Goal: Task Accomplishment & Management: Complete application form

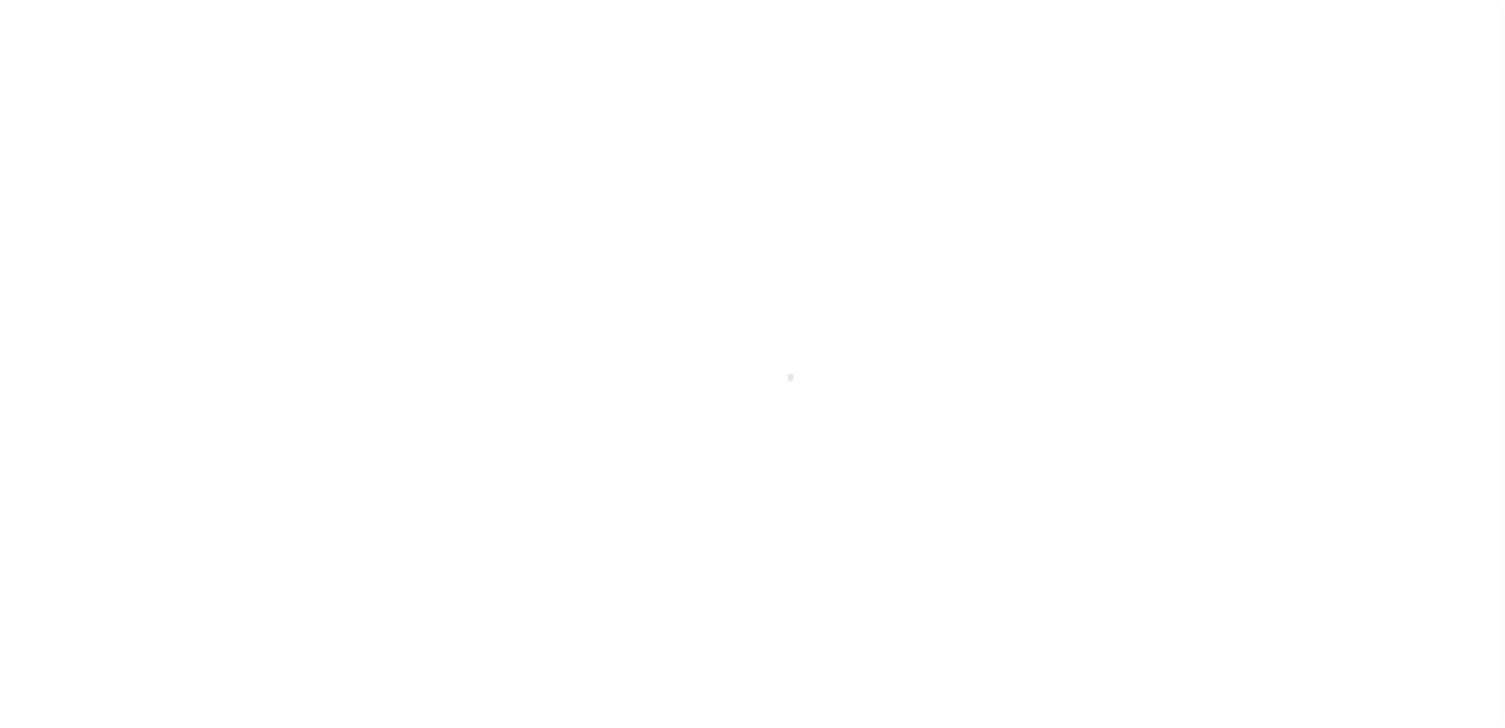
scroll to position [39, 0]
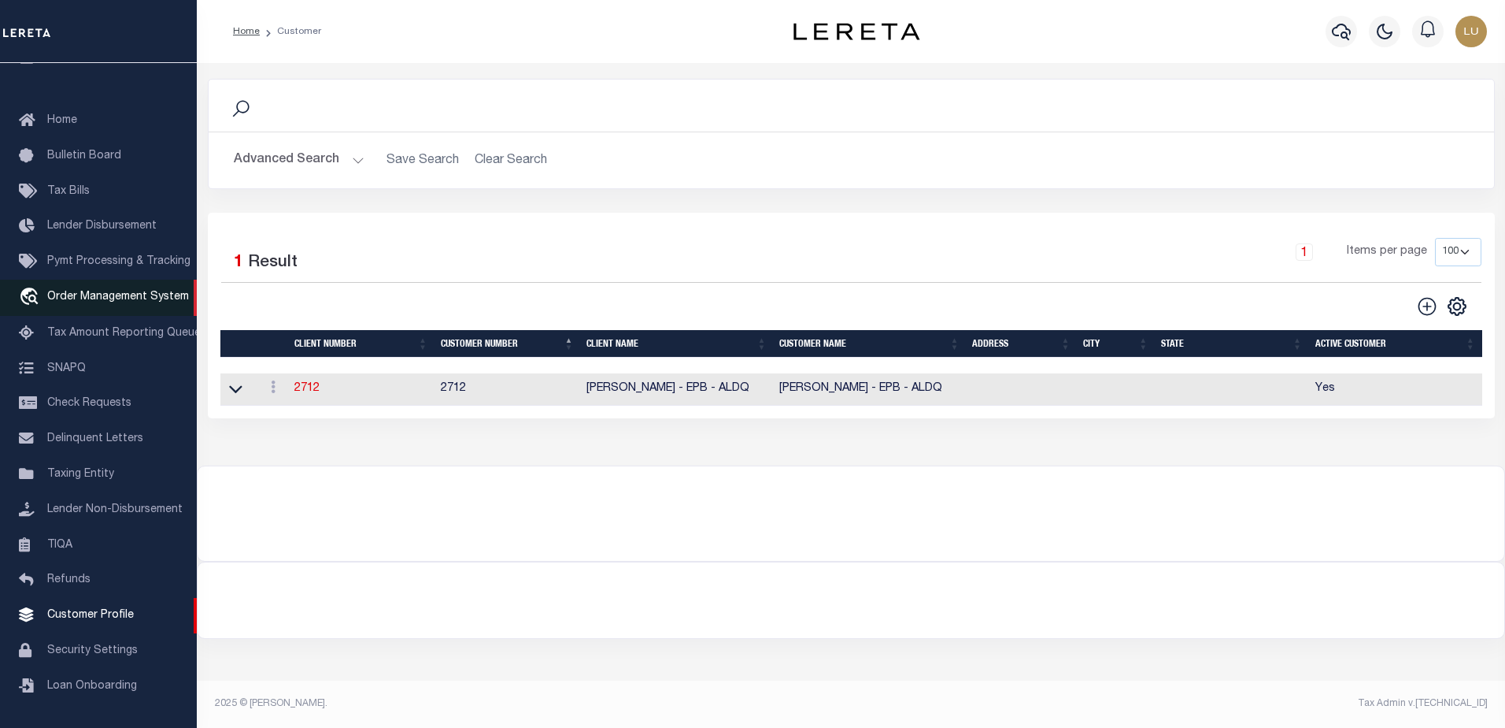
click at [110, 291] on span "Order Management System" at bounding box center [118, 296] width 142 height 11
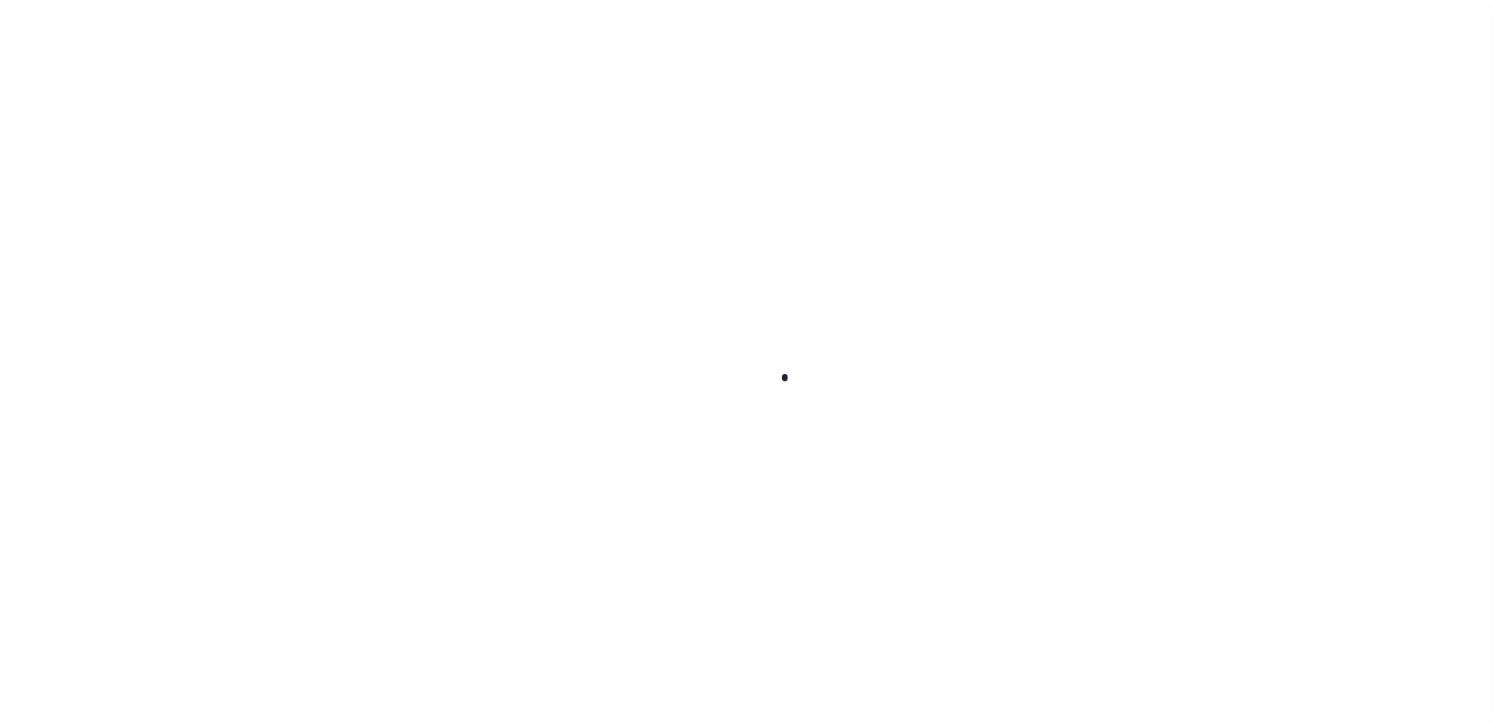
scroll to position [39, 0]
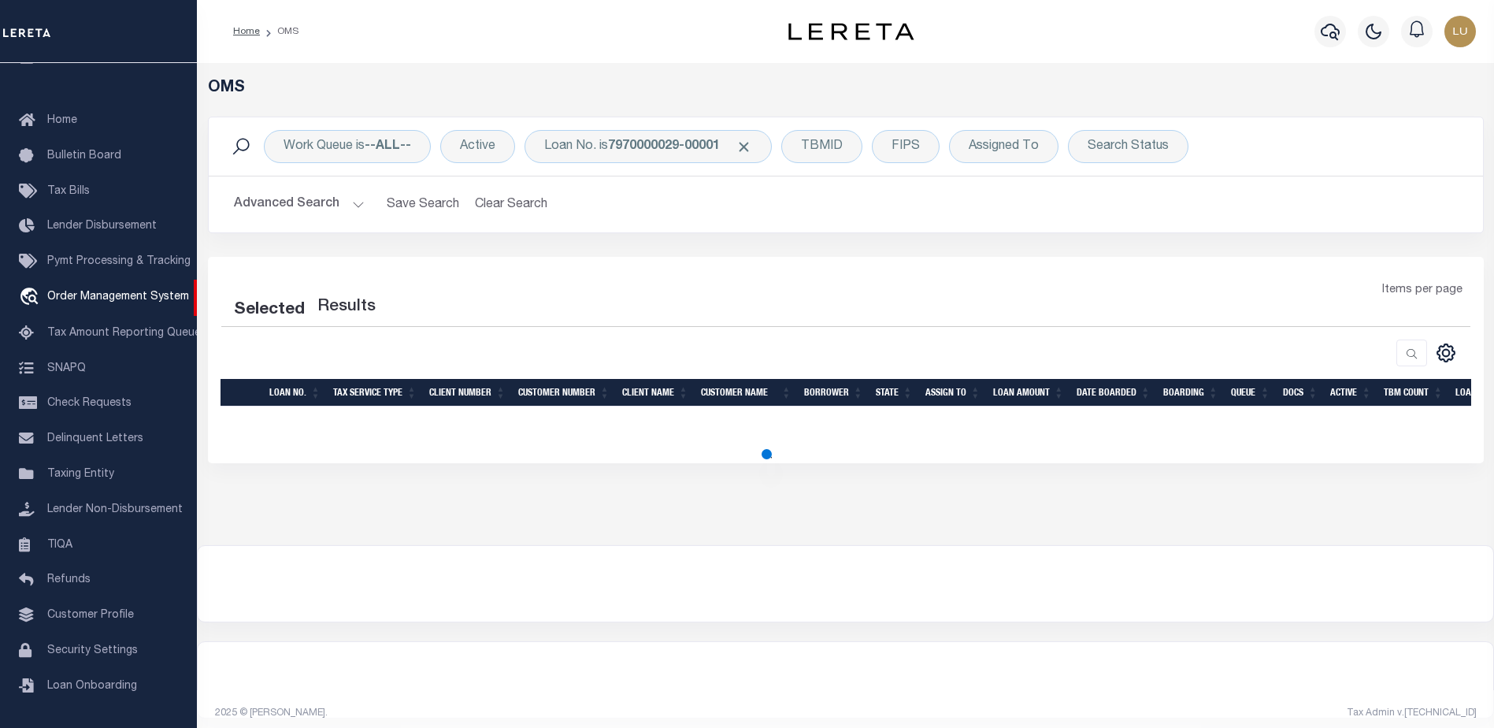
select select "200"
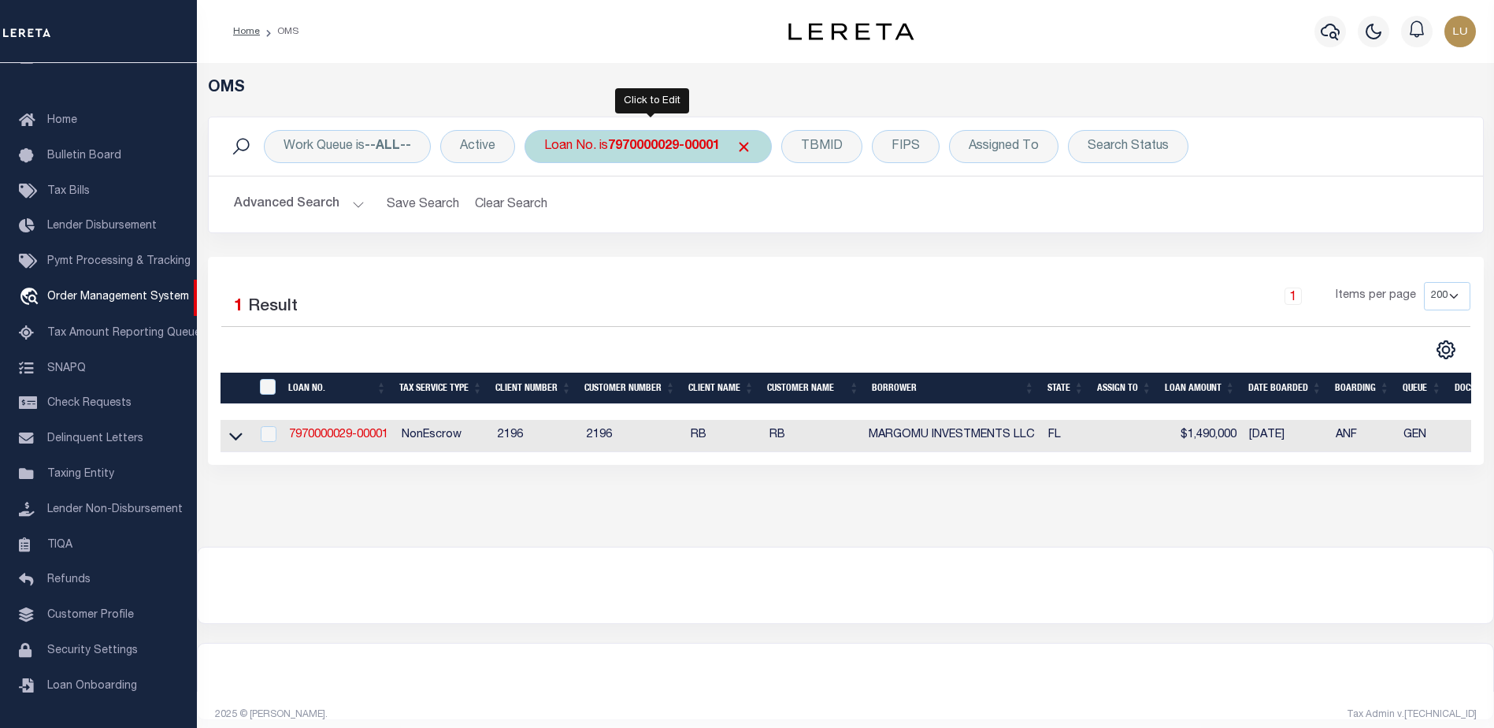
click at [661, 150] on b "7970000029-00001" at bounding box center [664, 146] width 112 height 13
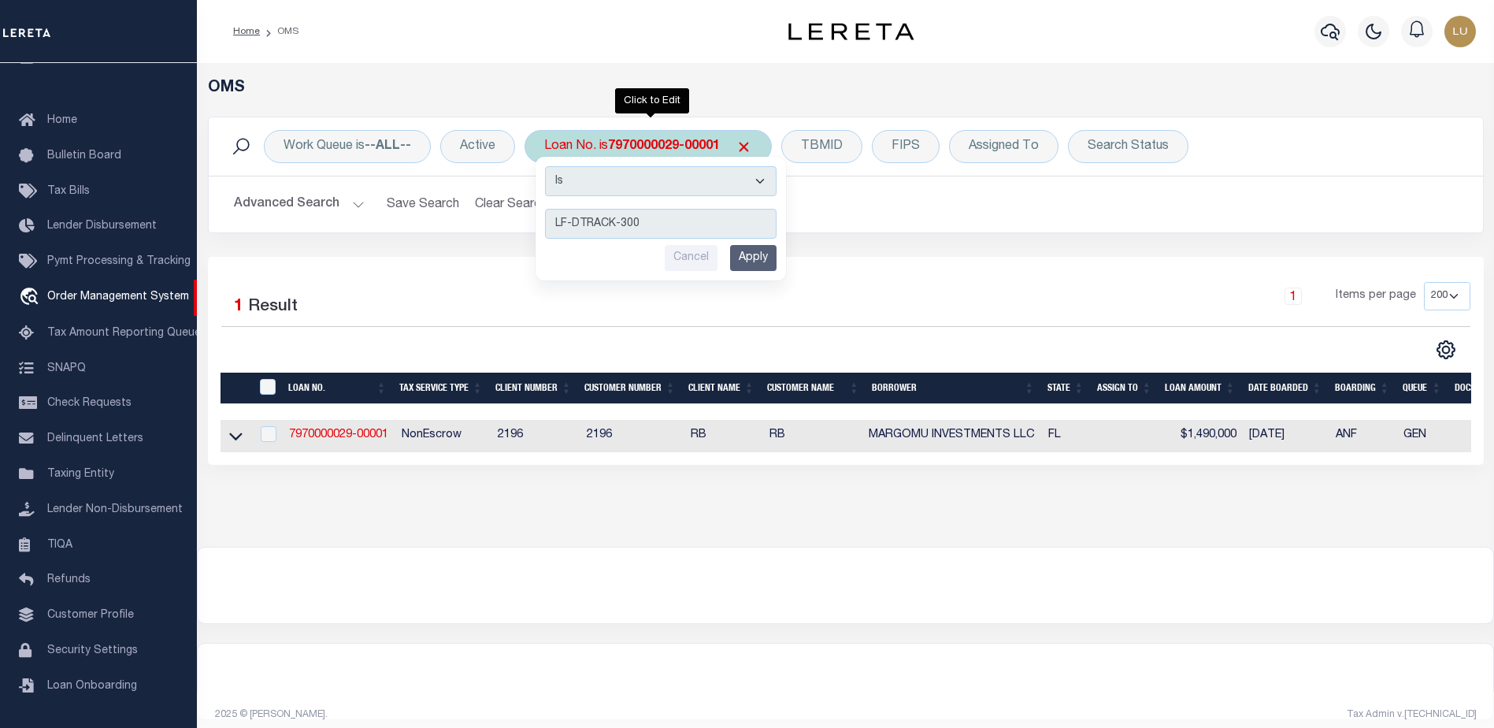
type input "LF-DTRACK-300"
click at [759, 267] on input "Apply" at bounding box center [753, 258] width 46 height 26
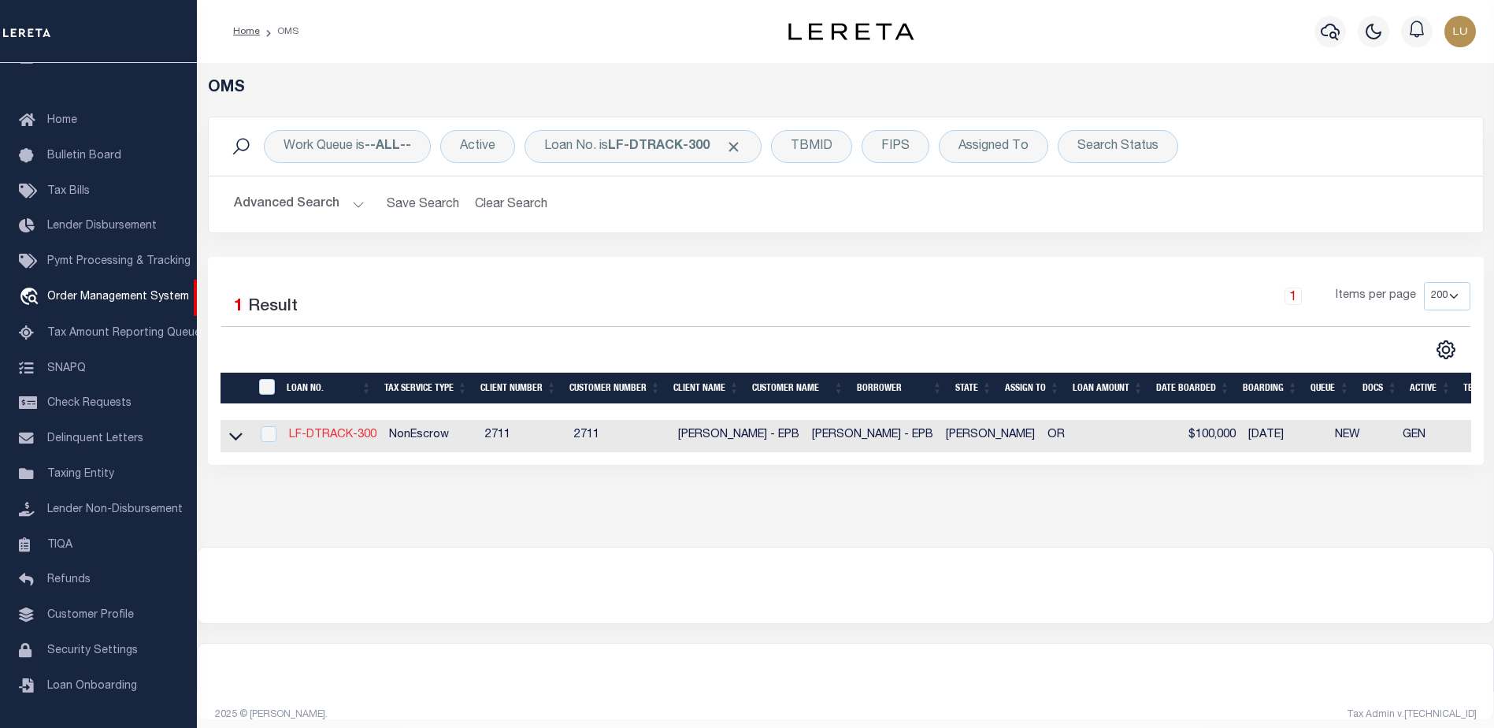
click at [345, 432] on link "LF-DTRACK-300" at bounding box center [332, 434] width 87 height 11
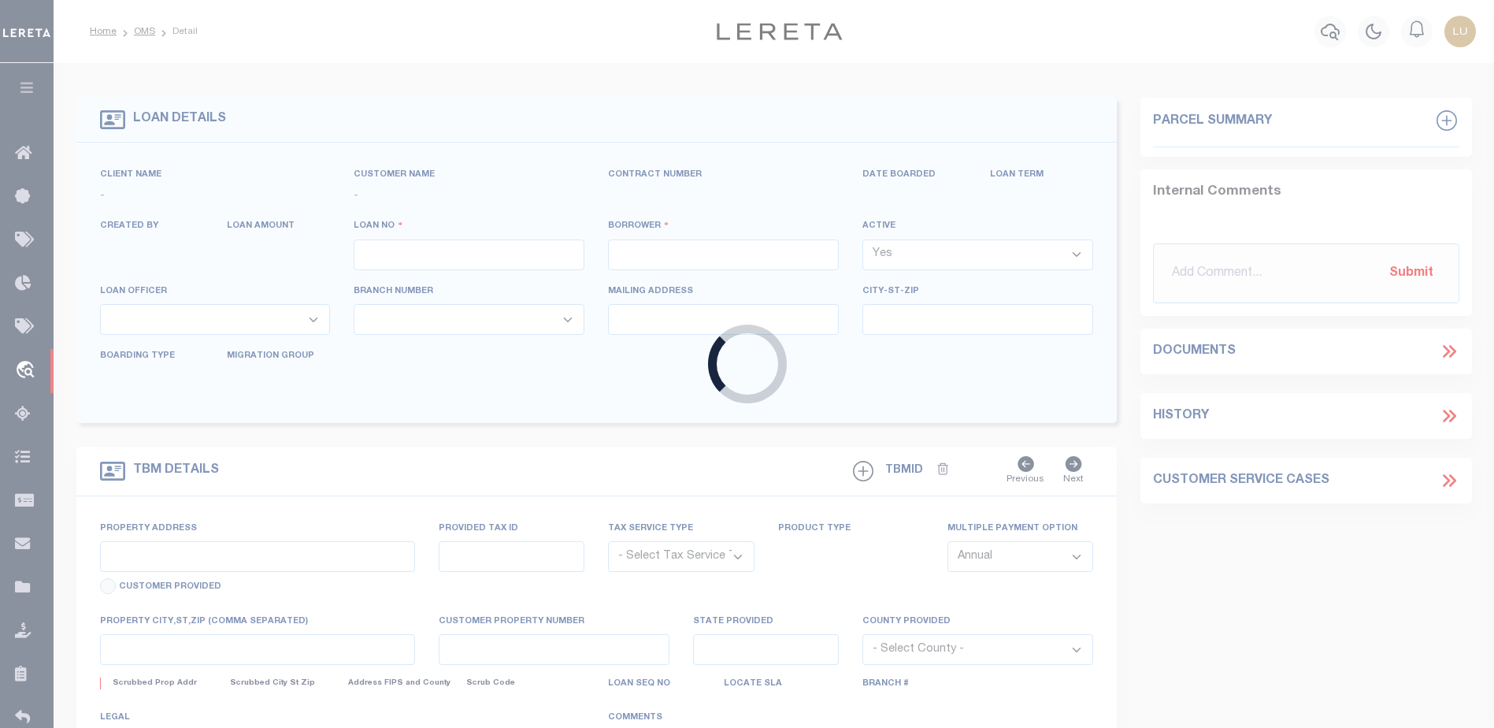
type input "LF-DTRACK-300"
type input "Angel Williamson"
select select
type input "6248 NE WASCO ST"
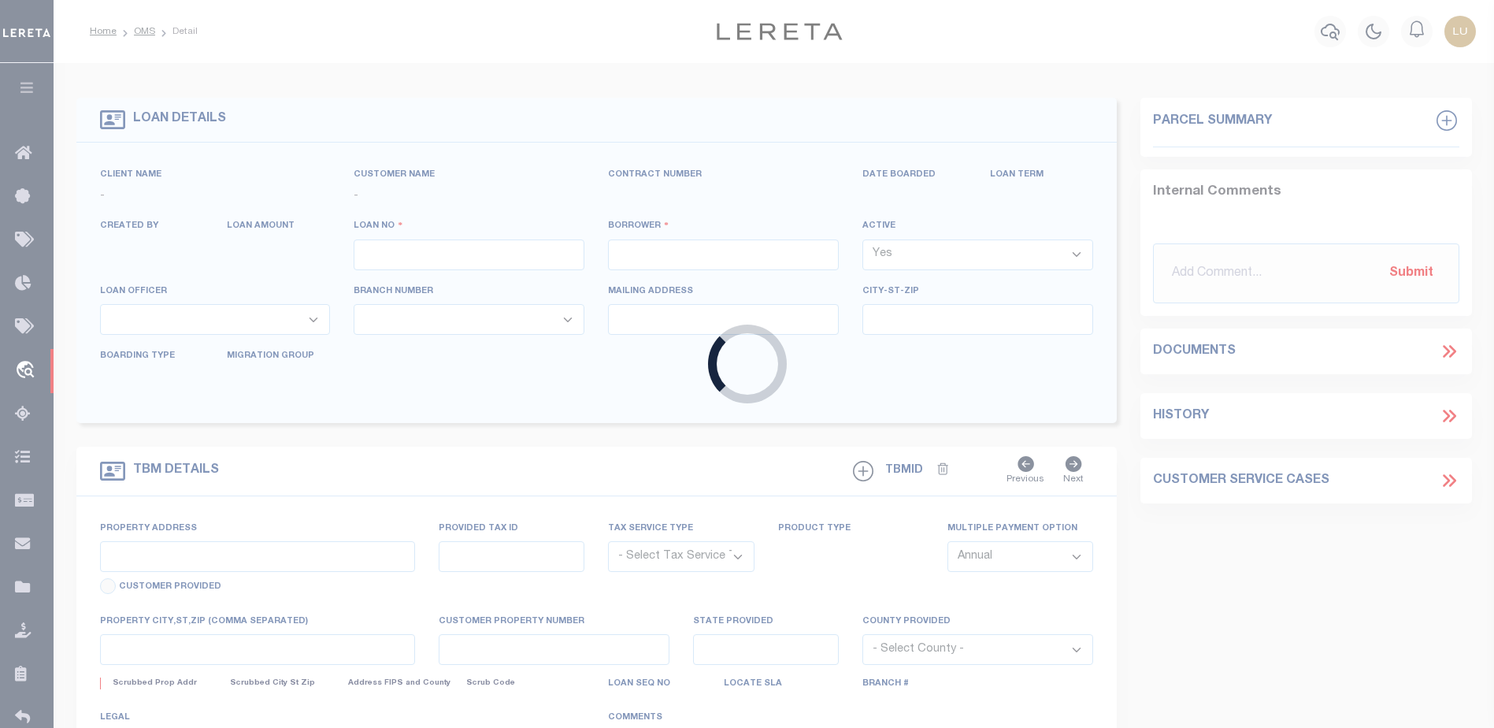
type input "PORTLAND OR 97213-4932"
type input "09/22/2025"
select select "10"
select select "NonEscrow"
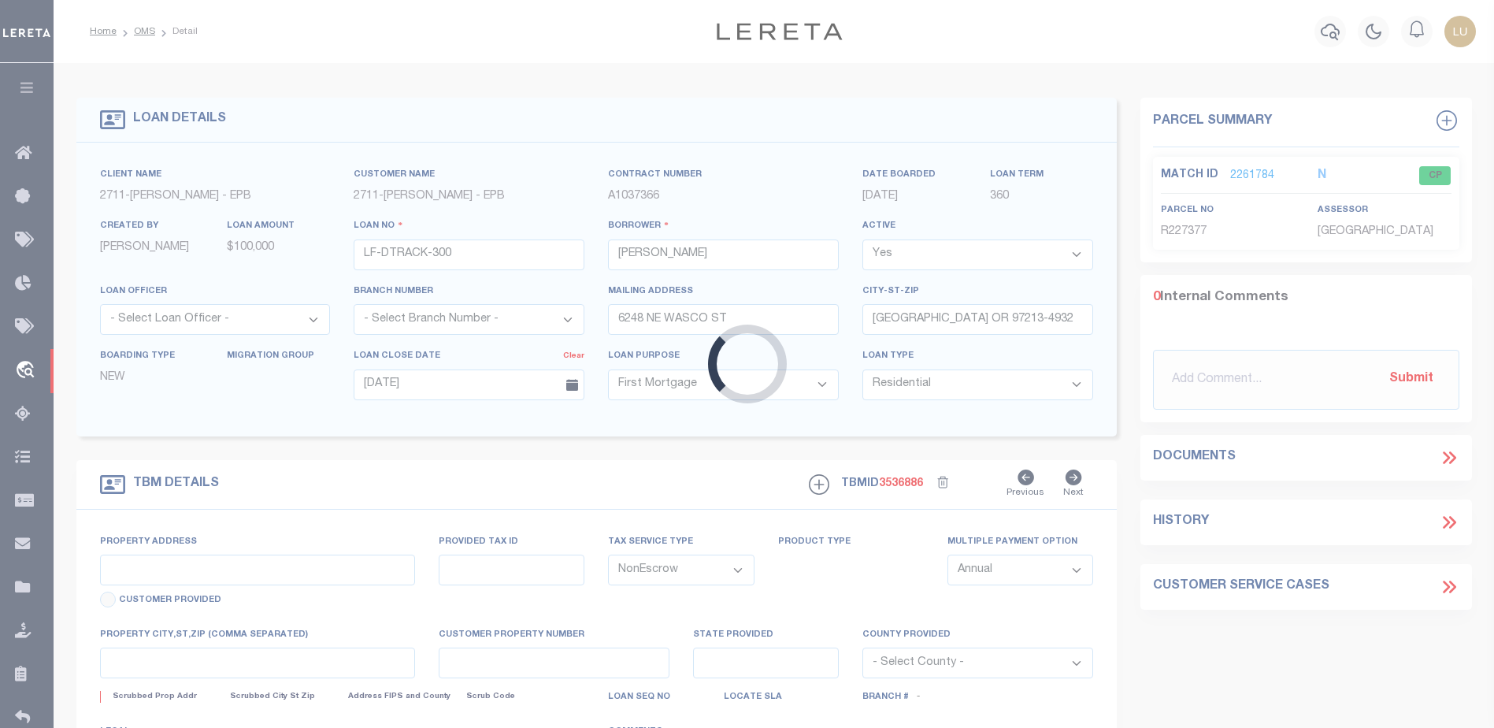
type input "6248 NE WASCO ST"
type input "PORTLAND OR 97213-4932"
type input "OR"
select select
select select "3"
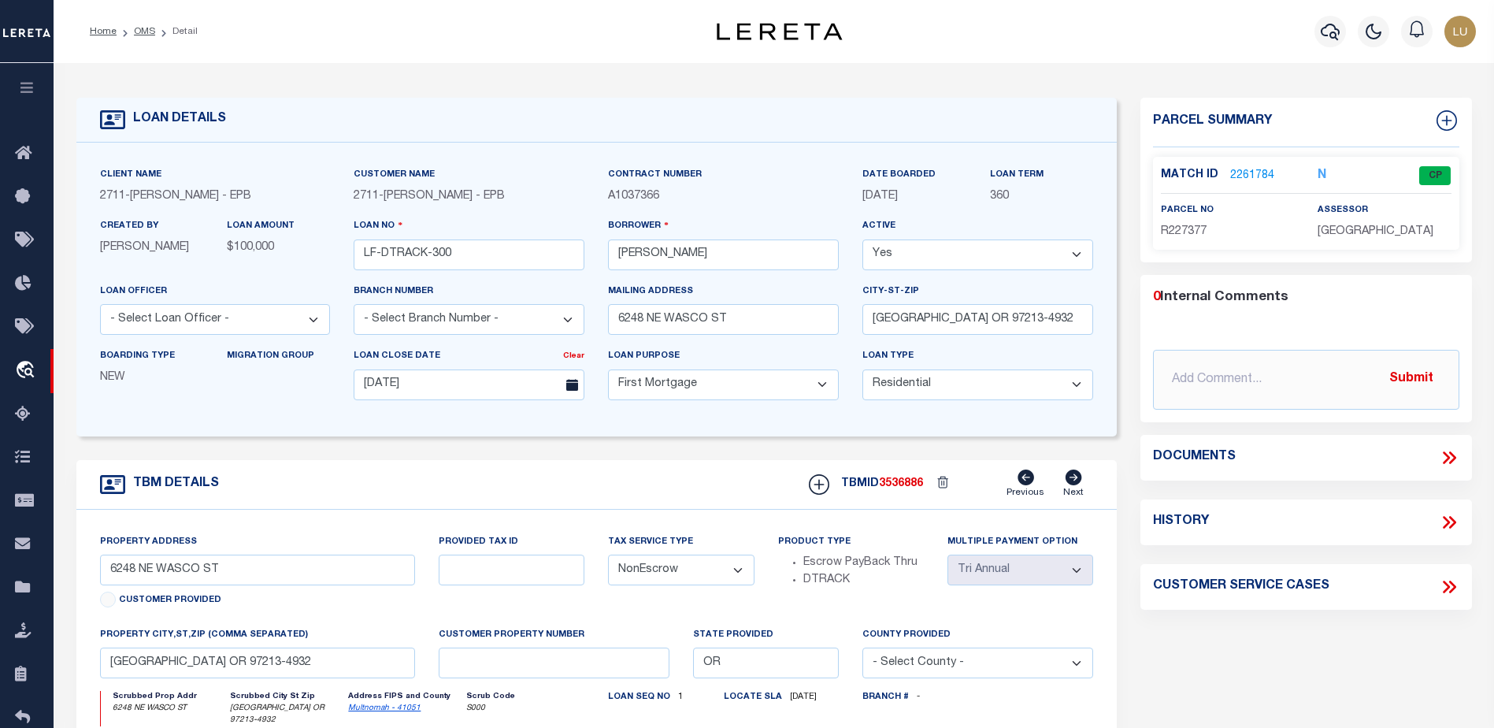
click at [1245, 168] on link "2261784" at bounding box center [1252, 176] width 44 height 17
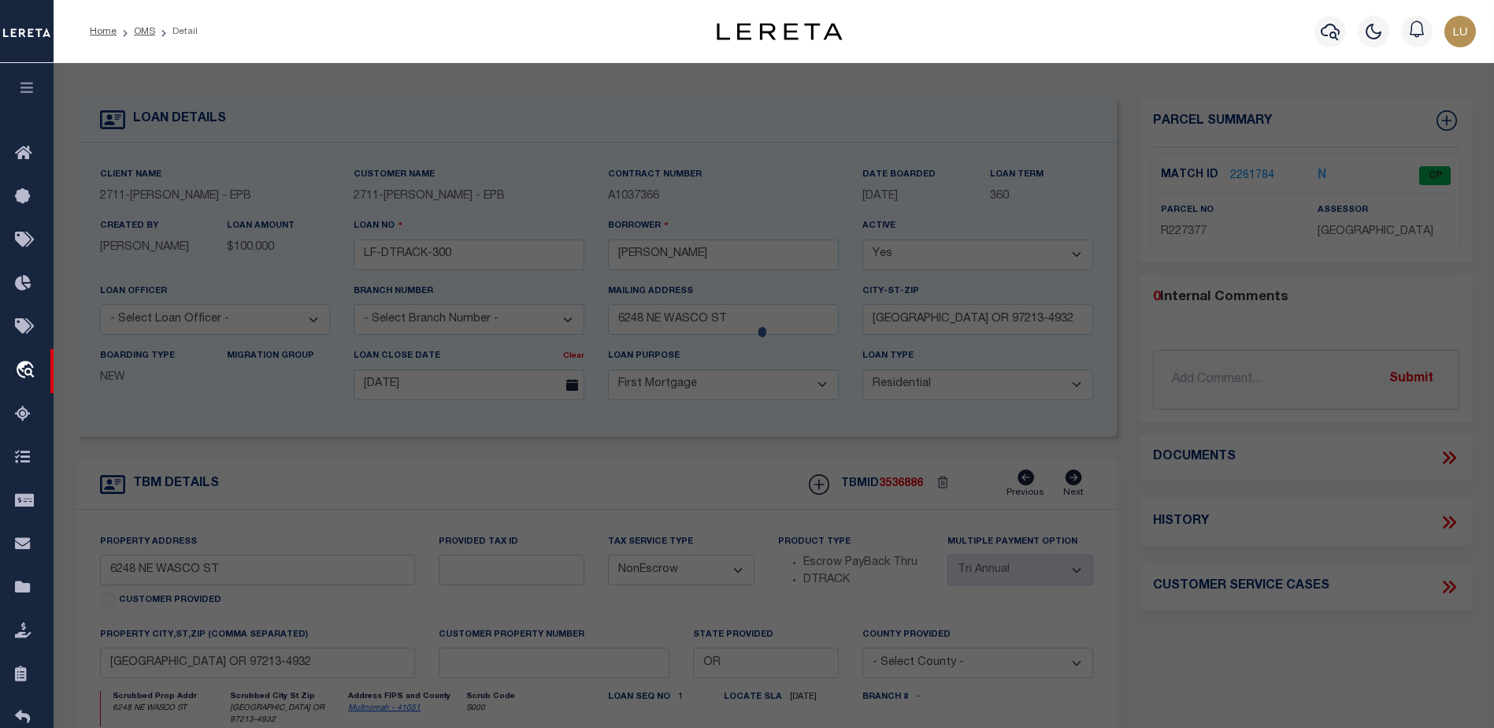
checkbox input "false"
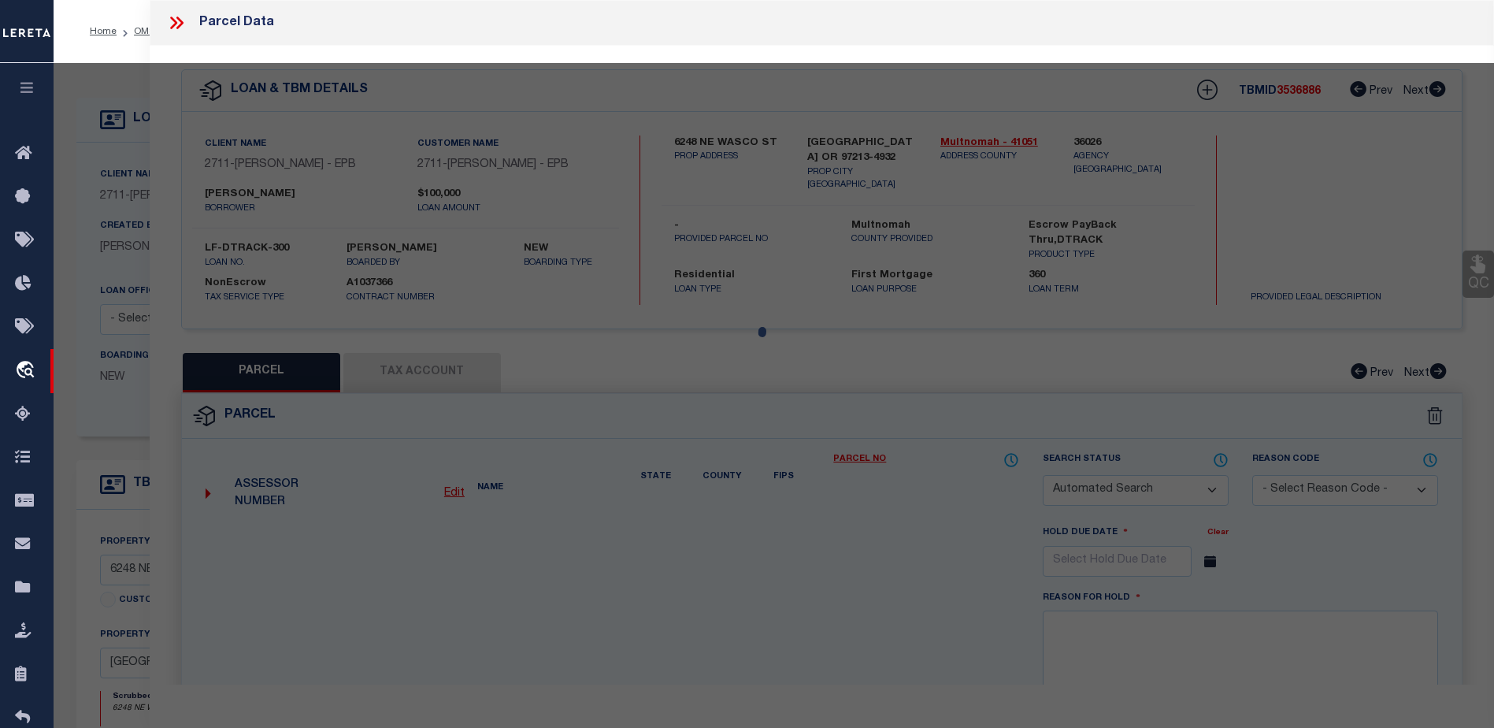
select select "CP"
type input "LEO W PALMER"
select select "ATL"
select select "ADD"
type input "6248 NE WASCO ST"
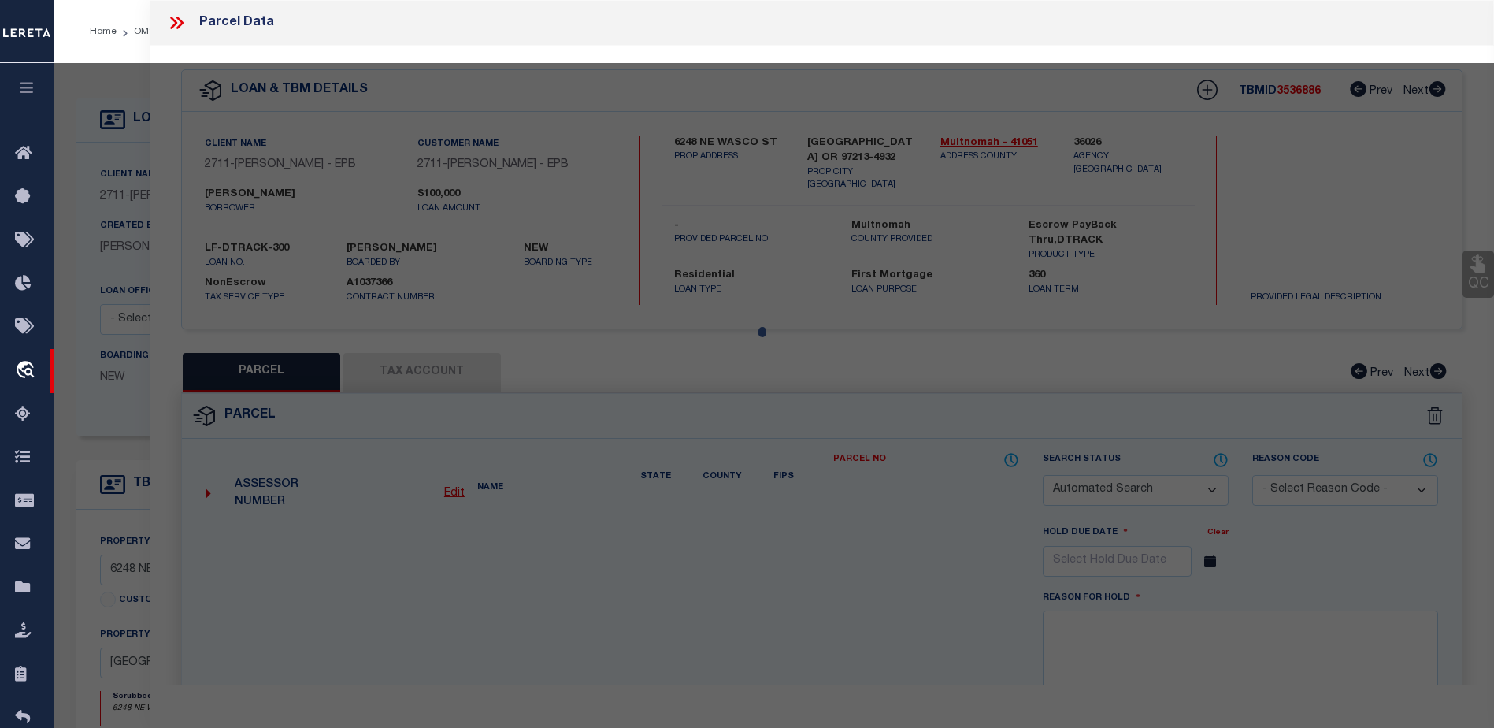
checkbox input "false"
type input "PORTLAND, OR 97213"
type textarea "NORTH VALE, BLOCK 3, E 1/2 OF LOT 1&2"
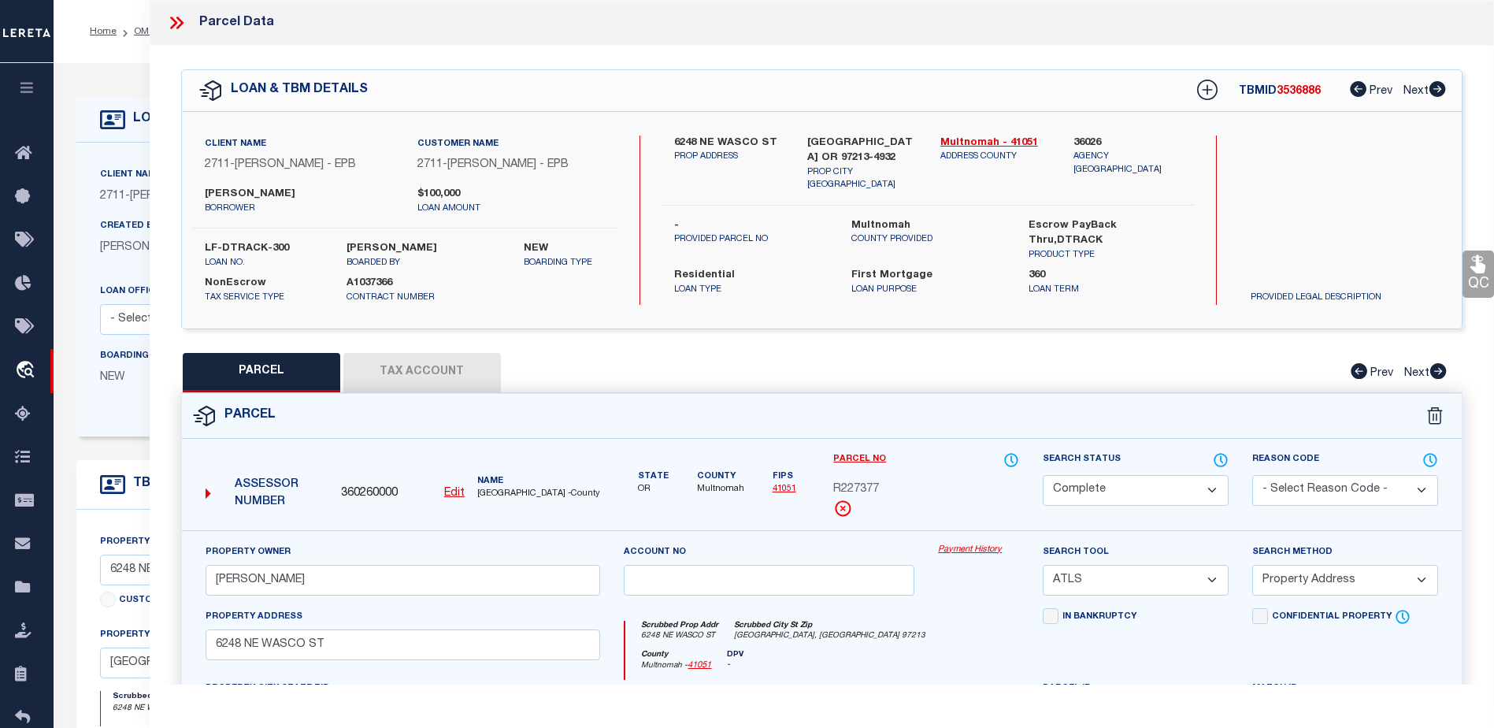
click at [117, 406] on div "Boarding Type NEW Migration Group" at bounding box center [215, 379] width 254 height 65
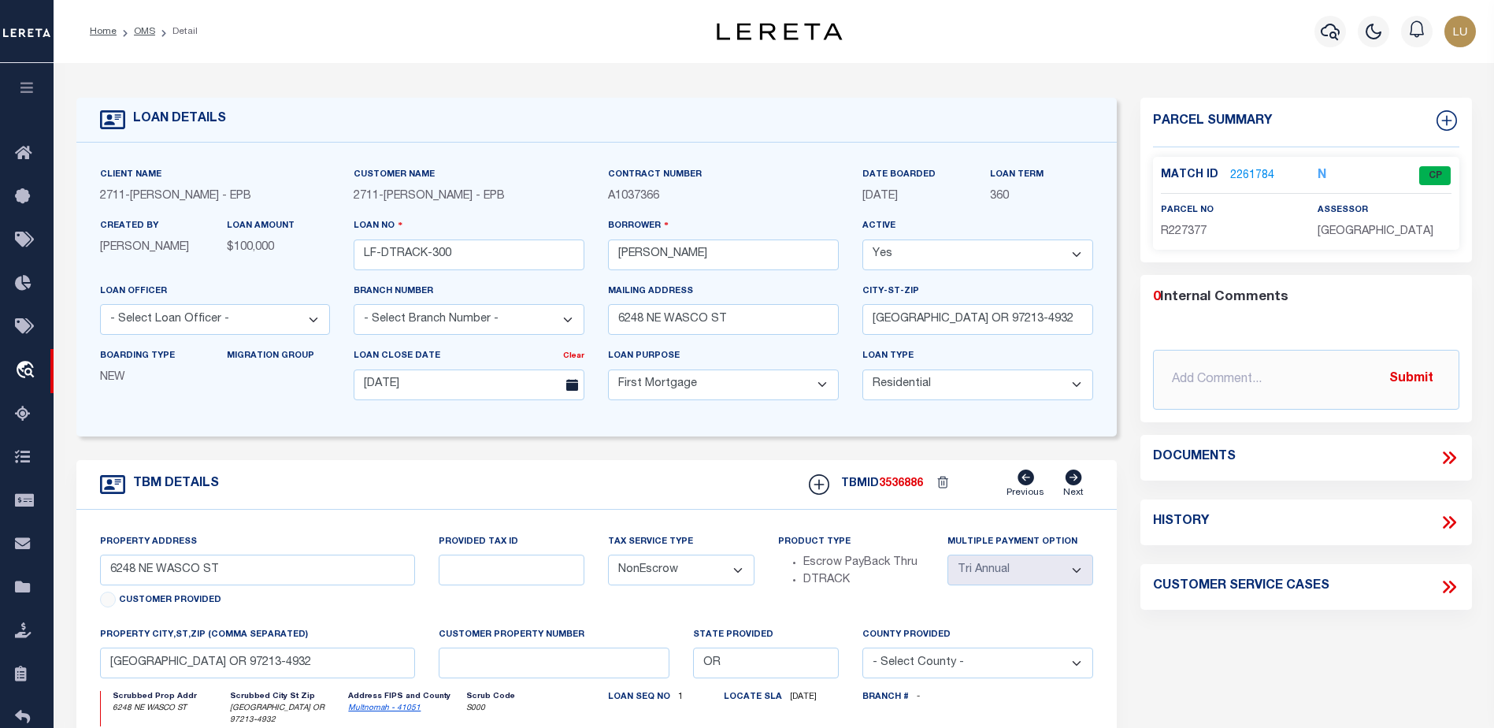
click at [904, 488] on span "3536886" at bounding box center [901, 483] width 44 height 11
copy span "3536886"
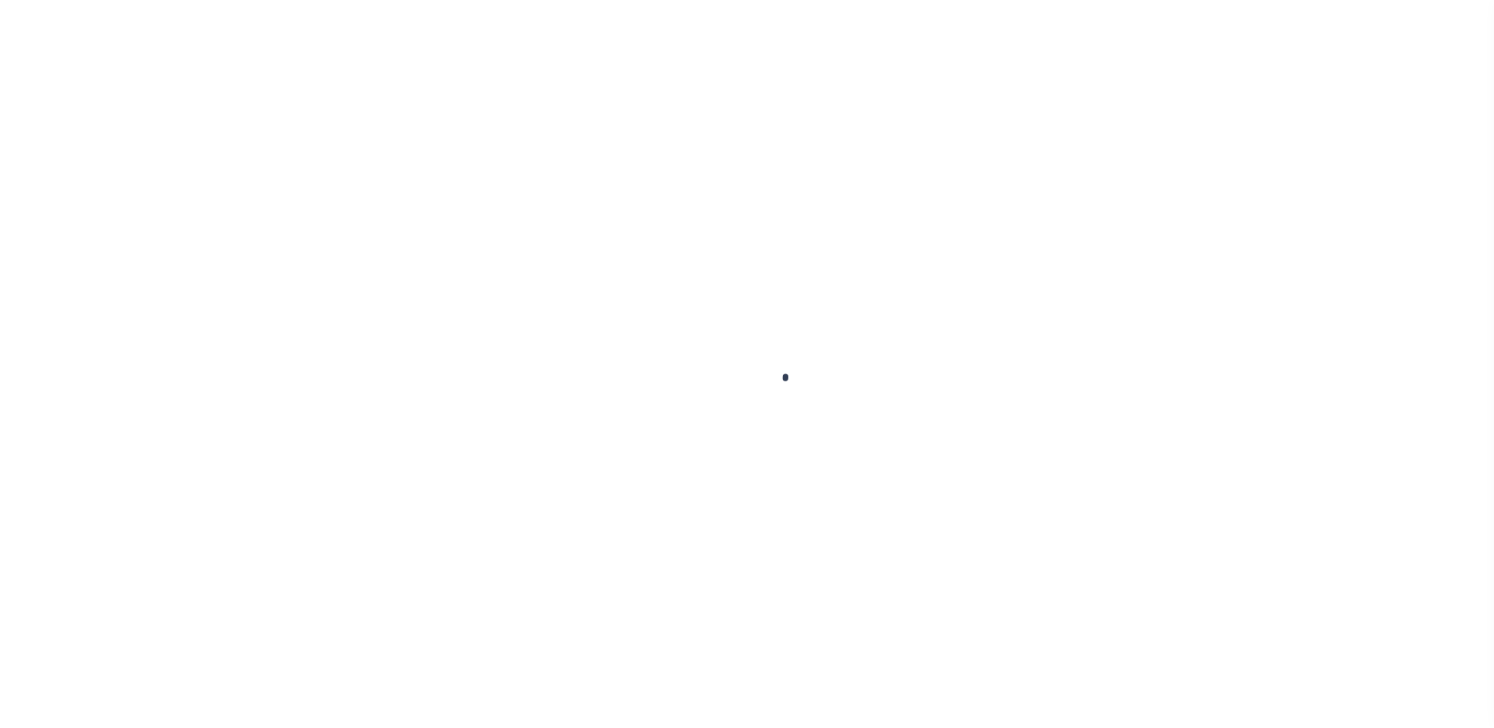
select select "10"
select select "NonEscrow"
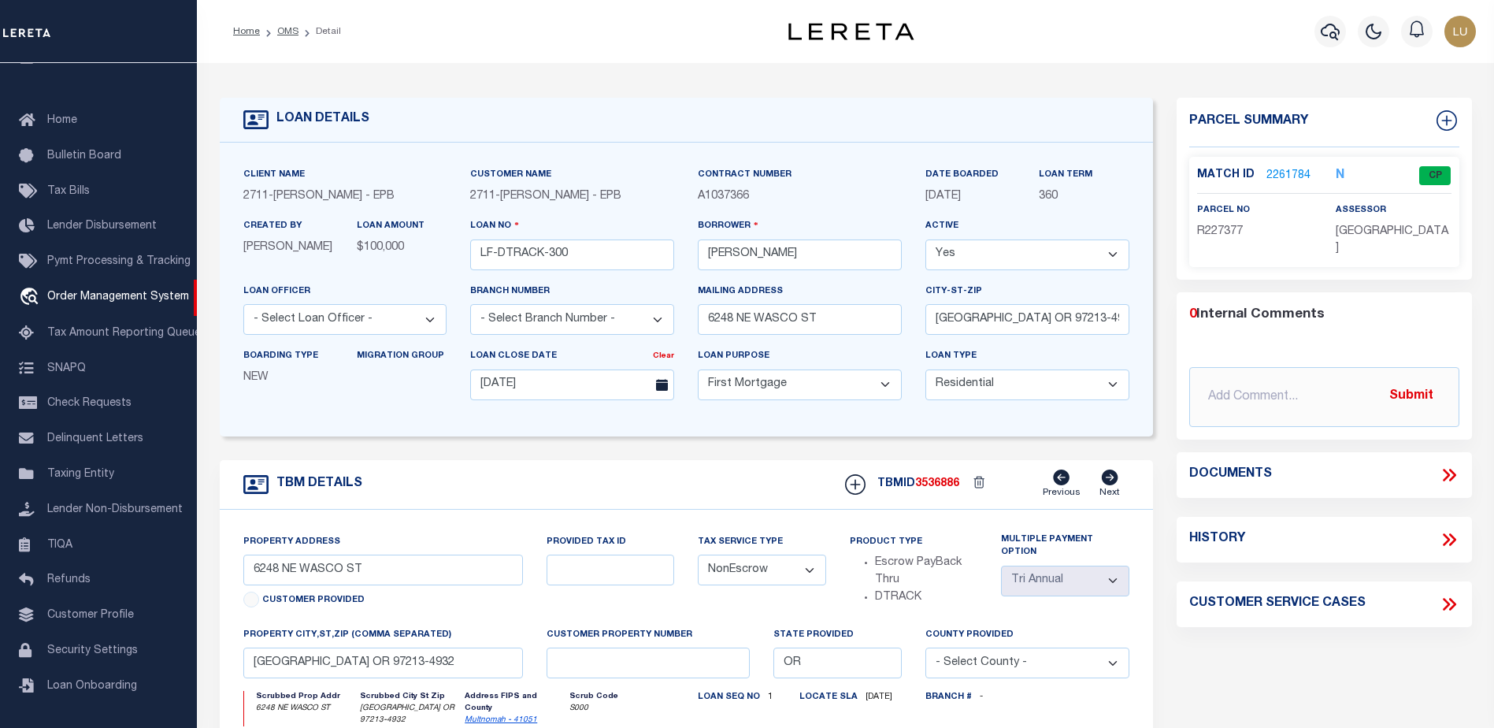
click at [1290, 175] on link "2261784" at bounding box center [1288, 176] width 44 height 17
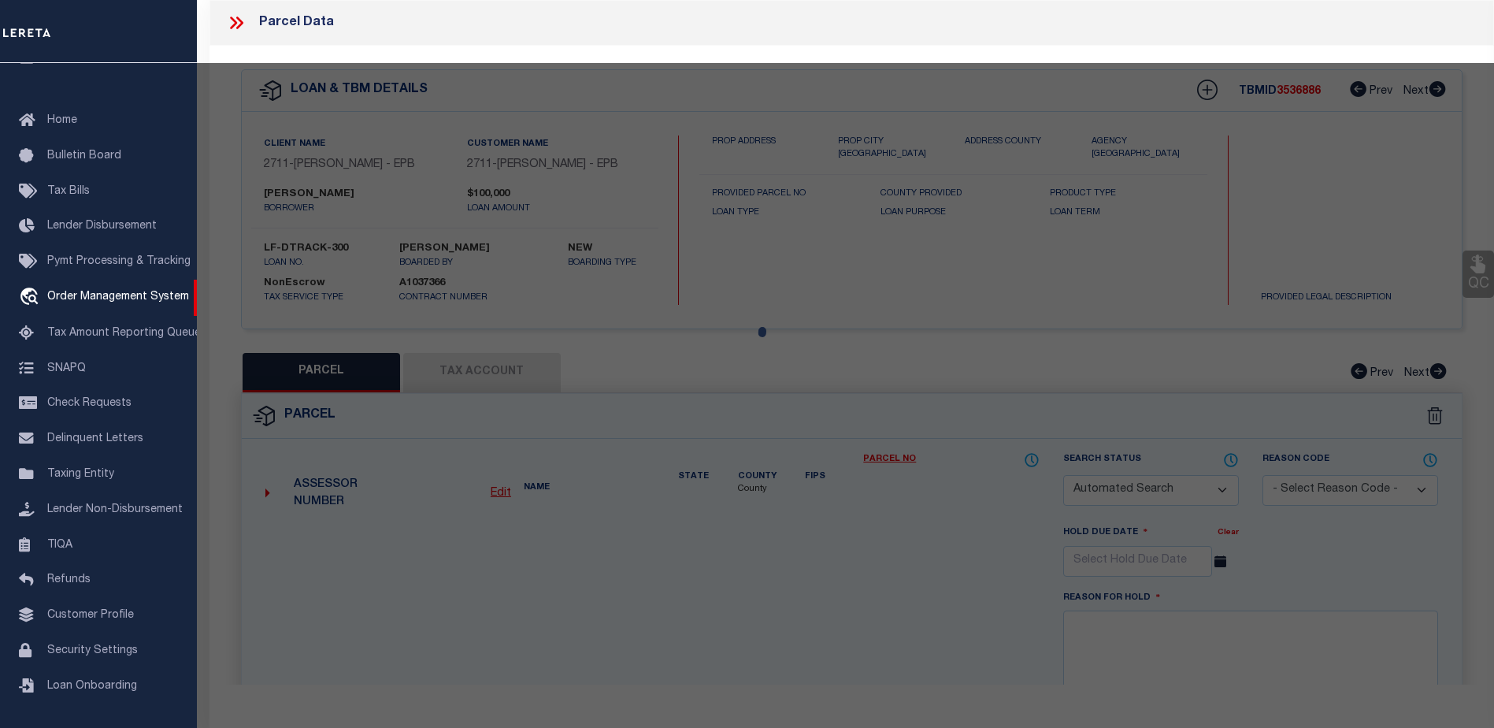
checkbox input "false"
select select "CP"
type input "LEO W PALMER"
select select "ATL"
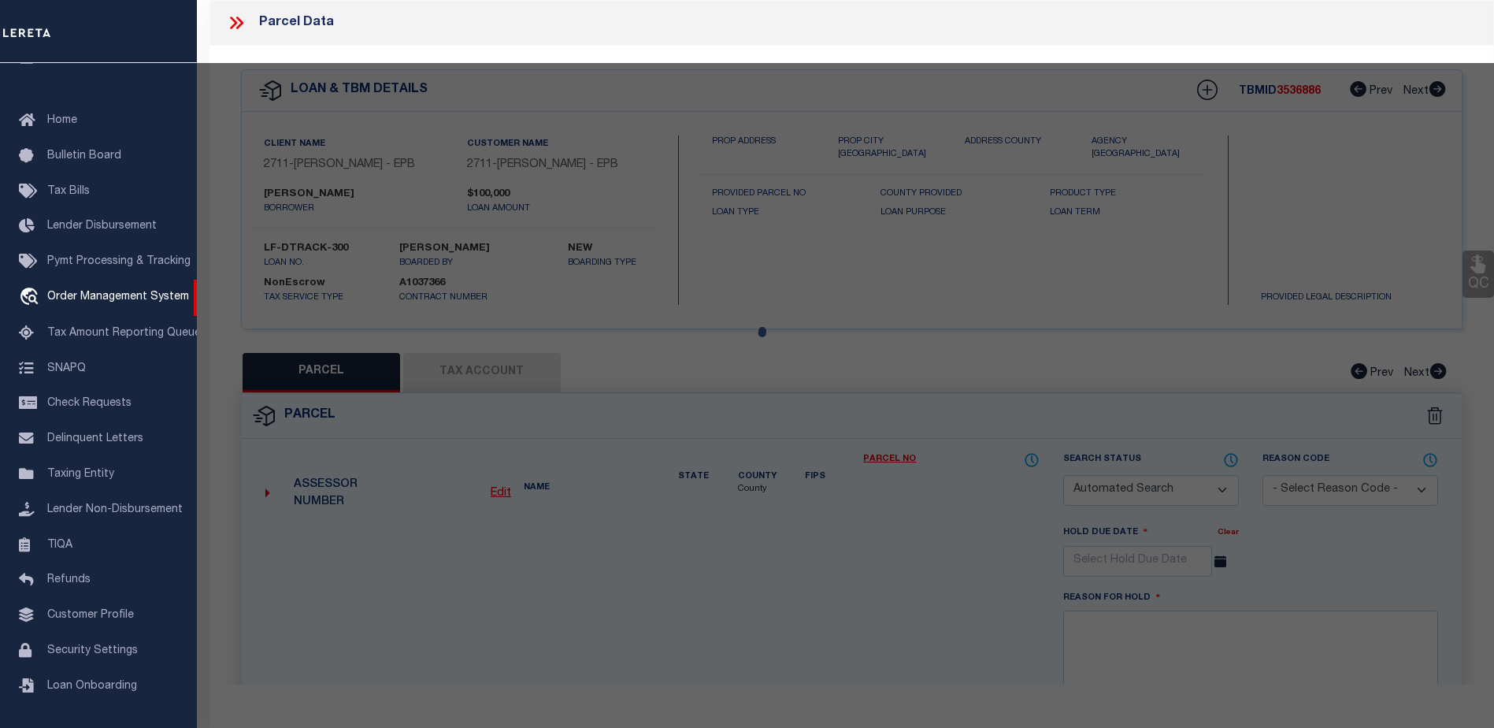
select select "ADD"
type input "6248 NE WASCO ST"
checkbox input "false"
type input "PORTLAND, OR 97213"
type textarea "NORTH VALE, BLOCK 3, E 1/2 OF LOT 1&2"
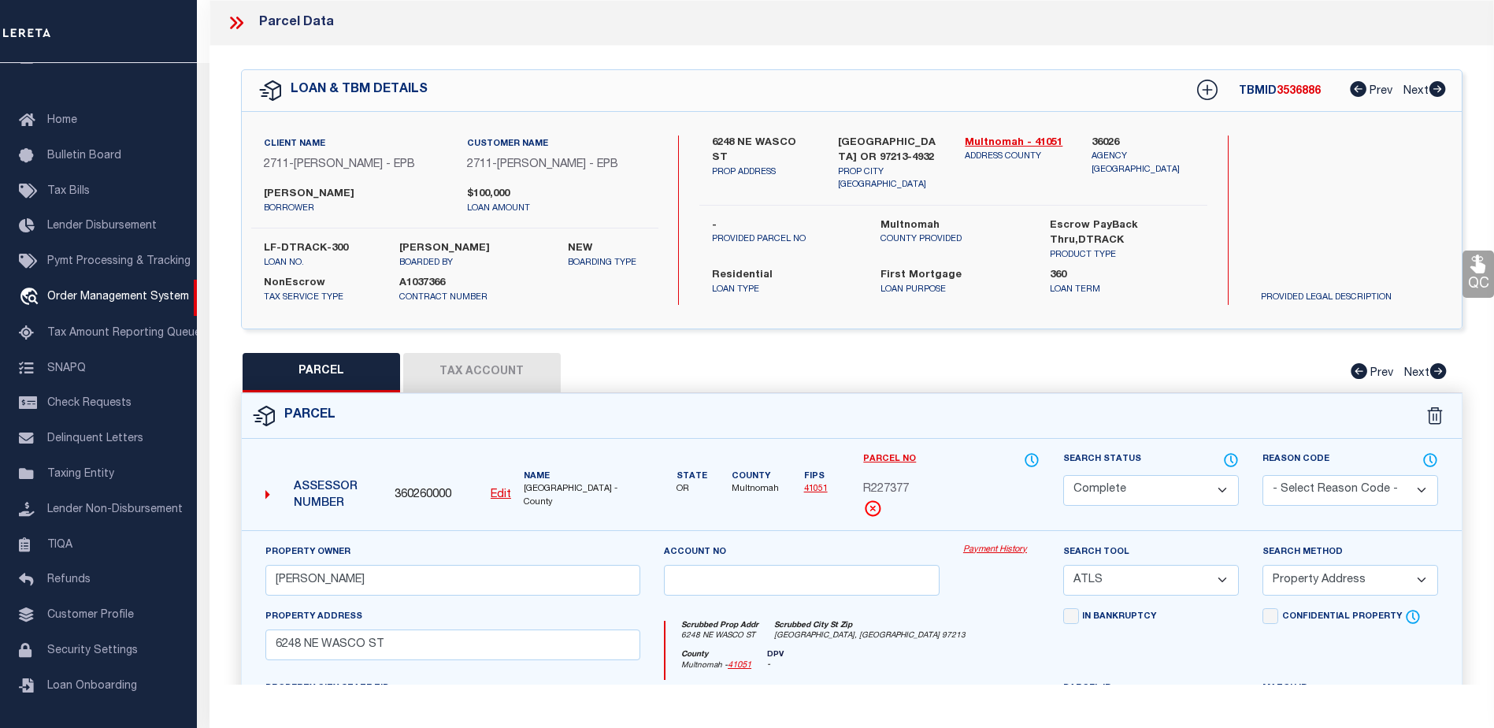
click at [969, 549] on link "Payment History" at bounding box center [1001, 549] width 76 height 13
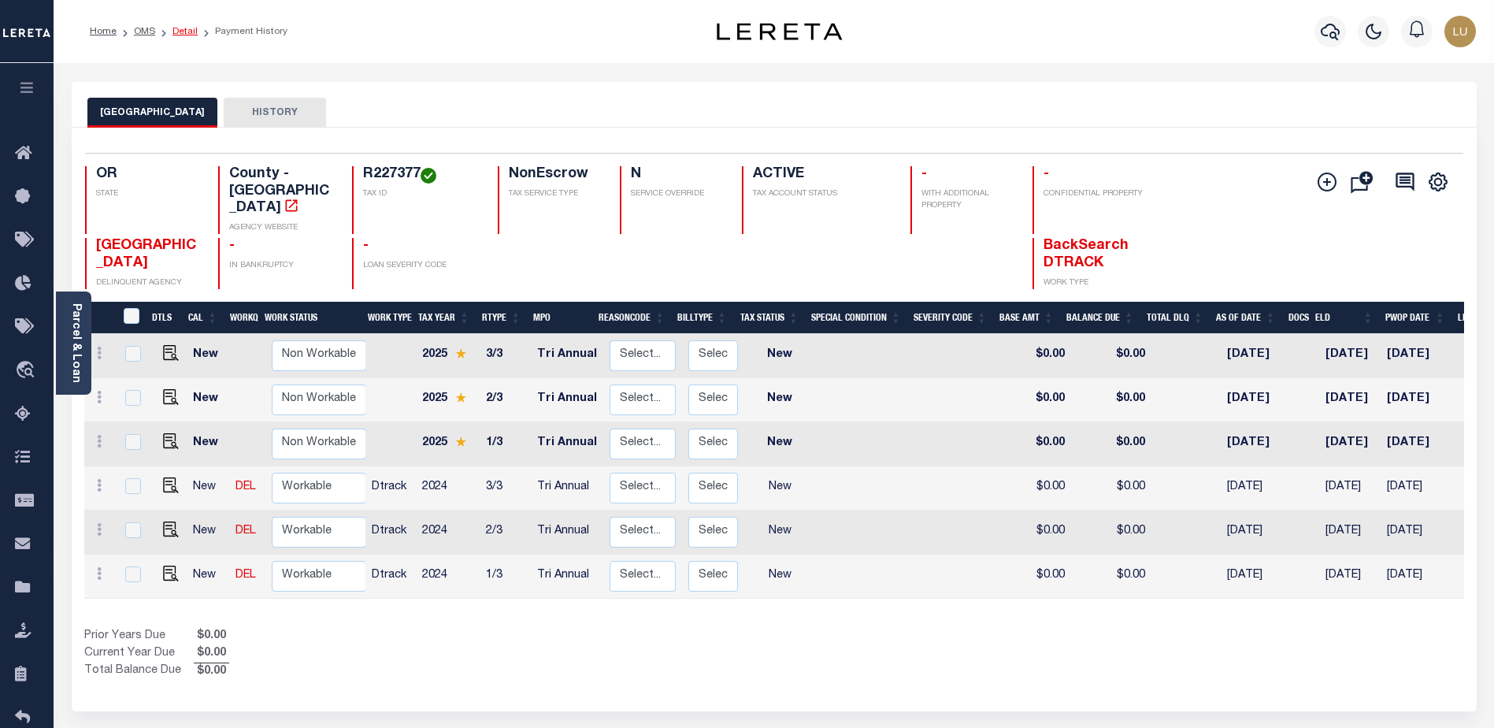
click at [174, 30] on link "Detail" at bounding box center [184, 31] width 25 height 9
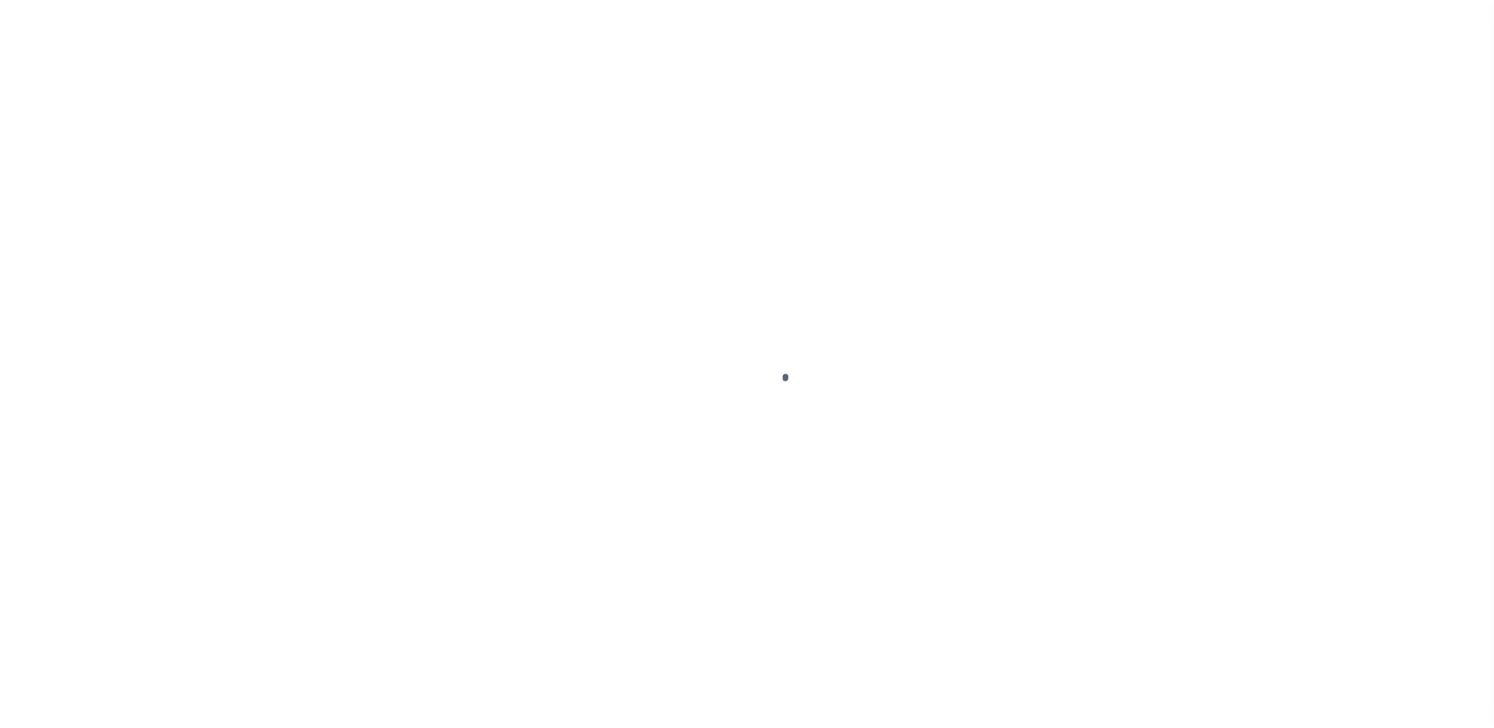
select select "10"
select select "NonEscrow"
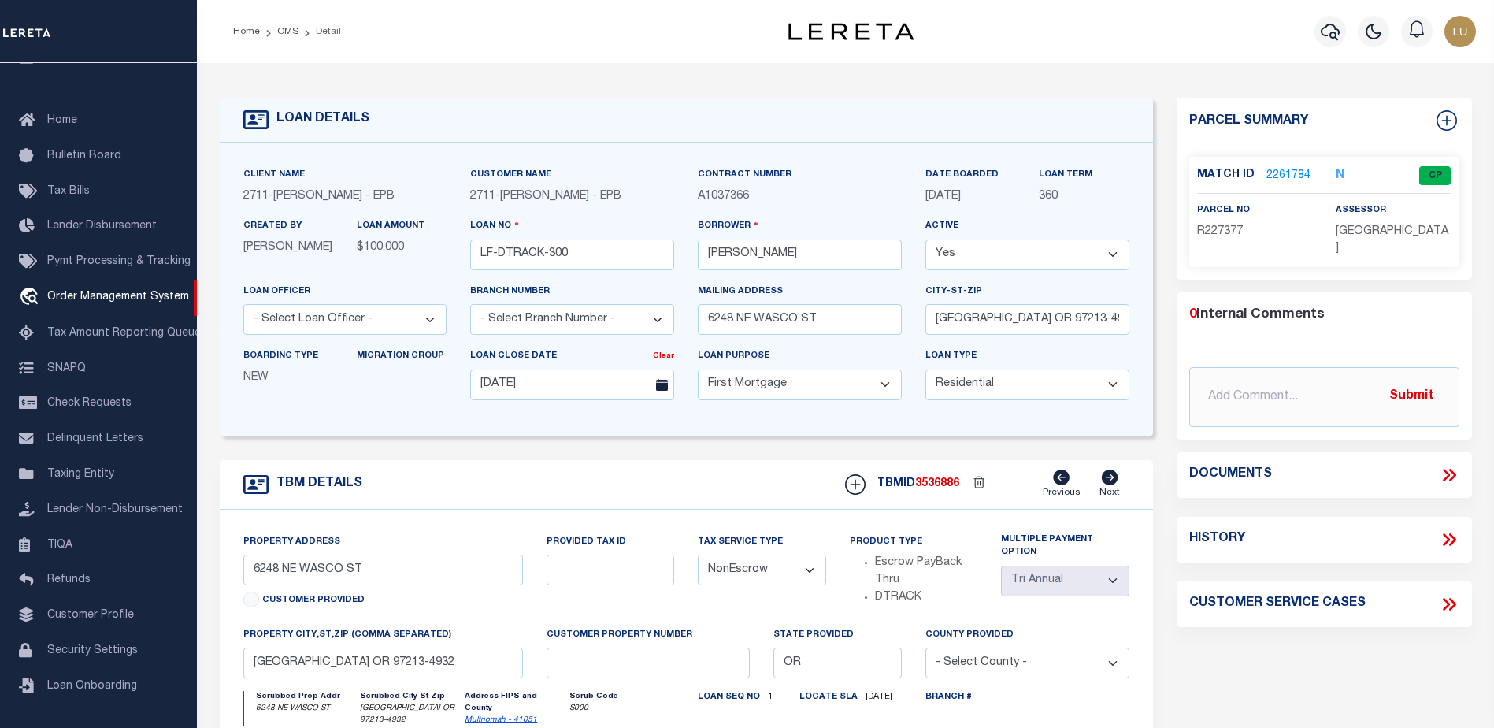
click at [949, 482] on span "3536886" at bounding box center [937, 483] width 44 height 11
drag, startPoint x: 480, startPoint y: 196, endPoint x: 586, endPoint y: 195, distance: 105.5
click at [586, 195] on div "Customer Name 2711 - Luis - EPB" at bounding box center [572, 191] width 228 height 51
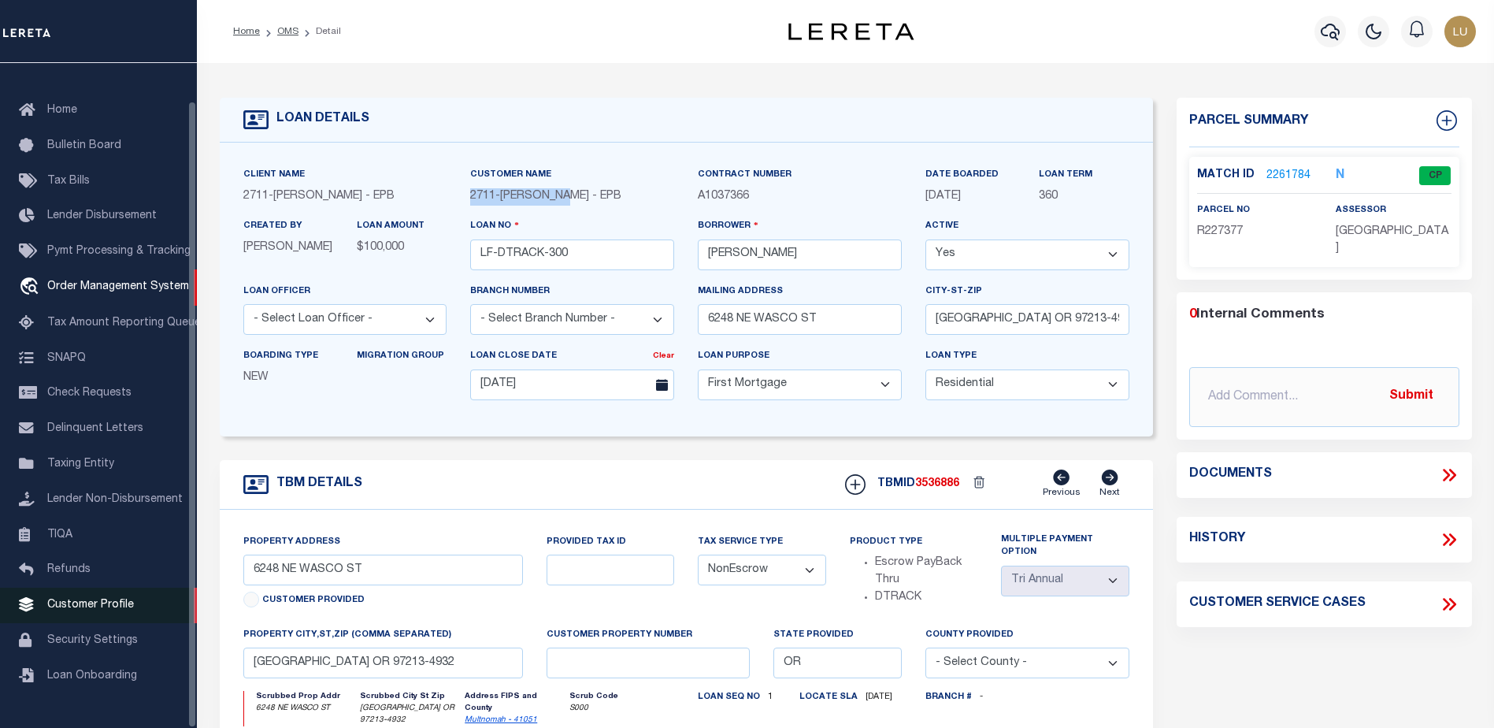
click at [123, 607] on span "Customer Profile" at bounding box center [90, 604] width 87 height 11
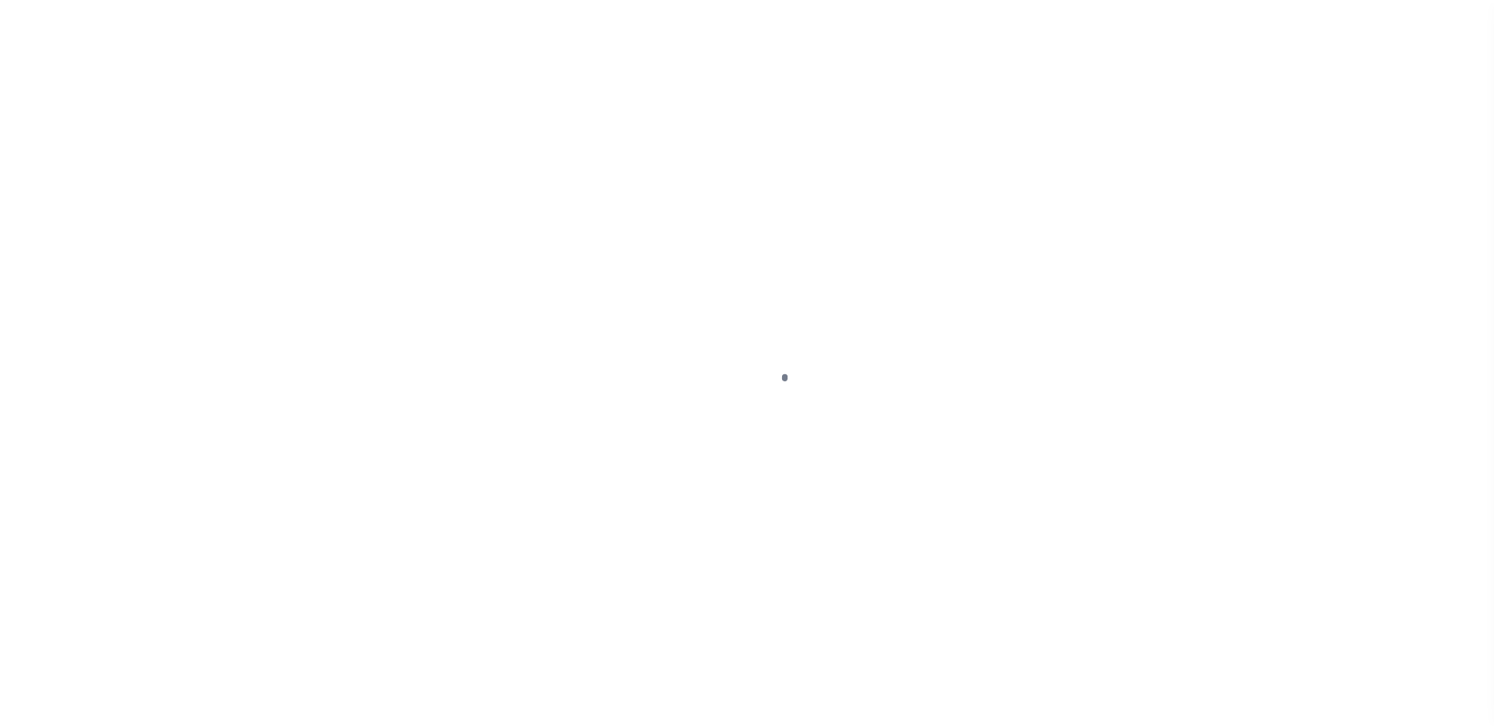
scroll to position [39, 0]
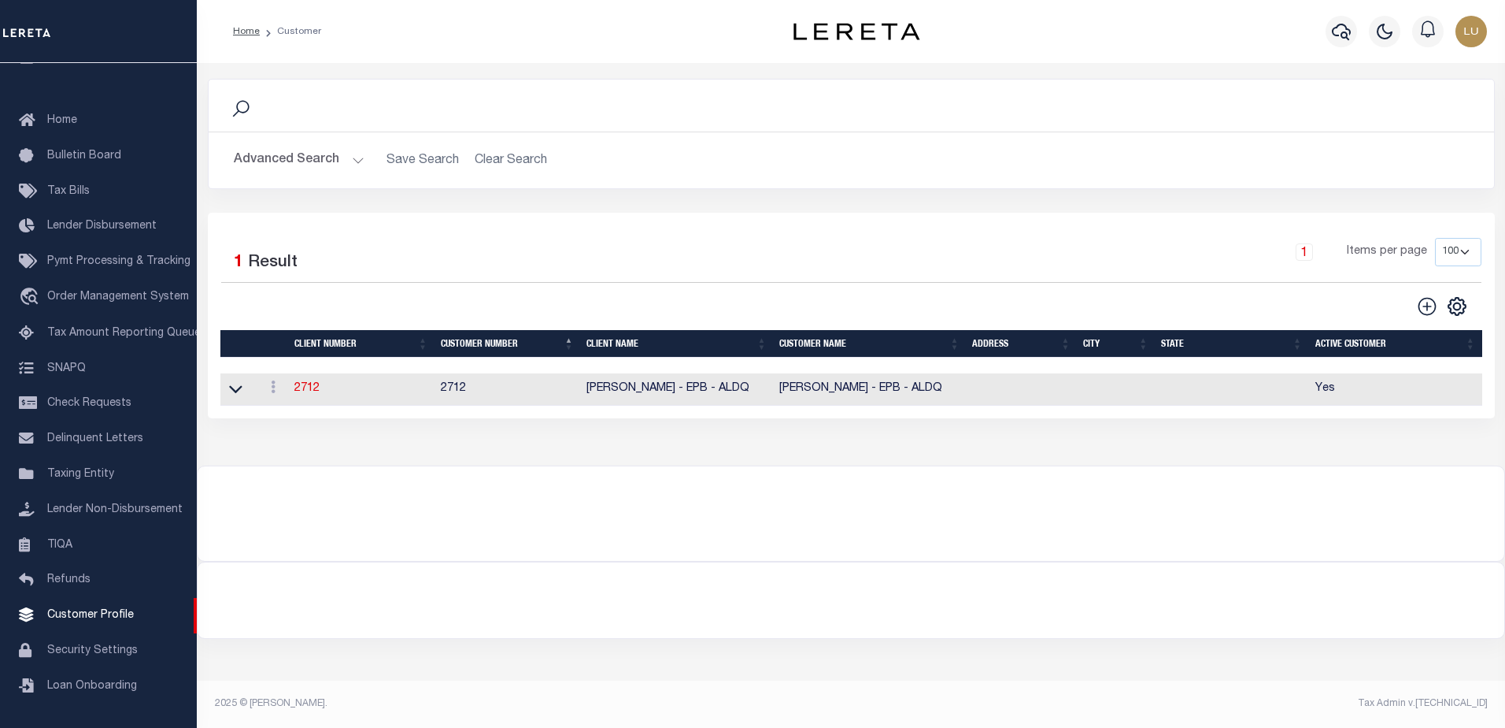
click at [316, 167] on button "Advanced Search" at bounding box center [299, 160] width 131 height 31
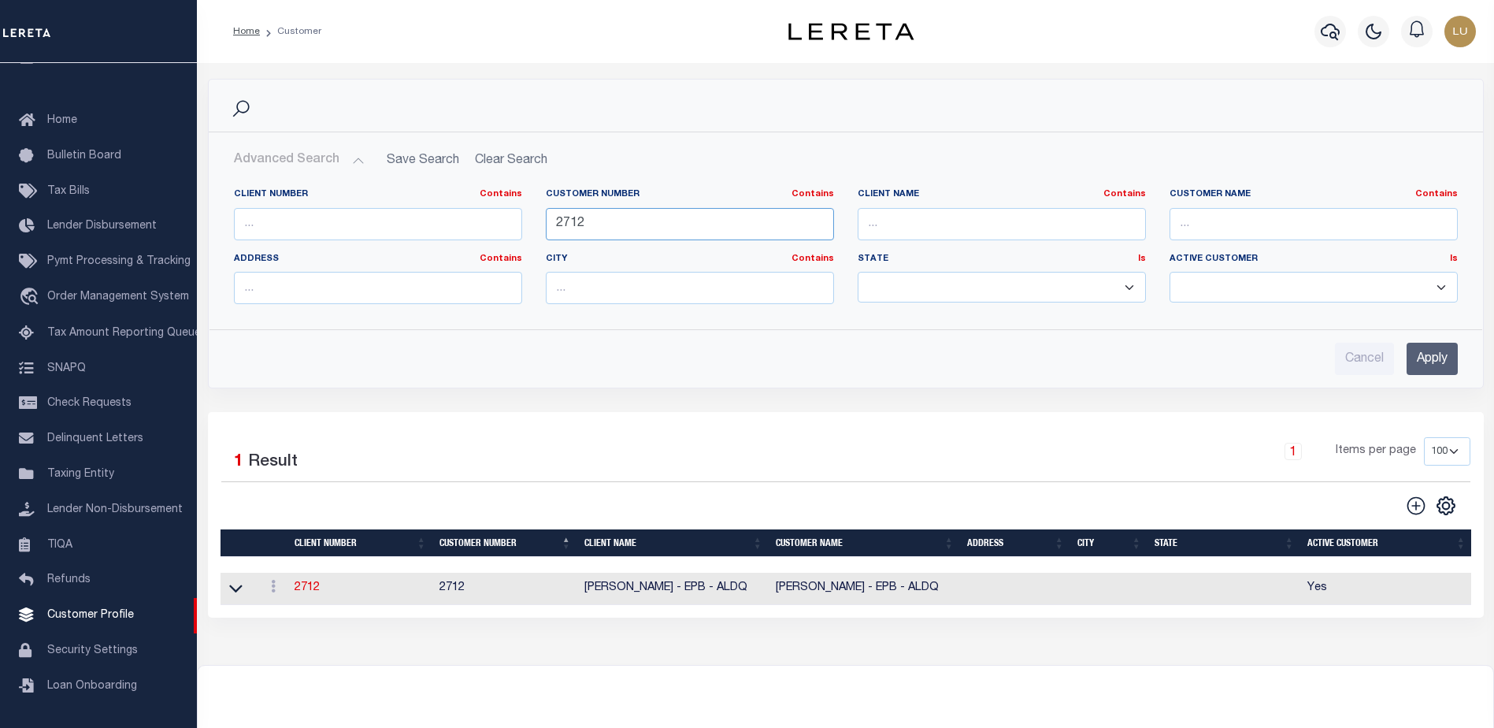
click at [627, 234] on input "2712" at bounding box center [690, 224] width 288 height 32
type input "2711"
click at [1407, 361] on input "Apply" at bounding box center [1431, 359] width 51 height 32
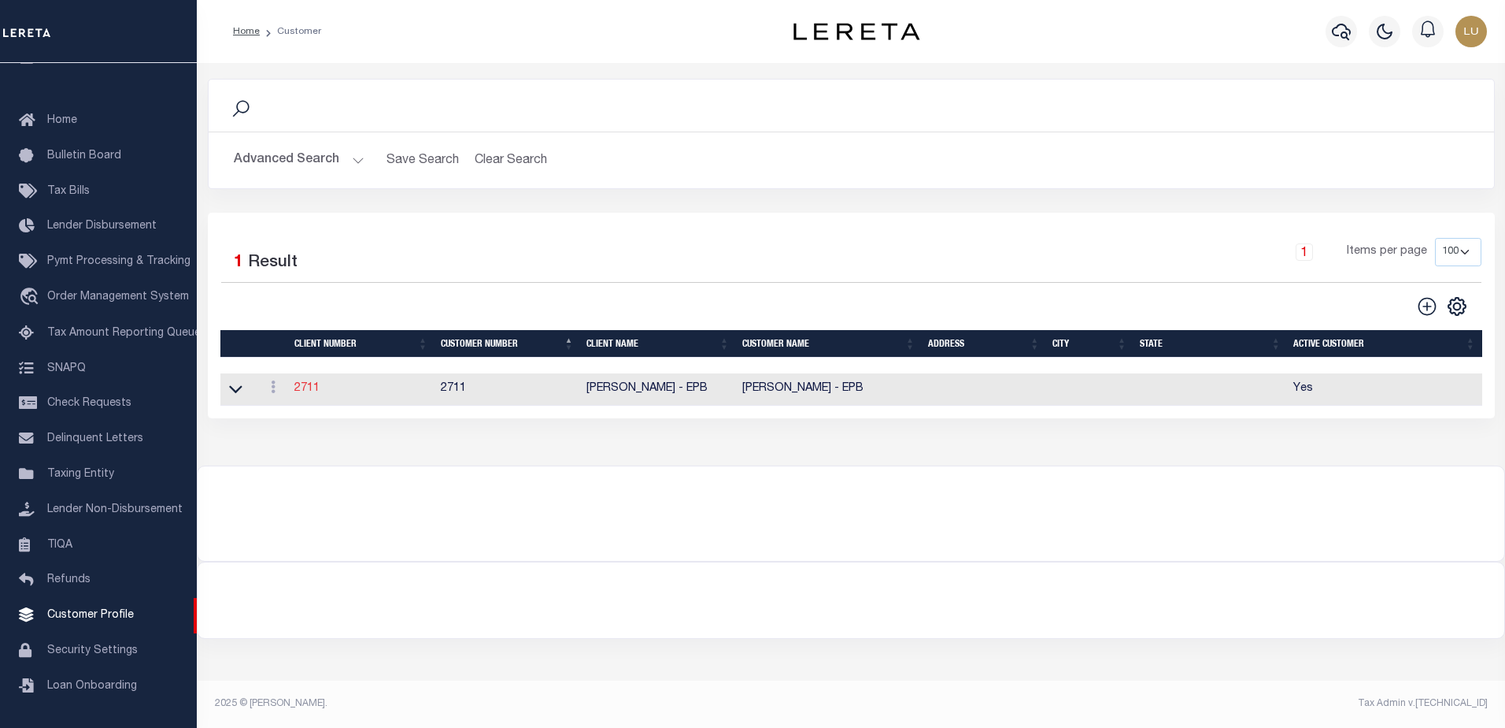
click at [294, 390] on link "2711" at bounding box center [306, 388] width 25 height 11
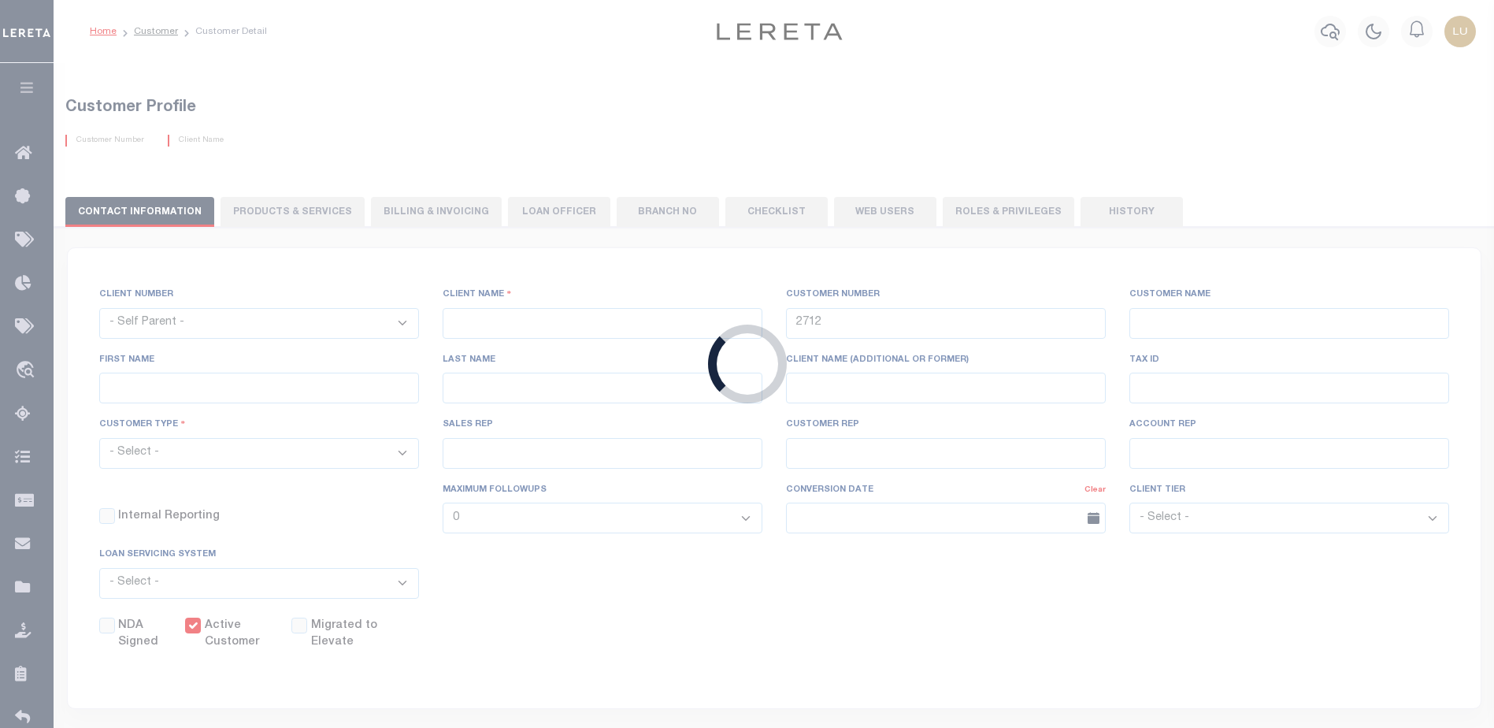
select select
type input "[PERSON_NAME] - EPB"
type input "2711"
type input "[PERSON_NAME] - EPB"
select select "Residential"
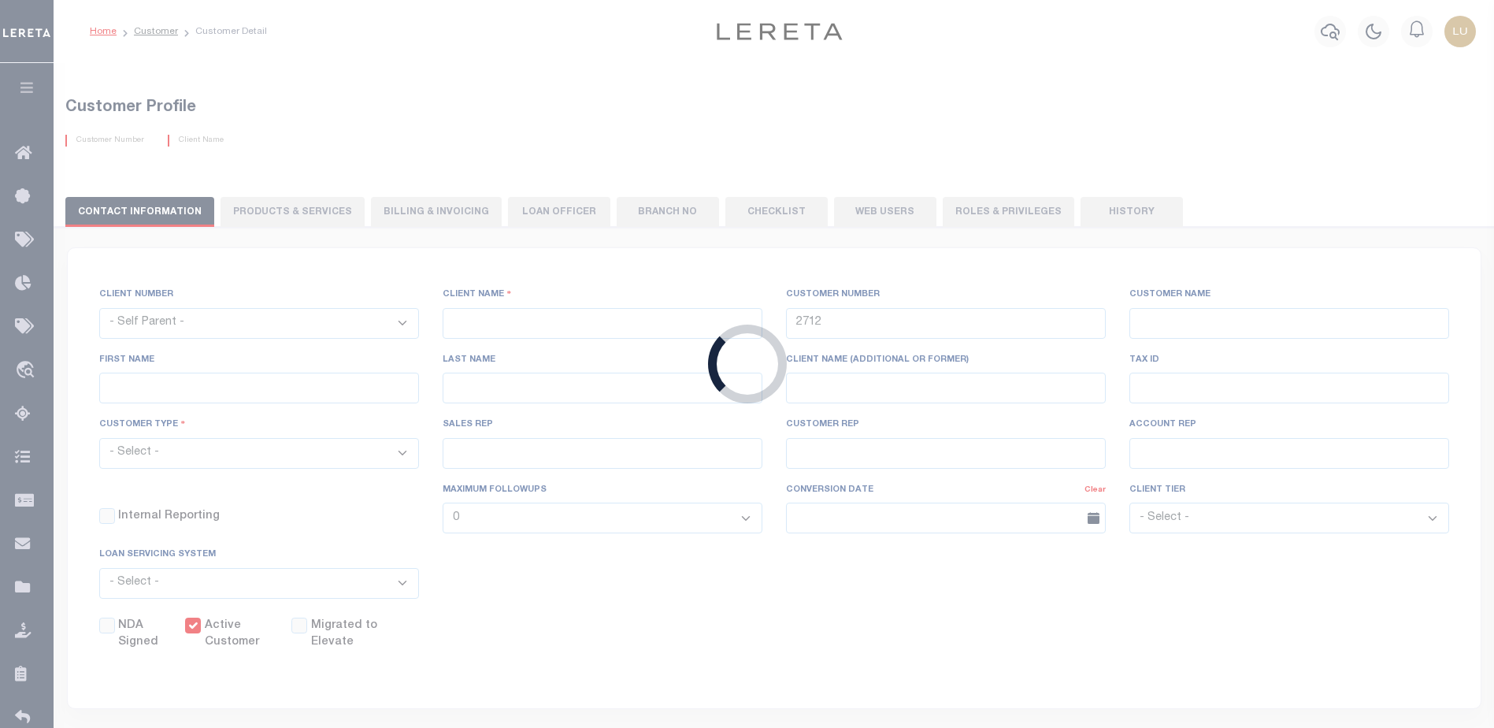
checkbox input "true"
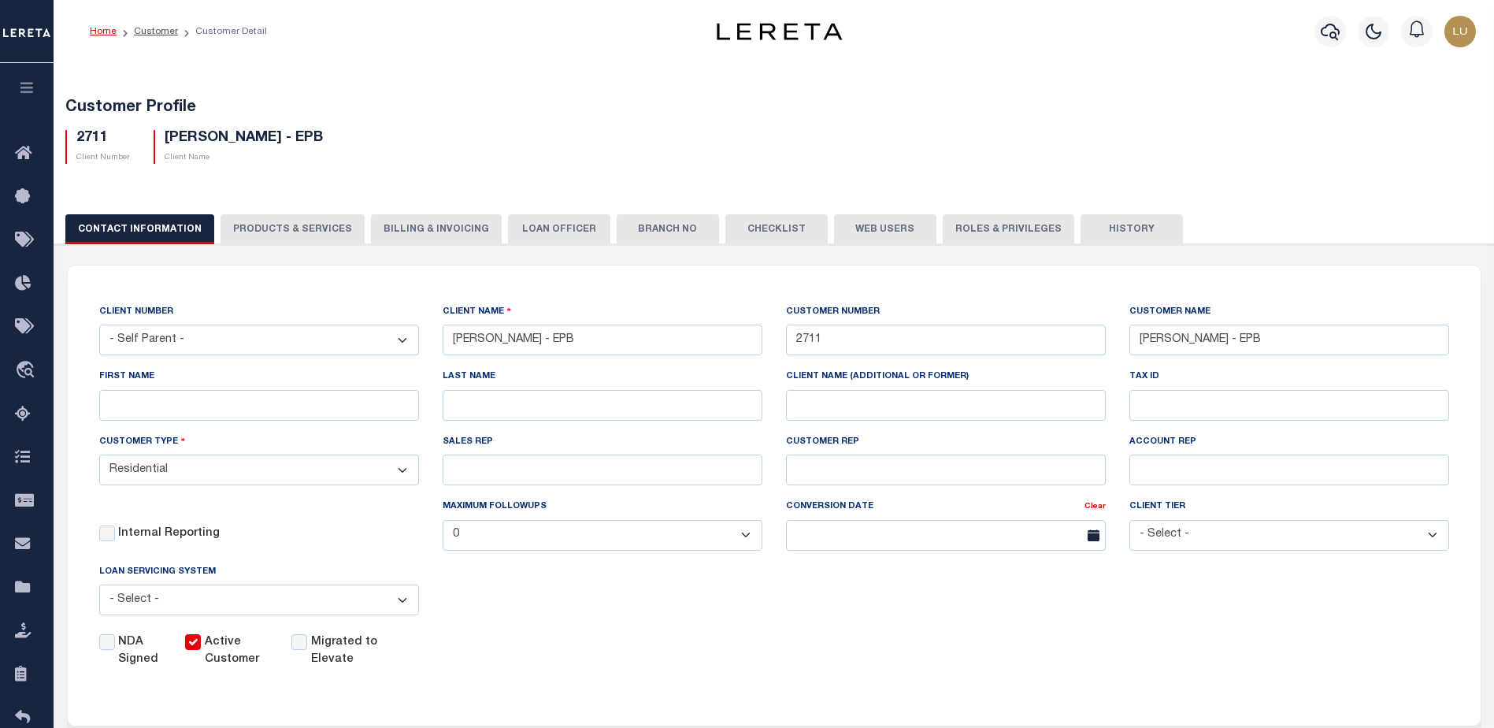
click at [302, 229] on button "PRODUCTS & SERVICES" at bounding box center [292, 229] width 144 height 30
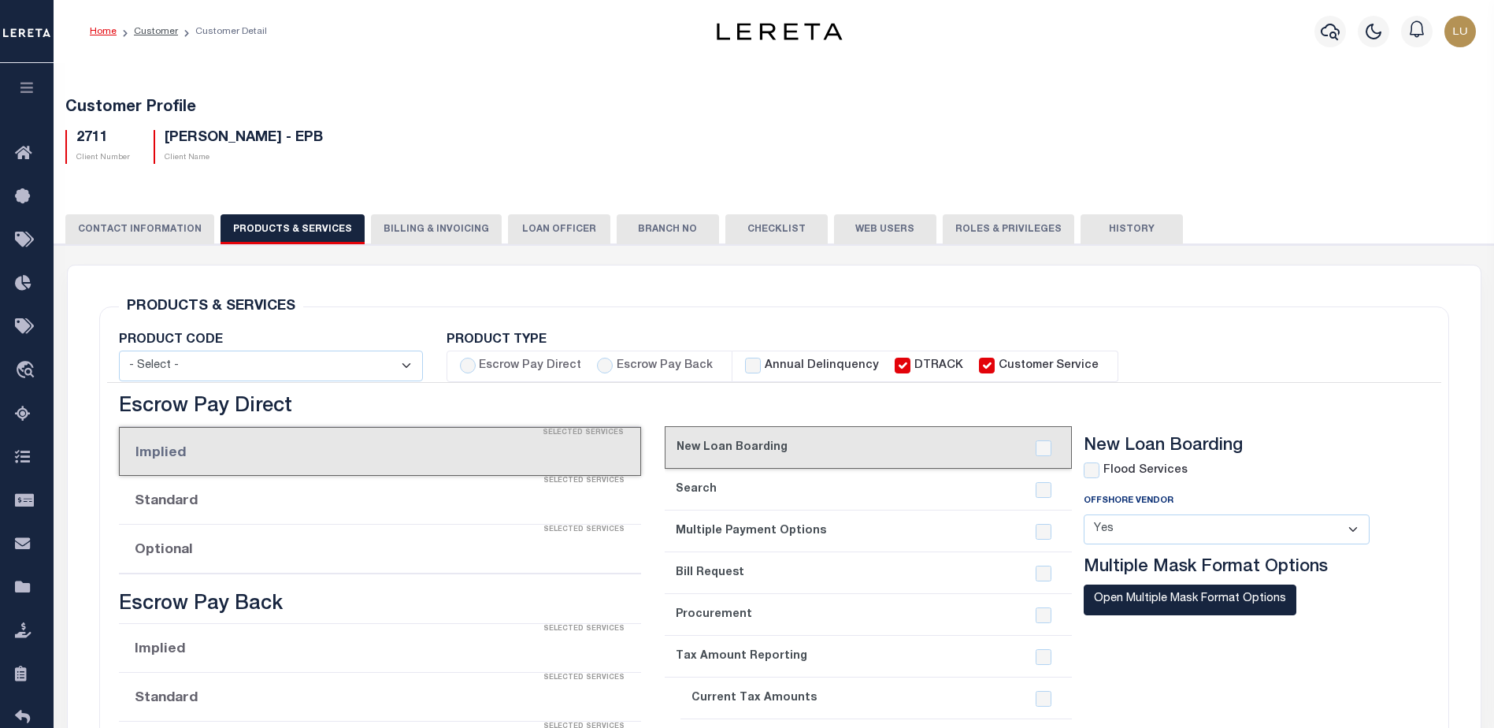
radio input "true"
checkbox input "true"
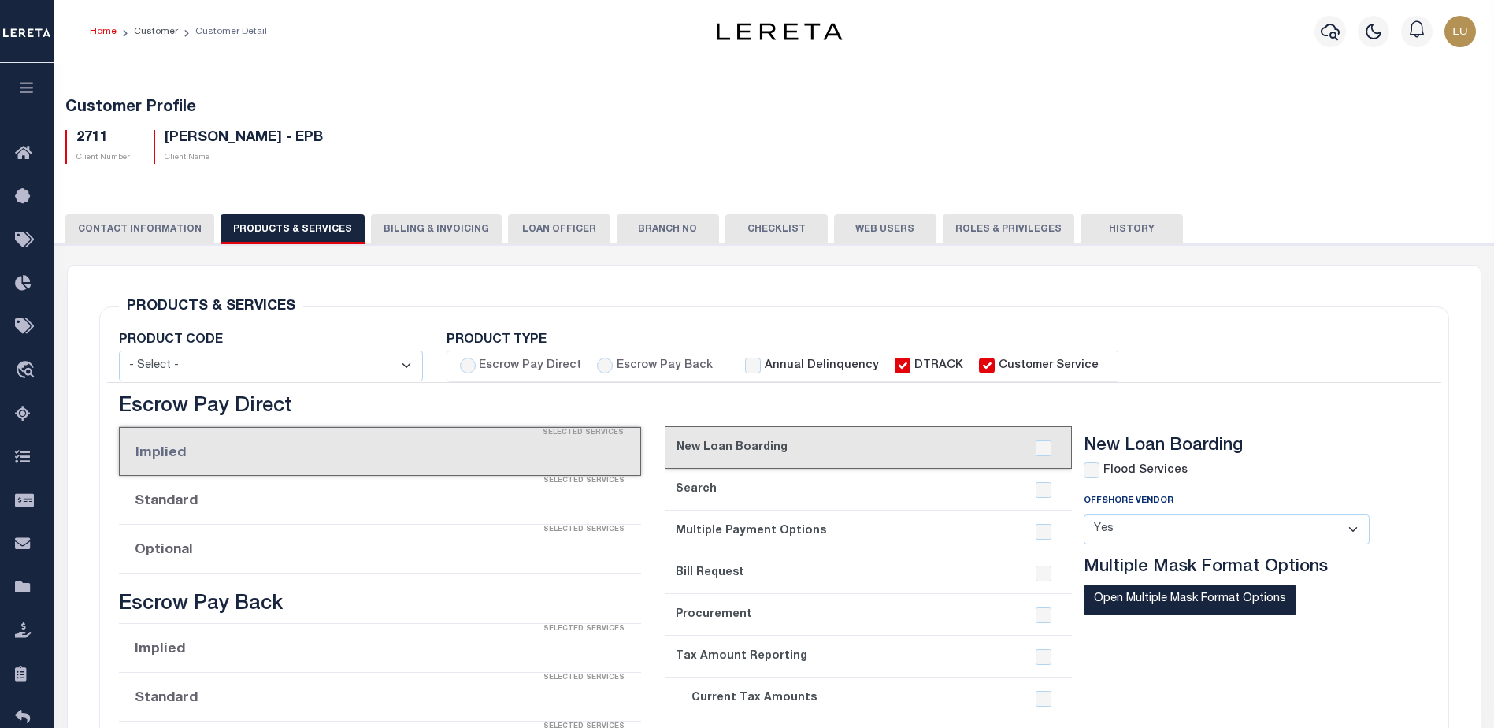
checkbox input "true"
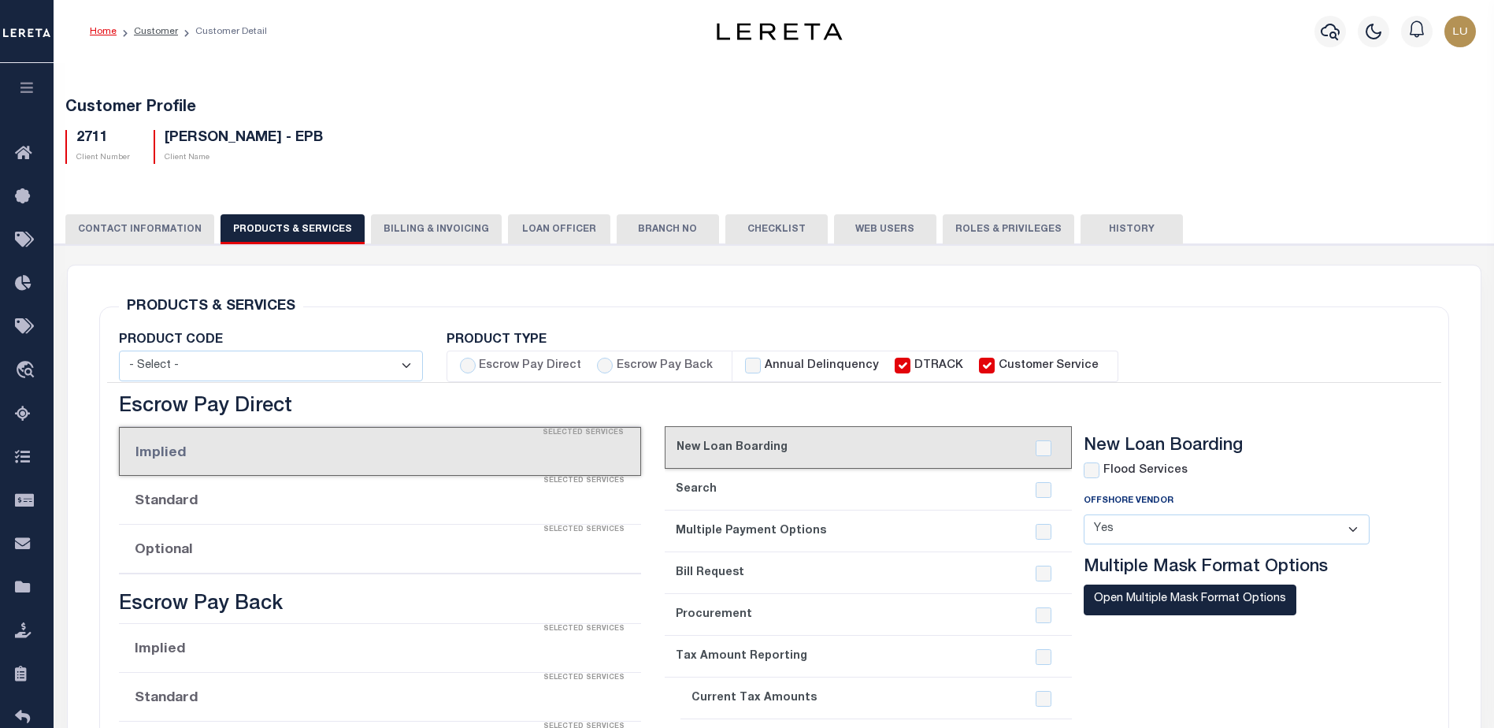
checkbox input "true"
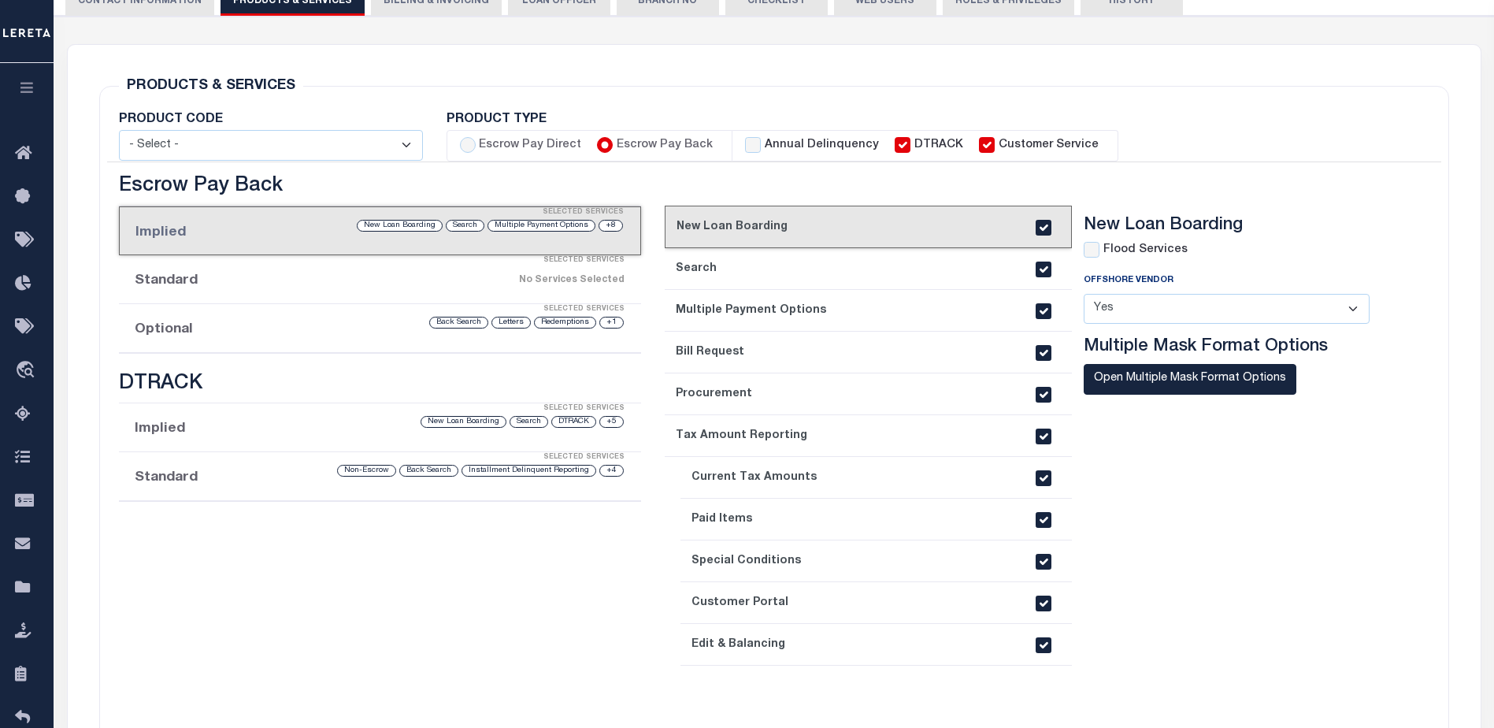
scroll to position [315, 0]
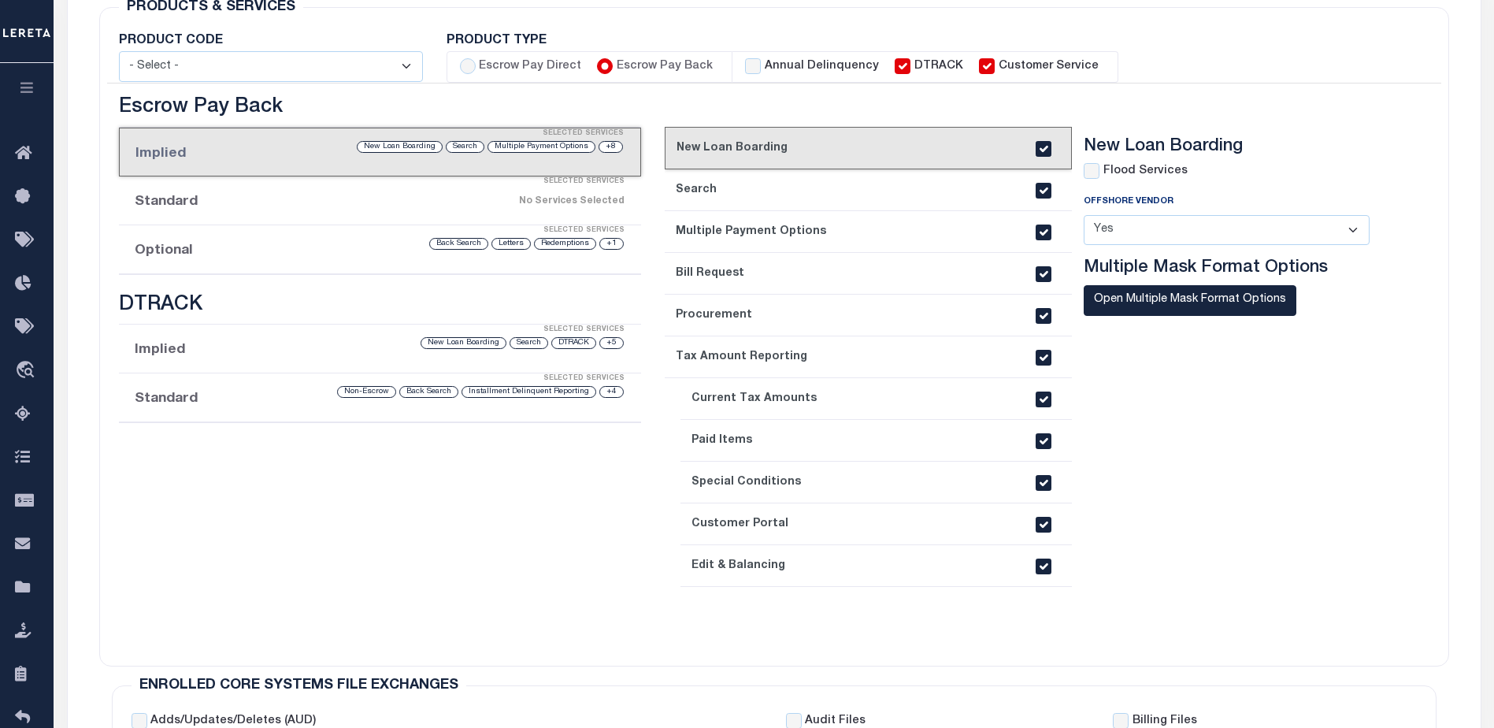
click at [255, 395] on li "Standard Selected Services +4 Installment Delinquent Reporting Back Search Non-…" at bounding box center [380, 397] width 522 height 49
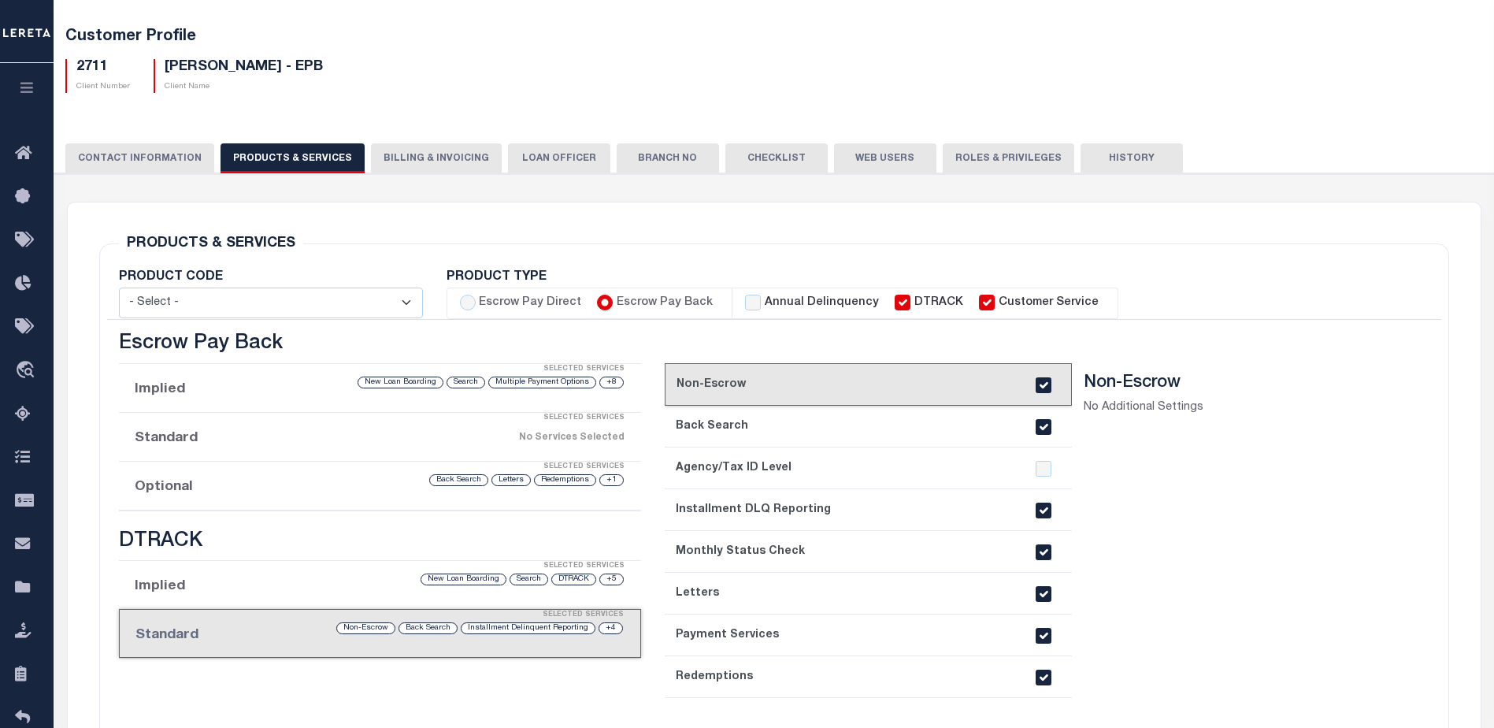
scroll to position [0, 0]
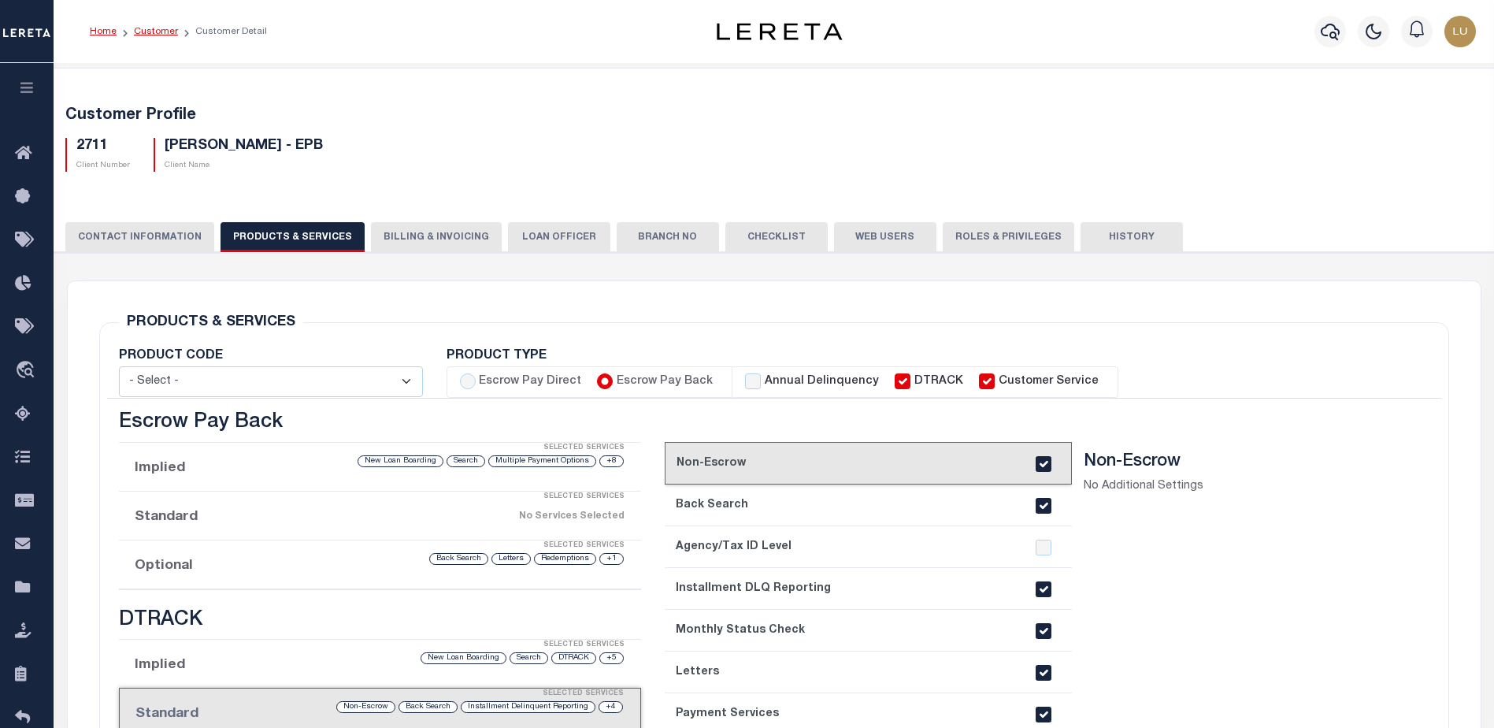
click at [151, 29] on link "Customer" at bounding box center [156, 31] width 44 height 9
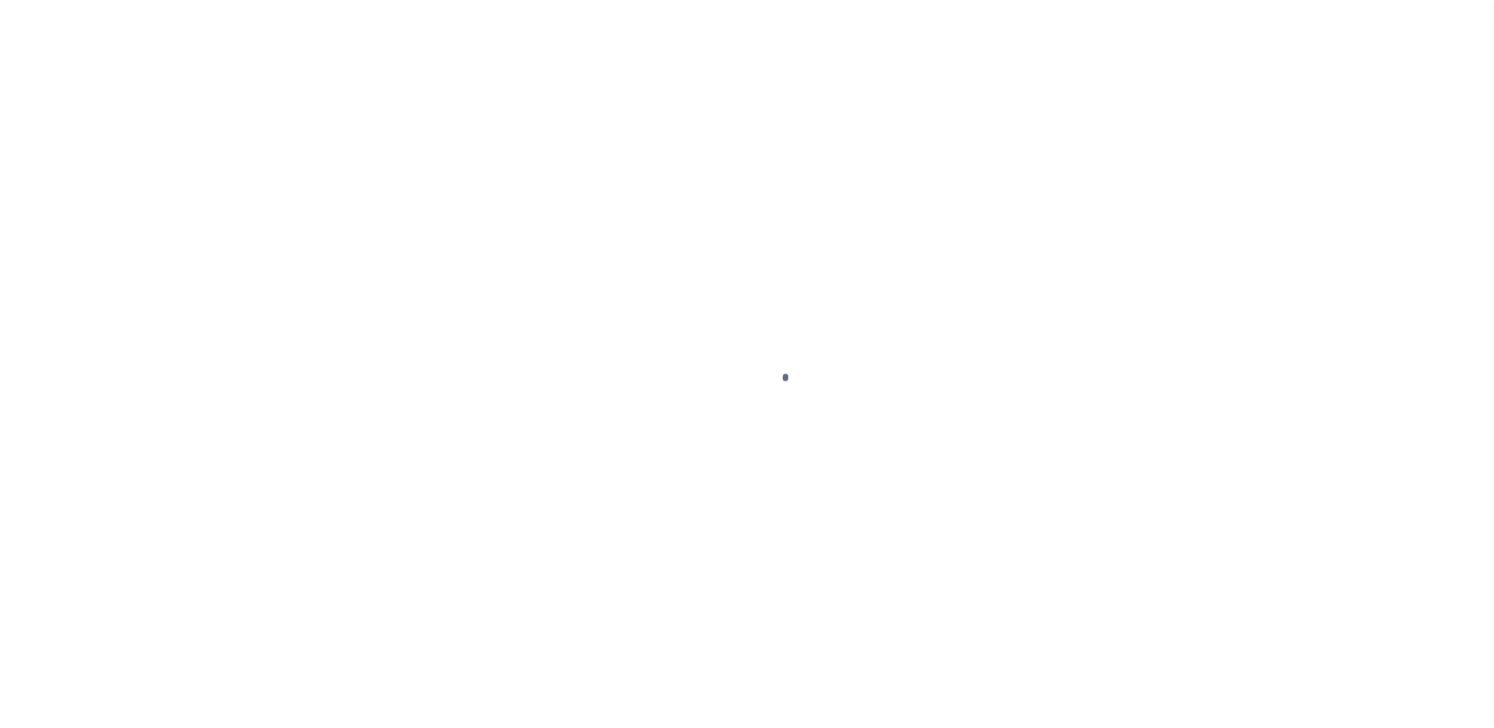
select select "2374"
select select "Residential"
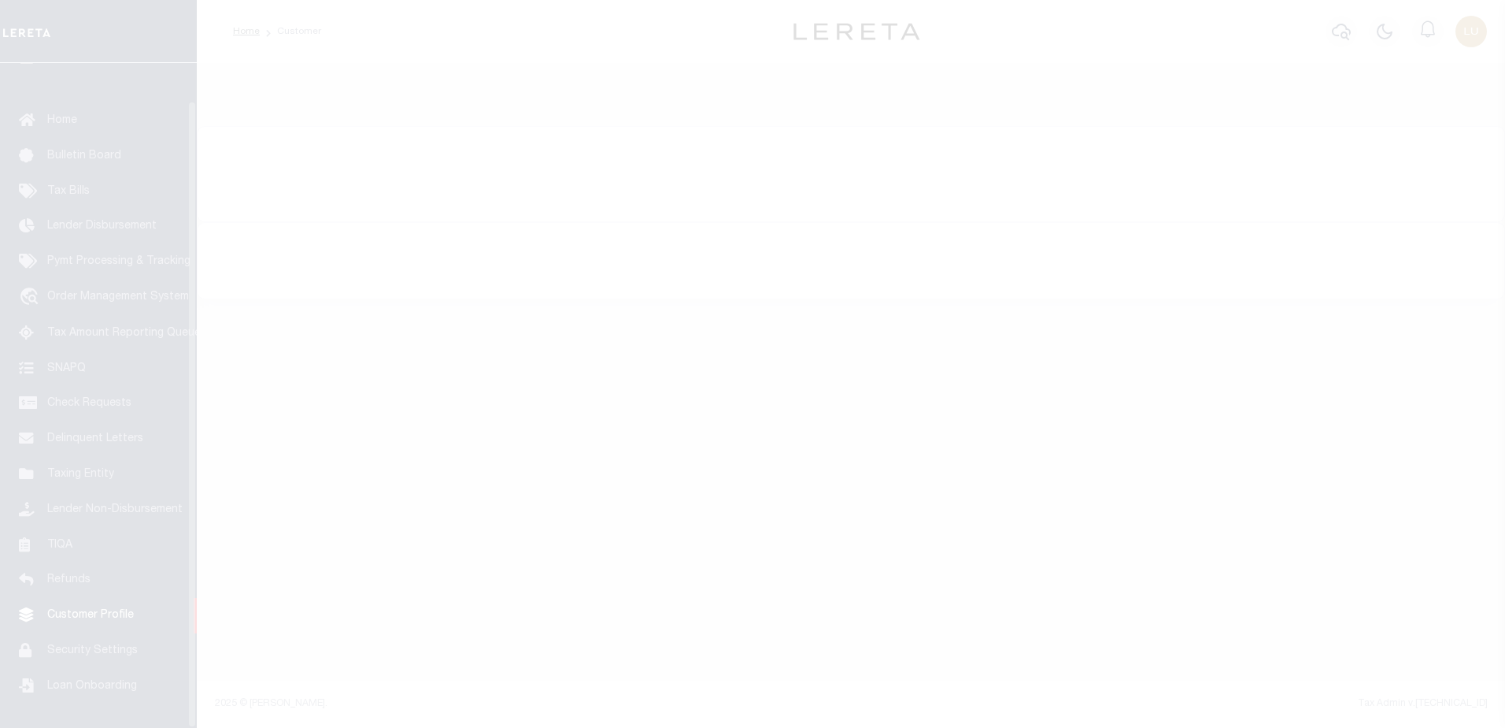
scroll to position [39, 0]
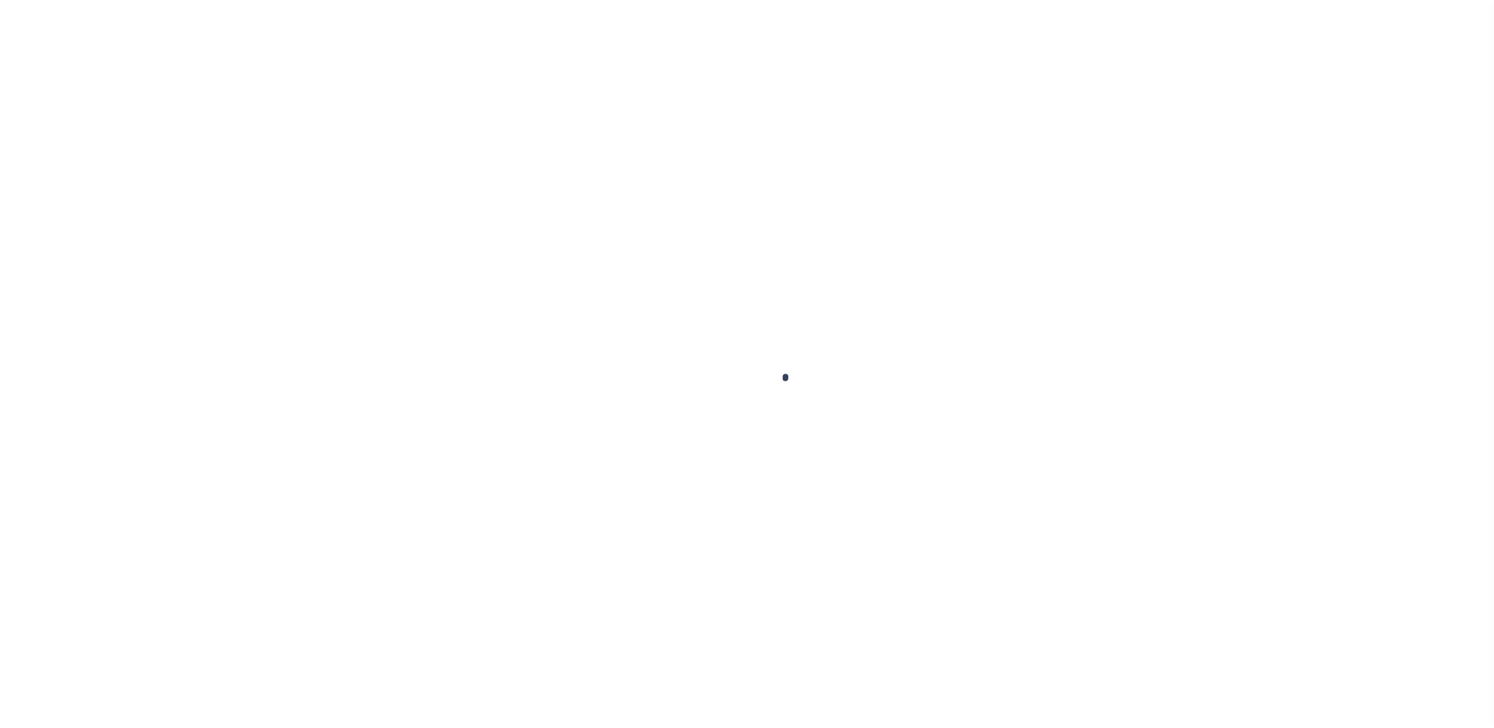
select select "10"
select select "NonEscrow"
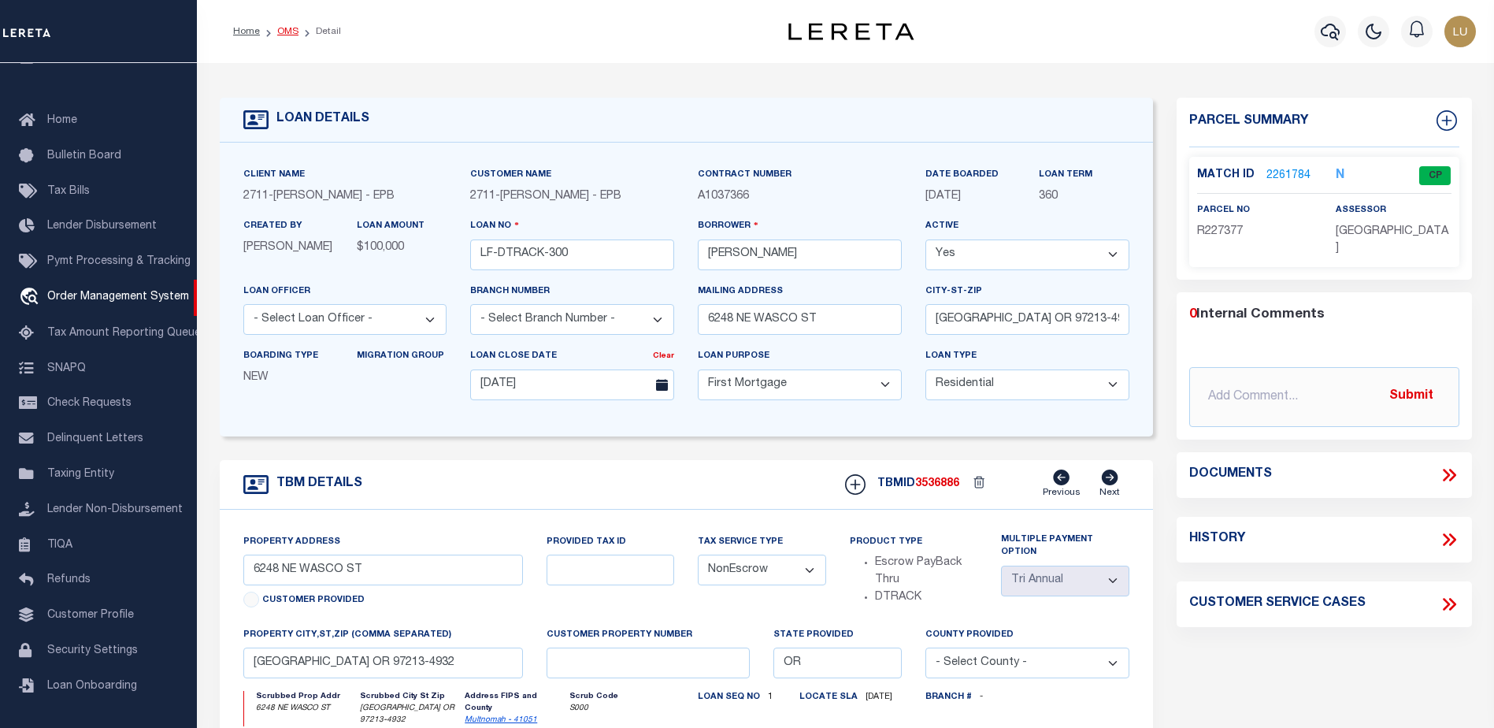
click at [284, 31] on link "OMS" at bounding box center [287, 31] width 21 height 9
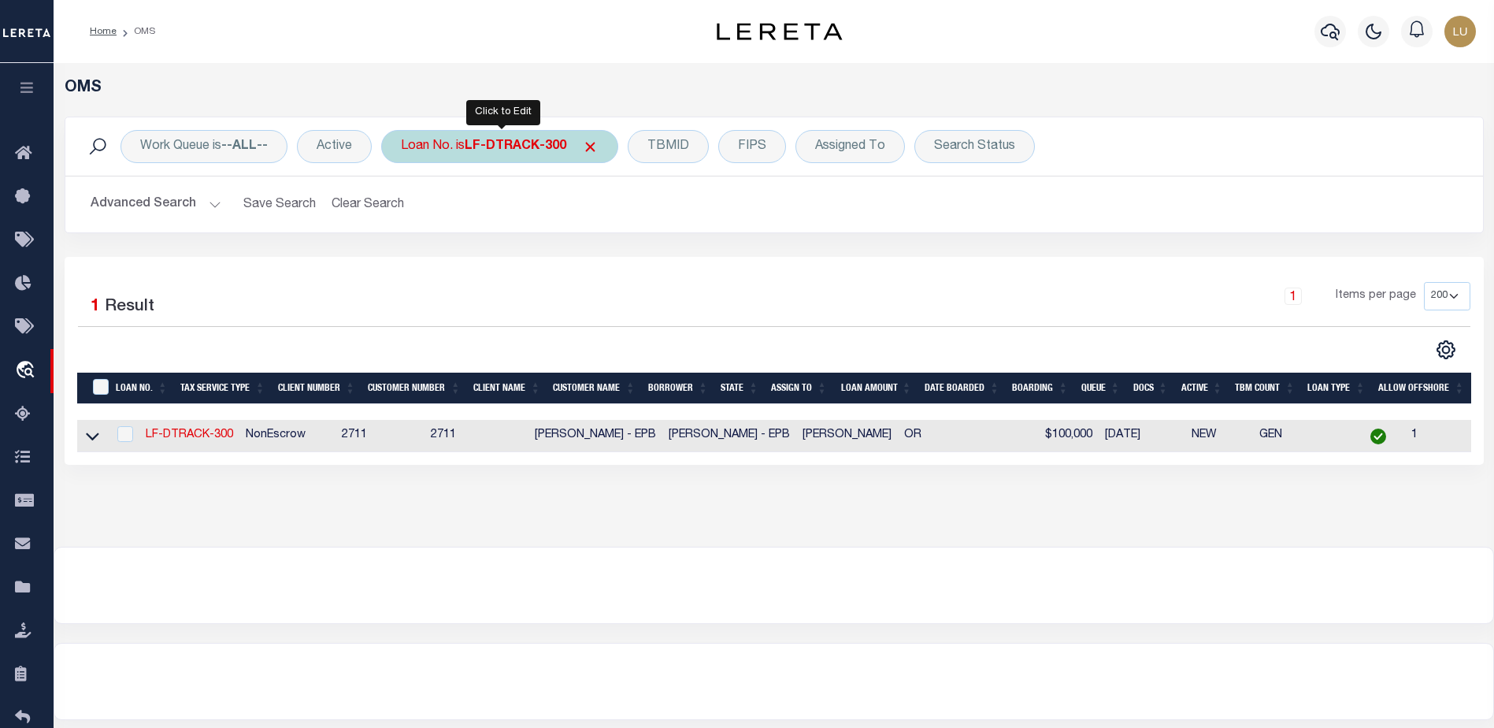
click at [535, 143] on b "LF-DTRACK-300" at bounding box center [516, 146] width 102 height 13
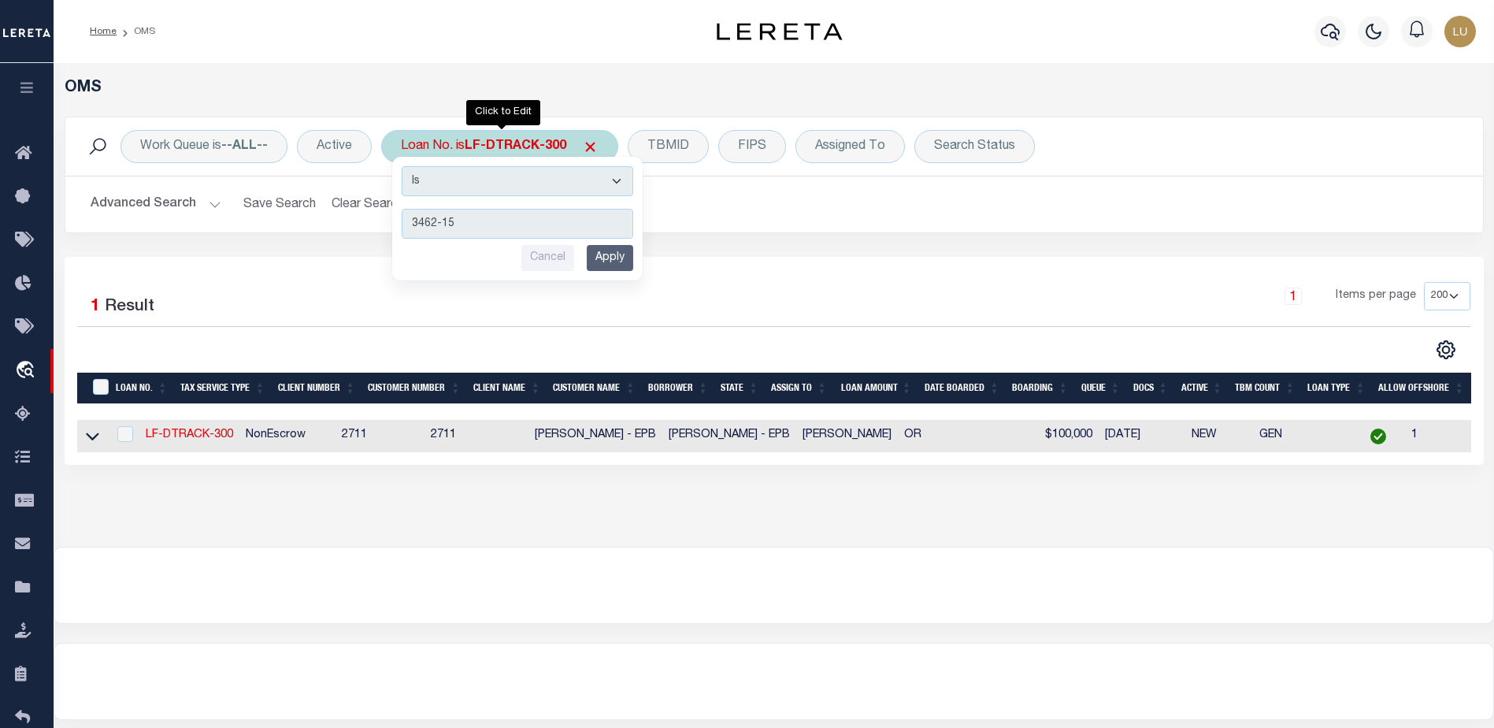
type input "3462-15"
click at [609, 262] on input "Apply" at bounding box center [610, 258] width 46 height 26
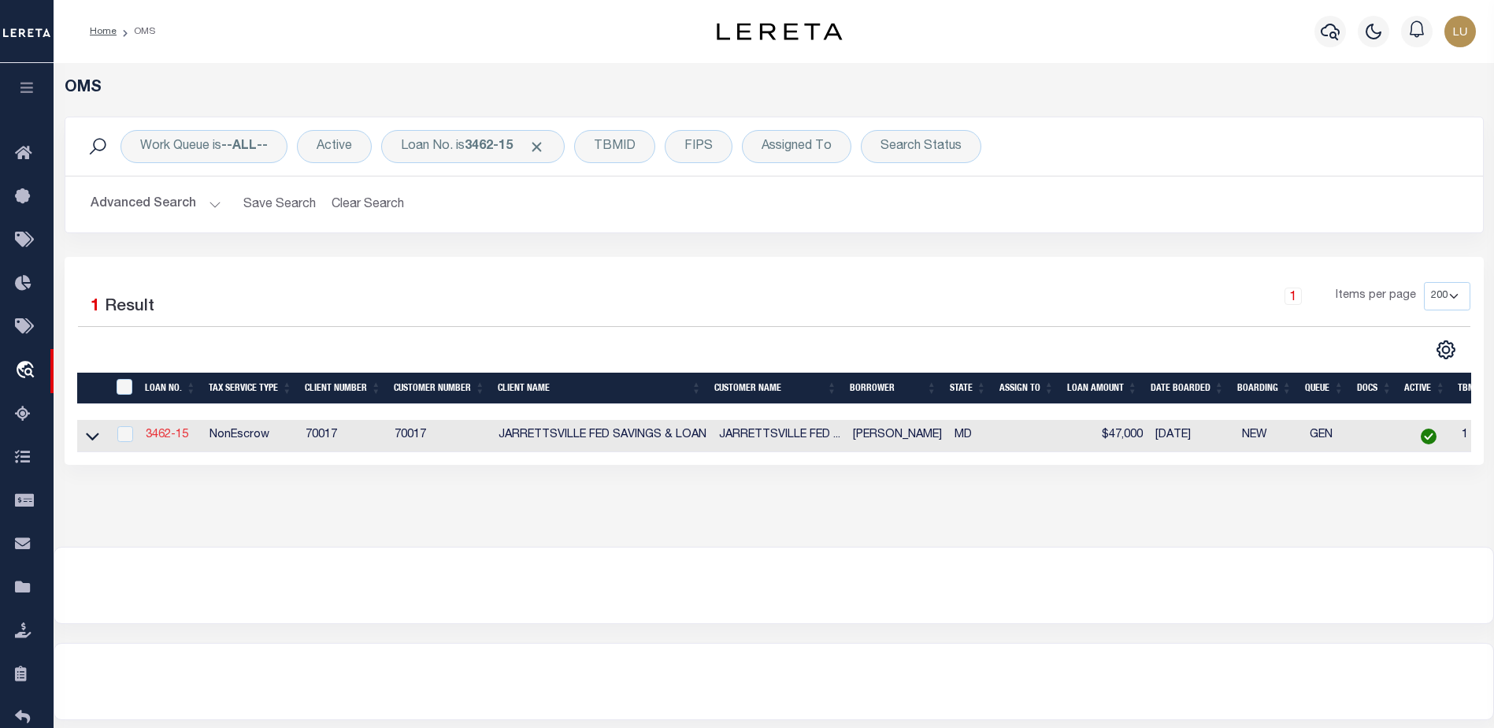
click at [159, 434] on link "3462-15" at bounding box center [167, 434] width 43 height 11
type input "3462-15"
type input "BROWN , LEWIS"
type input "675 BOXWOOD DR"
type input "HAMPSTEAD MD 21074"
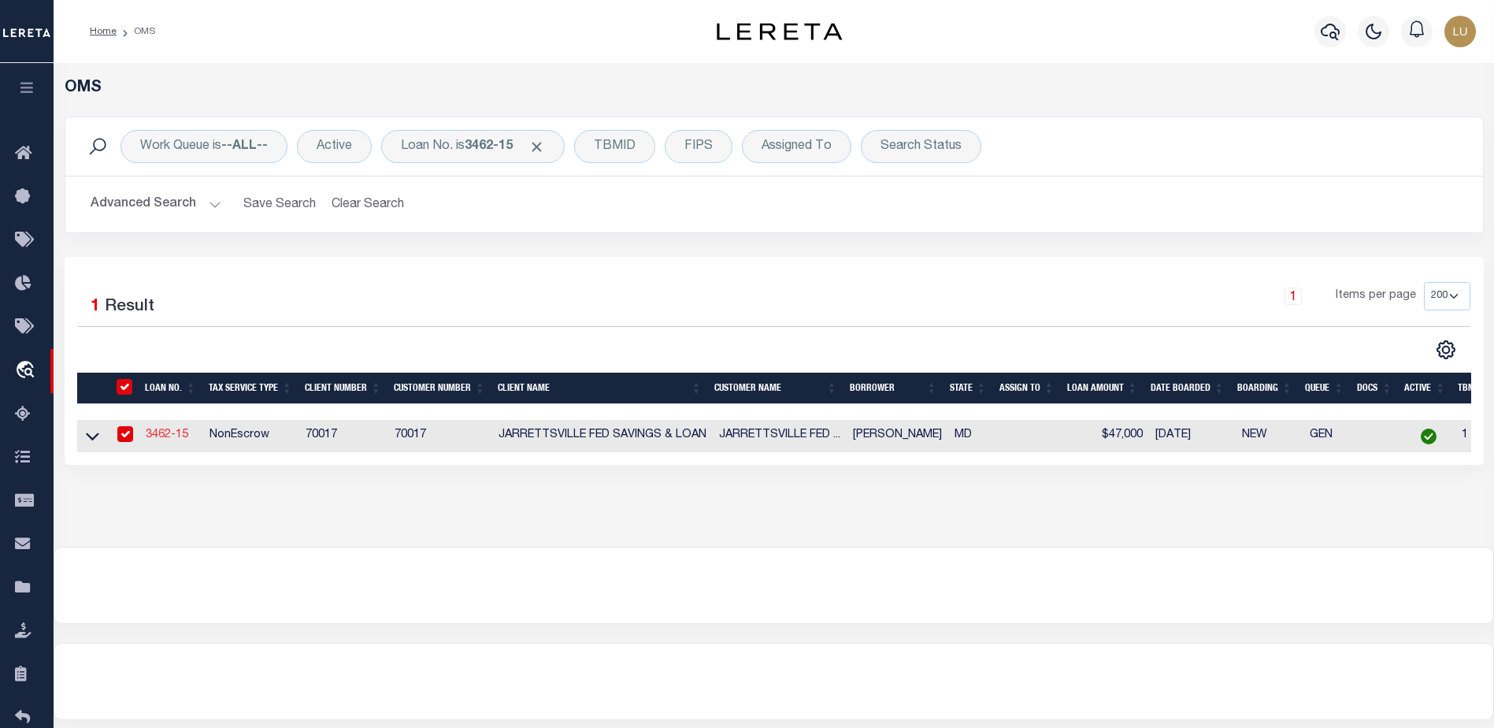
select select
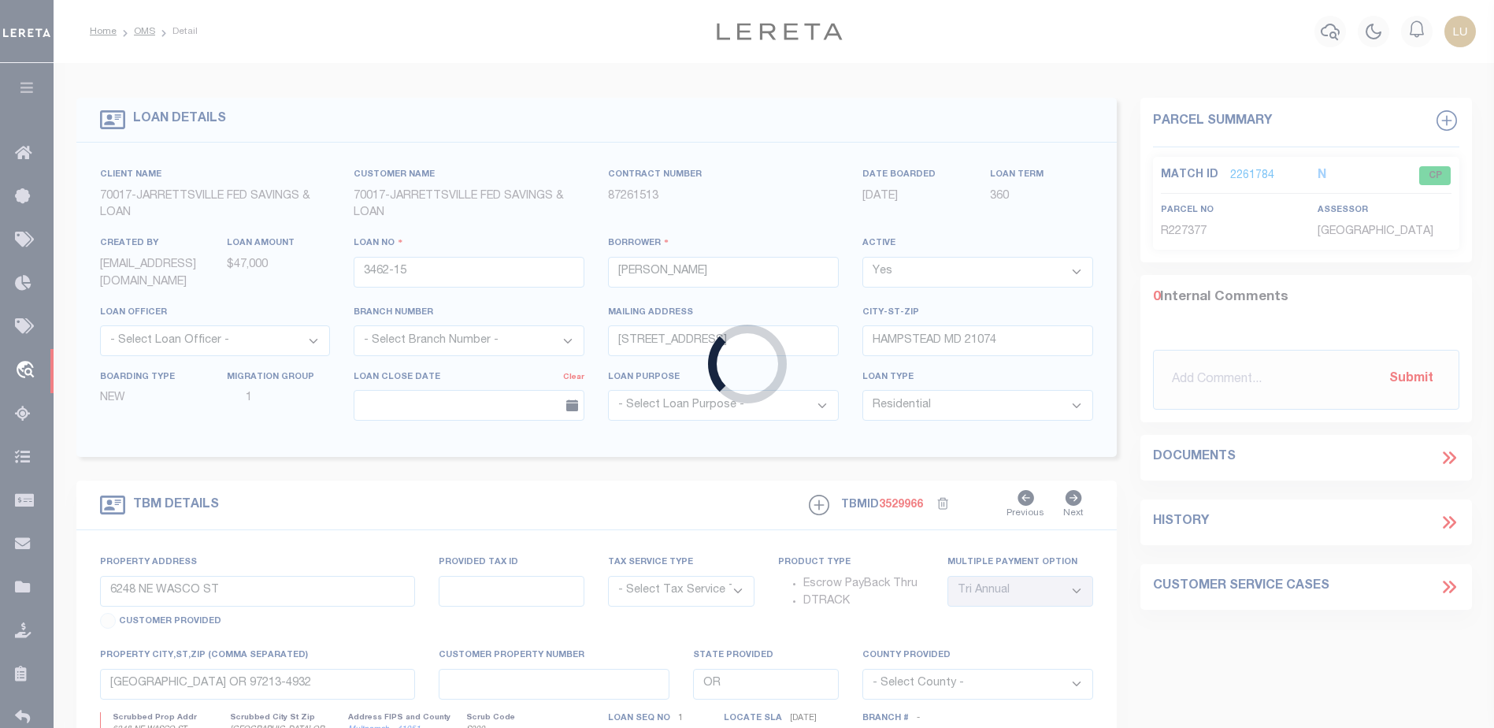
type input "675 BOXWOOD DR"
radio input "true"
select select "NonEscrow"
type input "HAMPSTEAD MD 210743162"
type input "3462-15"
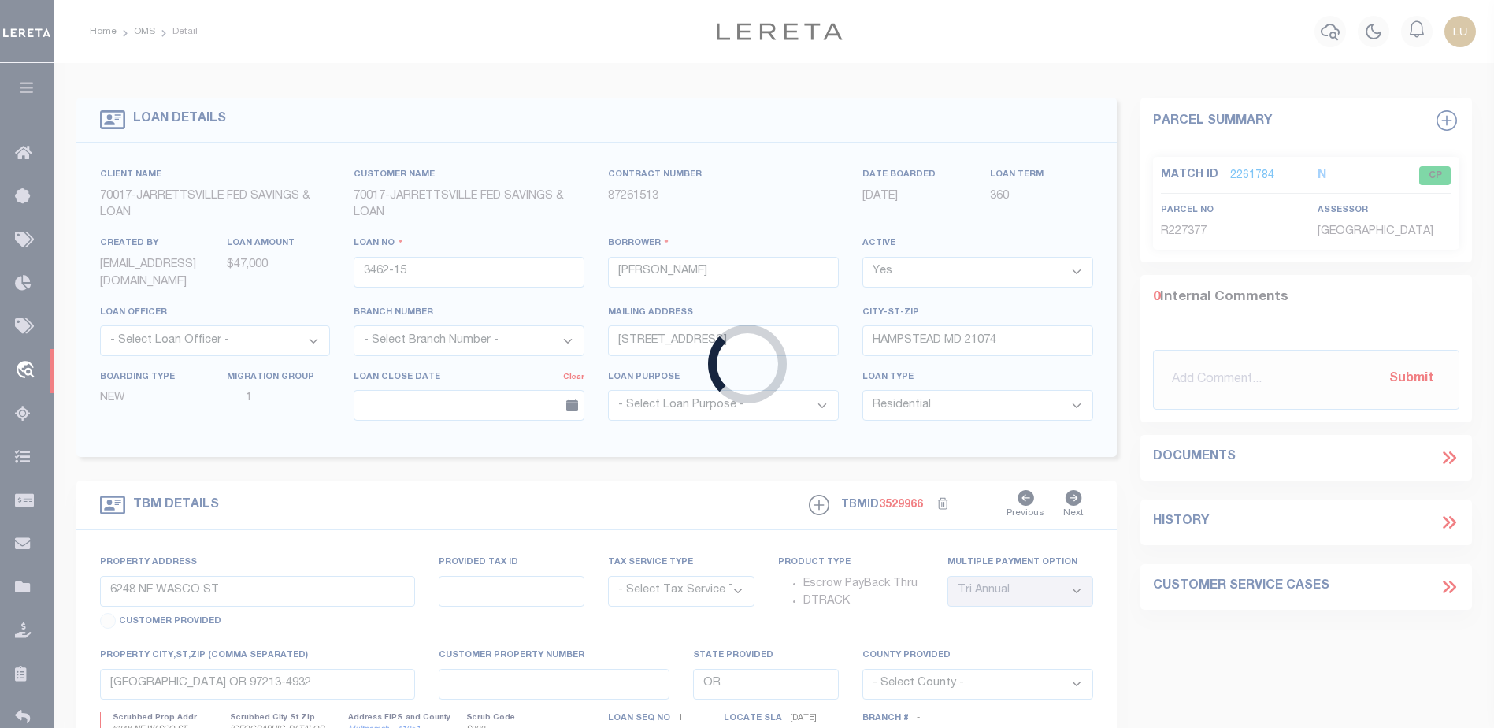
type input "MD"
type textarea "UNVERIFIED CUSTOMER SUPPLIED APN 08-055734"
select select "2"
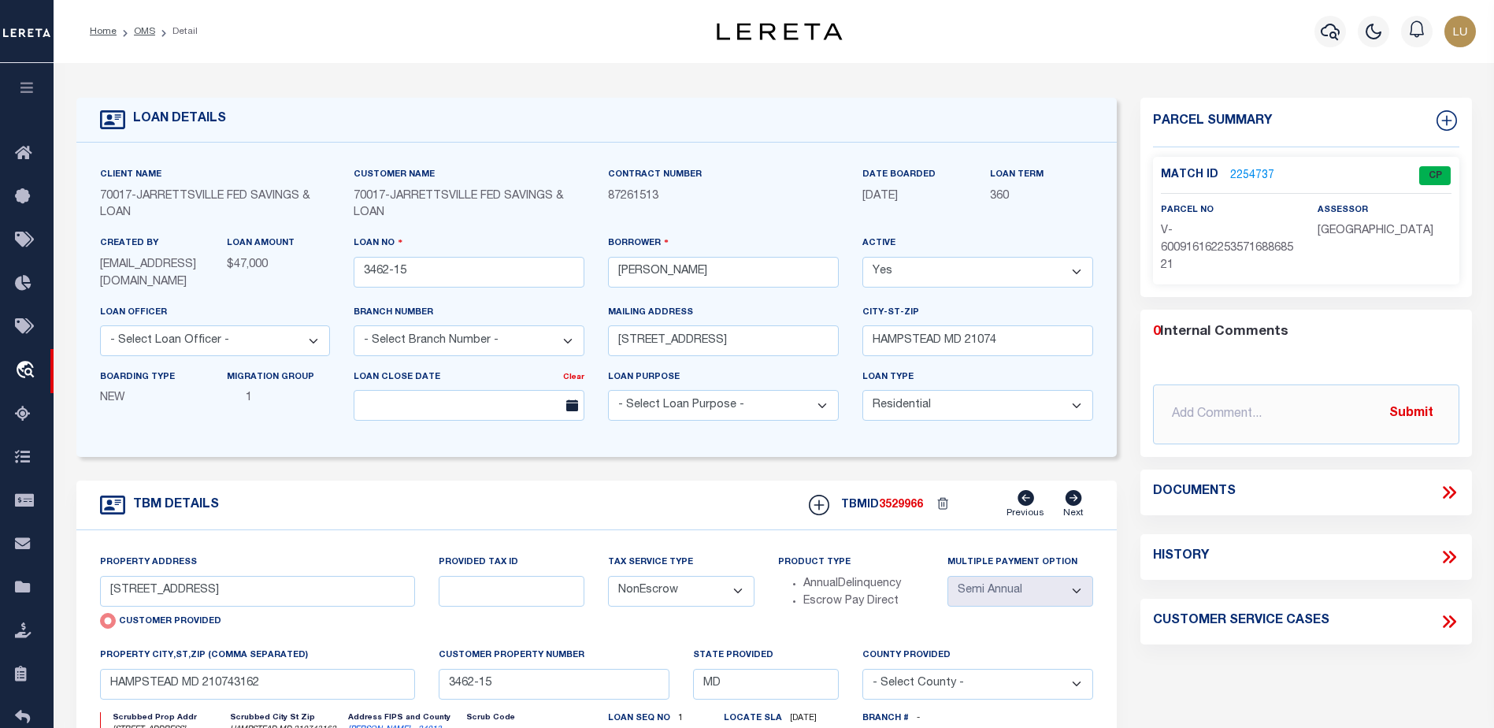
click at [1254, 170] on link "2254737" at bounding box center [1252, 176] width 44 height 17
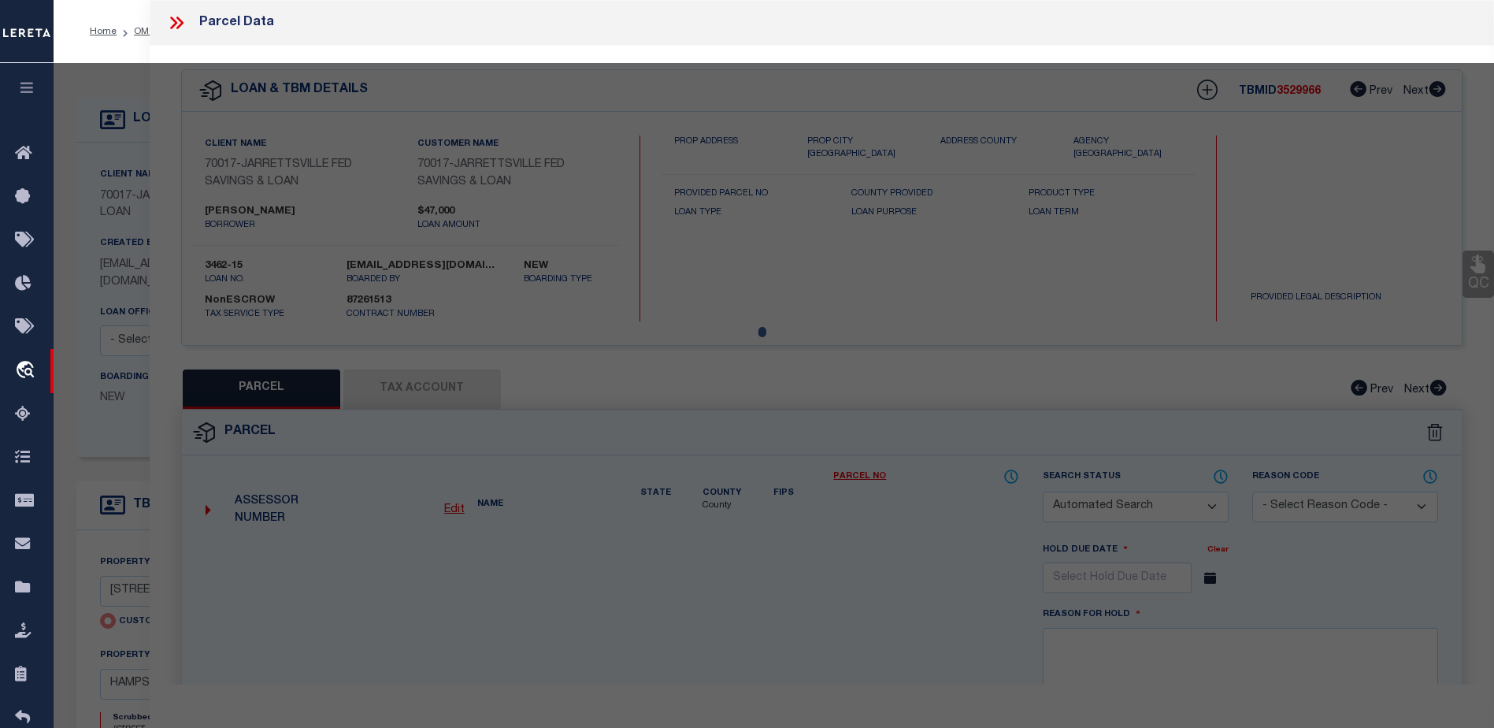
checkbox input "false"
select select "CP"
type input "675 BOXWOOD DR"
checkbox input "false"
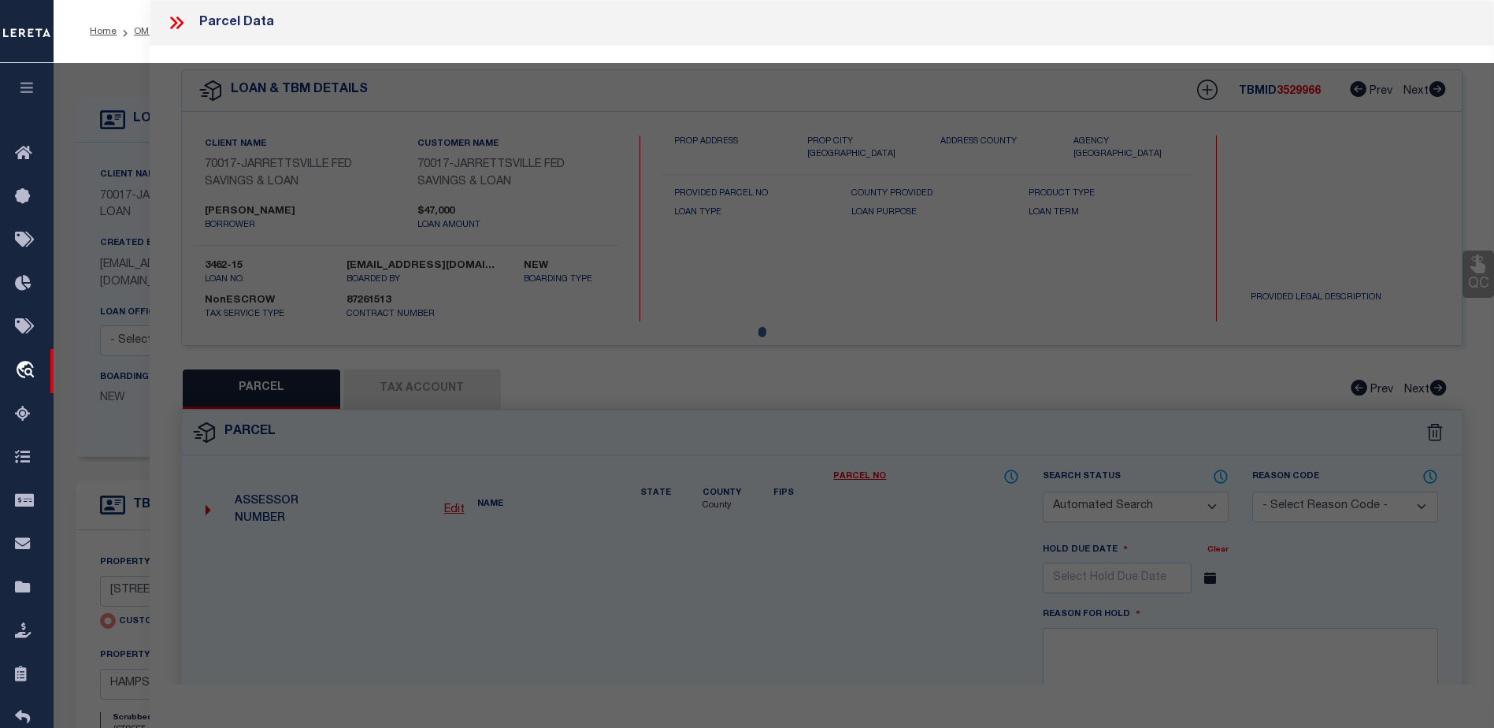
type input "HAMPSTEAD MD 210743162"
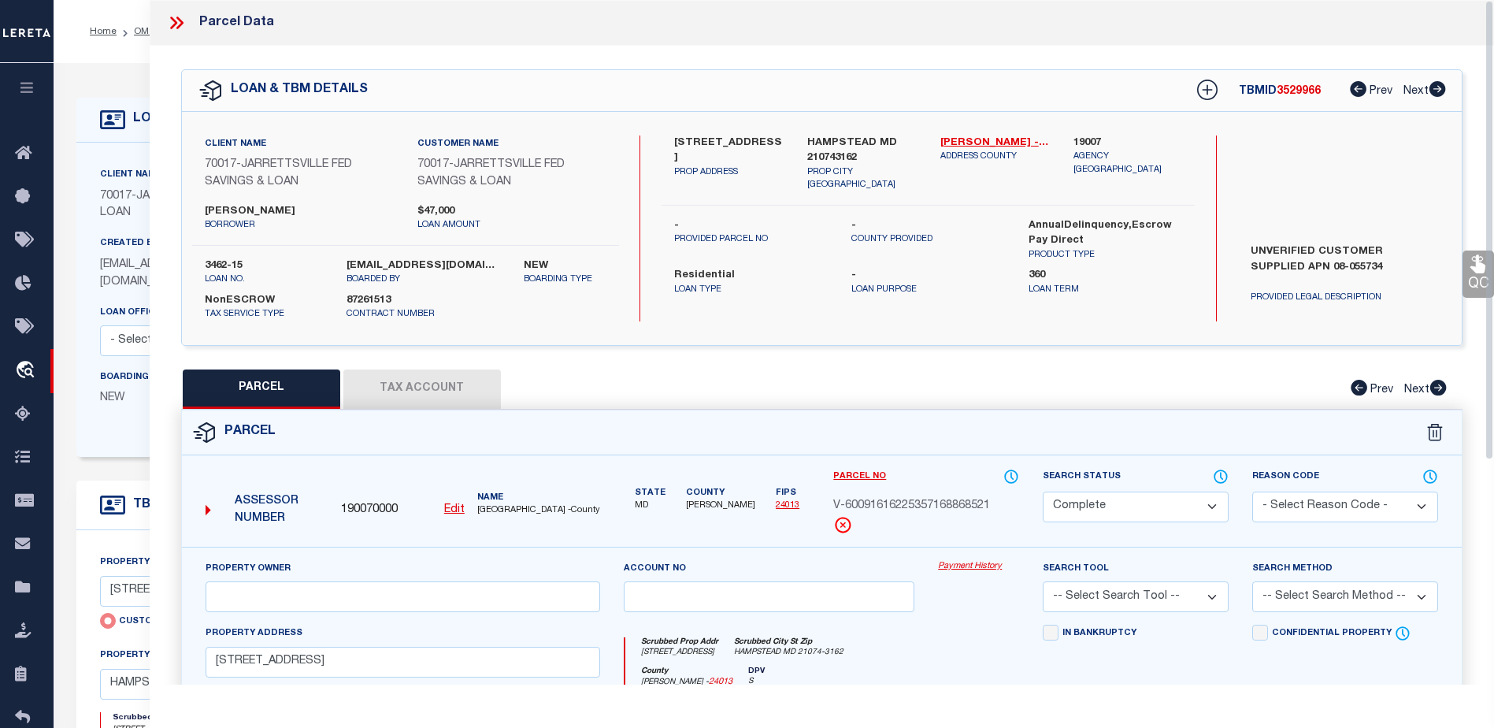
click at [971, 564] on link "Payment History" at bounding box center [978, 566] width 81 height 13
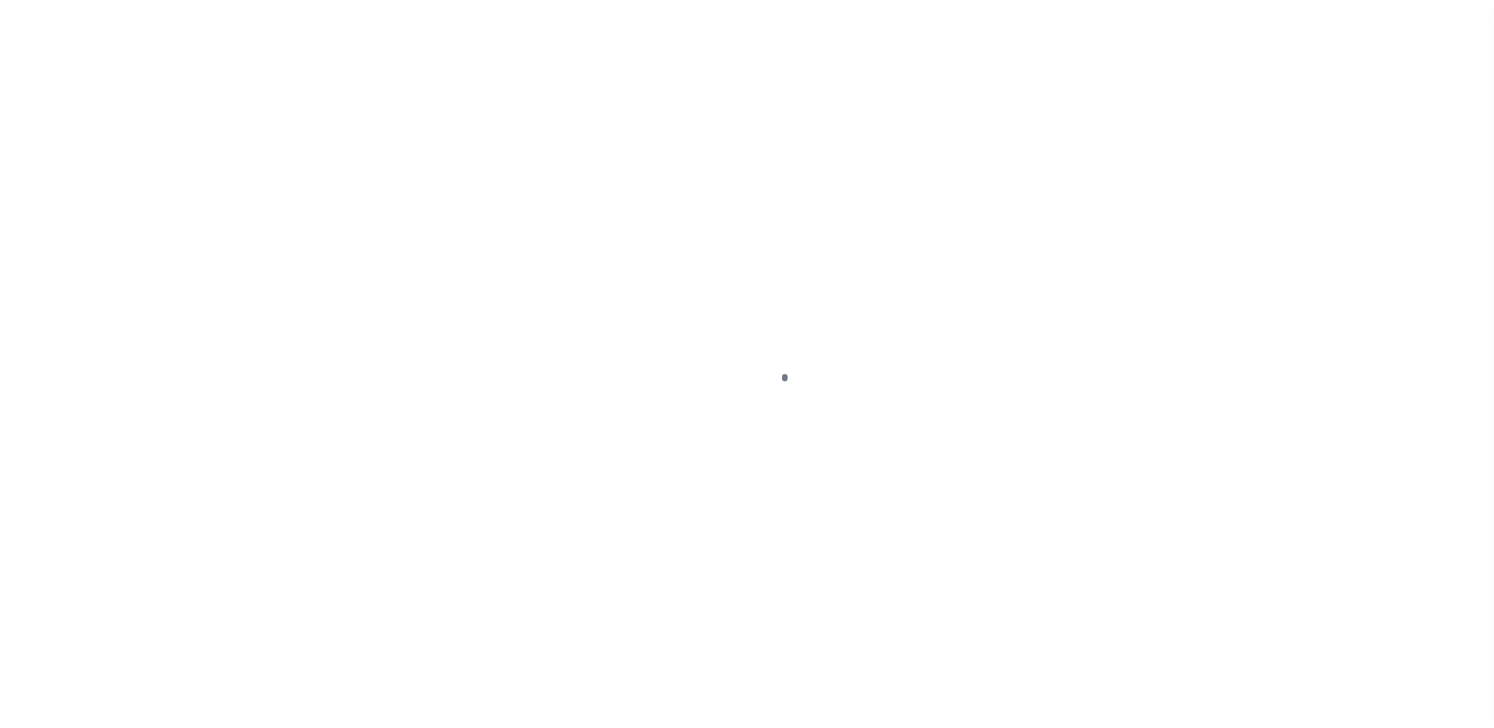
scroll to position [39, 0]
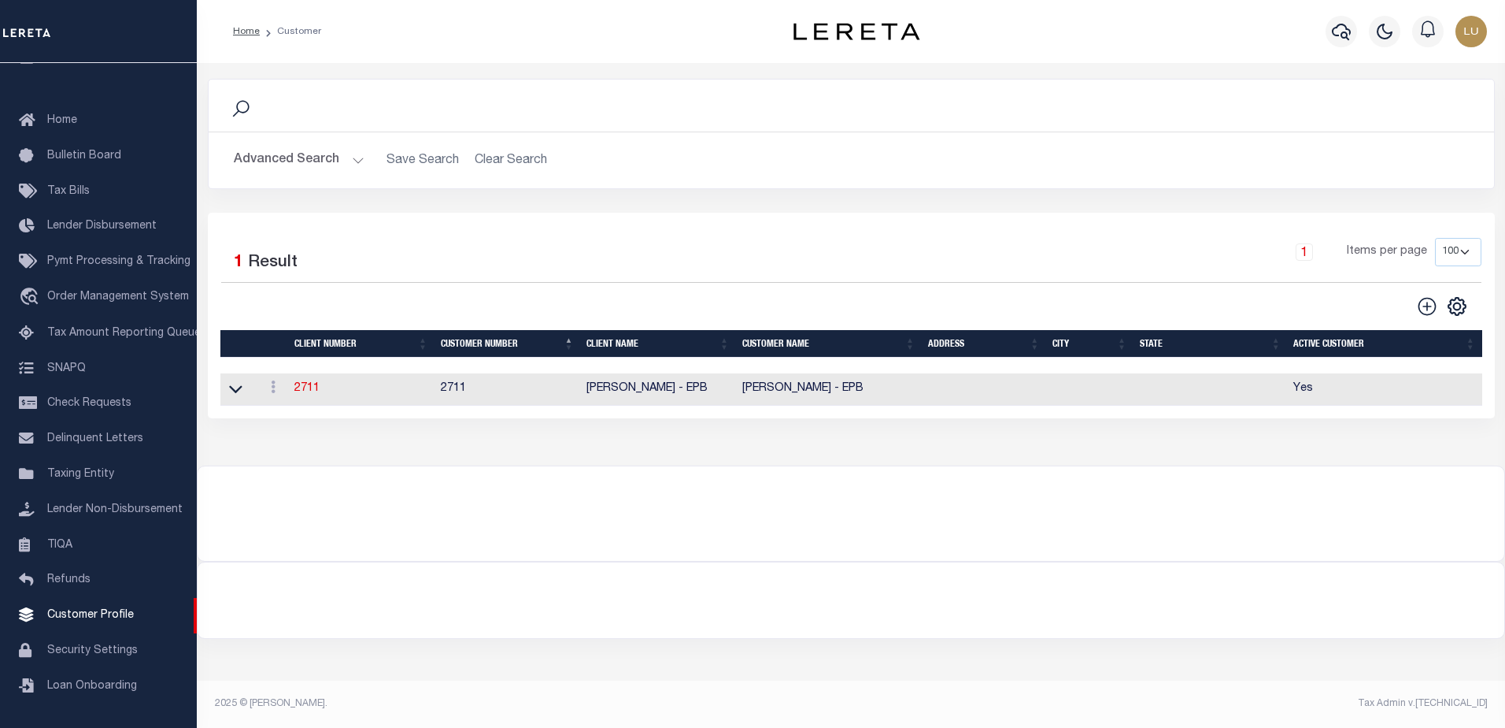
click at [344, 159] on button "Advanced Search" at bounding box center [299, 160] width 131 height 31
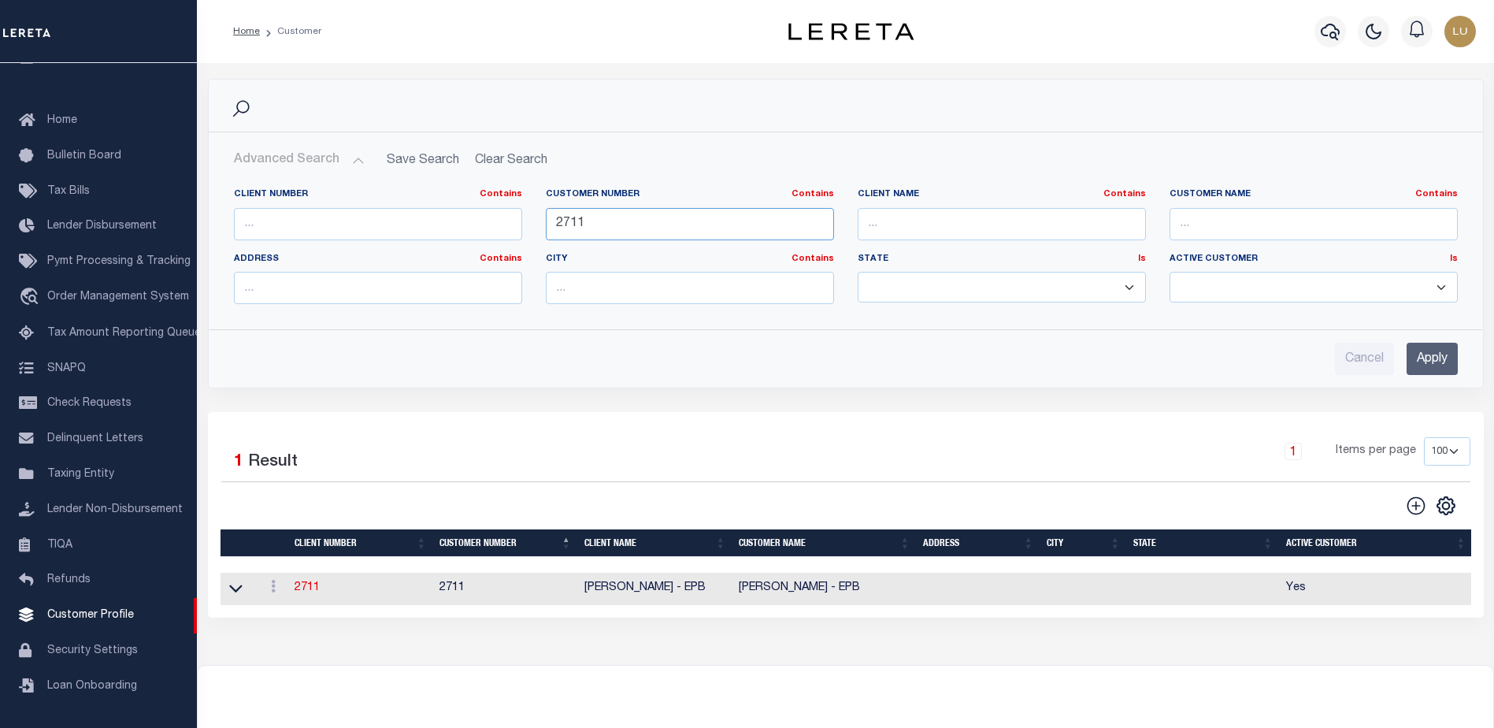
click at [594, 224] on input "2711" at bounding box center [690, 224] width 288 height 32
click at [1409, 506] on icon at bounding box center [1415, 505] width 20 height 20
type input "0"
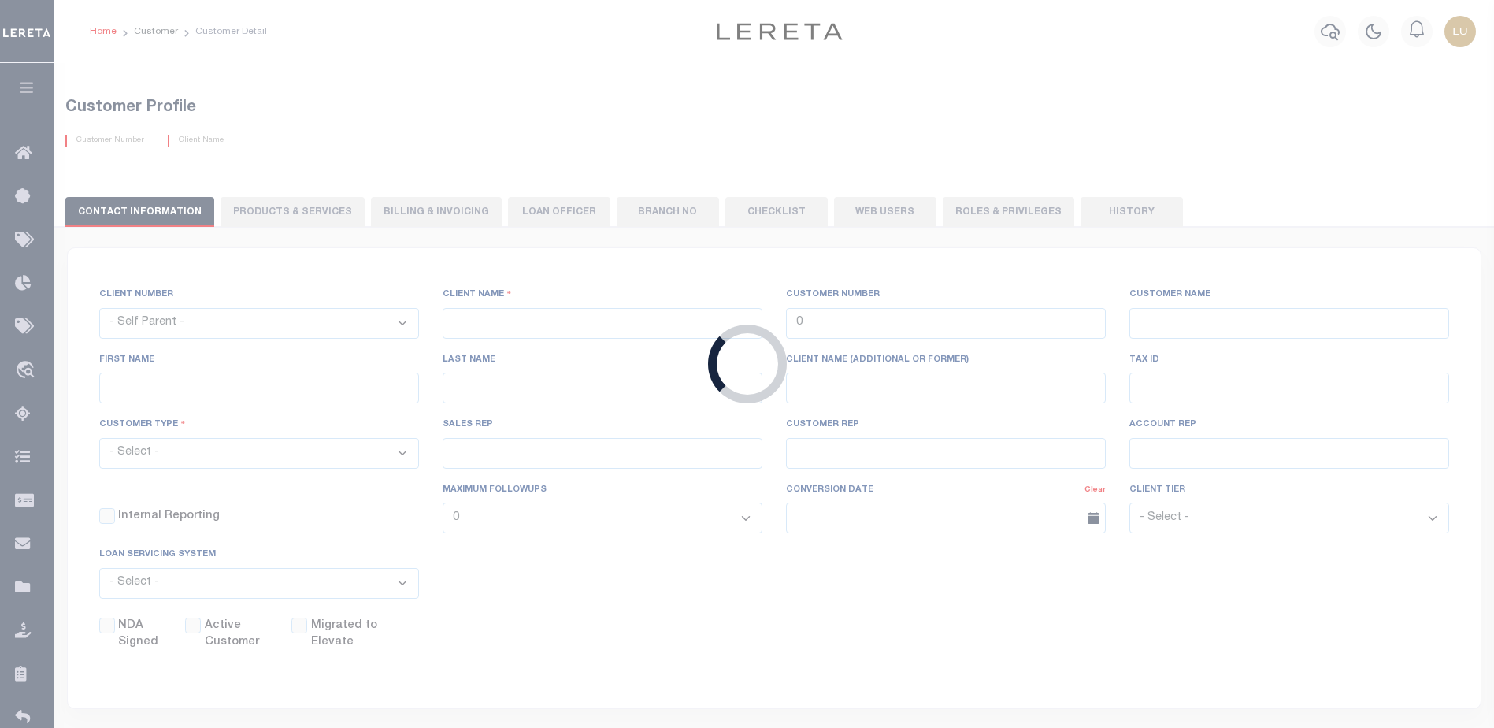
checkbox input "false"
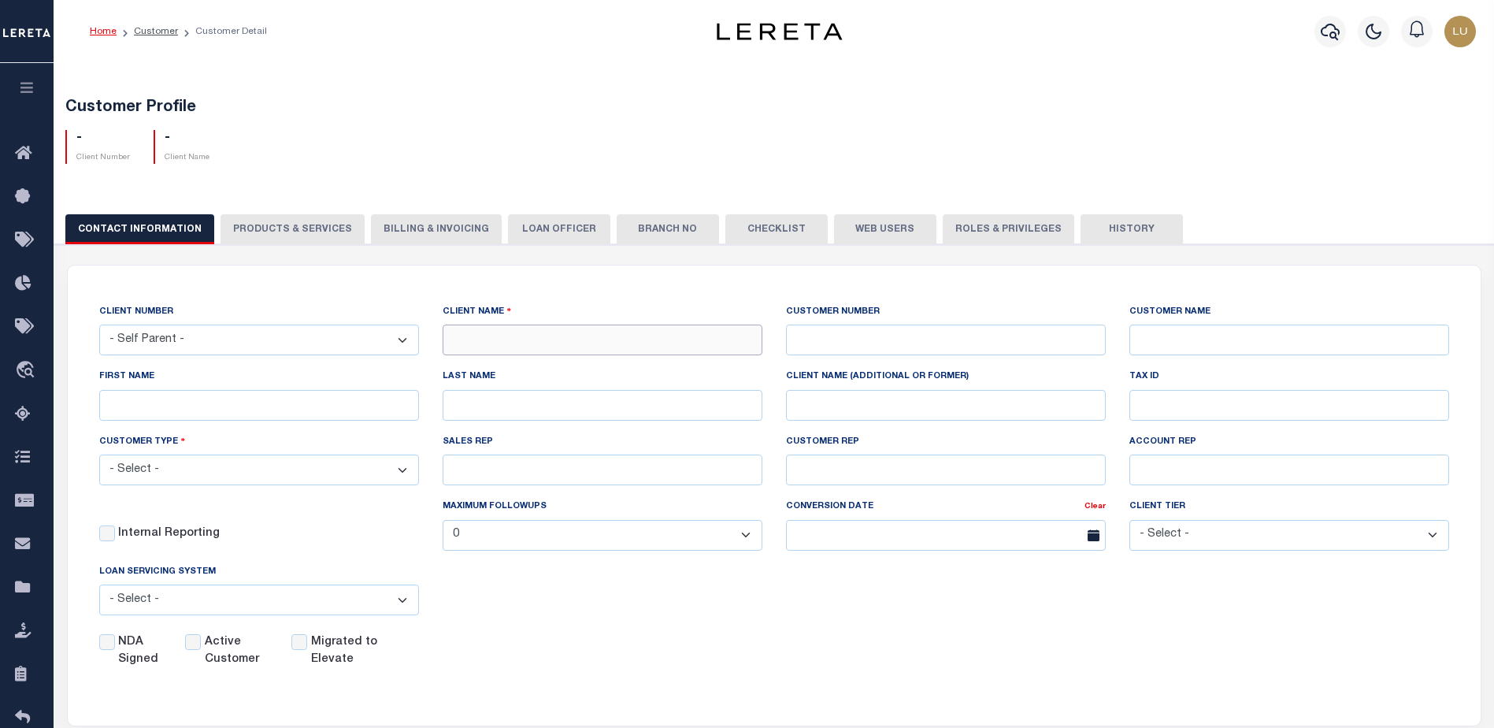
click at [607, 341] on input "text" at bounding box center [603, 339] width 320 height 31
type input "Luis-ADLQ"
click at [857, 328] on input "text" at bounding box center [946, 339] width 320 height 31
type input "Luis-ADLQ"
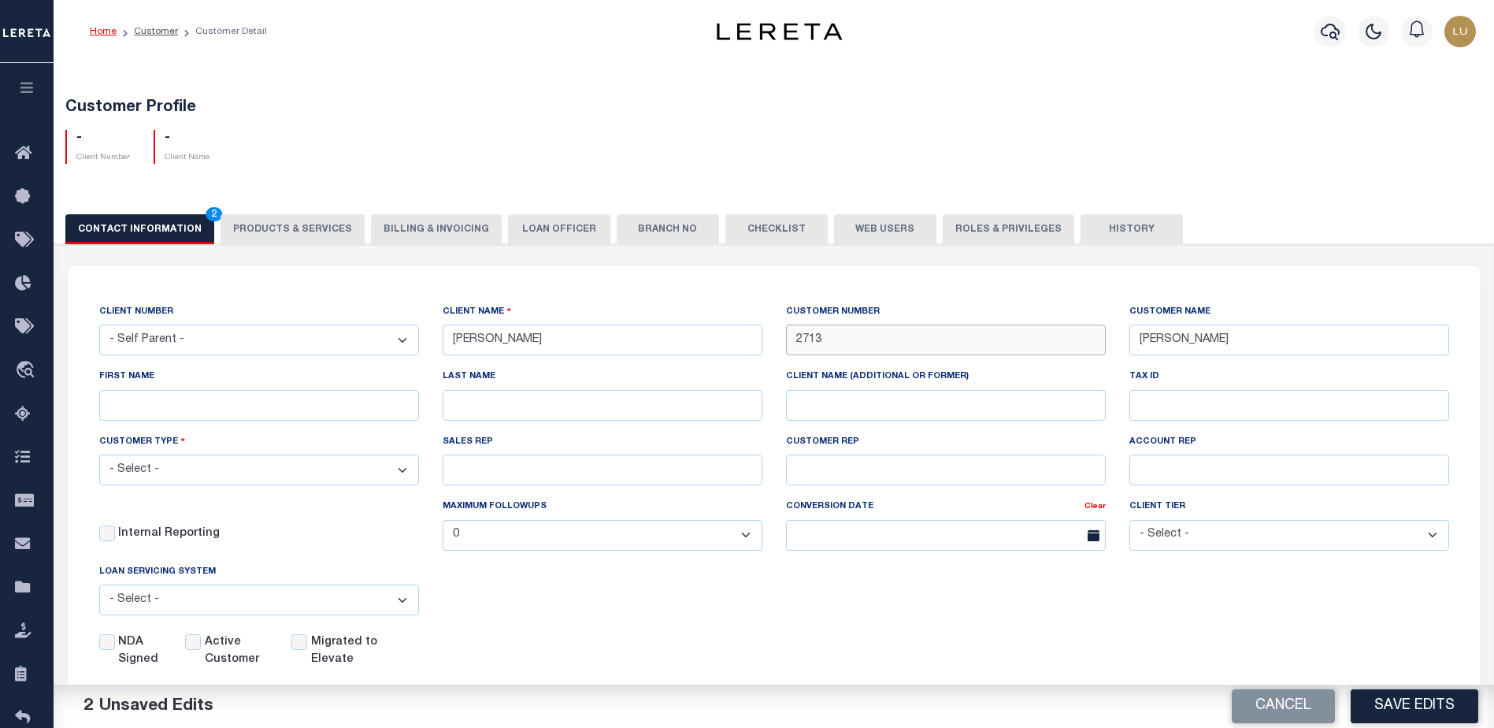
type input "2713"
click at [206, 644] on label "Active Customer" at bounding box center [239, 651] width 68 height 35
click at [201, 644] on input "Active Customer" at bounding box center [193, 642] width 16 height 16
checkbox input "true"
click at [223, 472] on select "- Select - Residential Commercial Mixed Portfolio" at bounding box center [259, 469] width 320 height 31
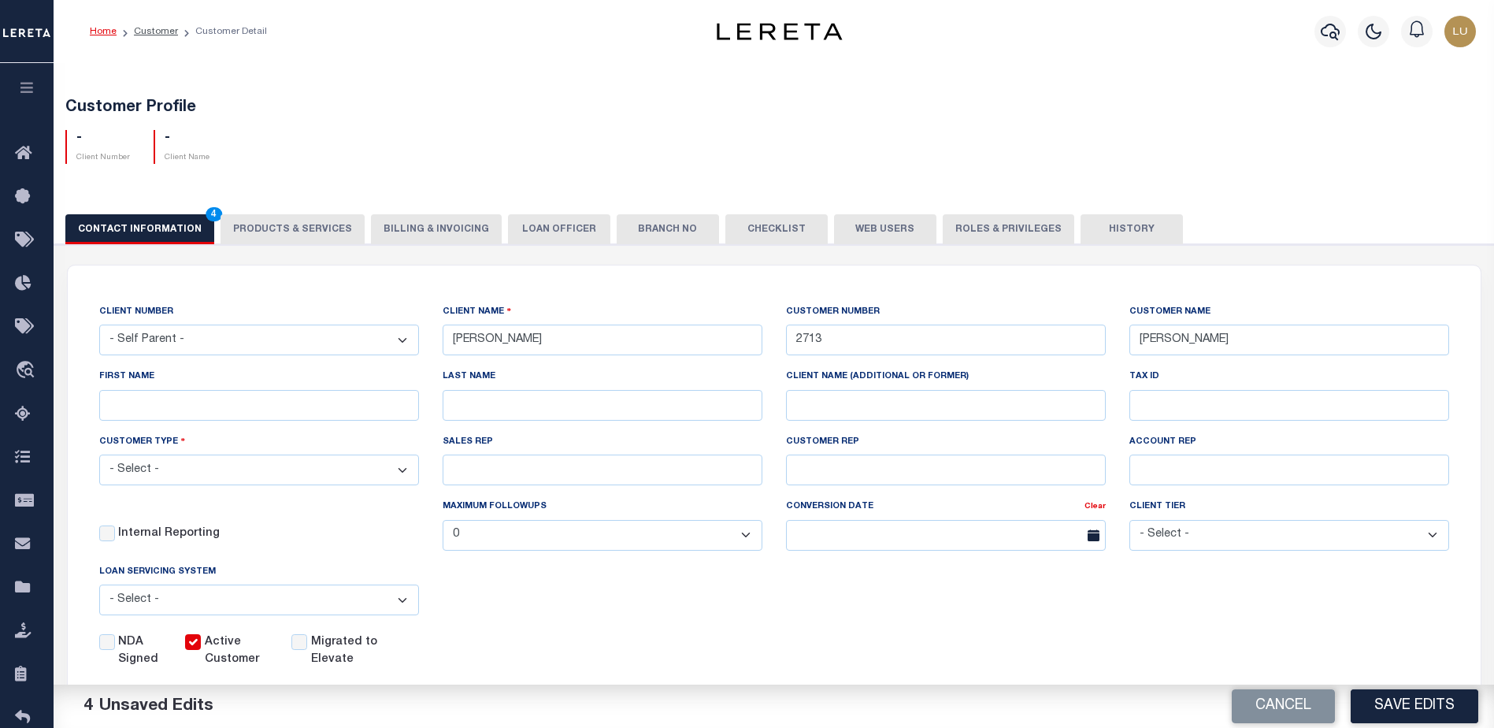
select select "Residential"
click at [99, 457] on select "- Select - Residential Commercial Mixed Portfolio" at bounding box center [259, 469] width 320 height 31
click at [1409, 700] on button "Save Edits" at bounding box center [1414, 706] width 128 height 34
checkbox input "false"
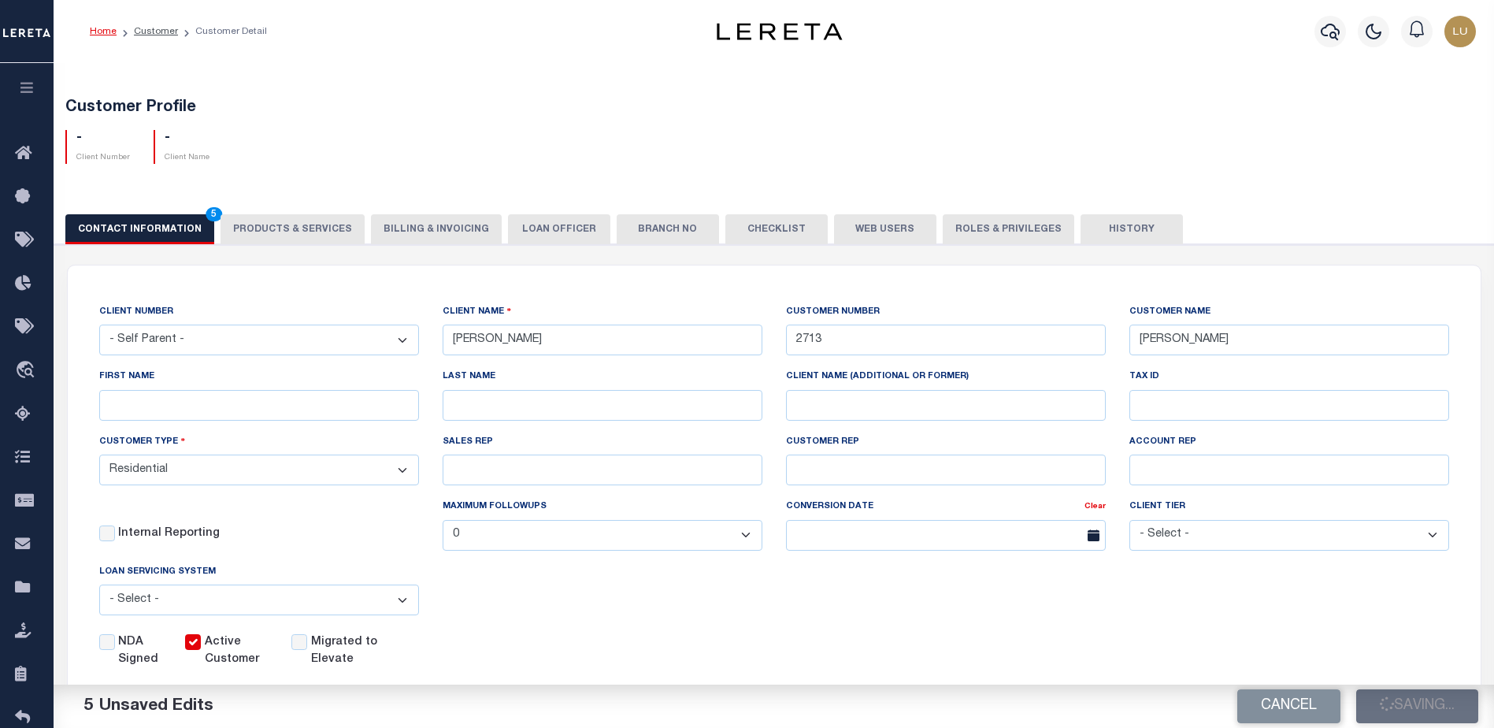
select select
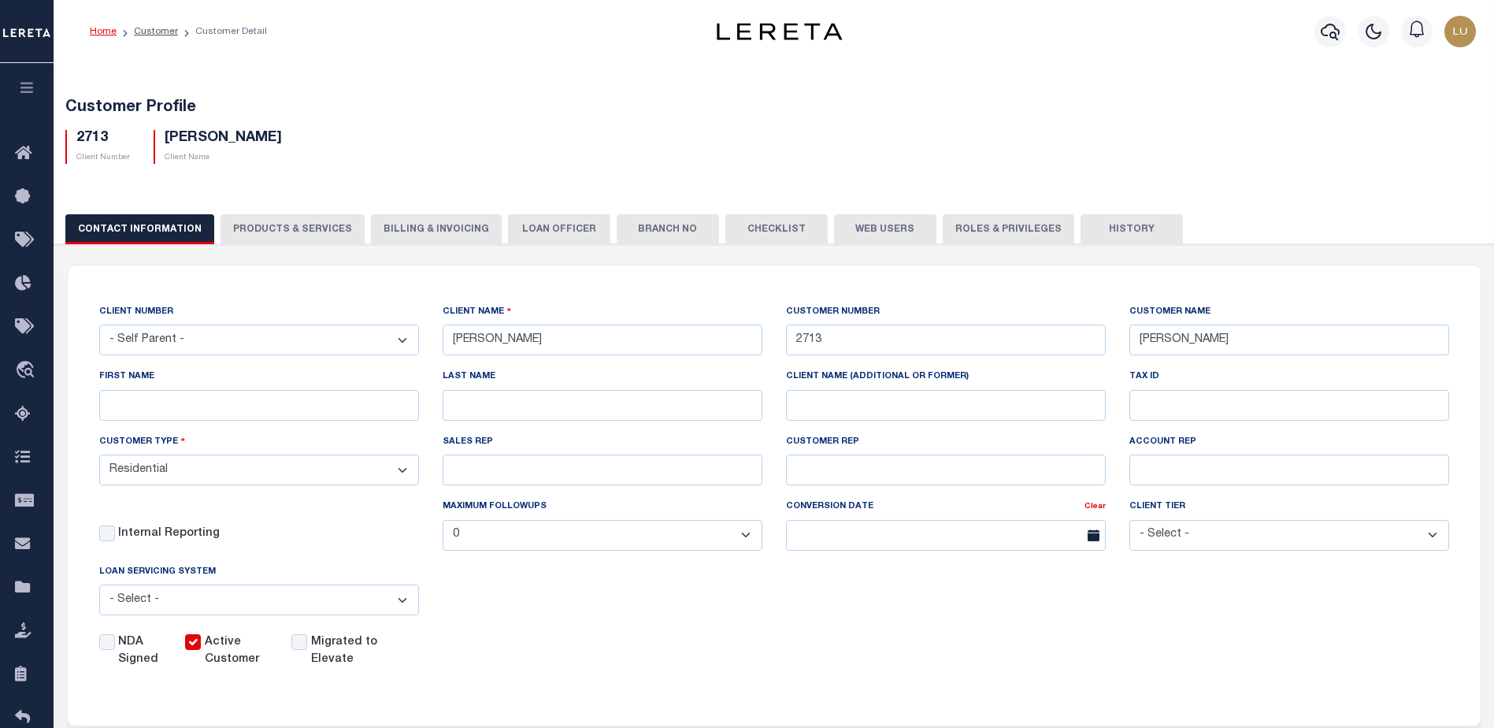
click at [320, 224] on button "PRODUCTS & SERVICES" at bounding box center [292, 229] width 144 height 30
checkbox input "true"
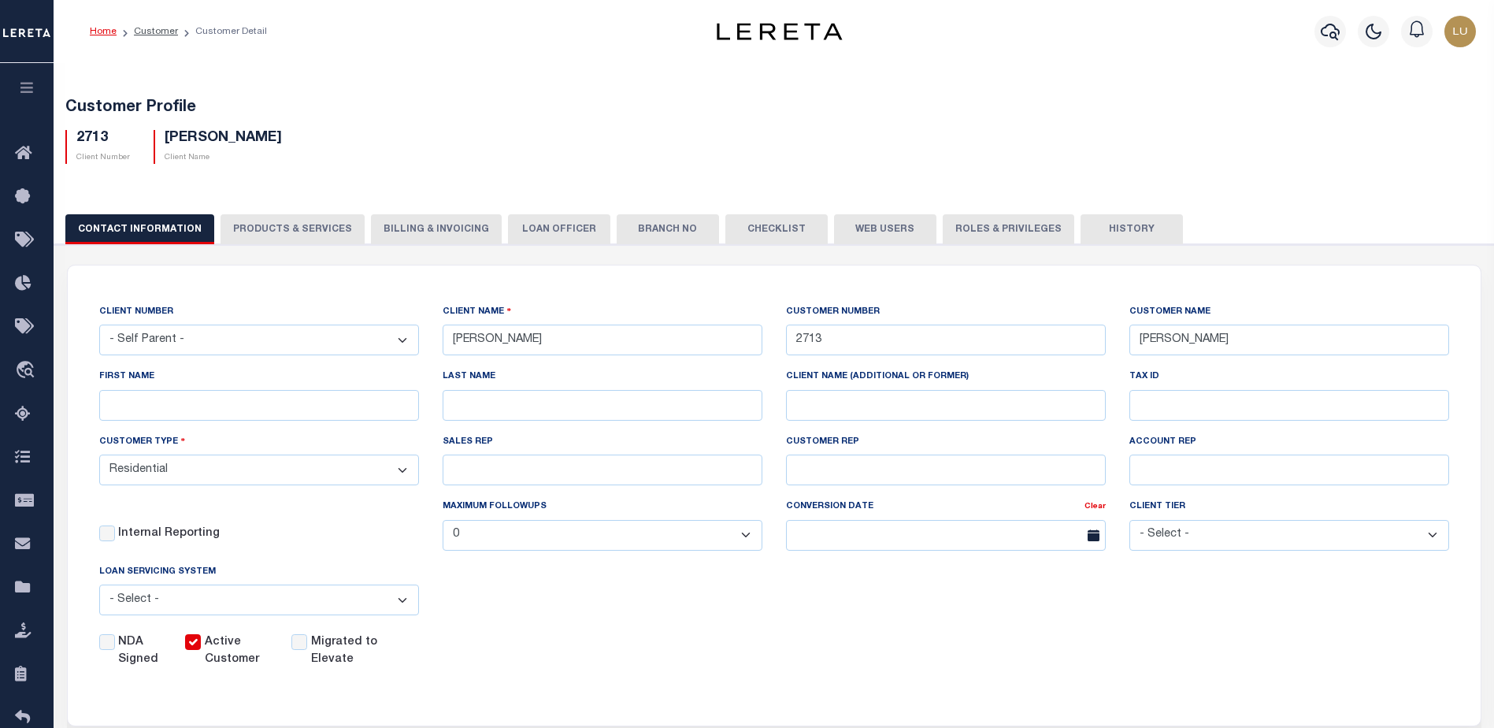
checkbox input "true"
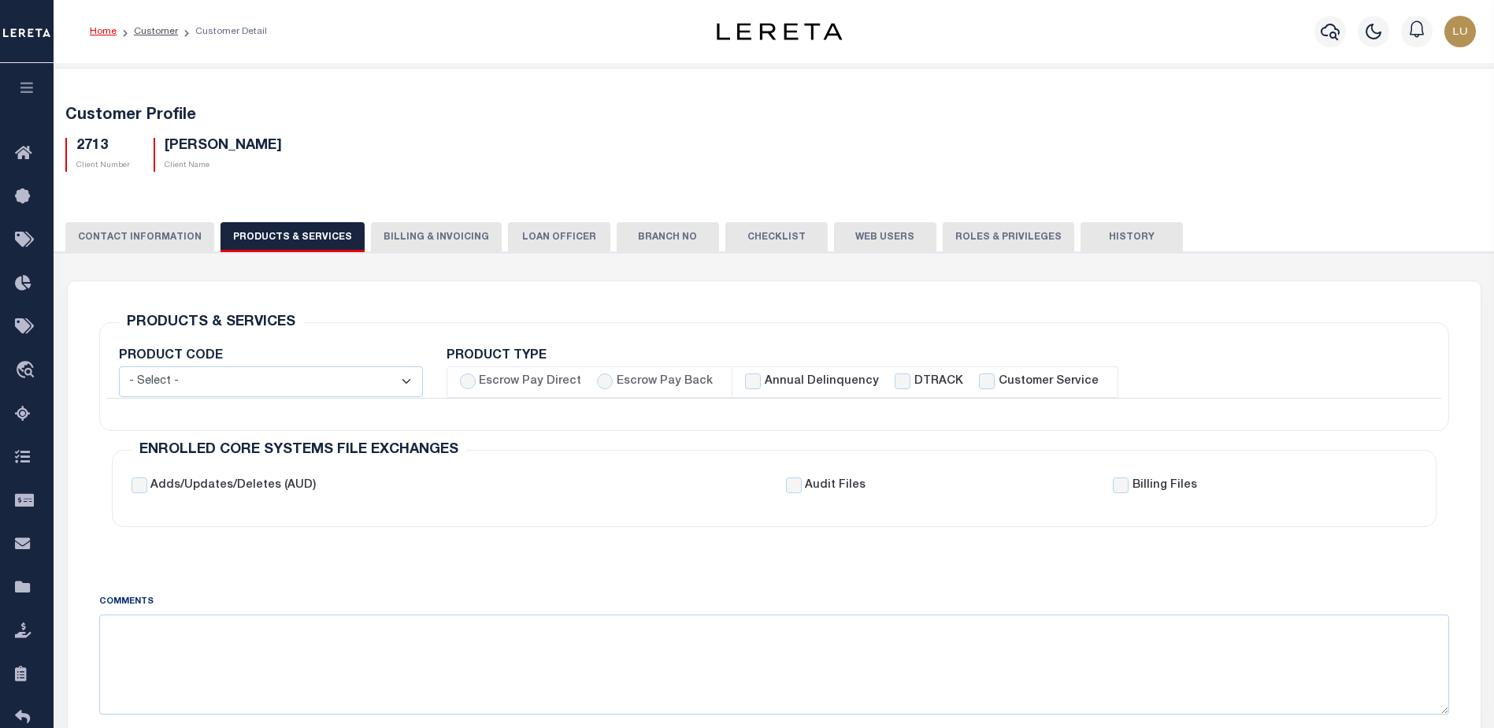
click at [813, 384] on label "Annual Delinquency" at bounding box center [822, 381] width 114 height 17
click at [761, 384] on input "Annual Delinquency" at bounding box center [753, 381] width 16 height 16
checkbox input "true"
checkbox input "false"
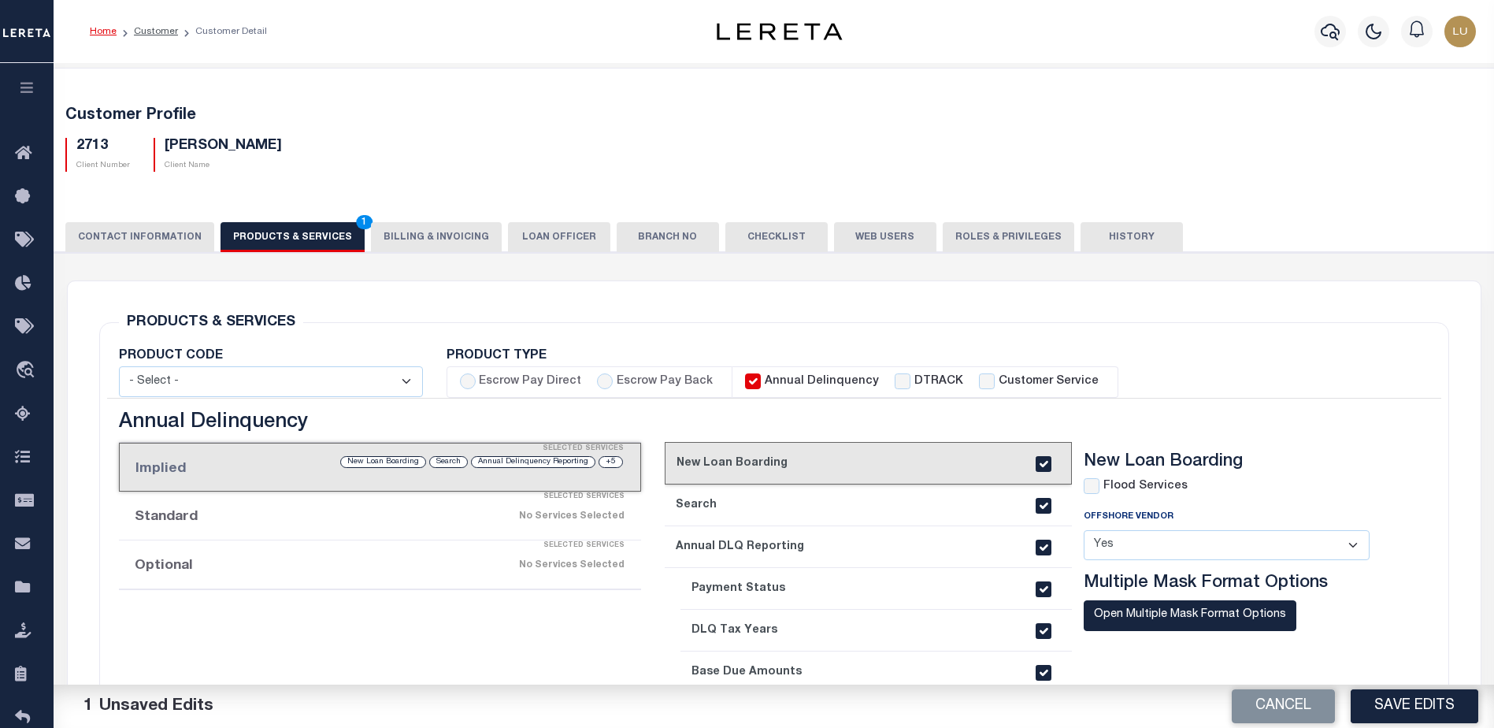
scroll to position [236, 0]
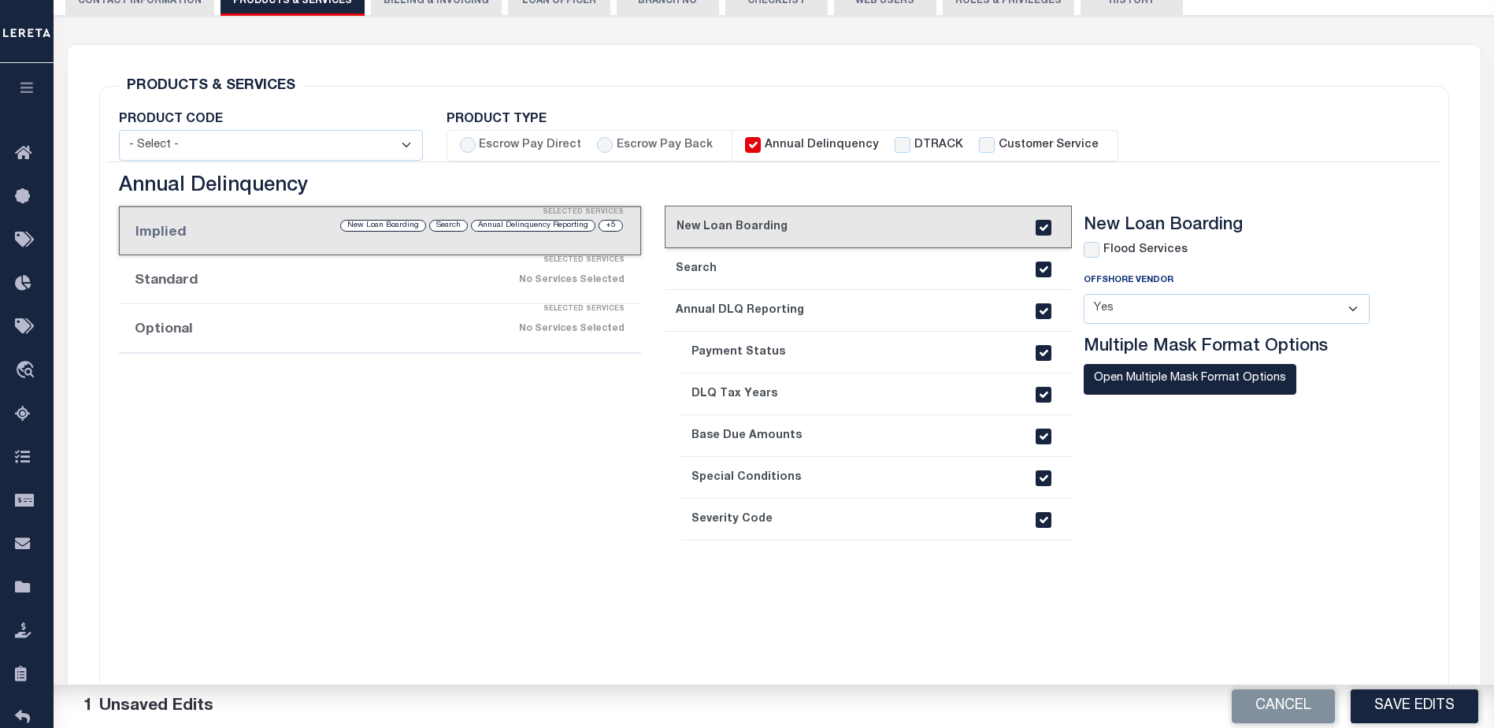
click at [1400, 703] on button "Save Edits" at bounding box center [1414, 706] width 128 height 34
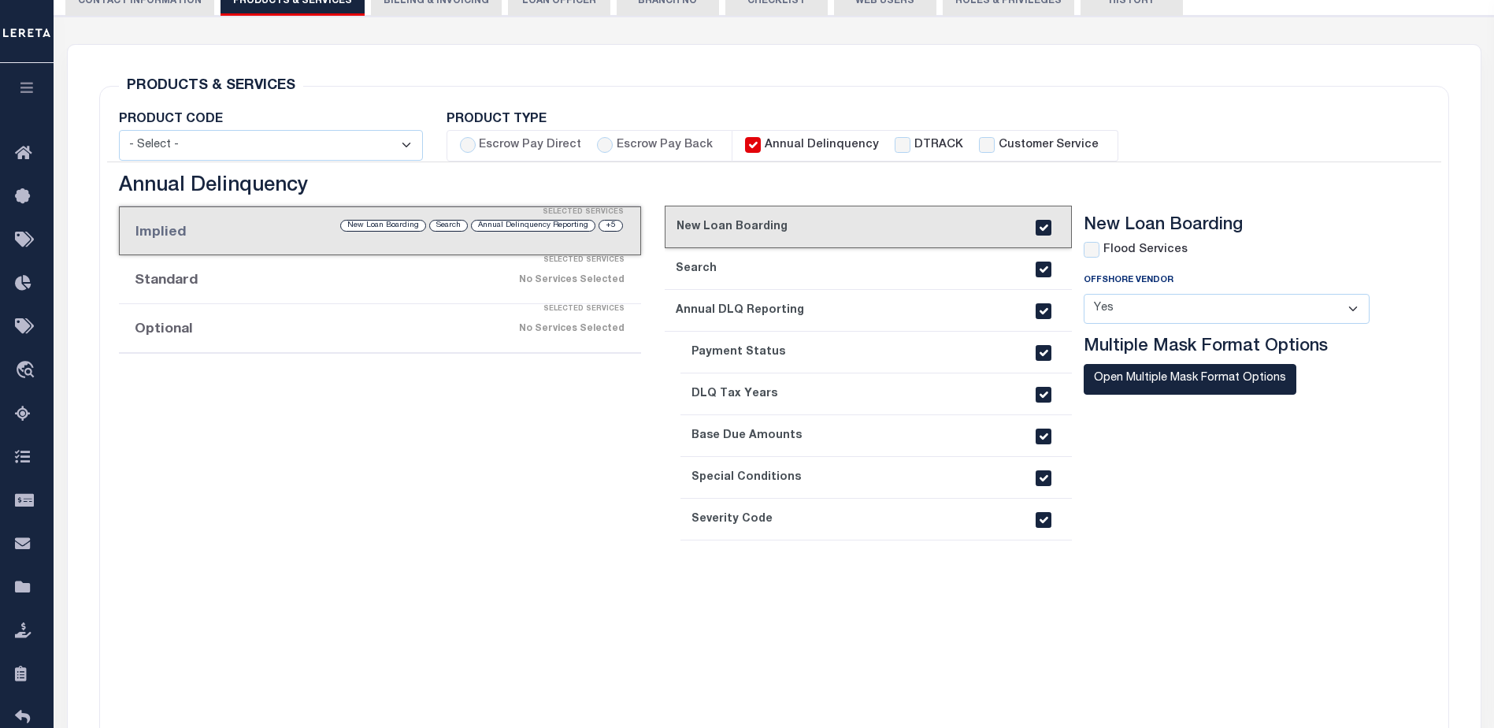
click at [472, 344] on li "Optional Selected Services No Services Selected" at bounding box center [380, 328] width 522 height 49
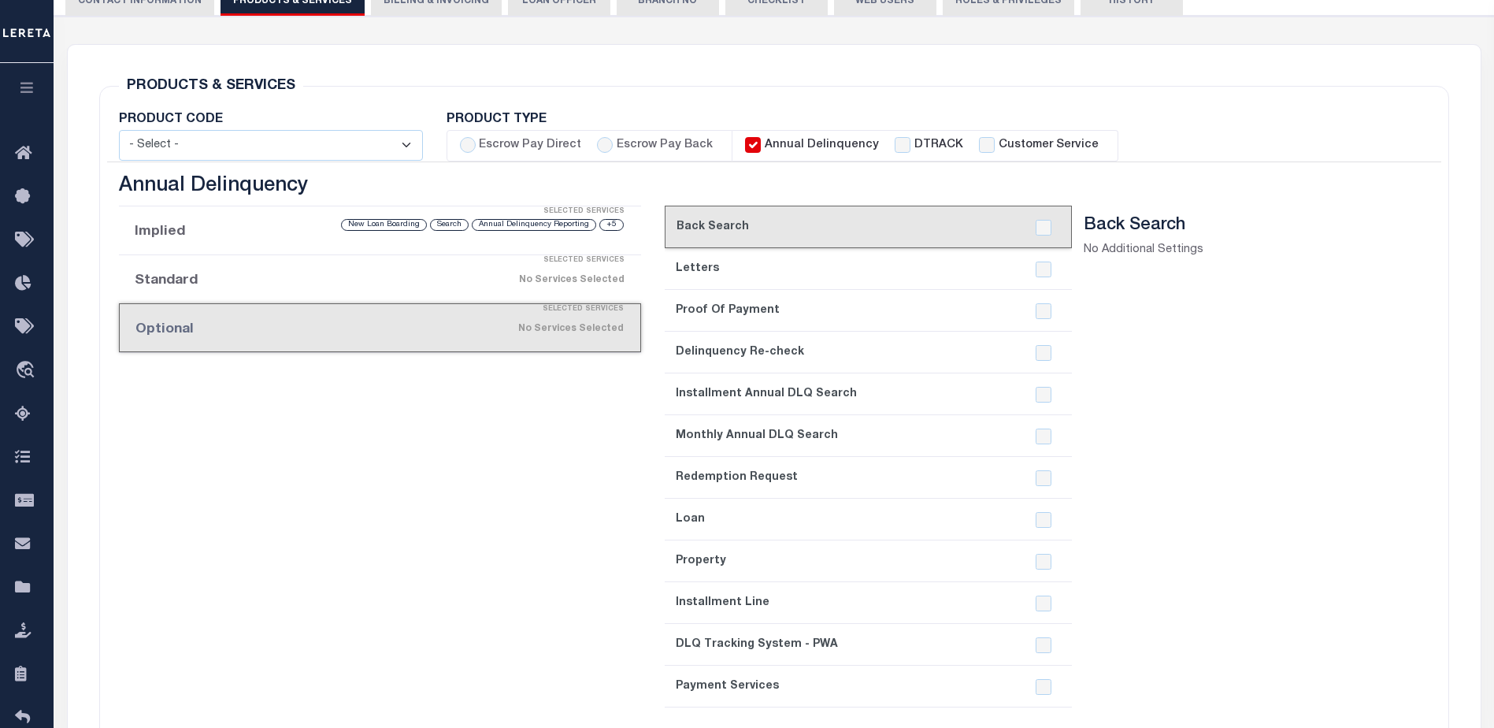
scroll to position [0, 0]
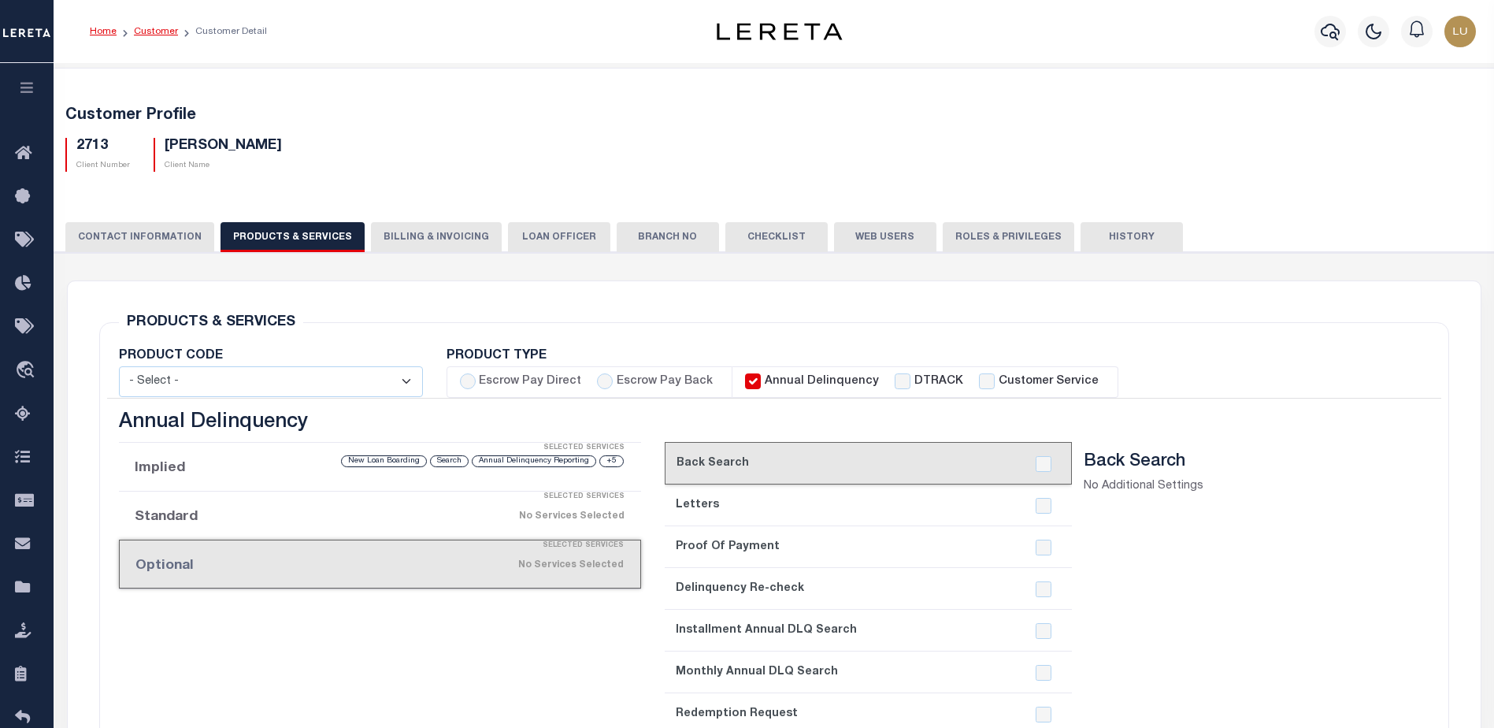
click at [148, 28] on link "Customer" at bounding box center [156, 31] width 44 height 9
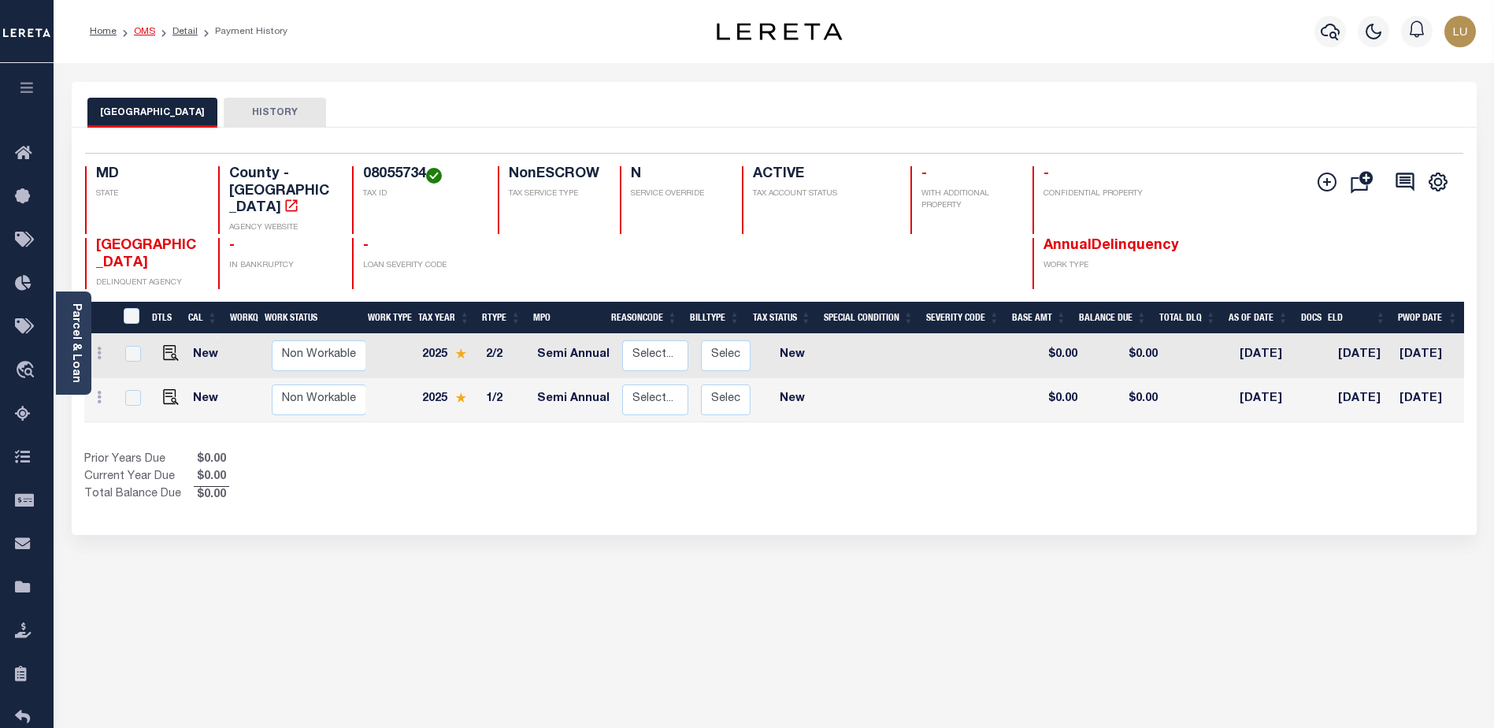
click at [150, 35] on link "OMS" at bounding box center [144, 31] width 21 height 9
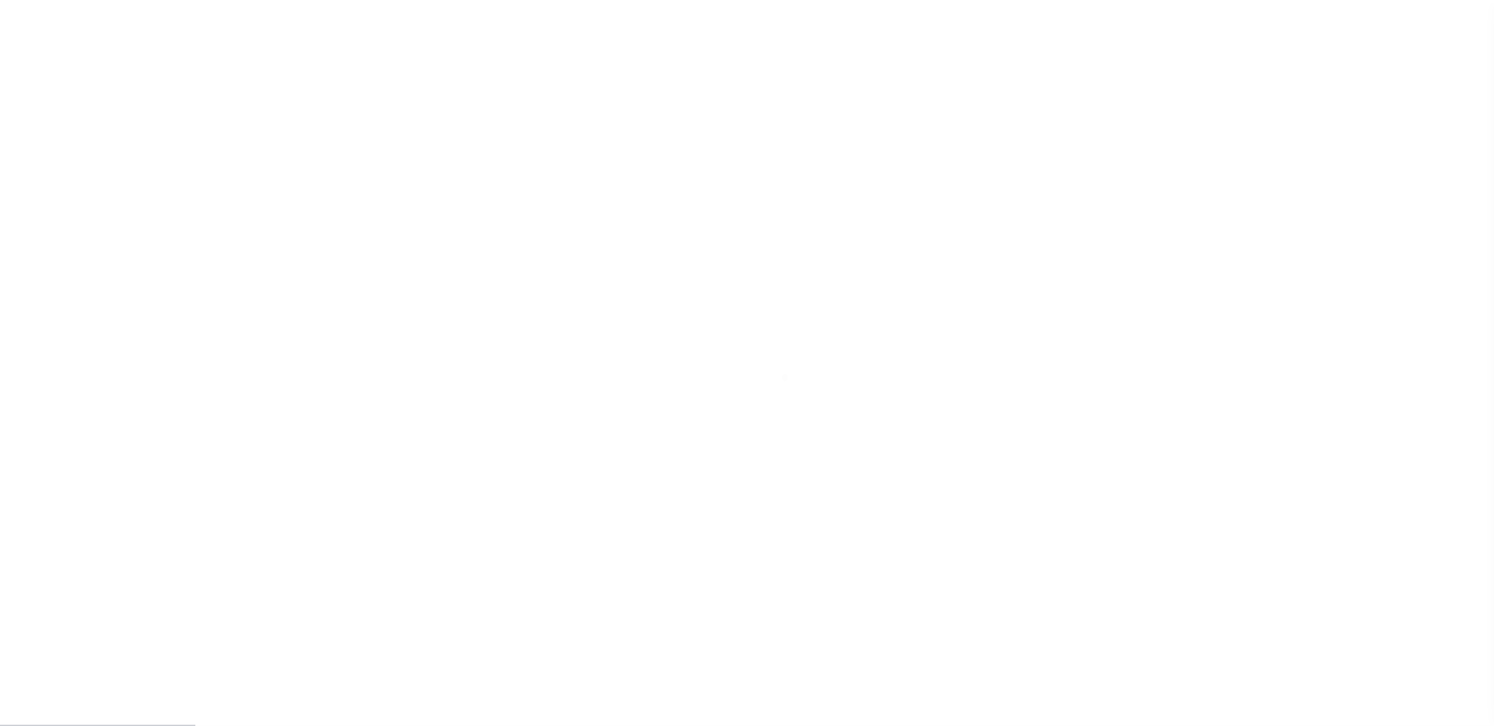
scroll to position [39, 0]
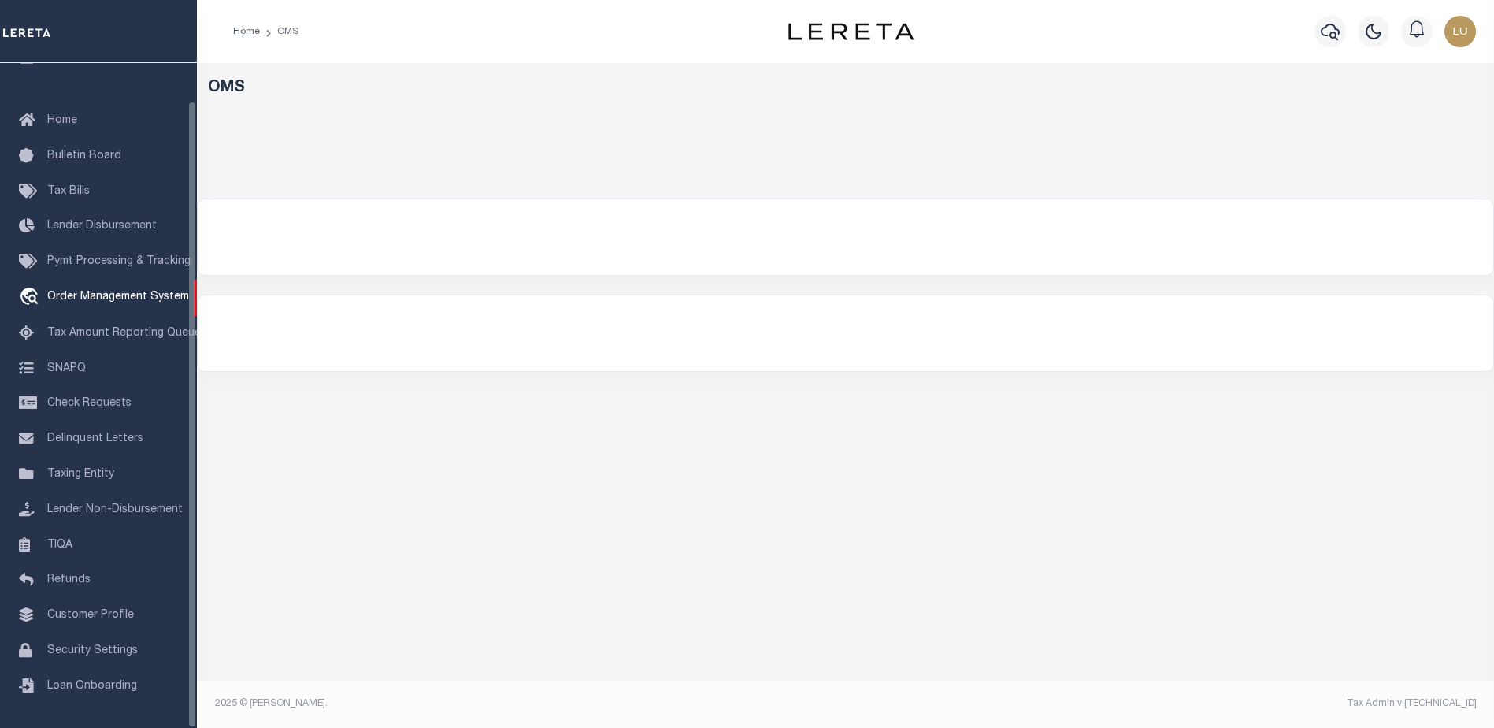
select select "200"
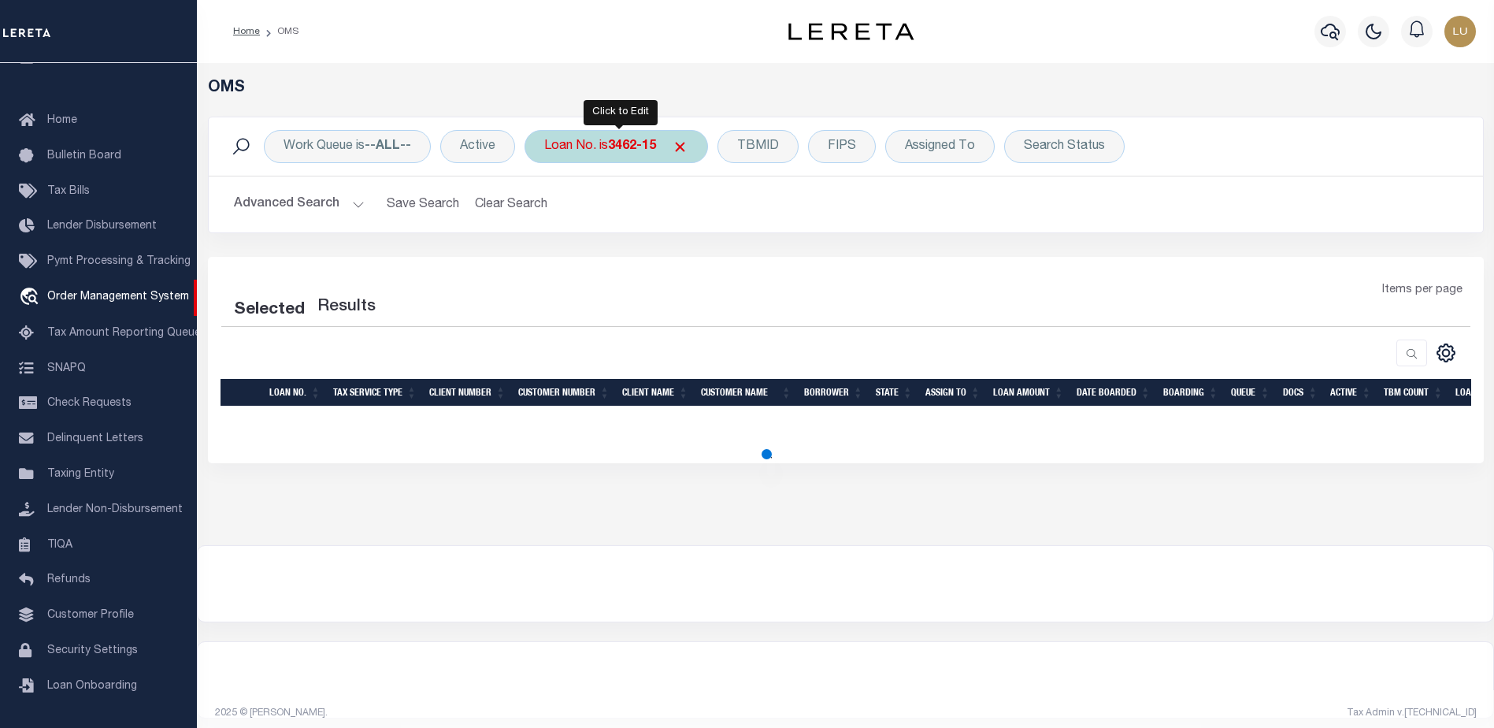
click at [625, 153] on b "3462-15" at bounding box center [632, 146] width 48 height 13
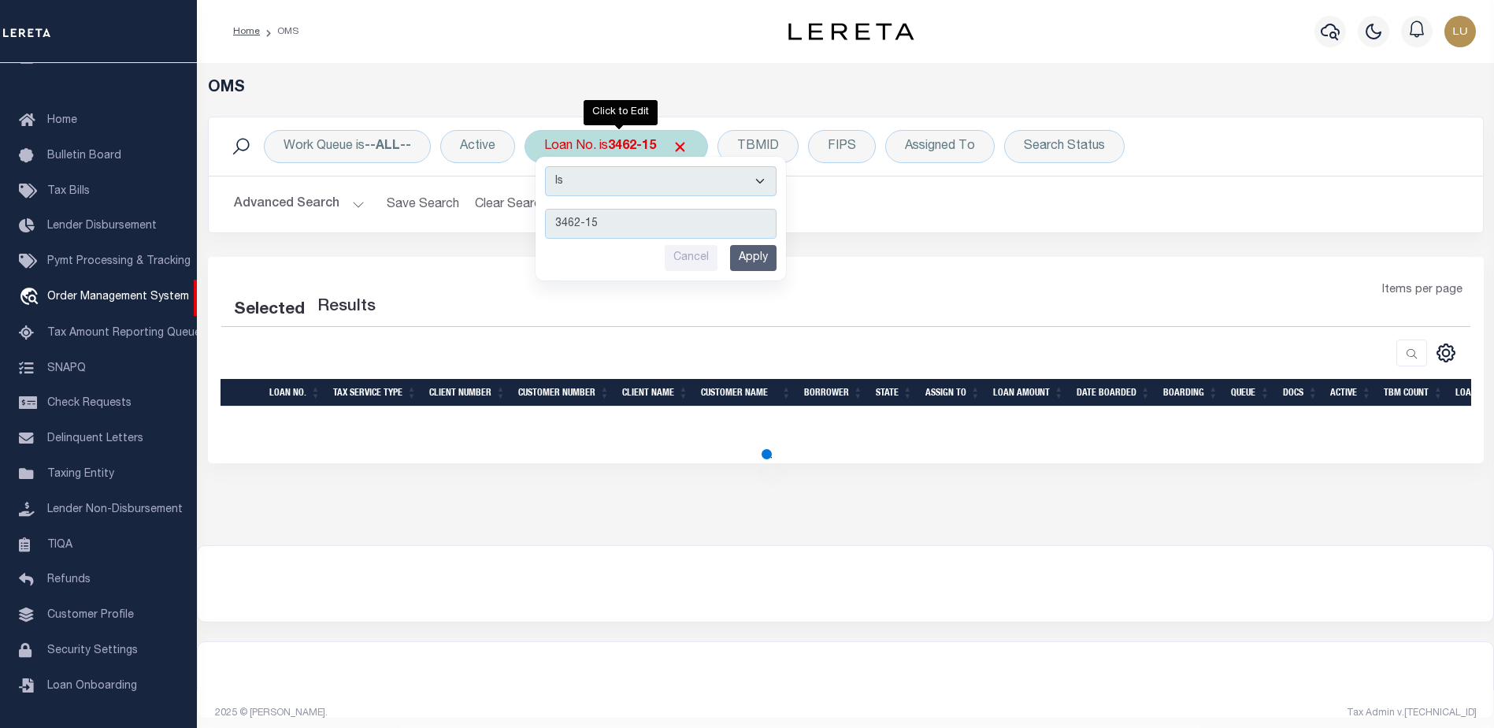
type input "111078"
select select "200"
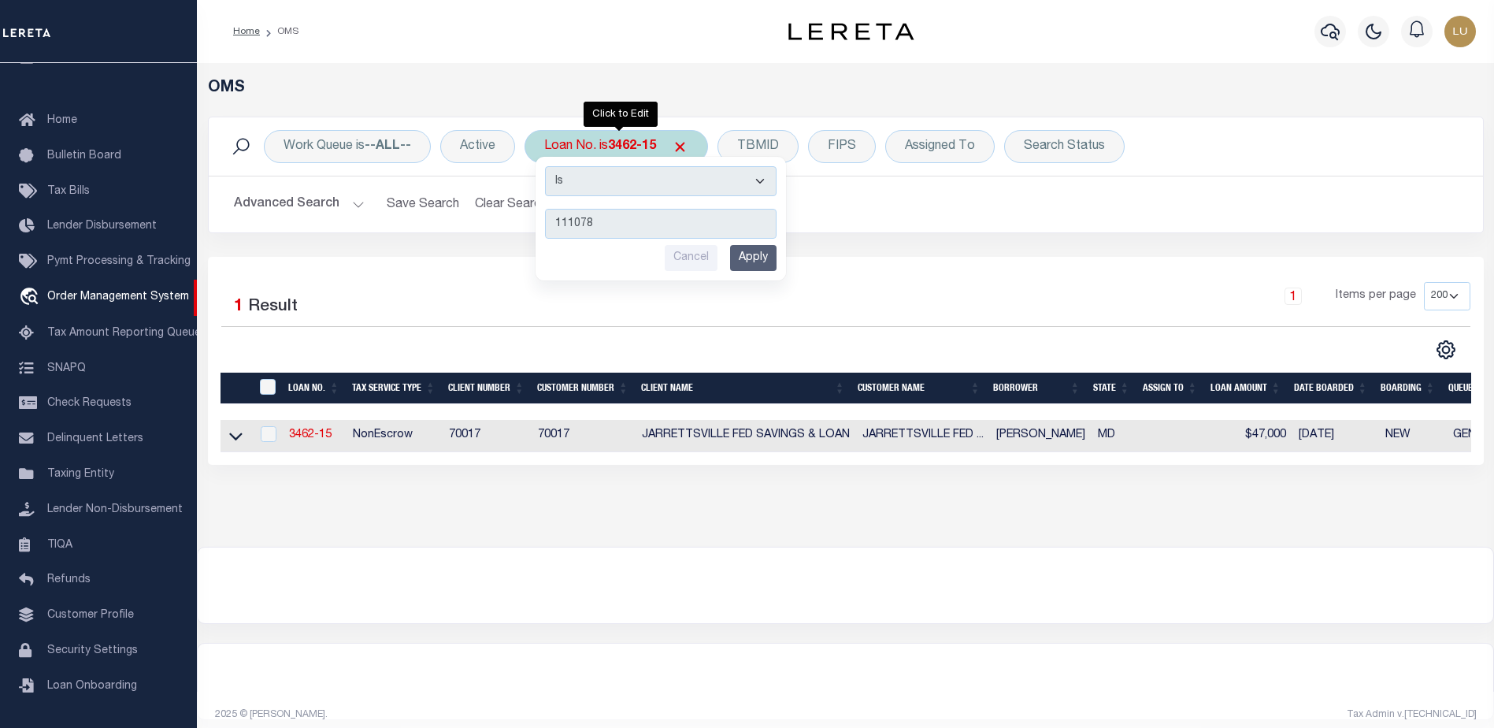
click at [767, 252] on input "Apply" at bounding box center [753, 258] width 46 height 26
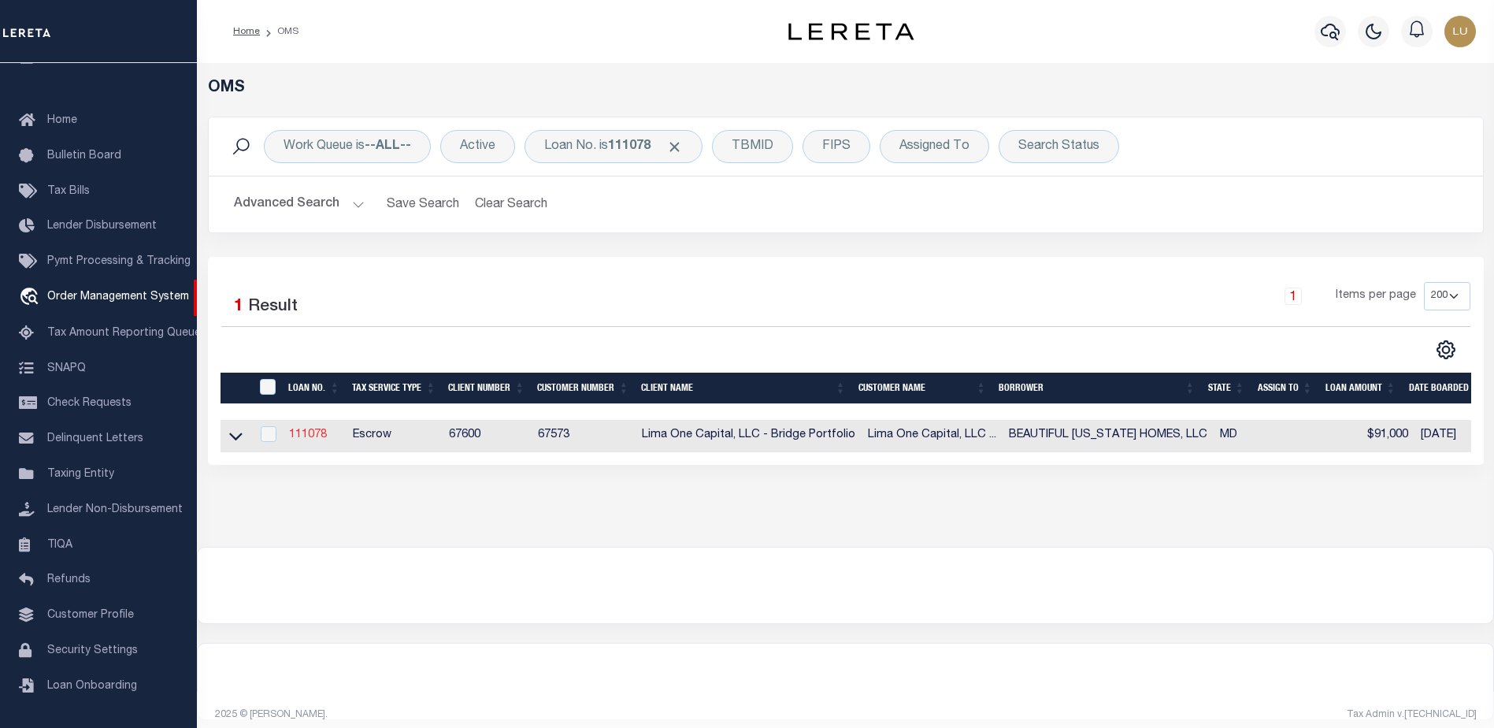
click at [304, 431] on link "111078" at bounding box center [308, 434] width 38 height 11
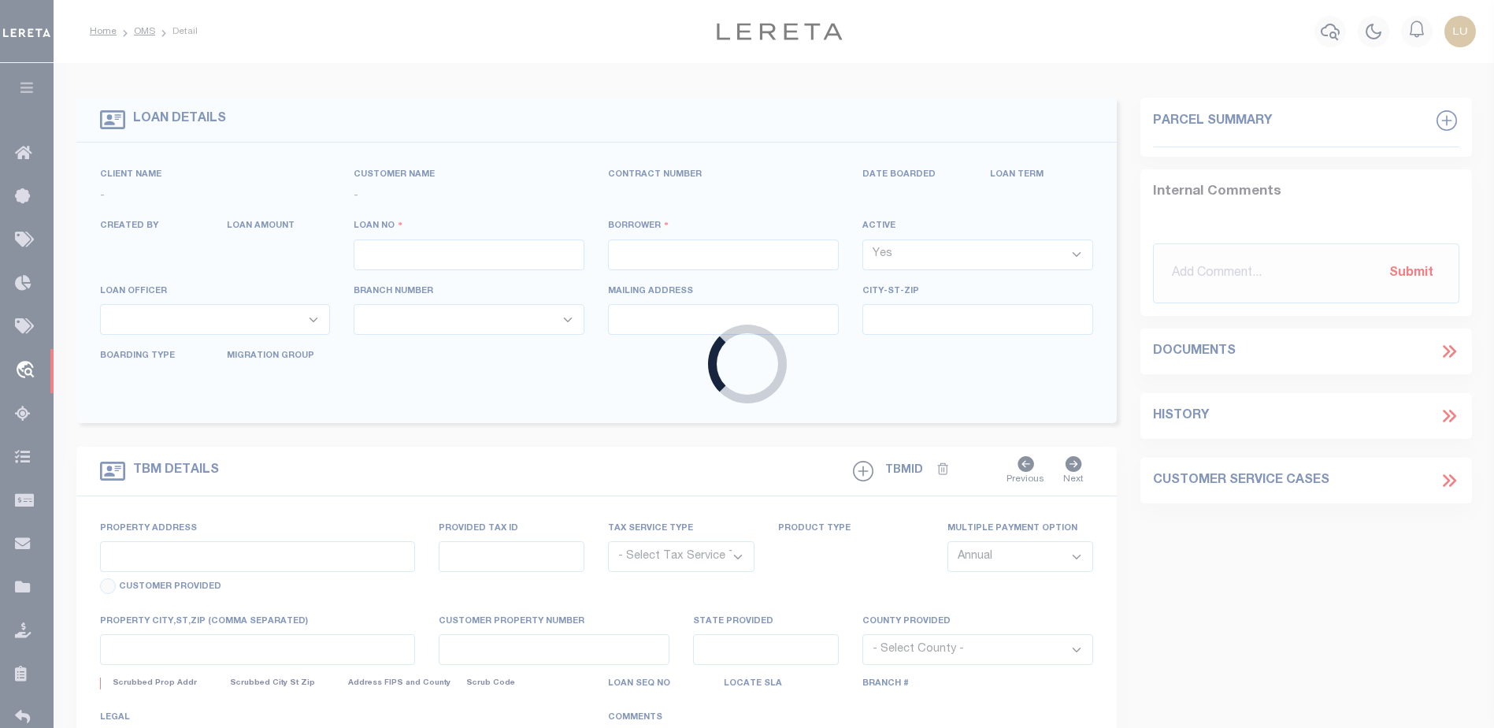
type input "111078"
type input "BEAUTIFUL [US_STATE] HOMES, LLC"
select select
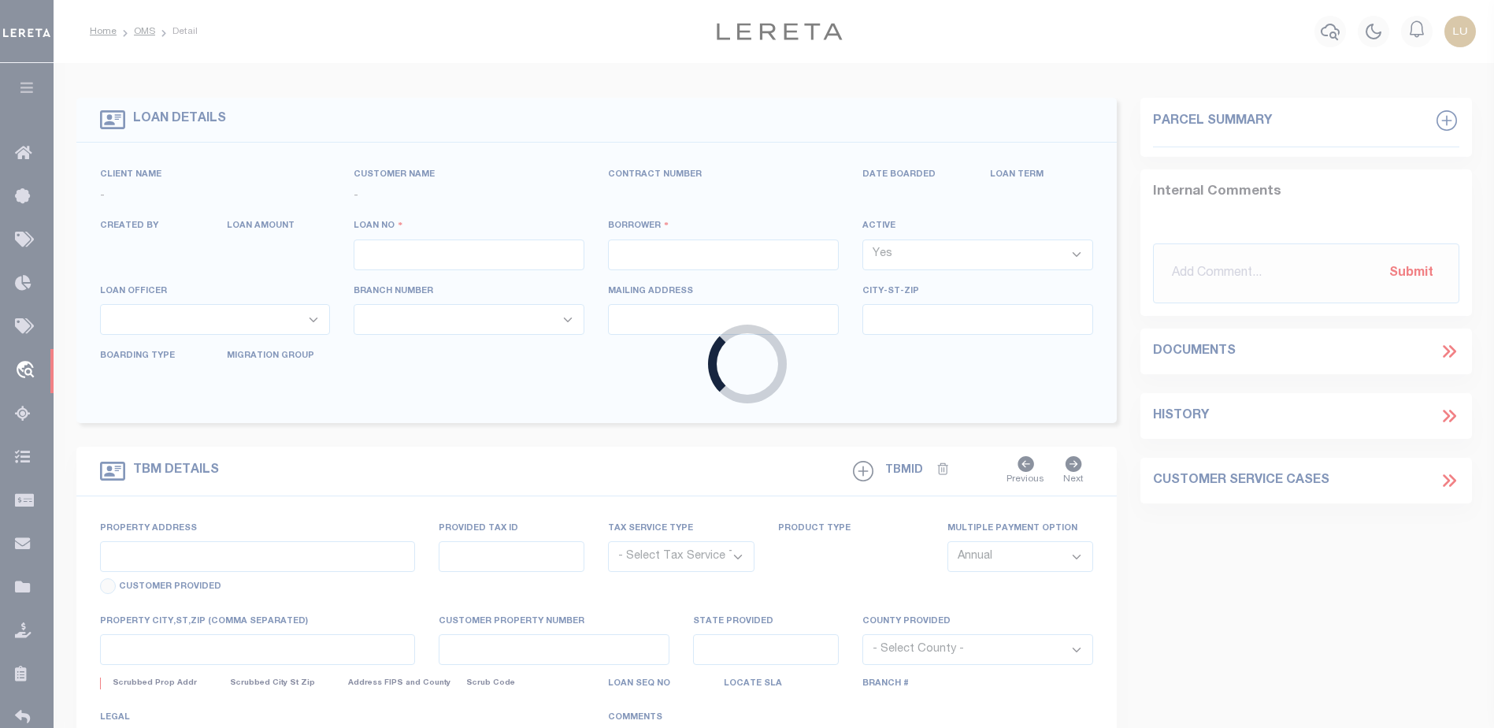
select select
type input "[STREET_ADDRESS]"
radio input "true"
select select "Escrow"
type input "EDGEWOOD MD 21040"
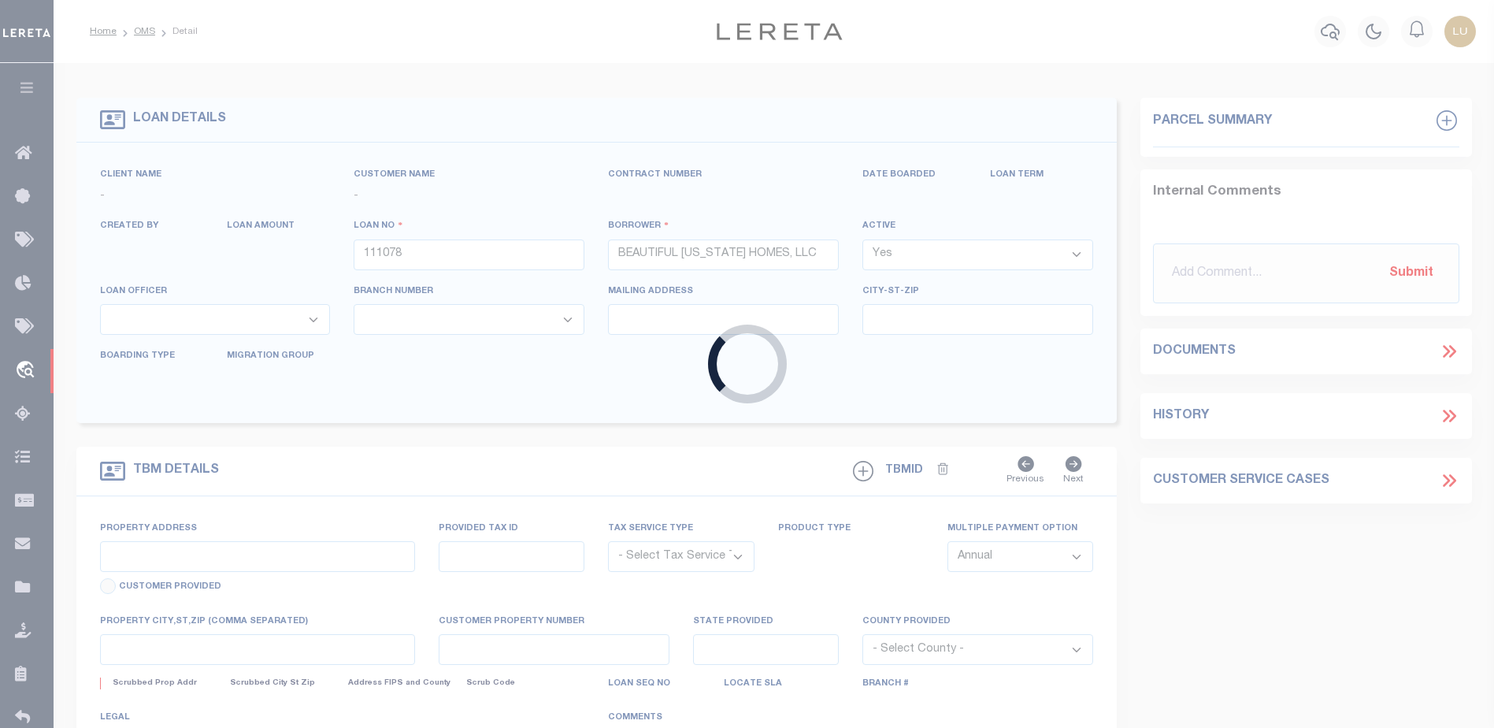
type input "111078-1"
type input "MD"
type textarea "COLLECTOR: ENTITY: PARCEL: 1301063901"
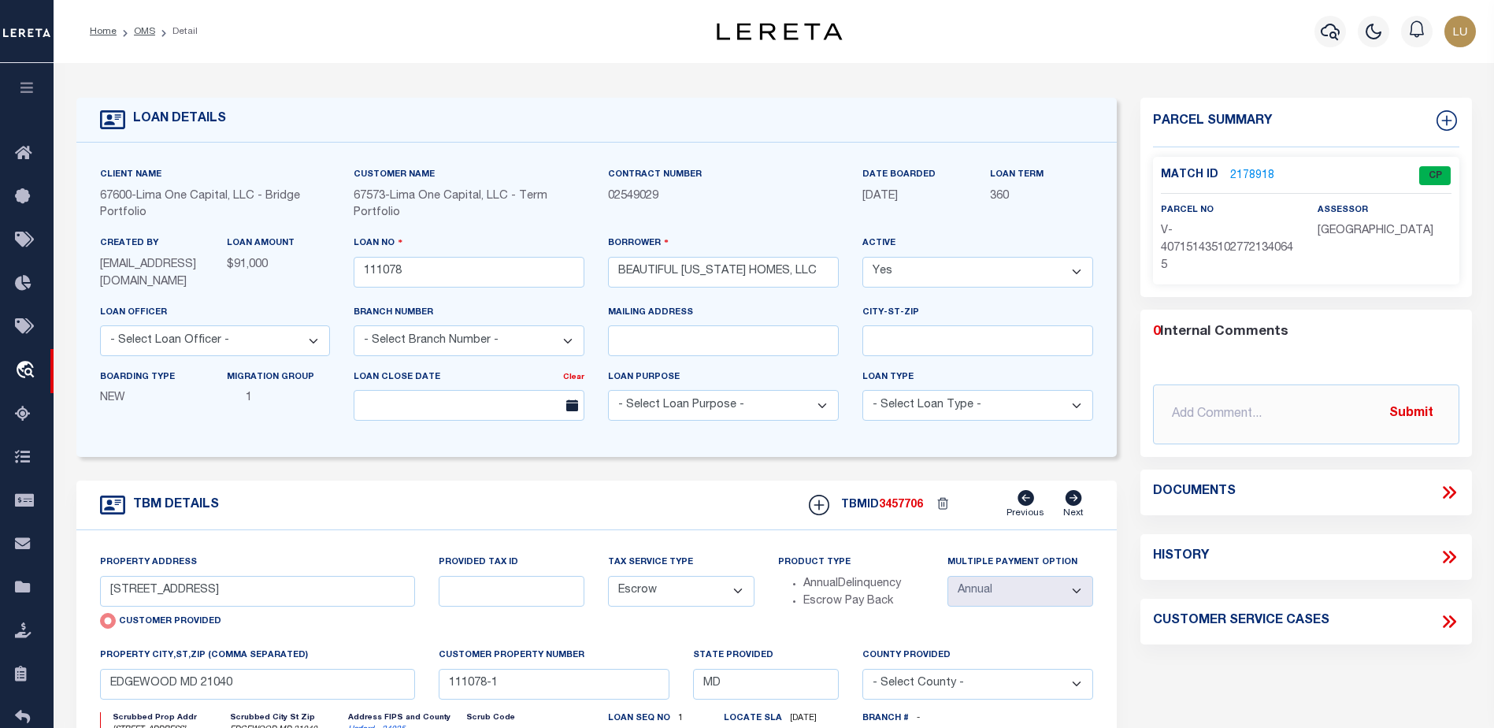
click at [1250, 169] on link "2178918" at bounding box center [1252, 176] width 44 height 17
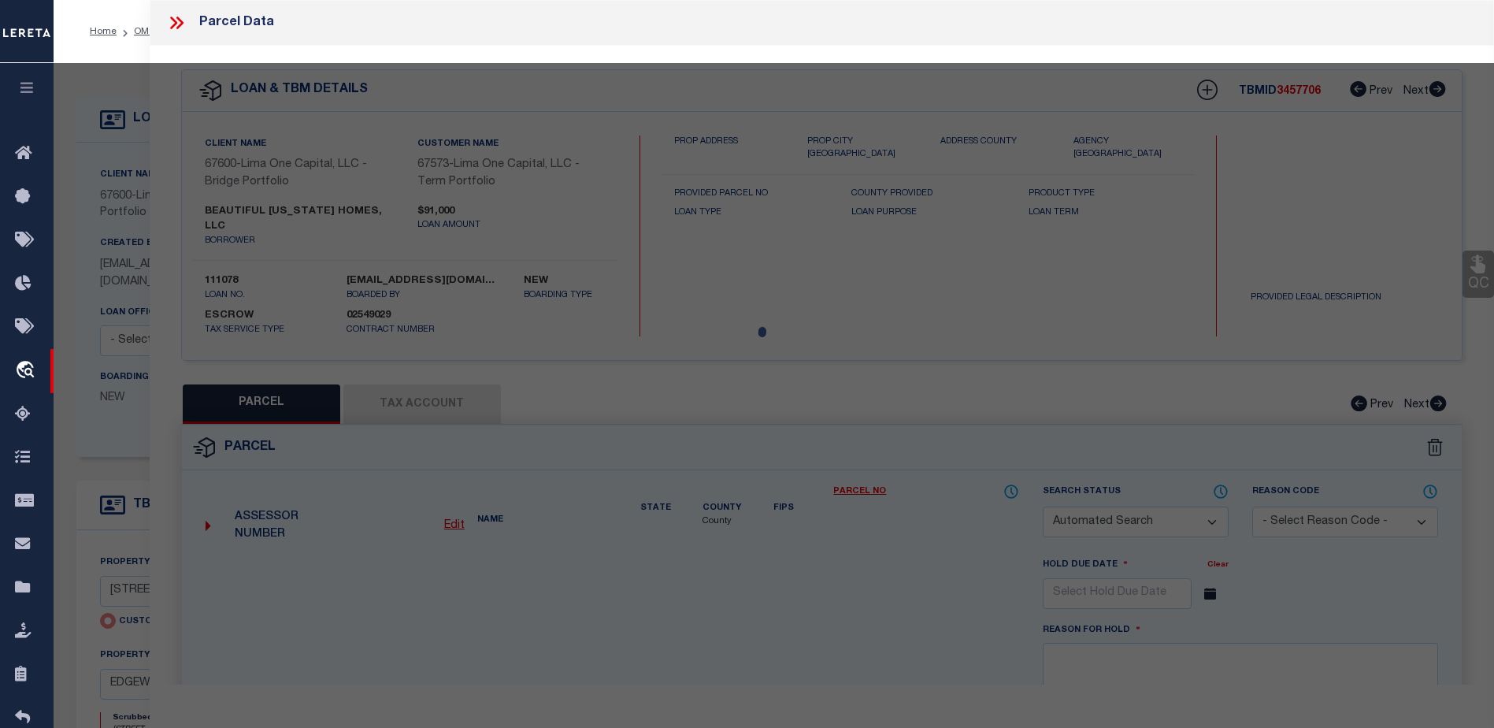
checkbox input "false"
select select "CP"
select select "AGW"
select select "ADD"
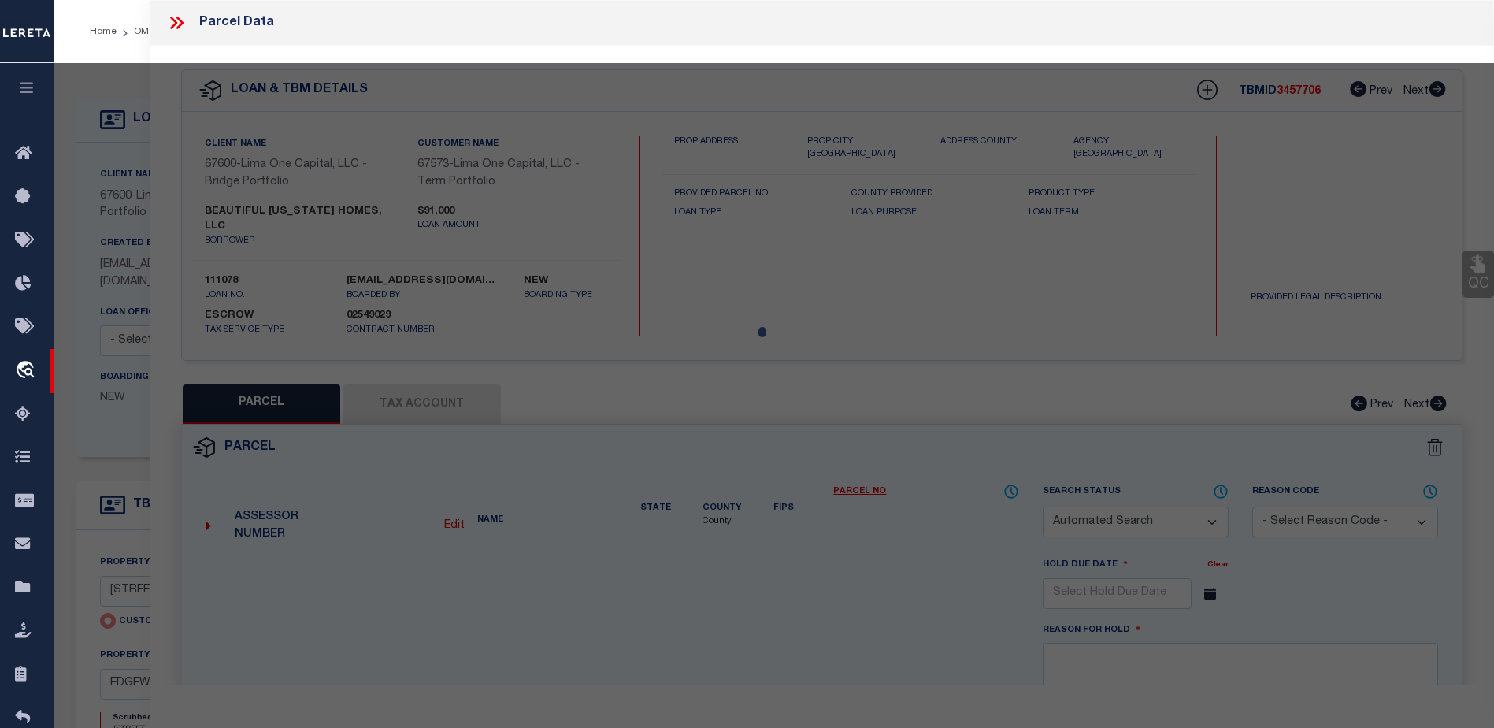
type input "672 YORKSHIRE DRIVE"
type input "EDGEWOOD MD 21040"
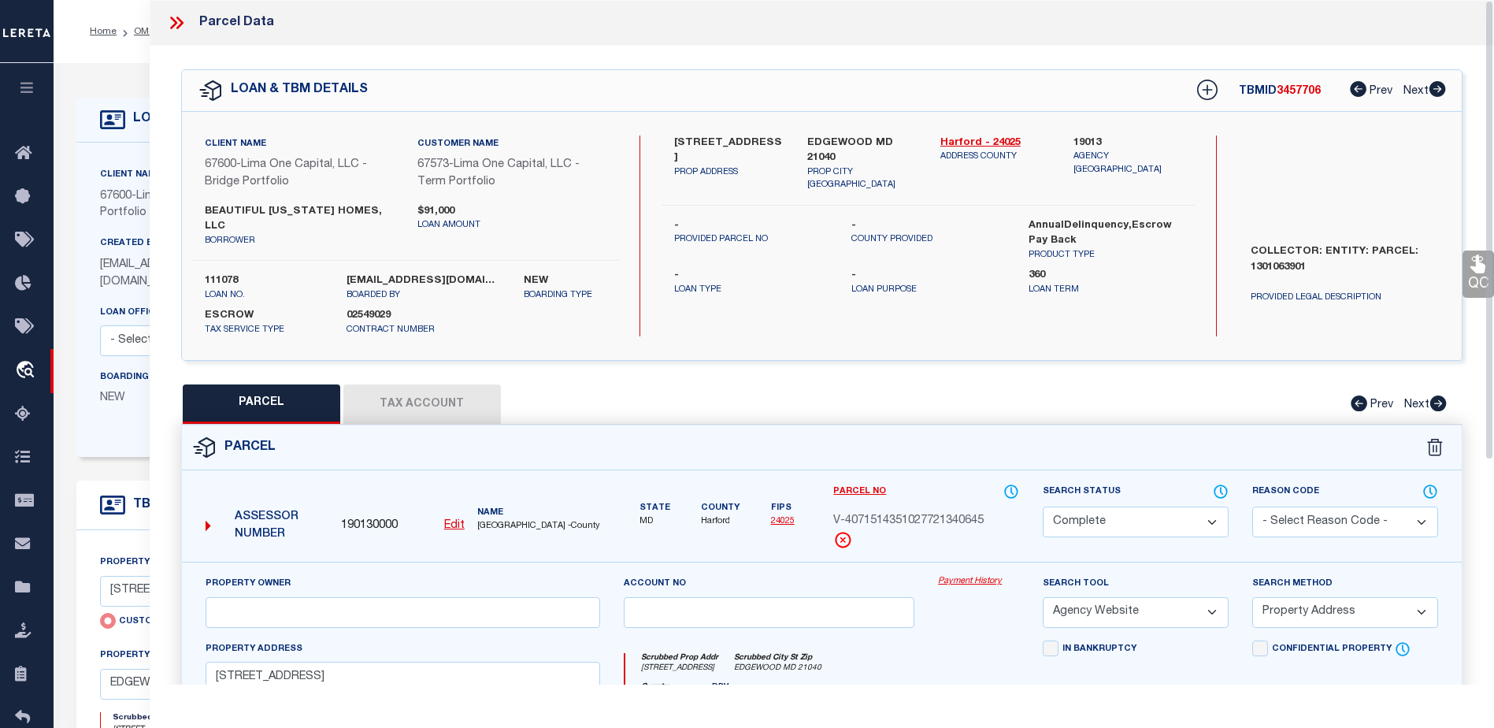
click at [961, 575] on link "Payment History" at bounding box center [978, 581] width 81 height 13
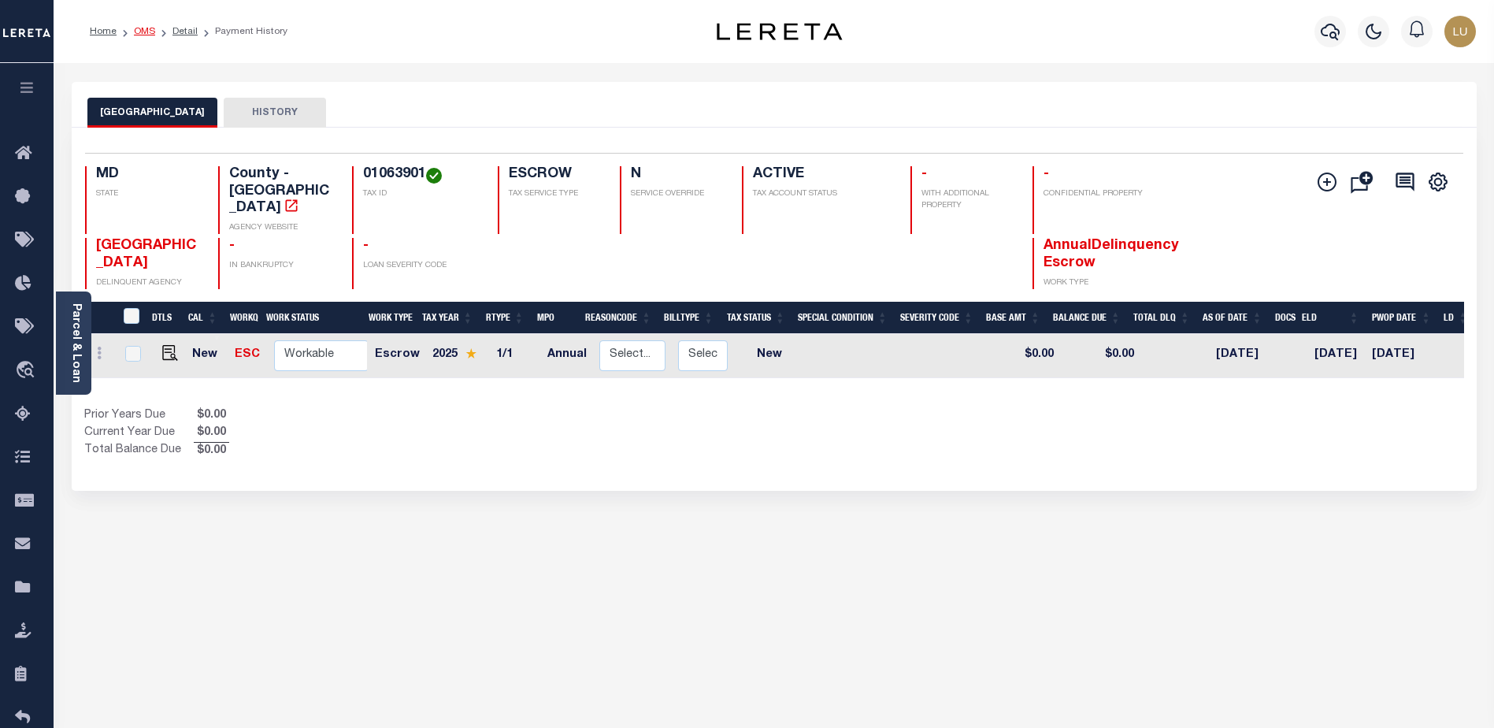
click at [139, 29] on link "OMS" at bounding box center [144, 31] width 21 height 9
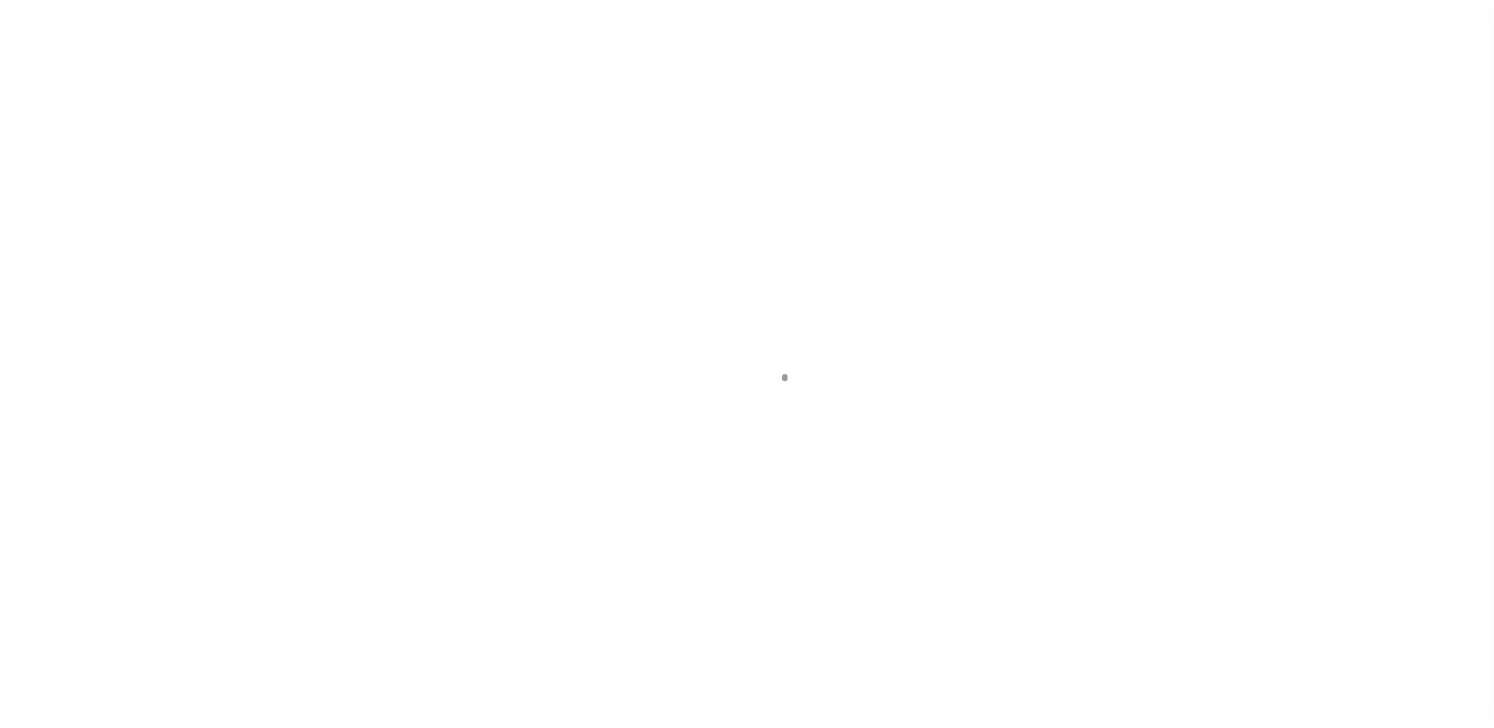
scroll to position [39, 0]
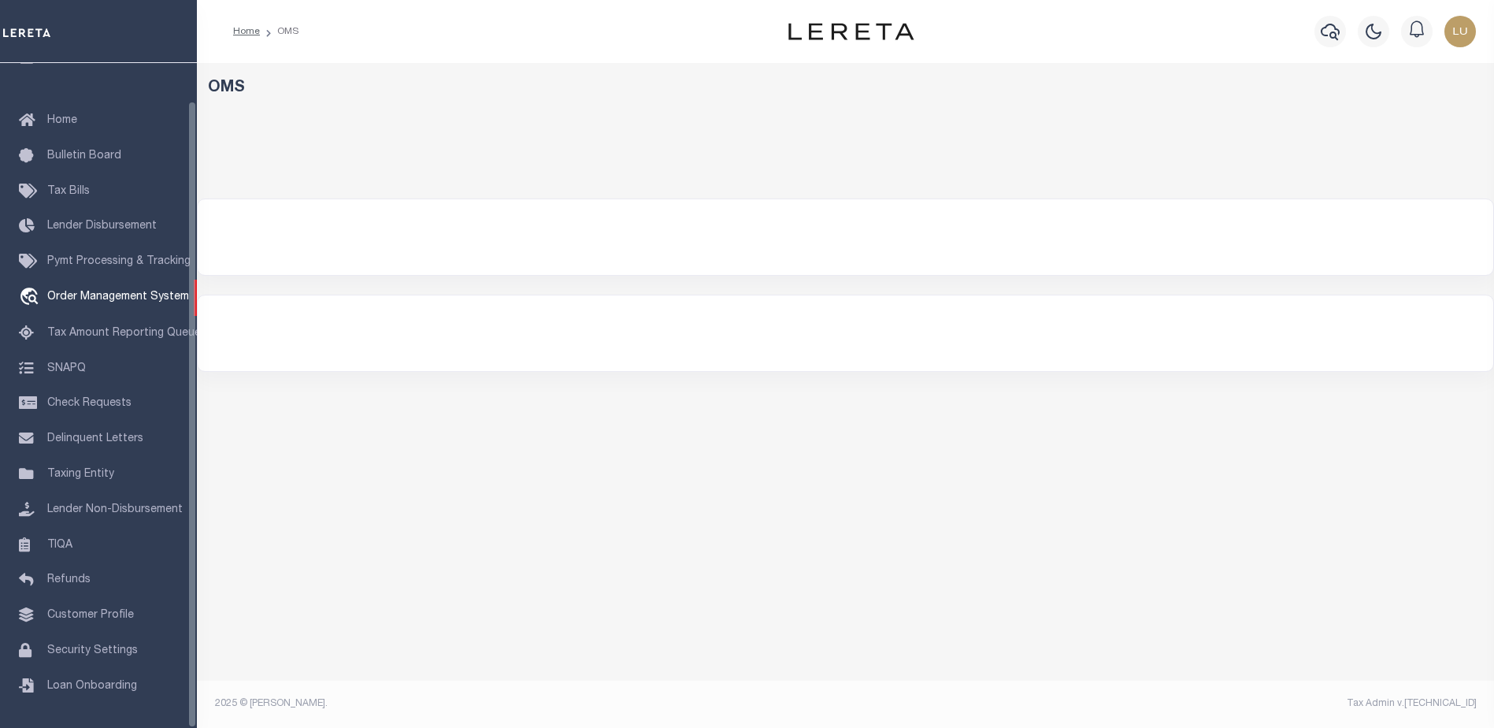
select select "200"
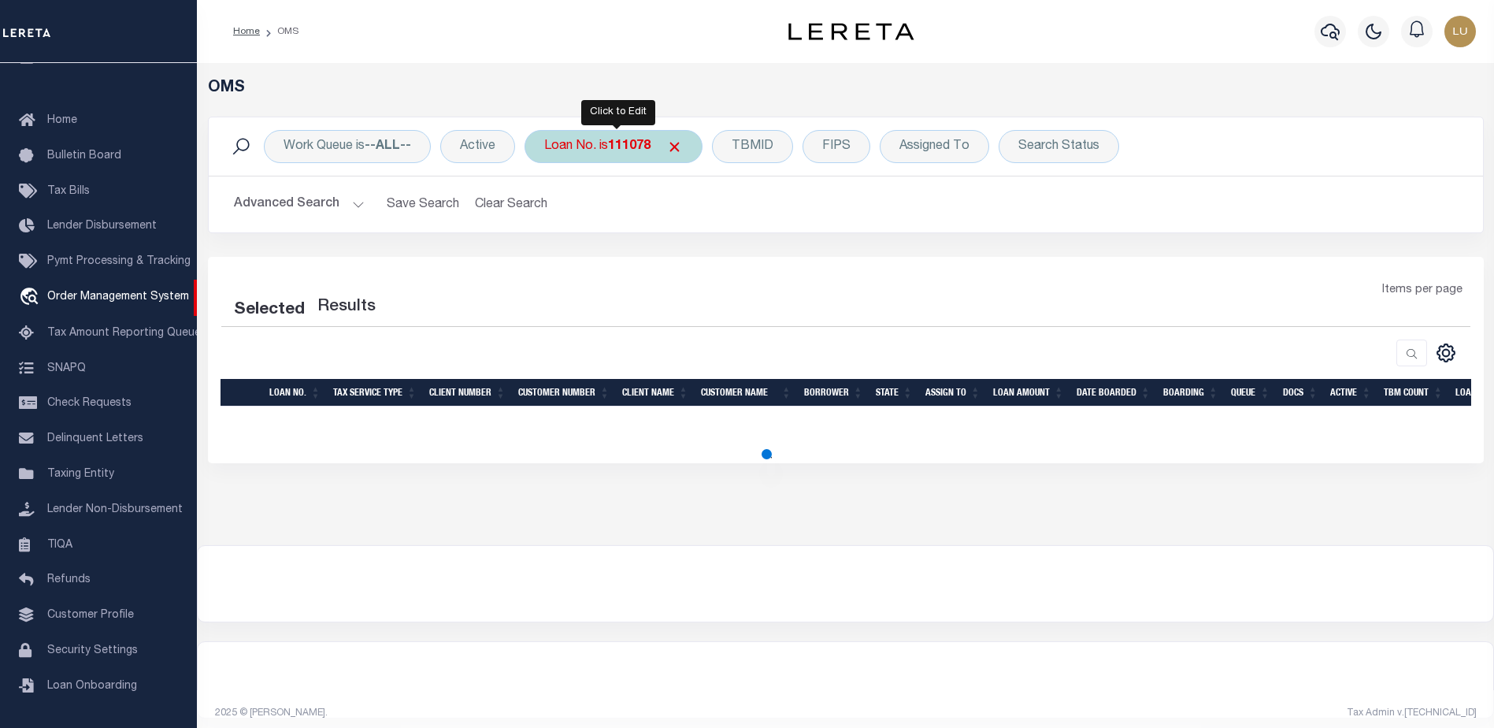
click at [632, 154] on div "Loan No. is 111078" at bounding box center [613, 146] width 178 height 33
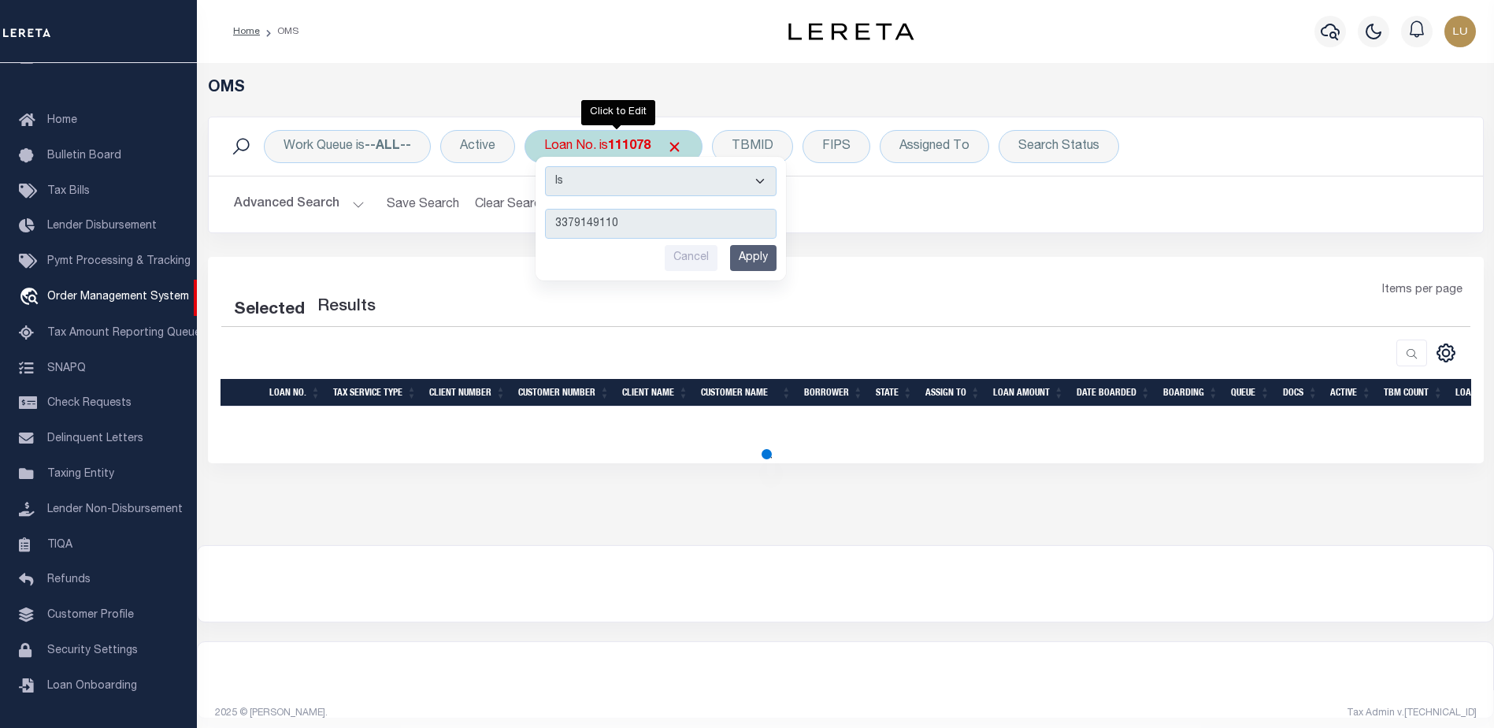
type input "3379149110"
select select "200"
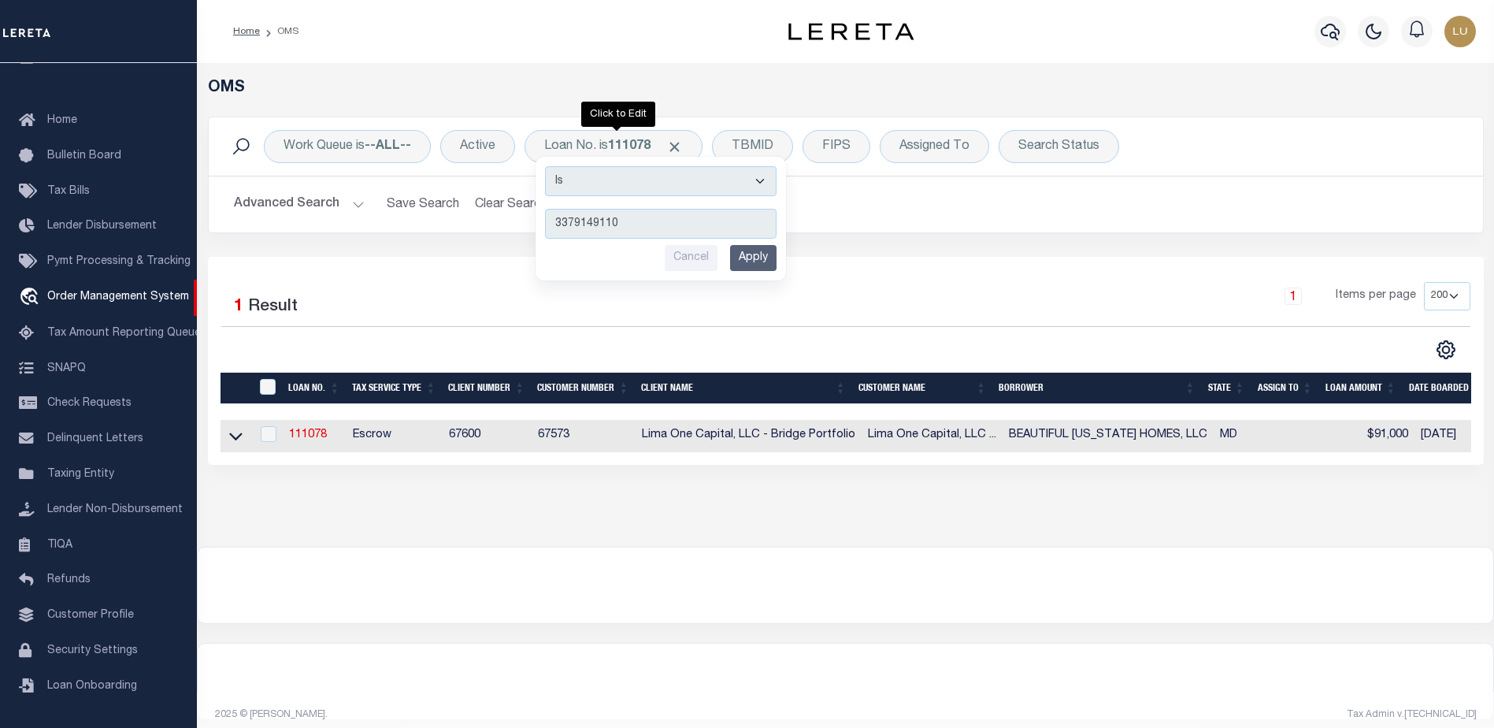
click at [757, 257] on input "Apply" at bounding box center [753, 258] width 46 height 26
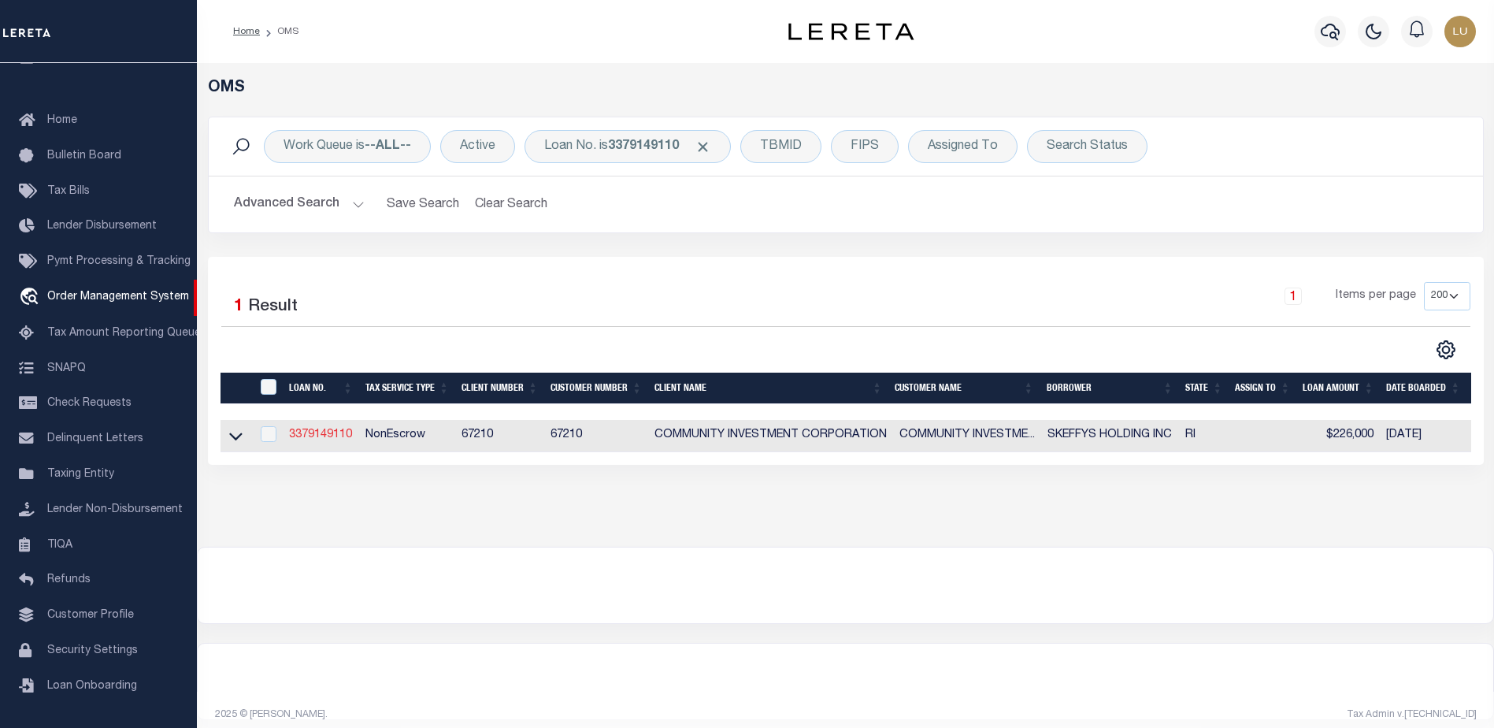
click at [345, 439] on link "3379149110" at bounding box center [320, 434] width 63 height 11
type input "3379149110"
type input "SKEFFYS HOLDING INC"
select select
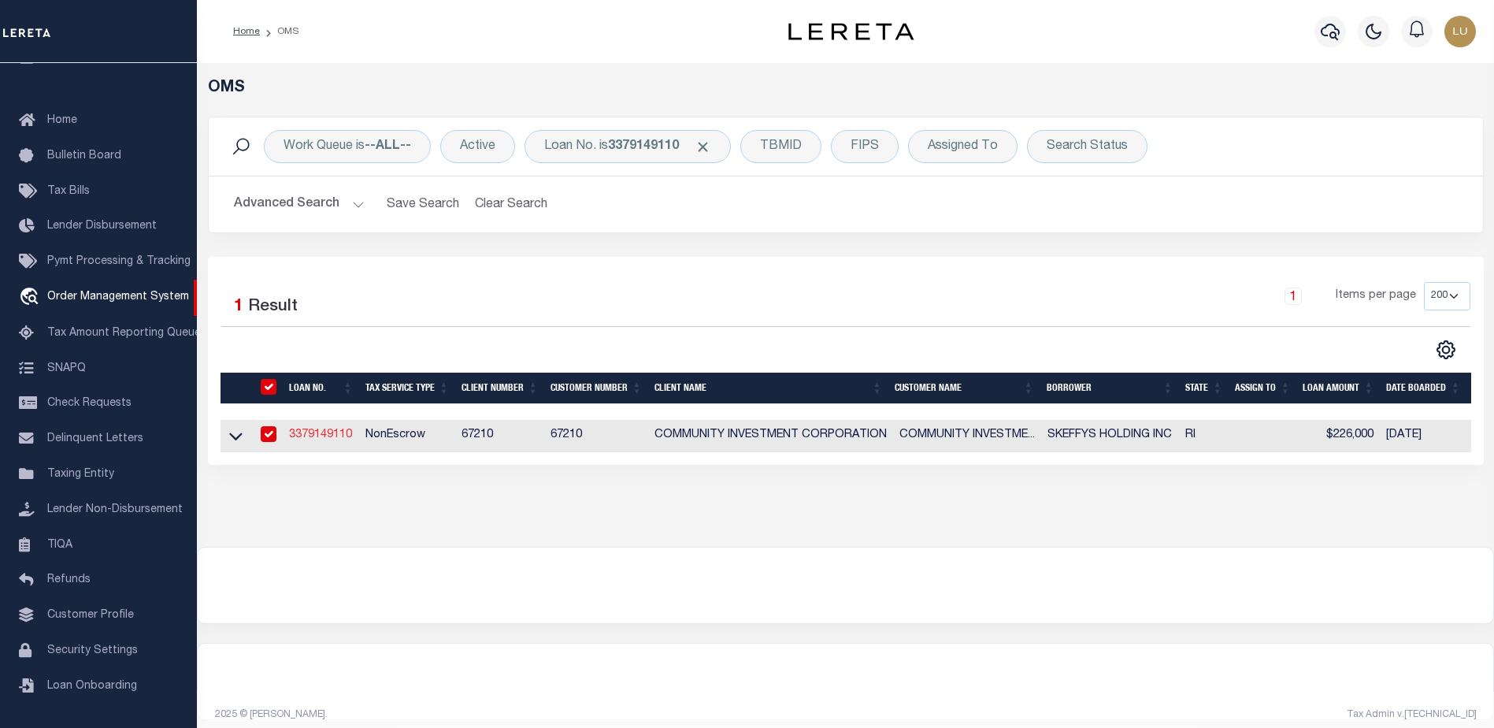
type input "507 N BROADWAY"
type input "EAST PROVIDENCE RI 02914"
select select
select select "10"
select select
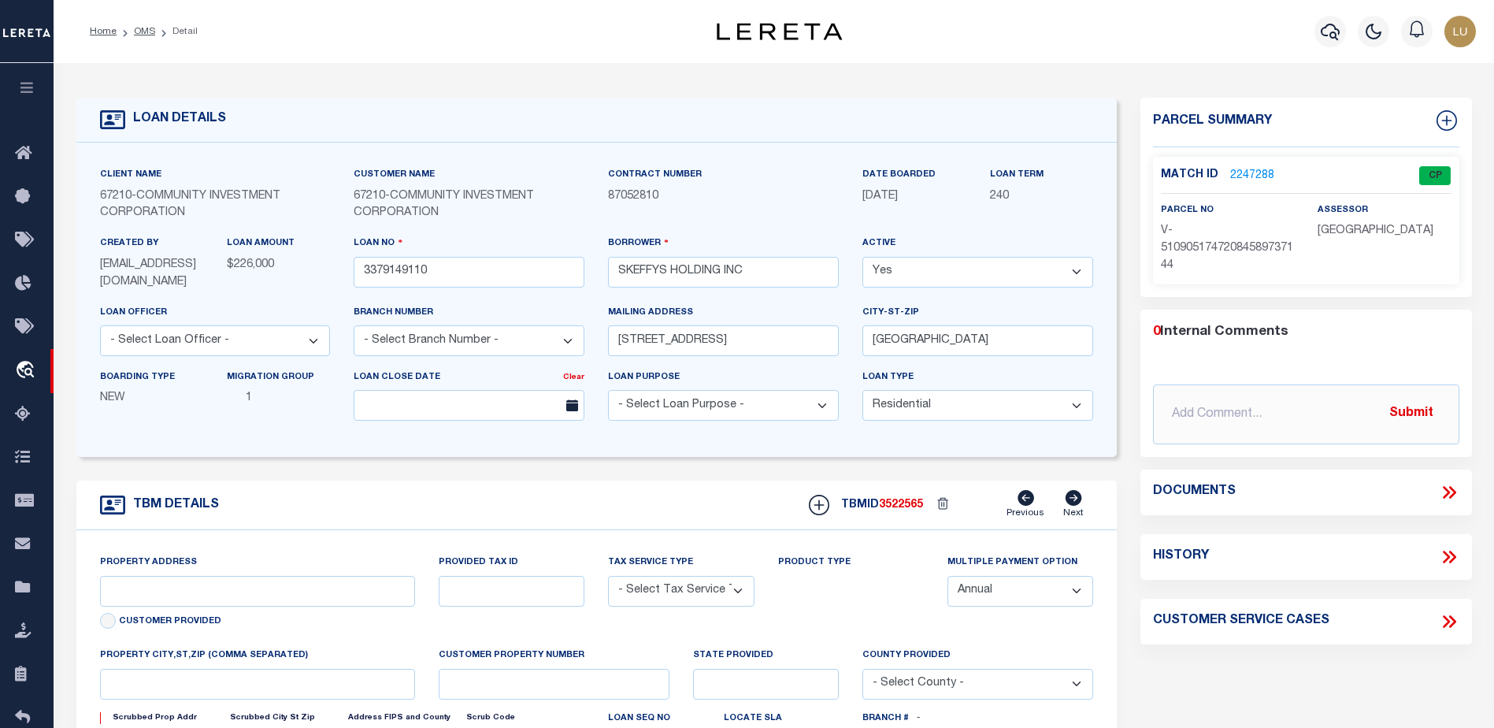
type input "507 N BROADWAY"
radio input "true"
select select "NonEscrow"
type input "EAST PROVIDENCE RI 029142116"
type input "3379149110"
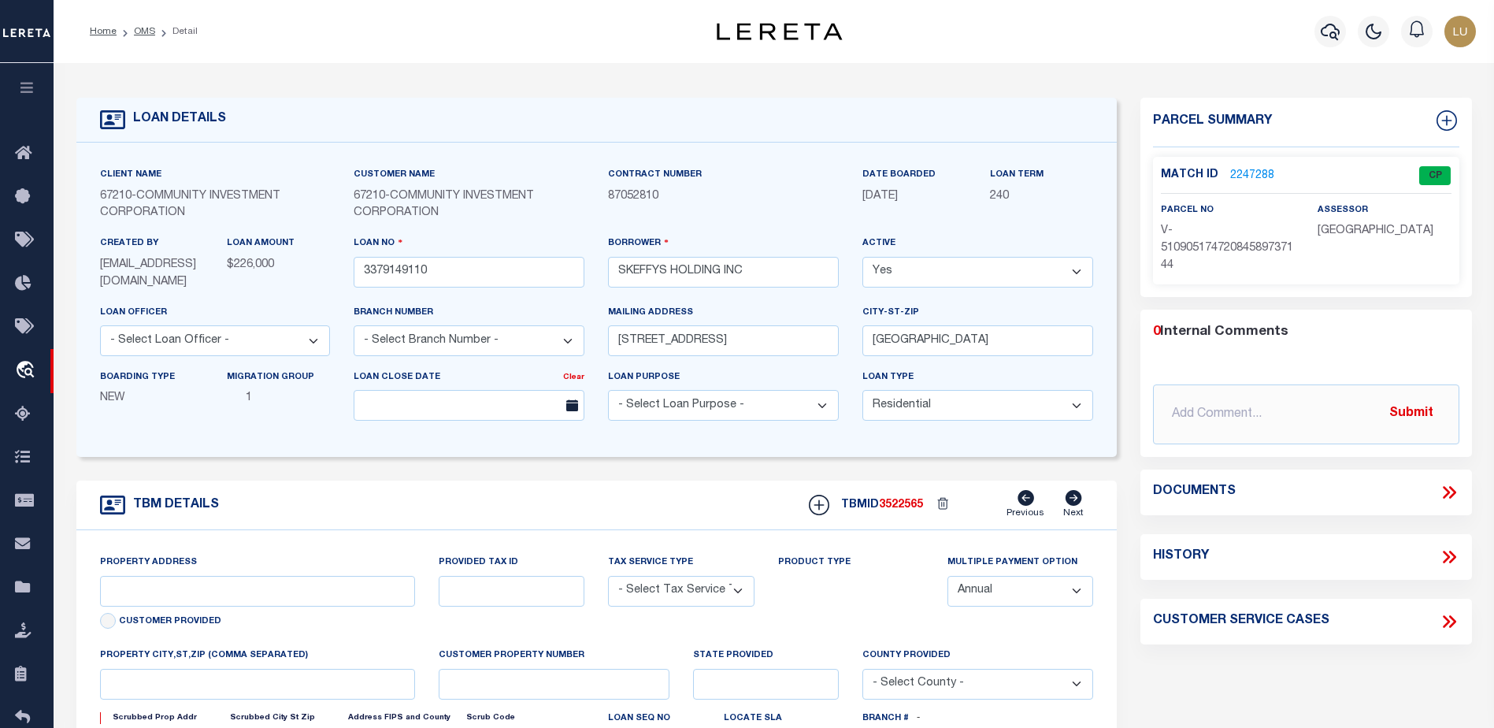
type input "RI"
type textarea "UNVERIFIED CUSTOMER SUPPLIED APN 305-06-006-00(SEE LEGAL IMAGE ON FILE)."
select select "4"
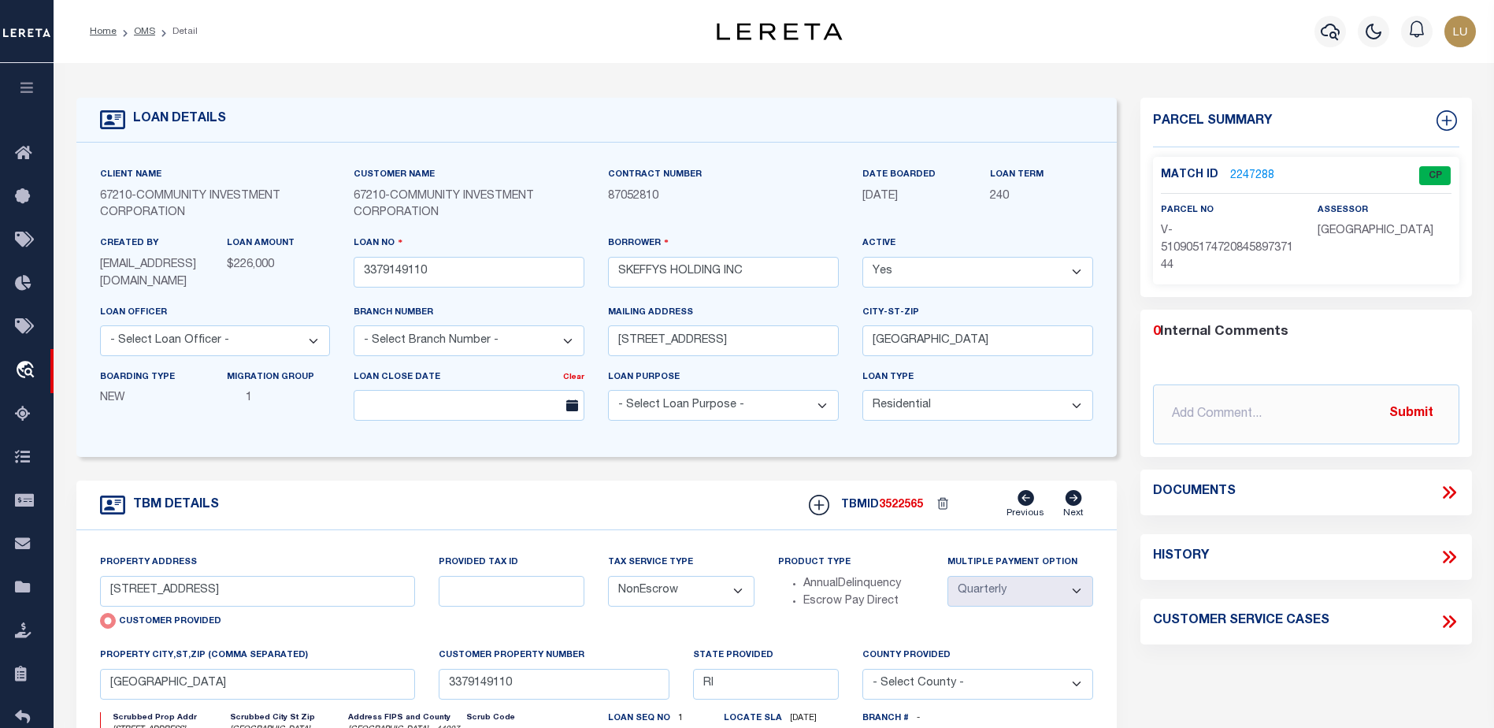
click at [1251, 171] on link "2247288" at bounding box center [1252, 176] width 44 height 17
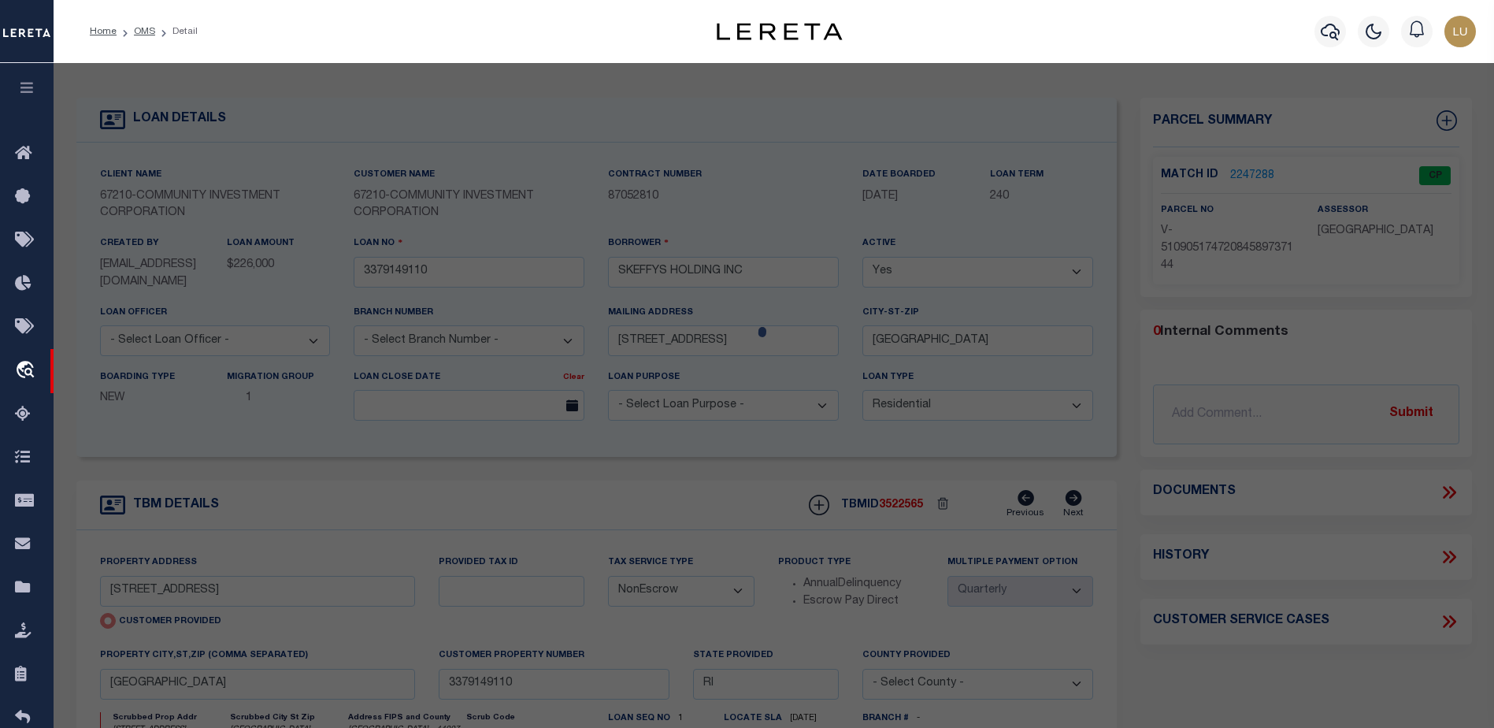
checkbox input "false"
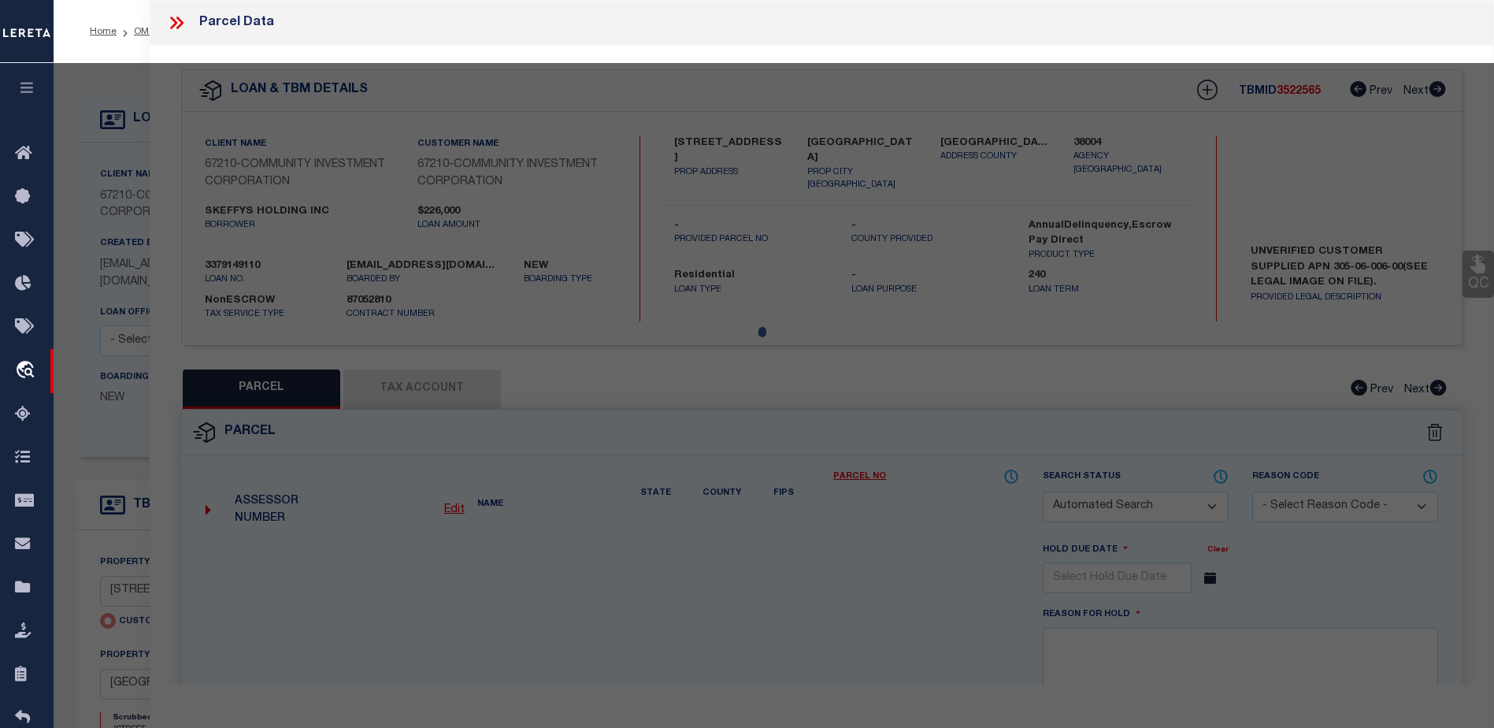
select select "CP"
select select "AGW"
select select
type input "507 N BROADWAY"
checkbox input "false"
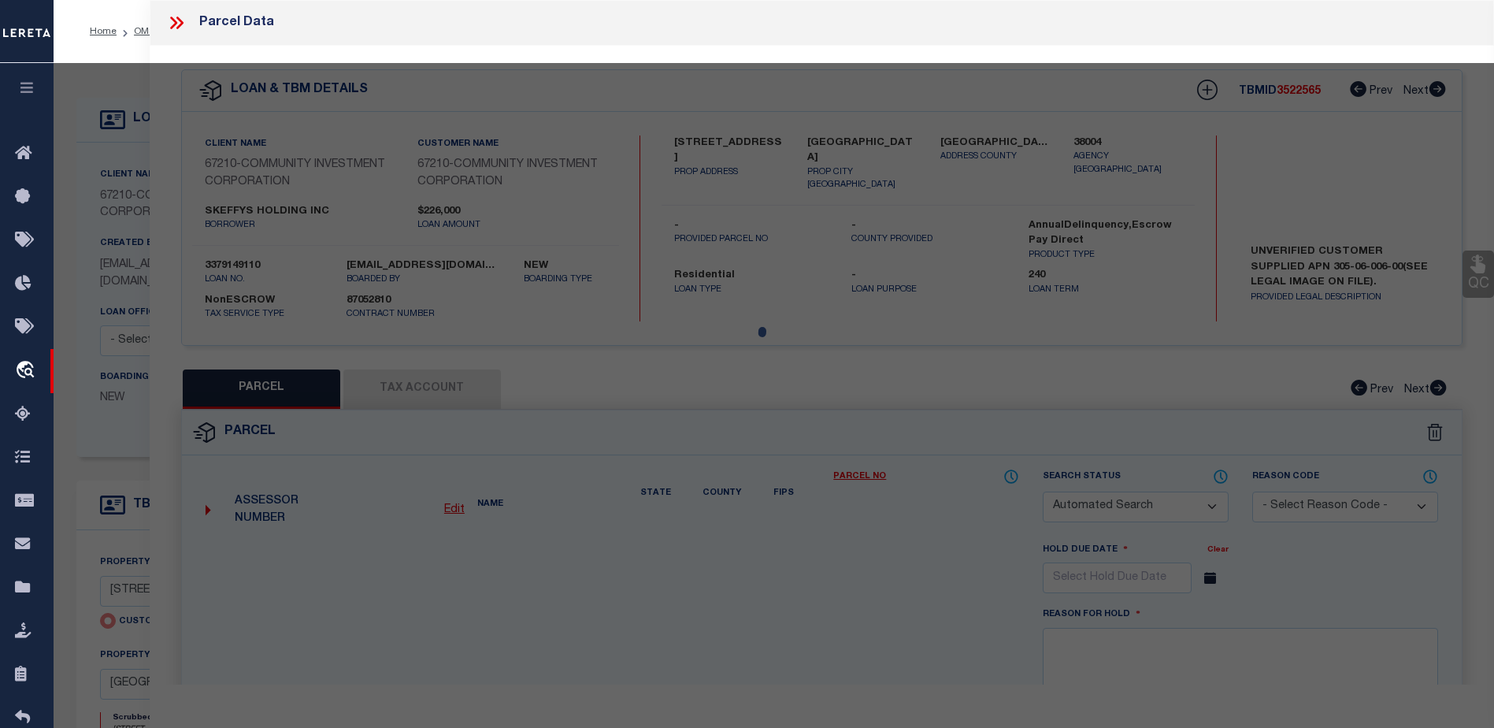
type input "EAST PROVIDENCE RI 029142116"
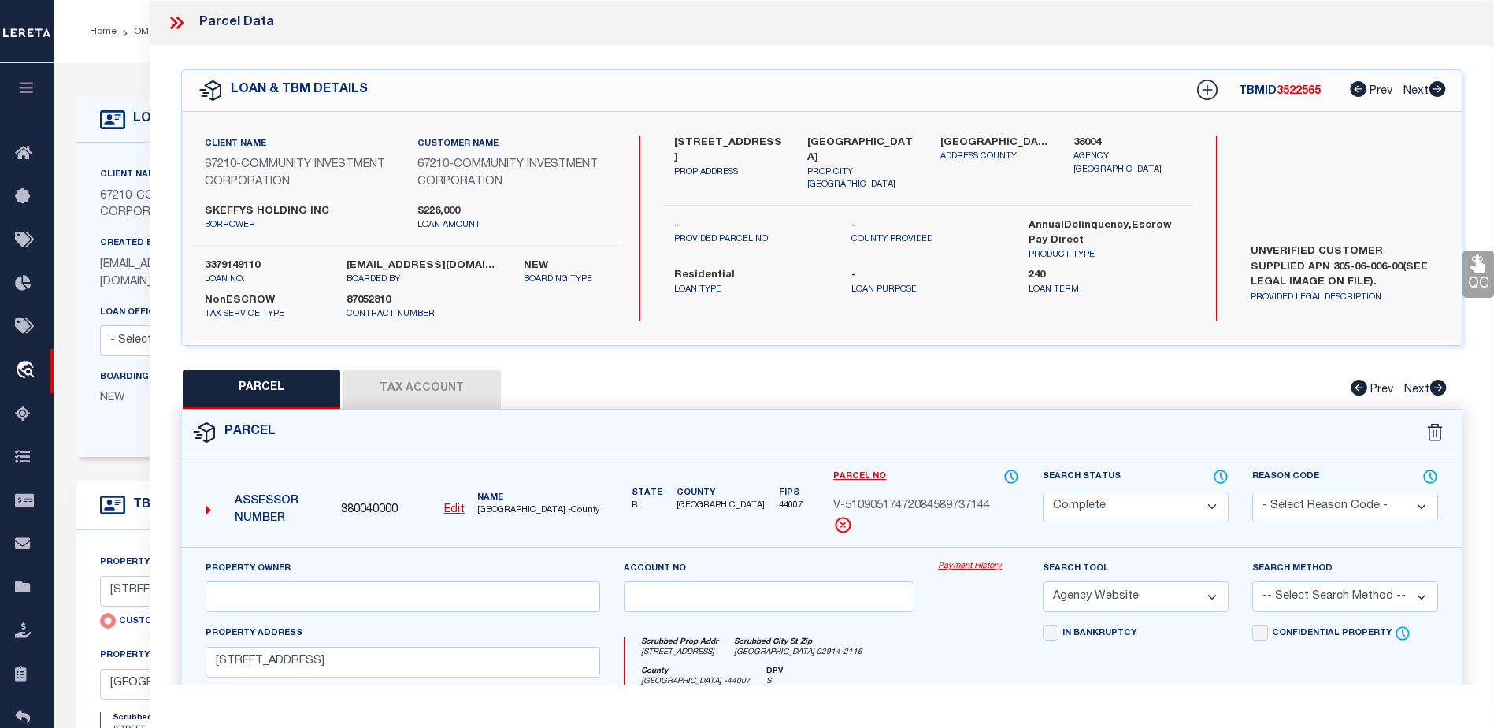
click at [981, 568] on link "Payment History" at bounding box center [978, 566] width 81 height 13
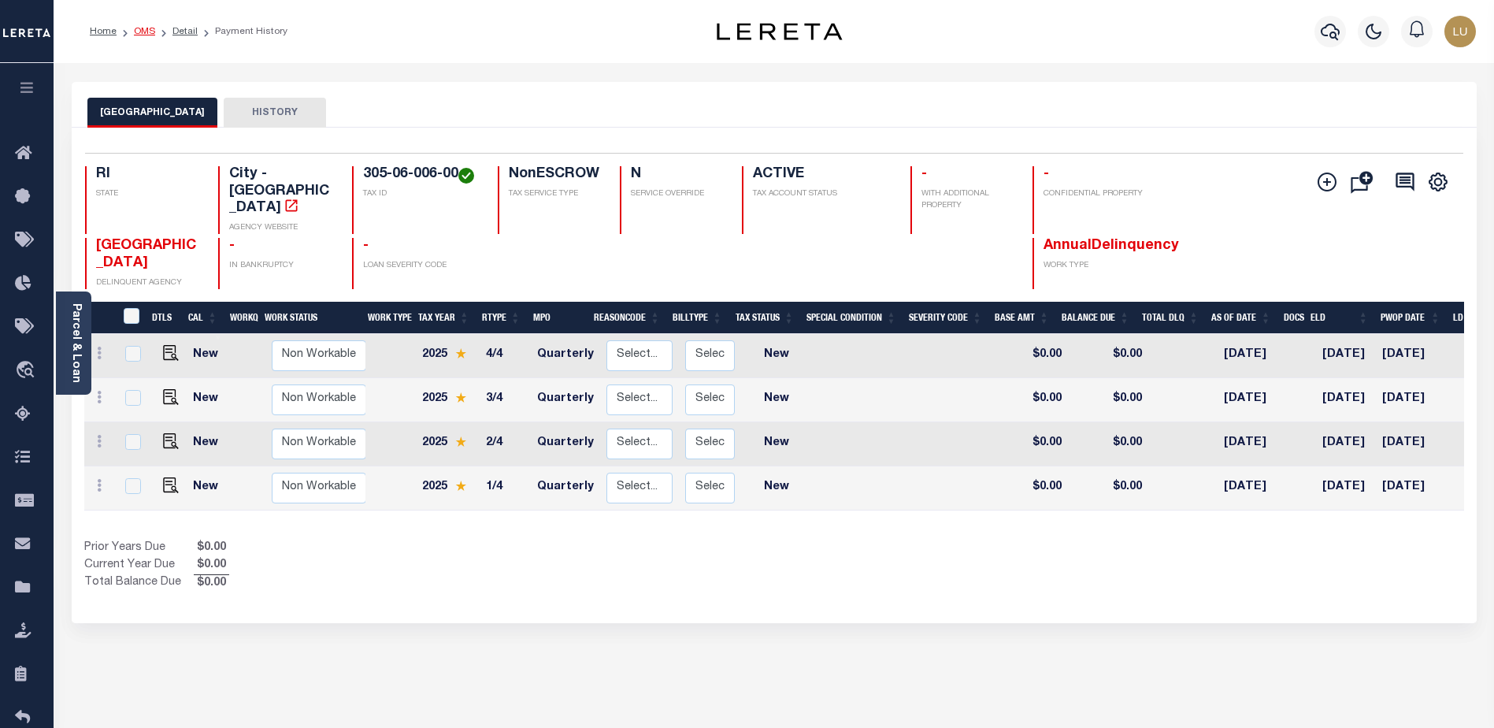
click at [139, 35] on link "OMS" at bounding box center [144, 31] width 21 height 9
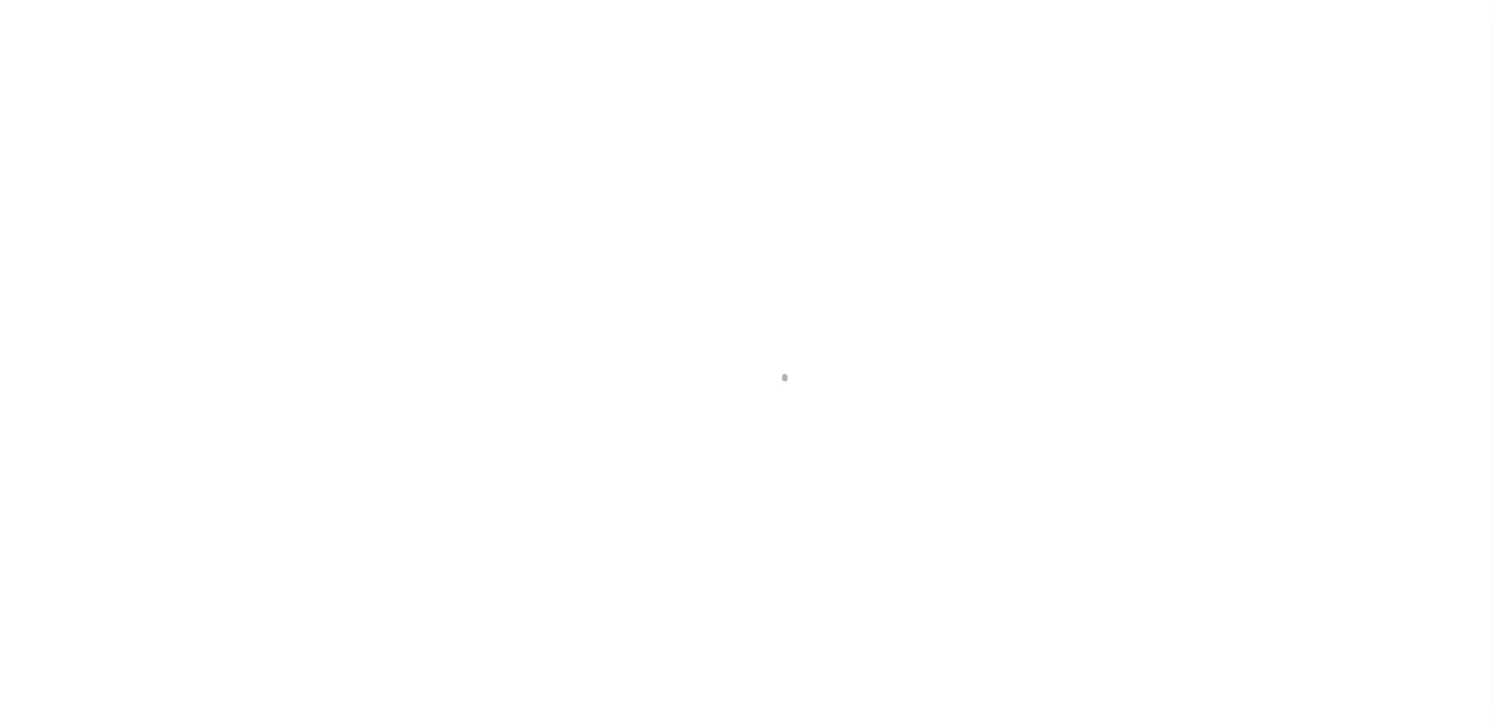
scroll to position [39, 0]
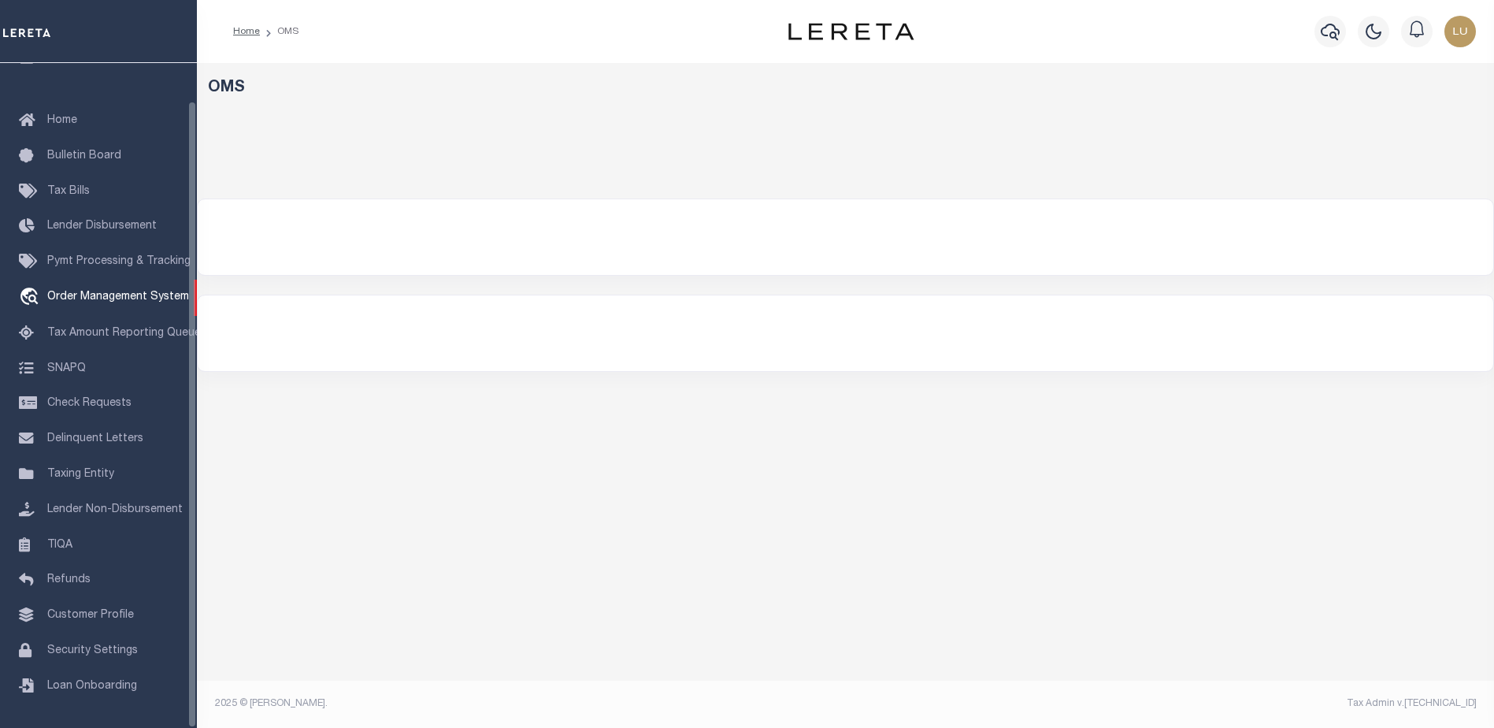
select select "200"
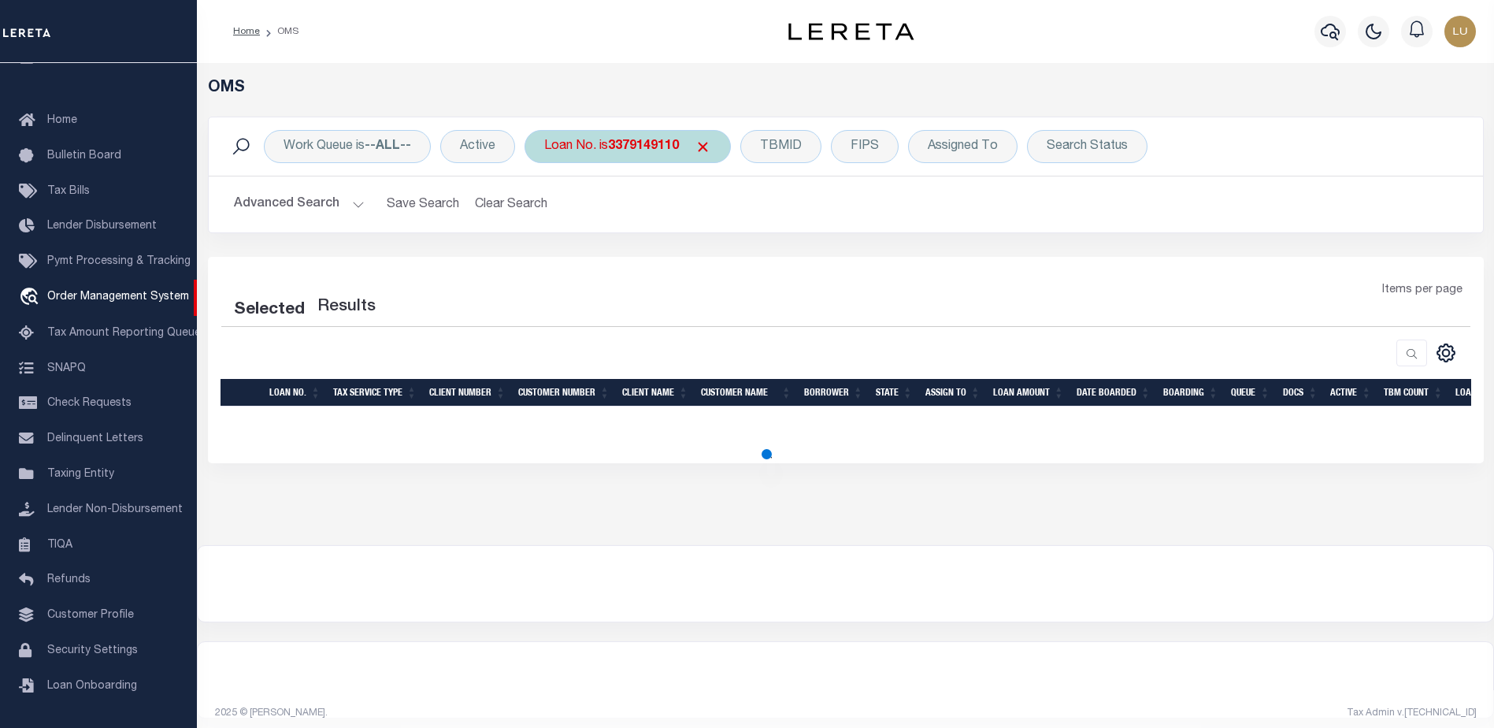
click at [647, 141] on b "3379149110" at bounding box center [643, 146] width 71 height 13
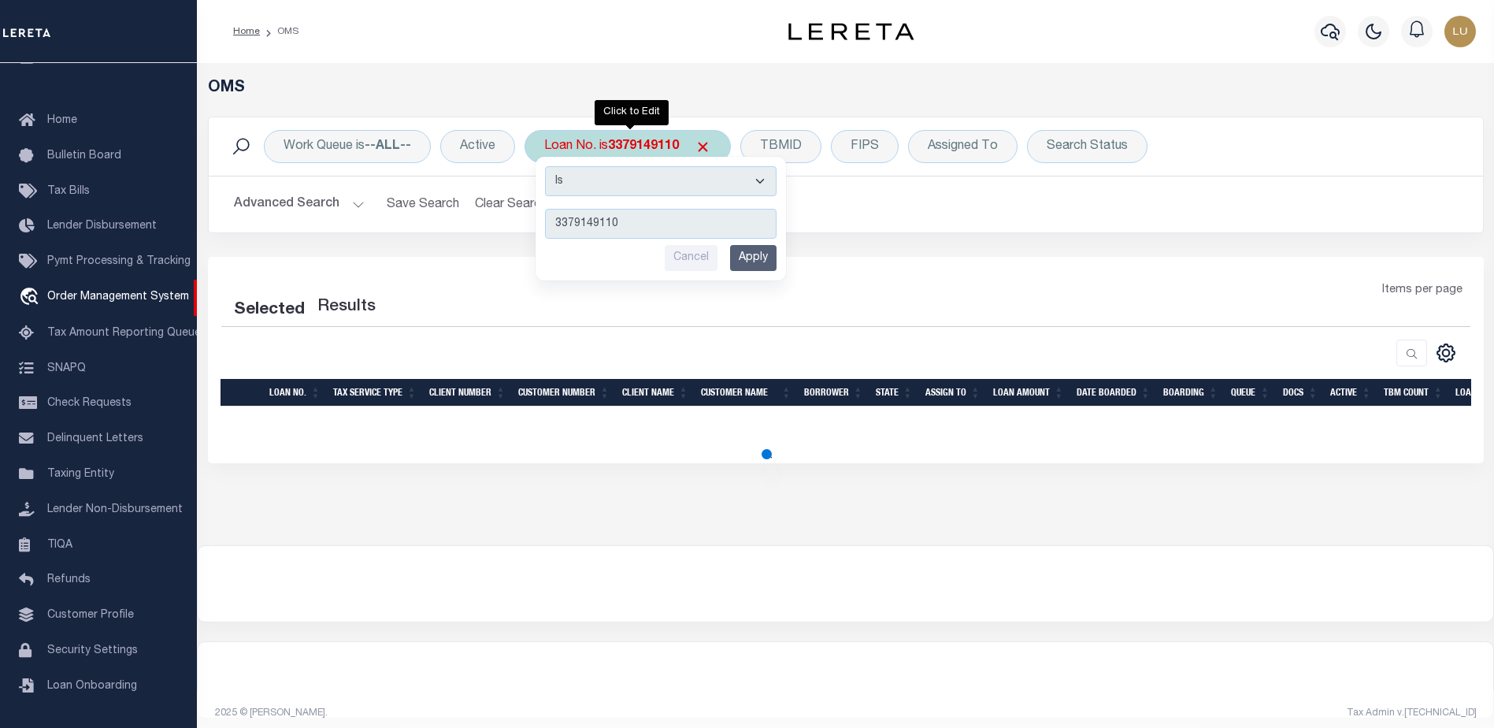
type input "3460-15"
click at [754, 267] on input "Apply" at bounding box center [753, 258] width 46 height 26
select select "200"
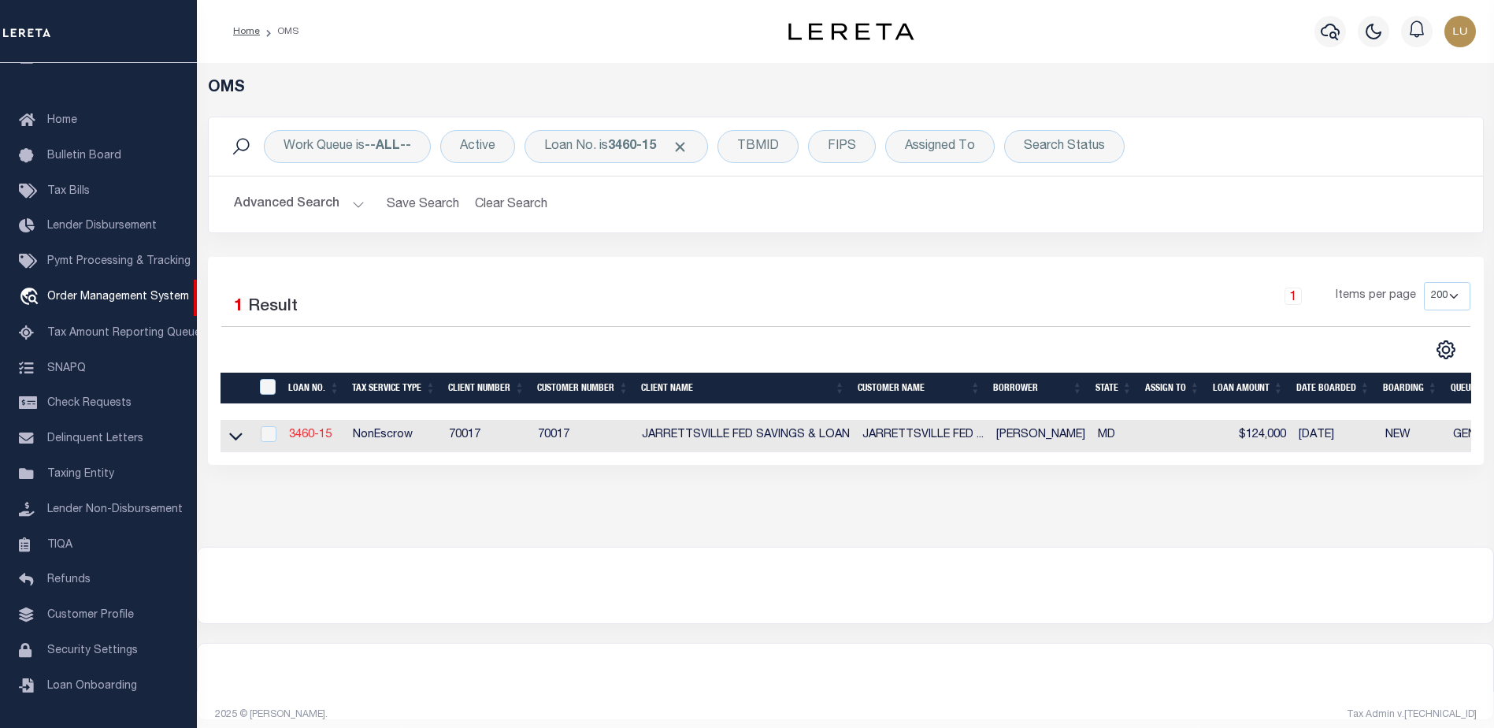
click at [318, 437] on link "3460-15" at bounding box center [310, 434] width 43 height 11
type input "3460-15"
type input "[PERSON_NAME]"
select select
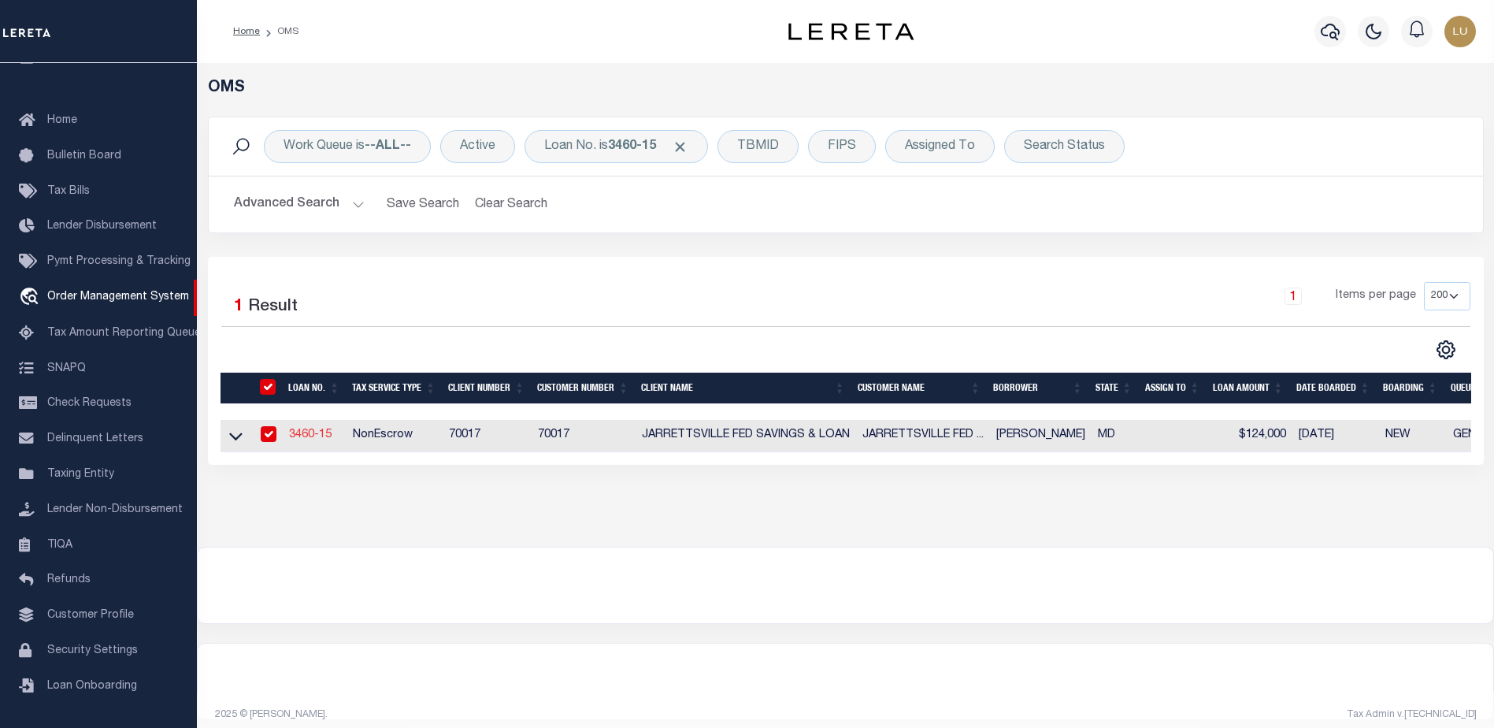
type input "[STREET_ADDRESS][PERSON_NAME]"
type input "[GEOGRAPHIC_DATA] 21161"
select select
select select "10"
select select
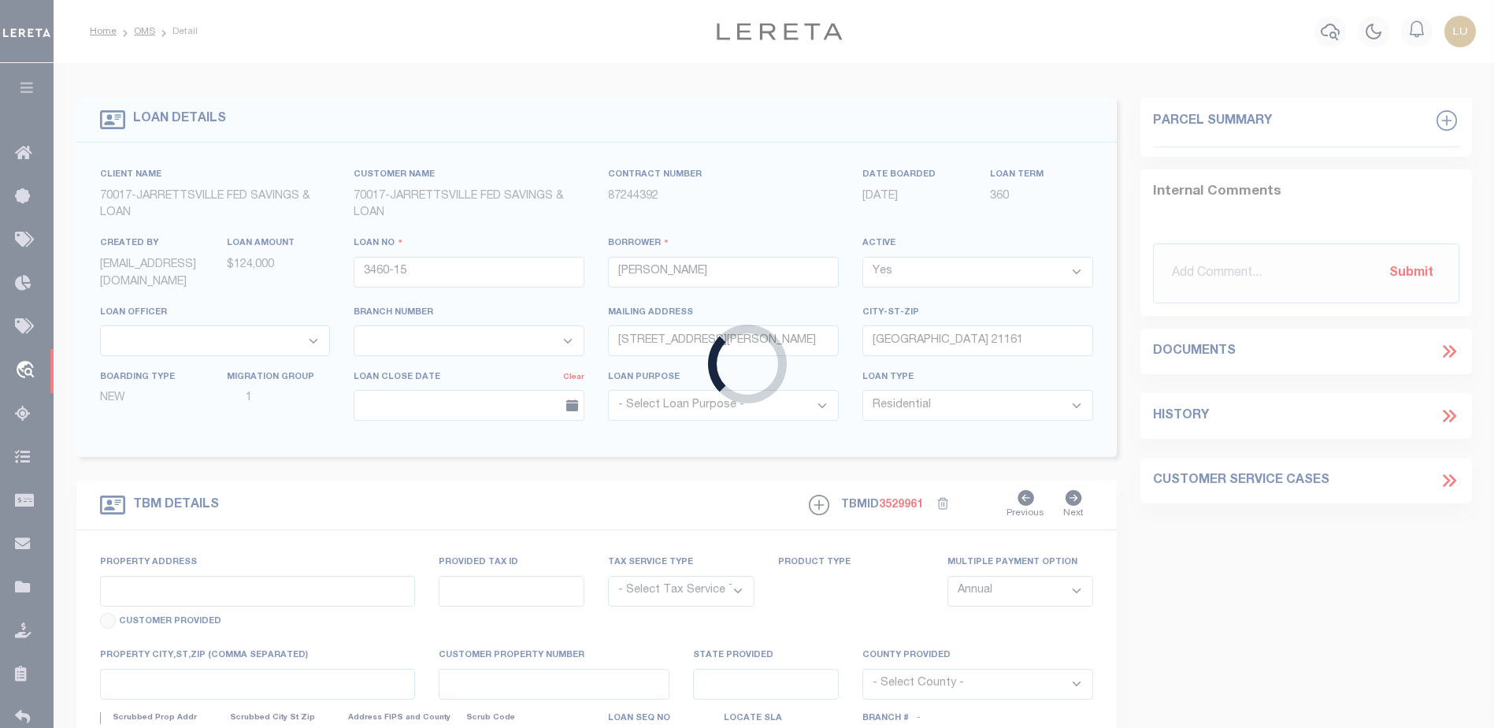
type input "[STREET_ADDRESS][PERSON_NAME]"
radio input "true"
select select "NonEscrow"
type input "WHITE HALL MD 21161"
type input "3460-15"
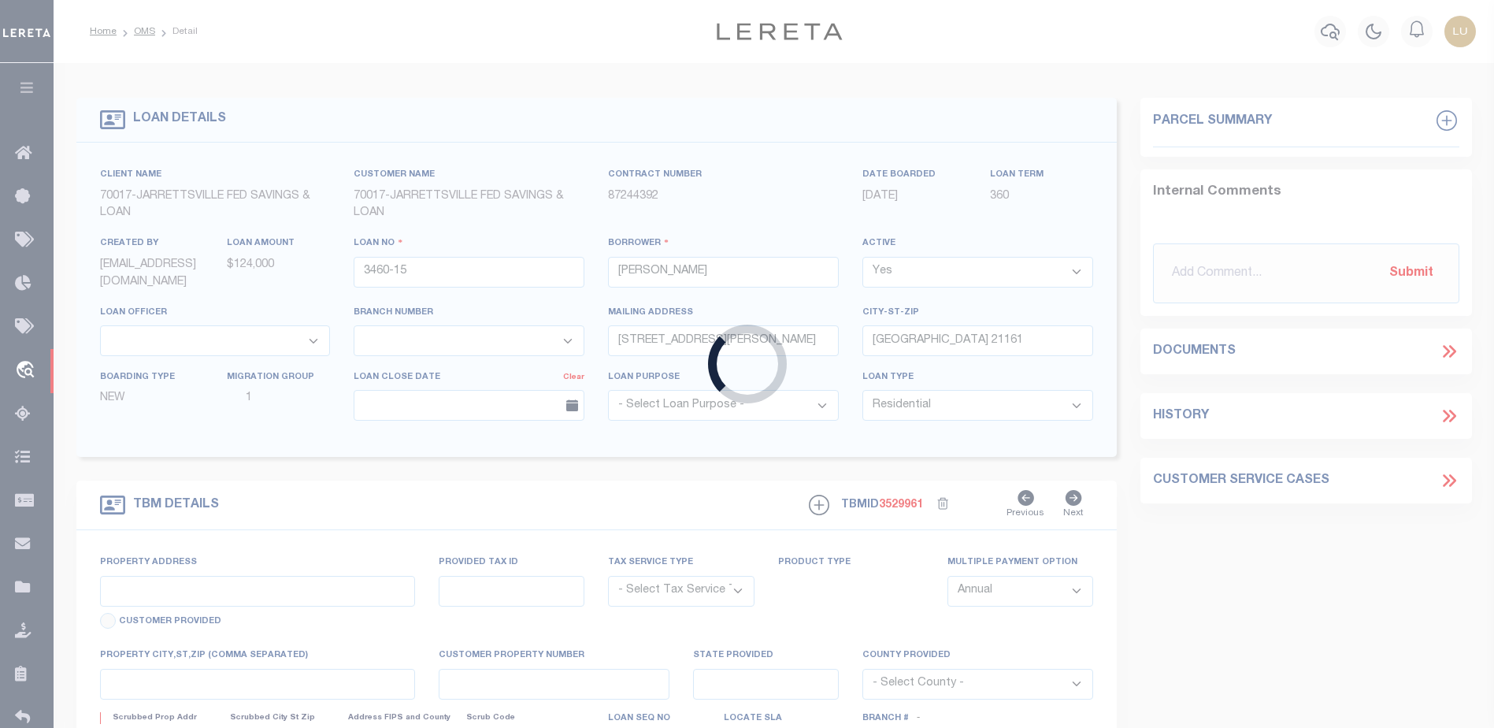
type input "MD"
type textarea "UNVERIFIED CUSTOMER SUPPLIED APN 04-048407"
select select "2"
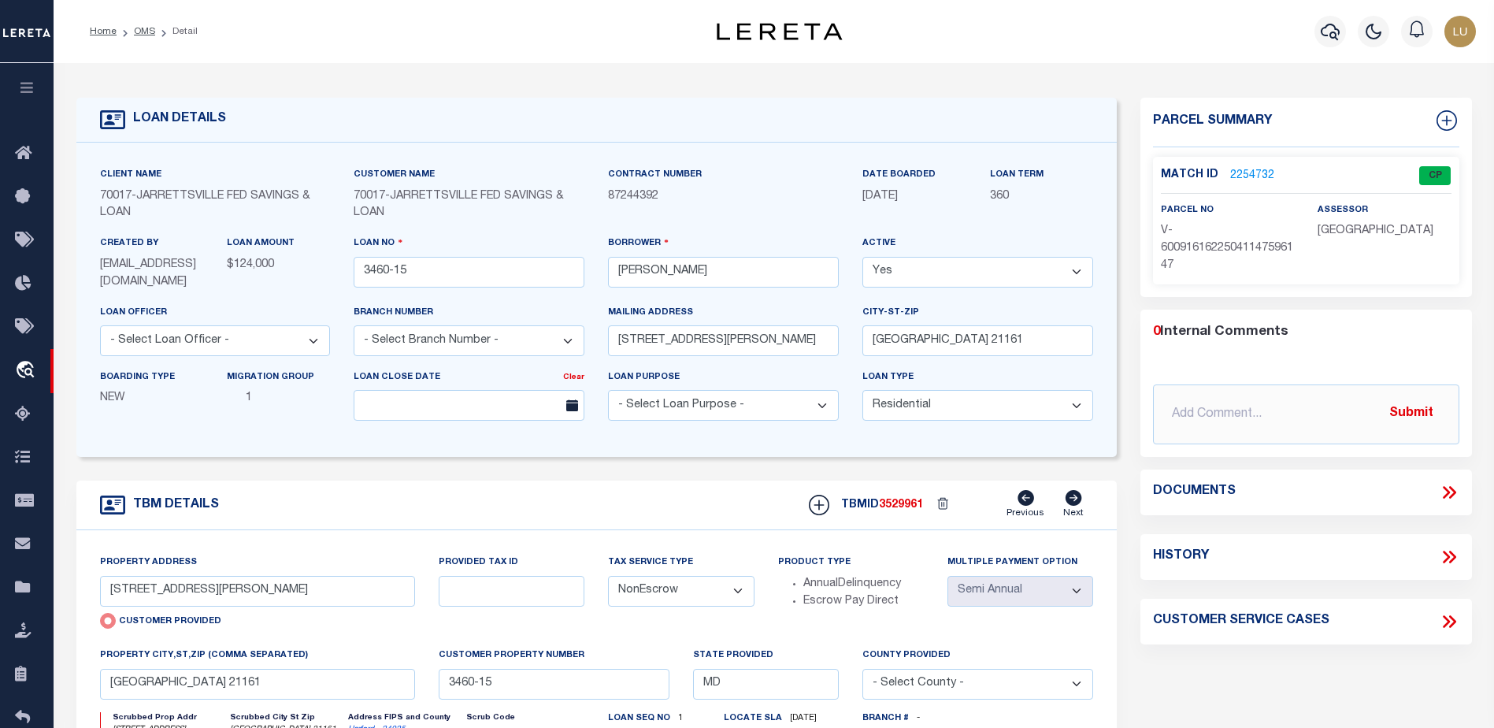
click at [1239, 169] on link "2254732" at bounding box center [1252, 176] width 44 height 17
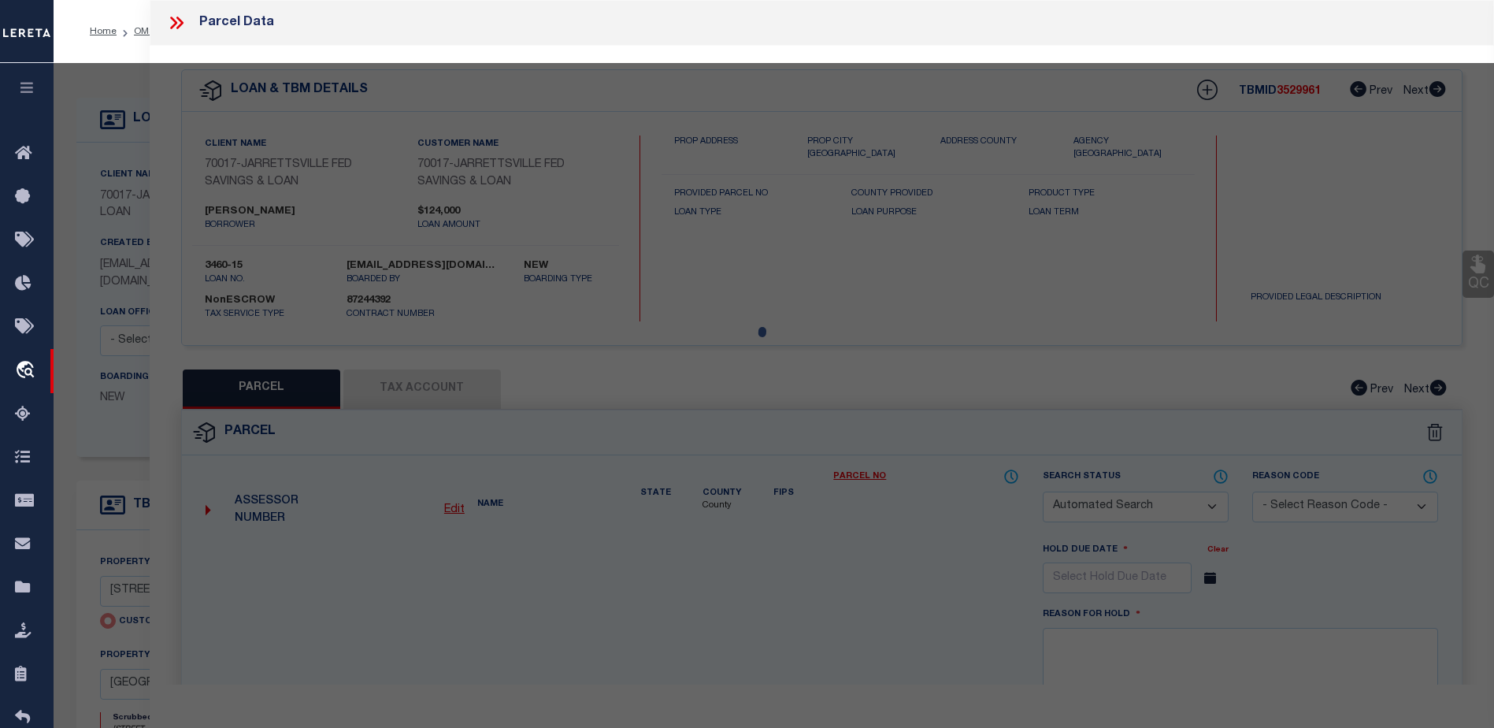
checkbox input "false"
select select "CP"
select select "AGW"
select select
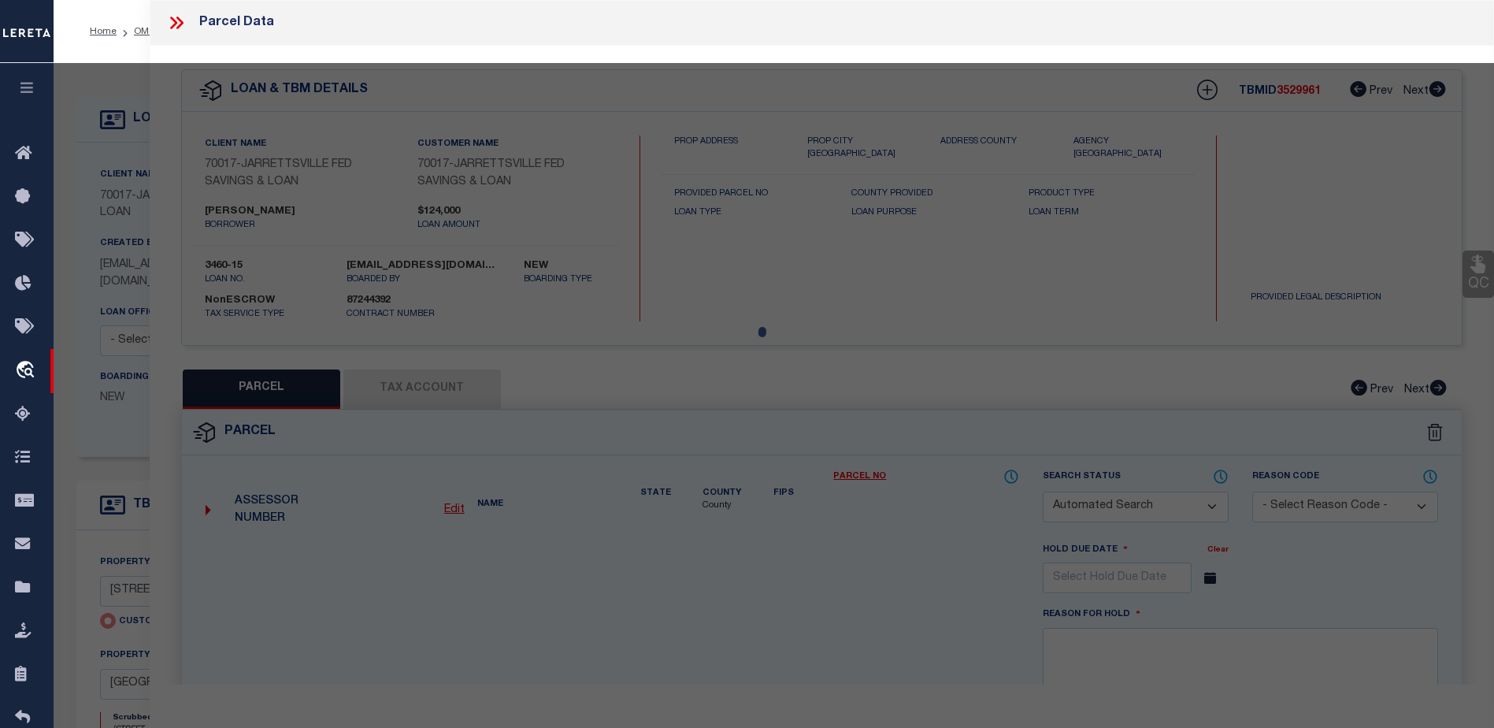
type input "2533A BRADENBAUGH RD"
checkbox input "false"
type input "WHITE HALL MD 21161"
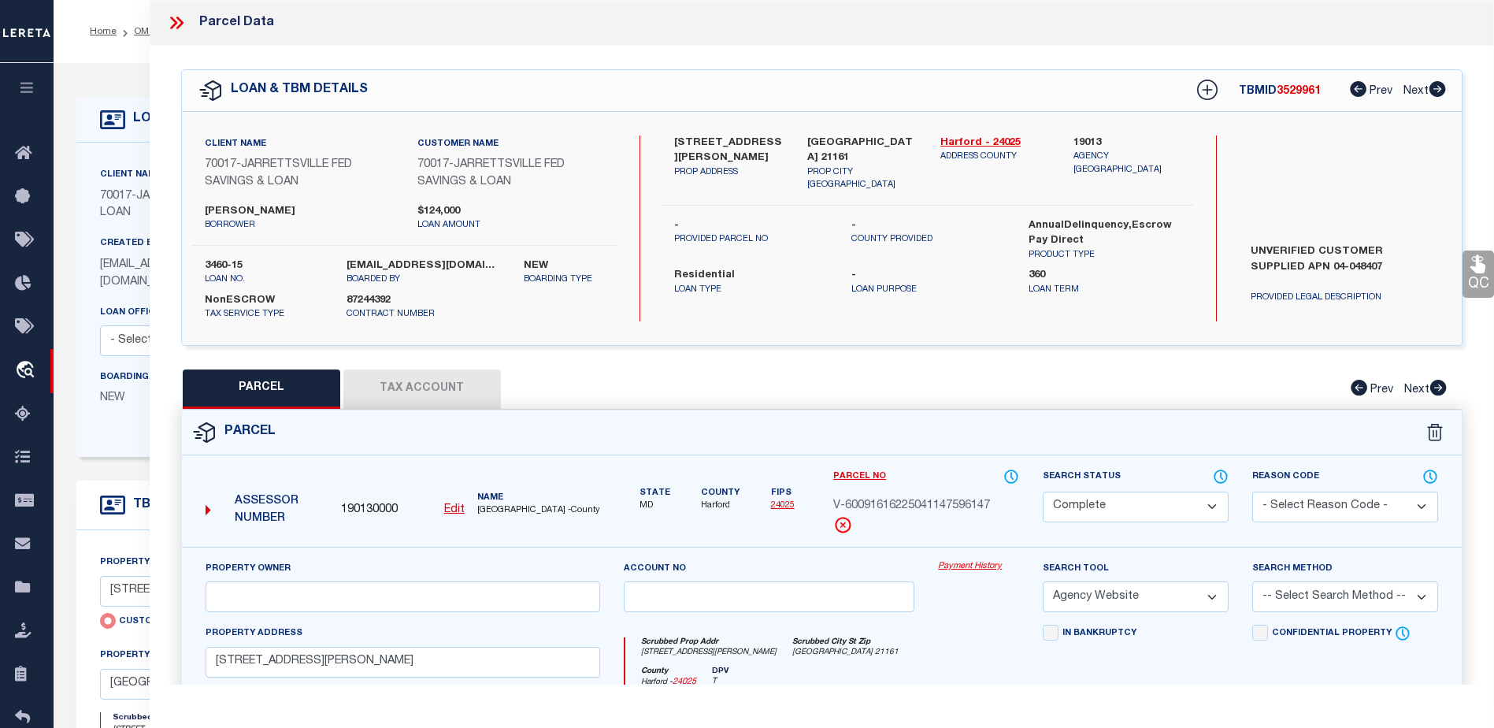
click at [976, 569] on link "Payment History" at bounding box center [978, 566] width 81 height 13
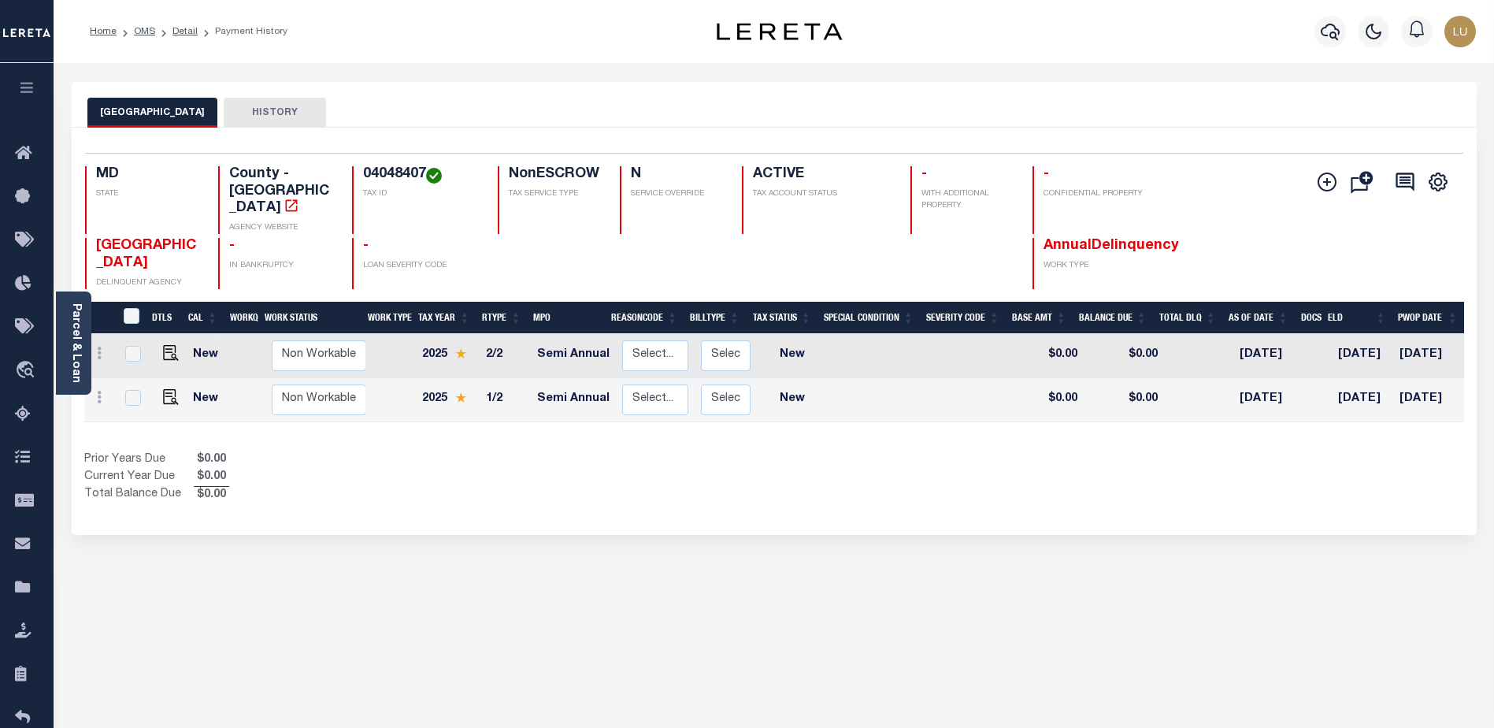
drag, startPoint x: 935, startPoint y: 541, endPoint x: 806, endPoint y: 543, distance: 129.1
click at [806, 543] on div "HARFORD COUNTY HISTORY Selected 2 Results" at bounding box center [774, 526] width 1428 height 889
click at [139, 28] on link "OMS" at bounding box center [144, 31] width 21 height 9
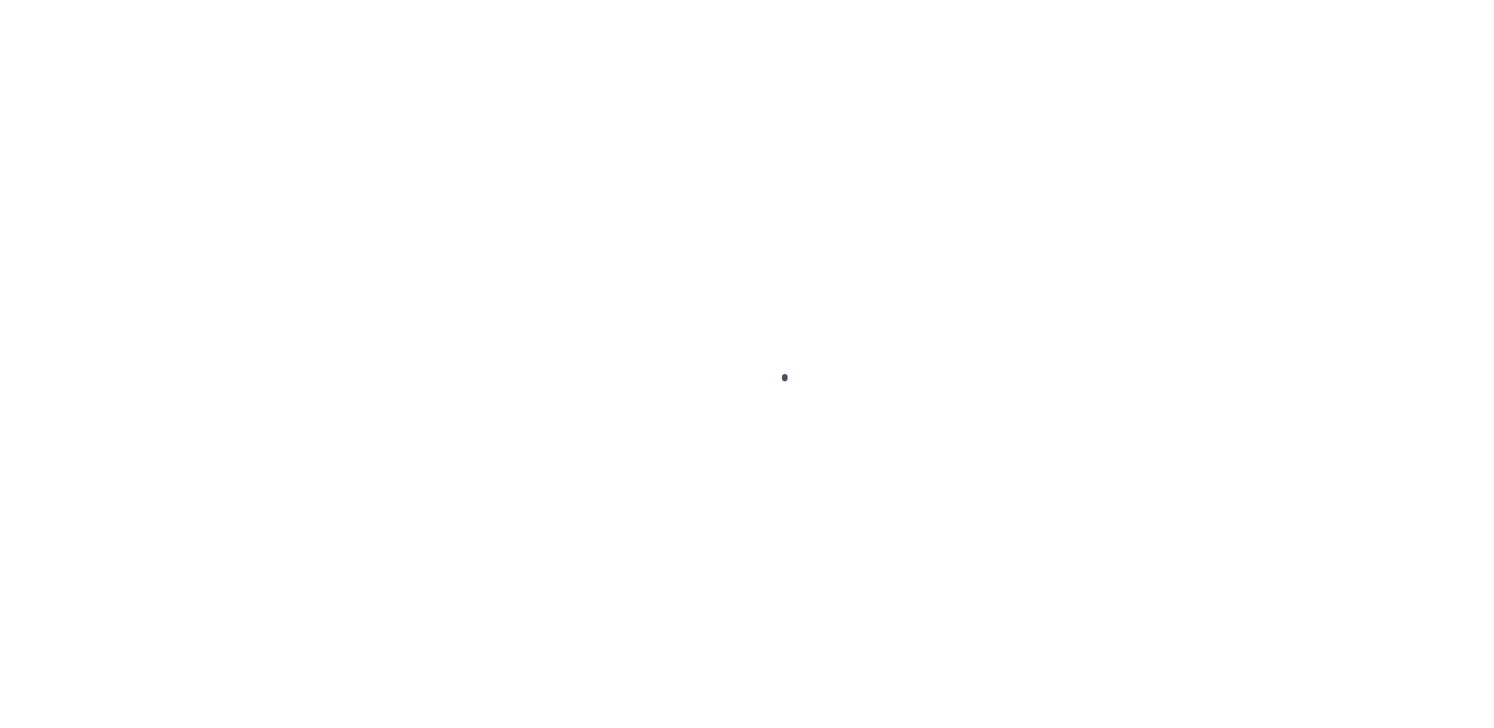
scroll to position [39, 0]
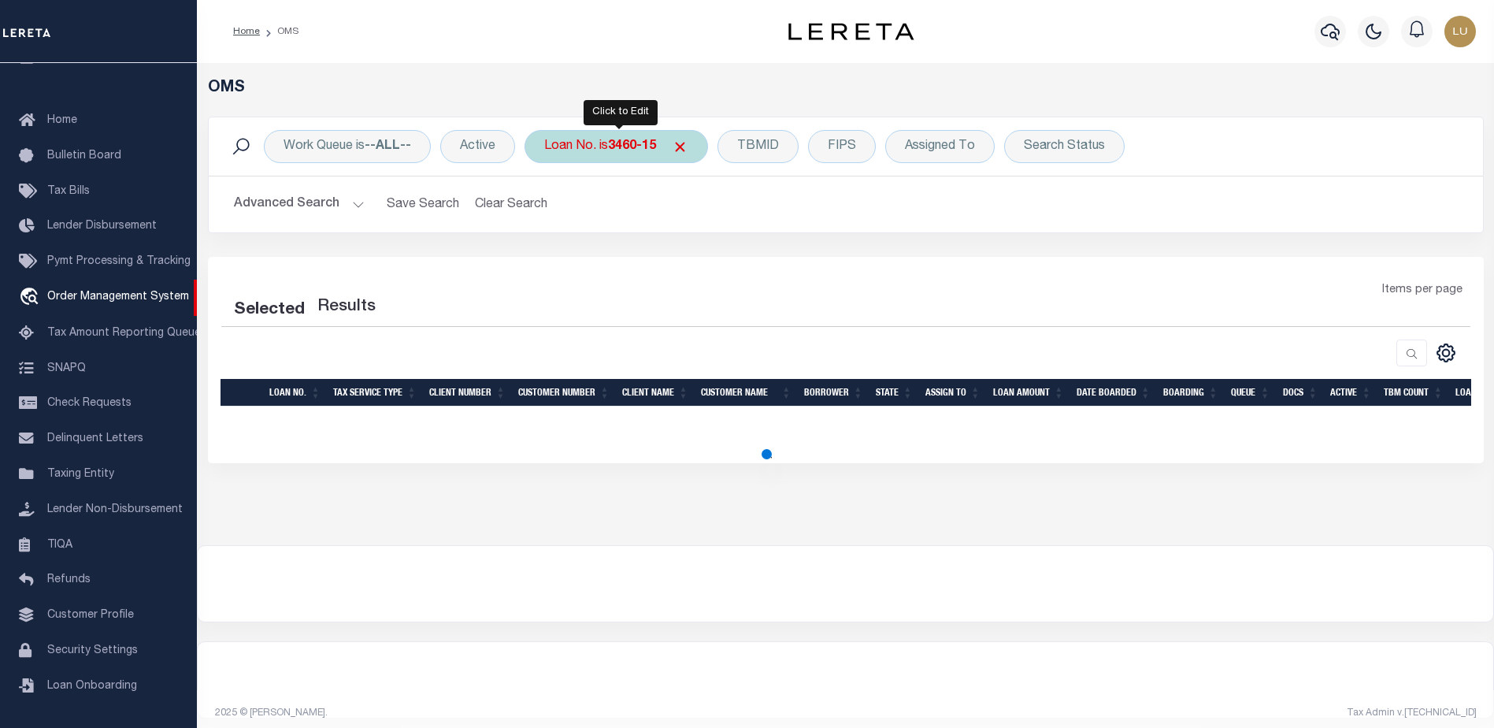
click at [636, 152] on b "3460-15" at bounding box center [632, 146] width 48 height 13
select select "200"
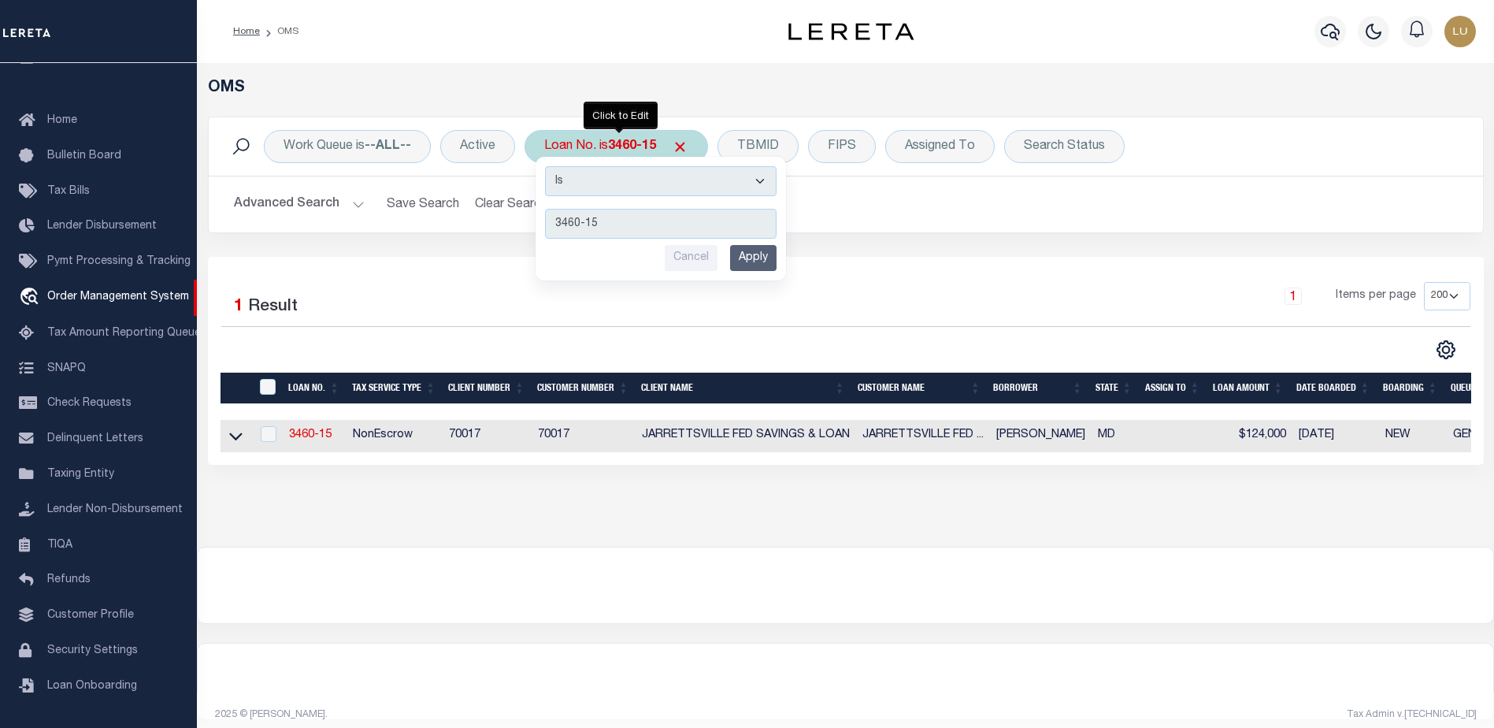
type input "70101310-15"
click at [736, 251] on input "Apply" at bounding box center [753, 258] width 46 height 26
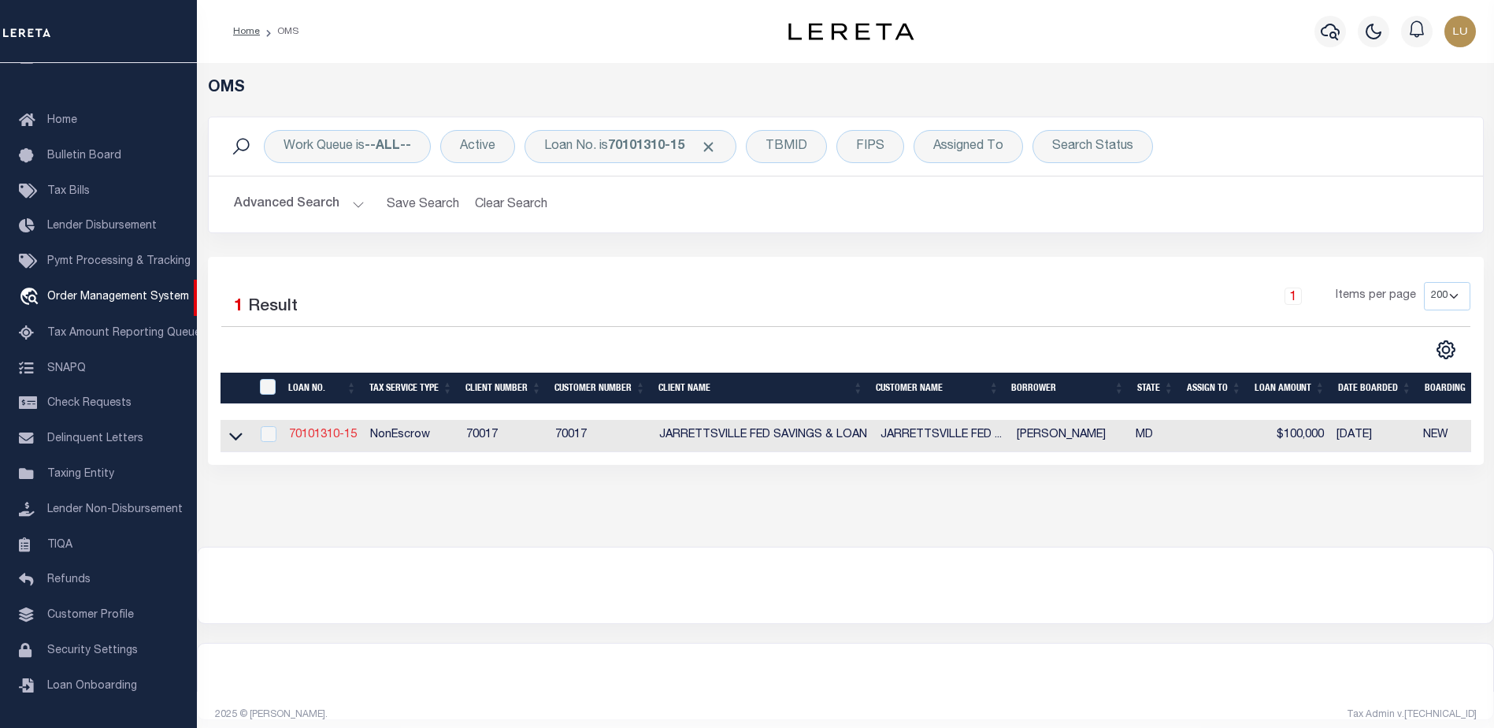
click at [323, 439] on link "70101310-15" at bounding box center [323, 434] width 68 height 11
type input "70101310-15"
type input "[PERSON_NAME]"
select select
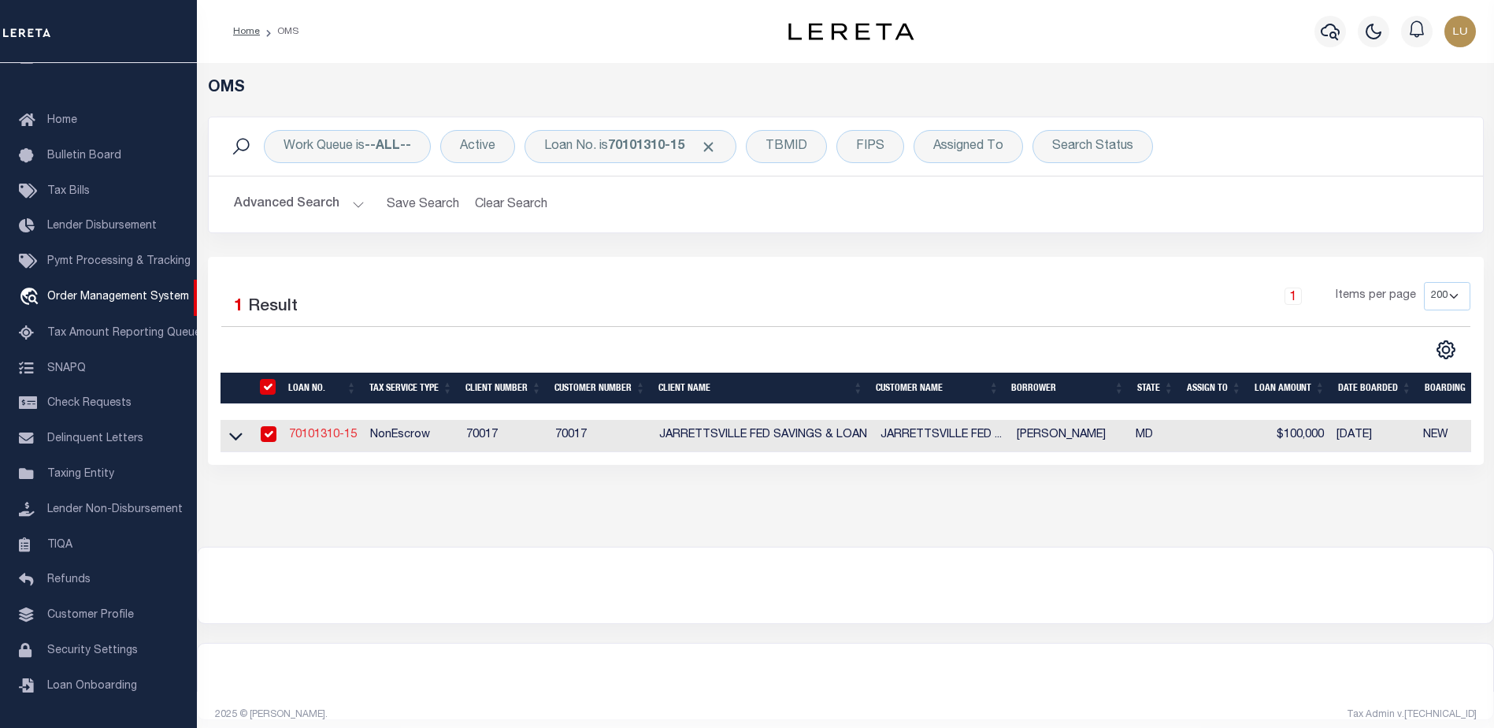
type input "1906 RIDGECROFT DR"
type input "FOREST HILL MD 21050"
select select
select select "10"
select select
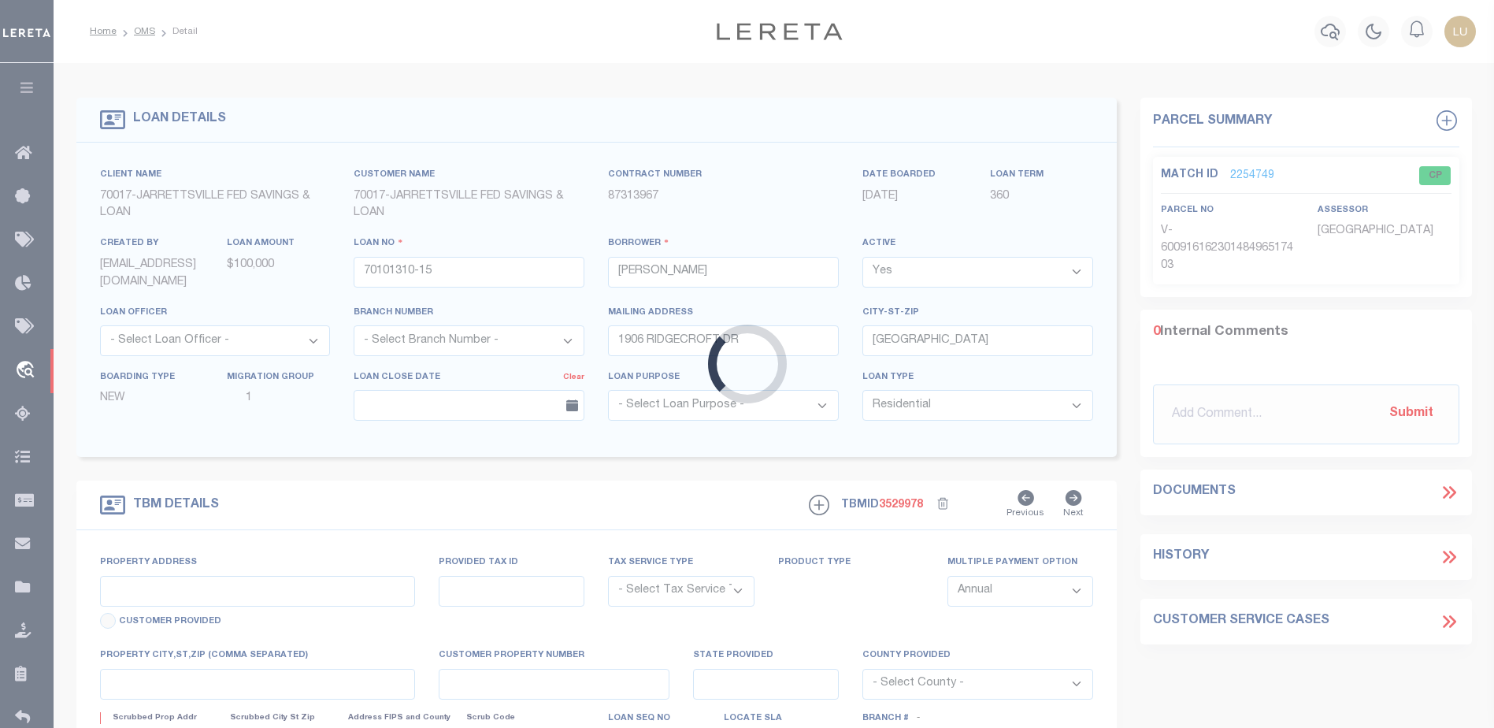
type input "1906 RIDGECROFT DR"
radio input "true"
select select "NonEscrow"
type input "FOREST HILL MD 210502424"
type input "70101310-15"
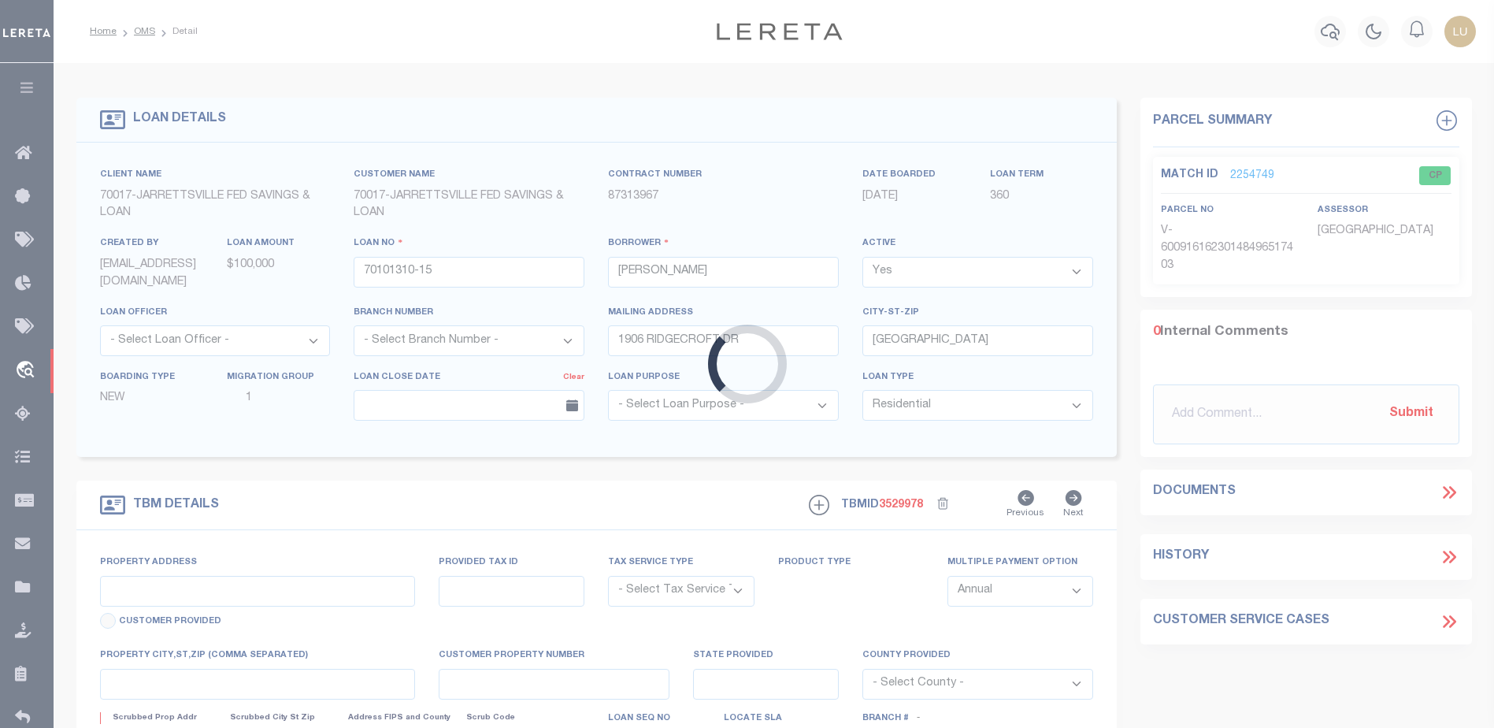
type input "MD"
type textarea "UNVERIFIED CUSTOMER SUPPLIED APN 03-383709"
select select "2"
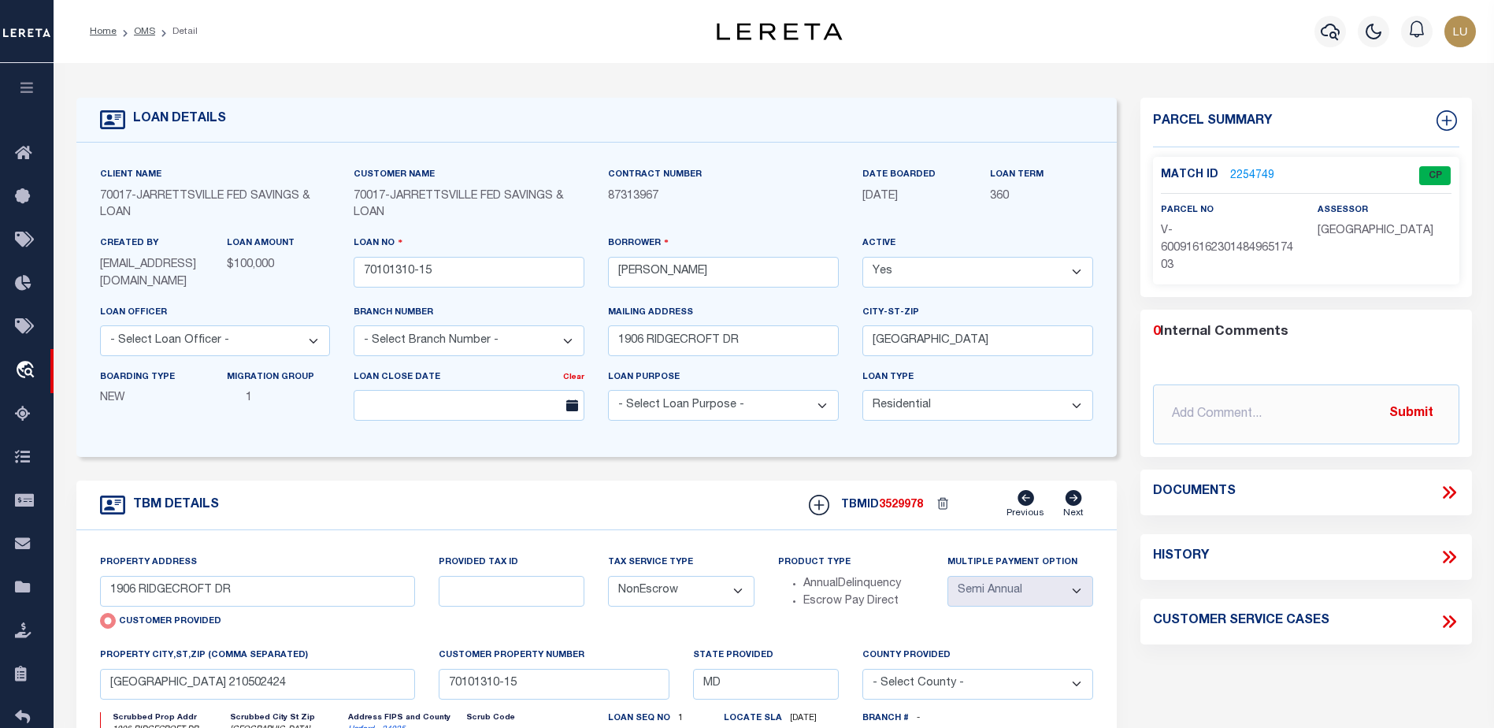
click at [1267, 169] on link "2254749" at bounding box center [1252, 176] width 44 height 17
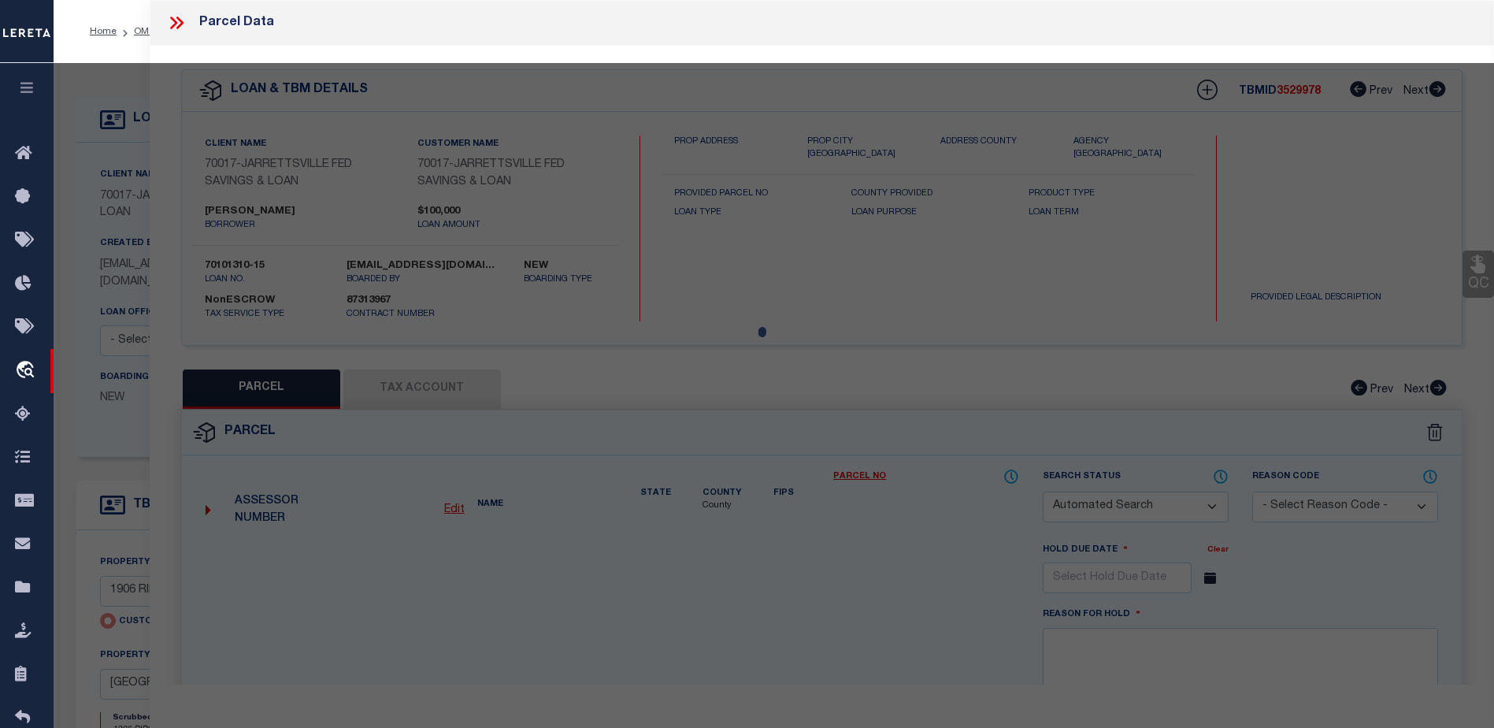
checkbox input "false"
select select "CP"
type input "1906 RIDGECROFT DR"
checkbox input "false"
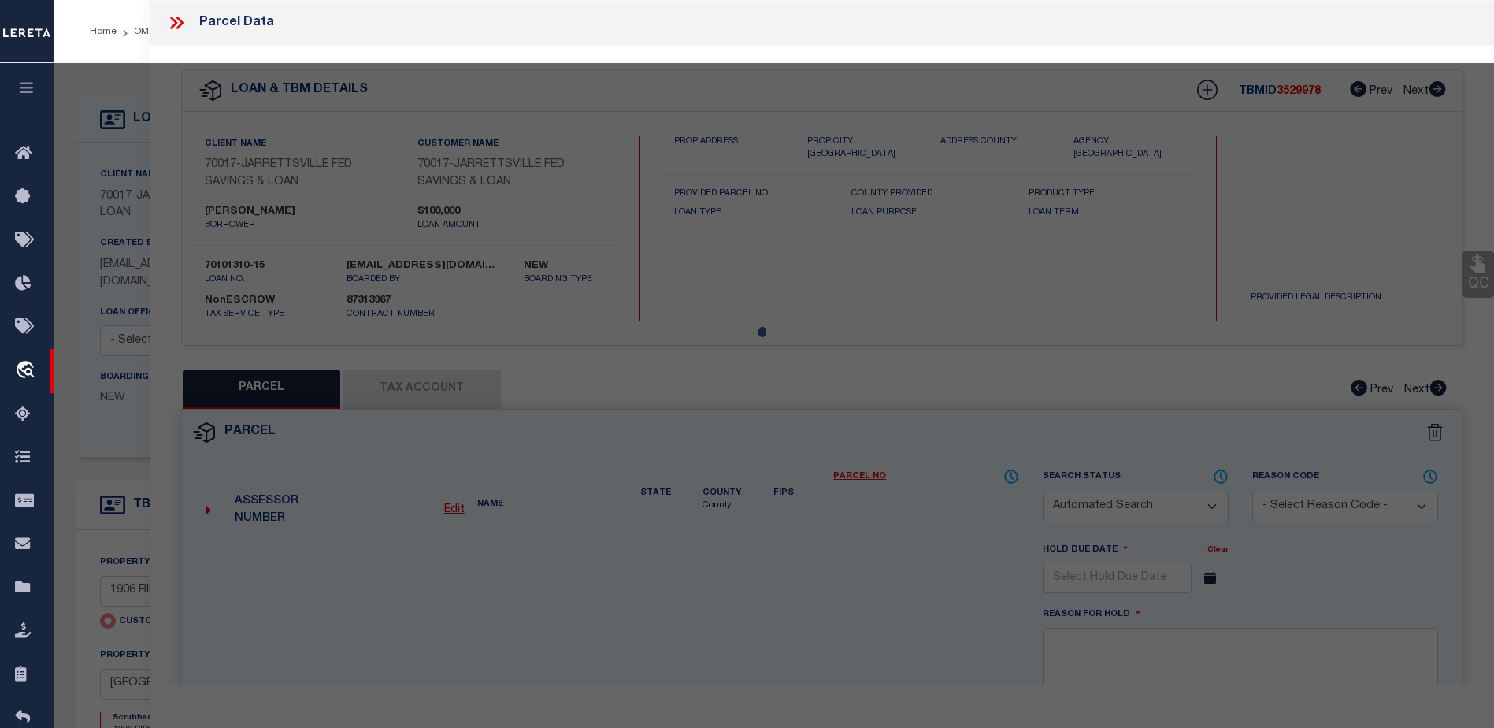
type input "FOREST HILL MD 210502424"
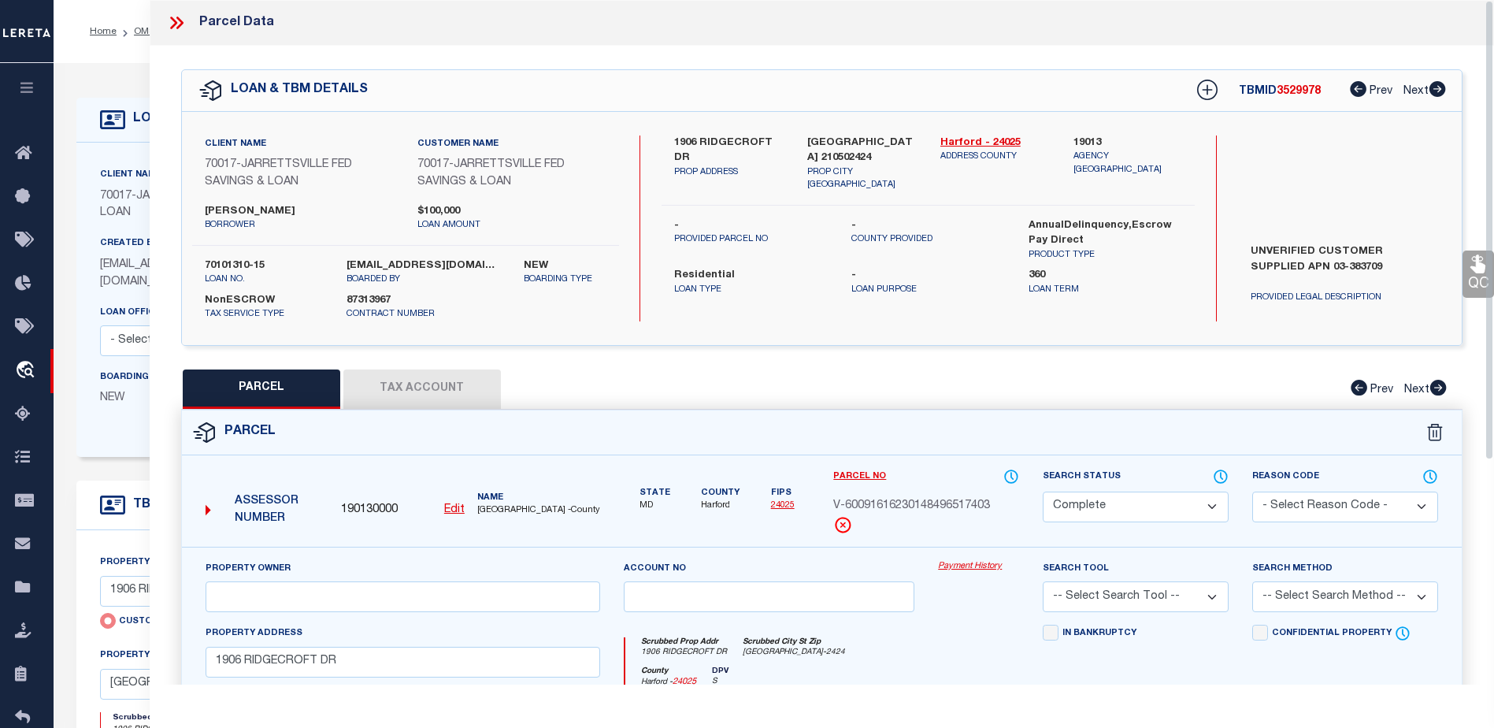
click at [977, 564] on link "Payment History" at bounding box center [978, 566] width 81 height 13
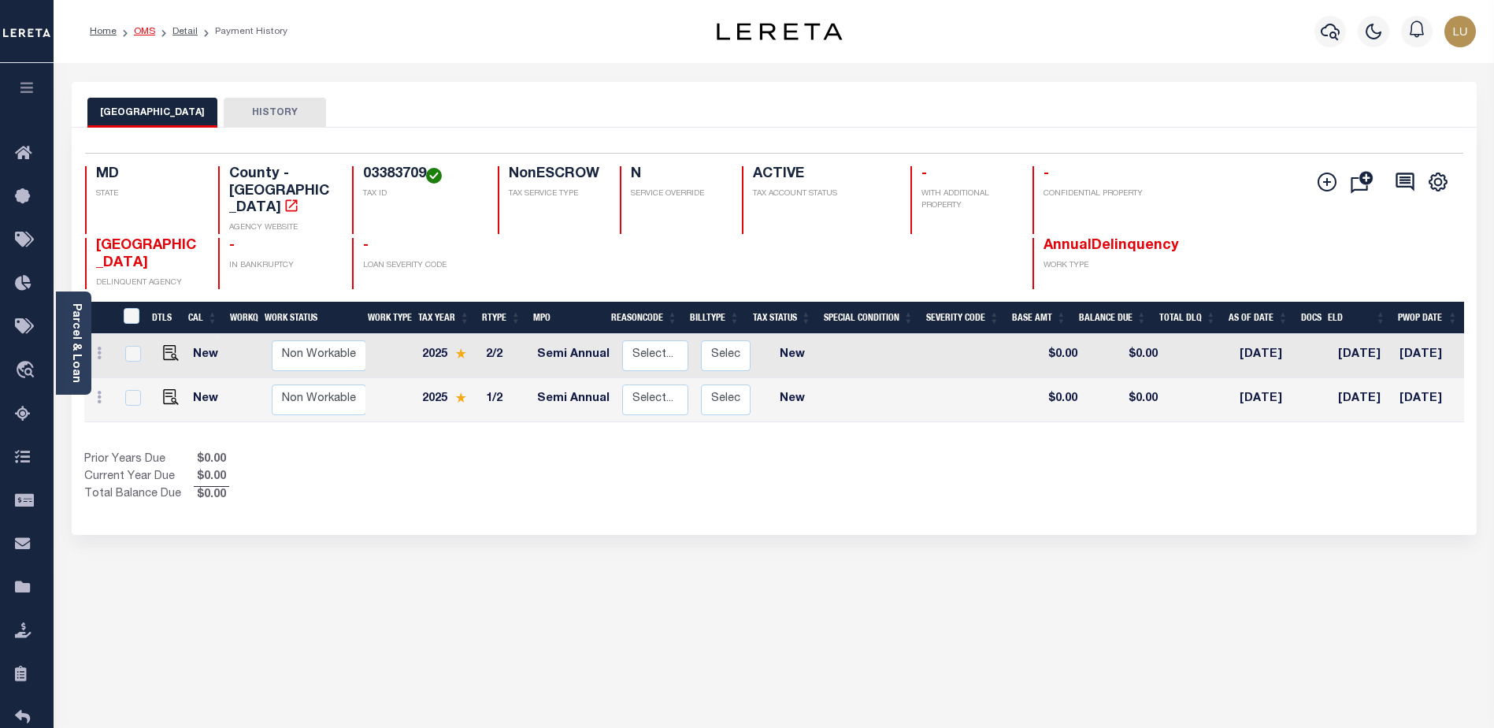
click at [137, 30] on link "OMS" at bounding box center [144, 31] width 21 height 9
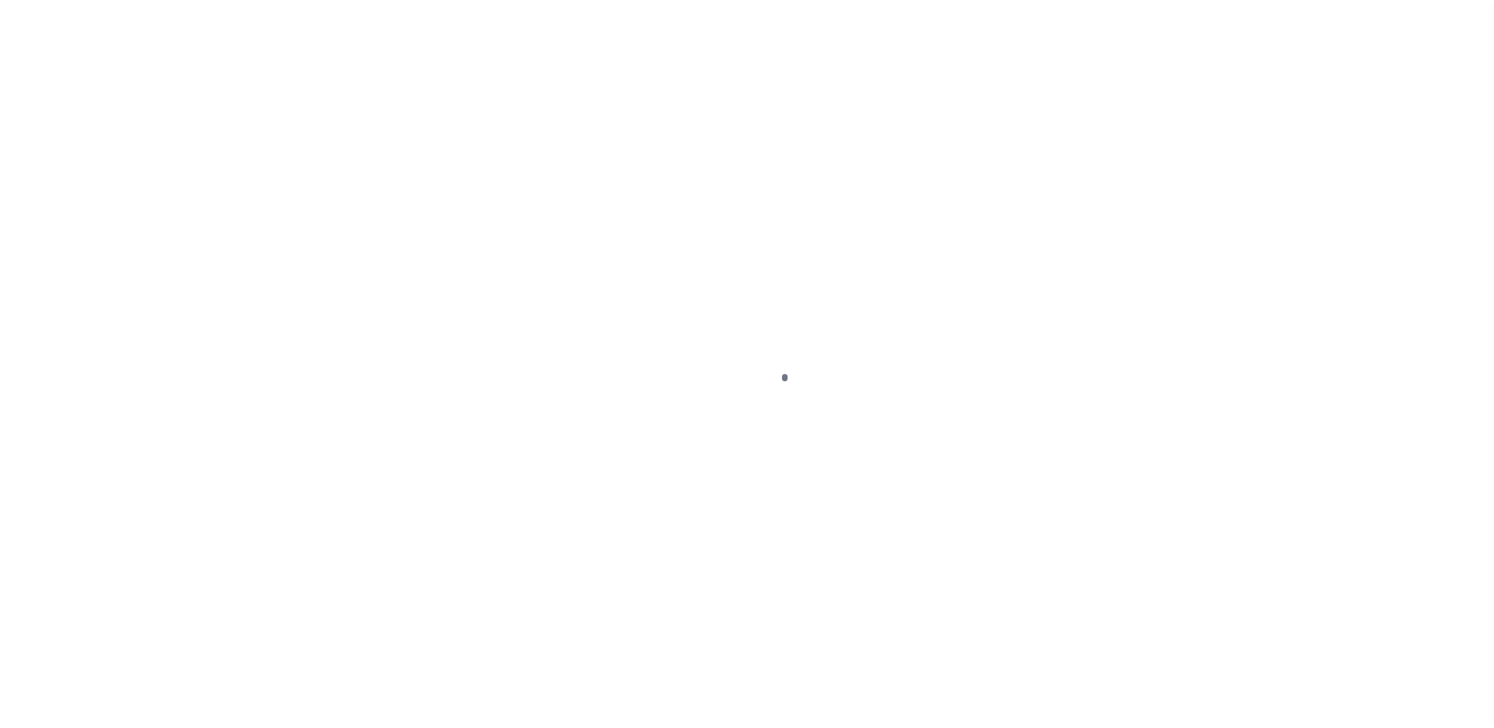
scroll to position [39, 0]
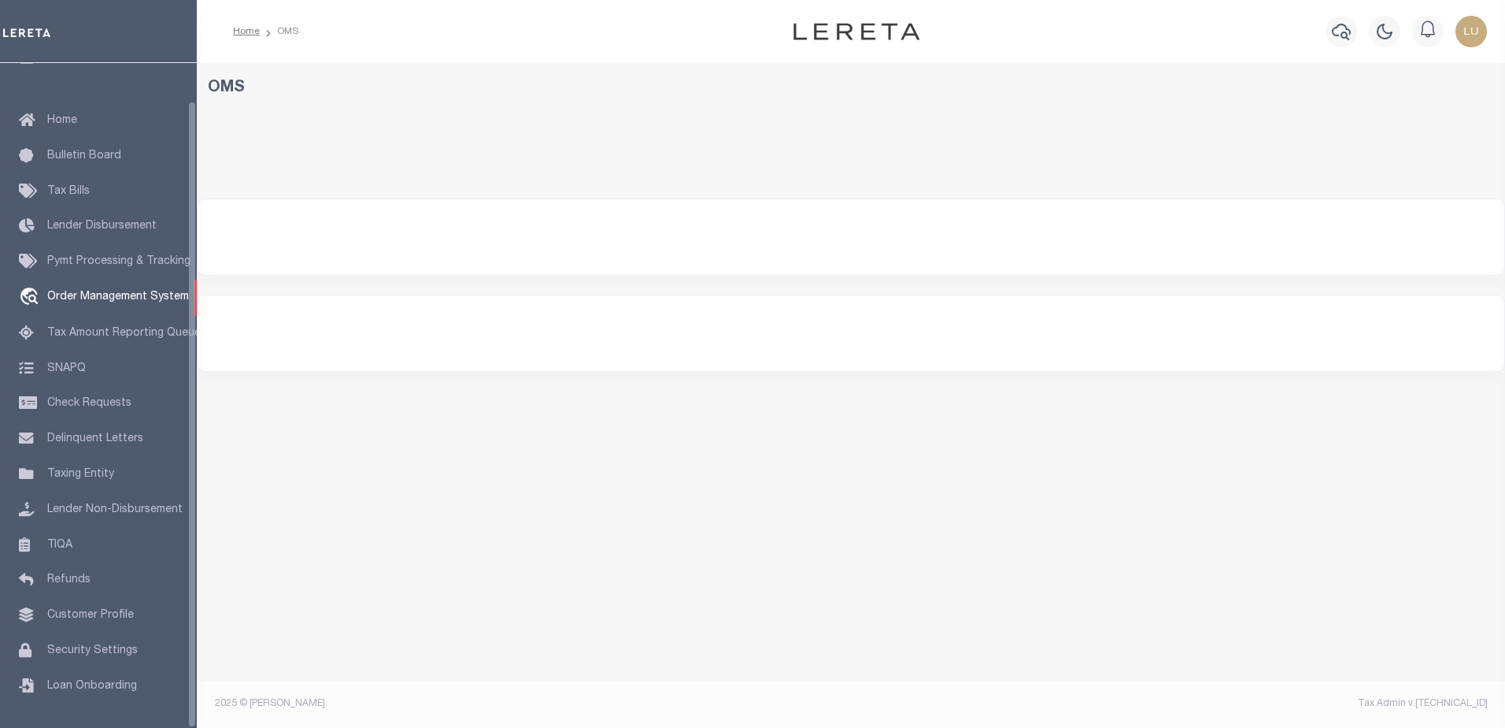
select select "200"
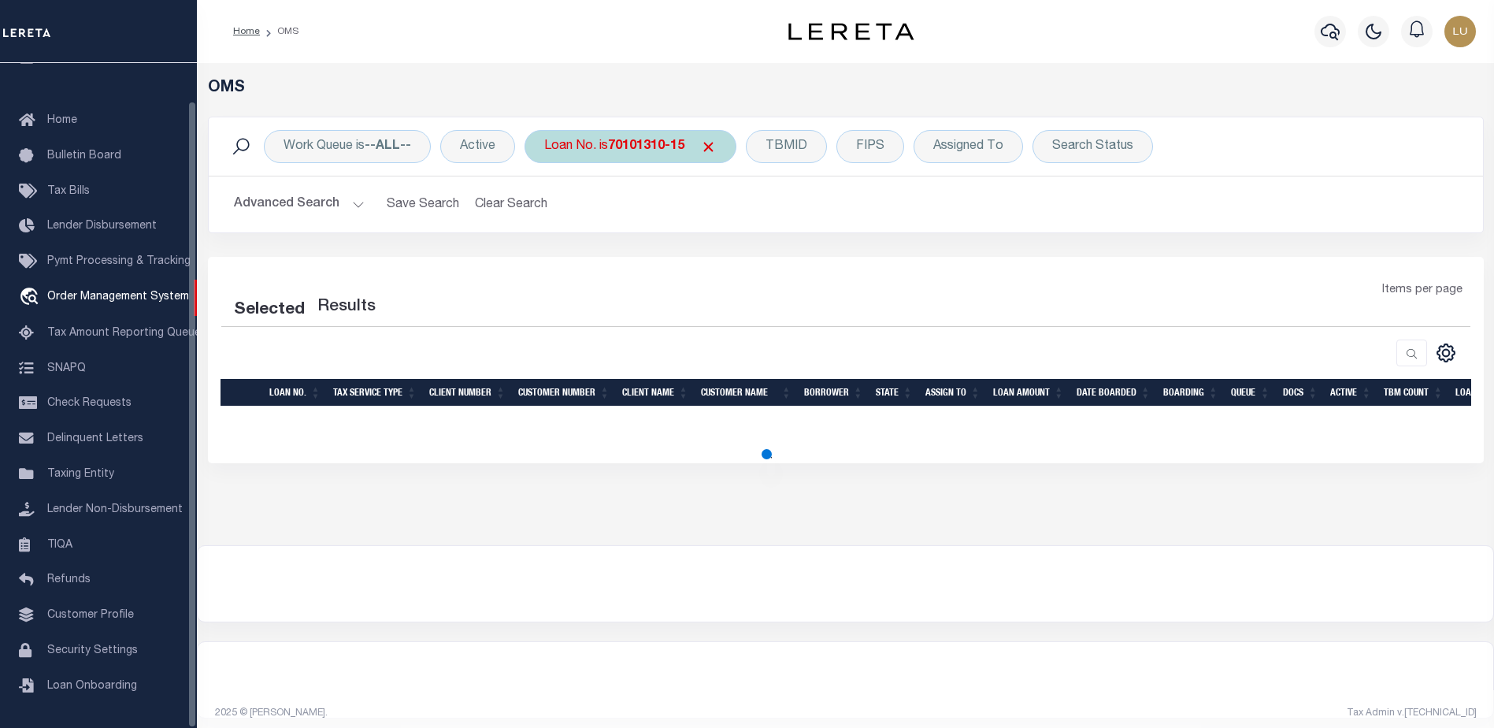
select select "200"
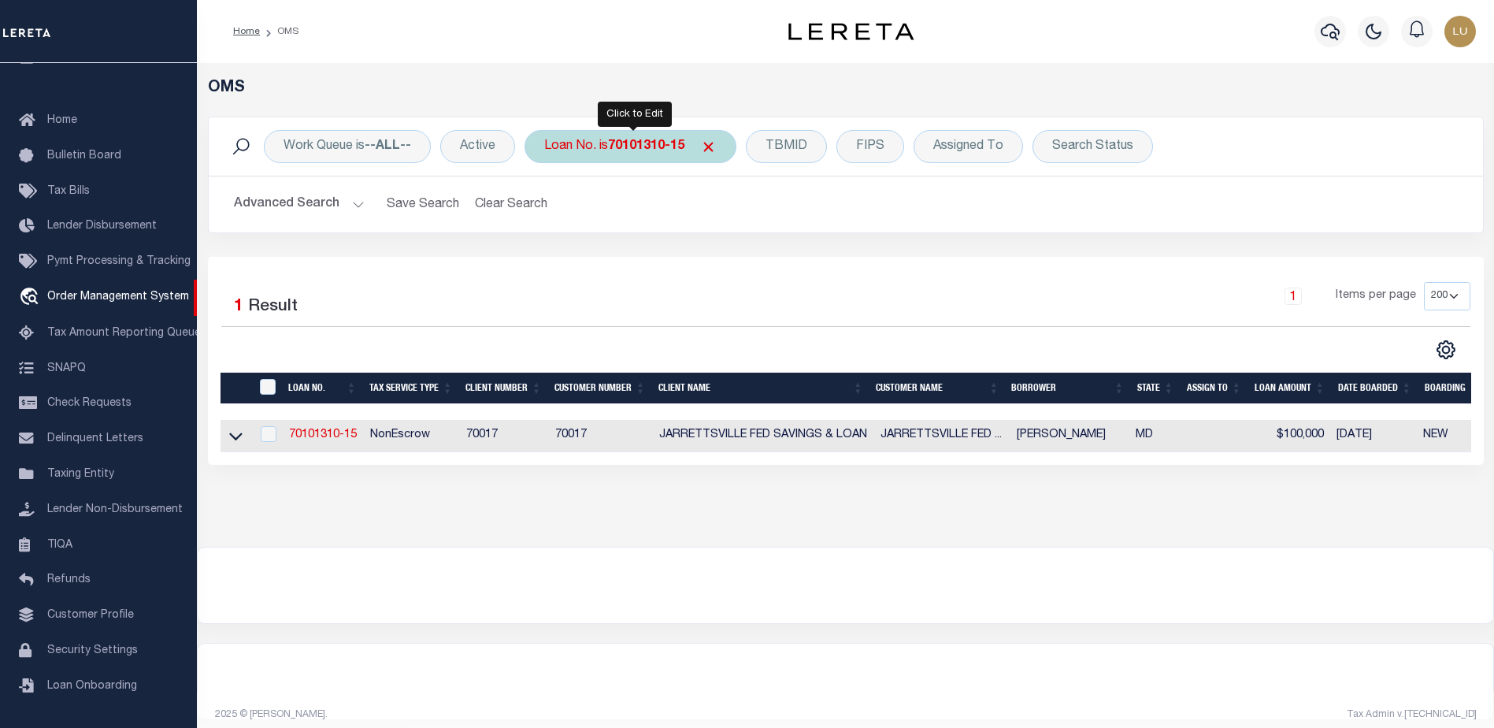
click at [627, 150] on b "70101310-15" at bounding box center [646, 146] width 76 height 13
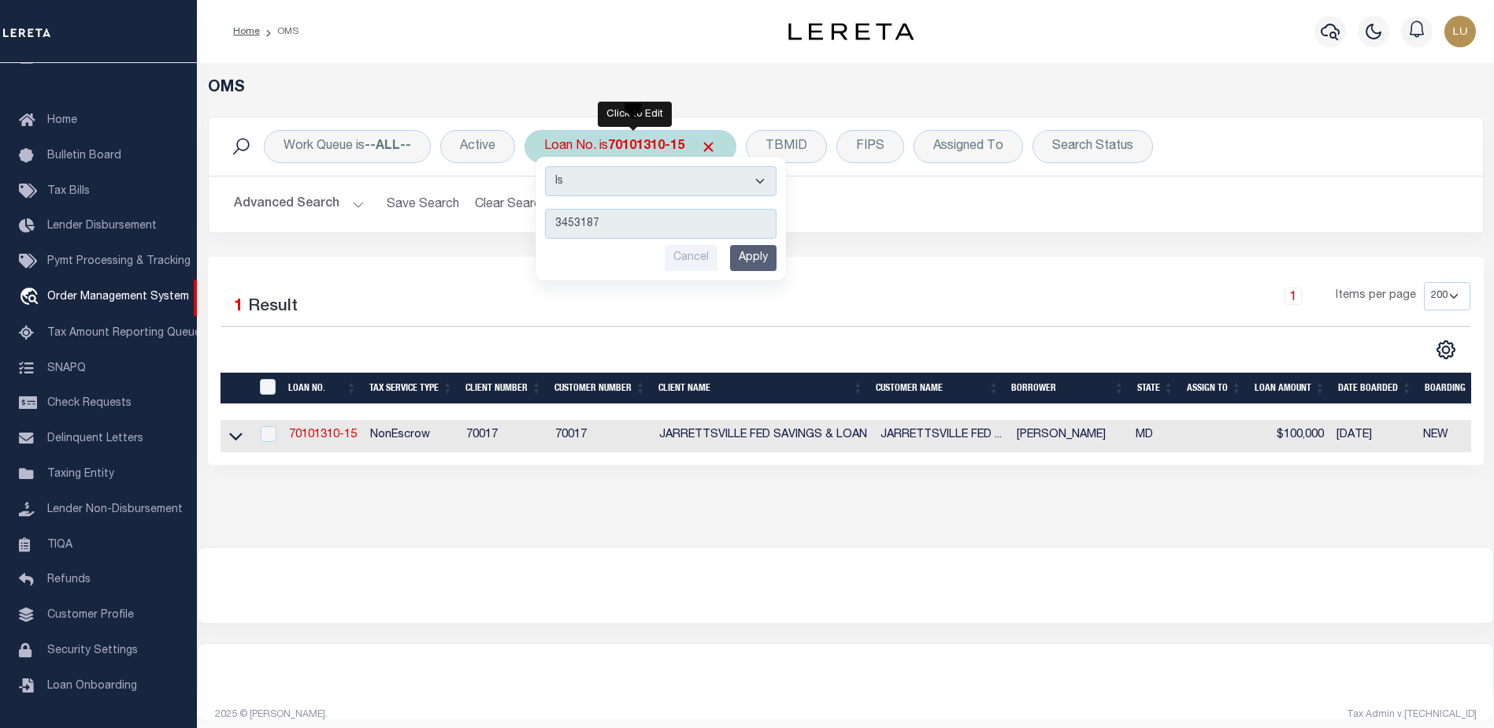
click at [690, 259] on input "Cancel" at bounding box center [691, 258] width 53 height 26
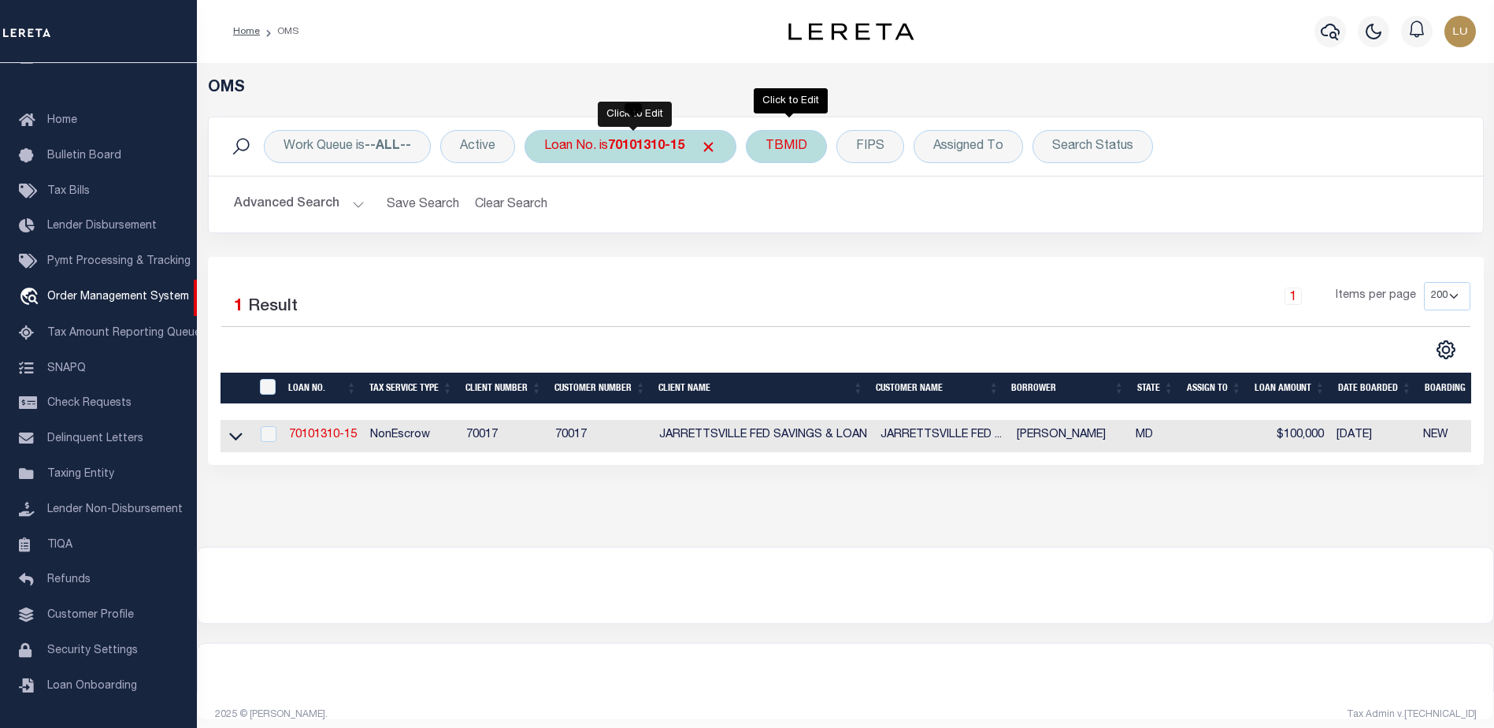
click at [794, 151] on div "TBMID" at bounding box center [786, 146] width 81 height 33
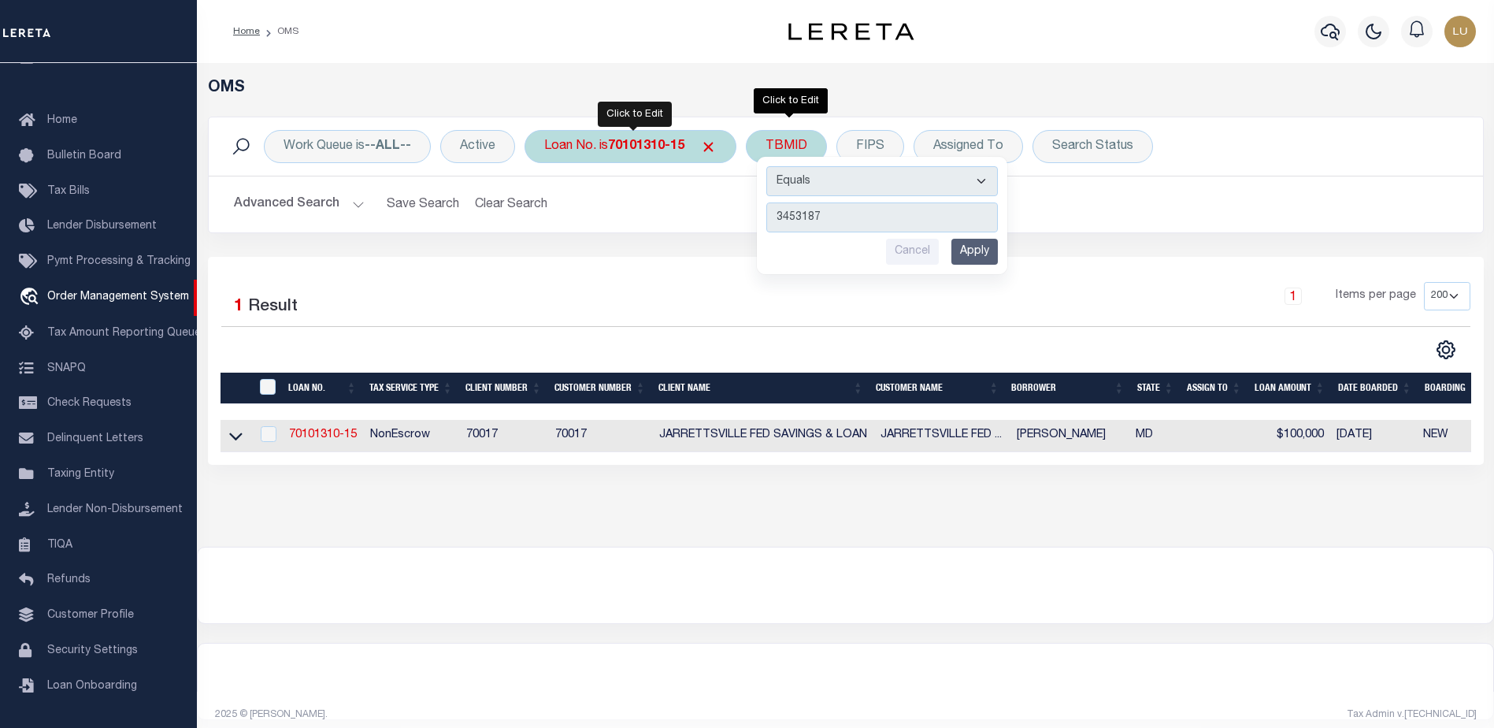
drag, startPoint x: 997, startPoint y: 251, endPoint x: 985, endPoint y: 250, distance: 11.8
click at [996, 251] on input "Apply" at bounding box center [974, 252] width 46 height 26
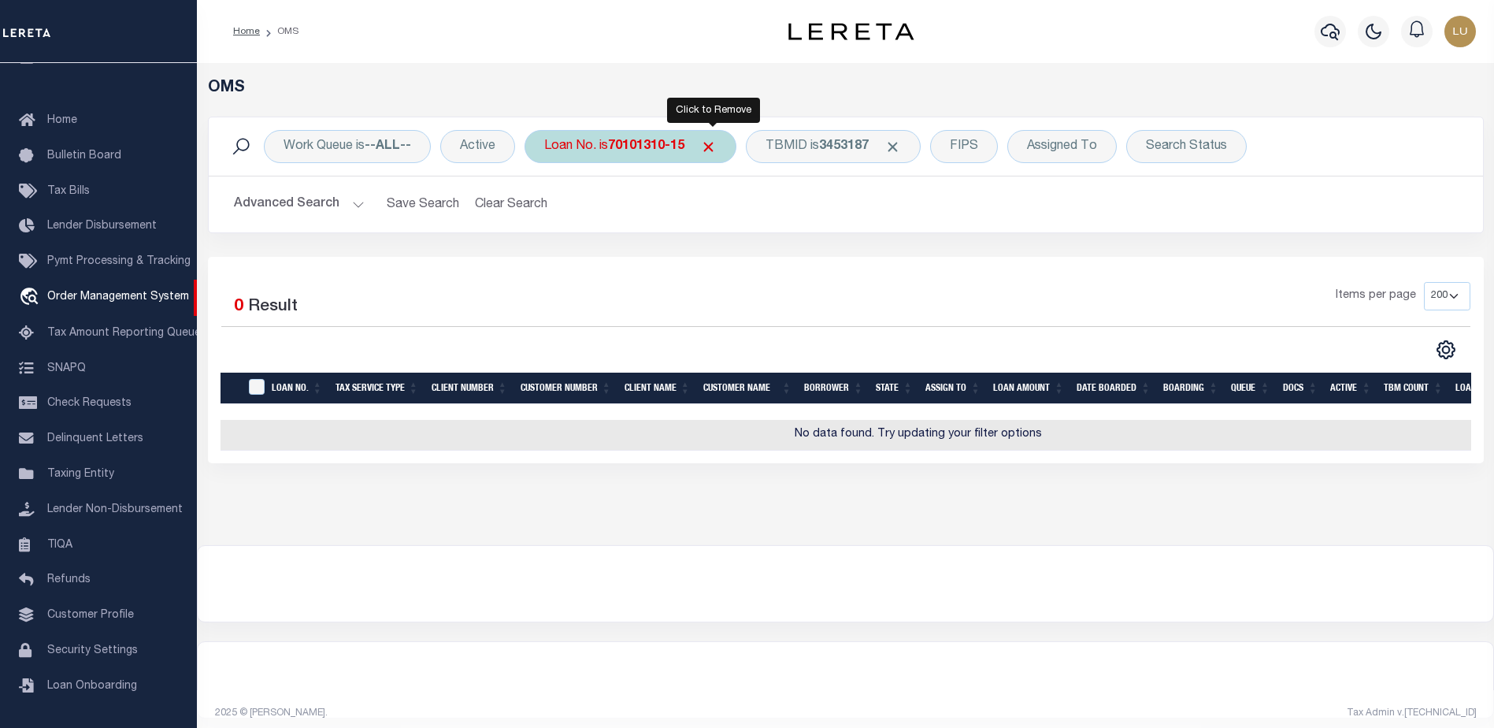
click at [712, 146] on span "Click to Remove" at bounding box center [708, 147] width 17 height 17
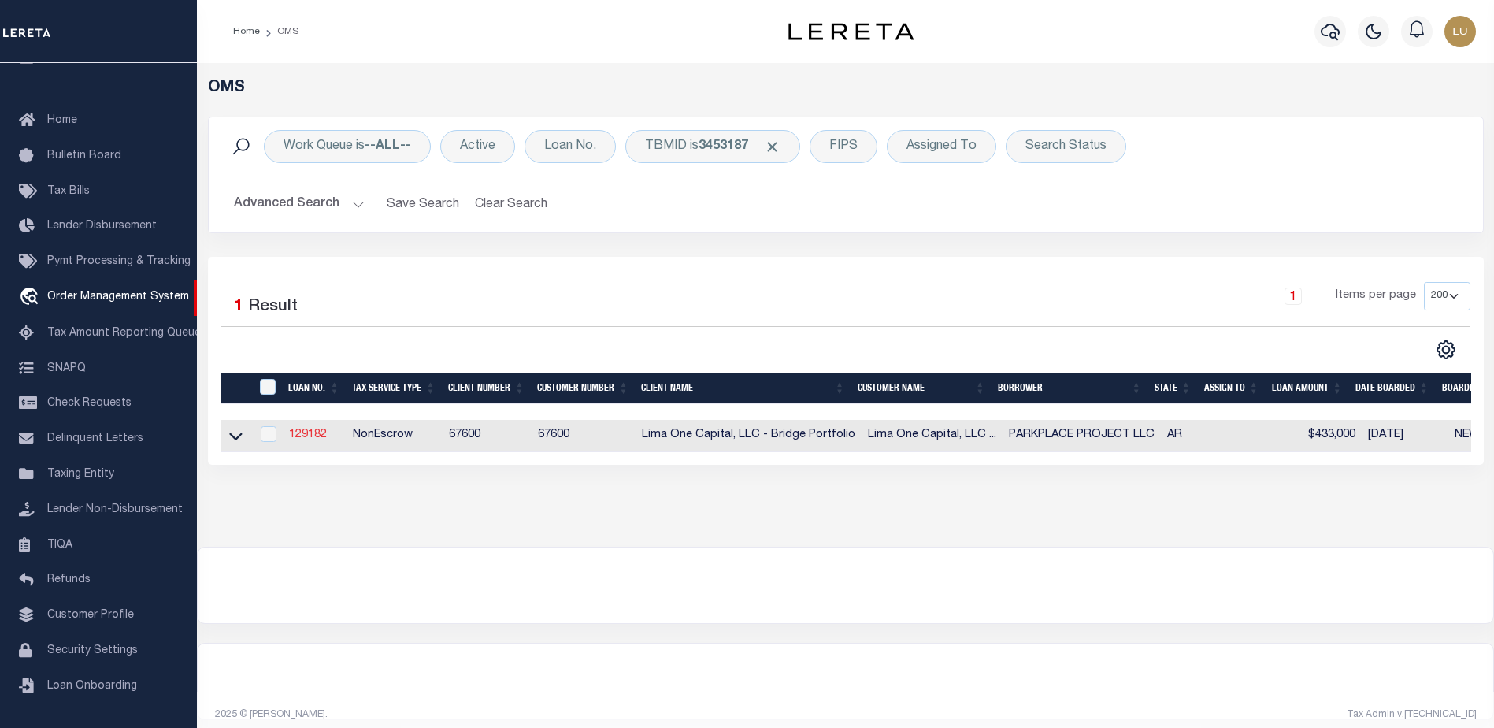
click at [319, 435] on link "129182" at bounding box center [308, 434] width 38 height 11
type input "129182"
type input "PARKPLACE PROJECT LLC"
select select
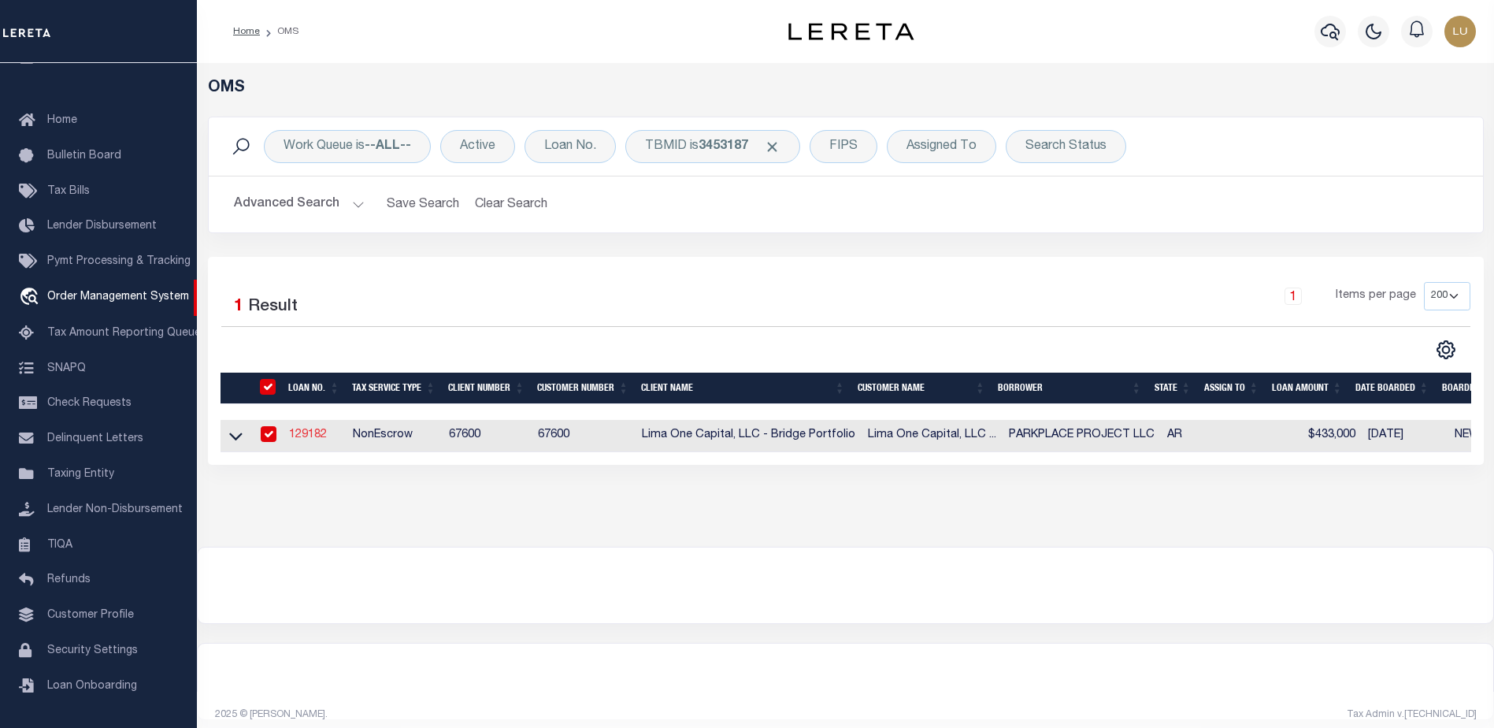
select select
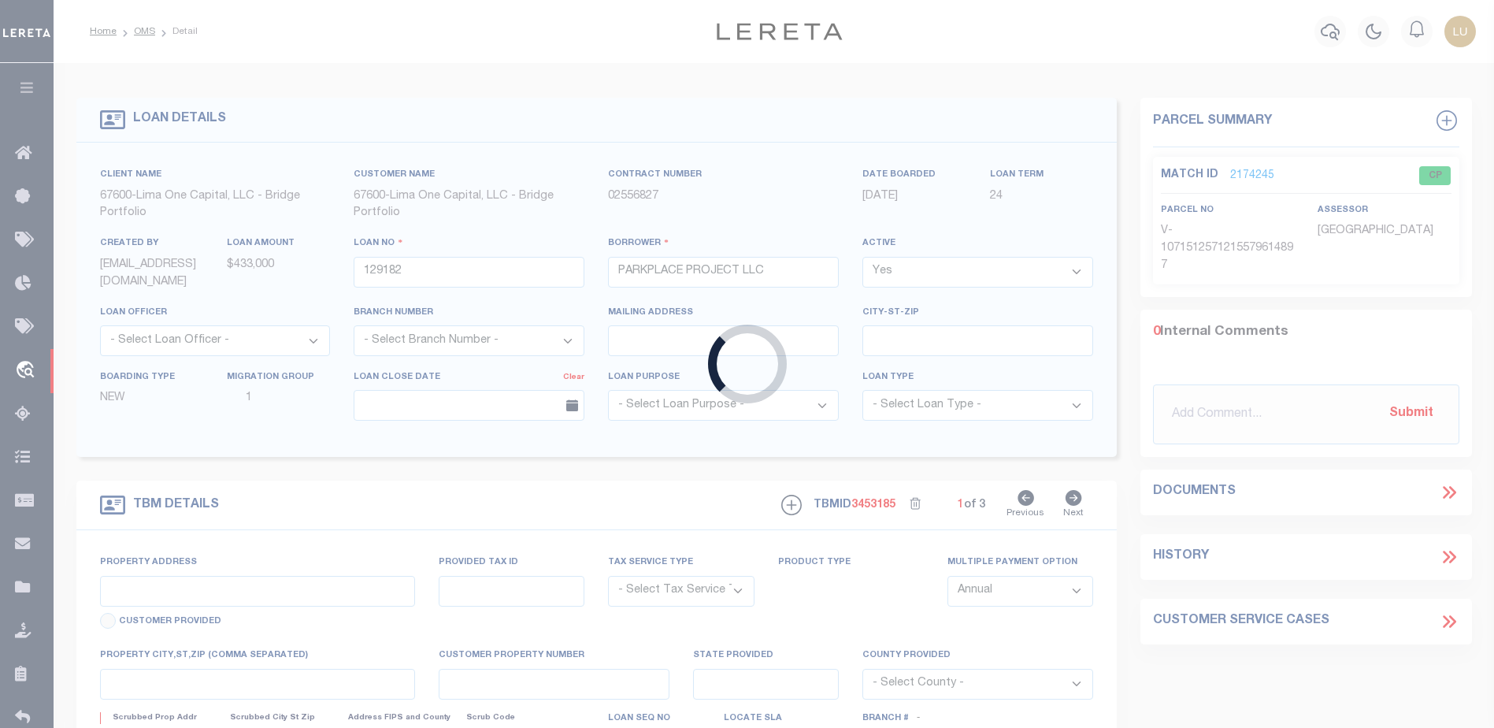
type input "1201 SOUTH ROAD"
radio input "true"
select select "NonEscrow"
select select
type input "JACKSONVILLE AR 72076"
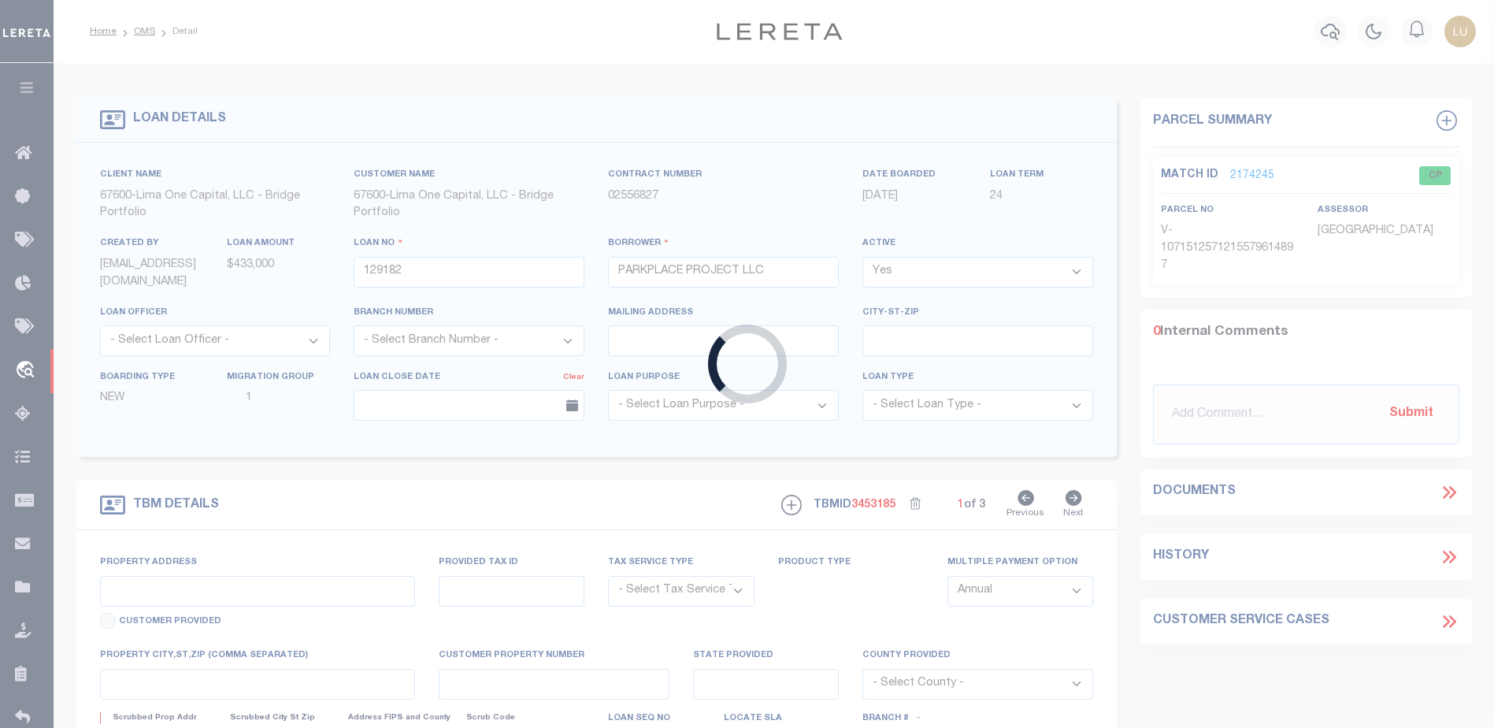
type input "129182-1"
type input "AR"
type textarea "COLLECTOR: ENTITY: PARCEL: 12"
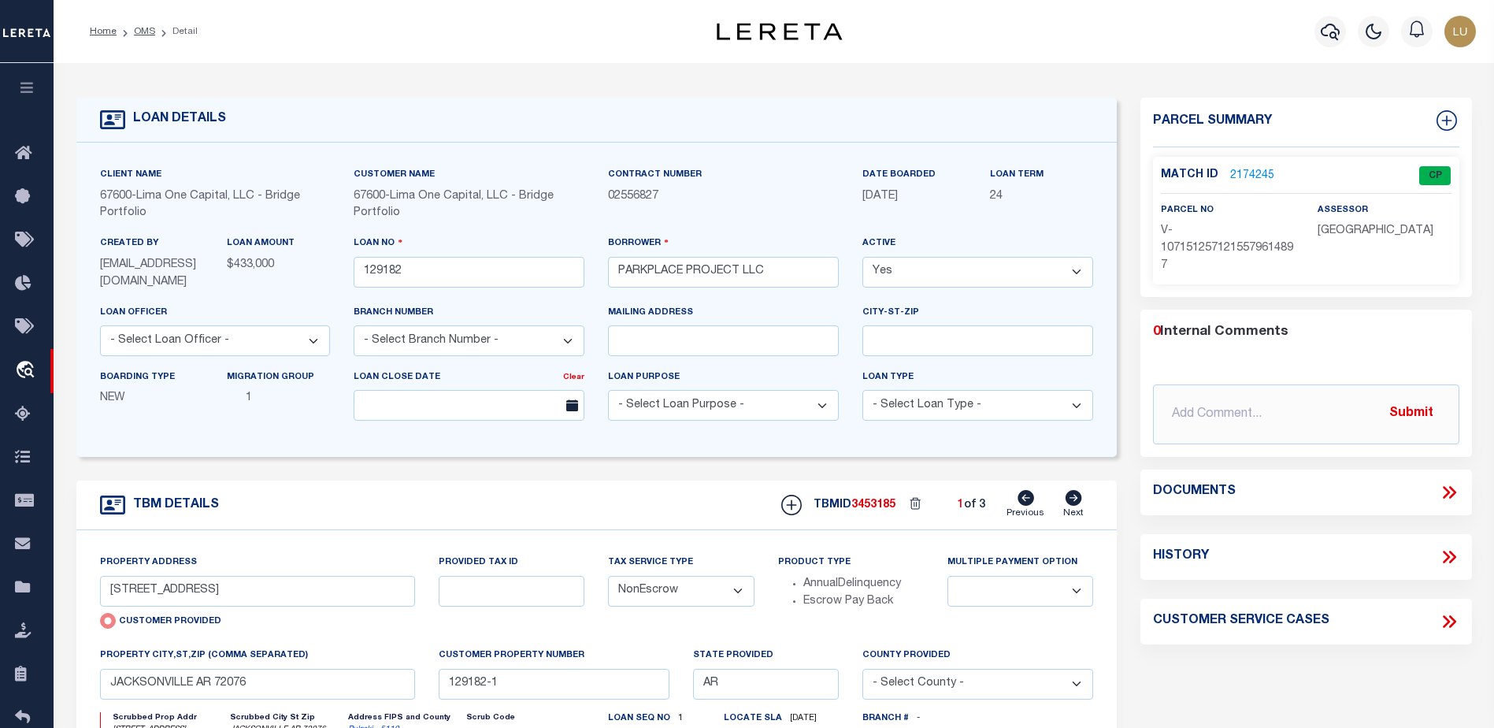
click at [1240, 173] on link "2174245" at bounding box center [1252, 176] width 44 height 17
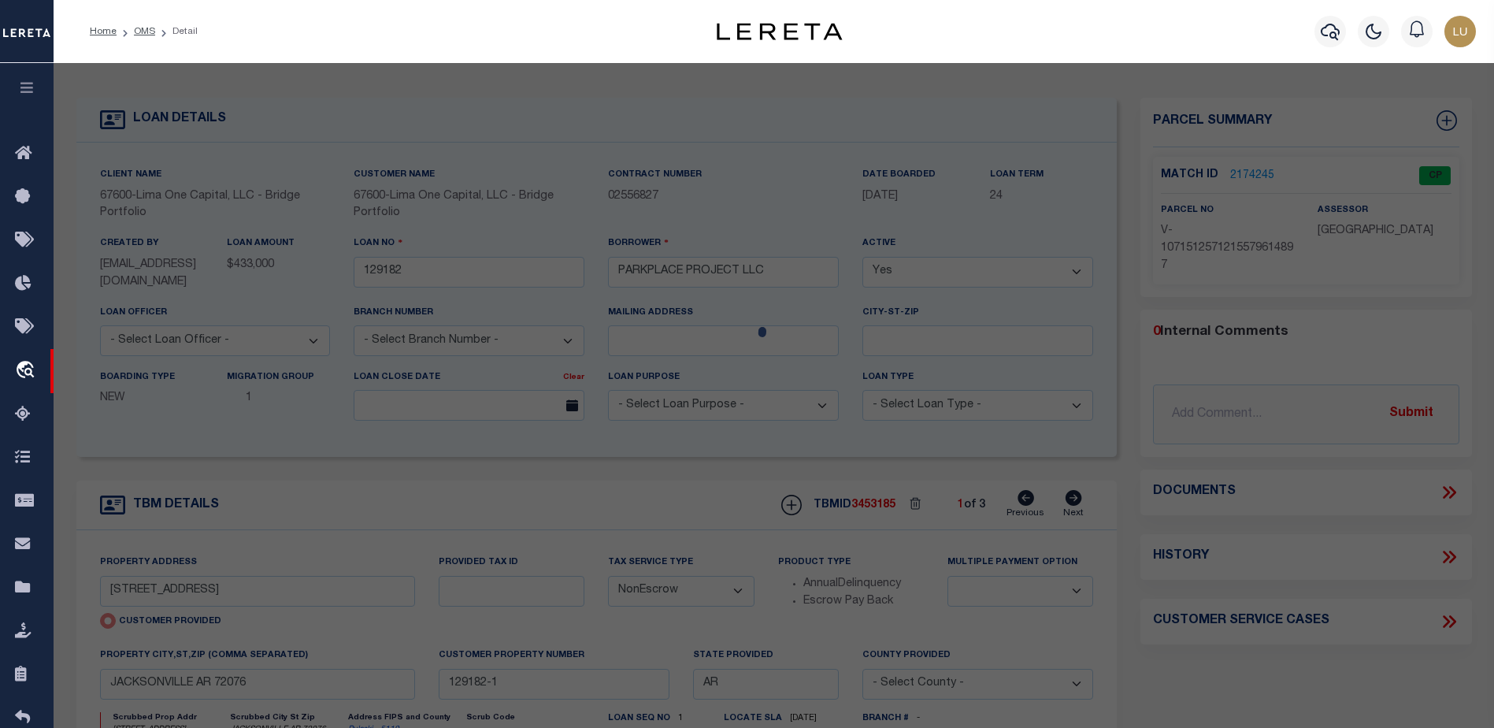
checkbox input "false"
select select "CP"
select select "AGW"
select select
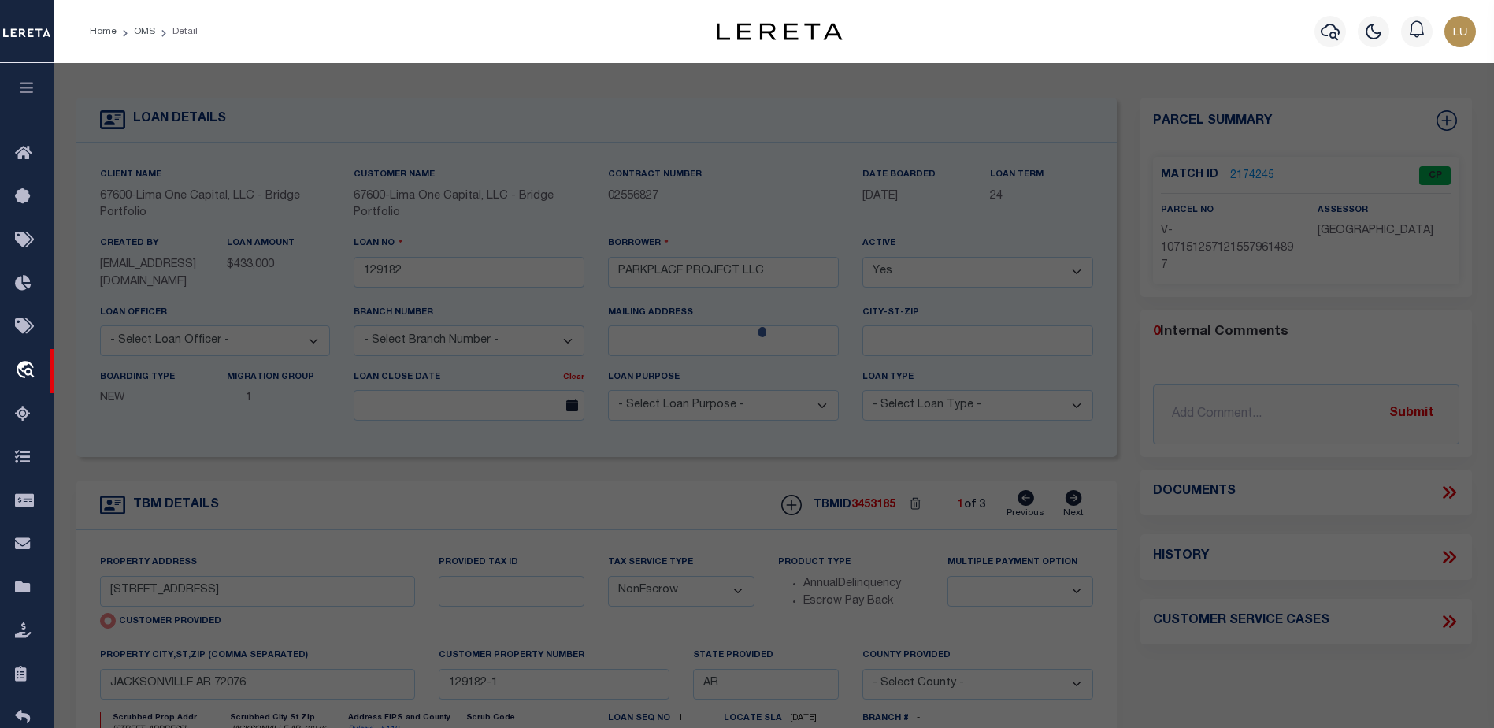
type input "1201 SOUTH ROAD"
type input "JACKSONVILLE AR 72076"
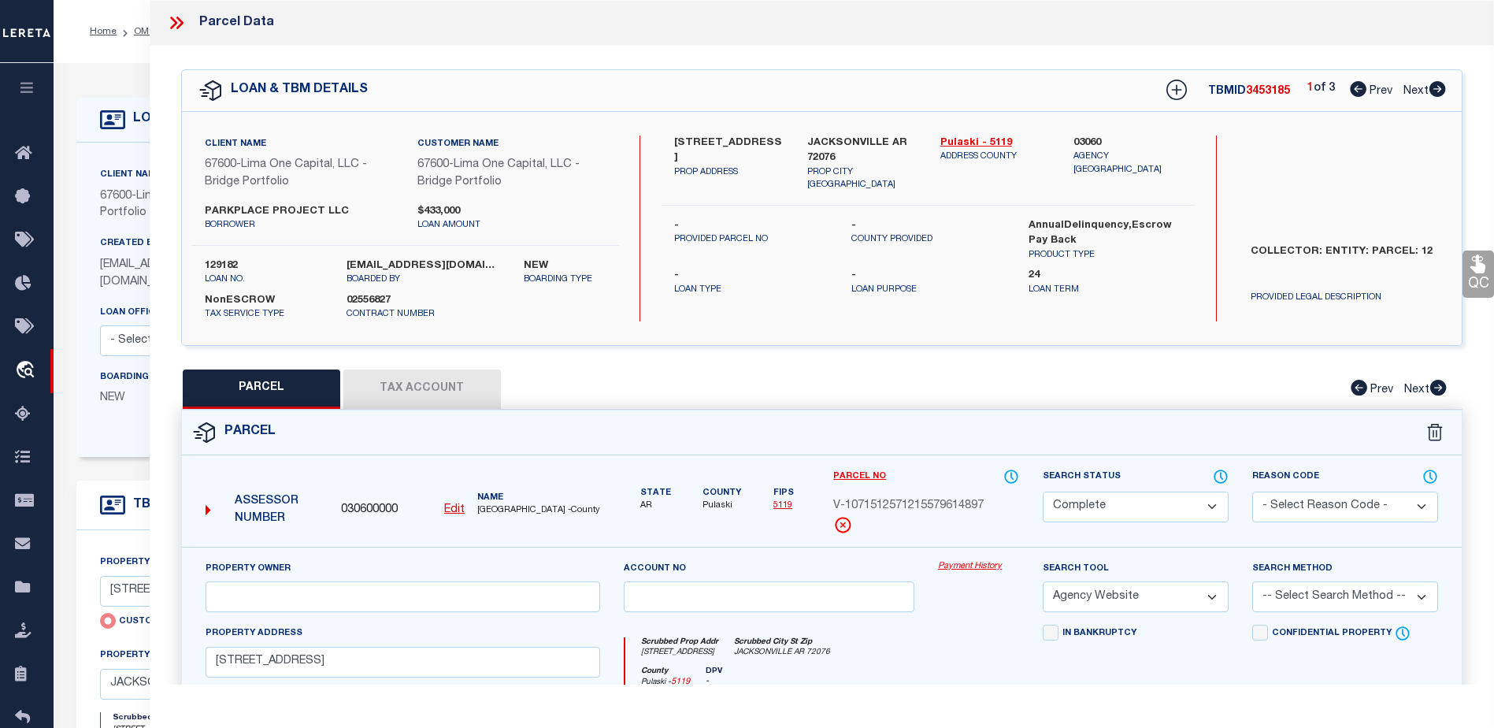
click at [974, 565] on link "Payment History" at bounding box center [978, 566] width 81 height 13
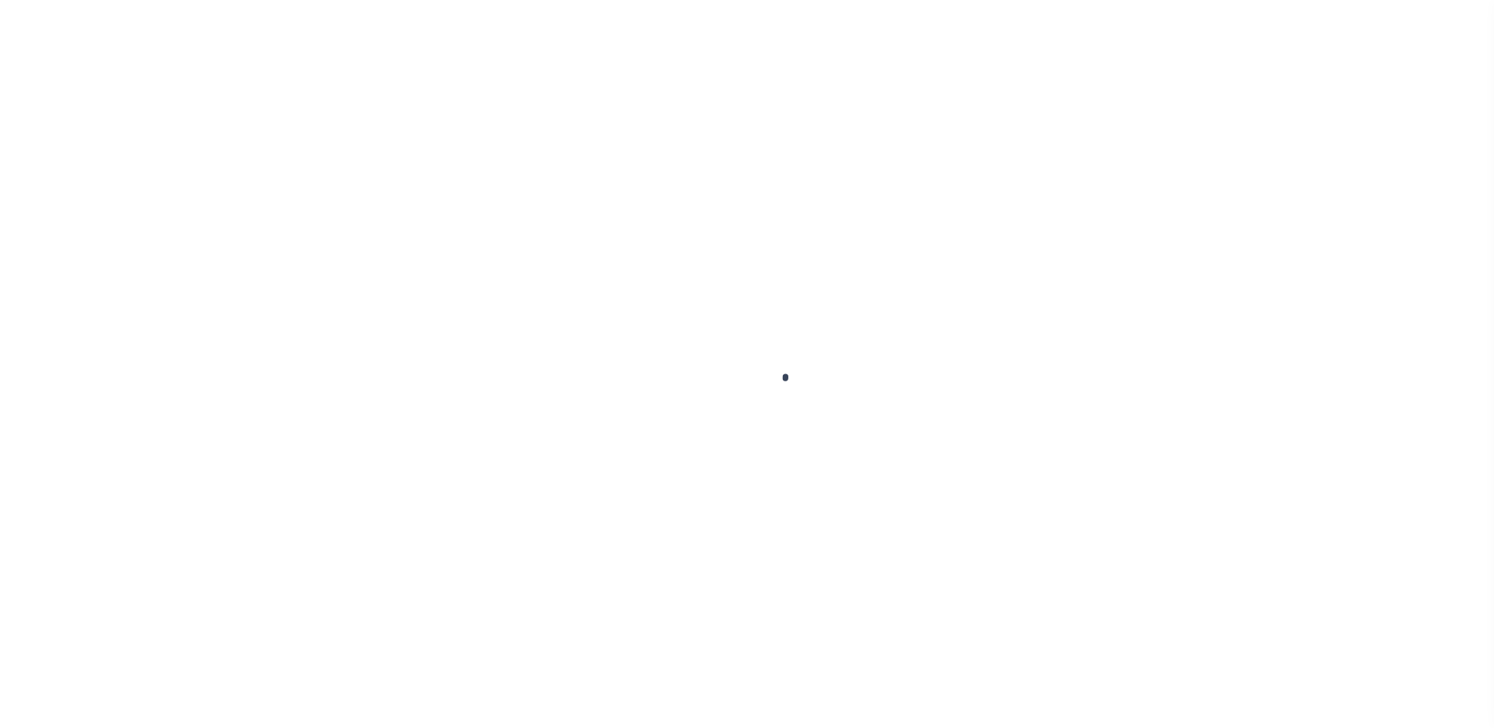
select select "NonEscrow"
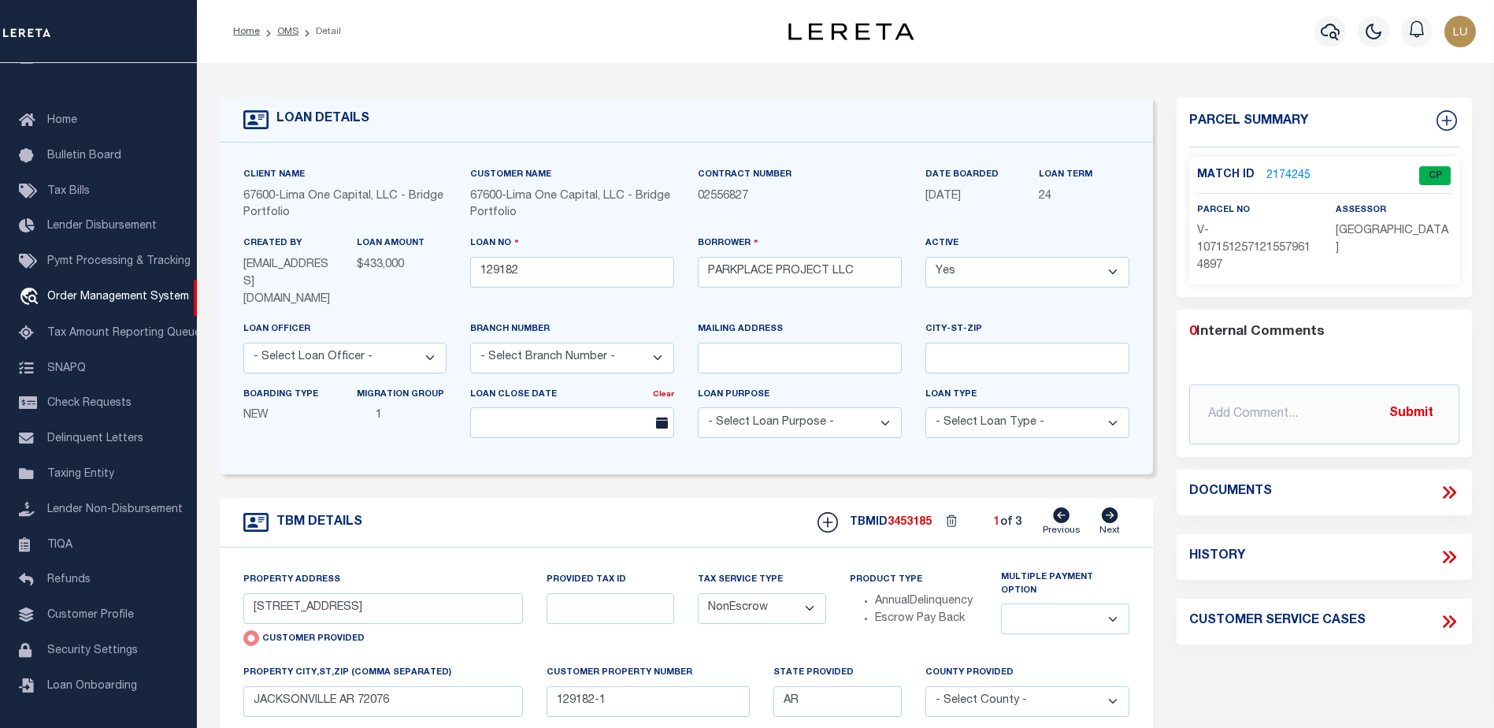
click at [1106, 507] on icon at bounding box center [1109, 515] width 17 height 16
type input "700 & 621 POPLAR ST"
radio input "false"
select select
type input "129182-2-B"
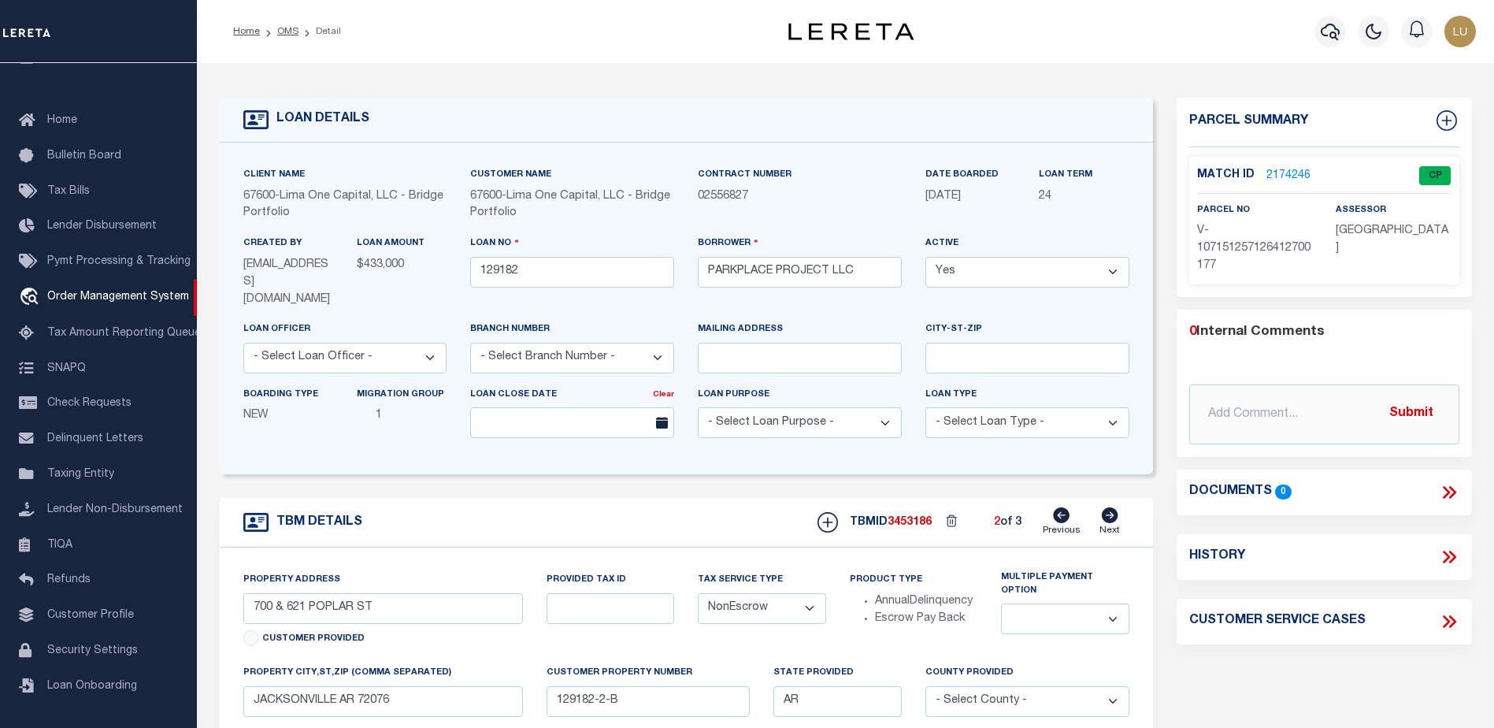
click at [1107, 507] on icon at bounding box center [1109, 515] width 17 height 16
select select
click at [380, 692] on input "JACKSONVILLE AR 72076" at bounding box center [383, 701] width 280 height 31
click at [286, 28] on link "OMS" at bounding box center [287, 31] width 21 height 9
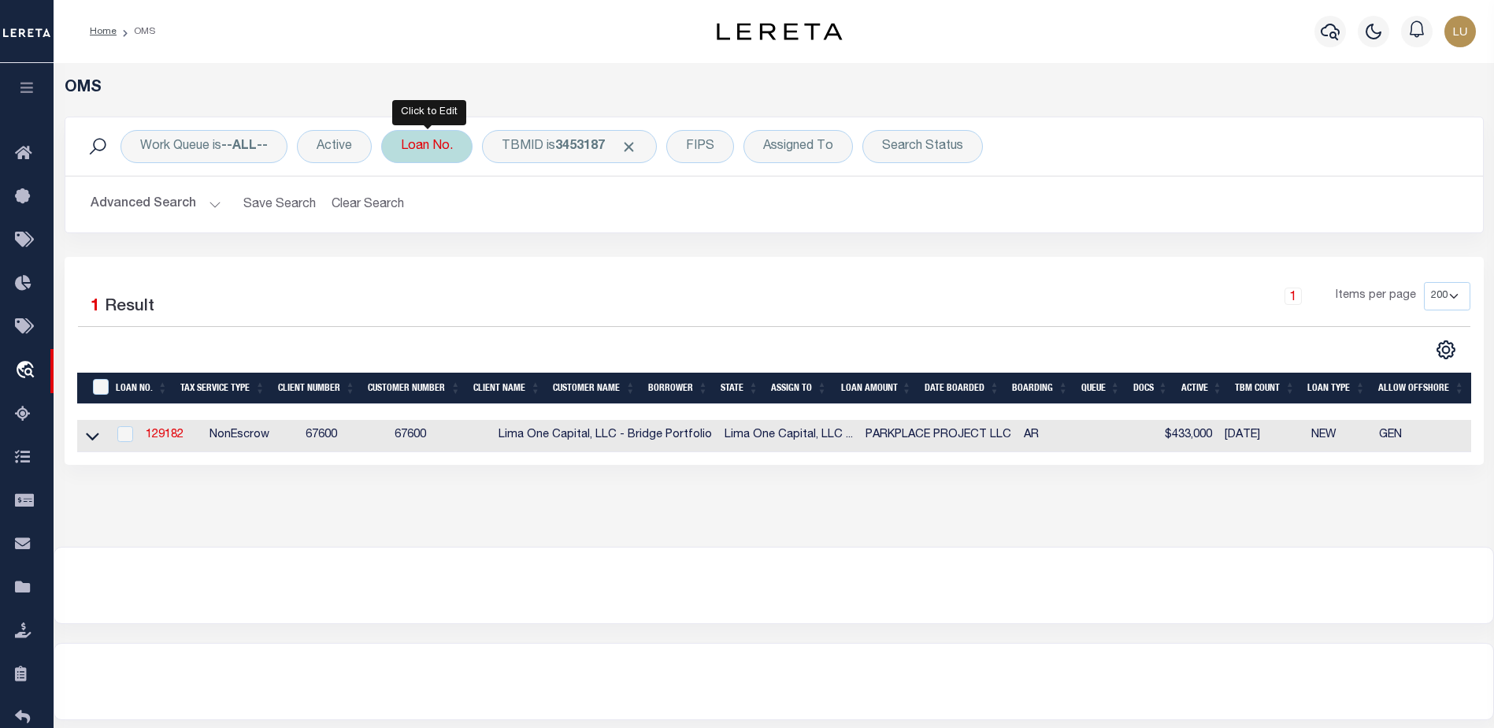
click at [406, 150] on div "Loan No." at bounding box center [426, 146] width 91 height 33
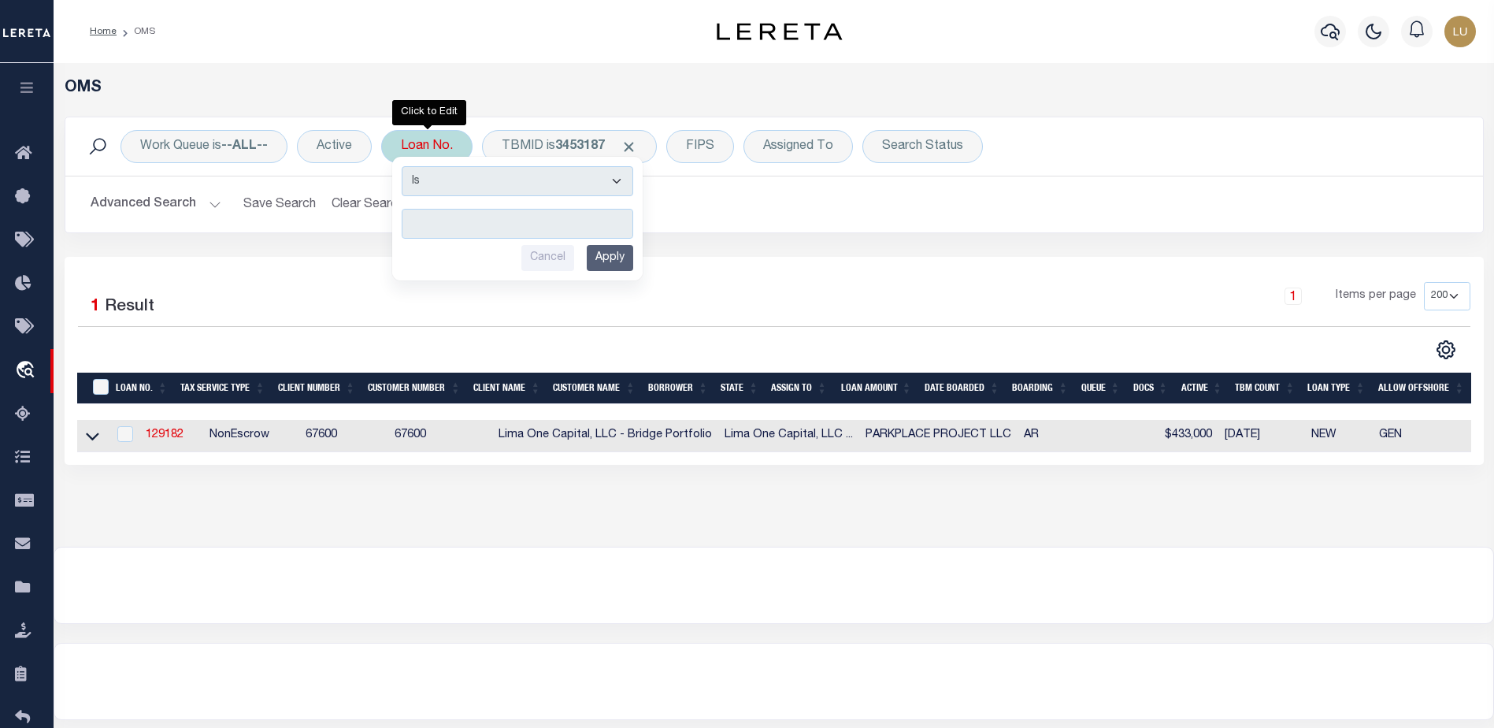
type input "LF-ALDQ-301"
click at [606, 248] on input "Apply" at bounding box center [610, 258] width 46 height 26
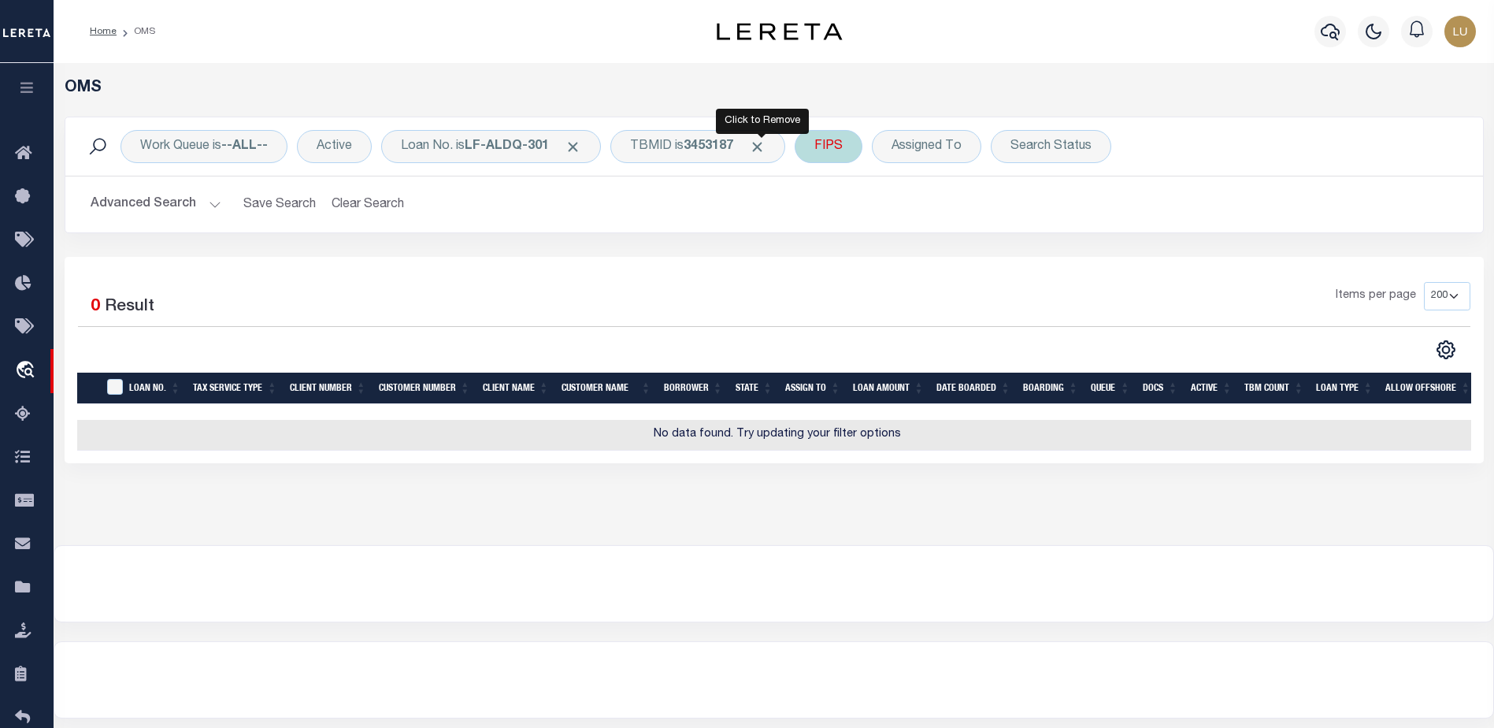
click at [764, 145] on span "Click to Remove" at bounding box center [757, 147] width 17 height 17
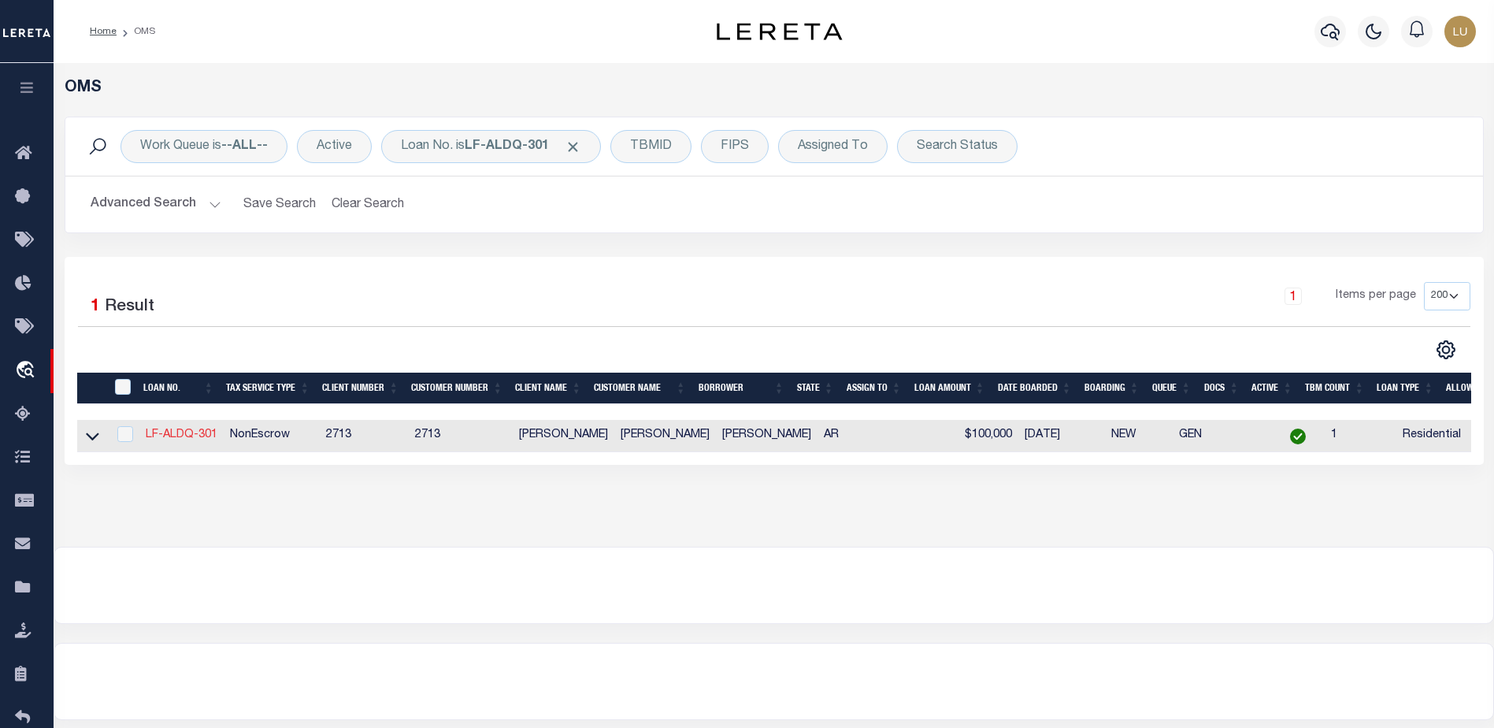
click at [176, 432] on link "LF-ALDQ-301" at bounding box center [182, 434] width 72 height 11
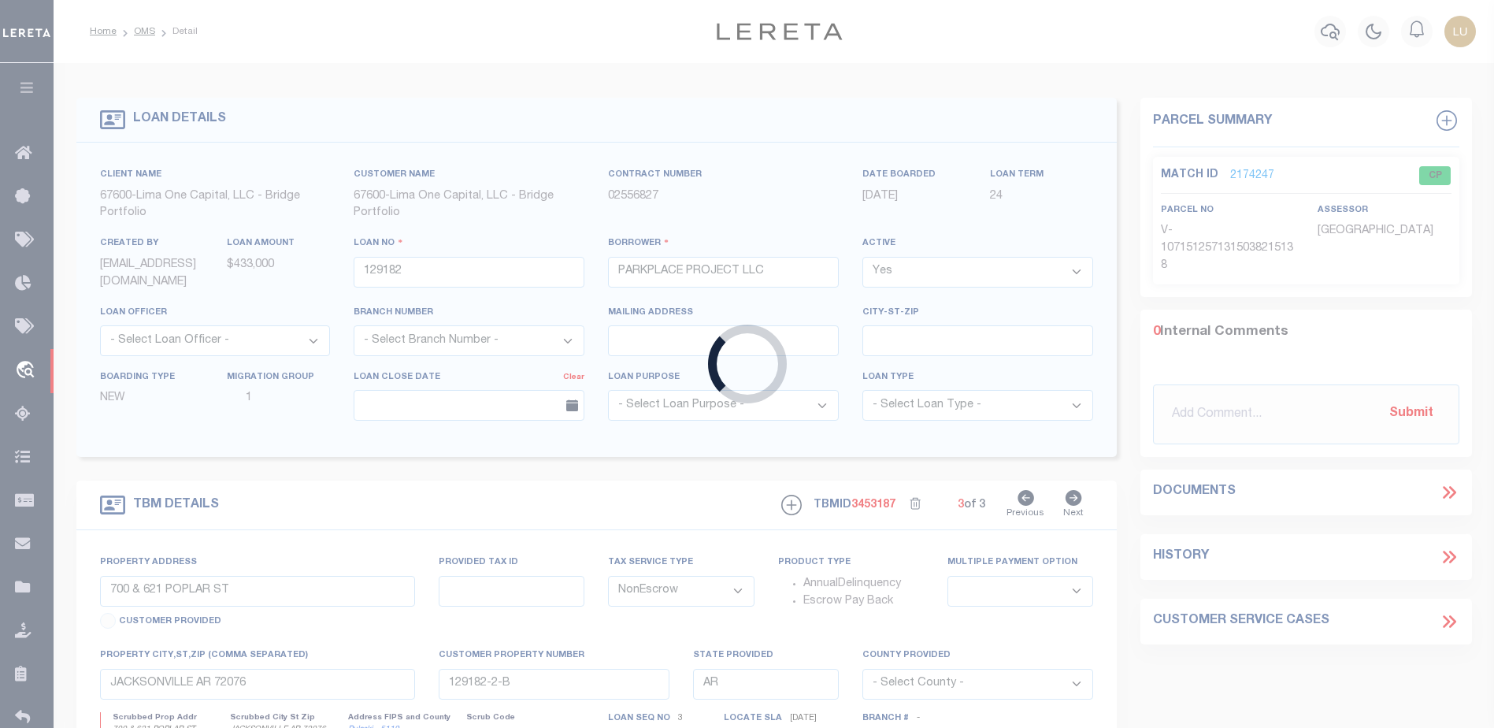
type input "LF-ALDQ-301"
type input "Angel Williamson"
type input "64 CREEKWOOD DR"
type input "JACKSONVILLE AR 72076-9215"
type input "09/21/2025"
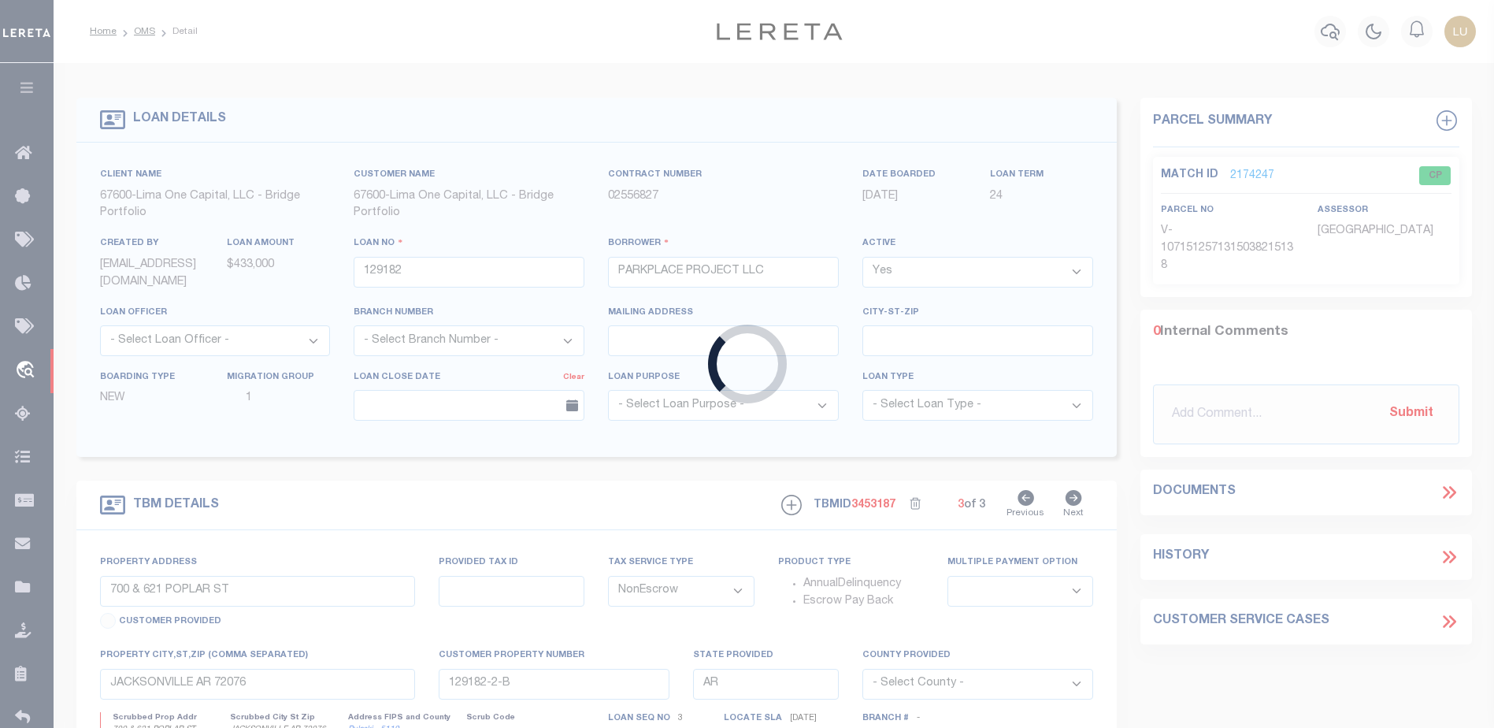
select select "10"
type input "64 CREEKWOOD DR"
select select
type input "JACKSONVILLE AR 72076-9215"
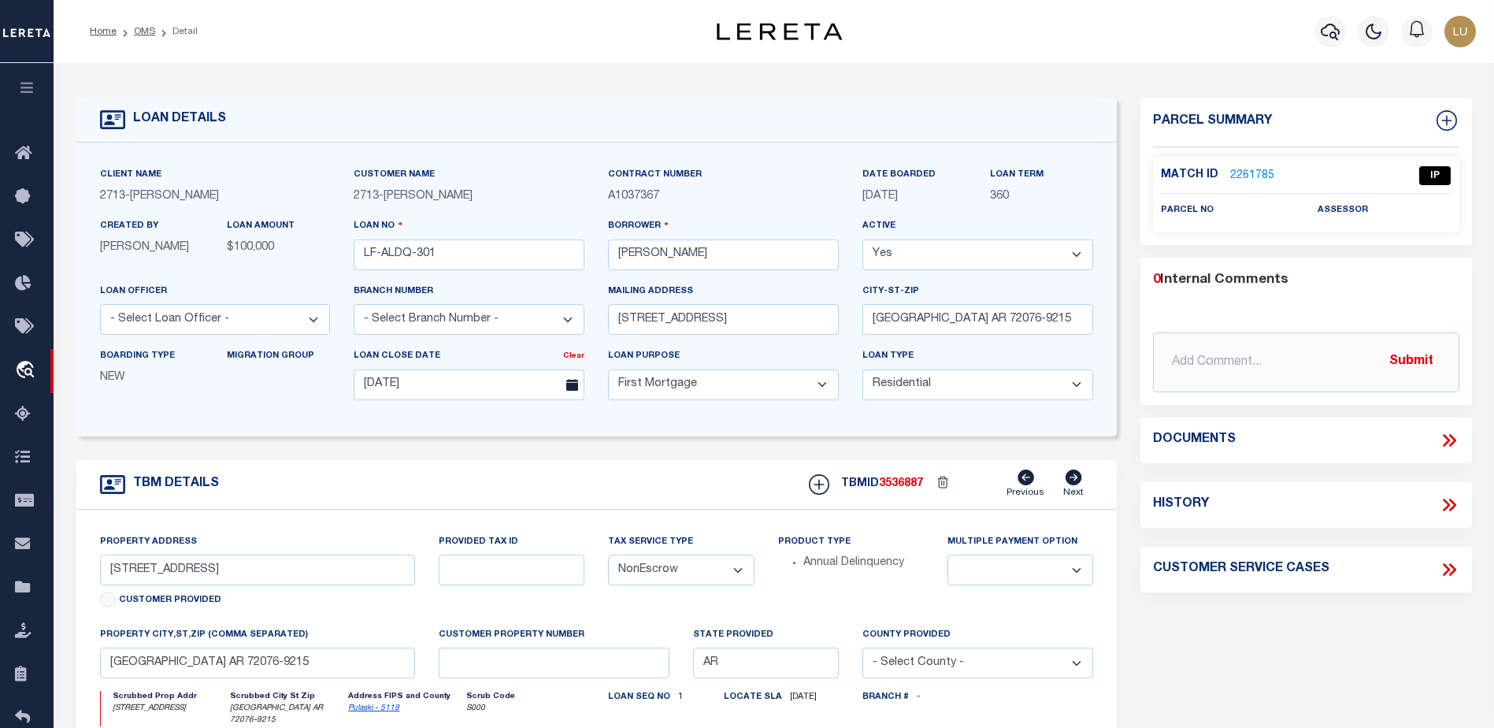
click at [1251, 173] on link "2261785" at bounding box center [1252, 176] width 44 height 17
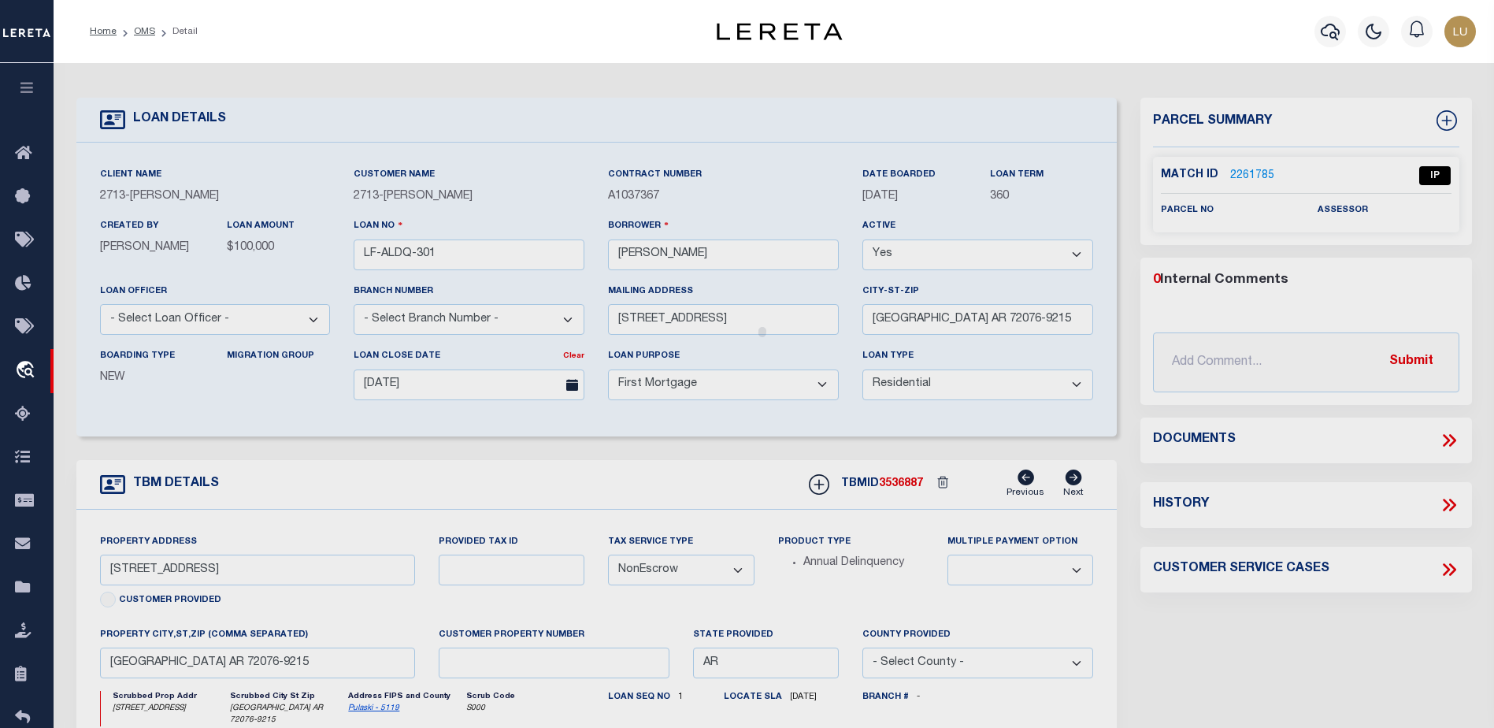
select select "AS"
select select
checkbox input "false"
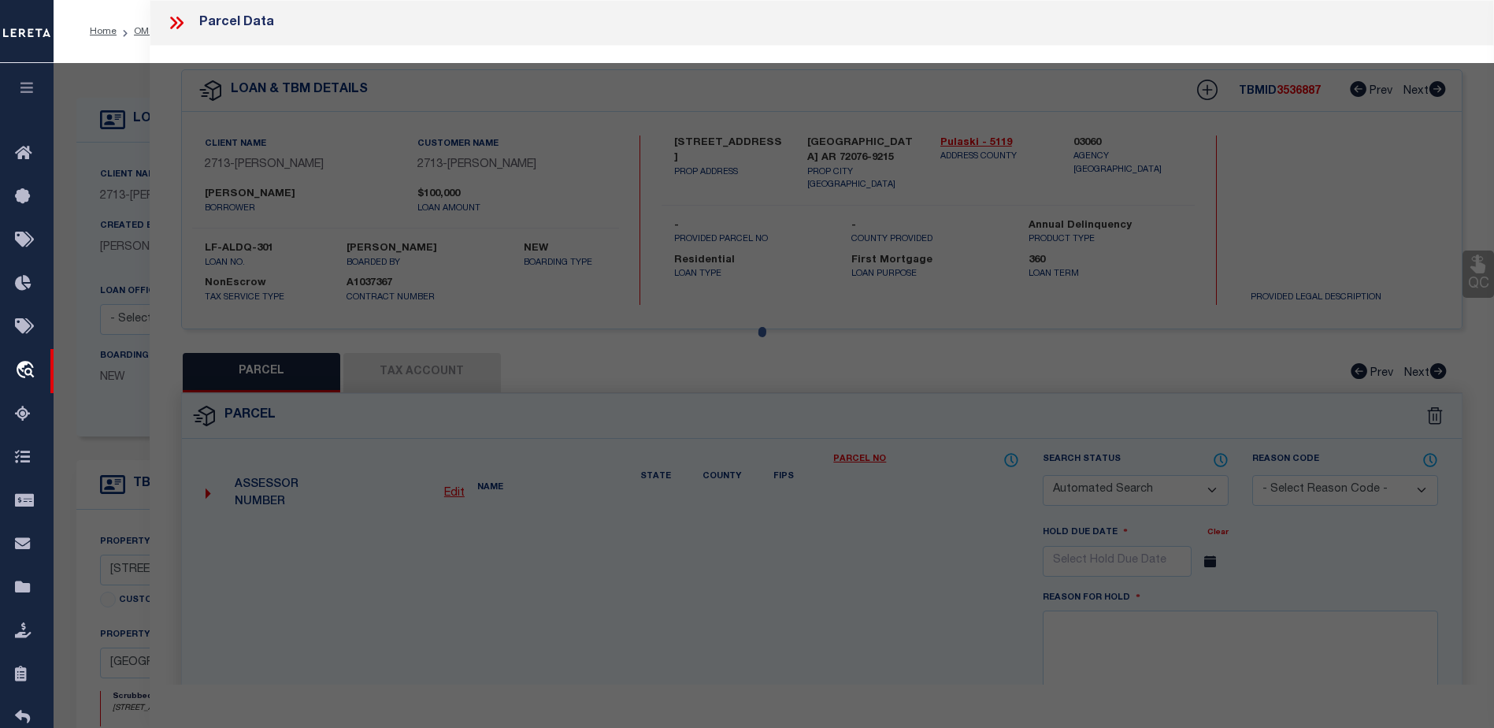
select select "IP"
checkbox input "false"
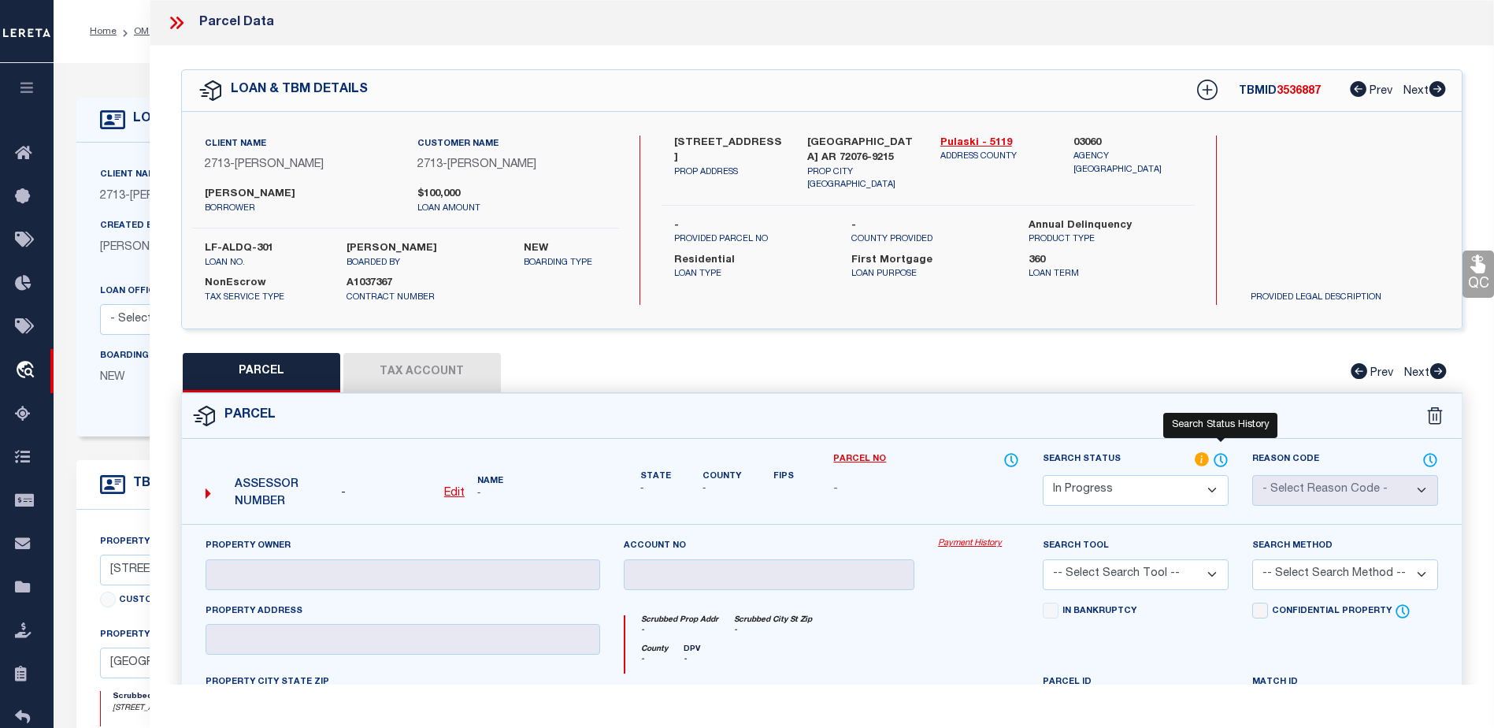
click at [1219, 451] on icon at bounding box center [1221, 459] width 16 height 17
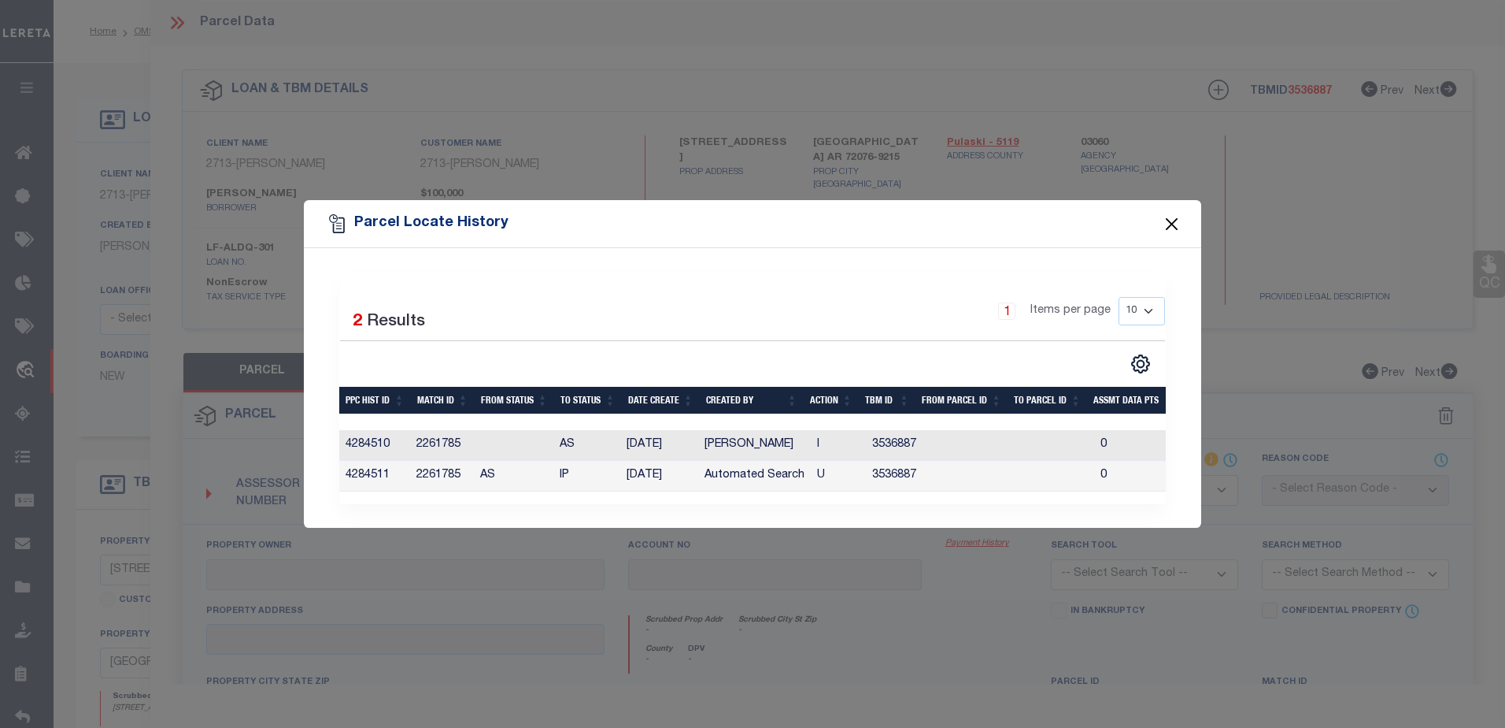
drag, startPoint x: 1169, startPoint y: 223, endPoint x: 846, endPoint y: 190, distance: 324.5
click at [1169, 222] on button "Close" at bounding box center [1172, 223] width 20 height 20
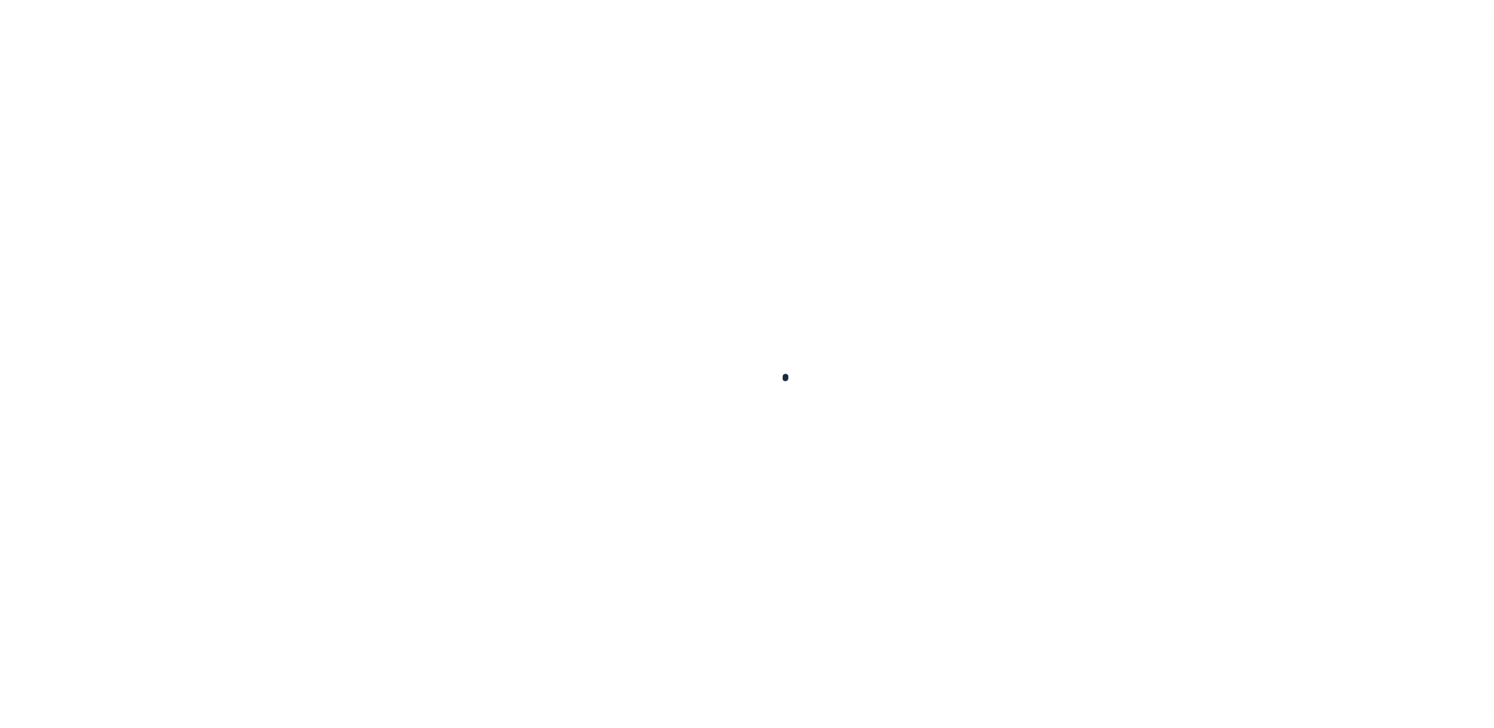
select select "10"
select select "NonEscrow"
type input "LF-ALDQ-301"
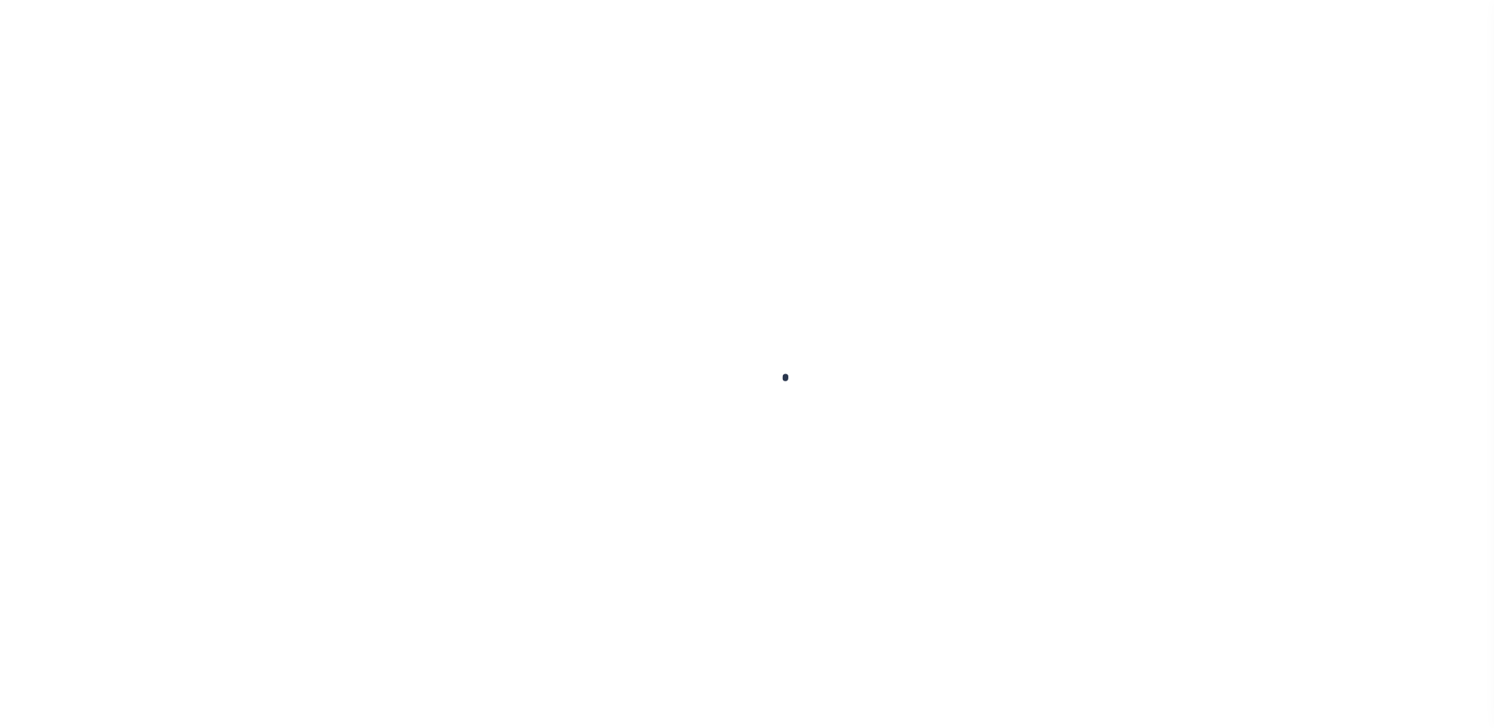
type input "[PERSON_NAME]"
select select
type input "[STREET_ADDRESS]"
type input "JACKSONVILLE AR 72076-9215"
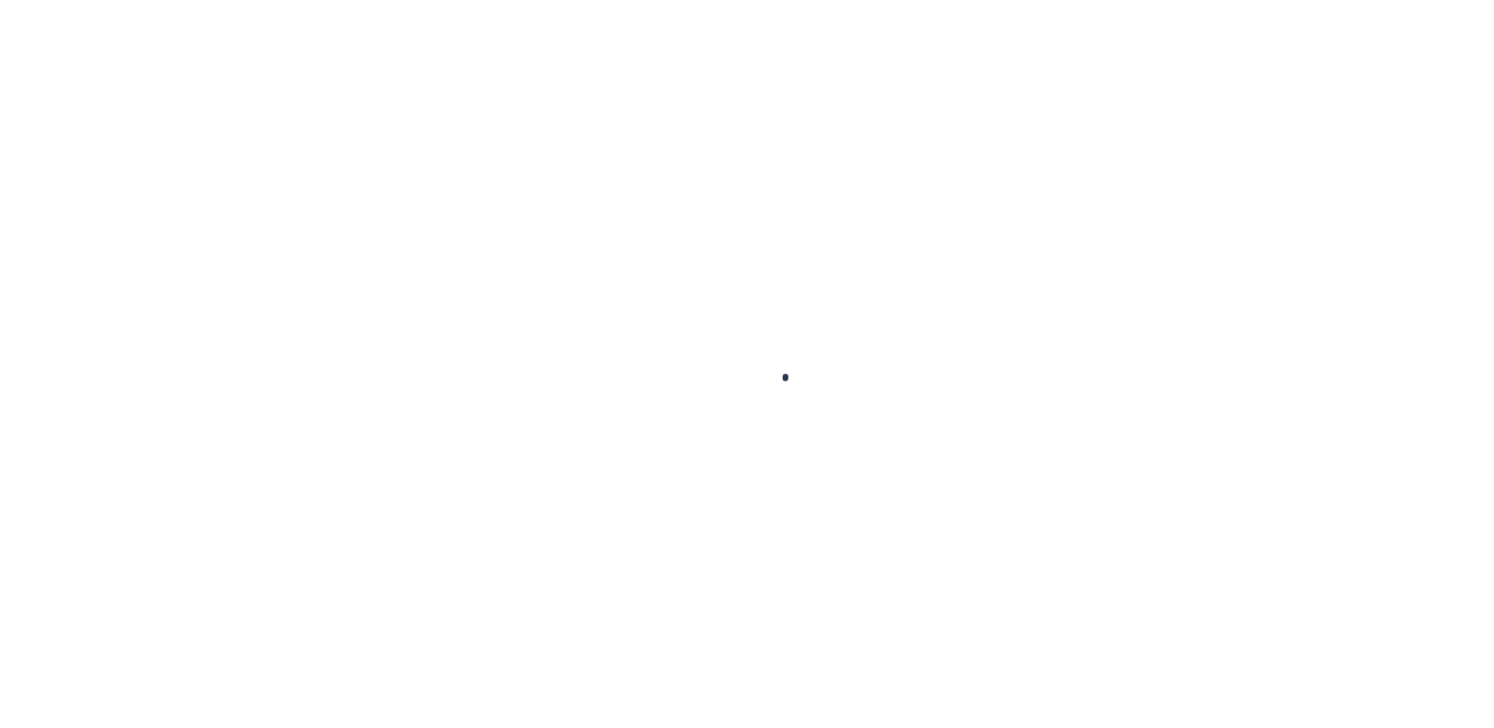
type input "09/21/2025"
select select "10"
select select "NonEscrow"
type input "64 CREEKWOOD DR"
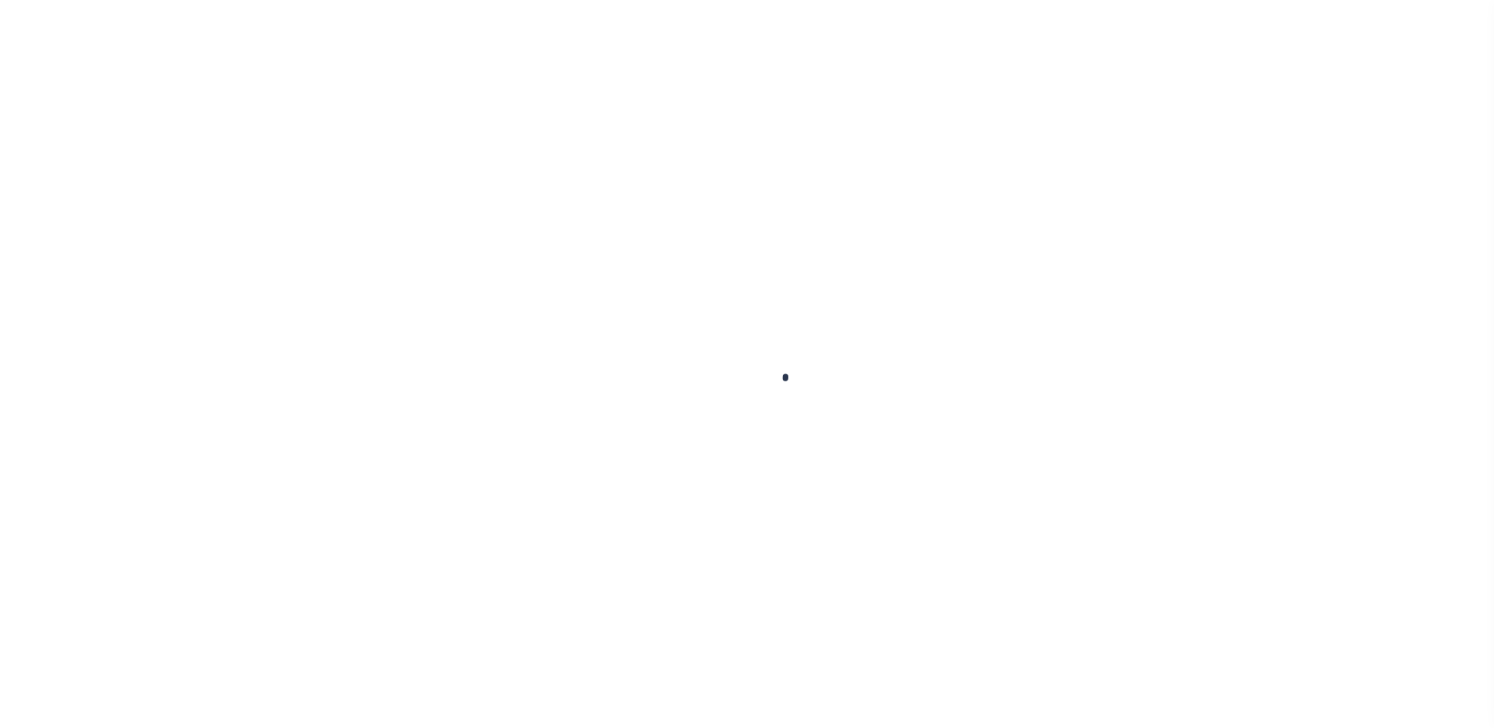
select select
type input "JACKSONVILLE AR 72076-9215"
type input "AR"
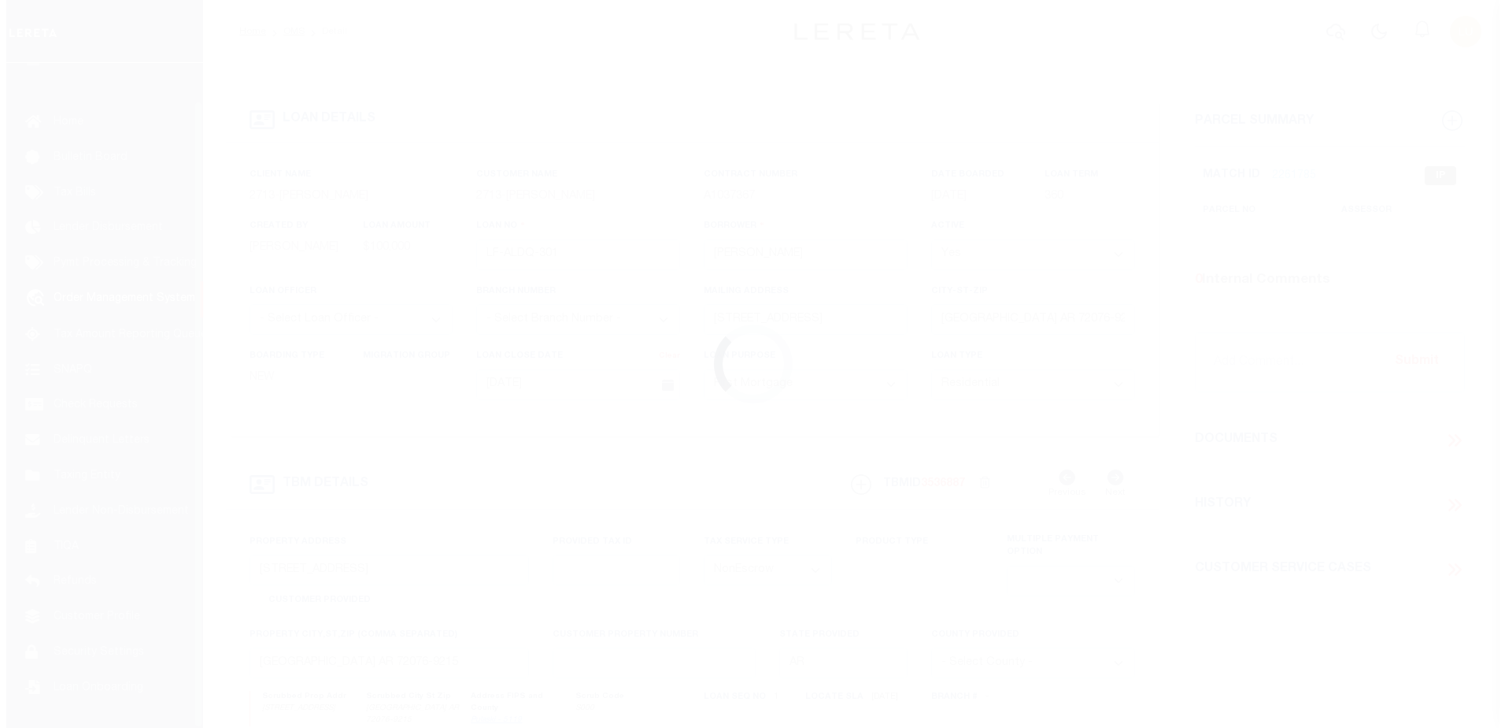
scroll to position [39, 0]
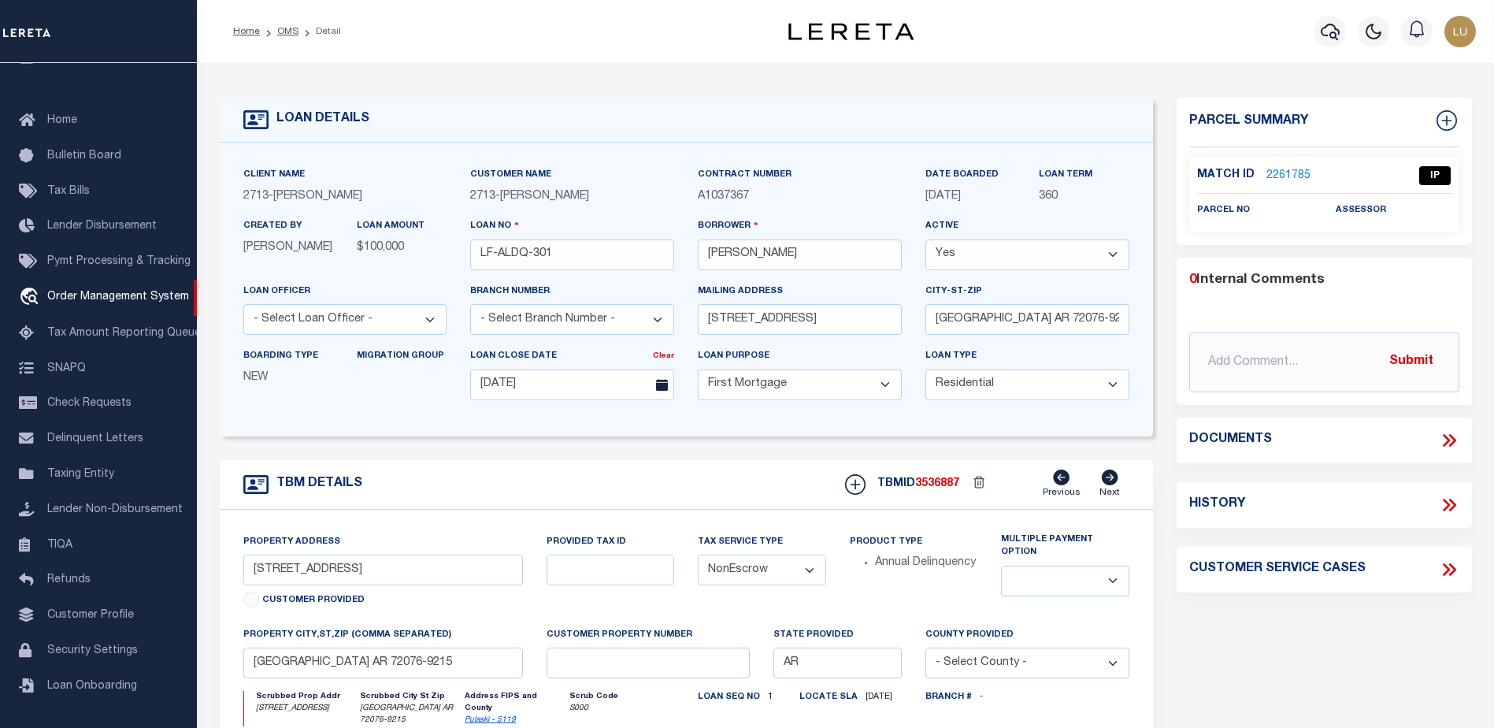
click at [1292, 178] on link "2261785" at bounding box center [1288, 176] width 44 height 17
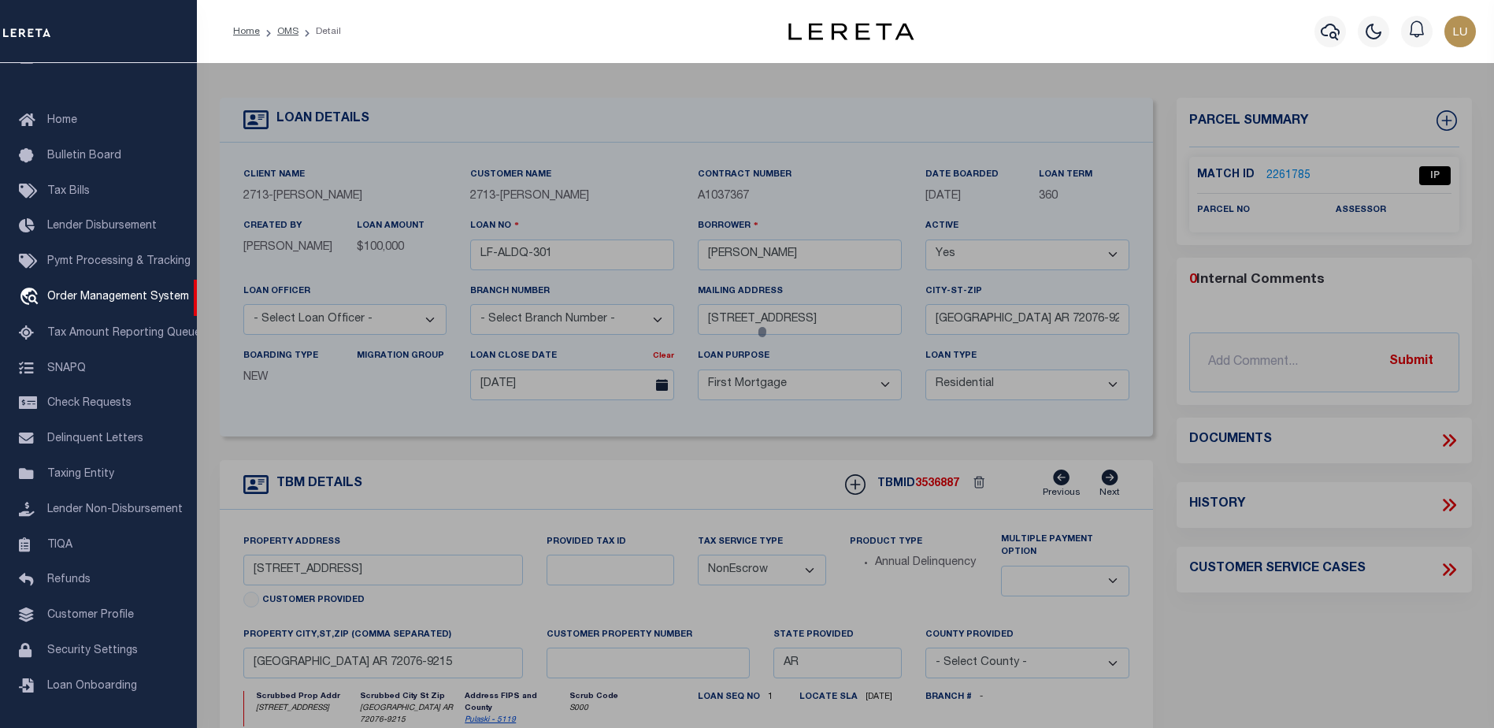
checkbox input "false"
select select "IP"
checkbox input "false"
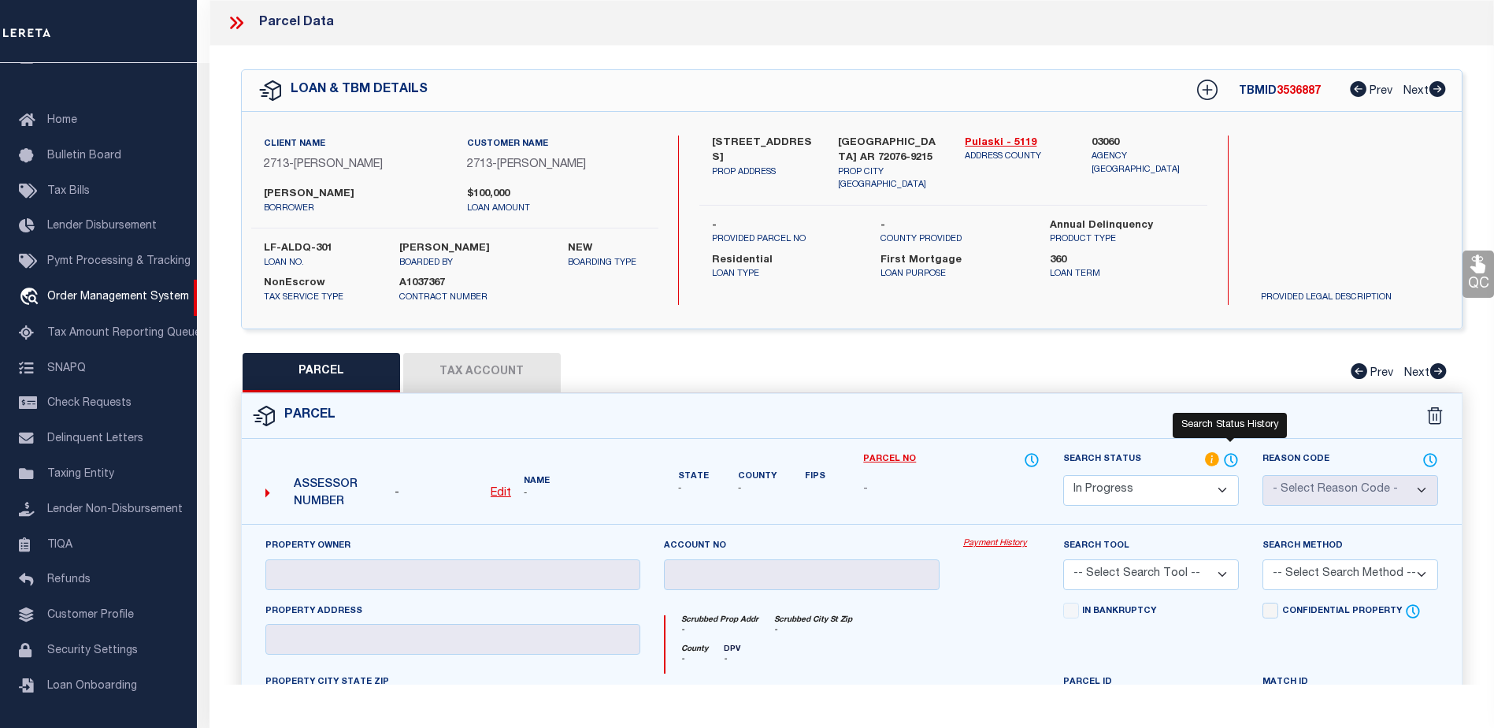
click at [1225, 458] on icon at bounding box center [1231, 459] width 16 height 17
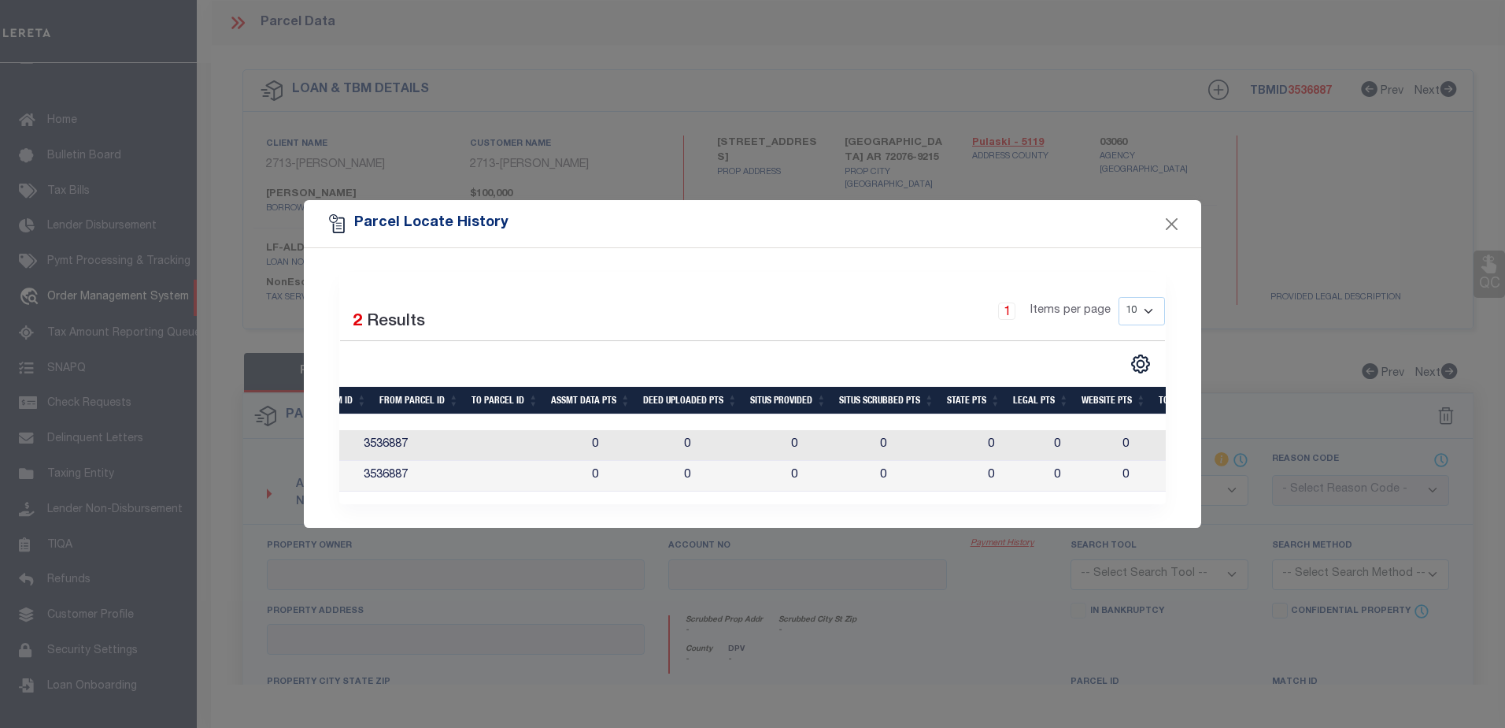
scroll to position [0, 0]
click at [1171, 204] on div "Parcel Locate History" at bounding box center [753, 223] width 898 height 47
click at [1168, 213] on button "Close" at bounding box center [1172, 223] width 20 height 20
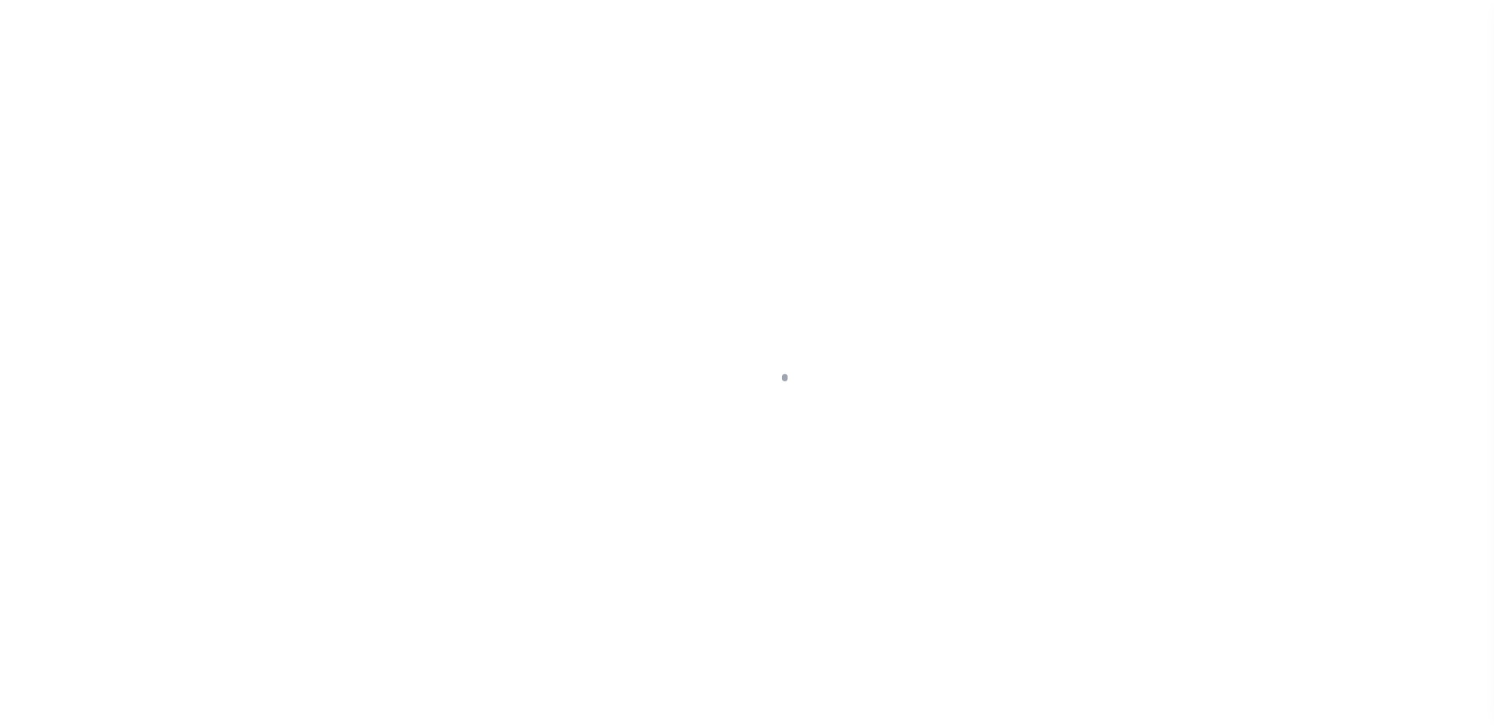
scroll to position [39, 0]
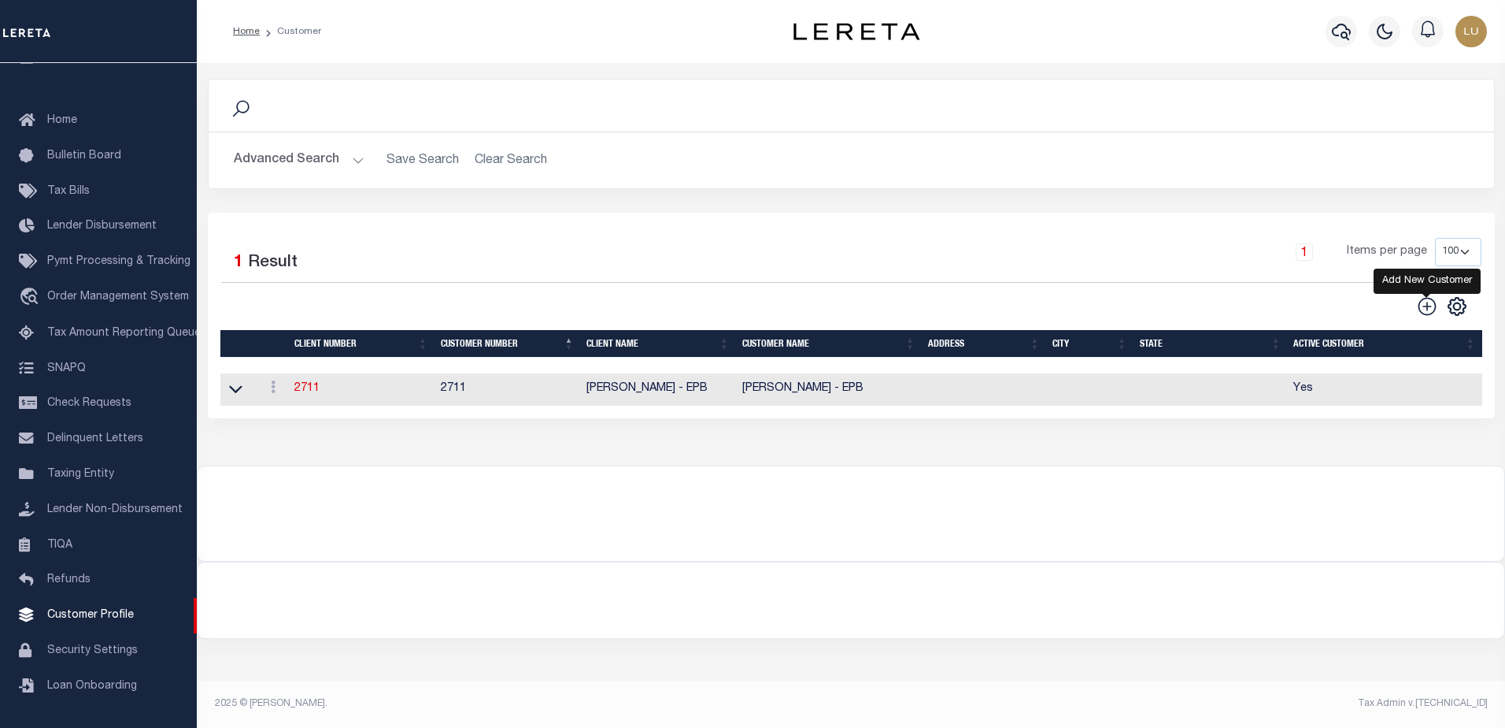
click at [1432, 305] on icon at bounding box center [1427, 306] width 20 height 20
type input "0"
checkbox input "false"
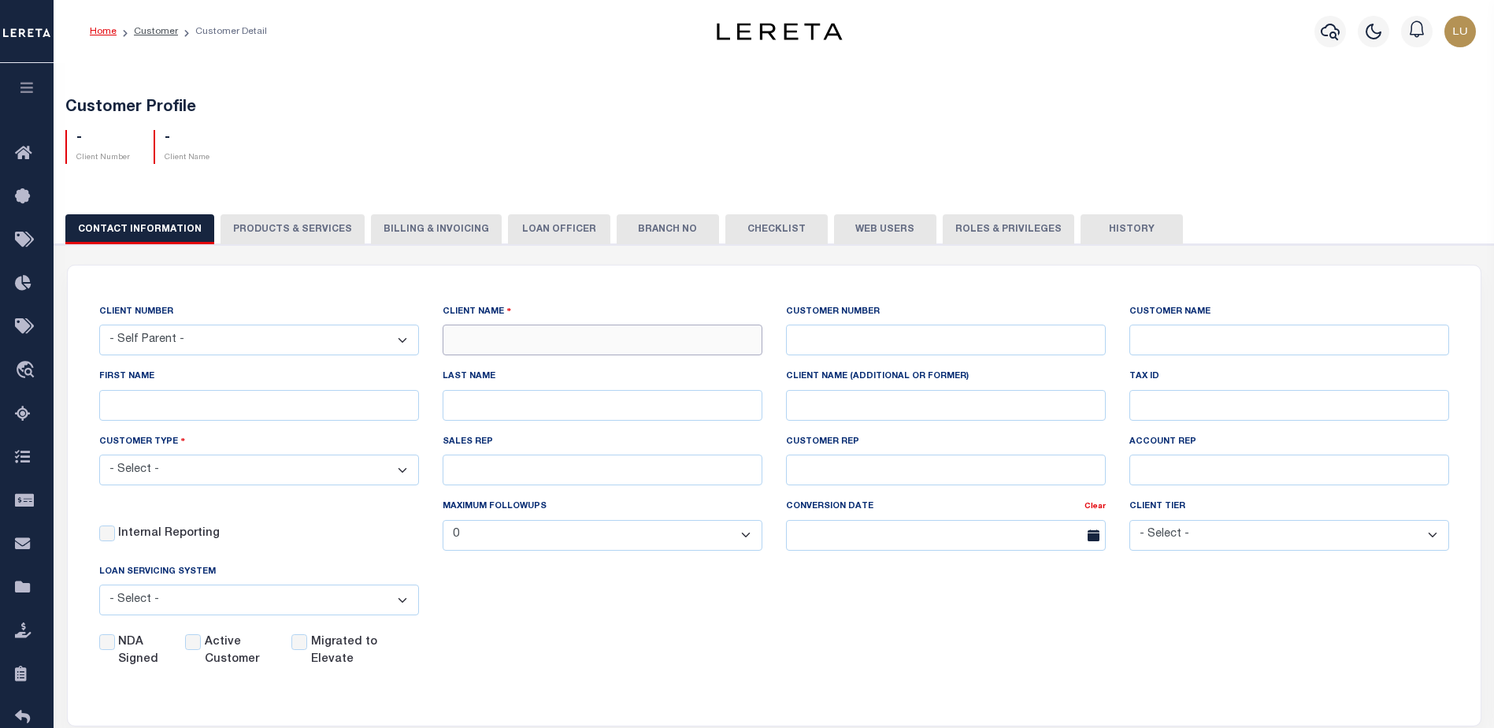
click at [559, 343] on input "text" at bounding box center [603, 339] width 320 height 31
type input "[PERSON_NAME]"
type input "2713"
type input "[PERSON_NAME]"
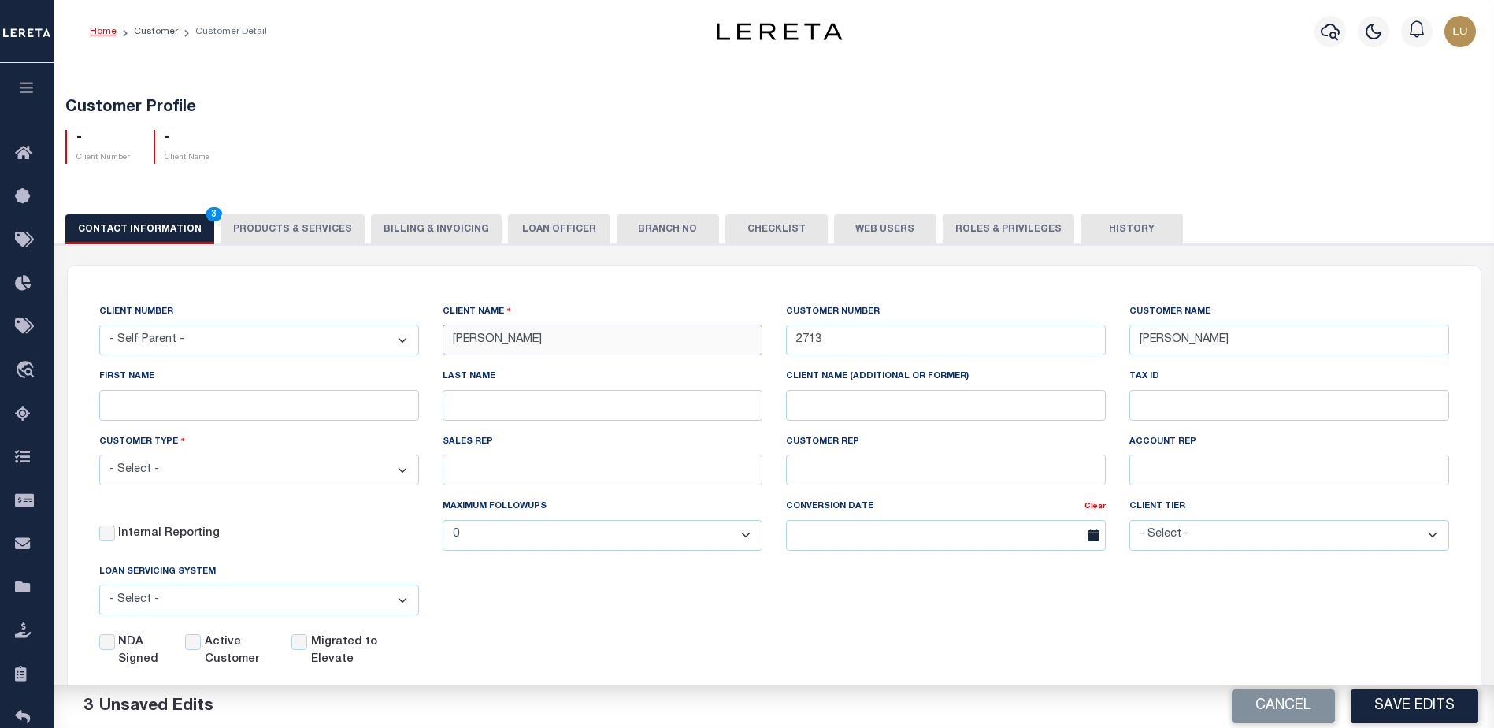
click at [478, 339] on input "Luis-ADLQ" at bounding box center [603, 339] width 320 height 31
type input "[PERSON_NAME]-ADLQ"
click at [900, 336] on input "2713" at bounding box center [946, 339] width 320 height 31
type input "2714"
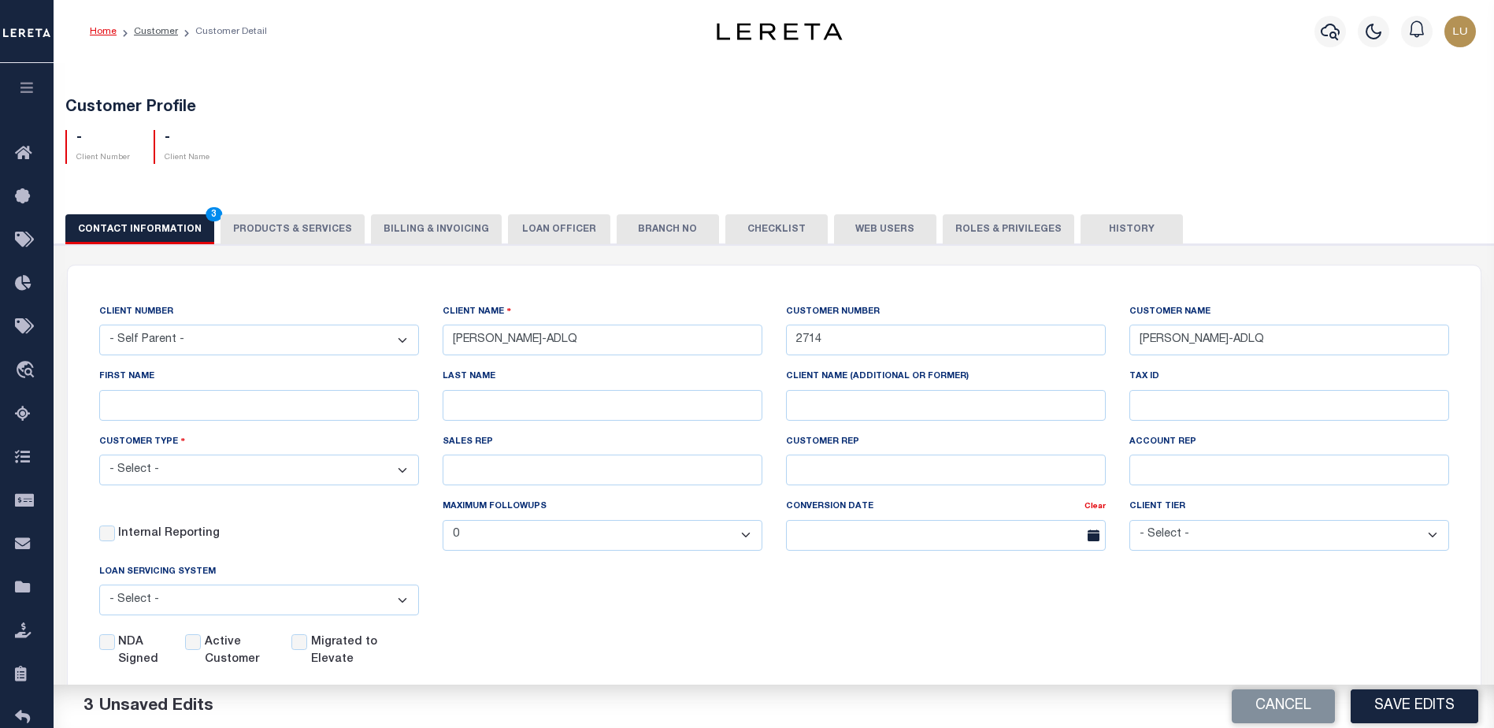
click at [157, 533] on label "Internal Reporting" at bounding box center [169, 533] width 102 height 17
click at [115, 533] on input "Internal Reporting" at bounding box center [107, 533] width 16 height 16
click at [157, 533] on label "Internal Reporting" at bounding box center [169, 533] width 102 height 17
click at [115, 533] on input "Internal Reporting" at bounding box center [107, 533] width 16 height 16
checkbox input "false"
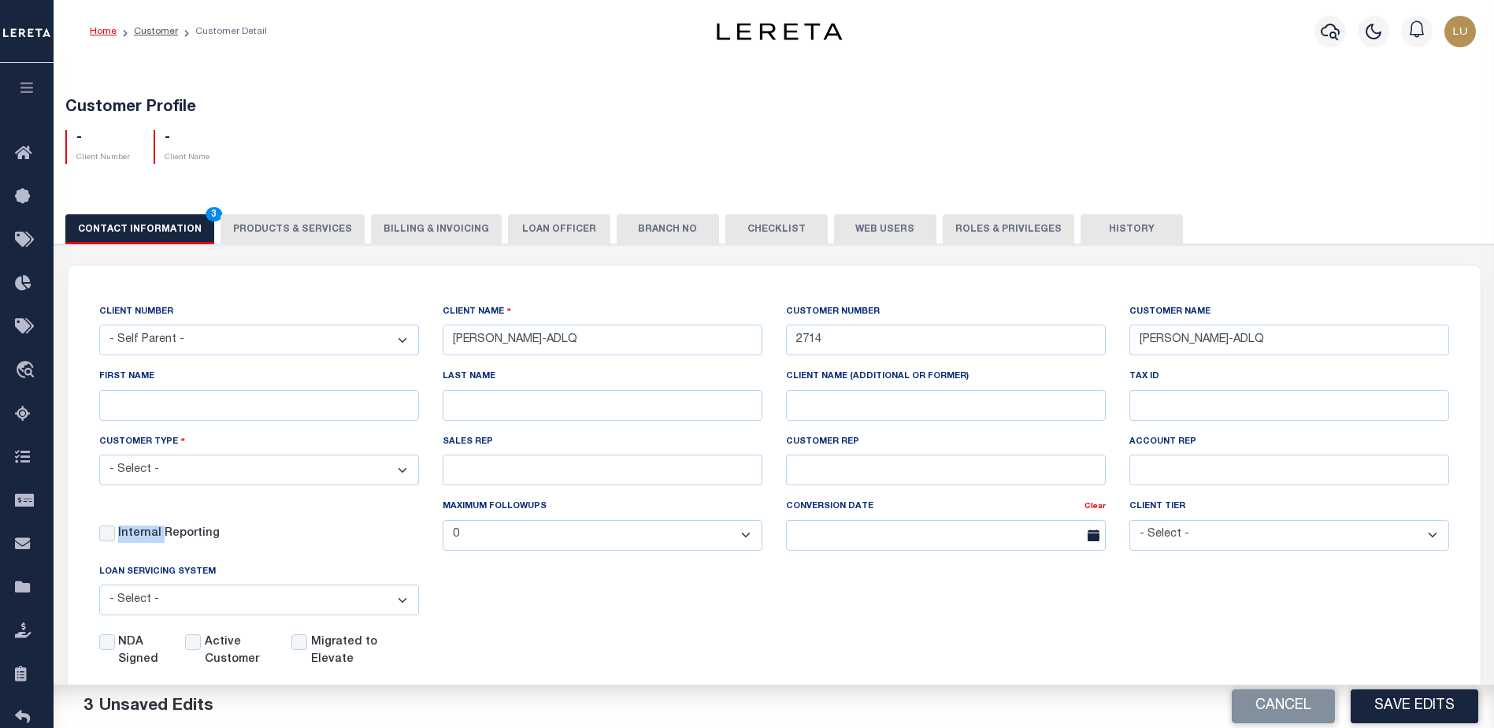
click at [202, 464] on select "- Select - Residential Commercial Mixed Portfolio" at bounding box center [259, 469] width 320 height 31
select select "Residential"
click at [99, 457] on select "- Select - Residential Commercial Mixed Portfolio" at bounding box center [259, 469] width 320 height 31
click at [206, 641] on label "Active Customer" at bounding box center [239, 651] width 68 height 35
click at [201, 641] on input "Active Customer" at bounding box center [193, 642] width 16 height 16
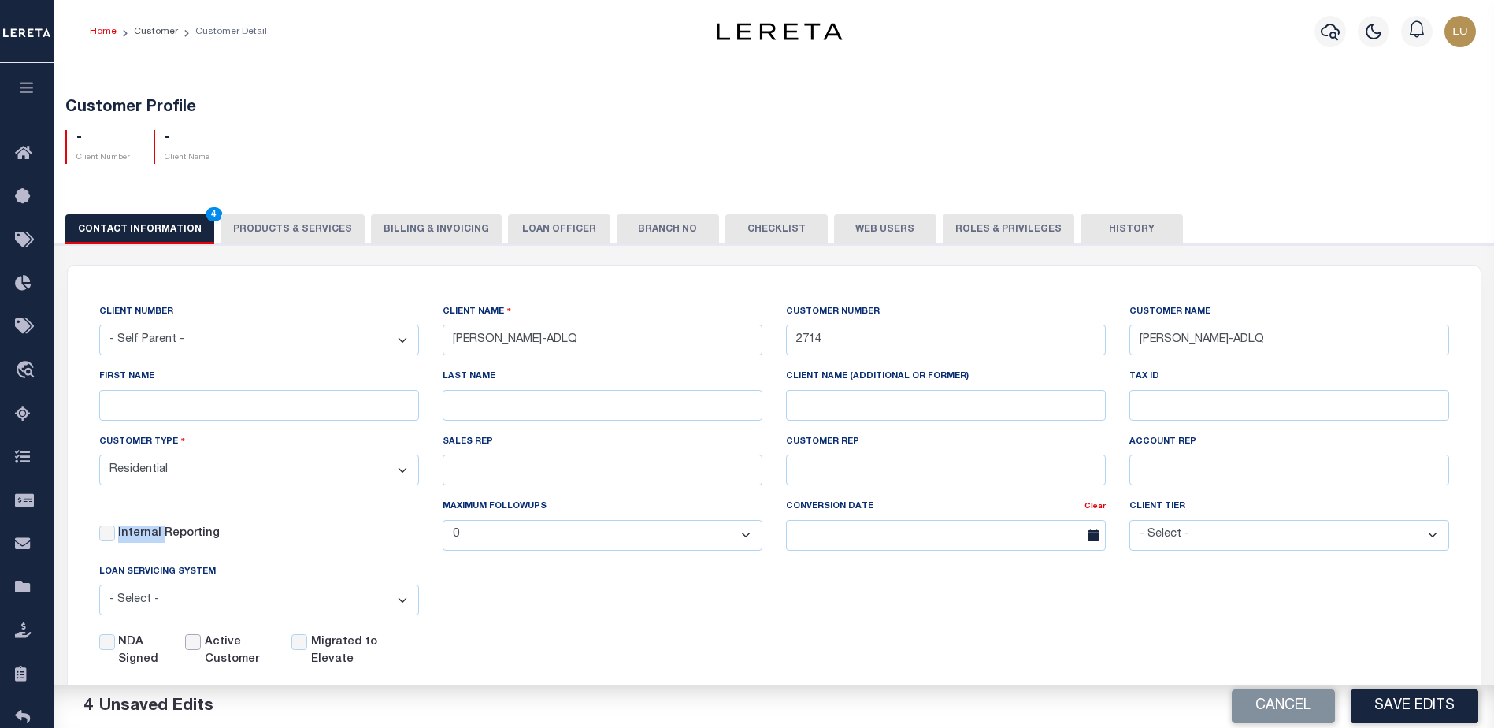
checkbox input "true"
click at [1433, 715] on button "Save Edits" at bounding box center [1414, 706] width 128 height 34
checkbox input "false"
select select
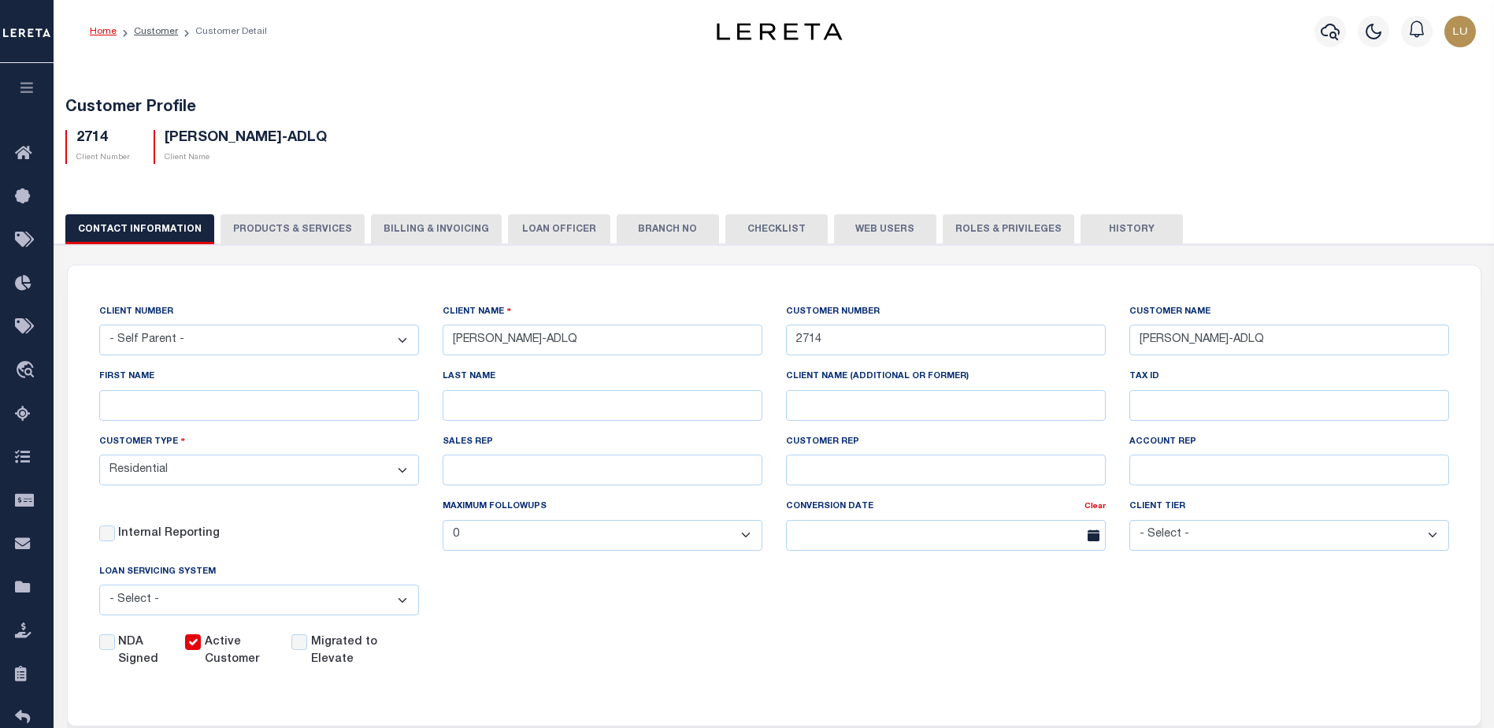
click at [253, 228] on button "PRODUCTS & SERVICES" at bounding box center [292, 229] width 144 height 30
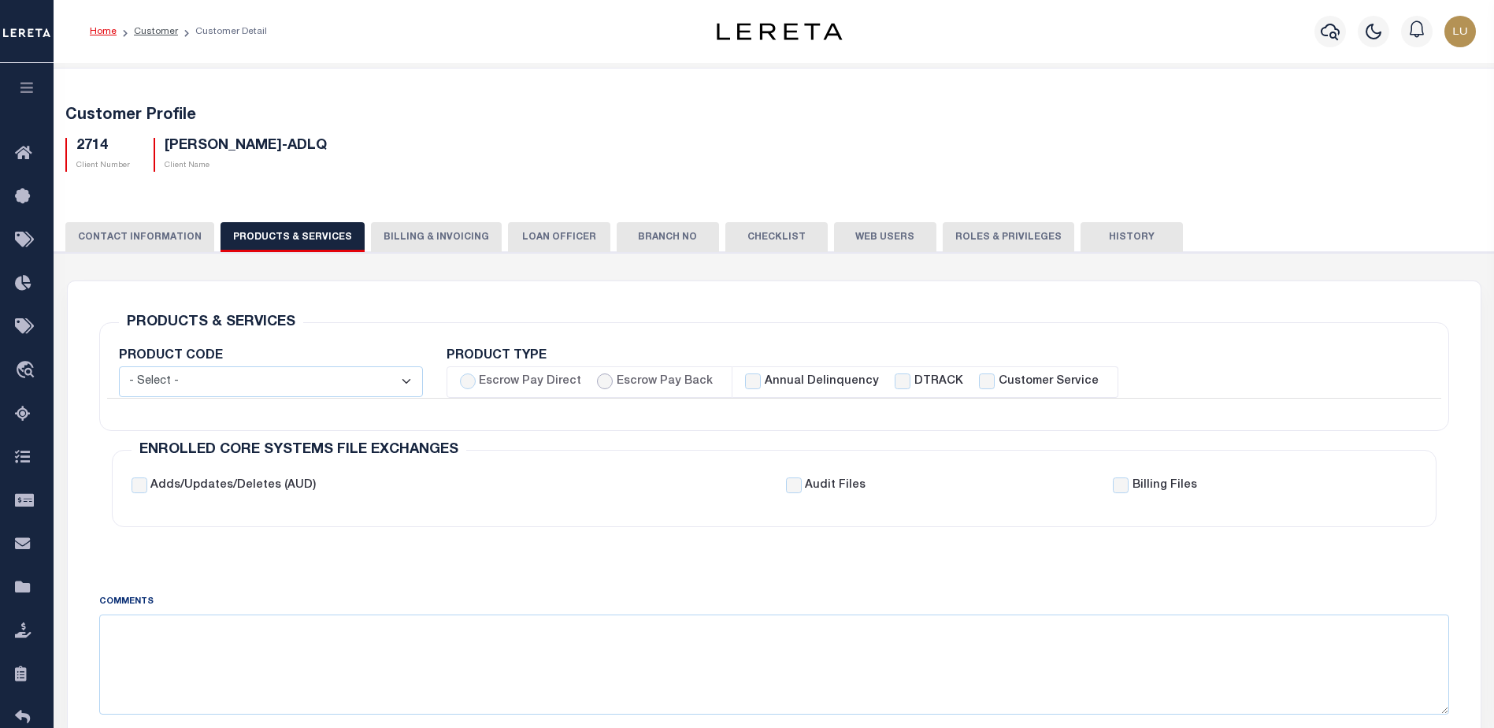
click at [597, 386] on input "Escrow Pay Back" at bounding box center [605, 381] width 16 height 16
radio input "true"
checkbox input "true"
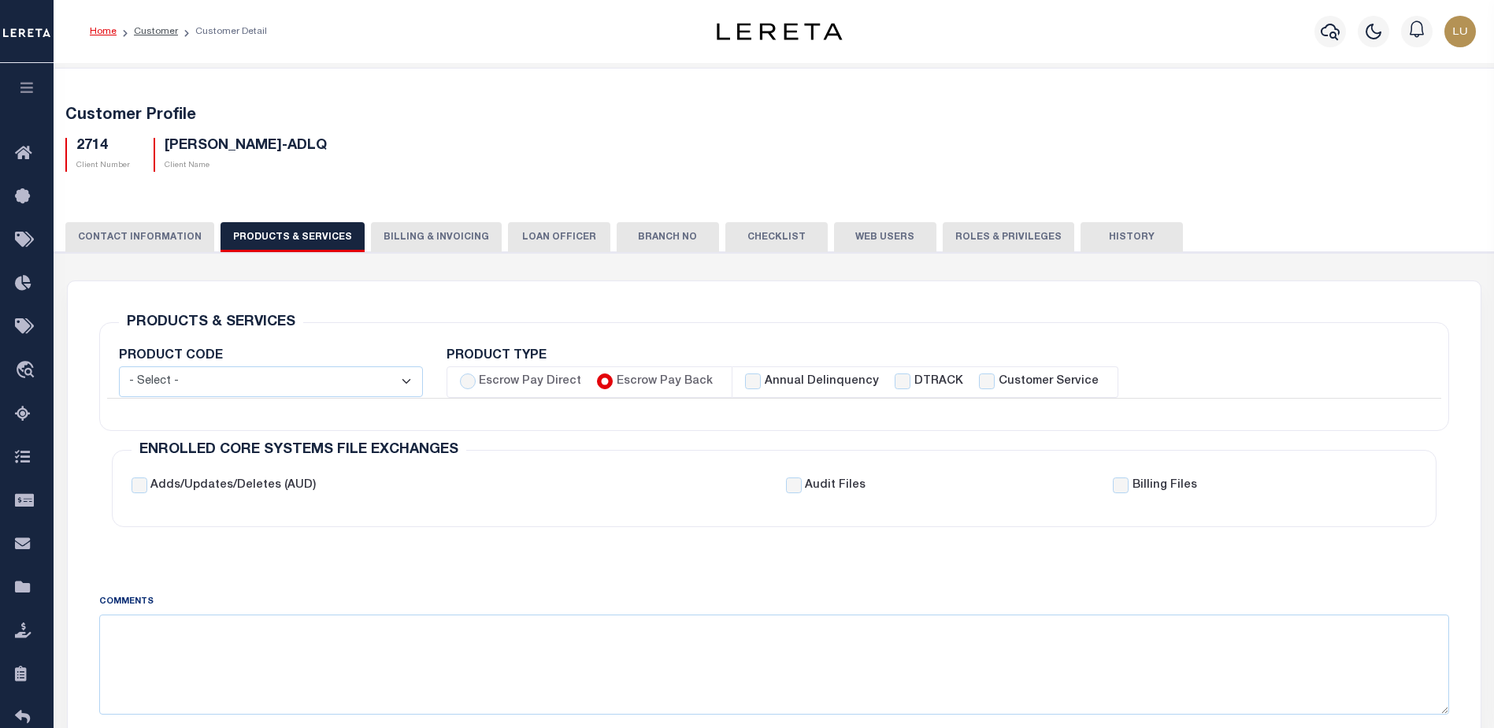
checkbox input "true"
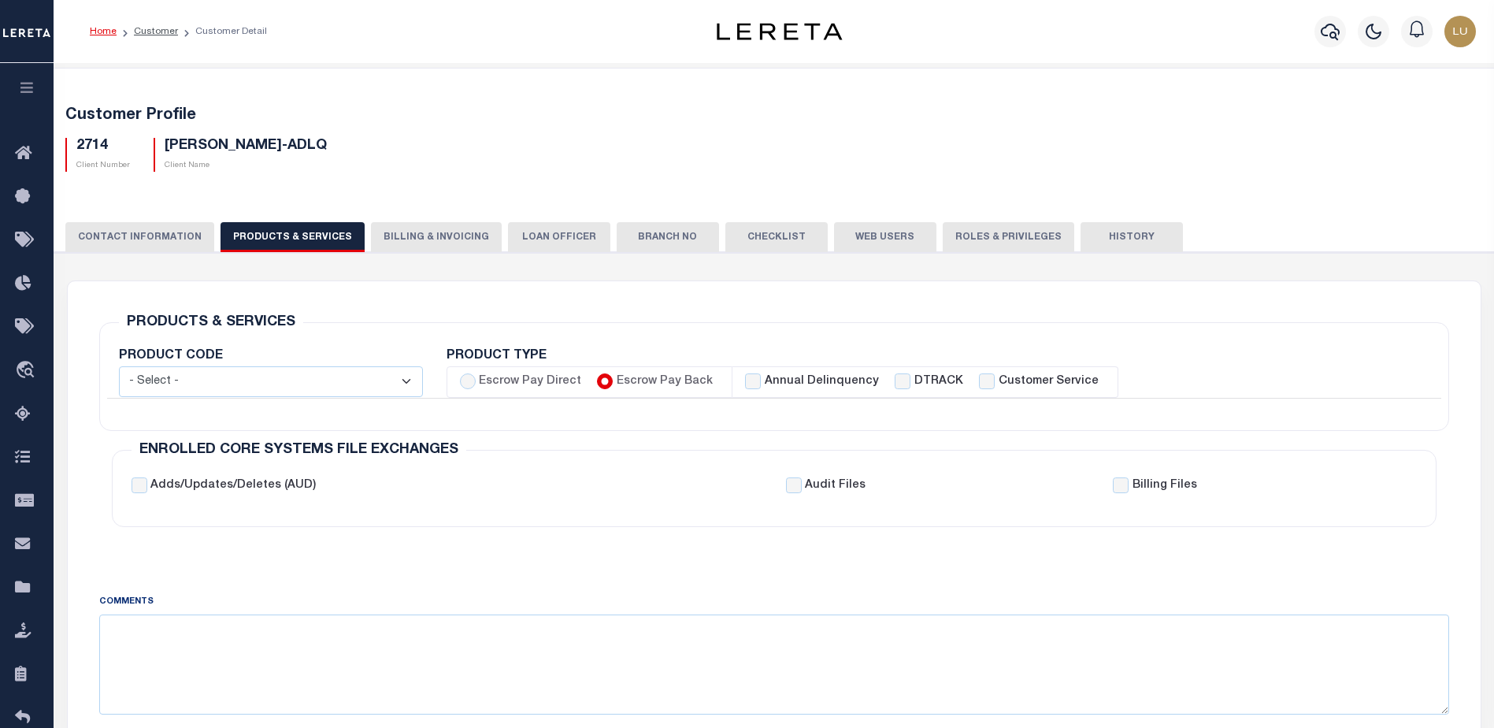
checkbox input "true"
checkbox input "false"
checkbox input "true"
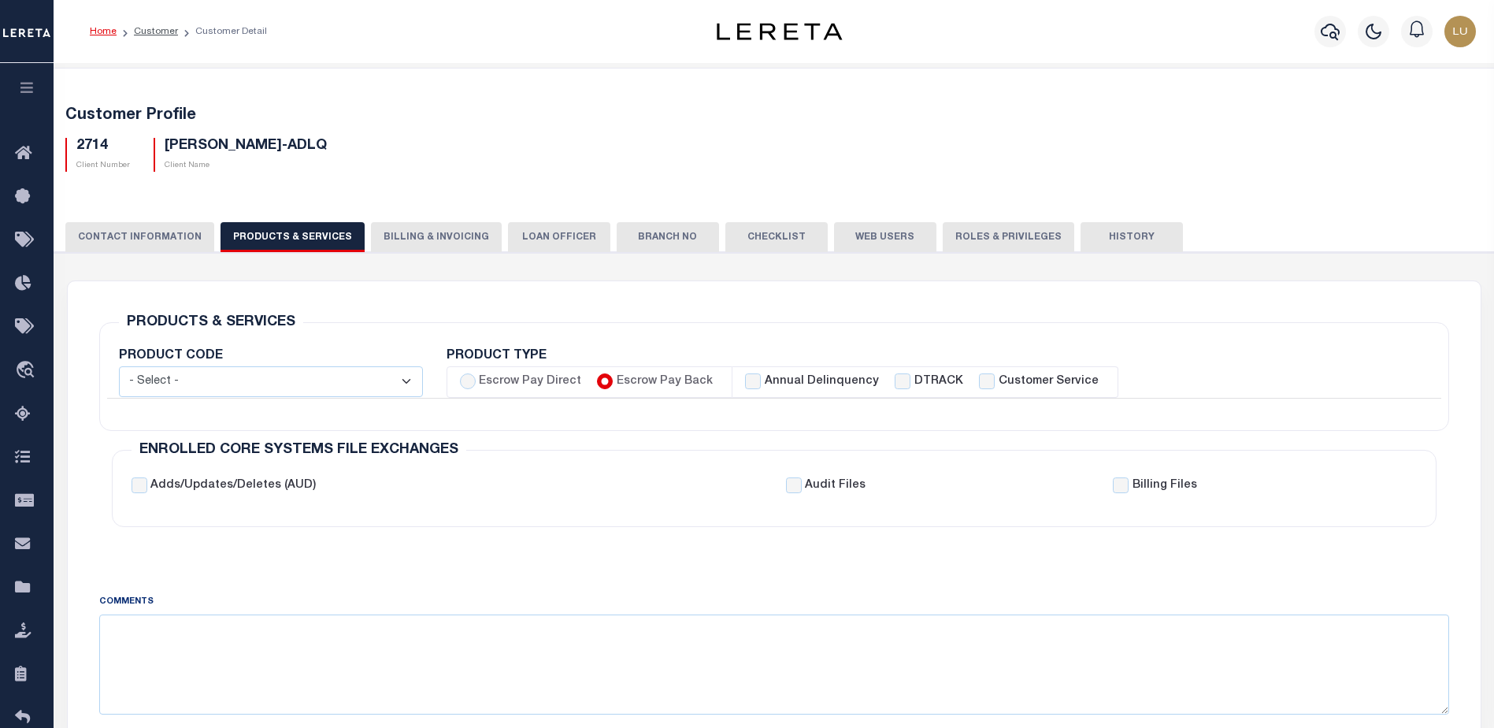
checkbox input "true"
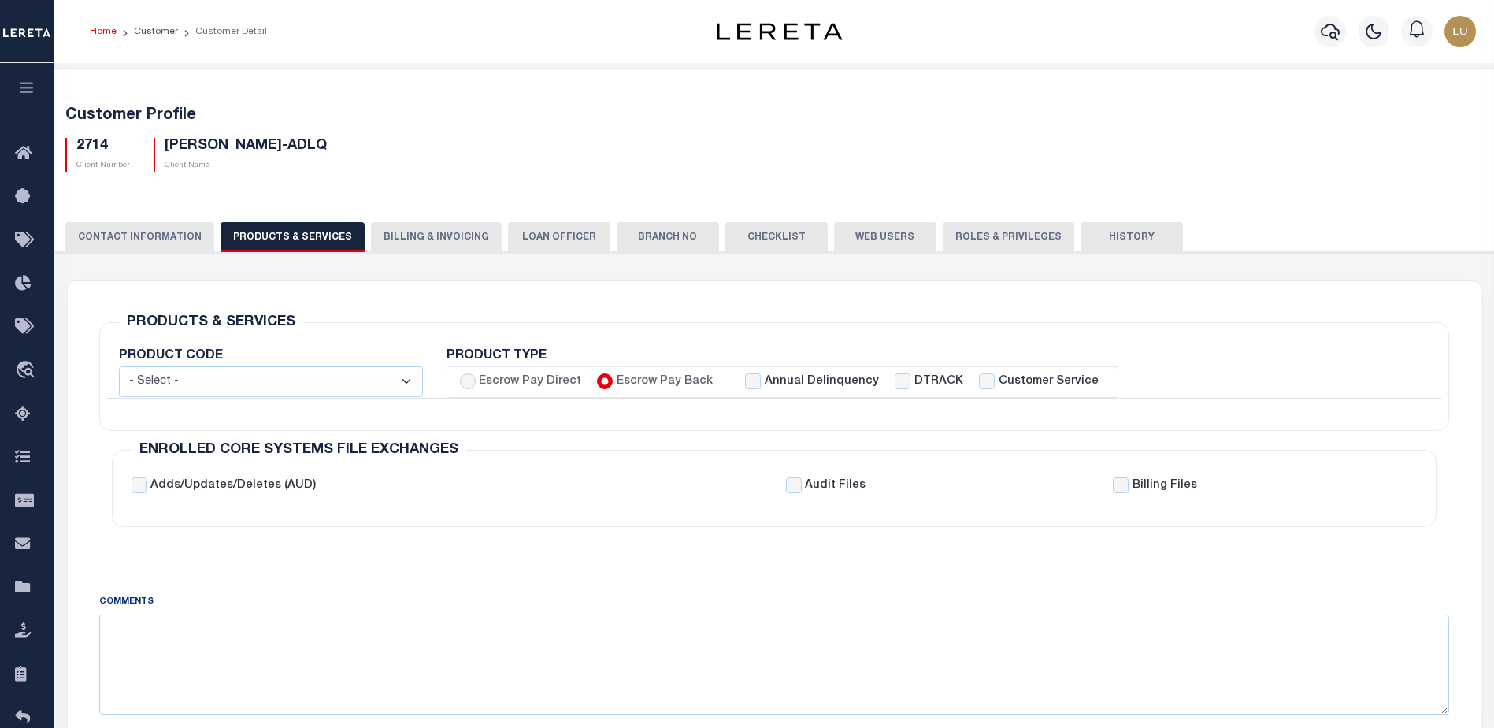
checkbox input "true"
checkbox input "false"
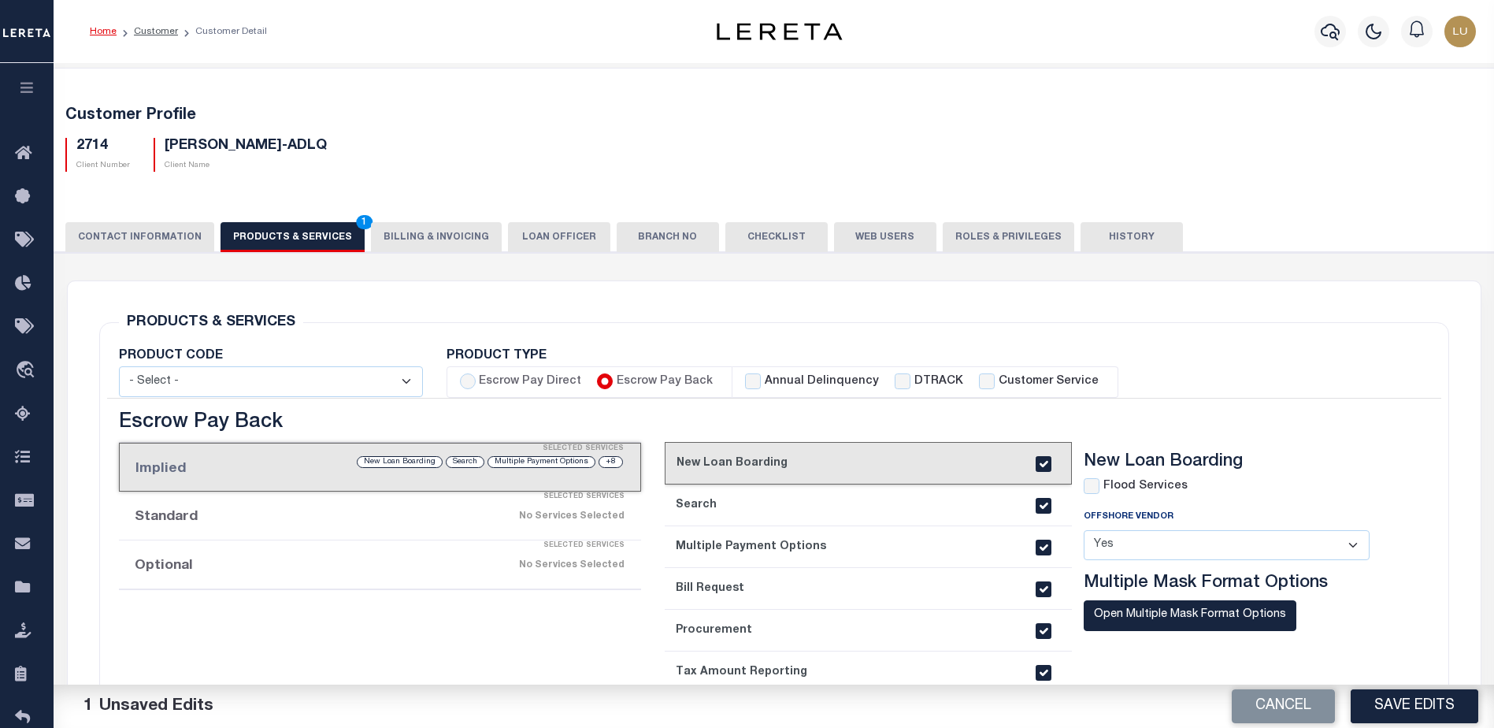
click at [765, 387] on label "Annual Delinquency" at bounding box center [822, 381] width 114 height 17
click at [755, 387] on input "Annual Delinquency" at bounding box center [753, 381] width 16 height 16
checkbox input "true"
checkbox input "false"
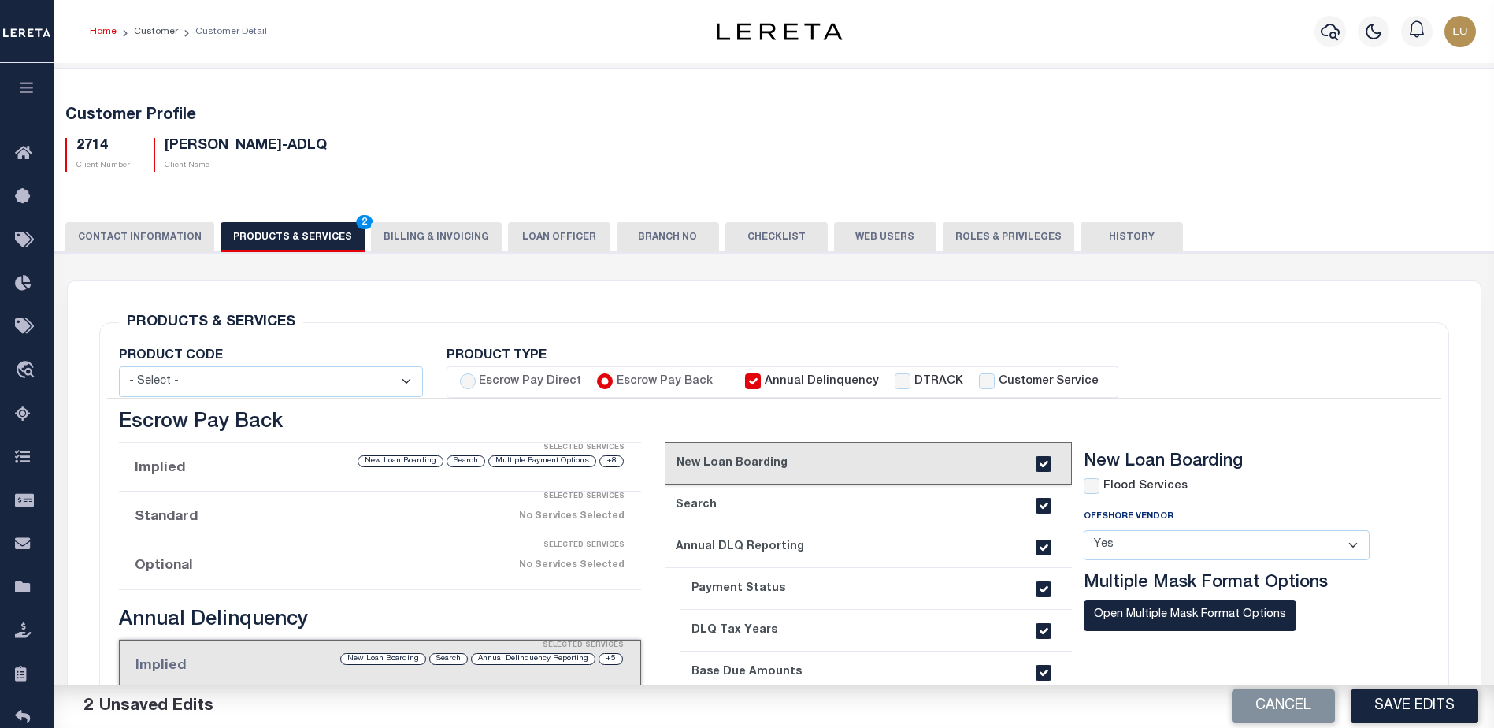
click at [275, 555] on div "Selected Services" at bounding box center [396, 545] width 522 height 31
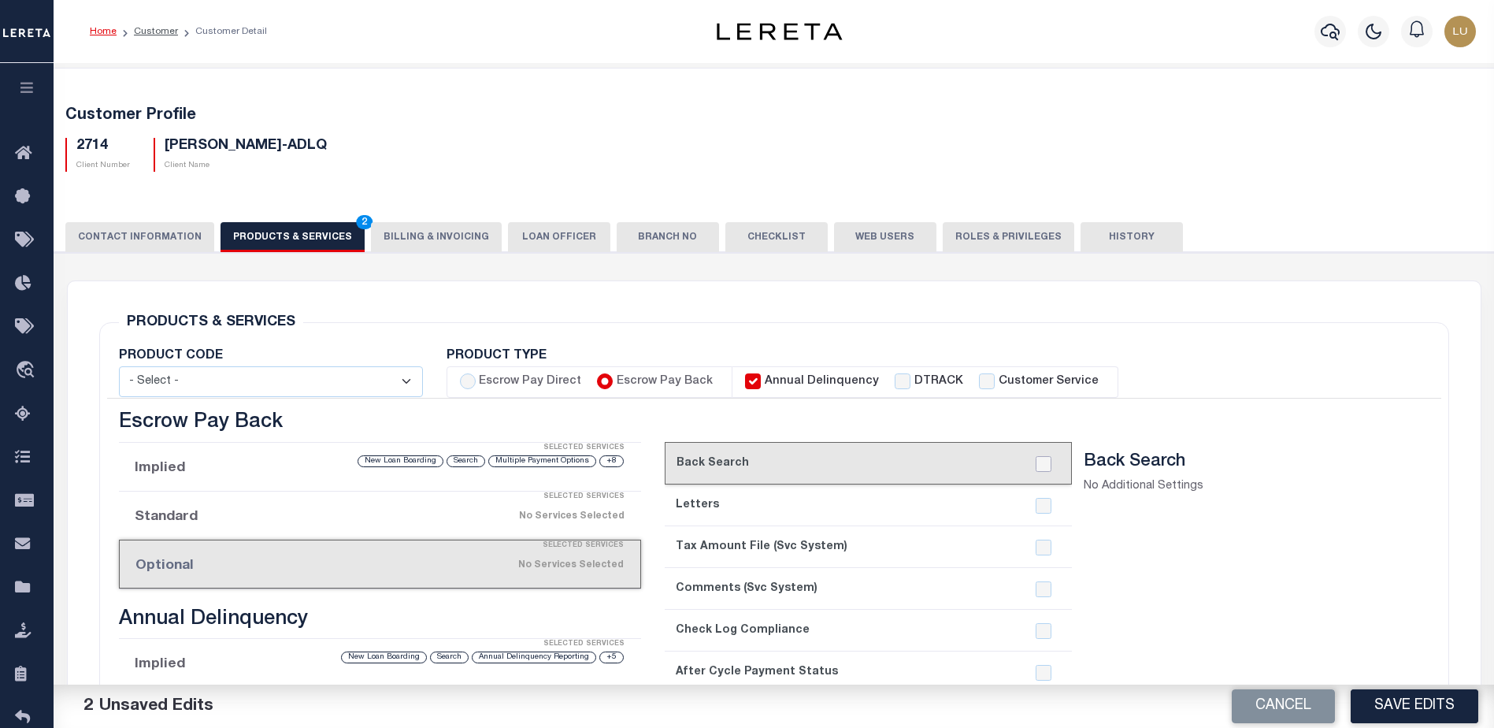
click at [1040, 461] on input "checkbox" at bounding box center [1043, 464] width 16 height 16
checkbox input "true"
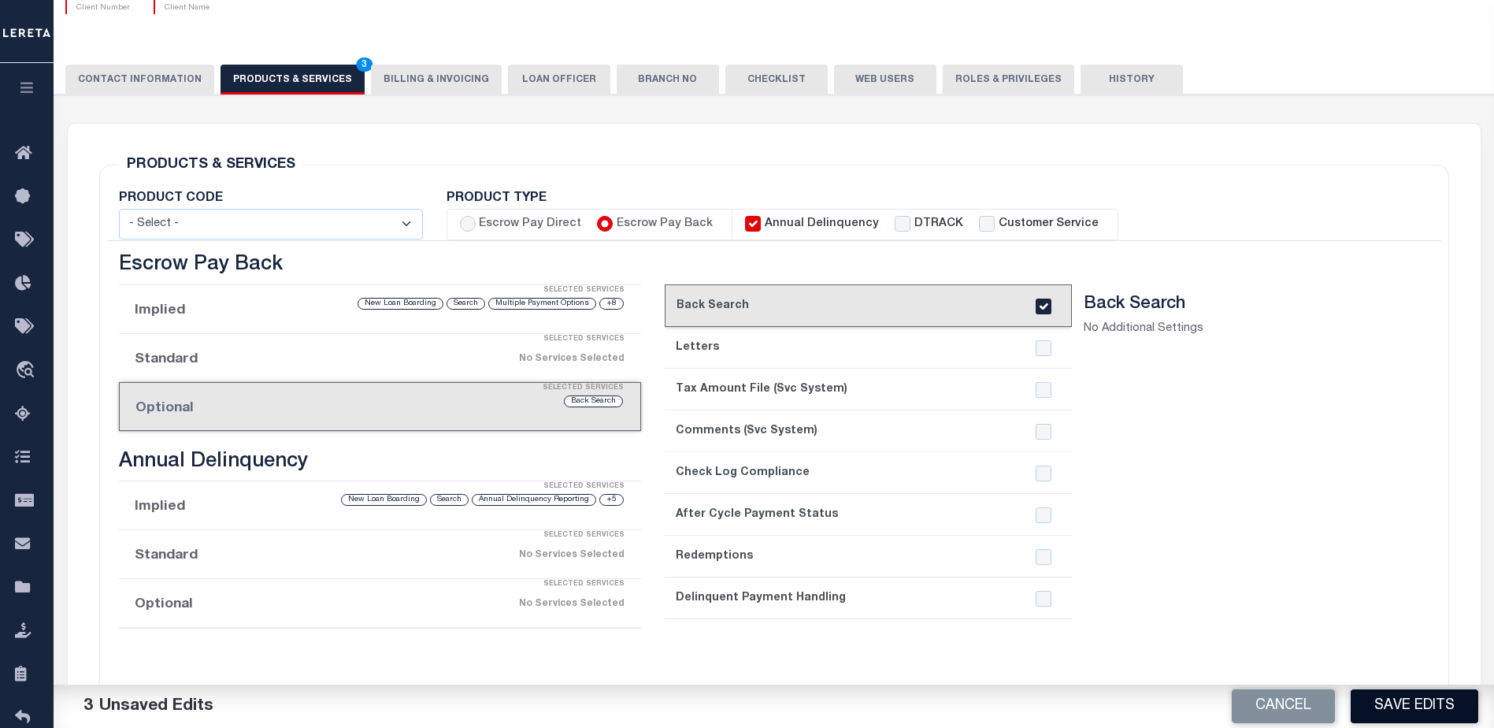
click at [1418, 705] on button "Save Edits" at bounding box center [1414, 706] width 128 height 34
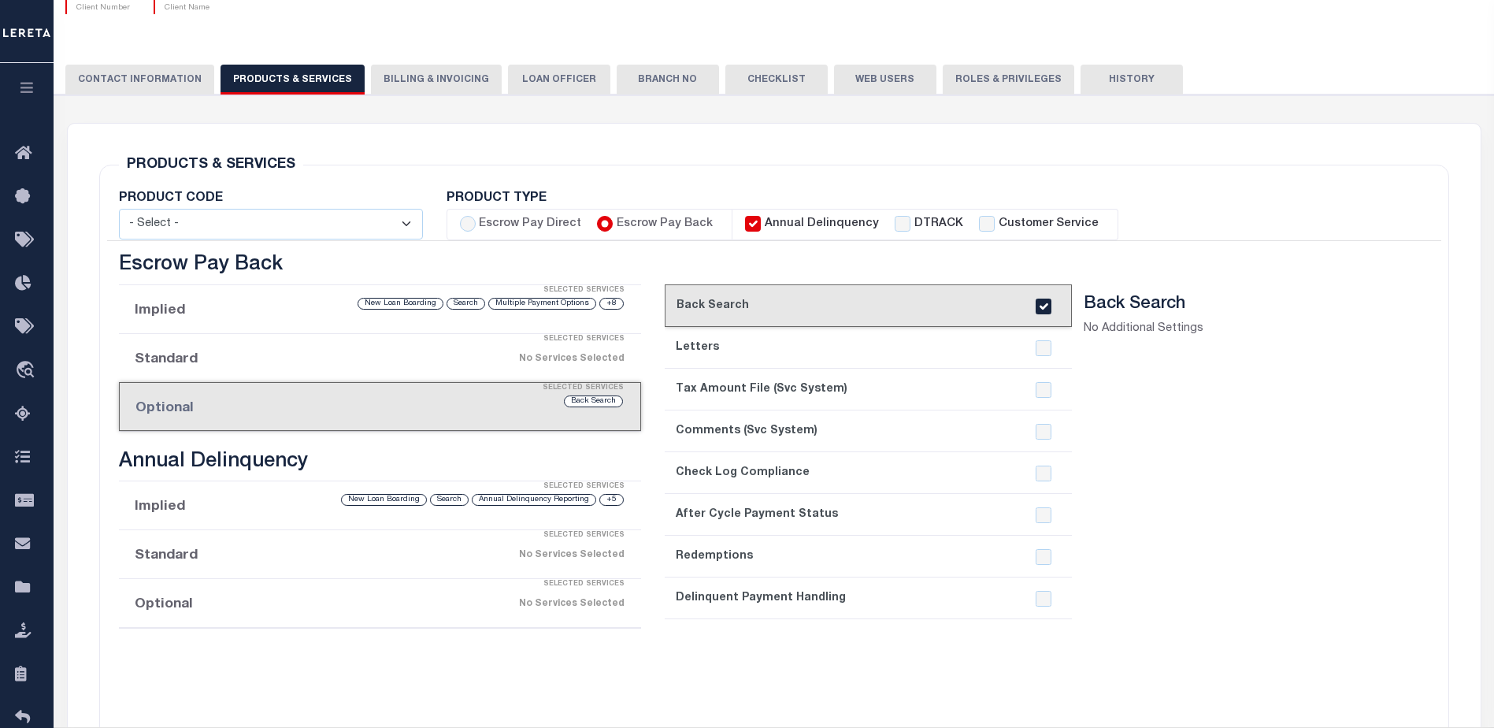
scroll to position [0, 0]
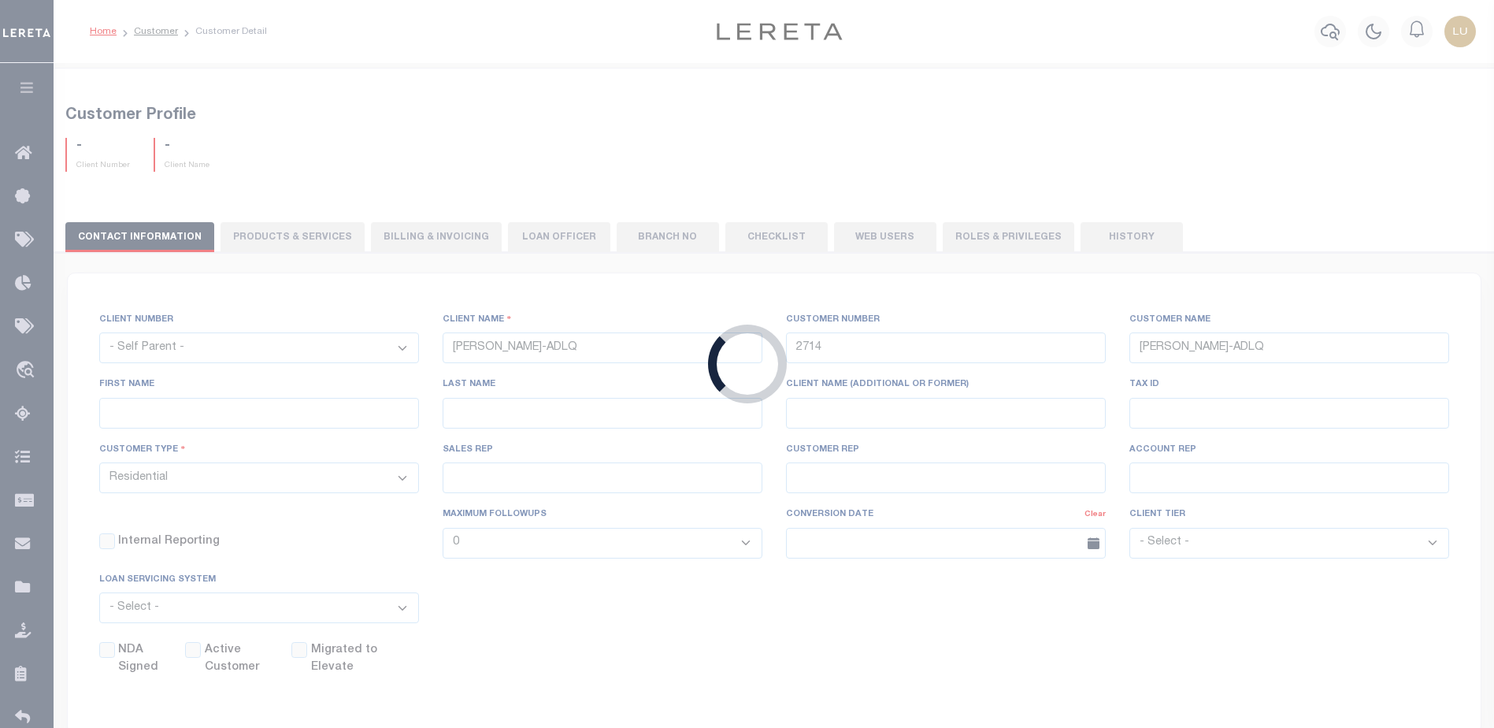
select select
checkbox input "false"
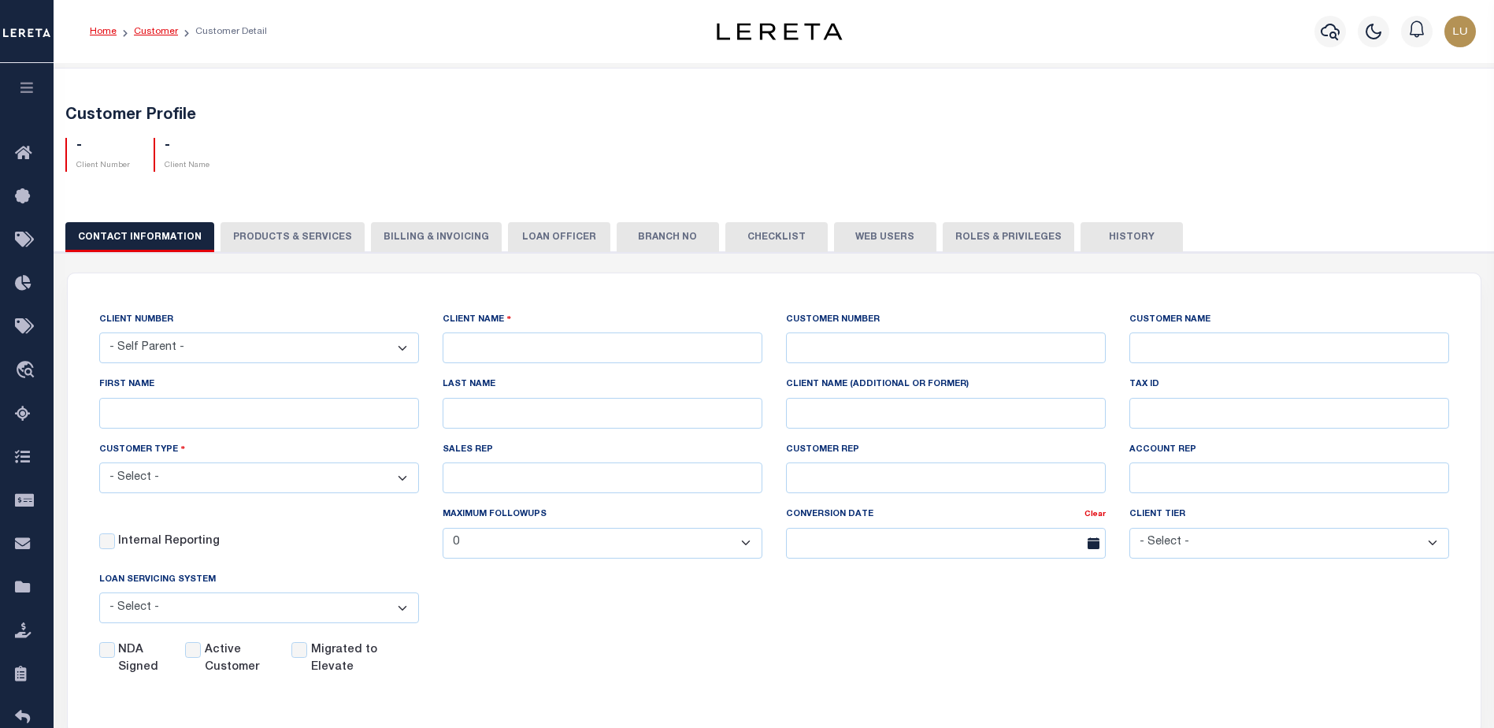
click at [144, 29] on link "Customer" at bounding box center [156, 31] width 44 height 9
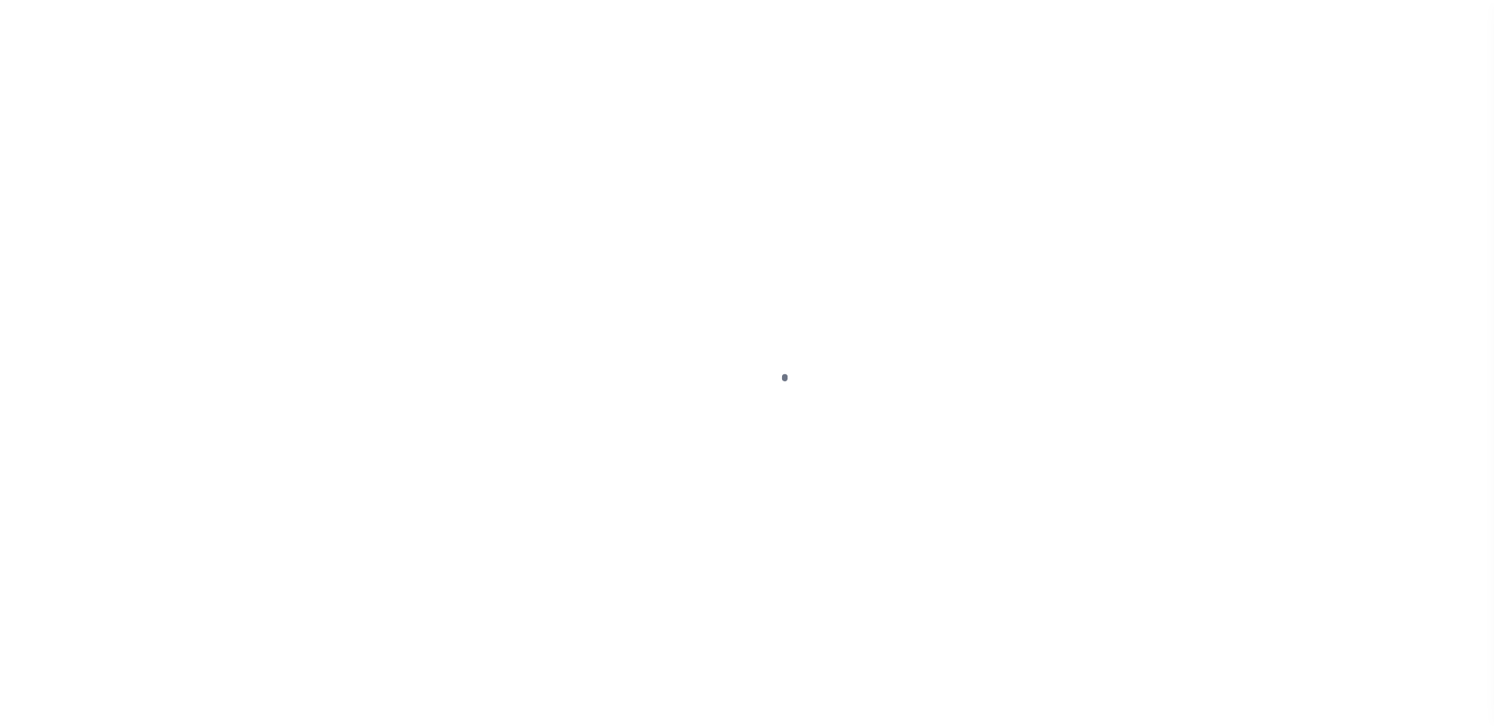
scroll to position [39, 0]
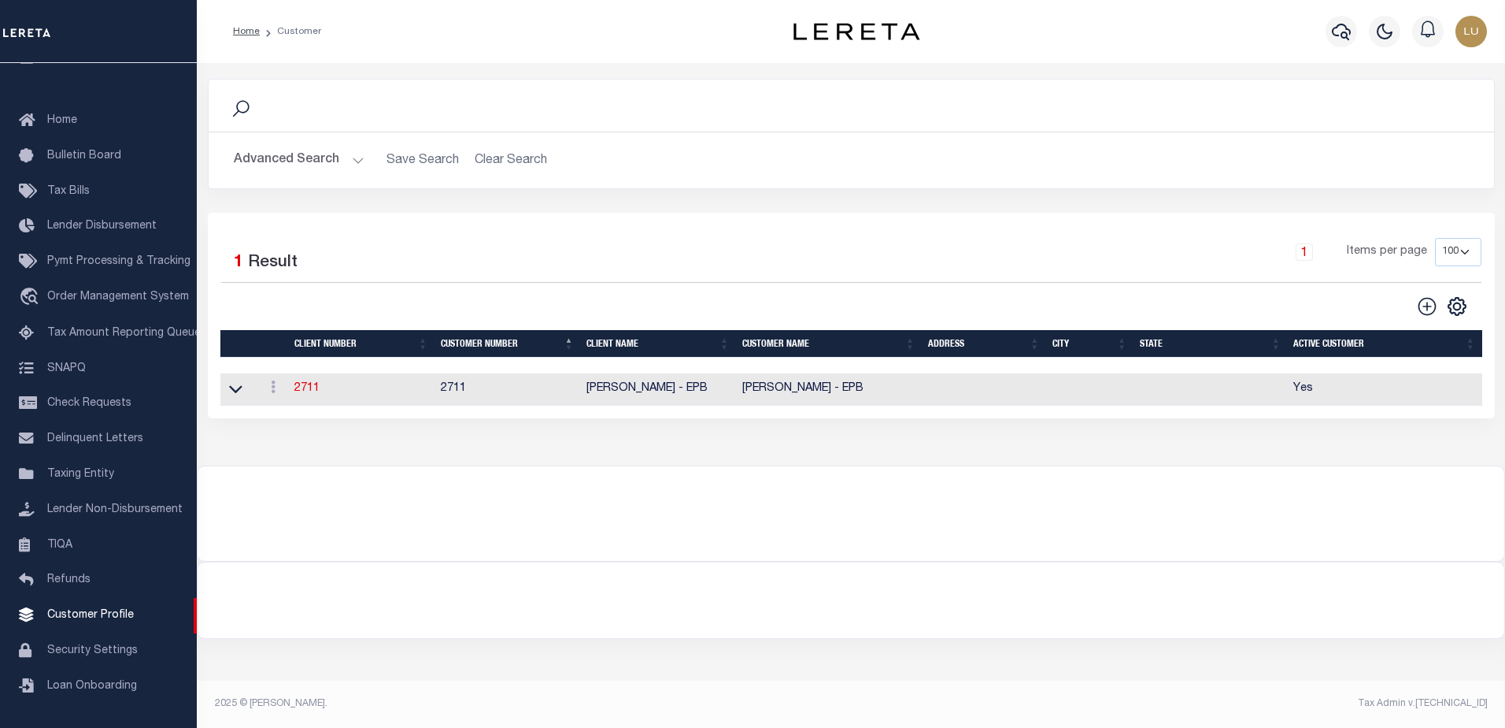
click at [344, 158] on button "Advanced Search" at bounding box center [299, 160] width 131 height 31
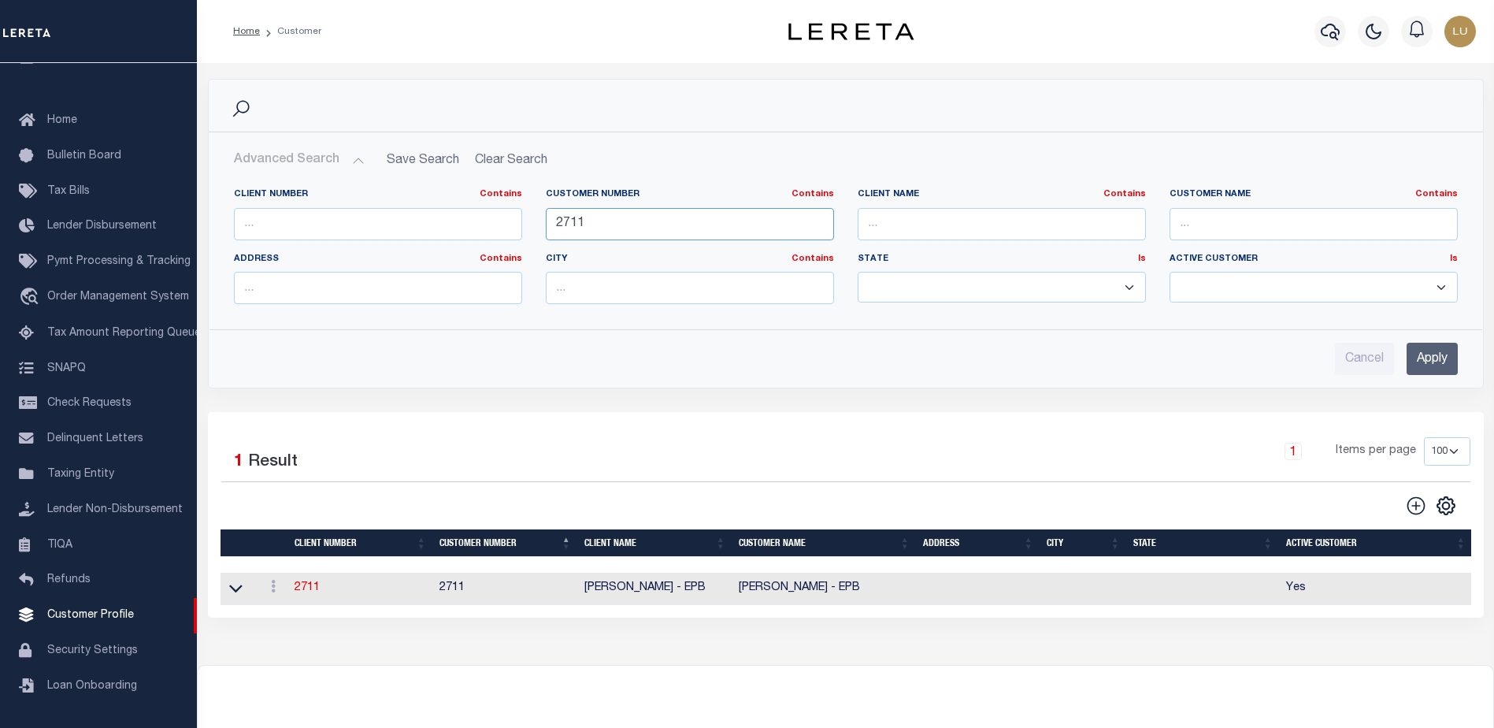
click at [606, 227] on input "2711" at bounding box center [690, 224] width 288 height 32
type input "2714"
click at [1424, 356] on input "Apply" at bounding box center [1431, 359] width 51 height 32
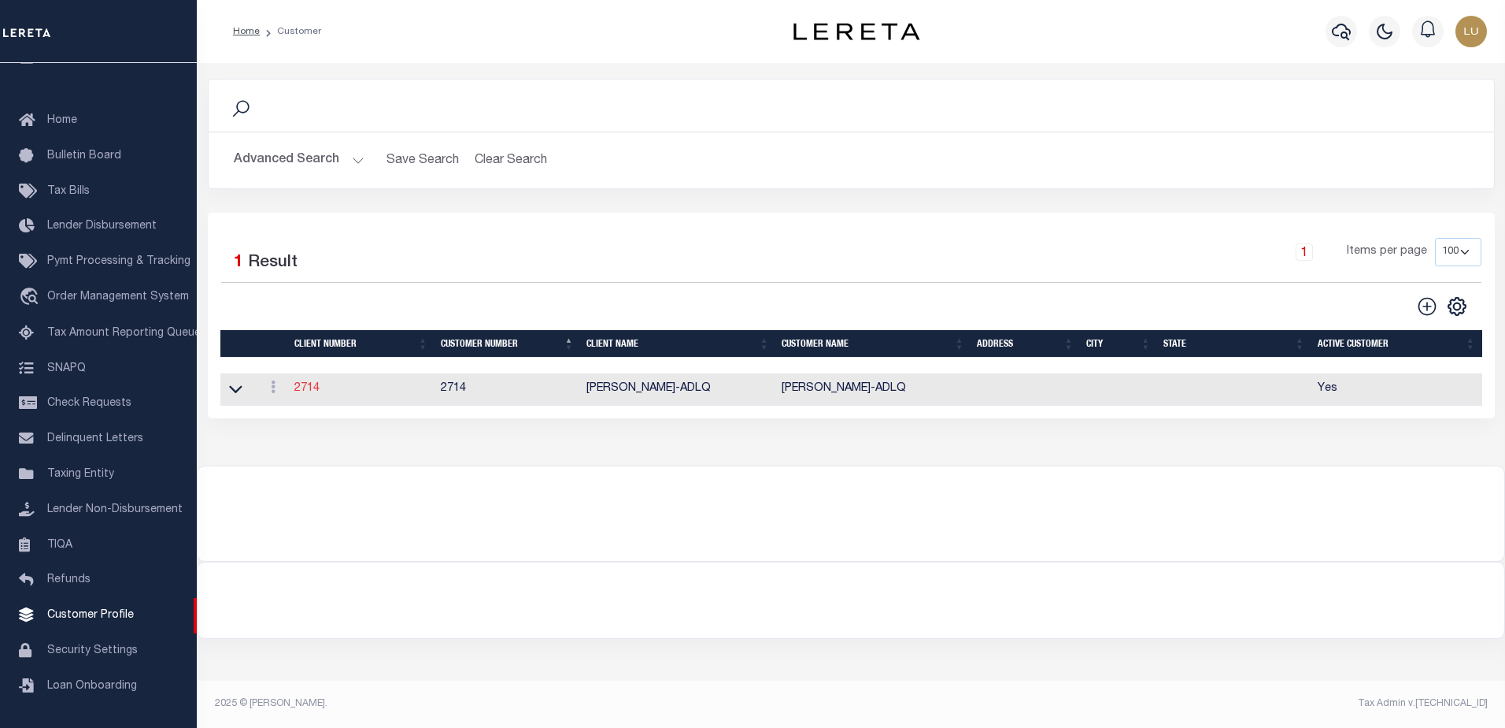
click at [303, 387] on link "2714" at bounding box center [306, 388] width 25 height 11
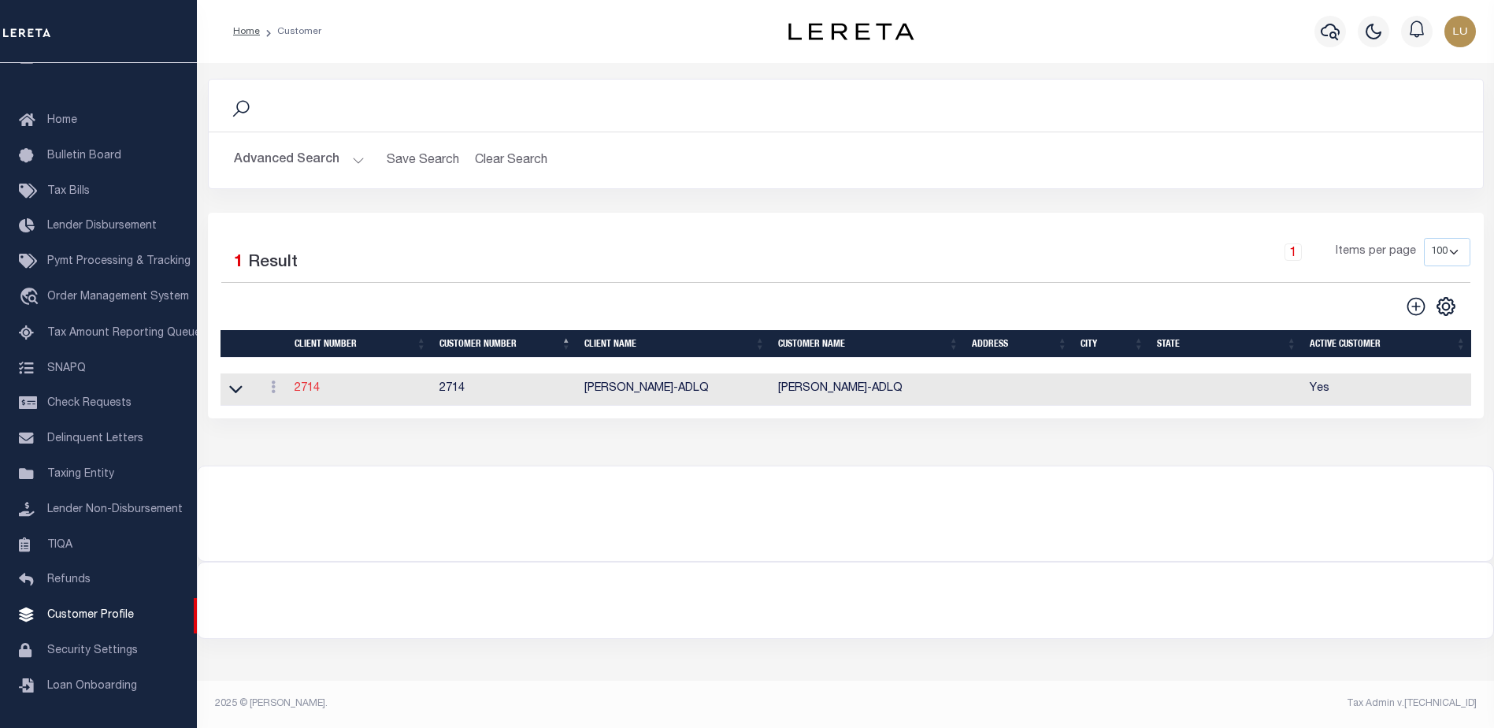
select select
type input "[PERSON_NAME]-ADLQ"
type input "2714"
type input "[PERSON_NAME]-ADLQ"
select select "Residential"
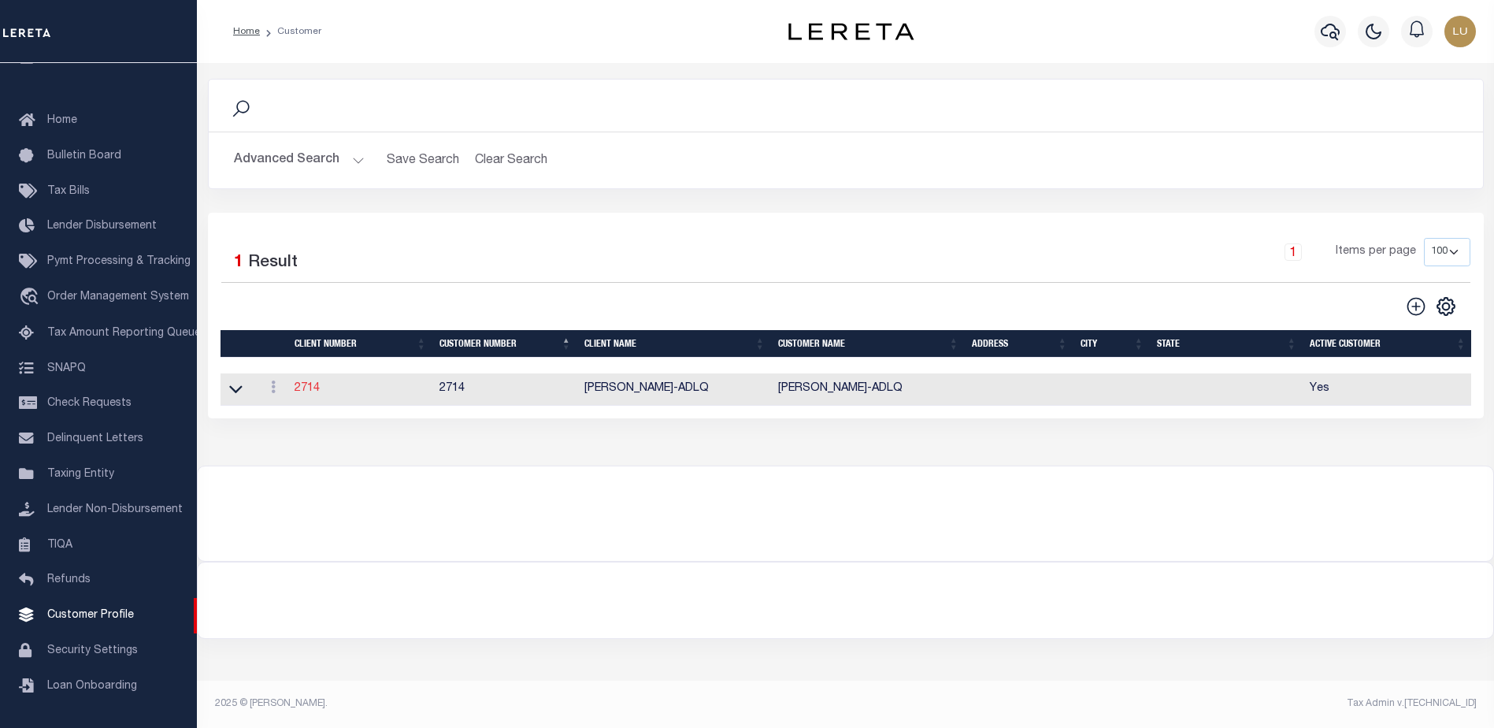
checkbox input "true"
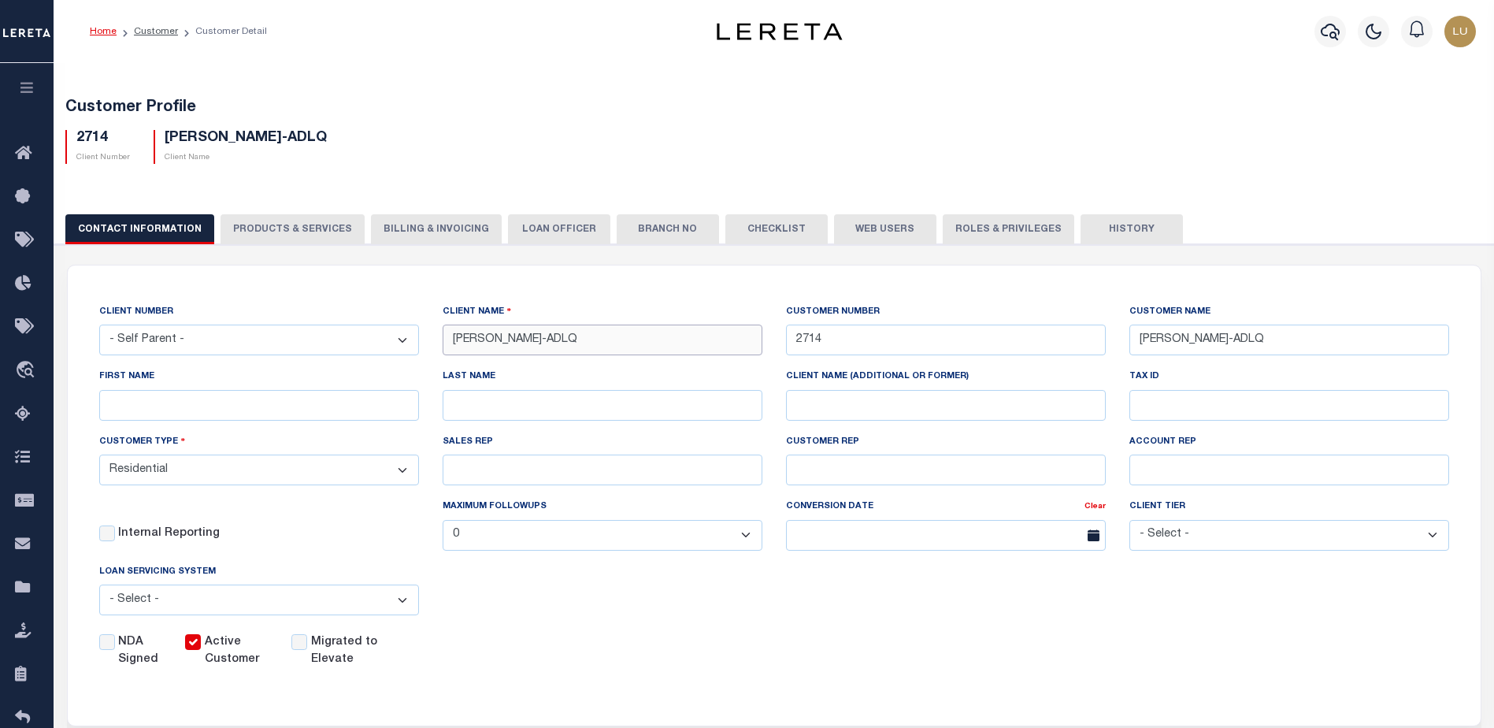
click at [629, 343] on input "Luis-Escrow-ADLQ" at bounding box center [603, 339] width 320 height 31
type input "[PERSON_NAME]-ADLQ-Backsearch"
click at [820, 143] on div "2714 Client Number Luis-Escrow-ADLQ Client Name" at bounding box center [774, 140] width 1441 height 46
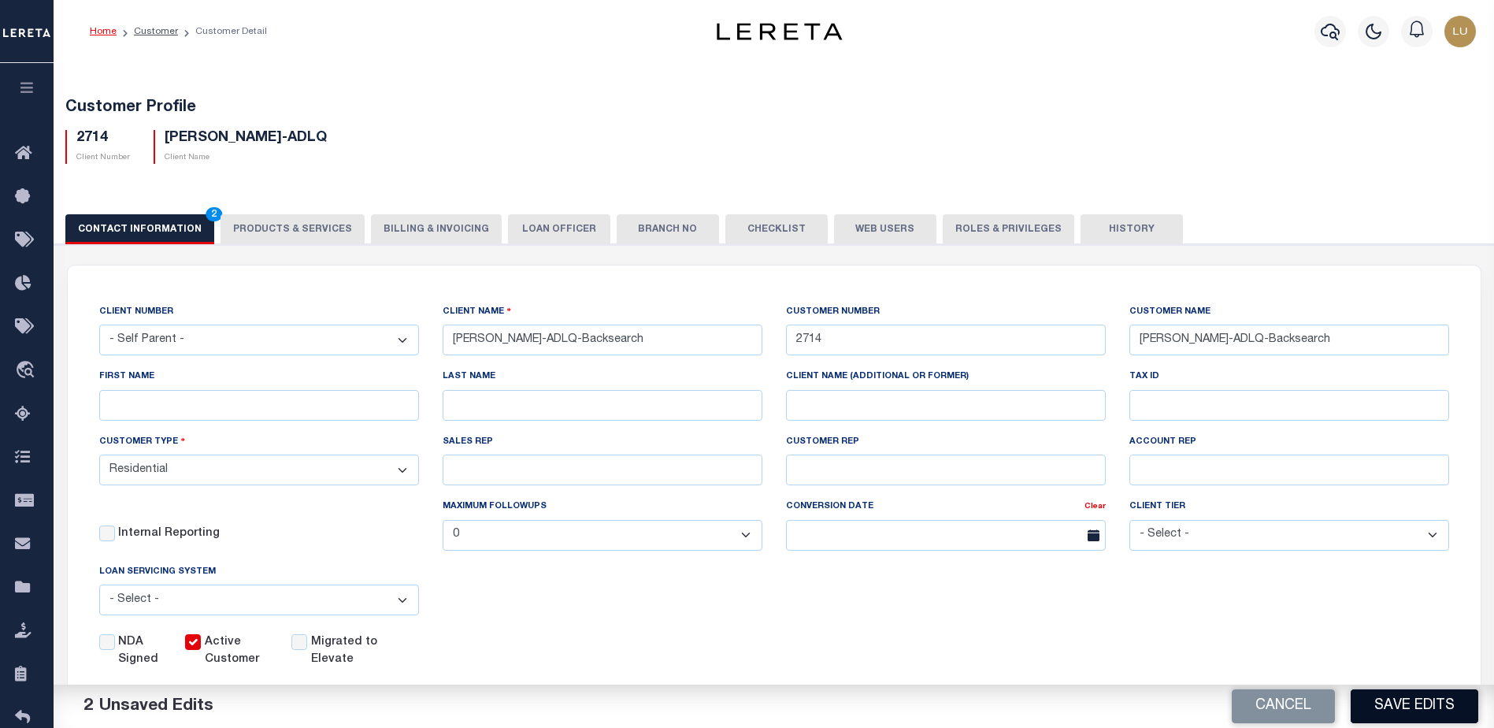
click at [1394, 703] on button "Save Edits" at bounding box center [1414, 706] width 128 height 34
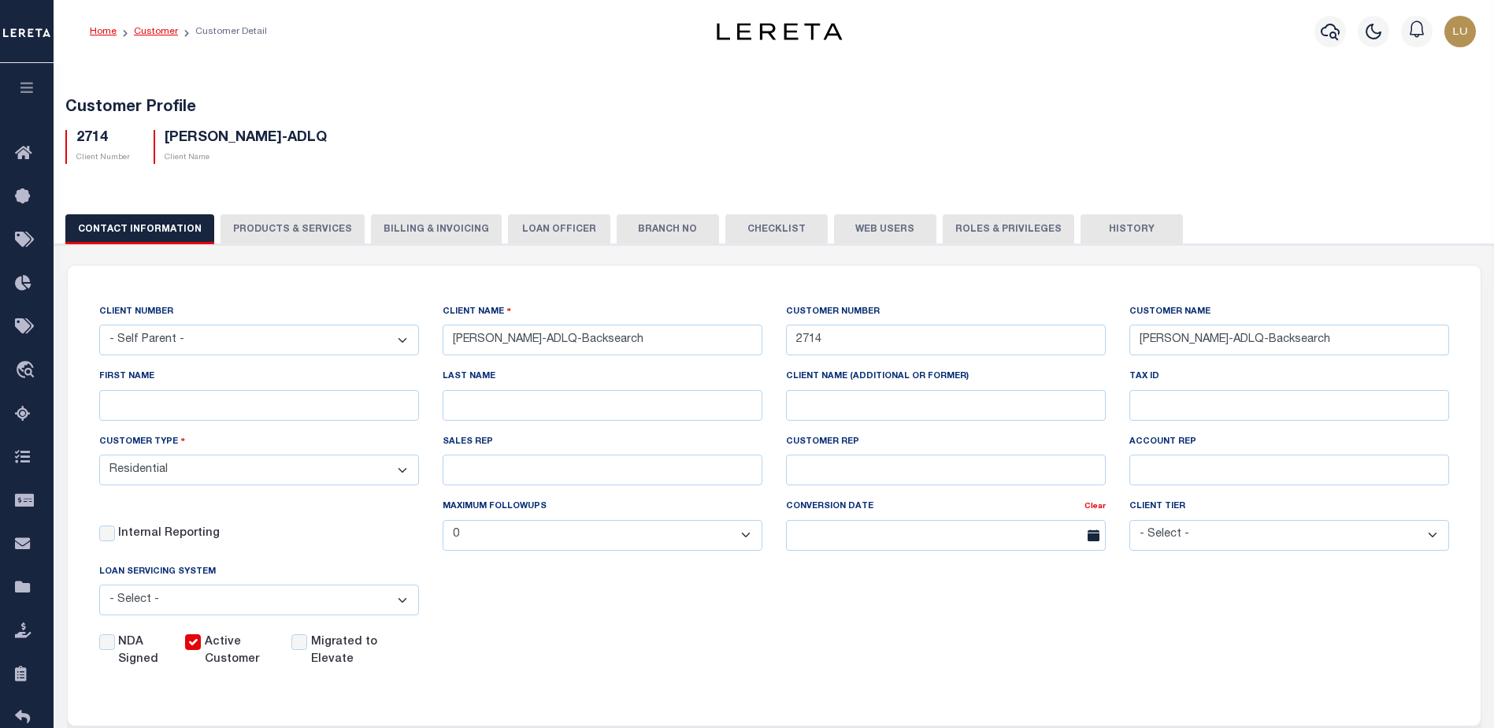
click at [161, 29] on link "Customer" at bounding box center [156, 31] width 44 height 9
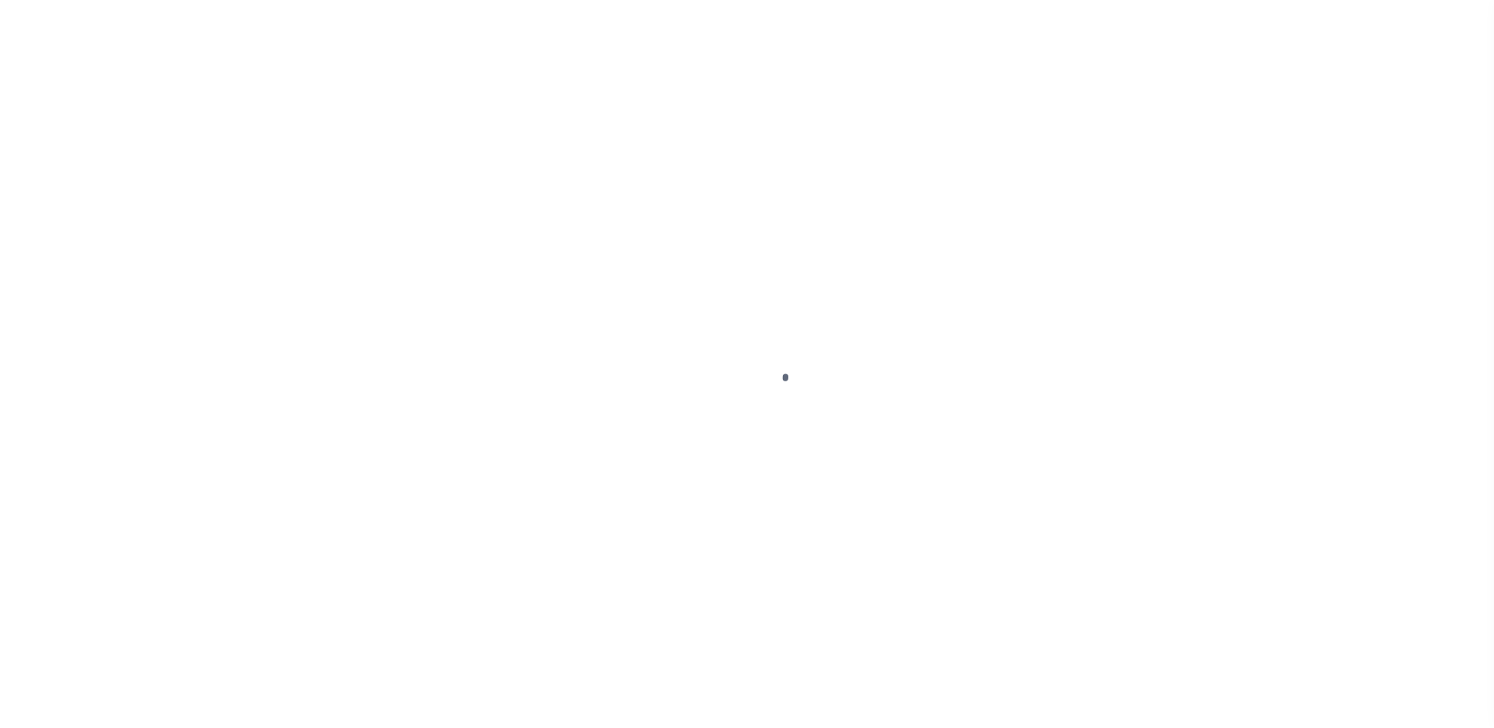
select select "10"
select select "NonEscrow"
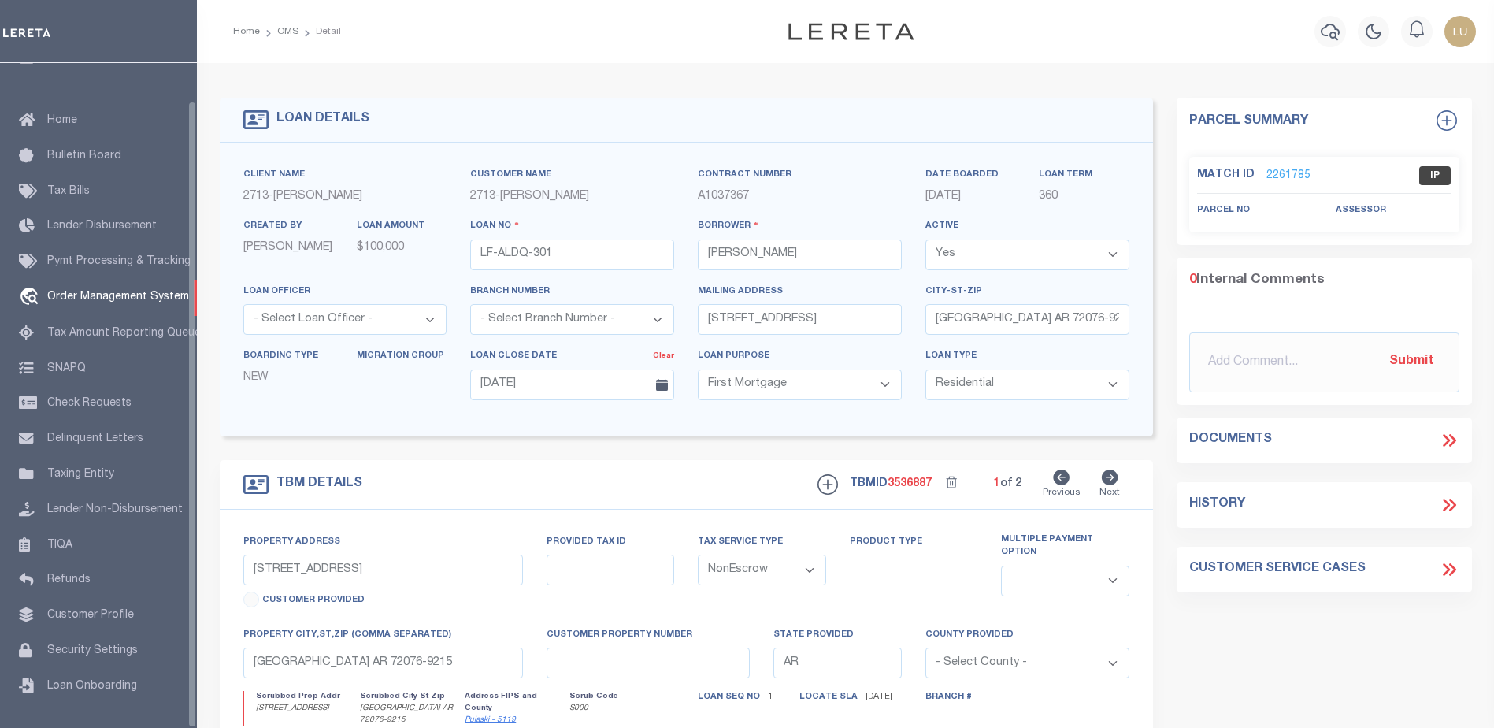
select select "200"
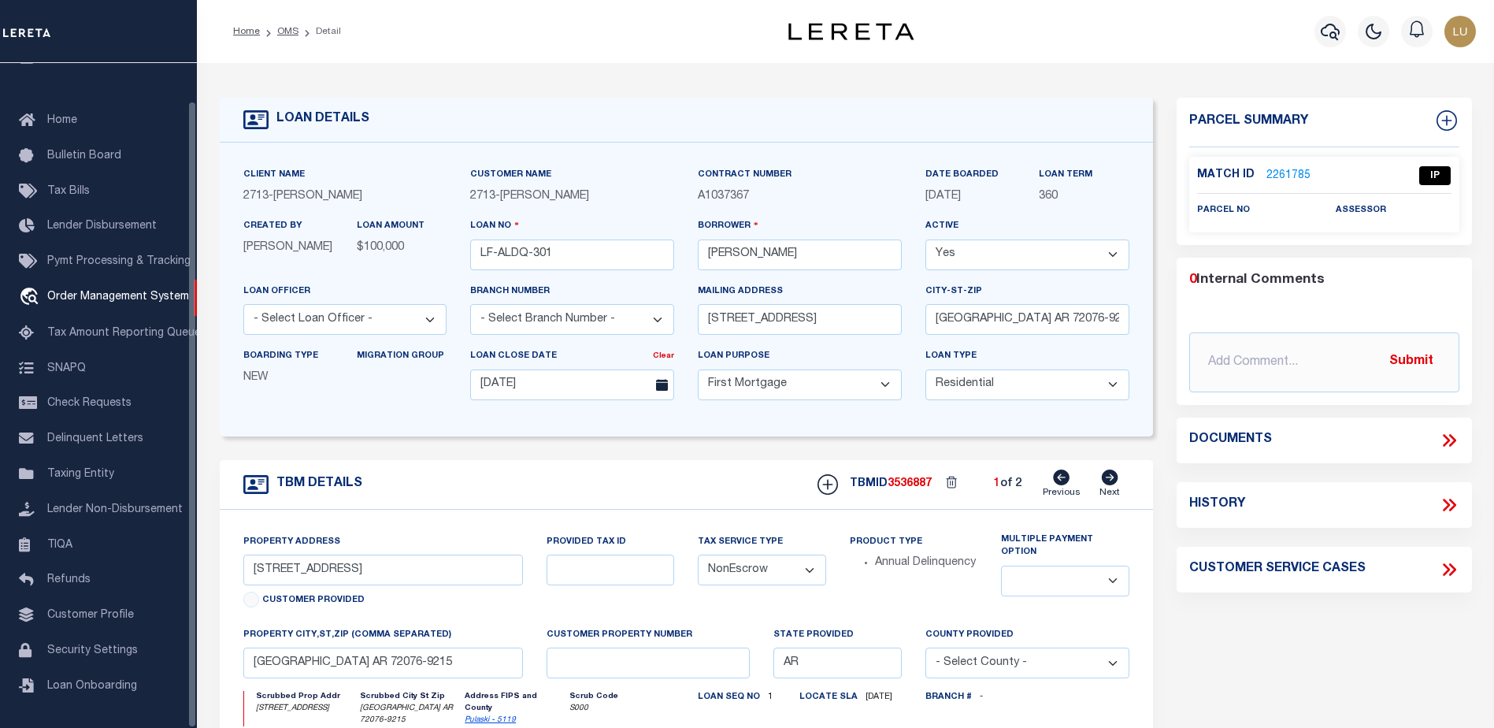
select select "200"
click at [291, 27] on link "OMS" at bounding box center [287, 31] width 21 height 9
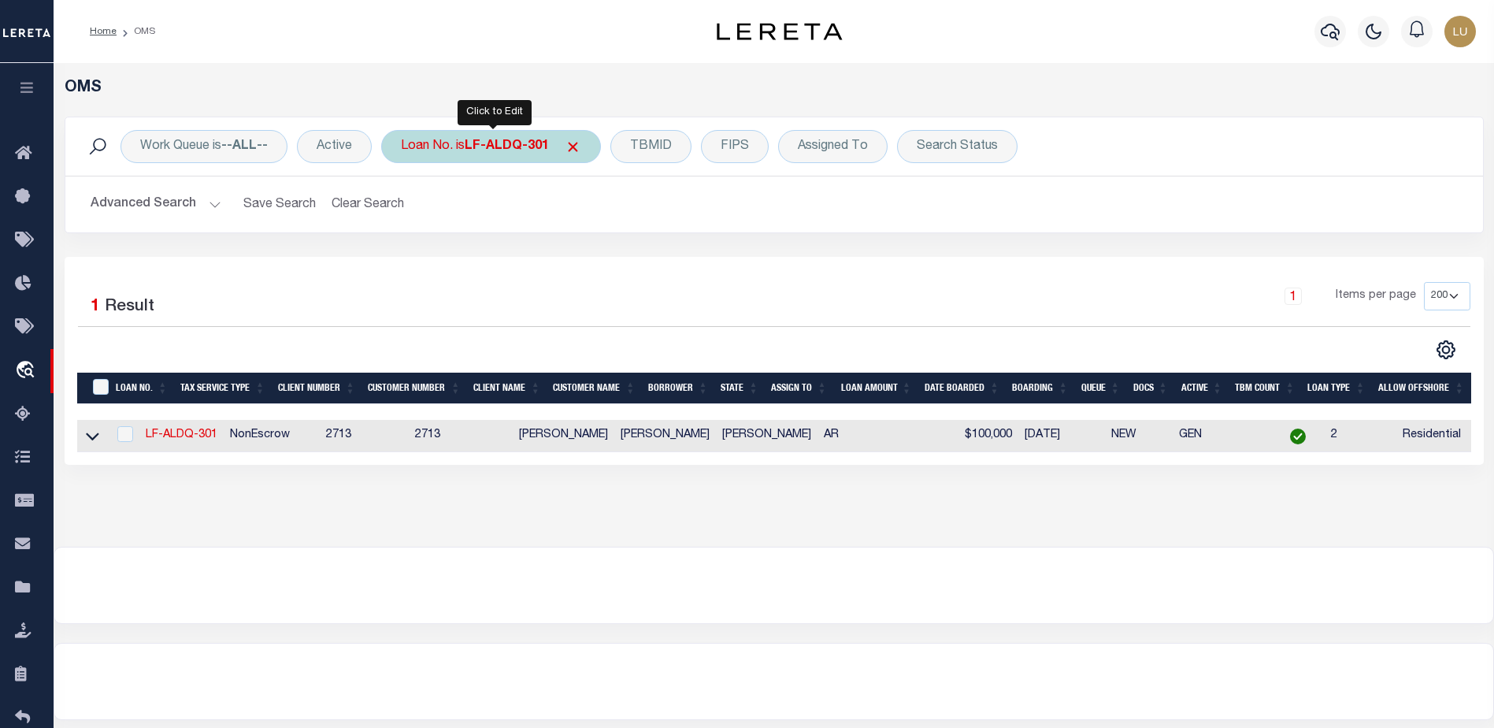
click at [507, 140] on b "LF-ALDQ-301" at bounding box center [507, 146] width 84 height 13
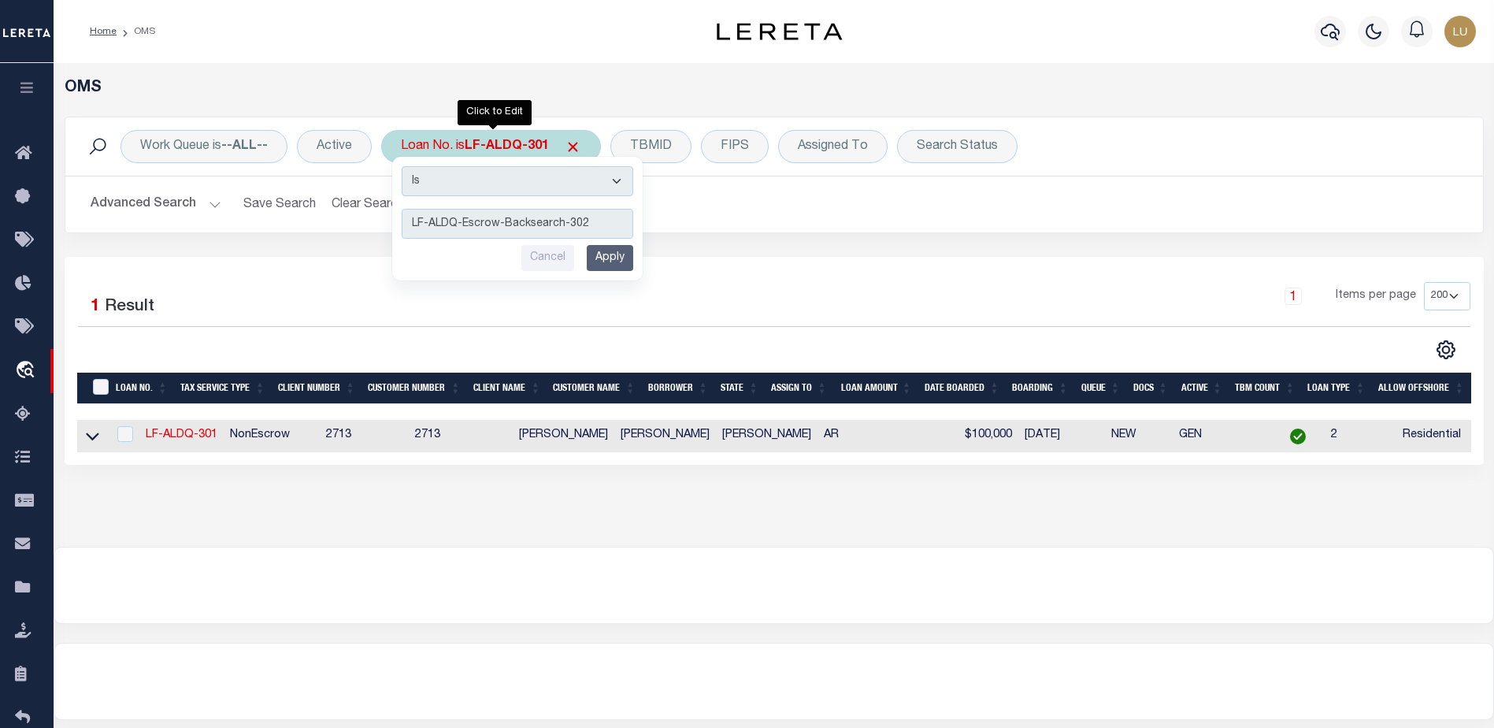
type input "LF-ALDQ-Escrow-Backsearch-302"
click at [609, 258] on input "Apply" at bounding box center [610, 258] width 46 height 26
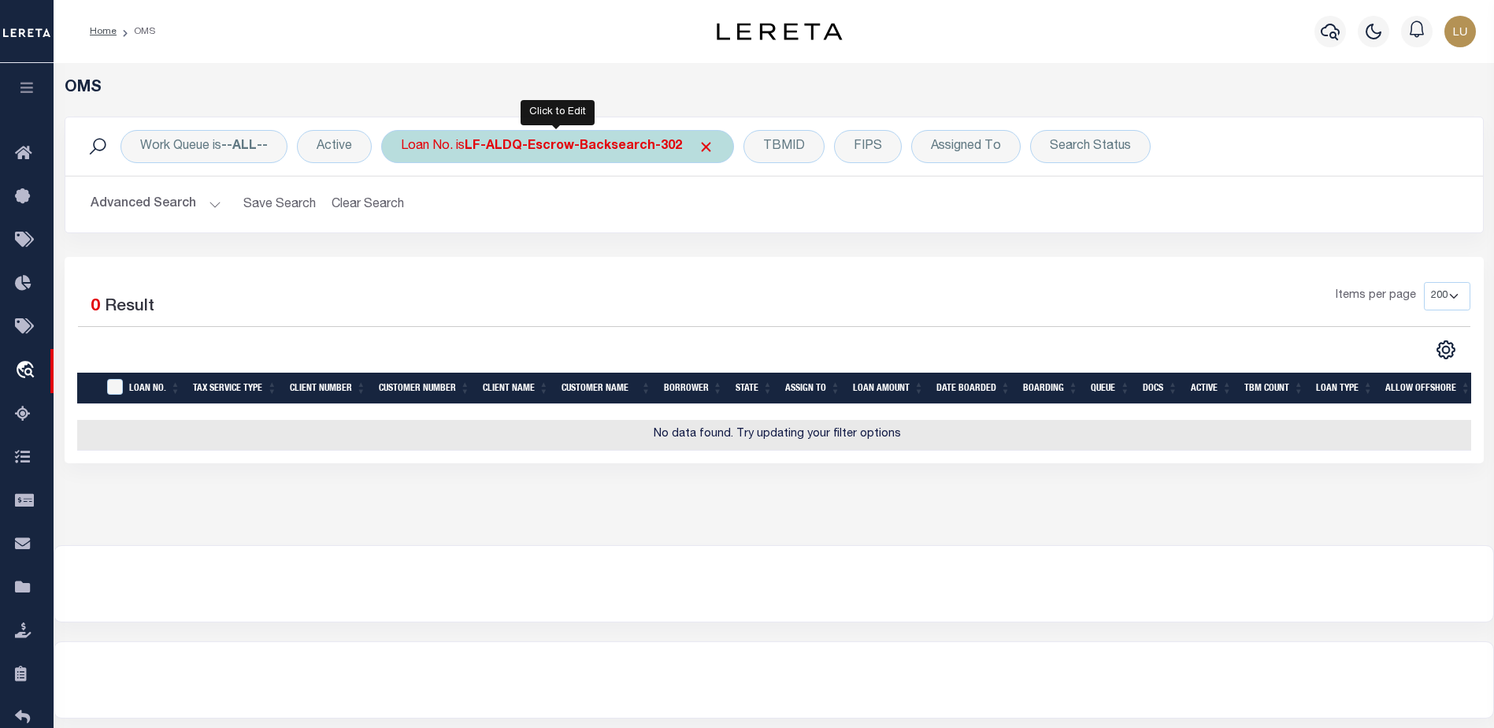
click at [550, 145] on b "LF-ALDQ-Escrow-Backsearch-302" at bounding box center [573, 146] width 217 height 13
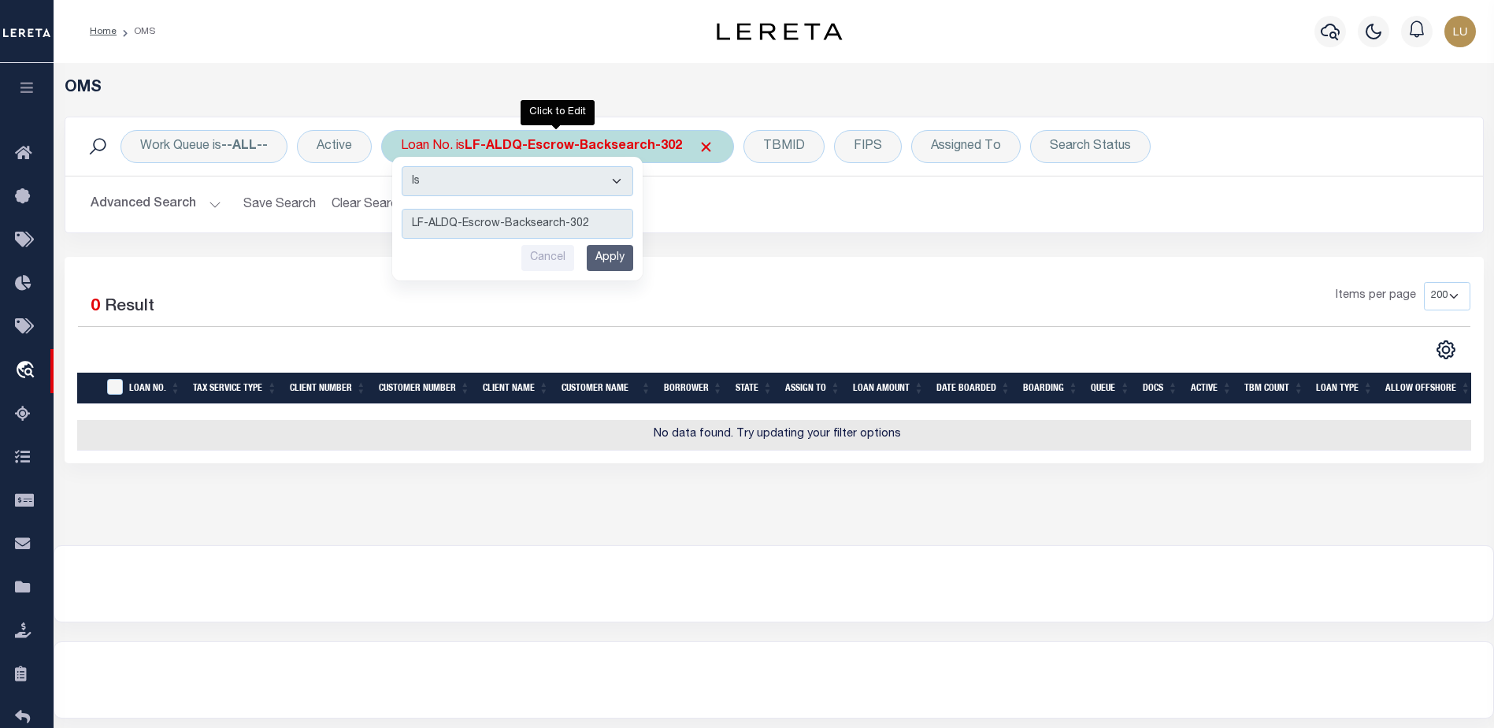
click at [618, 255] on input "Apply" at bounding box center [610, 258] width 46 height 26
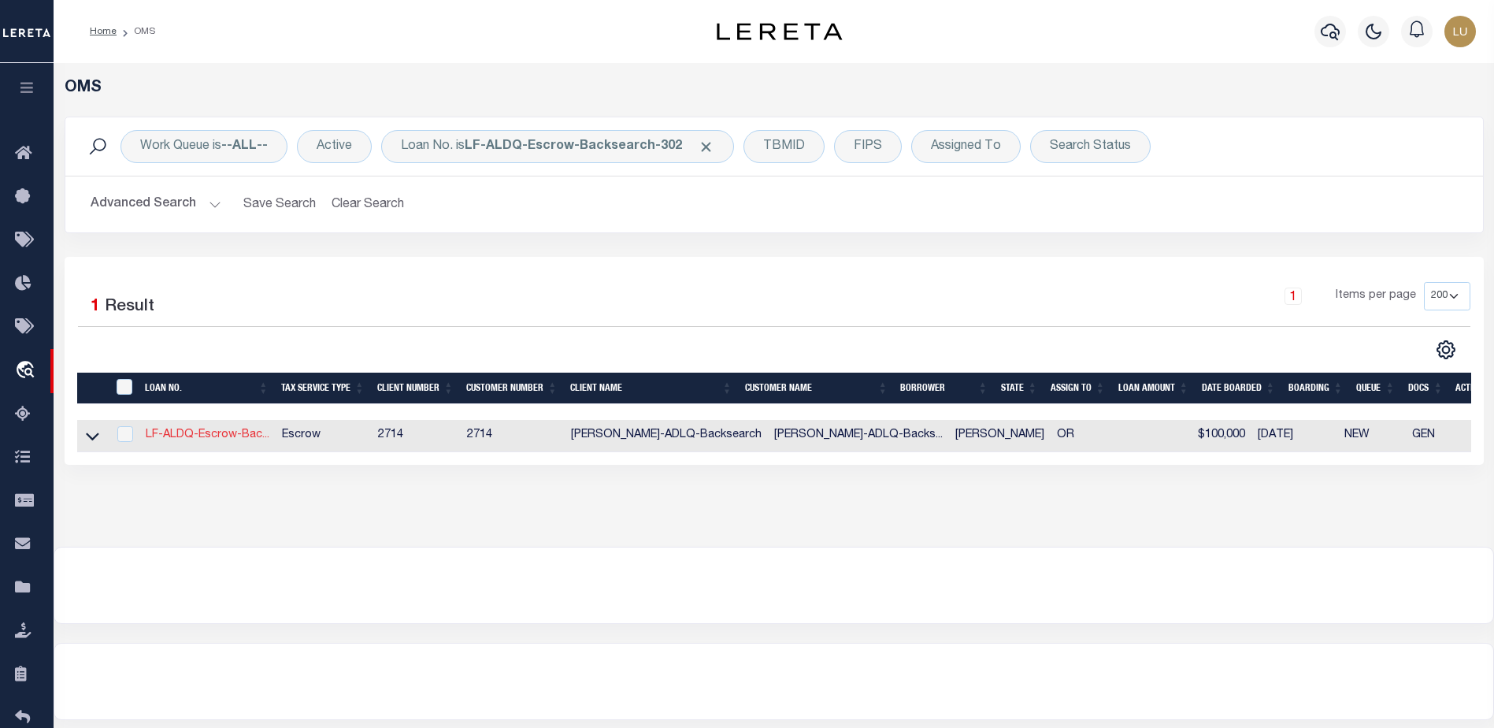
click at [158, 436] on link "LF-ALDQ-Escrow-Bac..." at bounding box center [208, 434] width 124 height 11
type input "LF-ALDQ-Escrow-Backsearch-302"
select select "Escrow"
type input "2628 N WILLAMETTE BLVD"
type input "PORTLAND OR 97217-4118"
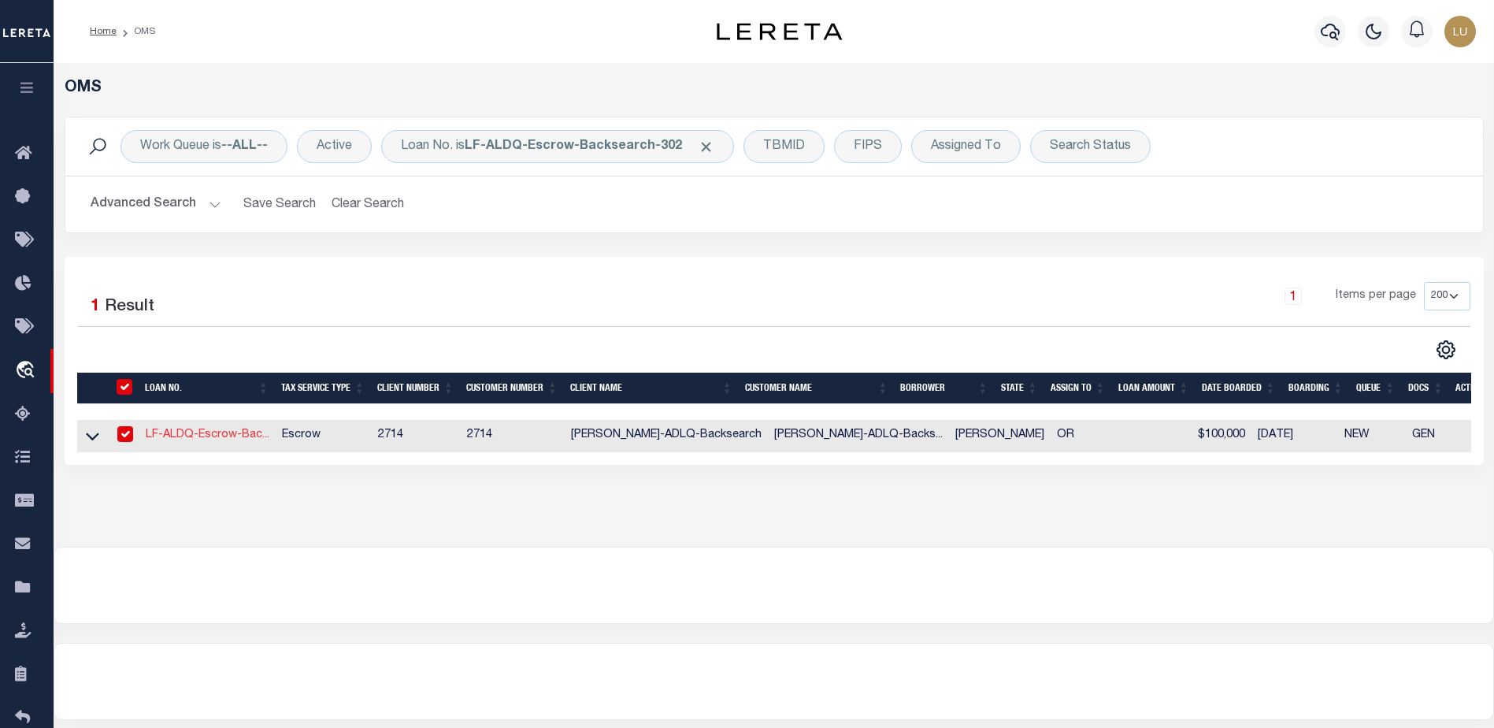
type input "OR"
select select "3"
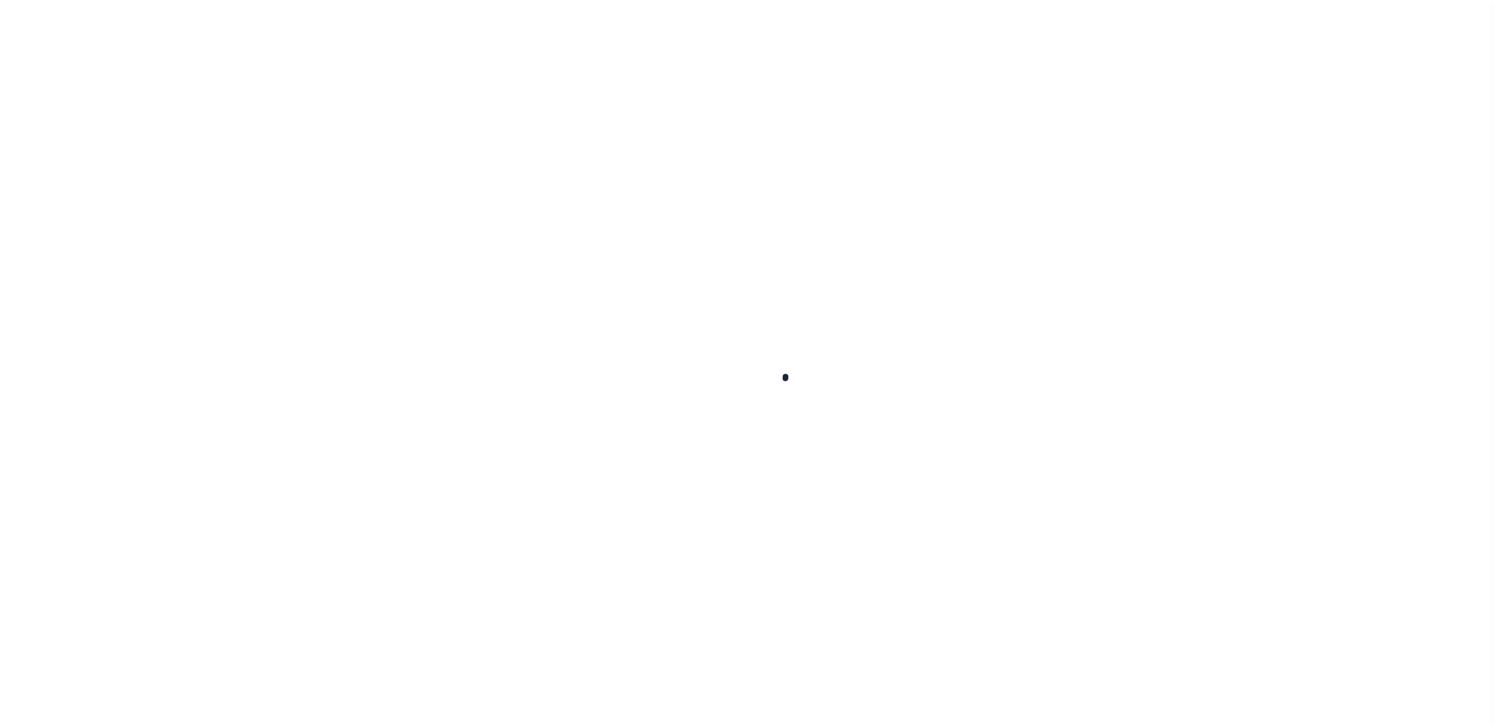
select select "10"
select select "NonEscrow"
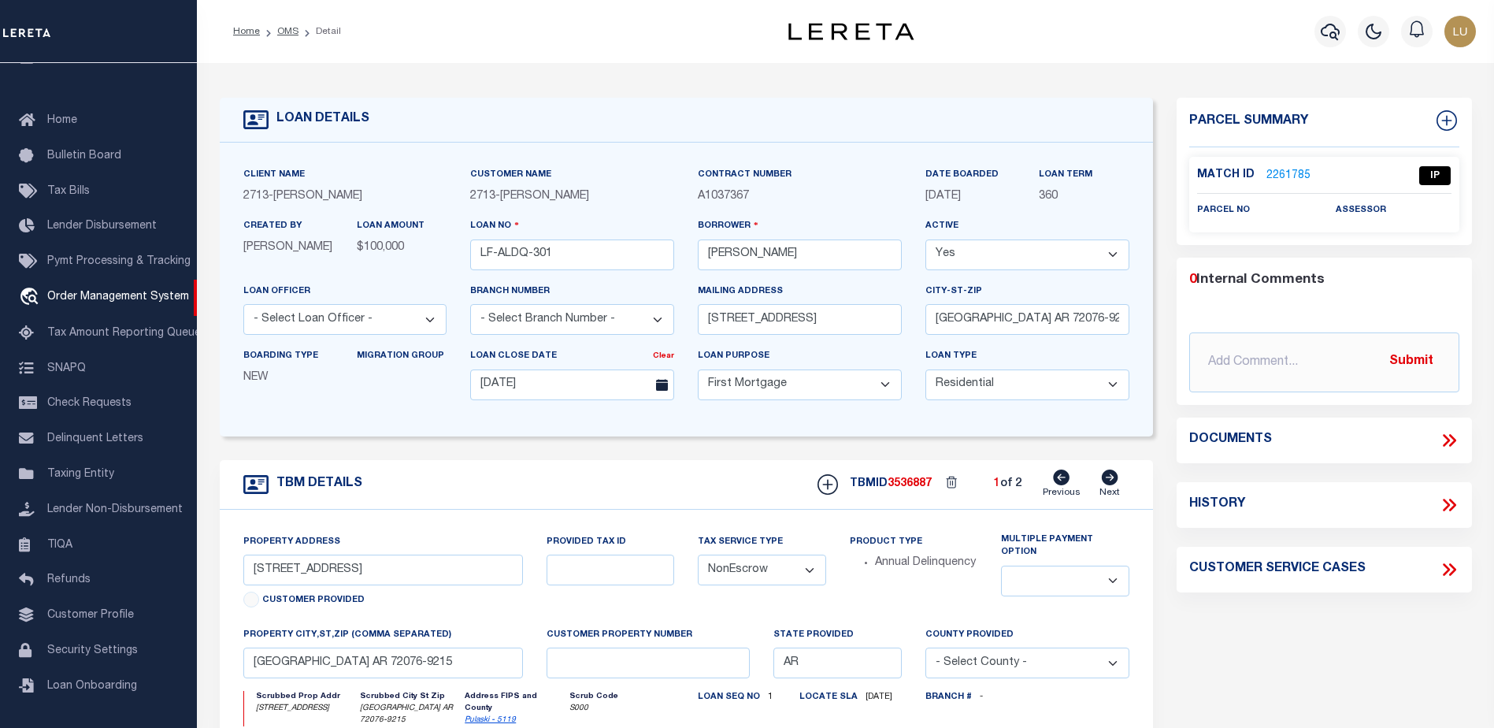
click at [1275, 172] on link "2261785" at bounding box center [1288, 176] width 44 height 17
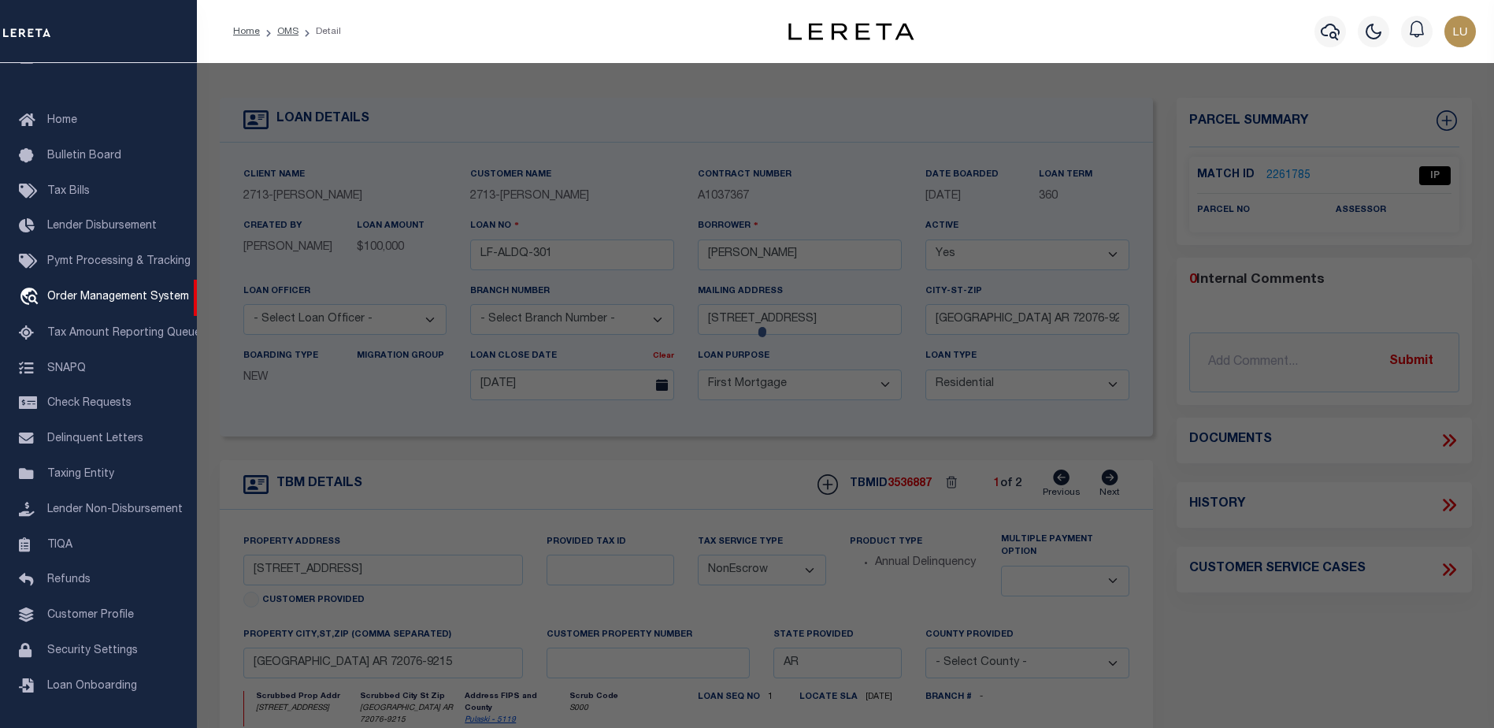
checkbox input "false"
select select "IP"
checkbox input "false"
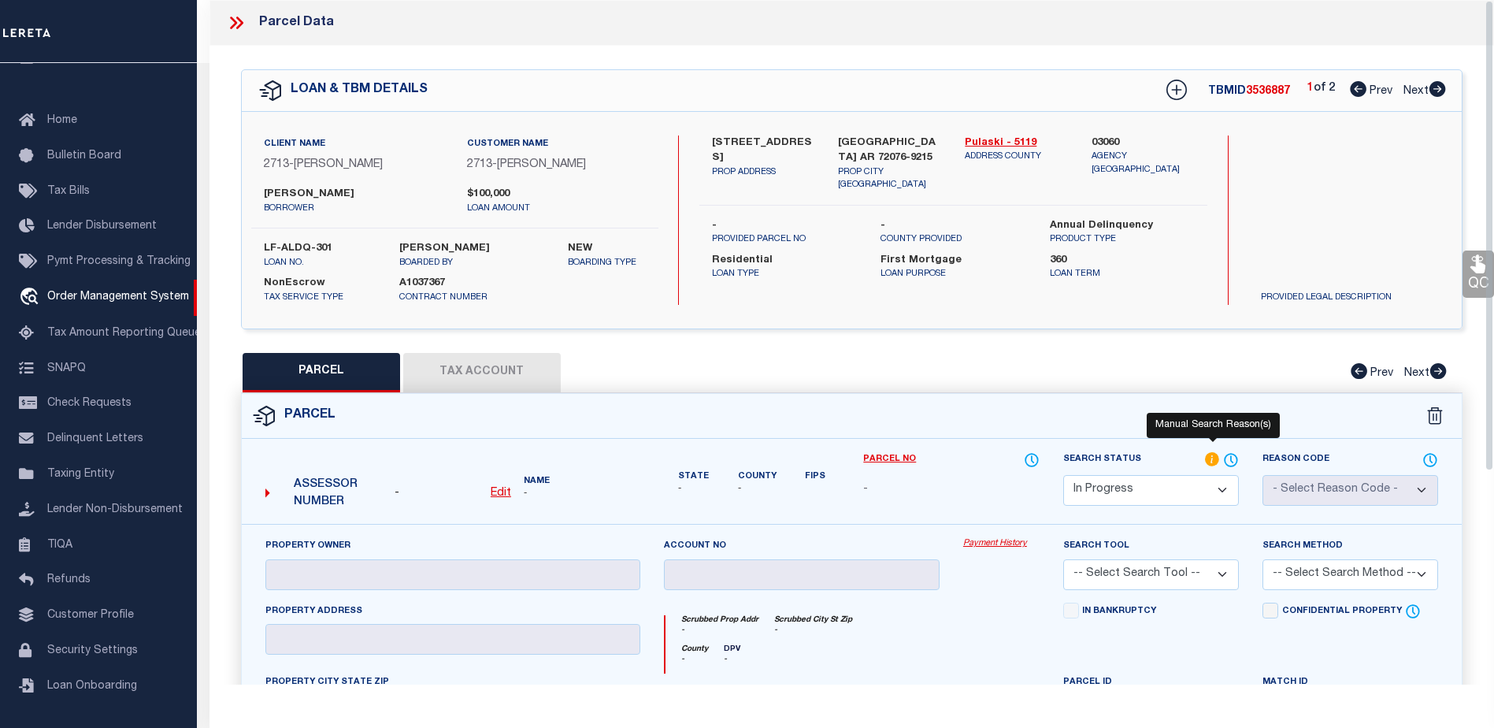
click at [1214, 452] on icon at bounding box center [1212, 459] width 14 height 14
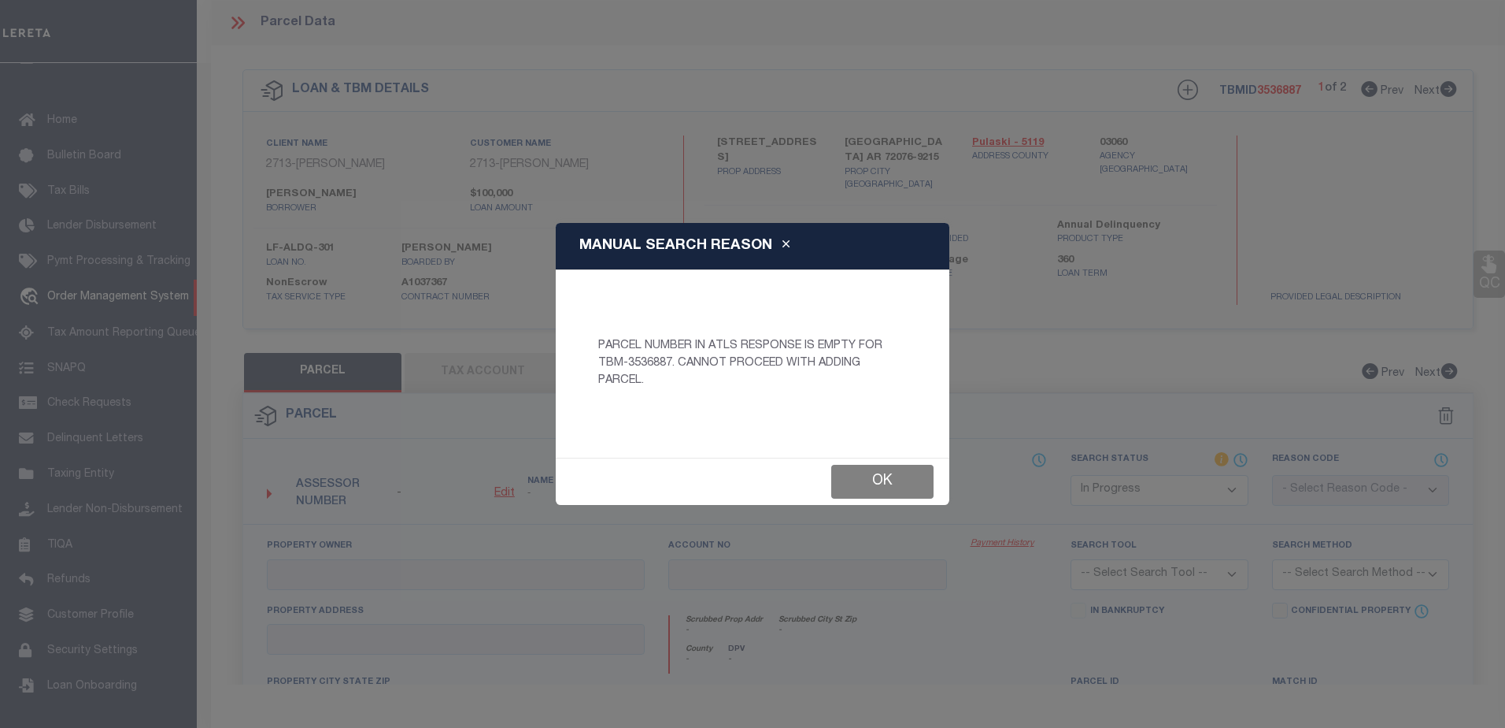
click at [883, 474] on button "Ok" at bounding box center [882, 482] width 102 height 34
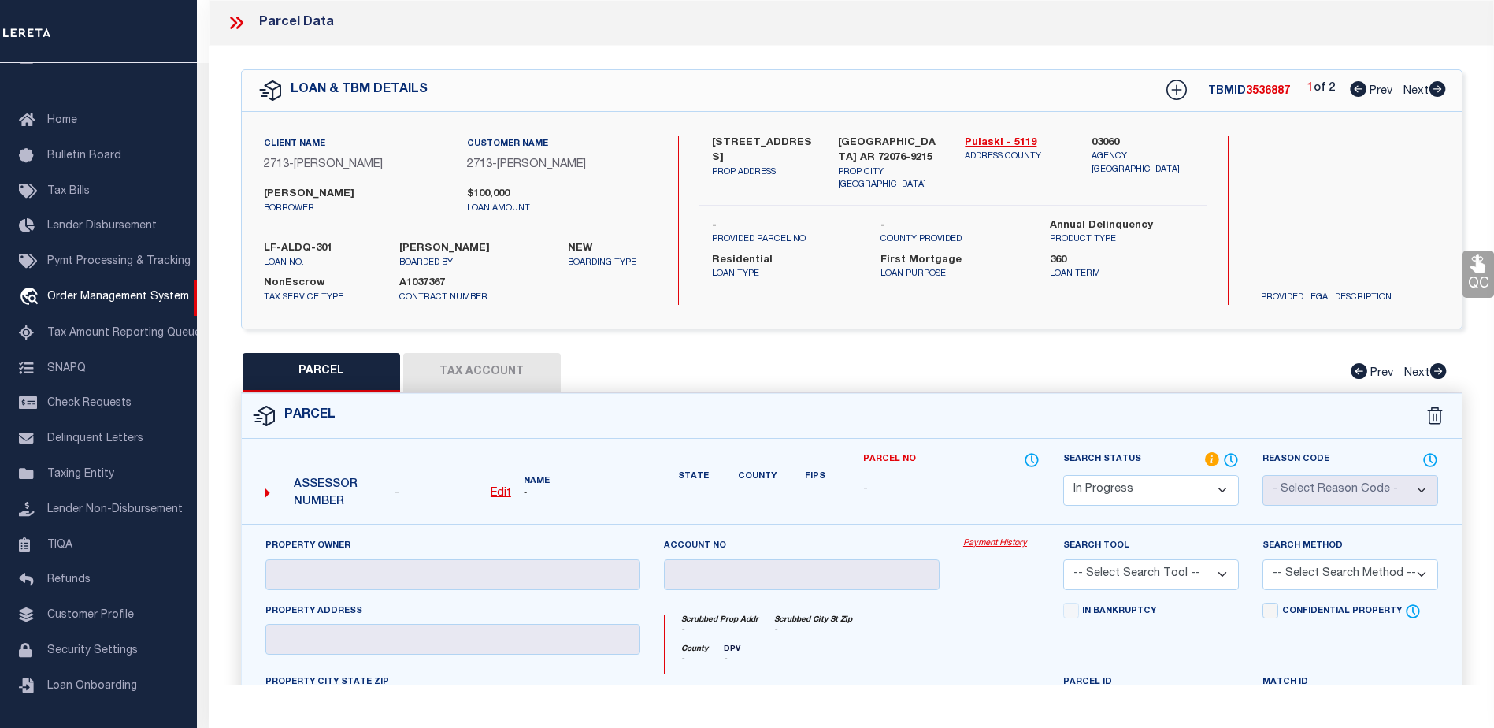
click at [231, 17] on icon at bounding box center [233, 23] width 7 height 13
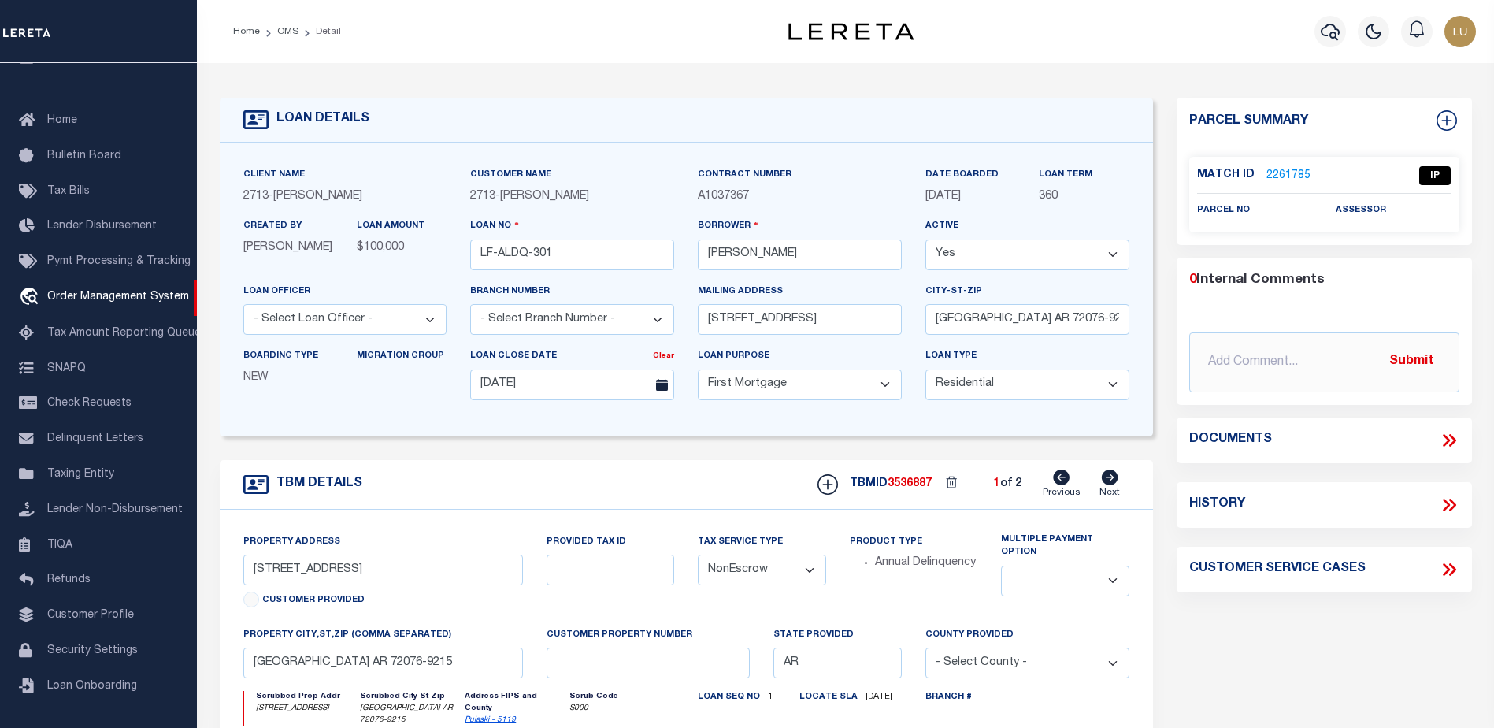
click at [1103, 479] on icon at bounding box center [1109, 477] width 17 height 16
click at [907, 488] on span "3536888" at bounding box center [909, 483] width 44 height 11
copy span "3536888"
click at [911, 486] on span "3536888" at bounding box center [909, 483] width 44 height 11
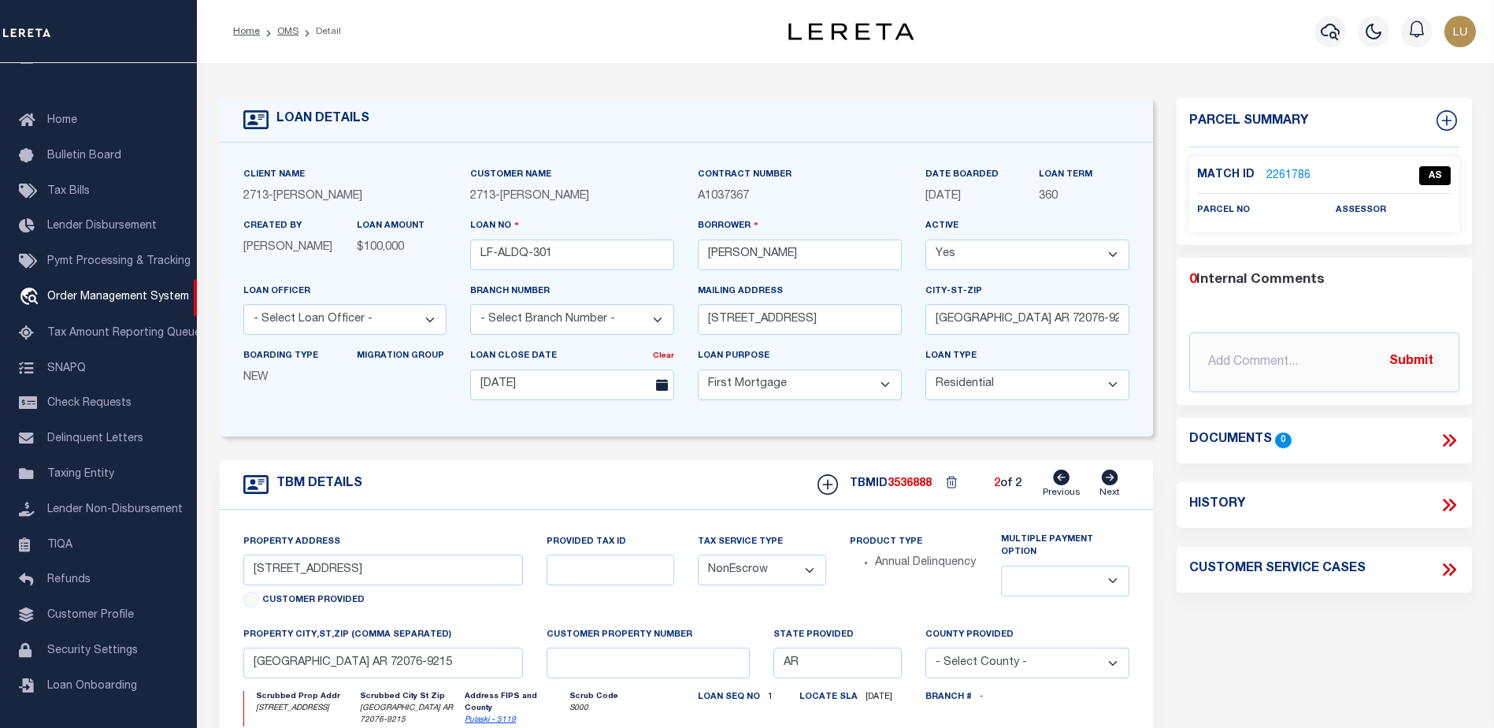
click at [911, 486] on span "3536888" at bounding box center [909, 483] width 44 height 11
click at [1058, 480] on icon at bounding box center [1061, 477] width 17 height 16
select select
click at [902, 479] on div "TBMID 3536887 1 of 2 Previous Next" at bounding box center [967, 484] width 324 height 30
click at [903, 485] on span "3536887" at bounding box center [909, 483] width 44 height 11
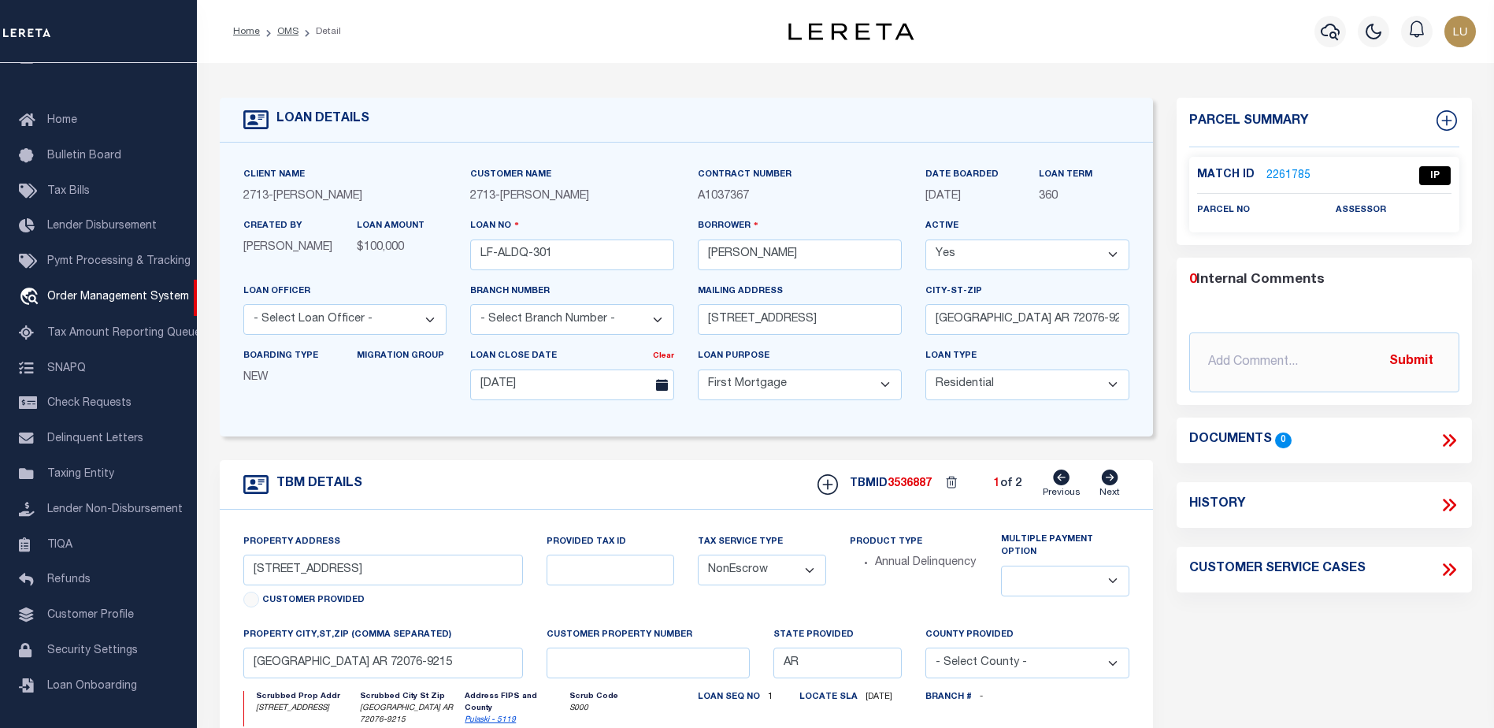
click at [903, 485] on span "3536887" at bounding box center [909, 483] width 44 height 11
copy span "3536887"
click at [282, 30] on link "OMS" at bounding box center [287, 31] width 21 height 9
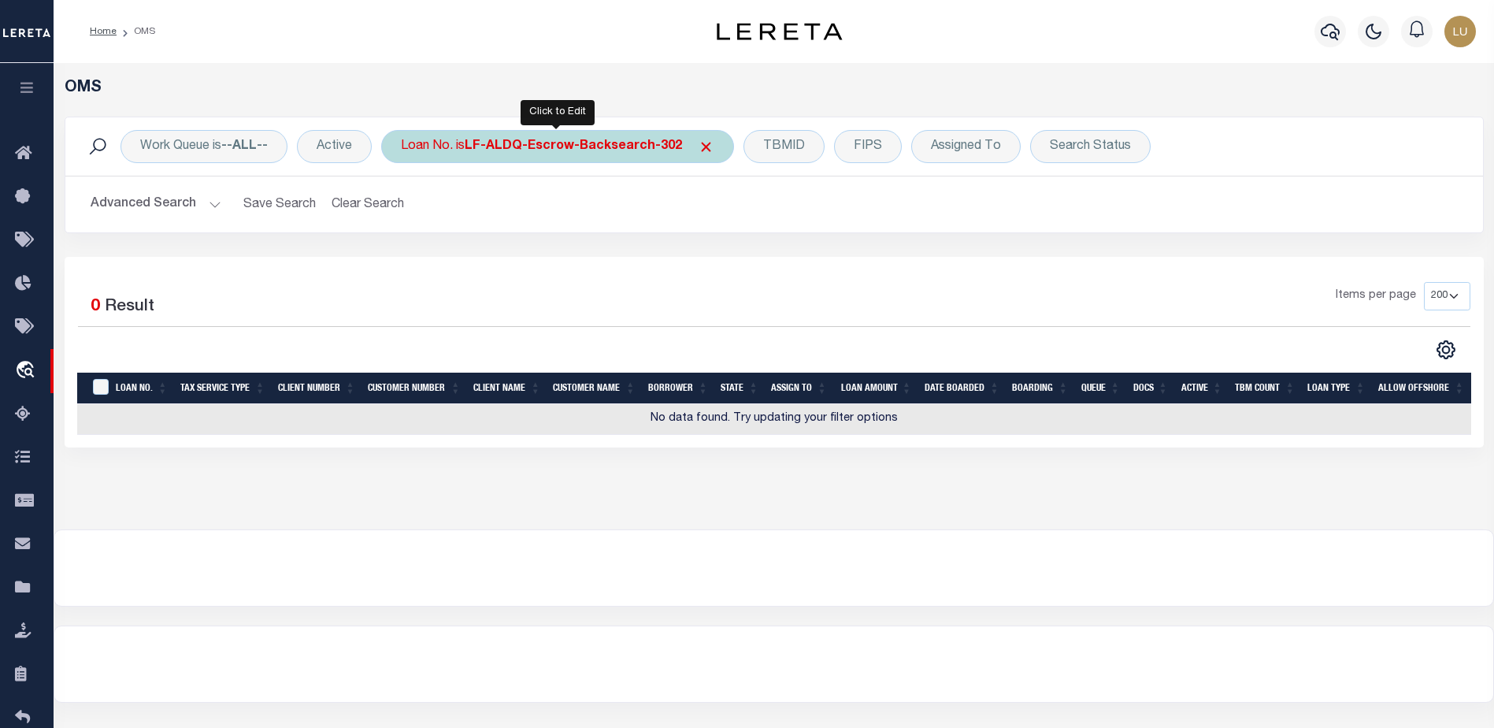
click at [511, 137] on div "Loan No. is LF-ALDQ-Escrow-Backsearch-302" at bounding box center [557, 146] width 353 height 33
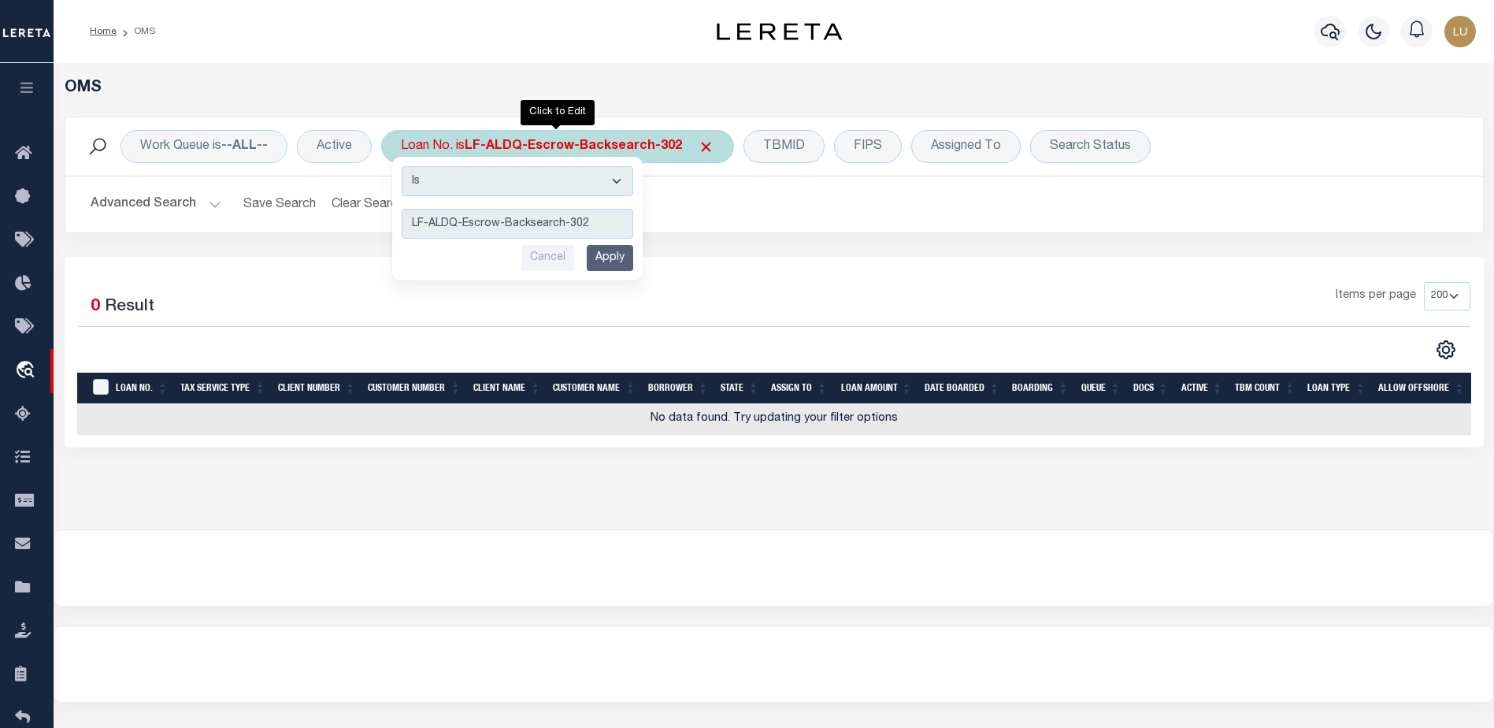
type input "LF-ALDQ-303"
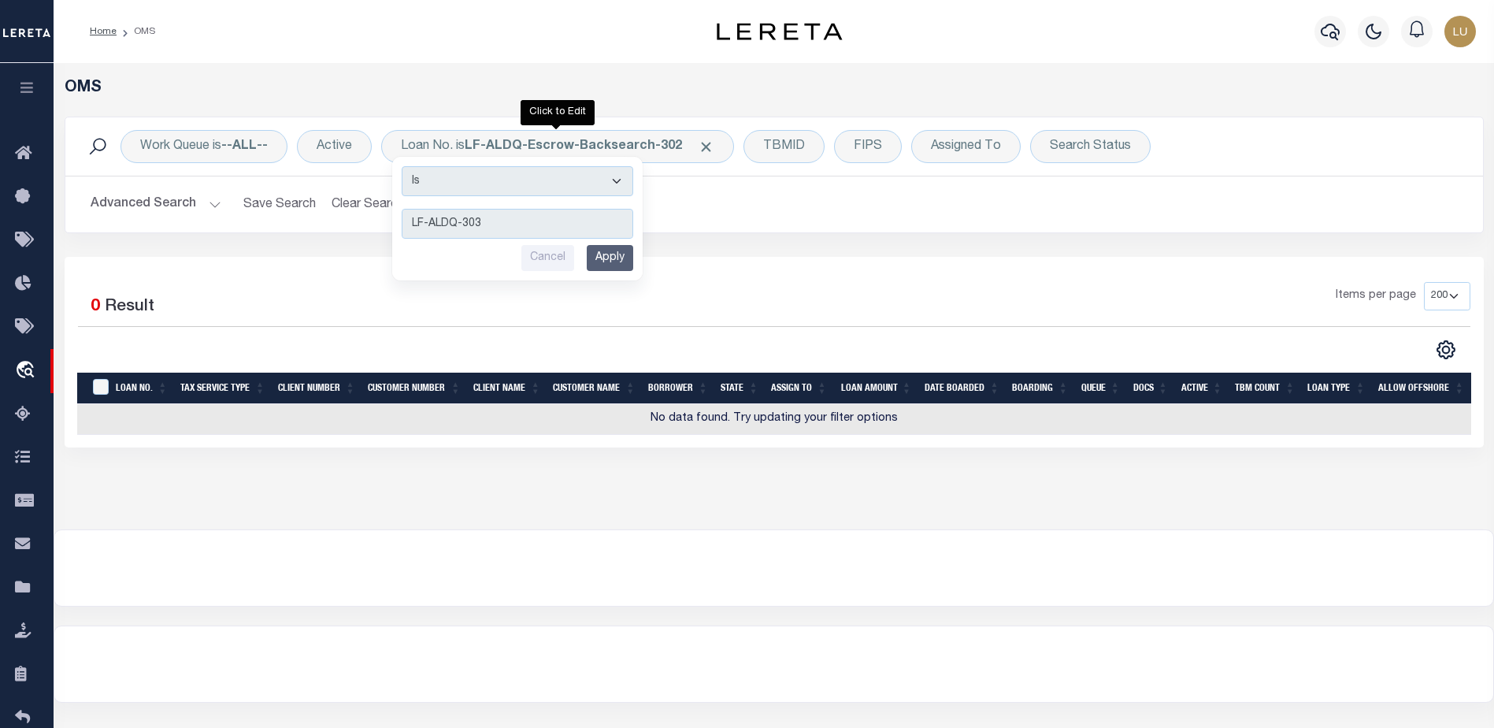
click at [608, 257] on input "Apply" at bounding box center [610, 258] width 46 height 26
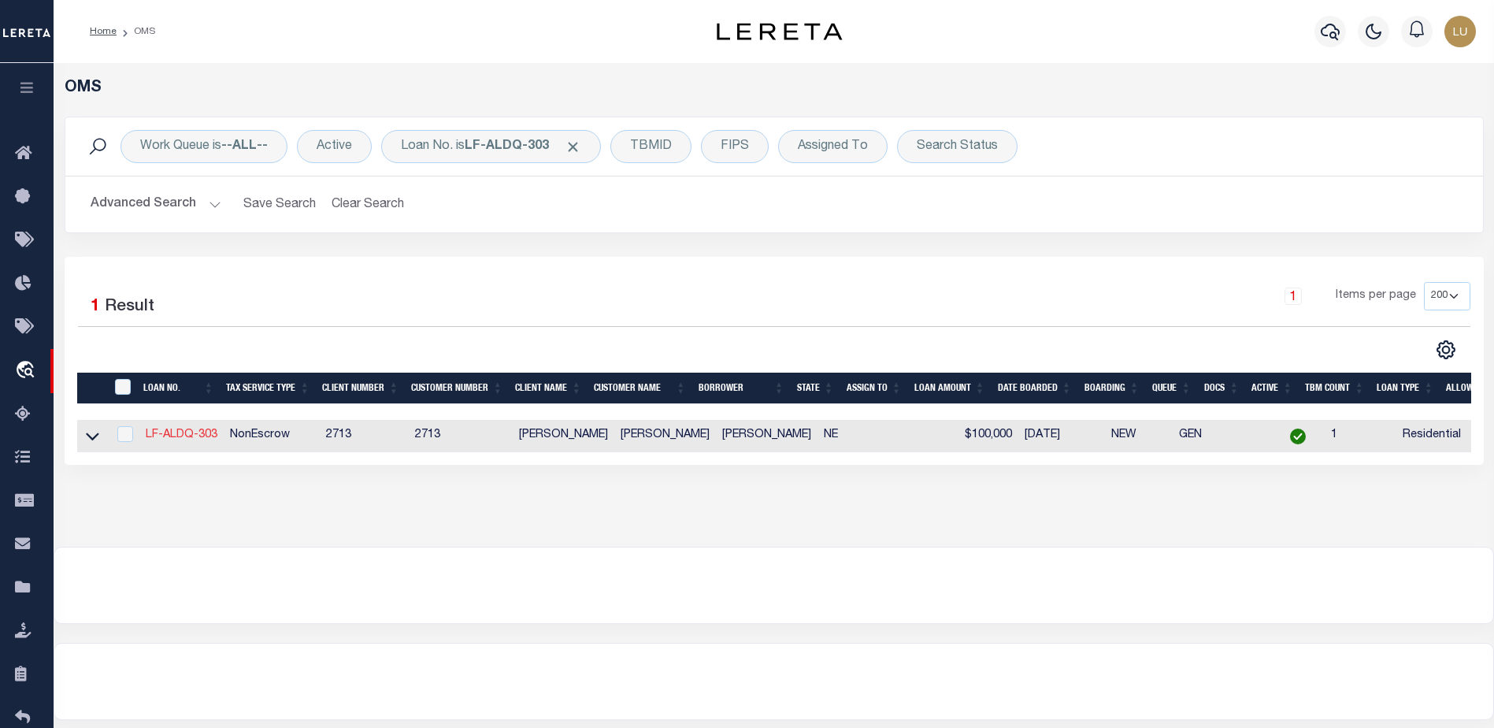
click at [183, 437] on link "LF-ALDQ-303" at bounding box center [182, 434] width 72 height 11
type input "LF-ALDQ-303"
type input "212 S WINDOM ST"
type input "WAYNE NE 68787-2106"
type input "212 S WINDOM ST"
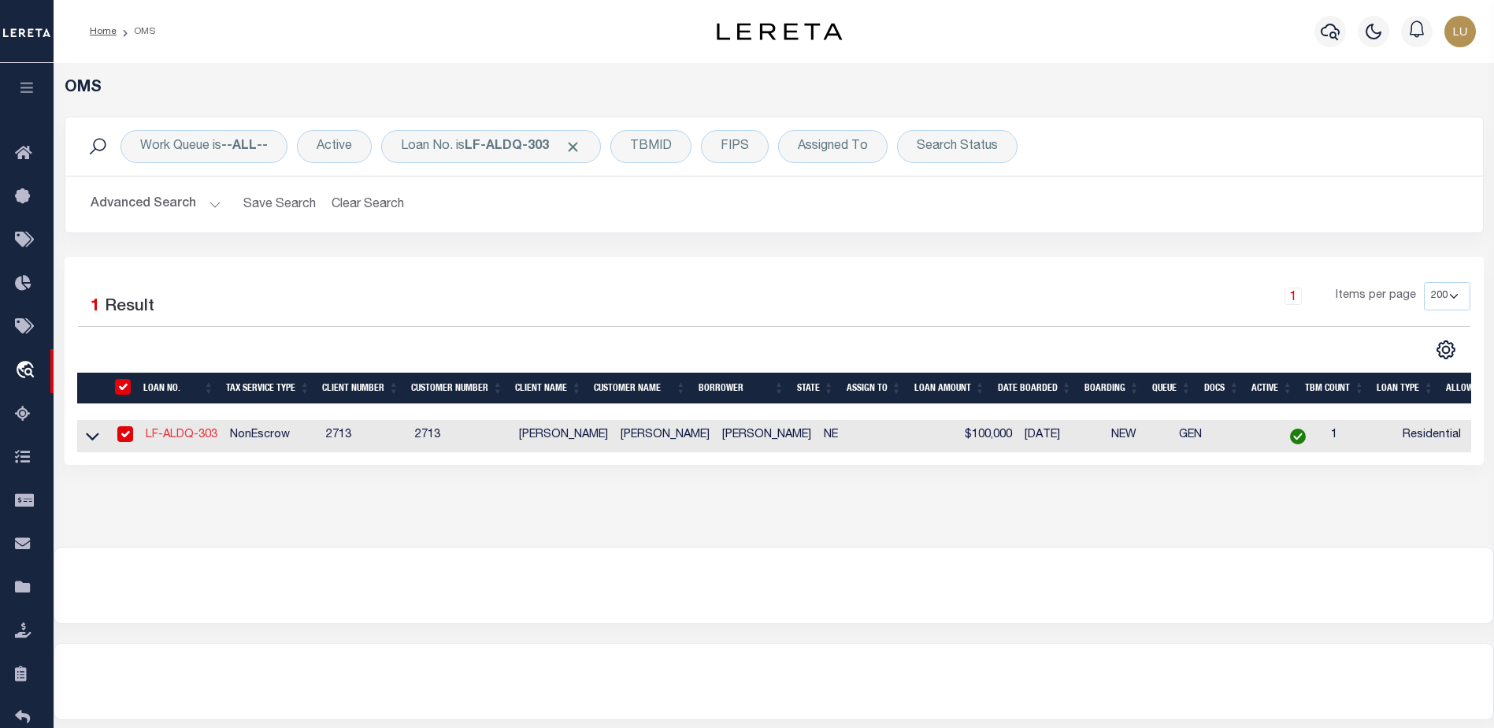
select select
type input "WAYNE NE 68787-2106"
type input "NE"
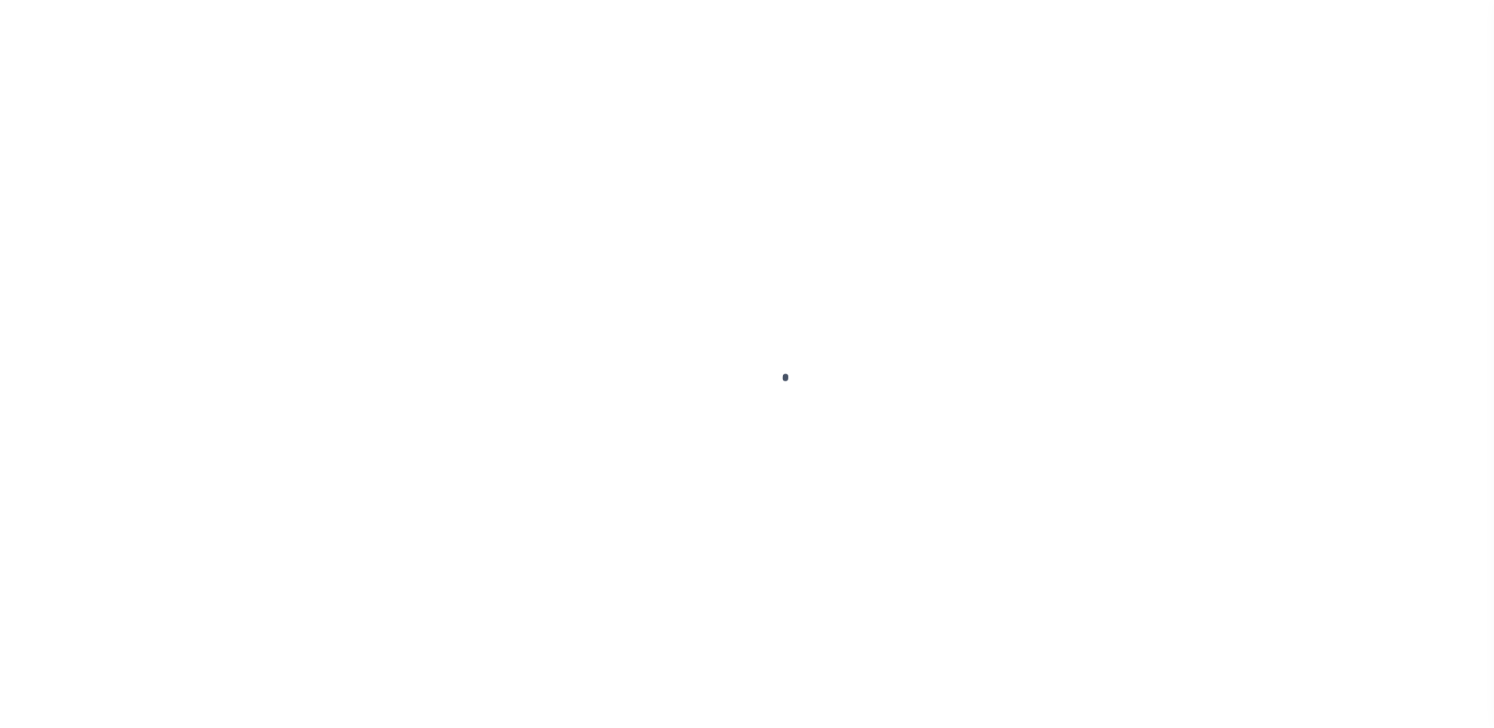
select select "10"
select select "Escrow"
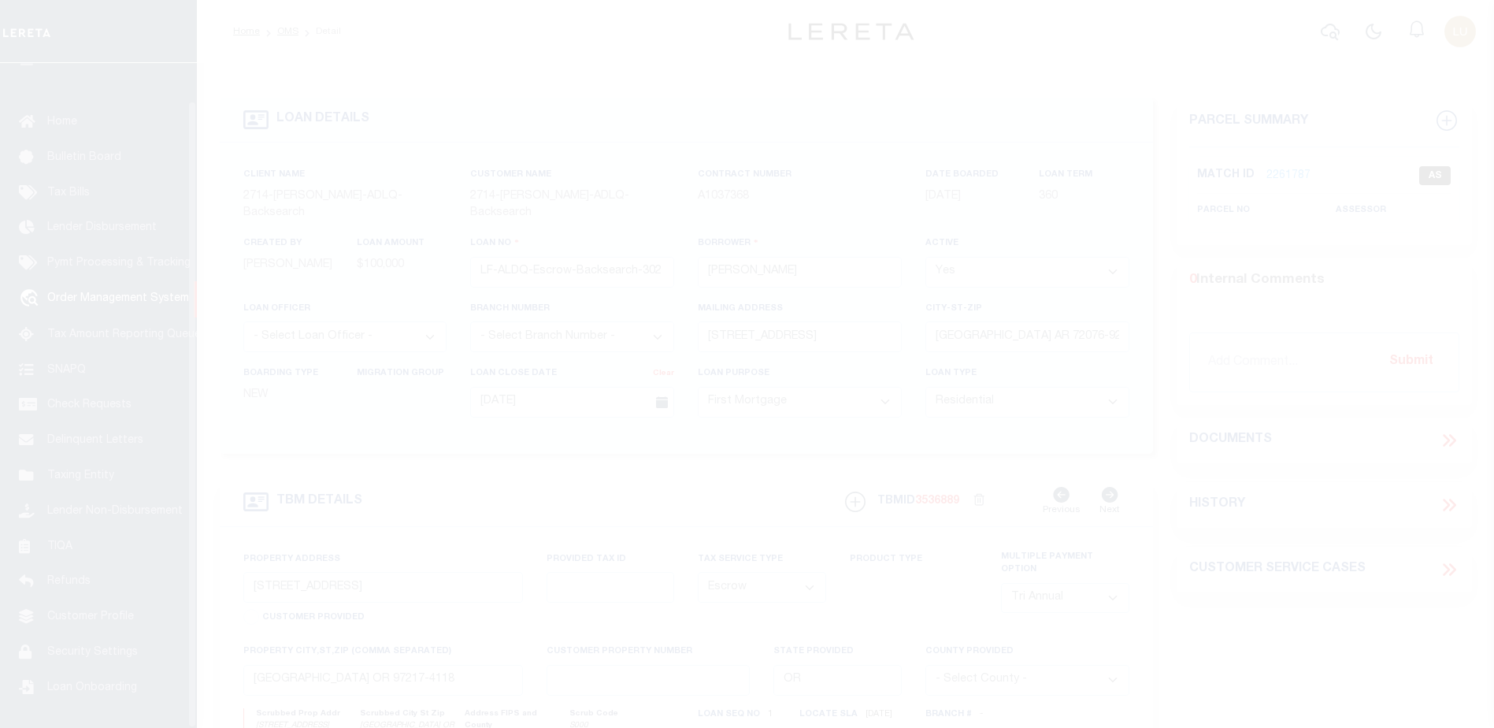
scroll to position [39, 0]
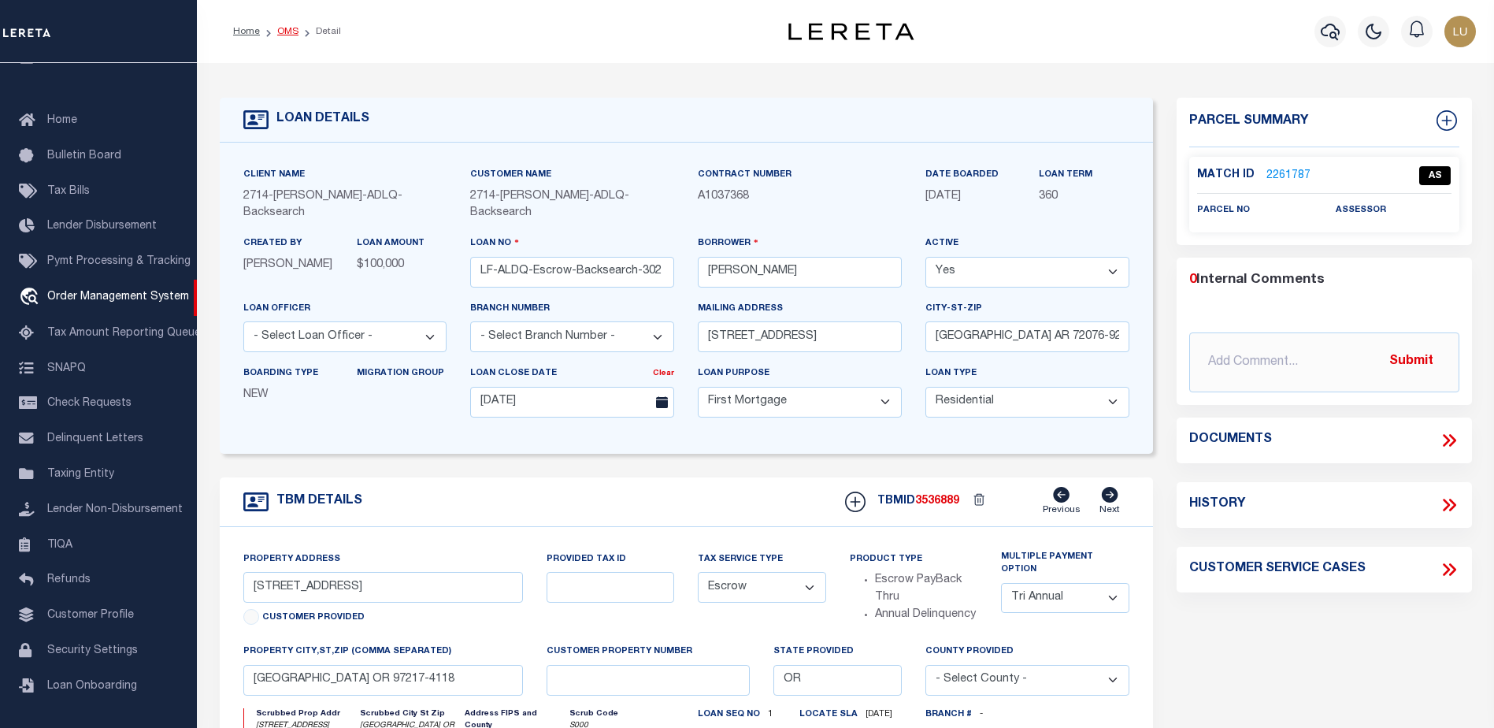
click at [285, 31] on link "OMS" at bounding box center [287, 31] width 21 height 9
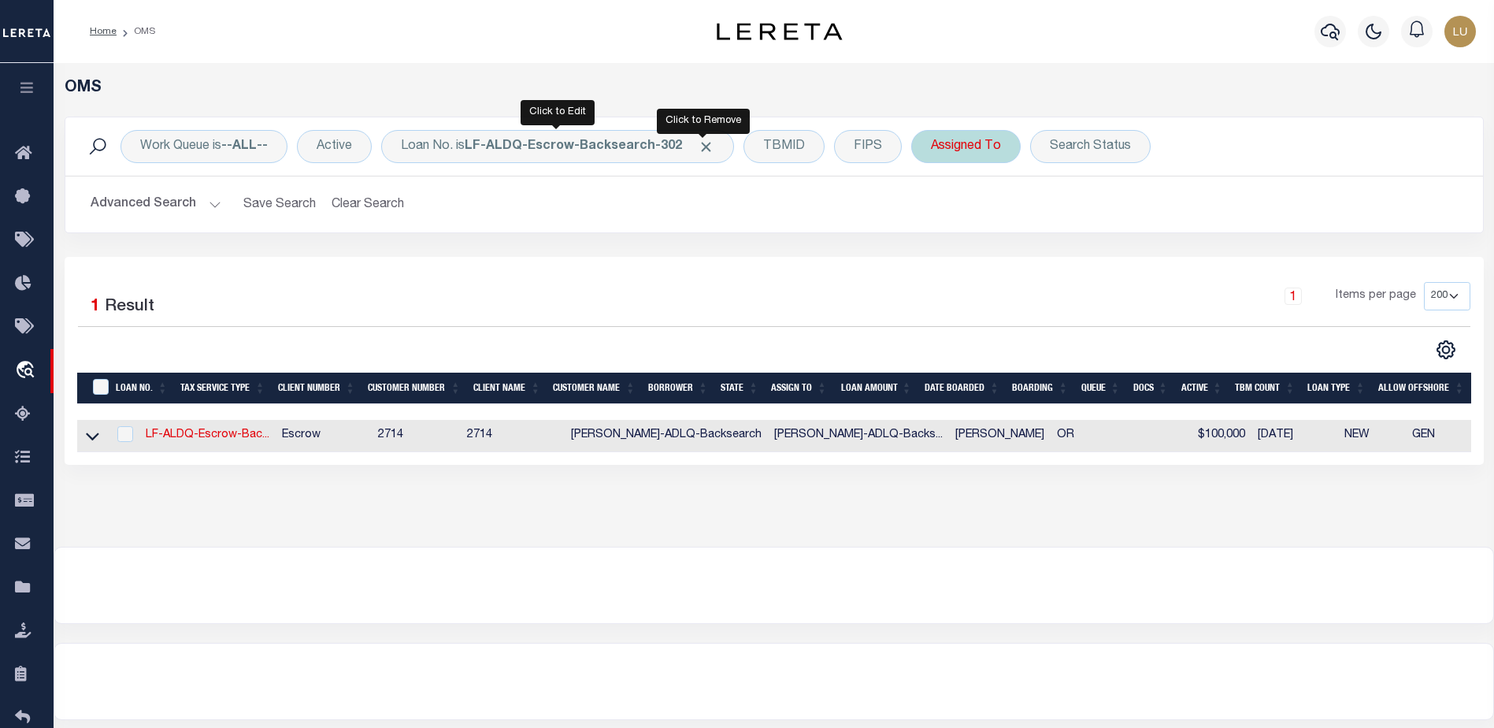
click at [702, 146] on span "Click to Remove" at bounding box center [706, 147] width 17 height 17
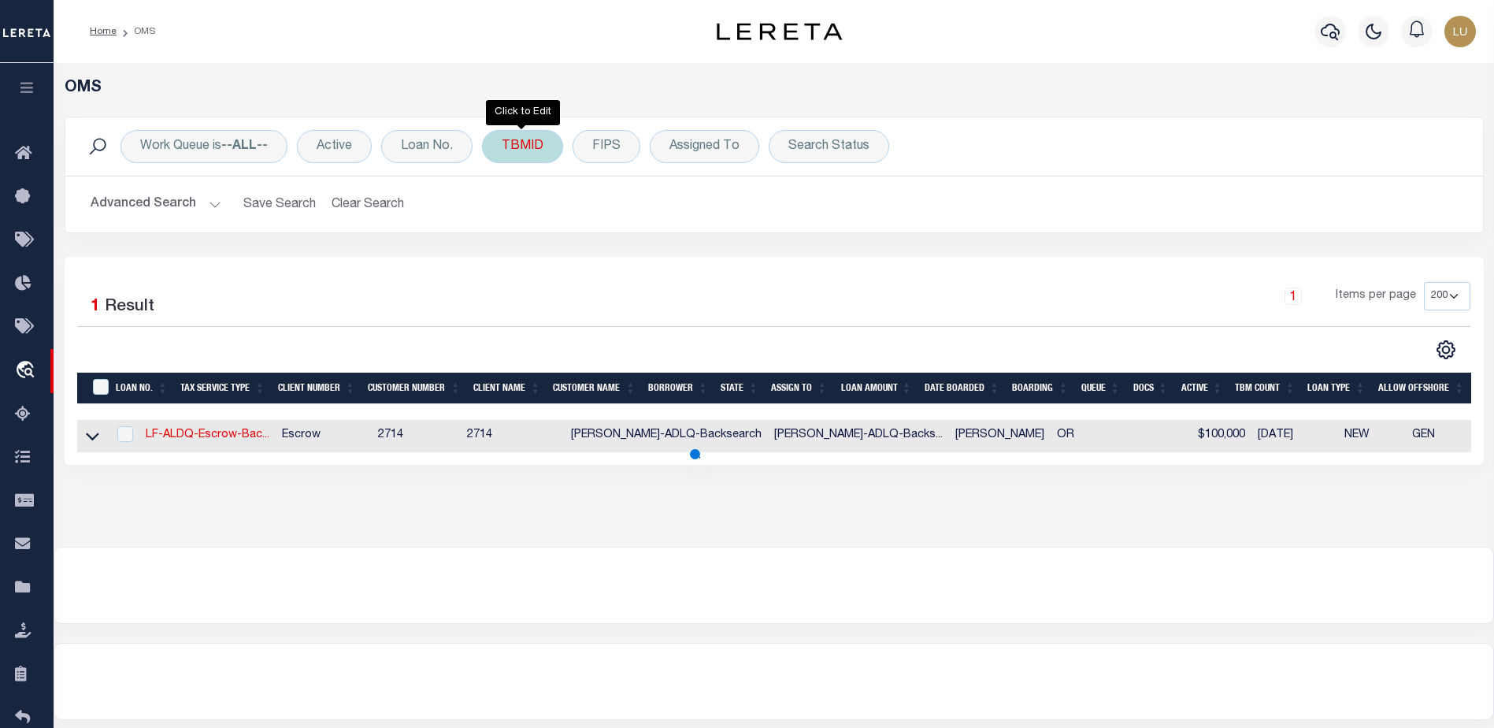
click at [514, 154] on div "TBMID" at bounding box center [522, 146] width 81 height 33
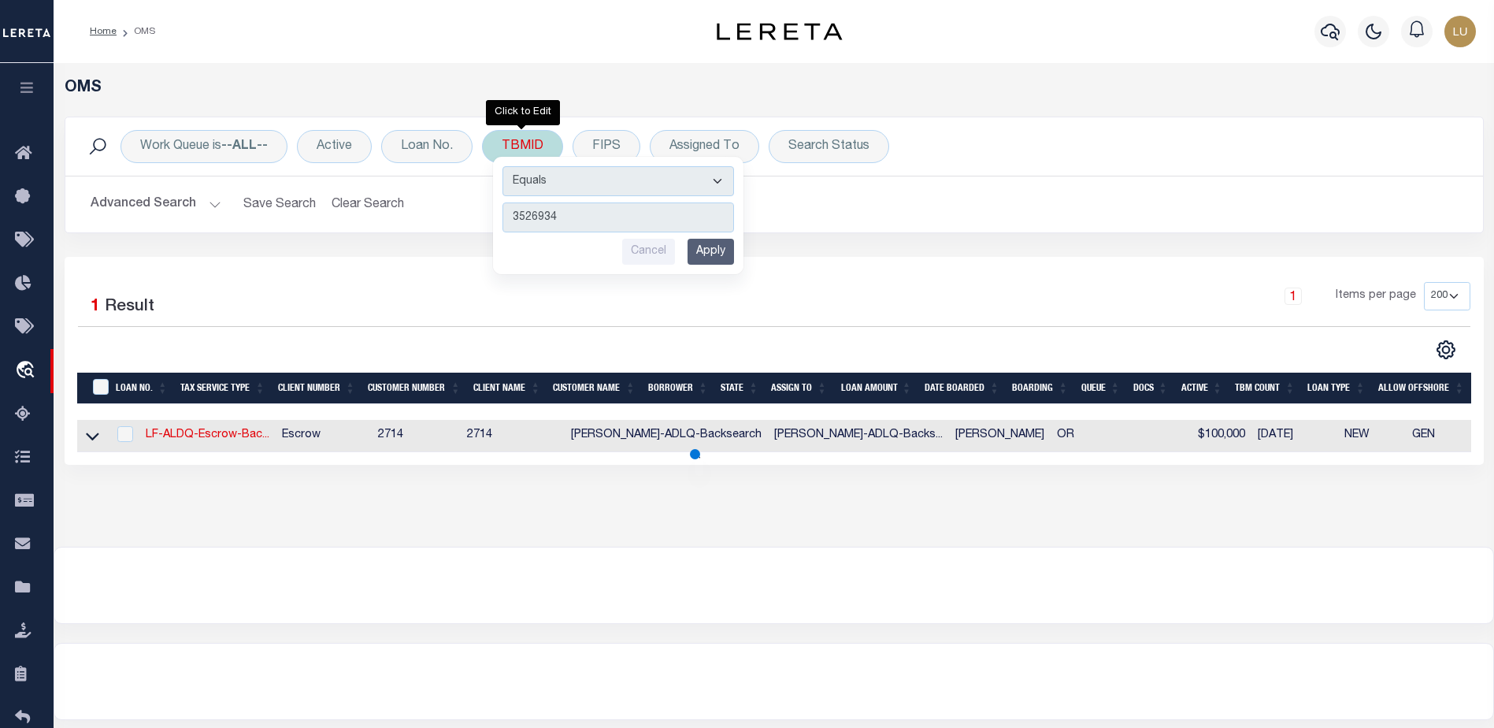
type input "3526934"
click at [715, 250] on input "Apply" at bounding box center [710, 252] width 46 height 26
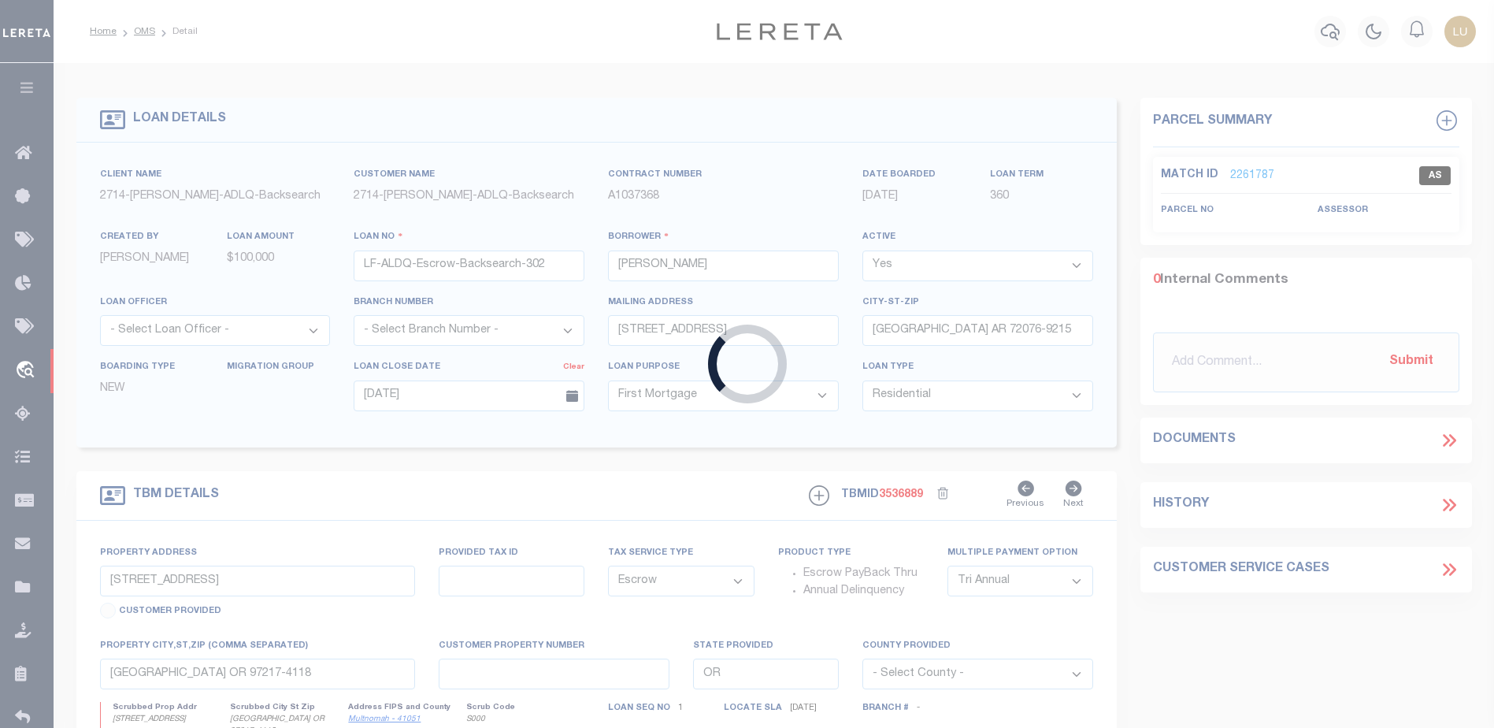
type input "009544"
type input "[PERSON_NAME]"
type input "1218 [PERSON_NAME]"
type input "[PERSON_NAME] NE 68787"
select select
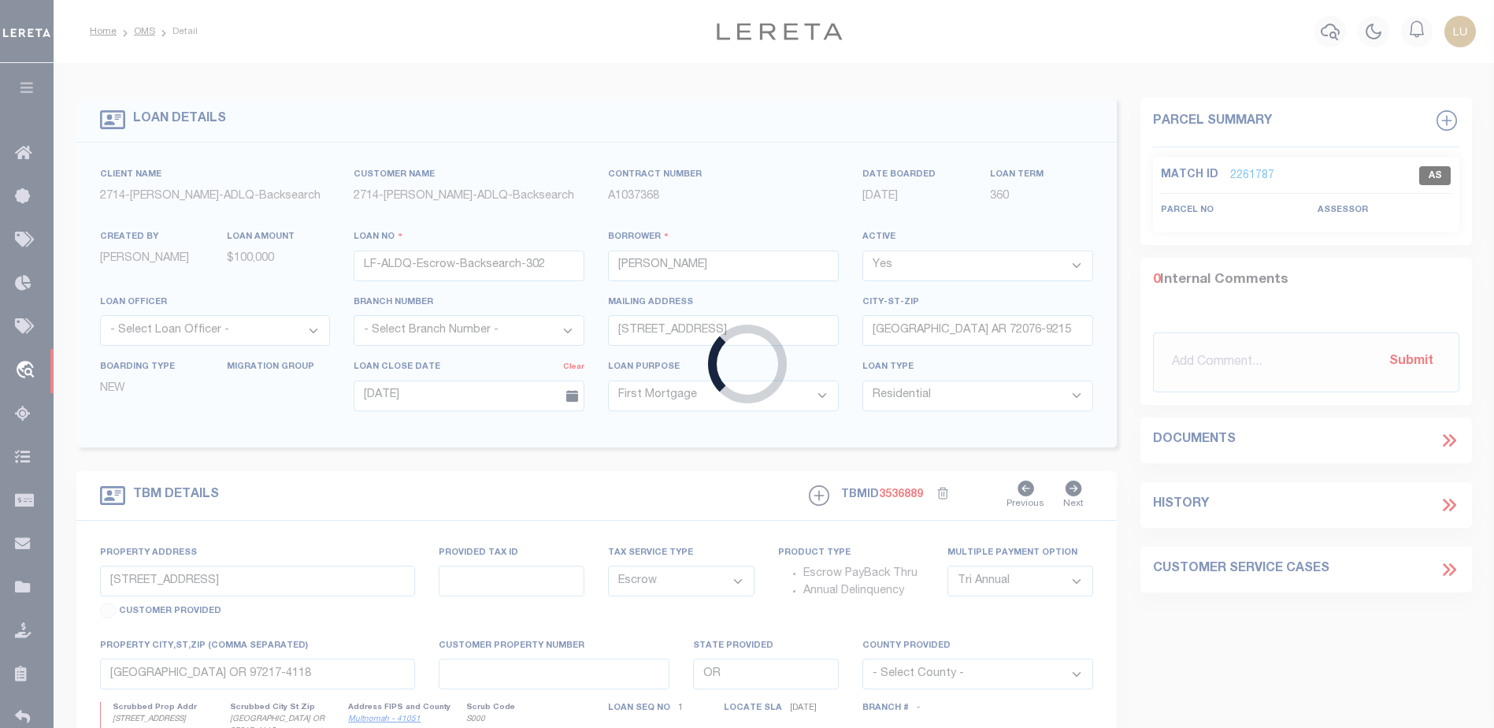
select select
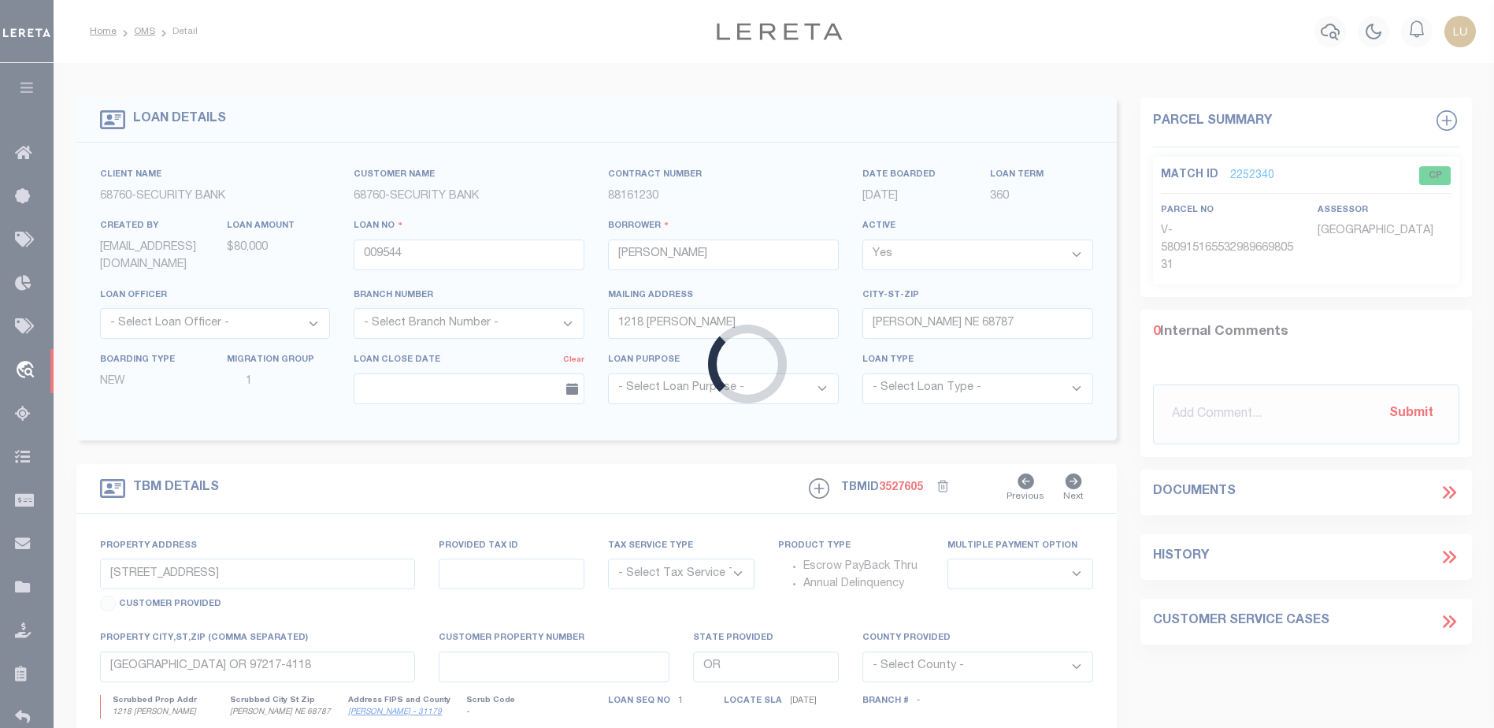
type input "1218 [PERSON_NAME]"
radio input "true"
select select "Escrow"
select select
type input "[PERSON_NAME] NE 68787"
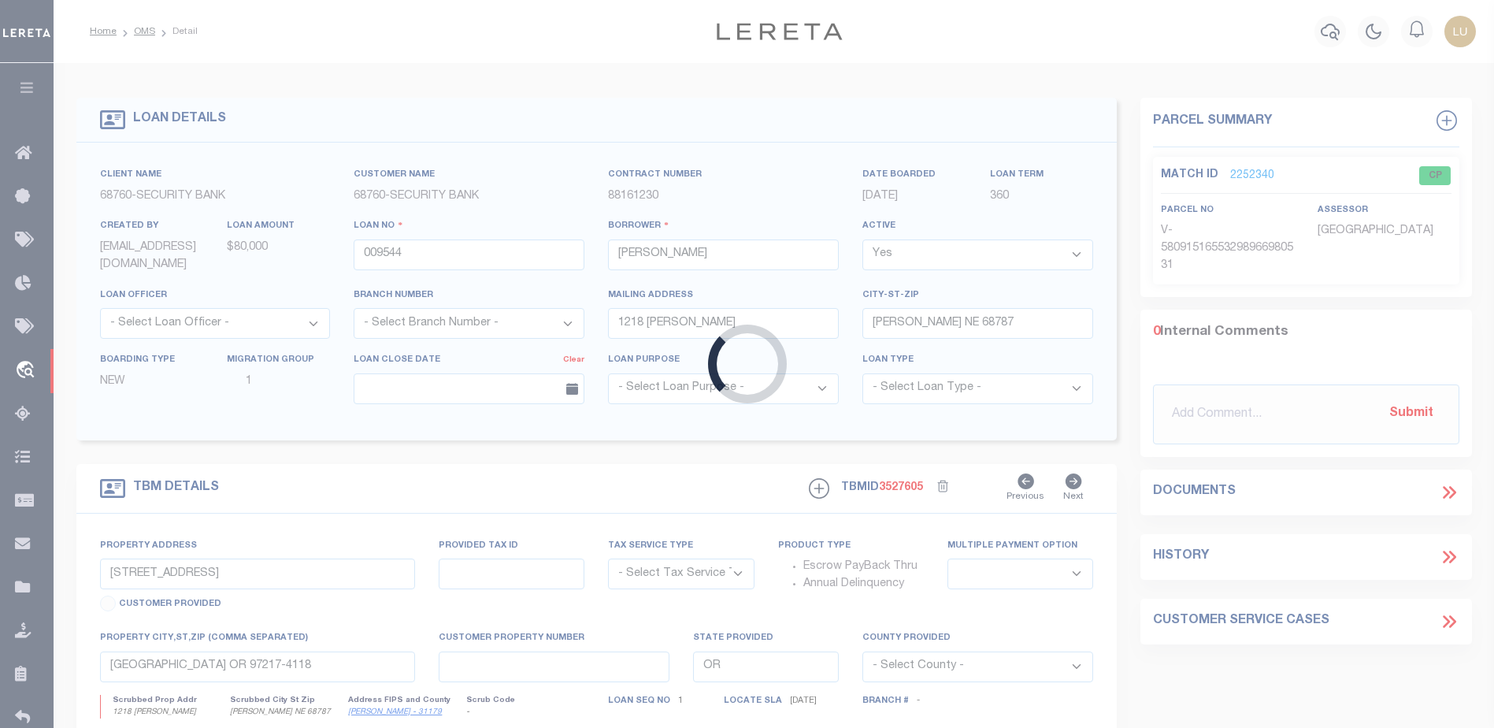
type input "009544"
type input "NE"
type textarea "UNVERIFIED CUSTOMER SUPPLIED APN 496700"
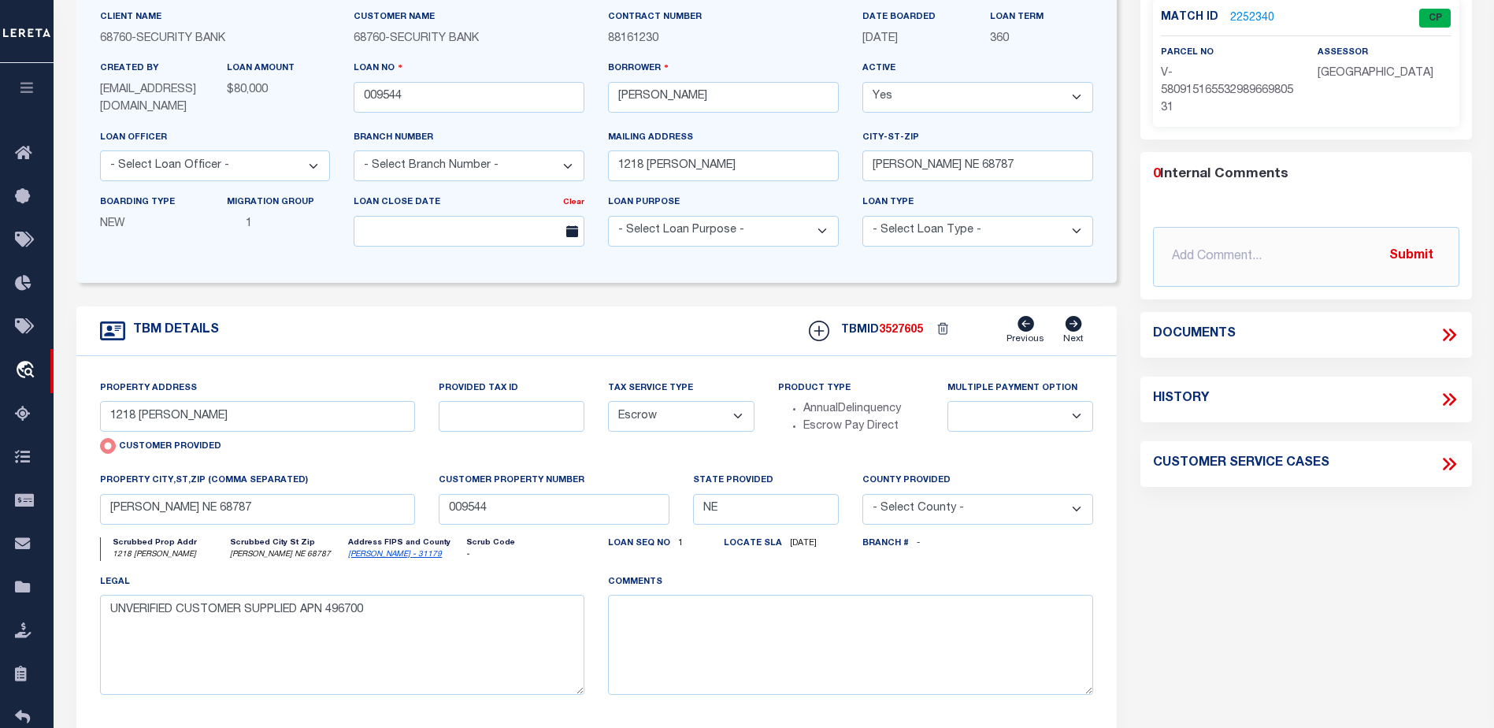
scroll to position [236, 0]
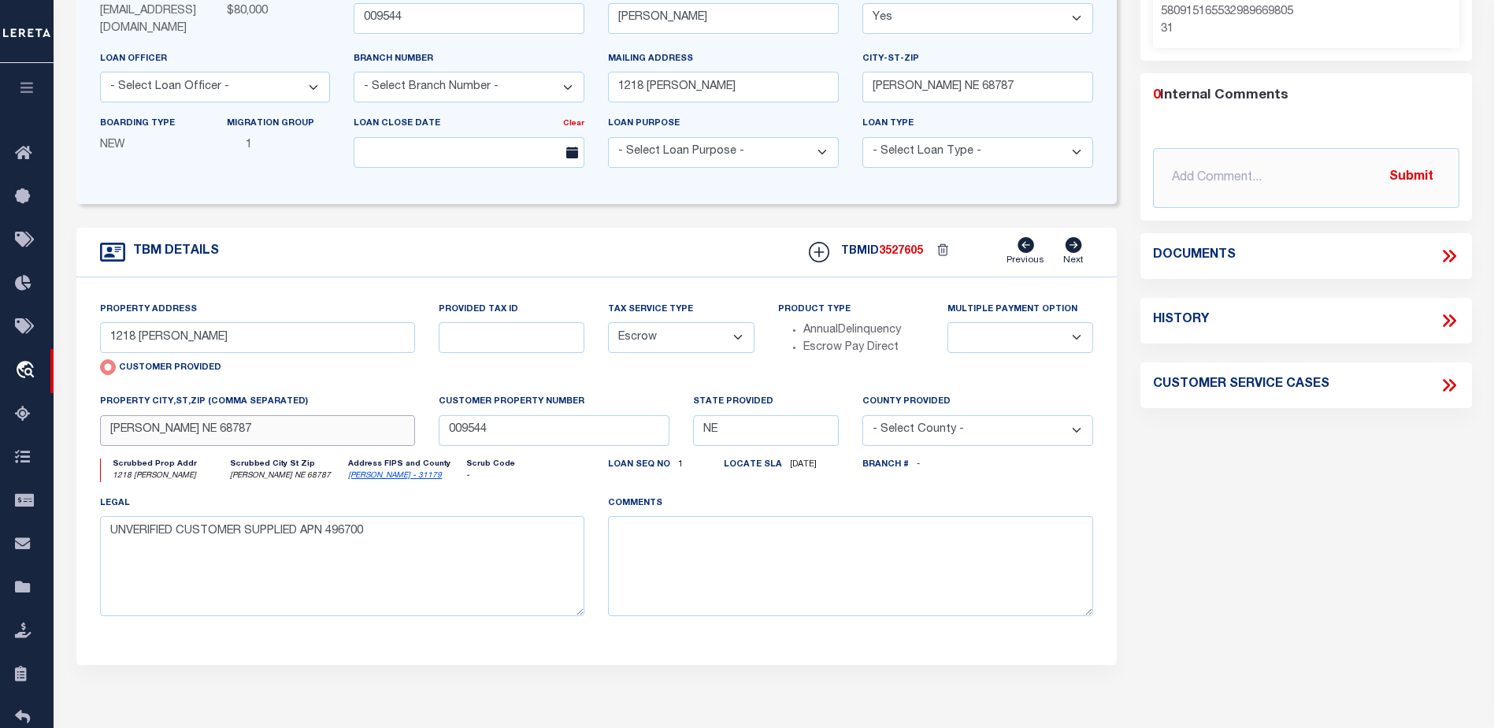
click at [184, 435] on input "[PERSON_NAME] NE 68787" at bounding box center [258, 430] width 316 height 31
click at [184, 435] on input "WAYNE NE 68787" at bounding box center [258, 430] width 316 height 31
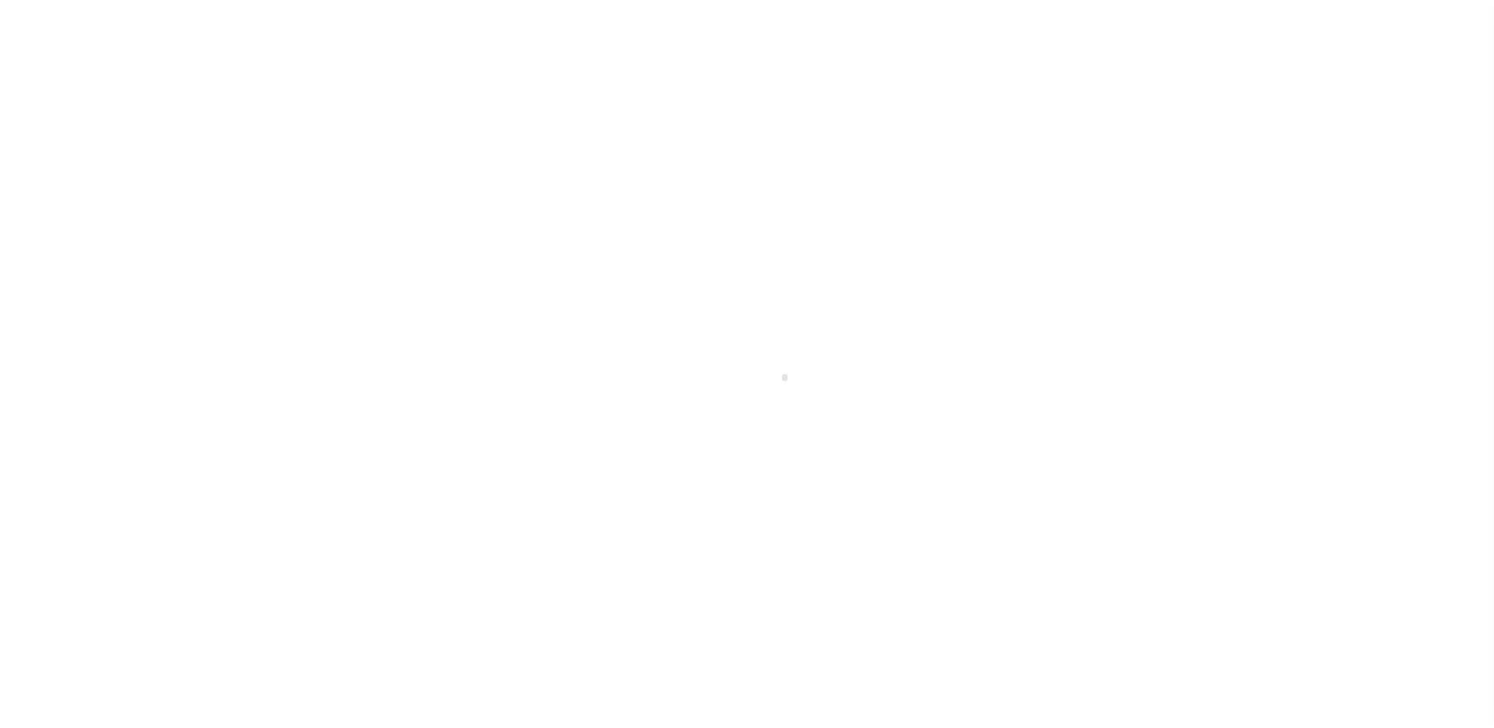
scroll to position [39, 0]
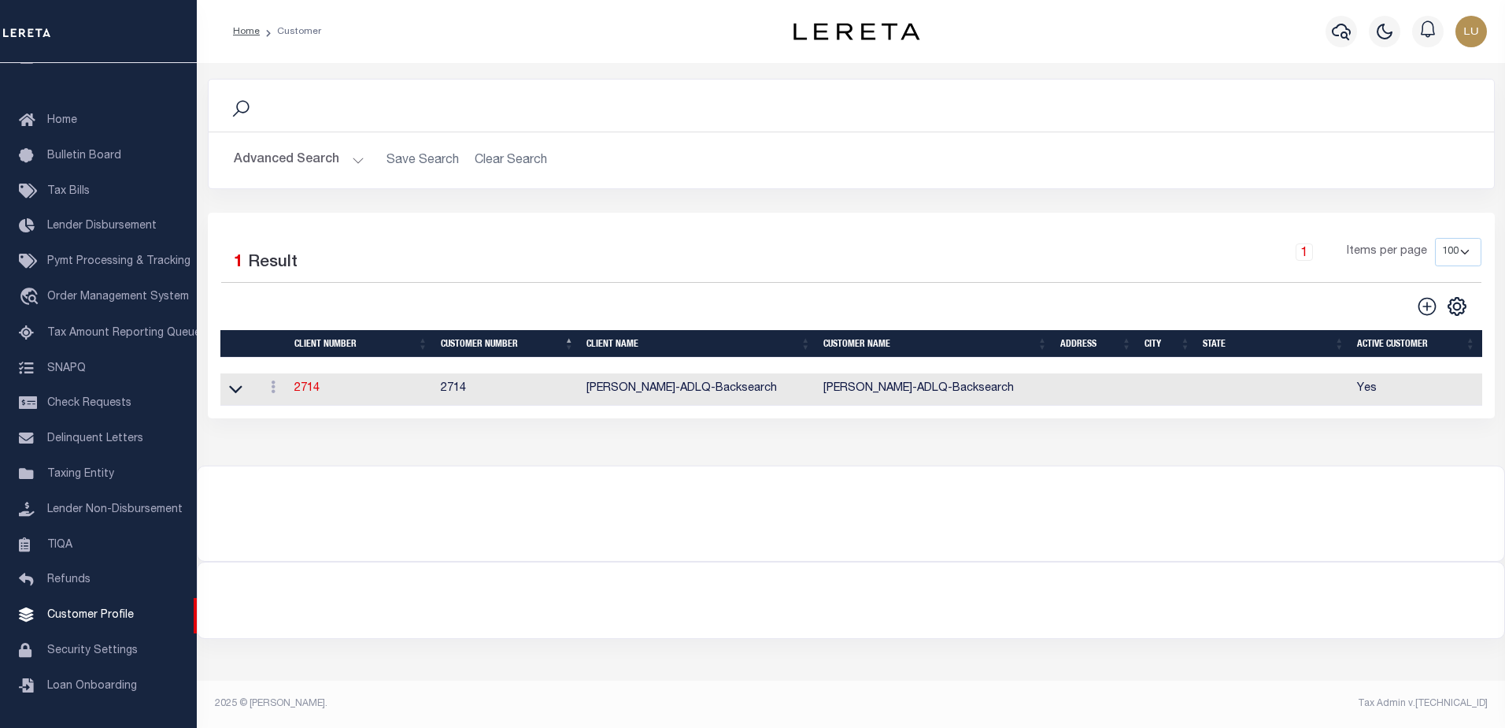
click at [349, 159] on button "Advanced Search" at bounding box center [299, 160] width 131 height 31
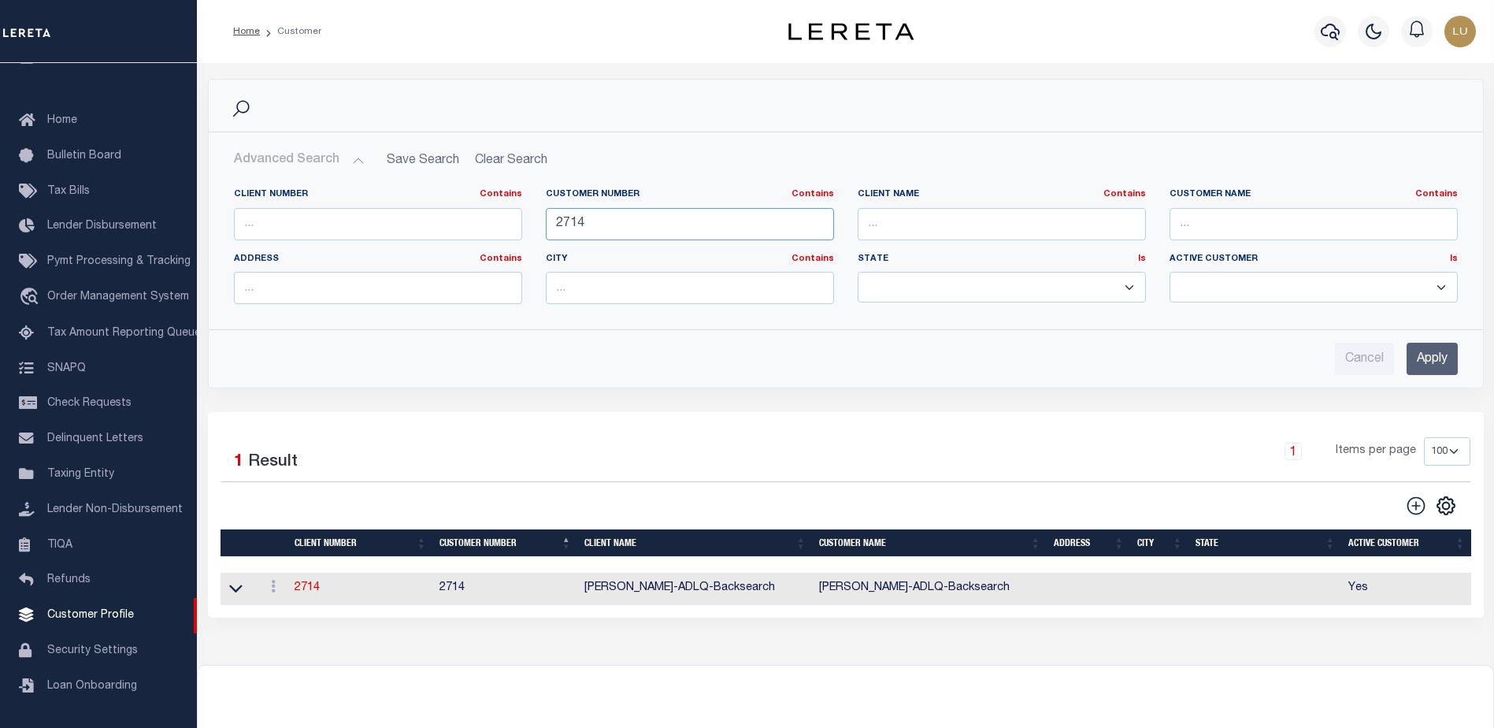
drag, startPoint x: 633, startPoint y: 219, endPoint x: 519, endPoint y: 215, distance: 114.2
click at [519, 215] on div "Client Number Contains Contains Is Customer Number Contains Contains Is 2714 Is" at bounding box center [845, 252] width 1247 height 128
click at [1217, 220] on input "text" at bounding box center [1313, 224] width 288 height 32
type input "Luis"
click at [1422, 354] on input "Apply" at bounding box center [1431, 359] width 51 height 32
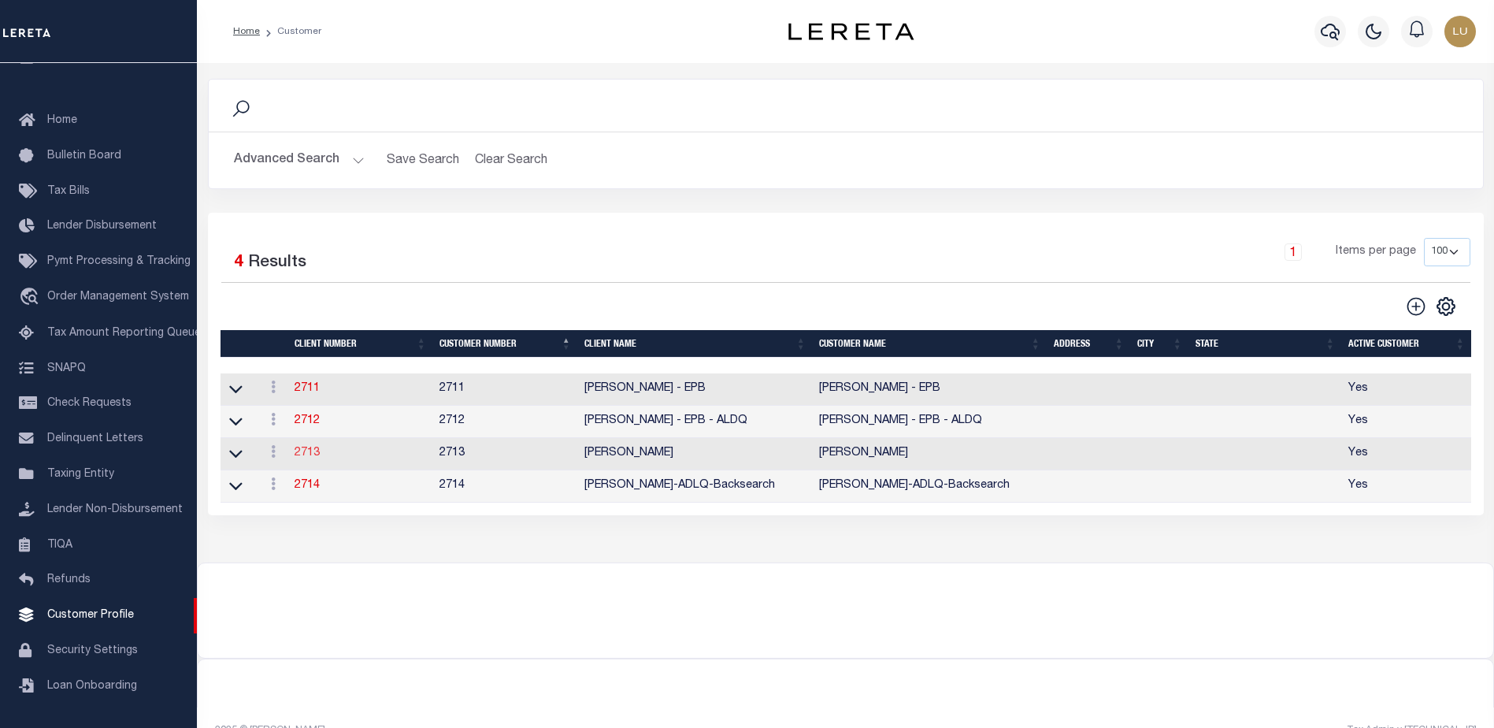
click at [310, 457] on link "2713" at bounding box center [306, 452] width 25 height 11
select select
type input "[PERSON_NAME]"
type input "2713"
type input "[PERSON_NAME]"
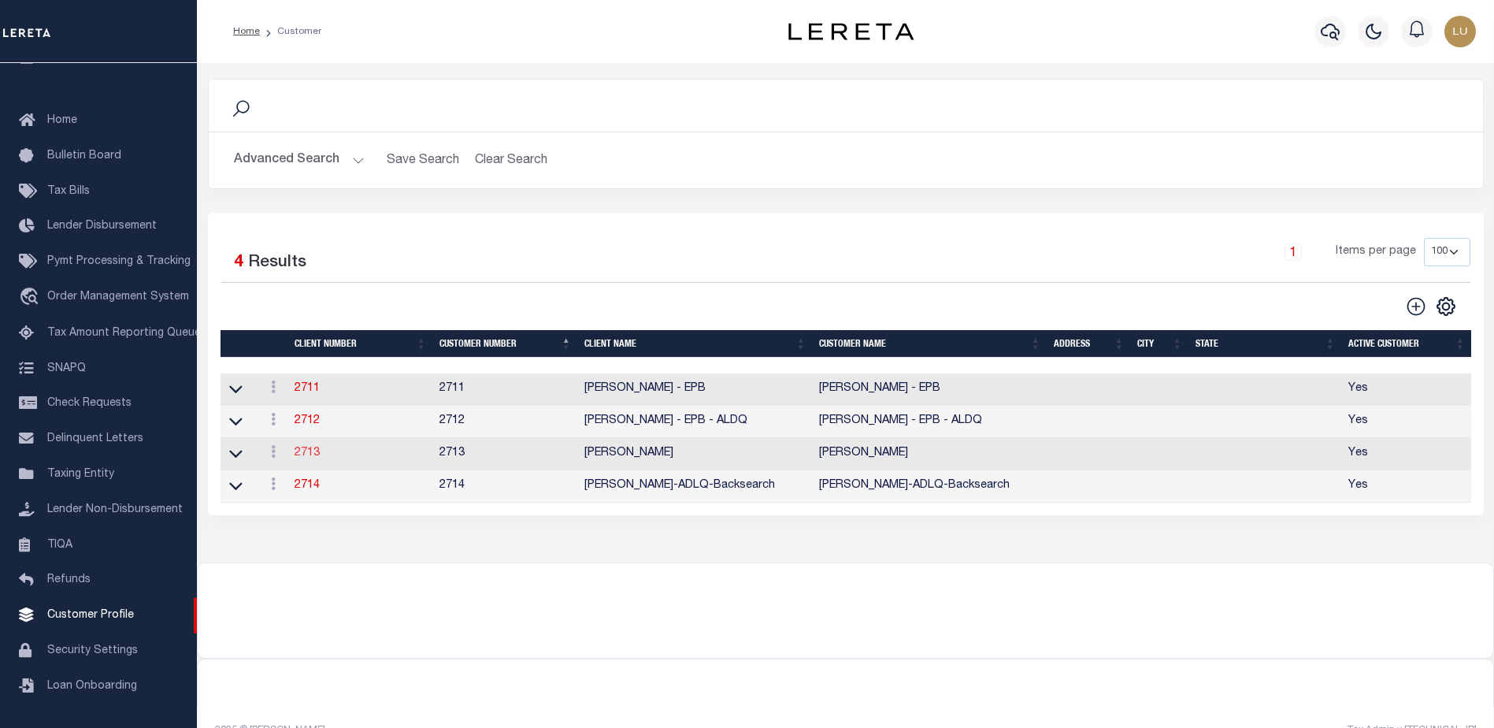
select select "Residential"
checkbox input "true"
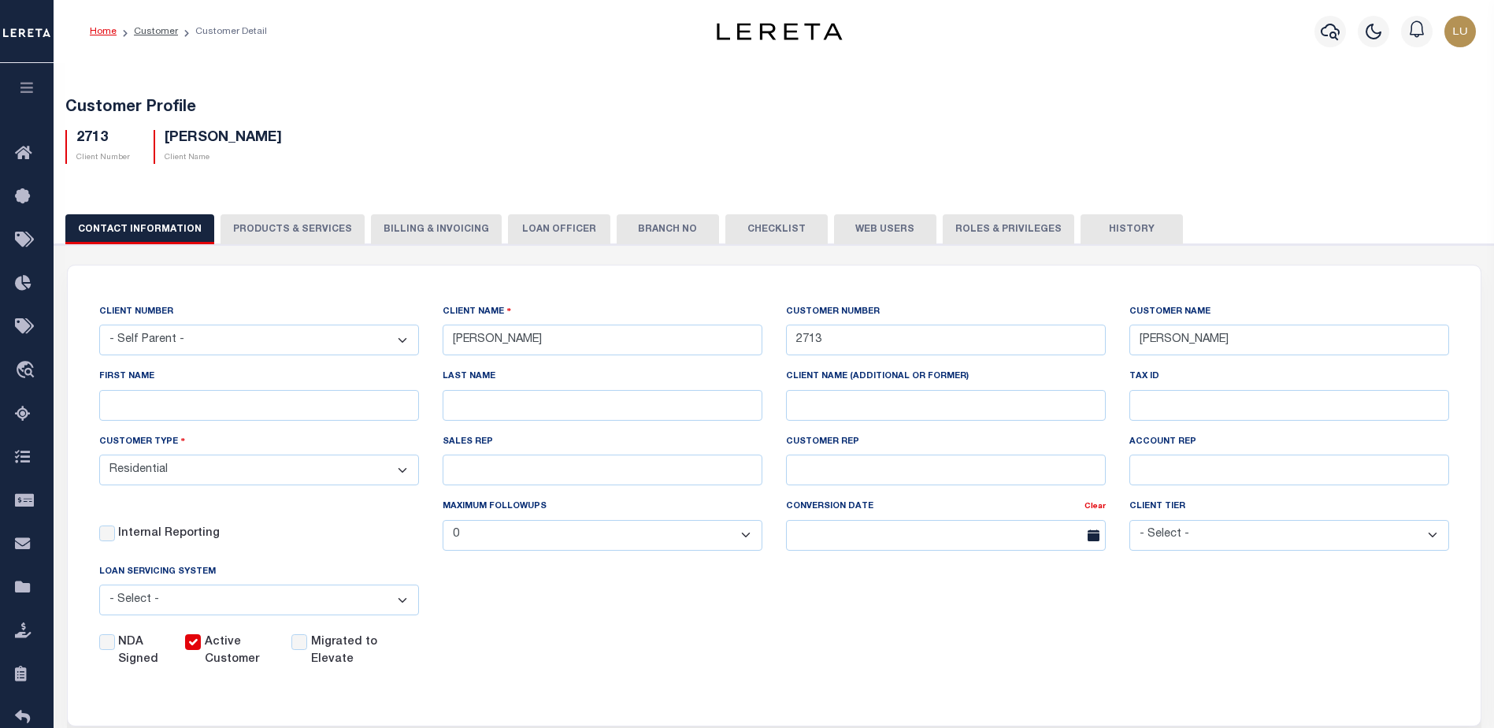
click at [322, 232] on button "PRODUCTS & SERVICES" at bounding box center [292, 229] width 144 height 30
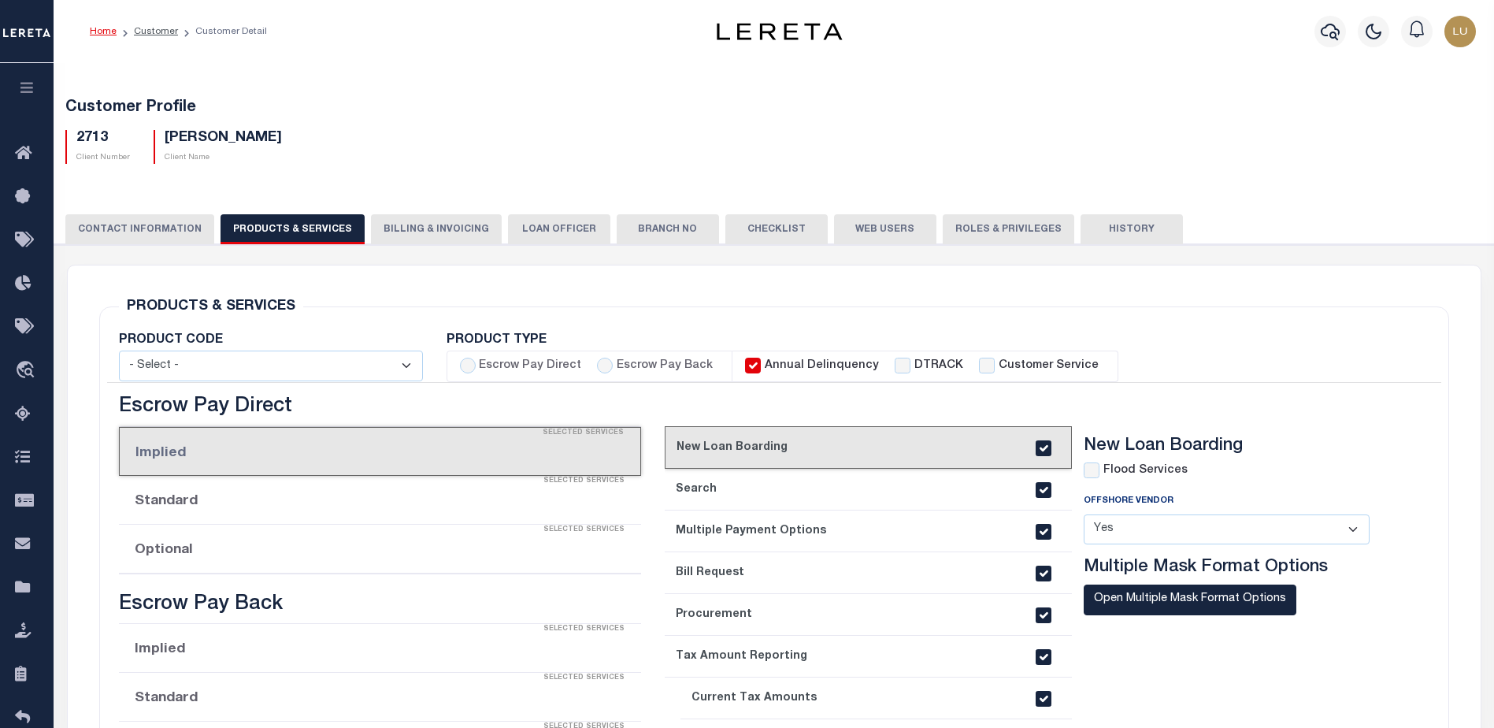
checkbox input "true"
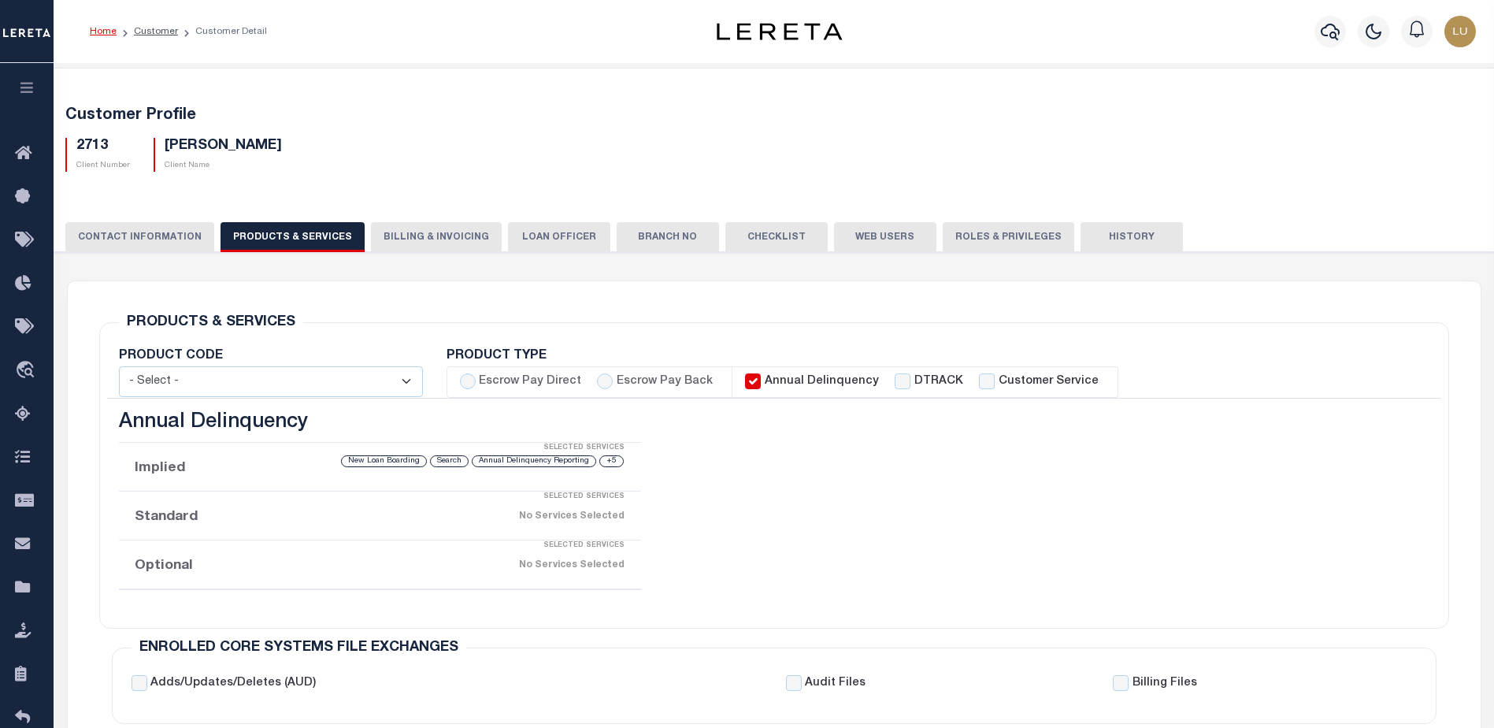
scroll to position [157, 0]
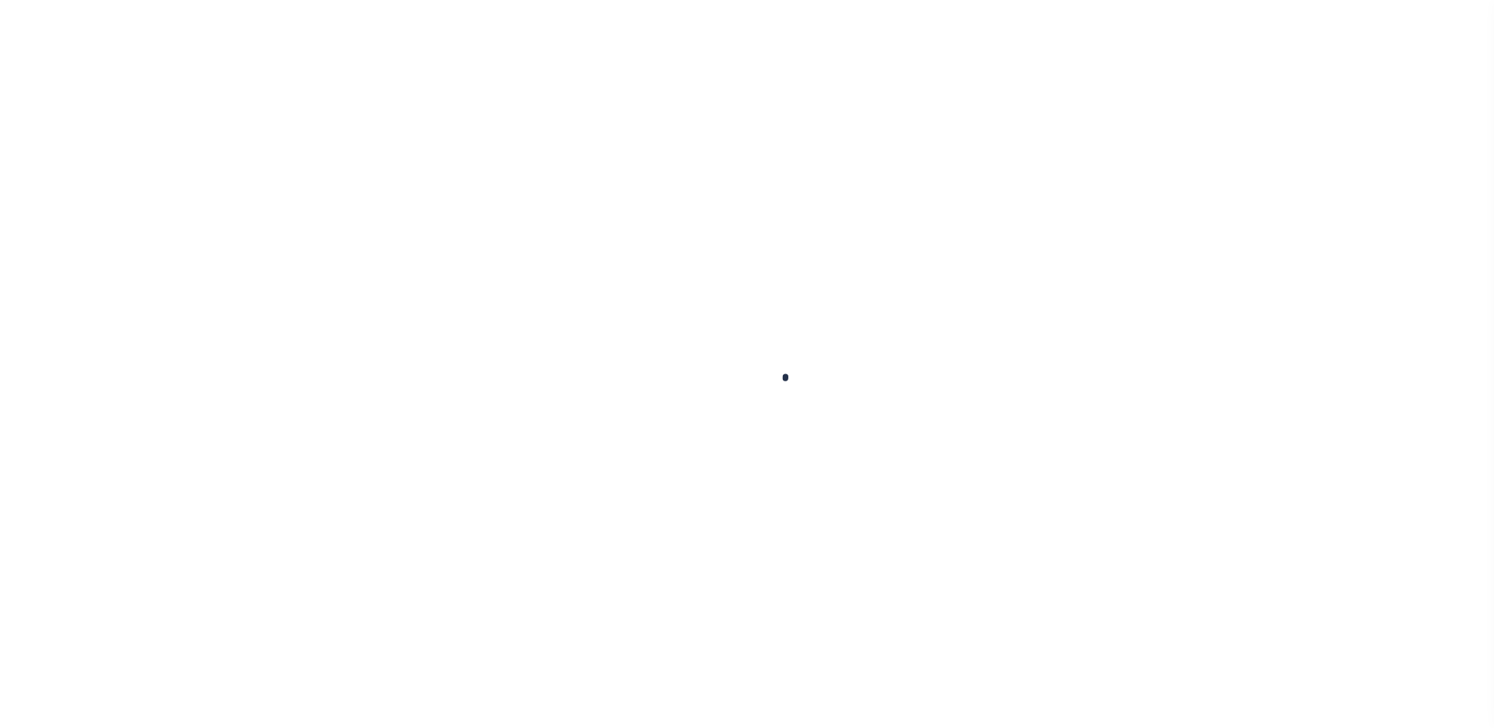
select select "10"
select select "NonEscrow"
select select "10"
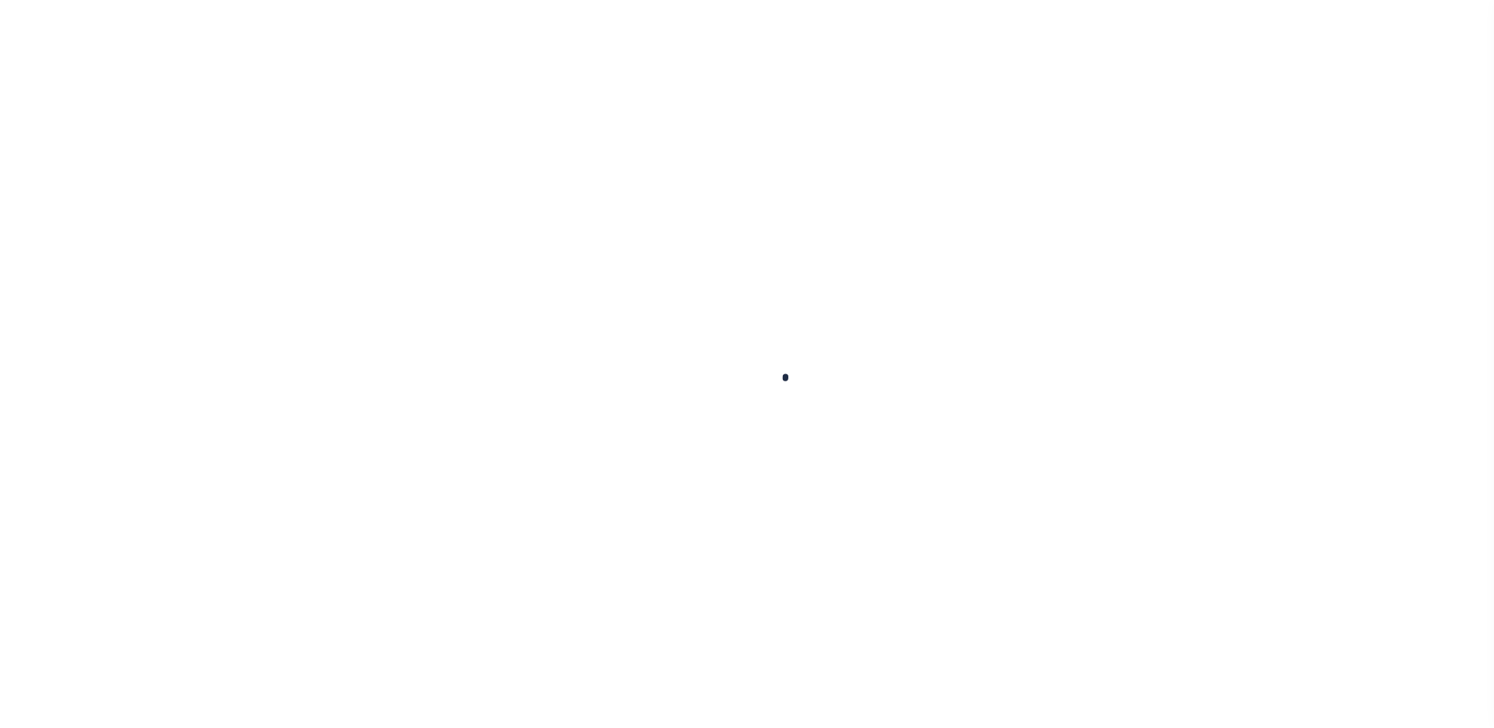
select select "10"
select select "Escrow"
type input "2628 N WILLAMETTE BLVD"
type input "PORTLAND OR 97217-4118"
type input "OR"
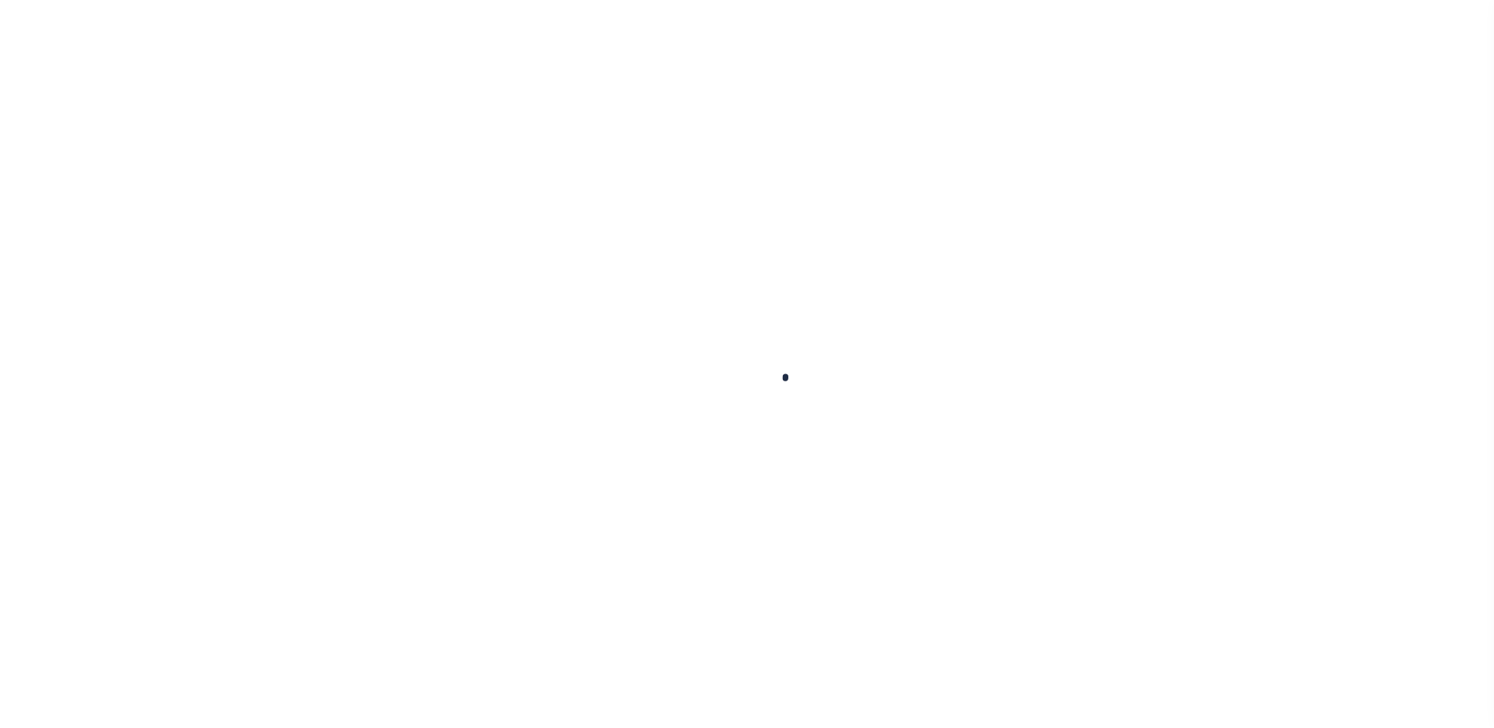
select select
select select "3"
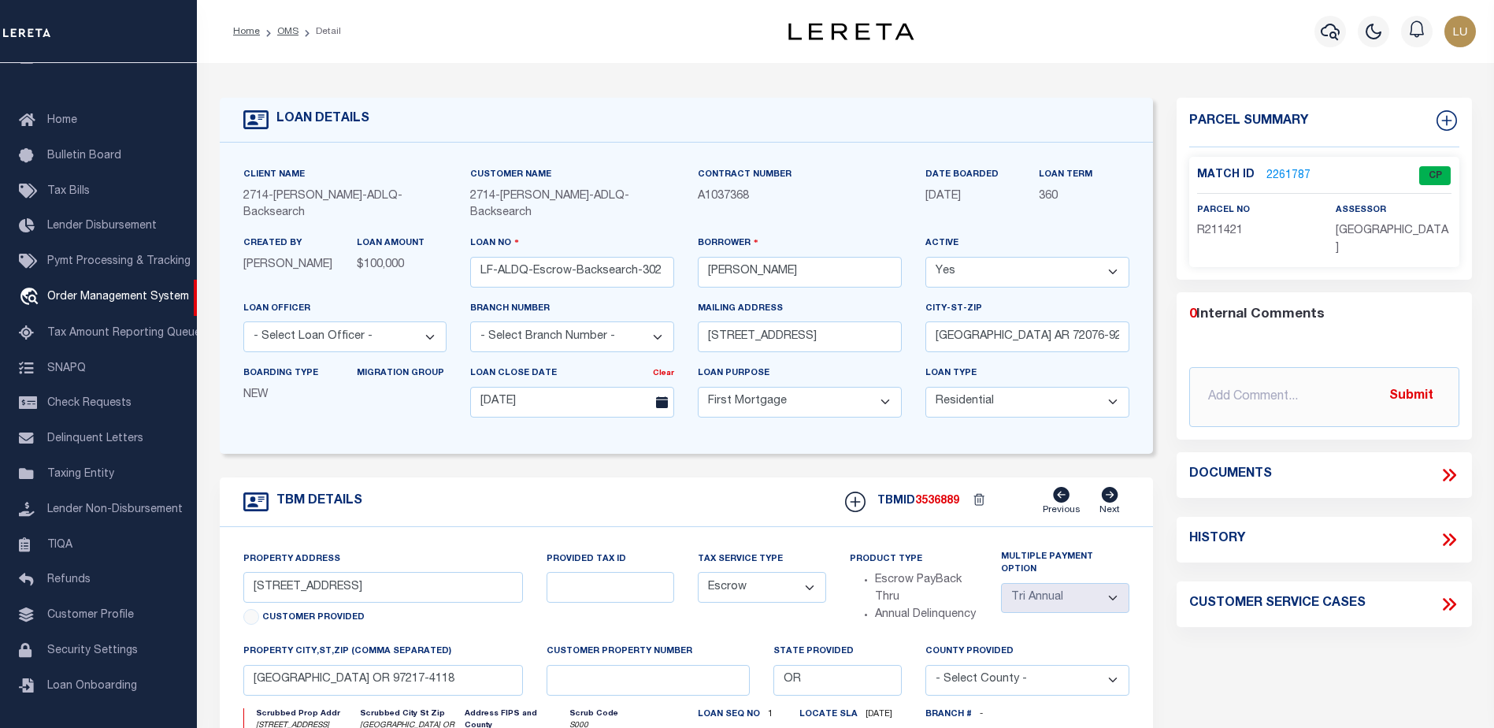
click at [935, 498] on span "3536889" at bounding box center [937, 500] width 44 height 11
copy span "3536889"
click at [1280, 174] on link "2261787" at bounding box center [1288, 176] width 44 height 17
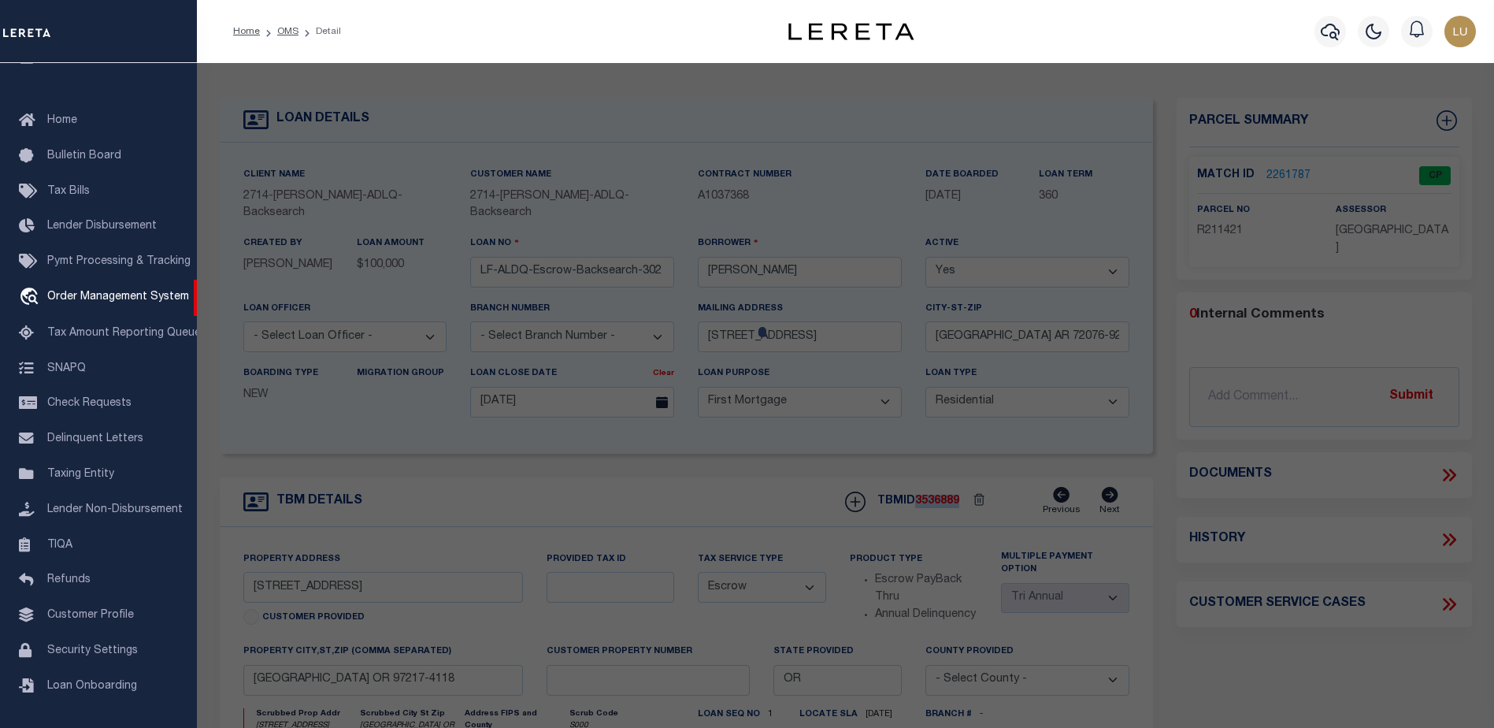
checkbox input "false"
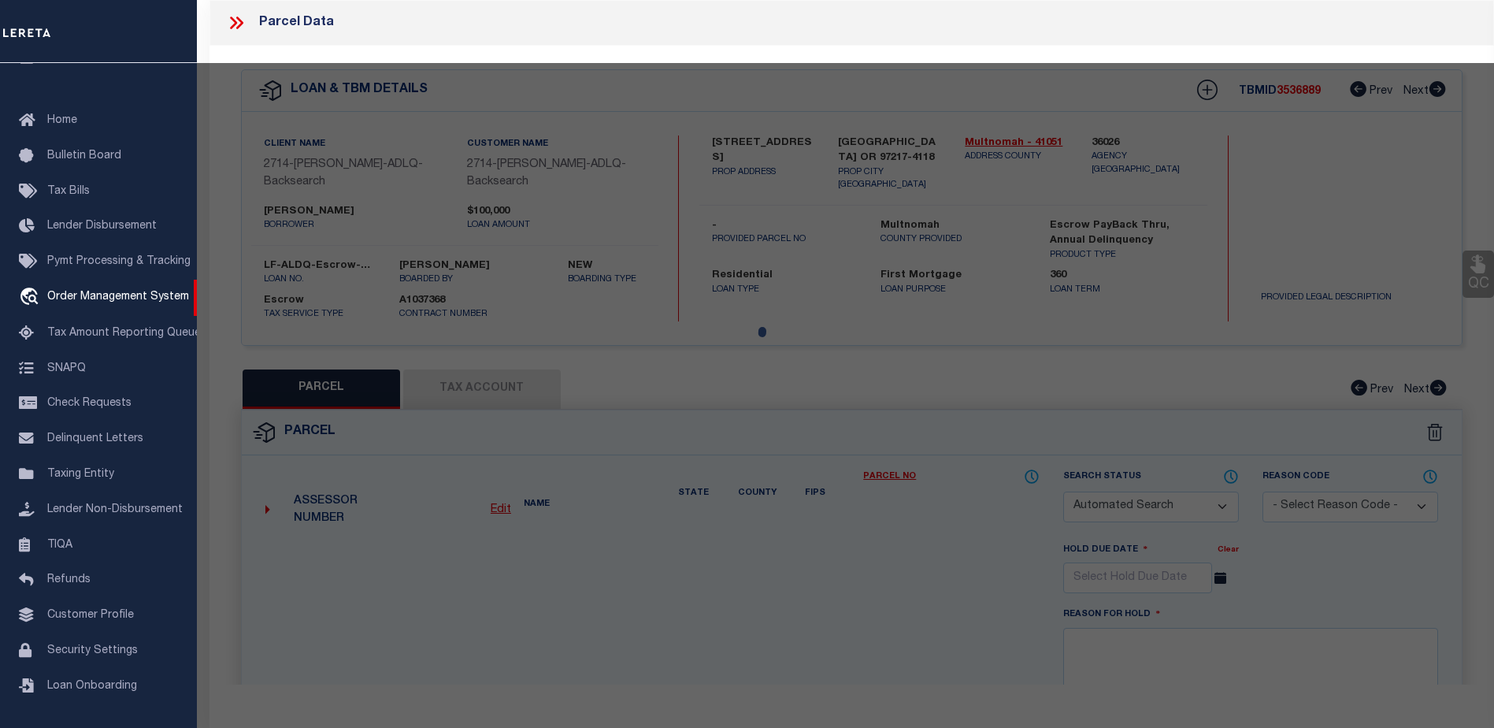
select select "CP"
type input "VALENCIANO,MIGUEL LIVING TRUST"
select select "ATL"
select select "ADD"
type input "2628 N WILLAMETTE BLVD"
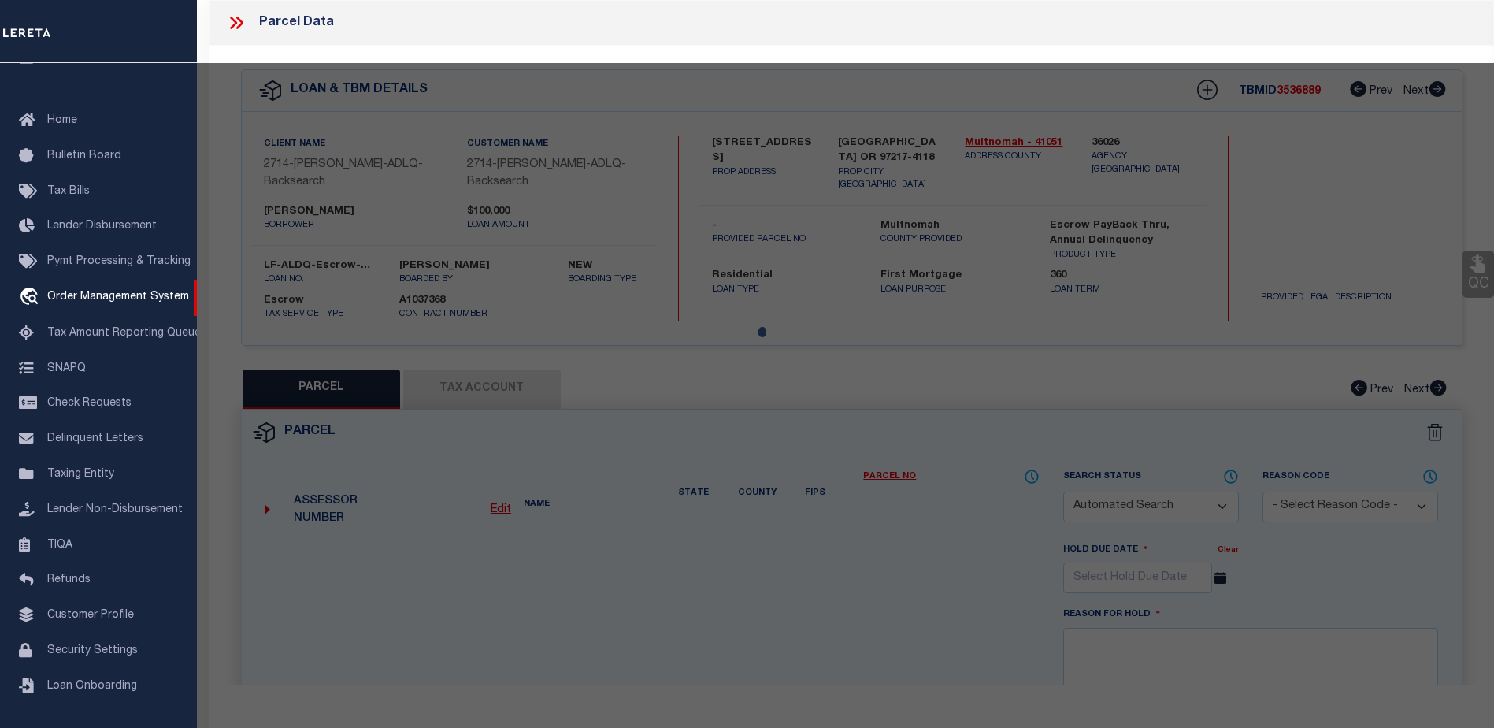
checkbox input "false"
type input "PORTLAND, OR 97217"
type textarea "MADRONA HILL, BLOCK 3, LOT 16, INC 10' OF VAC ST W OF & ADJ LOT 17"
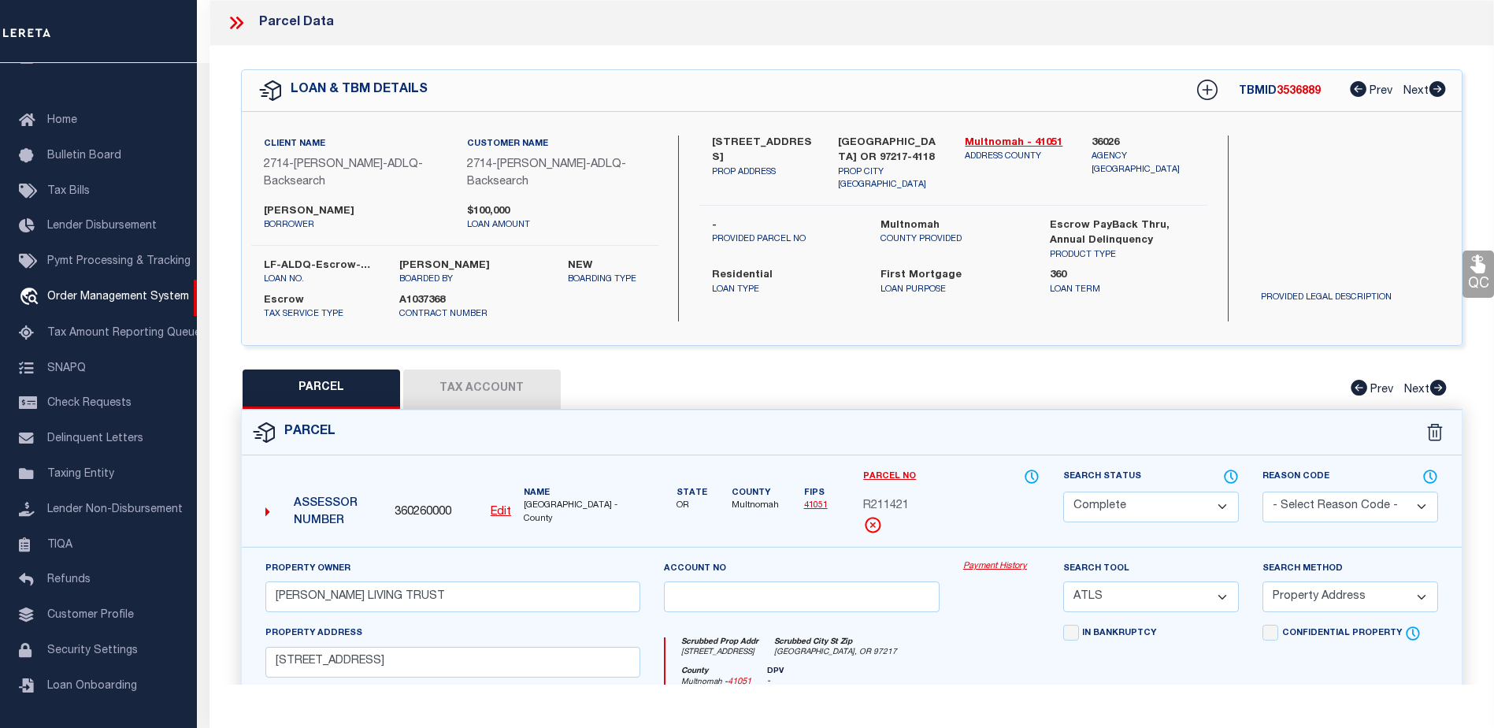
click at [991, 564] on link "Payment History" at bounding box center [1001, 566] width 76 height 13
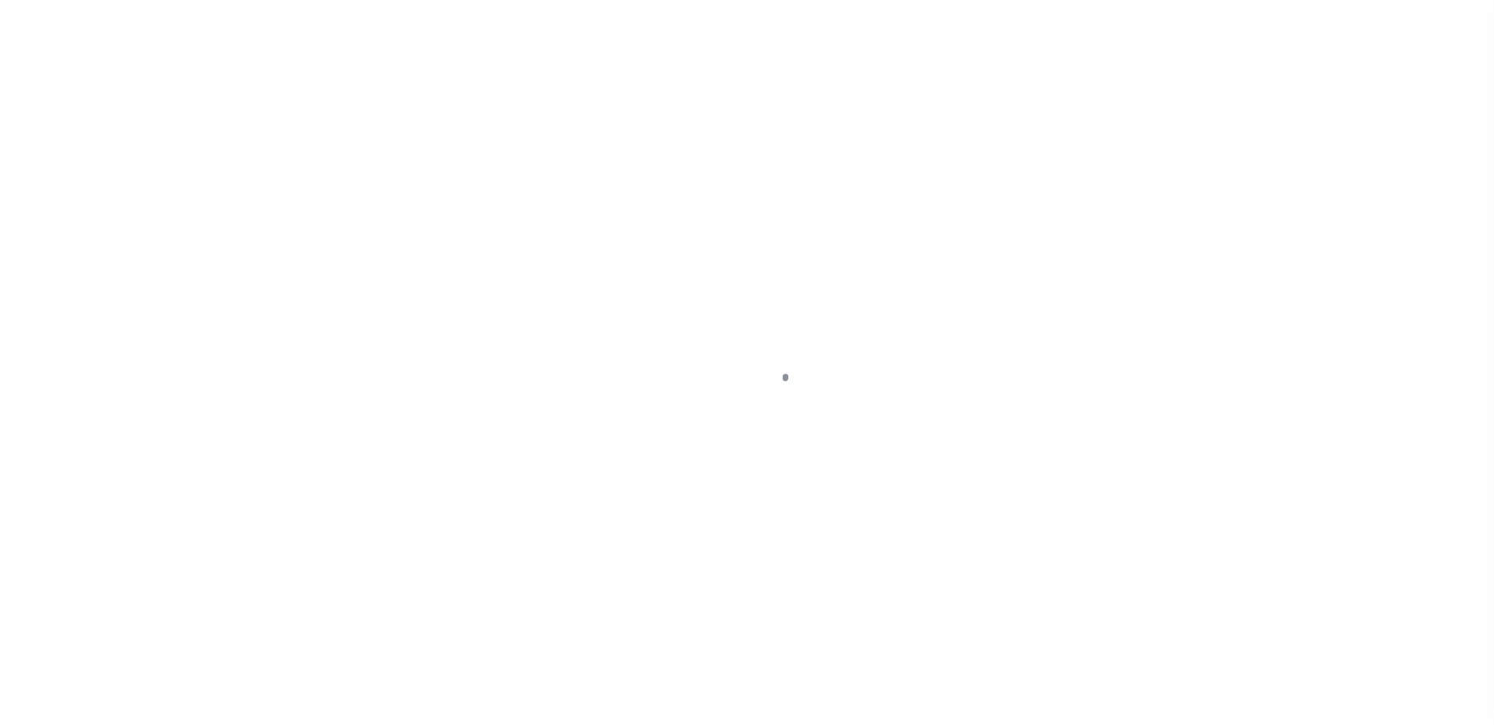
select select "10"
select select "Escrow"
select select "10"
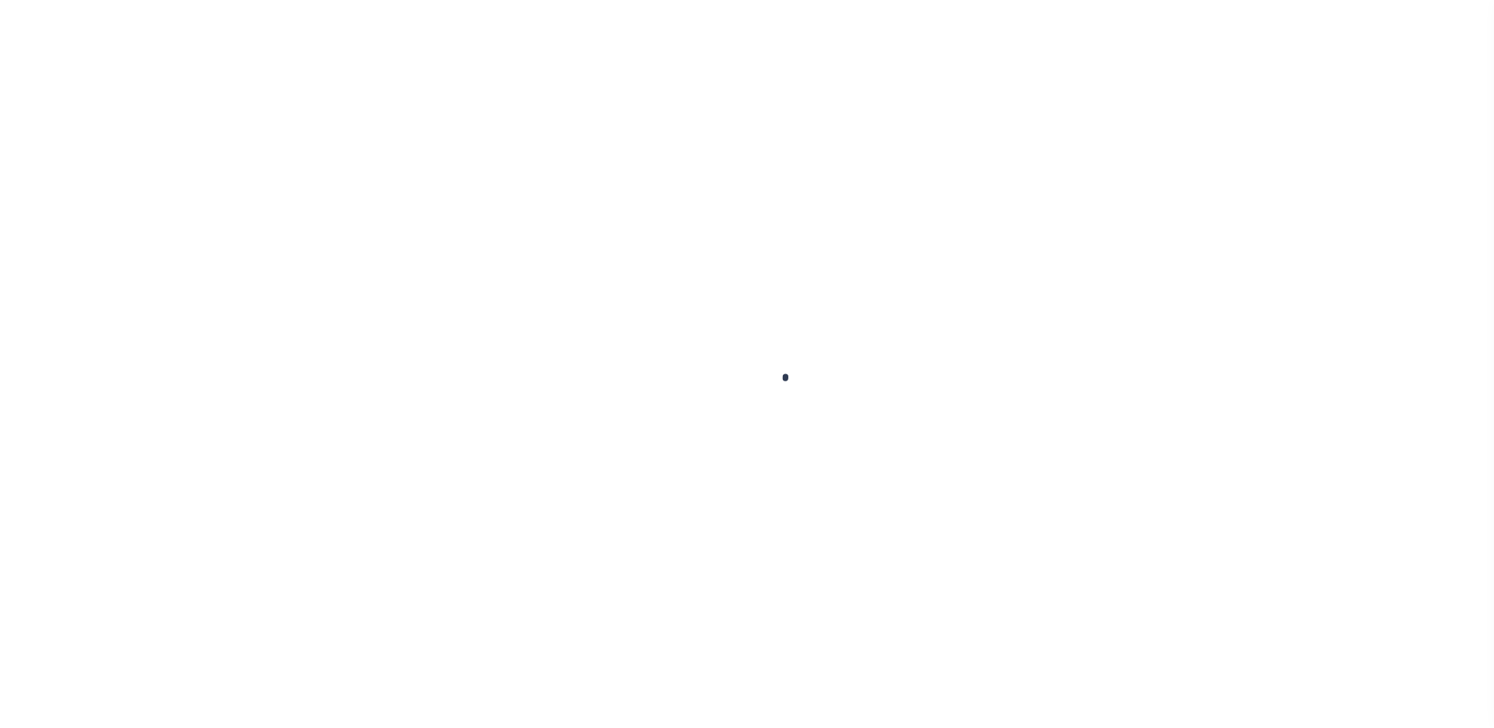
select select "10"
select select "NonEscrow"
select select "10"
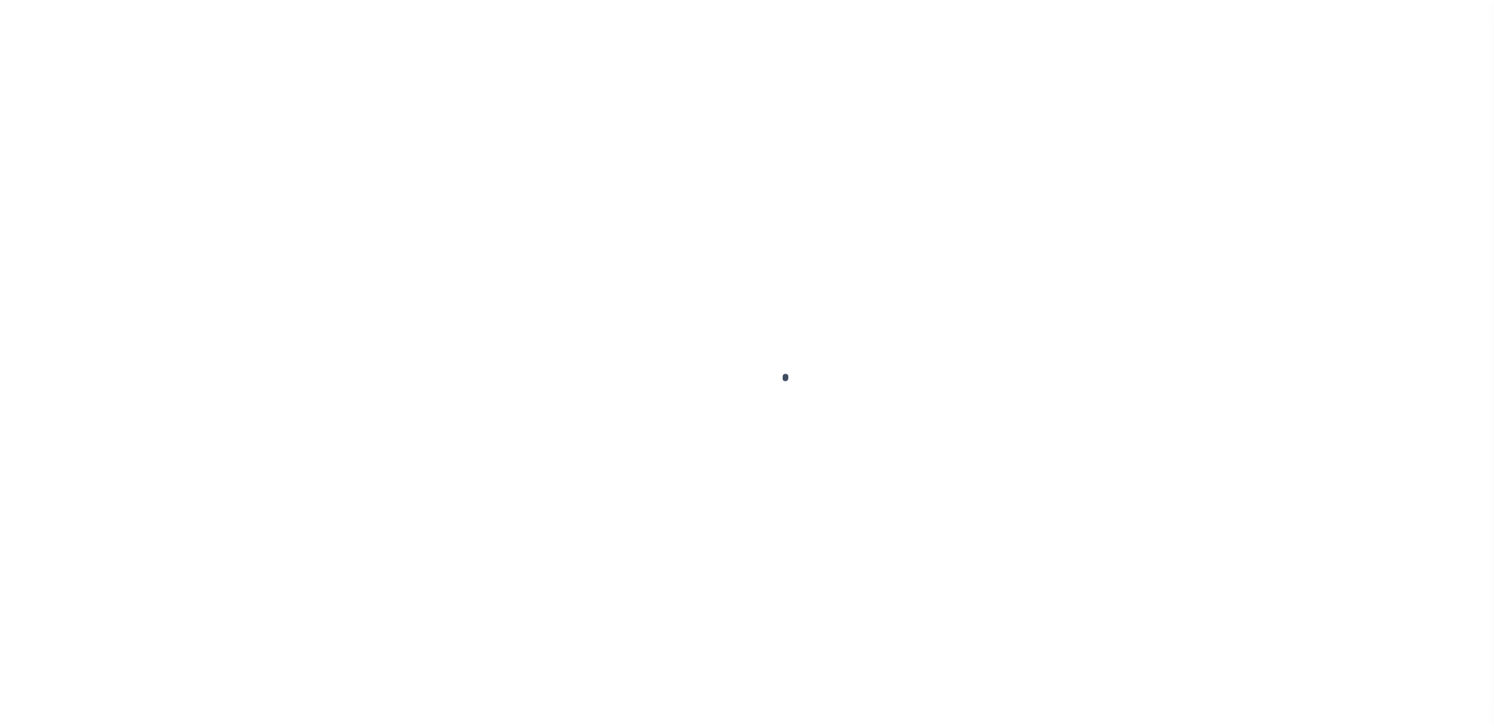
select select "NonEscrow"
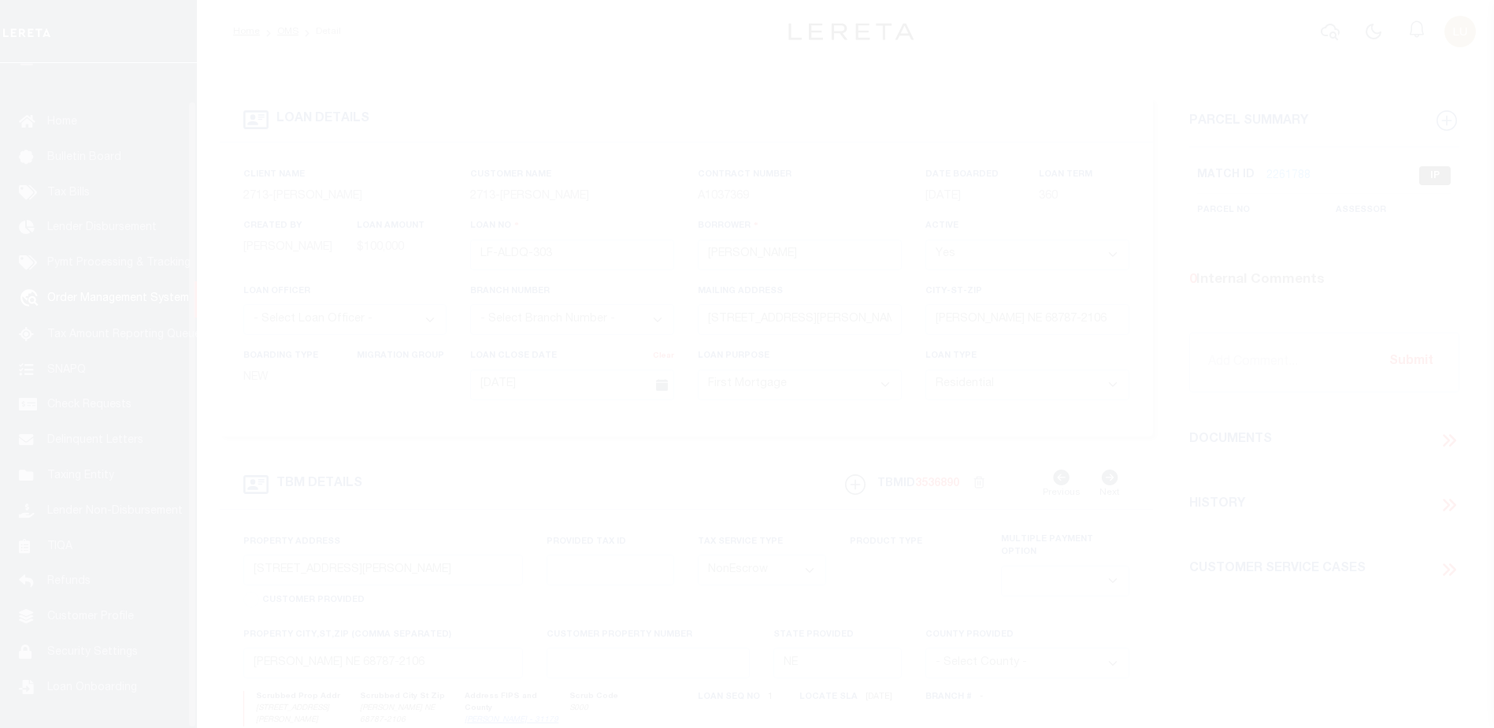
scroll to position [39, 0]
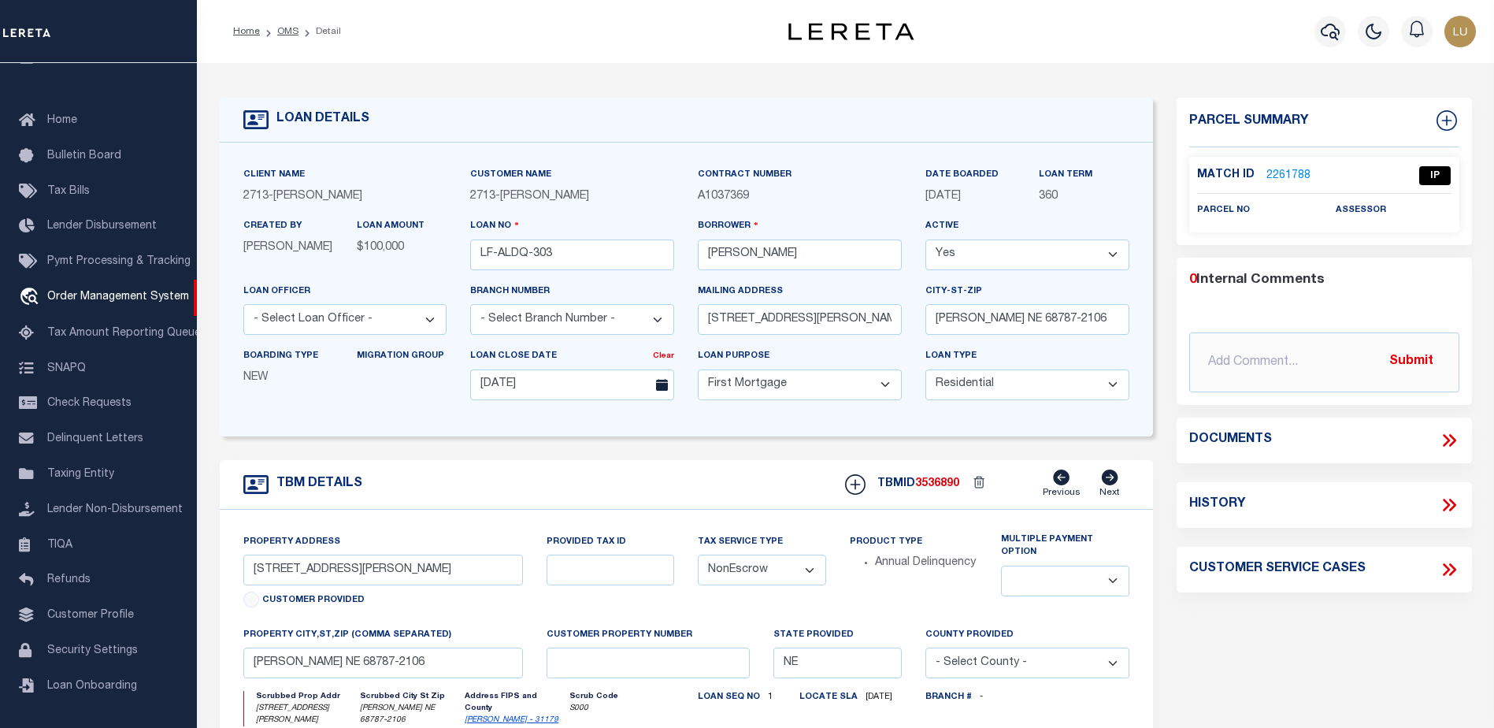
click at [1280, 176] on link "2261788" at bounding box center [1288, 176] width 44 height 17
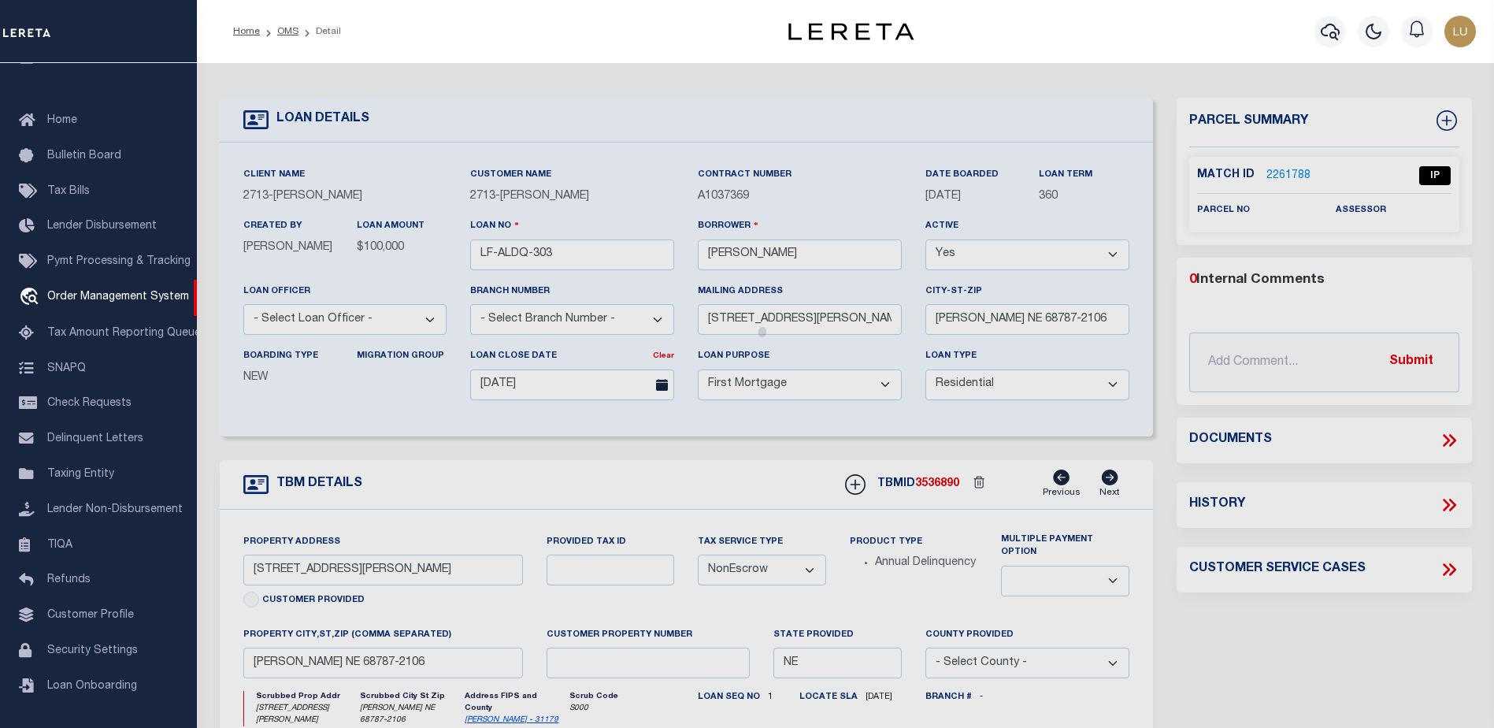
checkbox input "false"
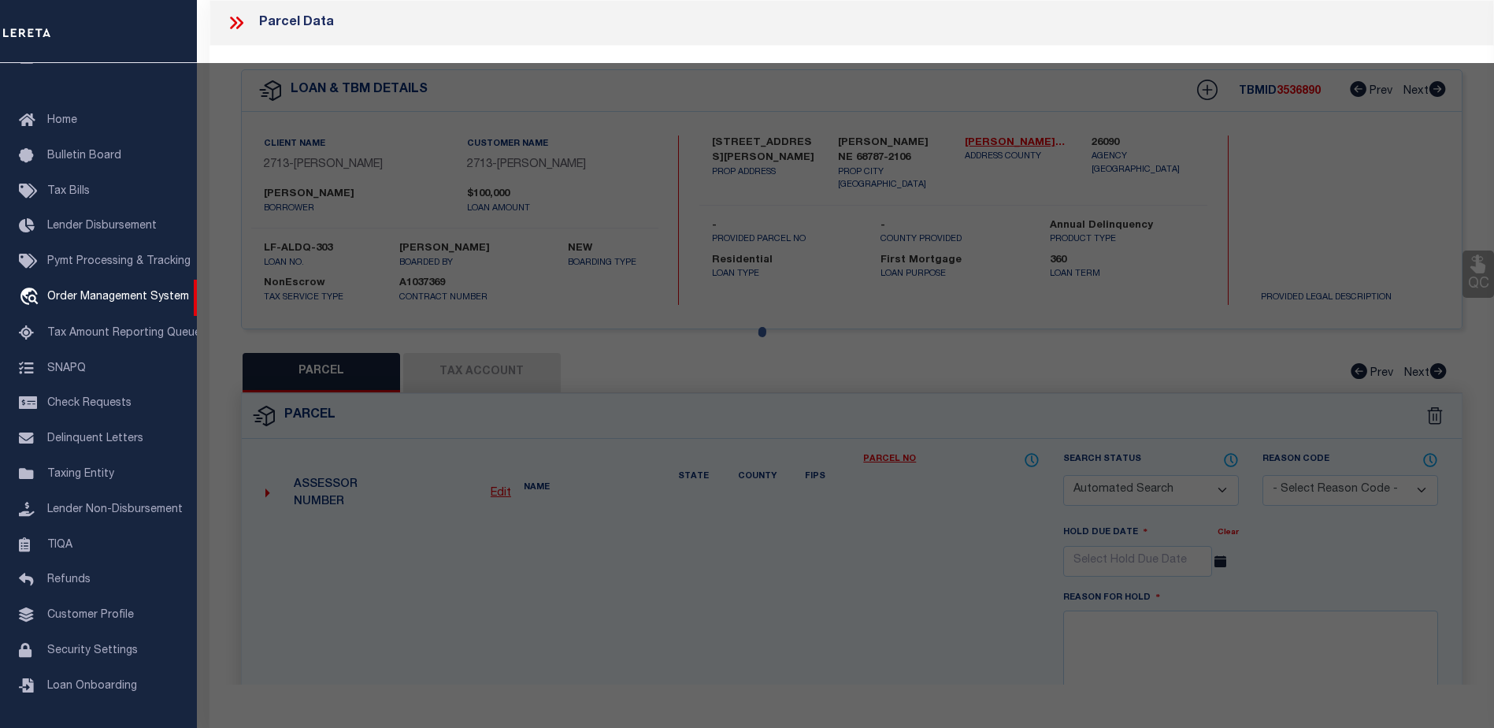
select select "IP"
checkbox input "false"
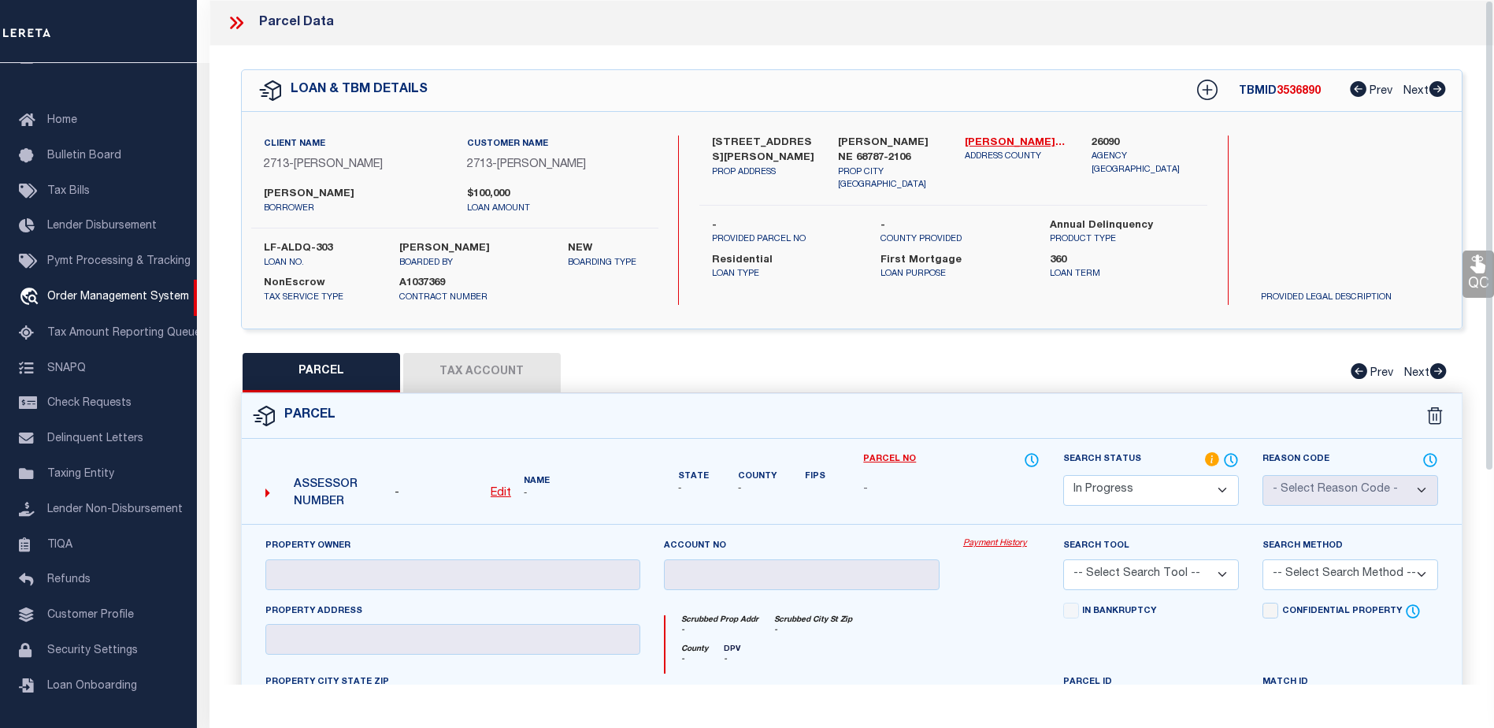
click at [1220, 461] on span at bounding box center [1222, 459] width 34 height 17
click at [1215, 460] on icon at bounding box center [1212, 459] width 14 height 14
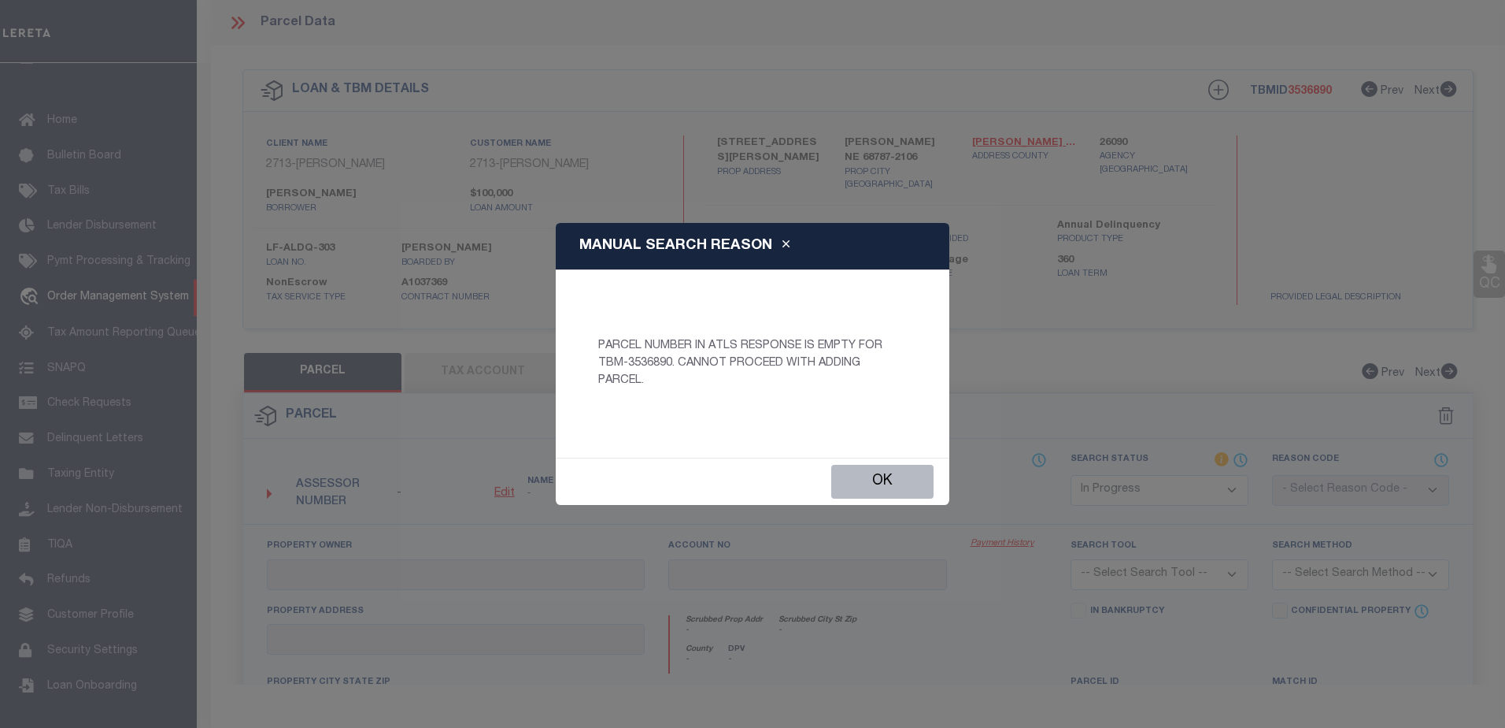
click at [913, 477] on button "Ok" at bounding box center [882, 482] width 102 height 34
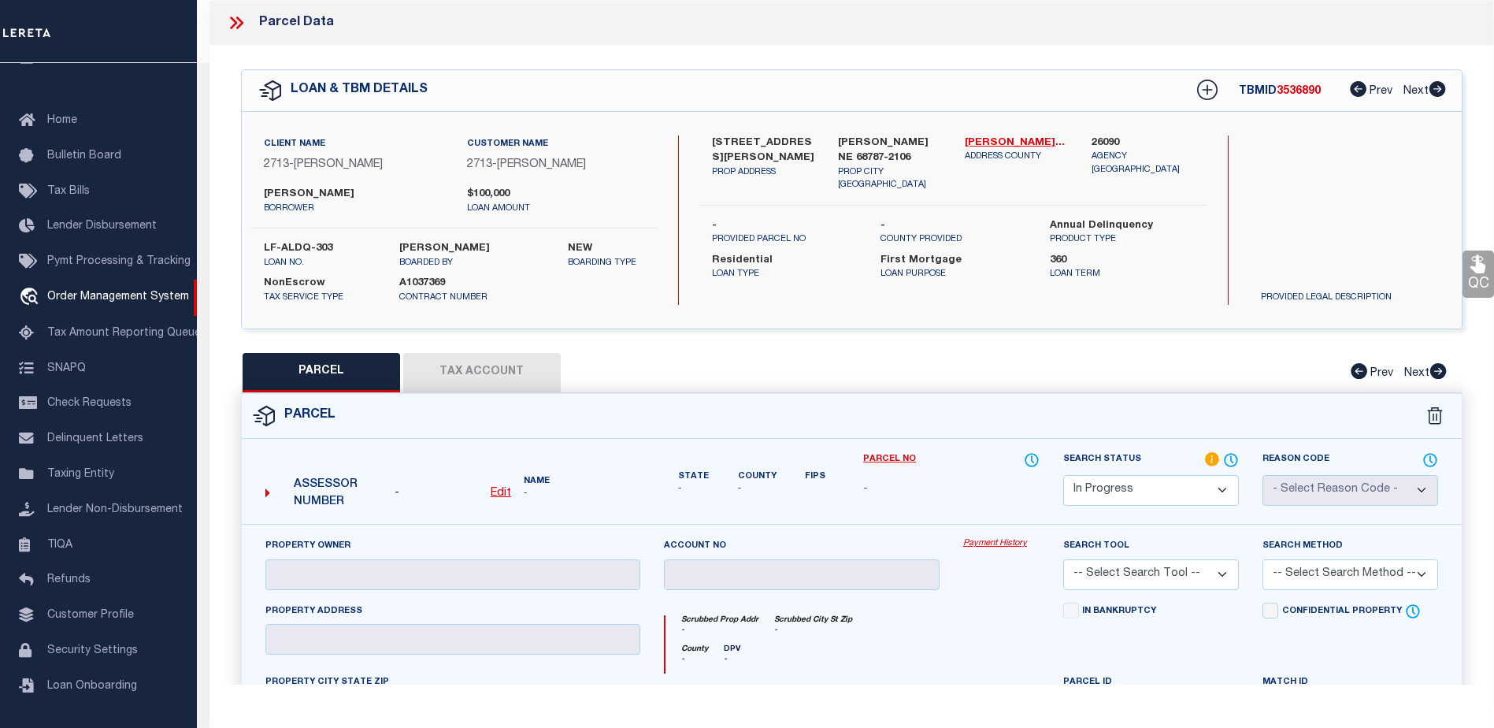
click at [243, 24] on icon at bounding box center [236, 23] width 20 height 20
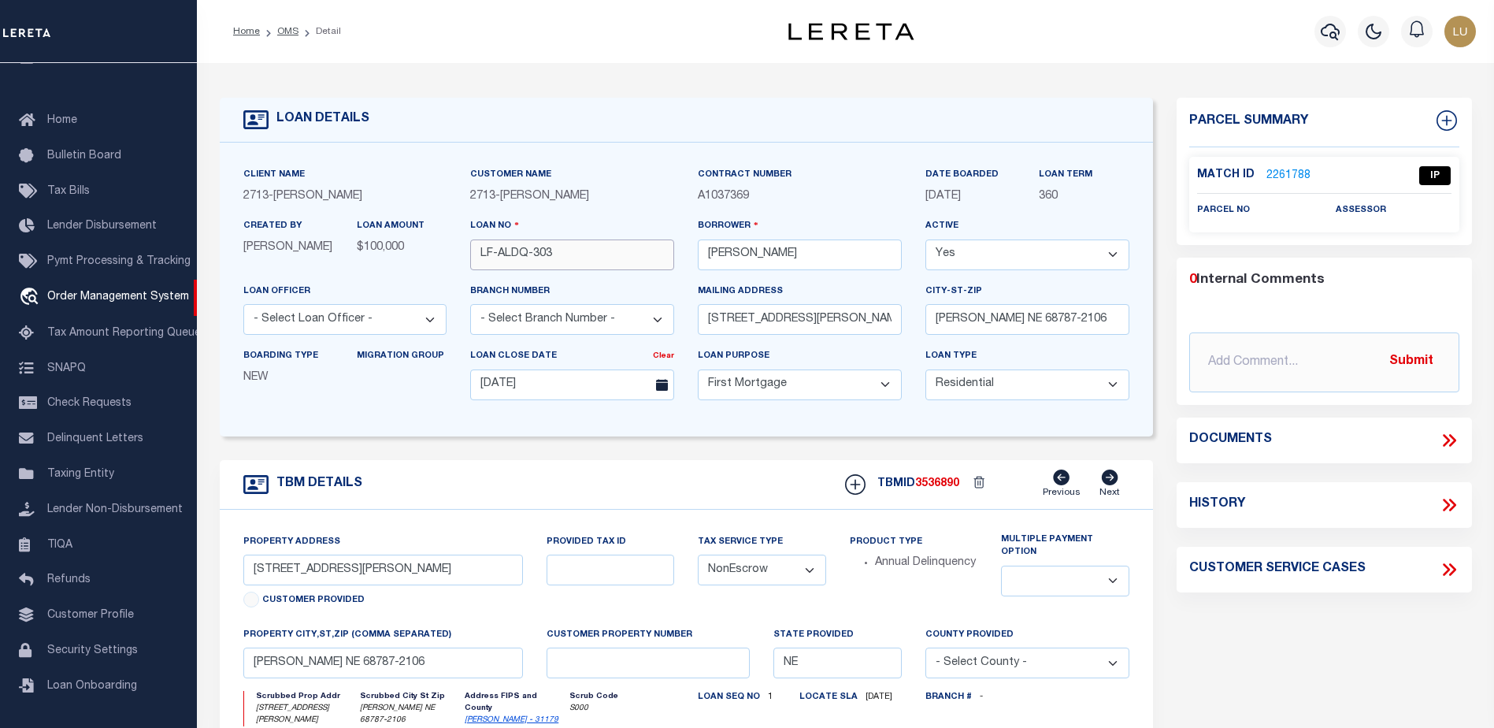
click at [513, 254] on input "LF-ALDQ-303" at bounding box center [572, 254] width 204 height 31
click at [514, 254] on input "LF-ALDQ-303" at bounding box center [572, 254] width 204 height 31
click at [289, 30] on link "OMS" at bounding box center [287, 31] width 21 height 9
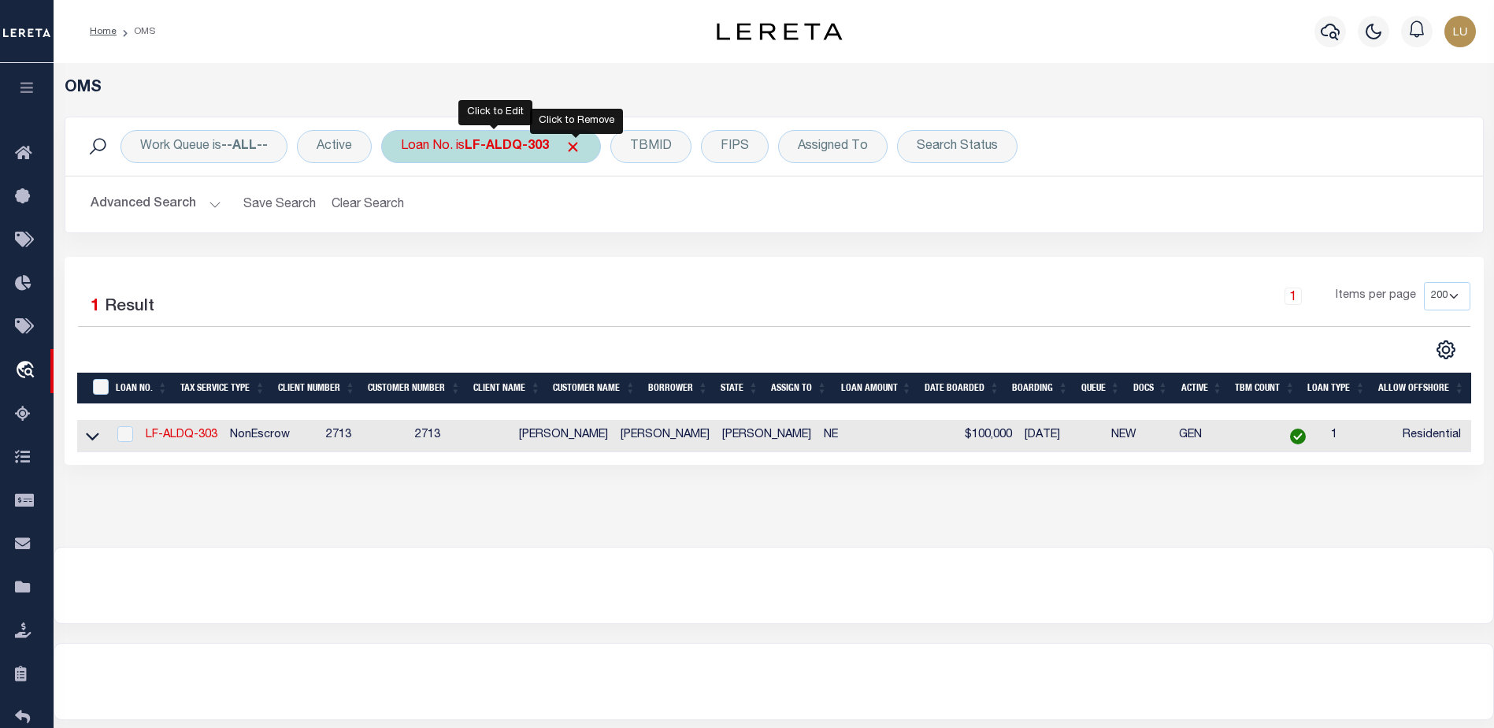
click at [486, 161] on div "Loan No. is LF-ALDQ-303" at bounding box center [491, 146] width 220 height 33
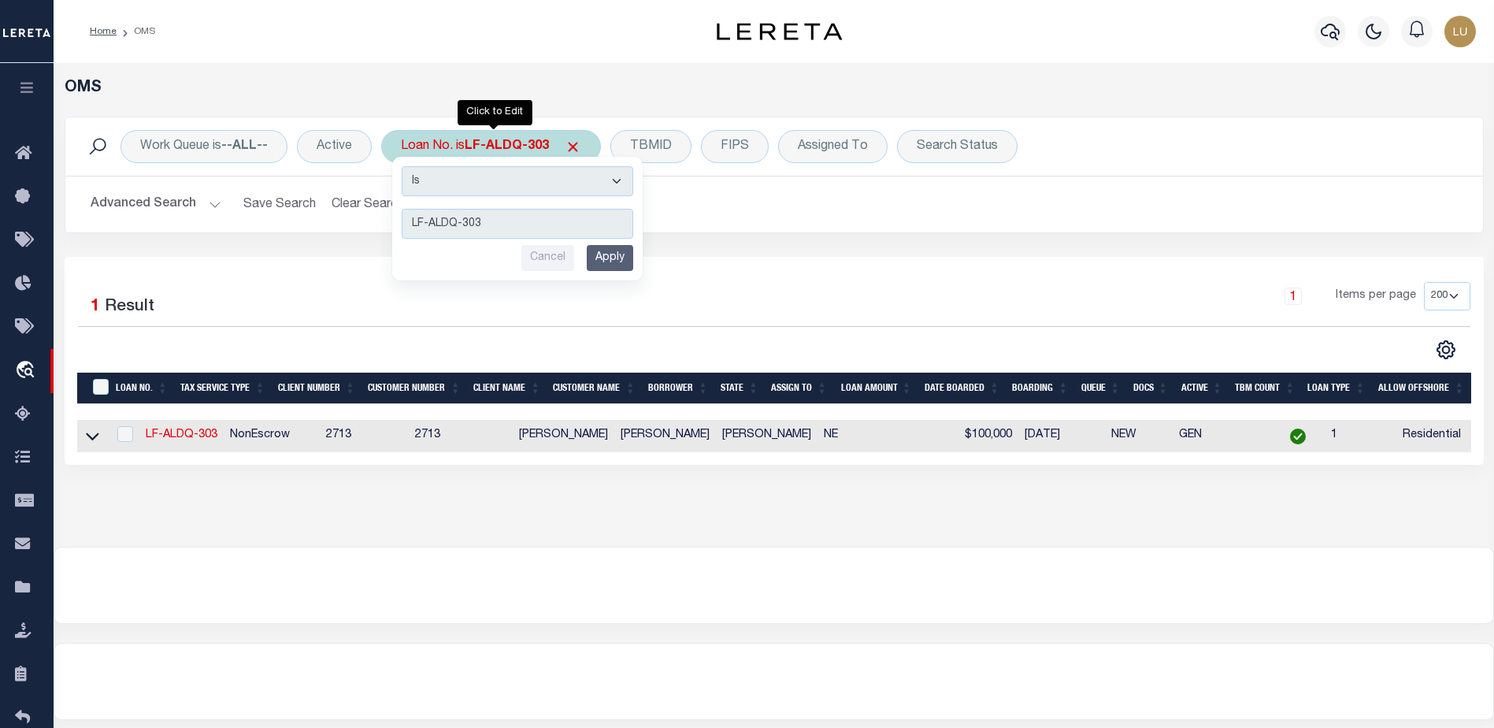
type input "LF-ALDQ-304"
click at [618, 265] on input "Apply" at bounding box center [610, 258] width 46 height 26
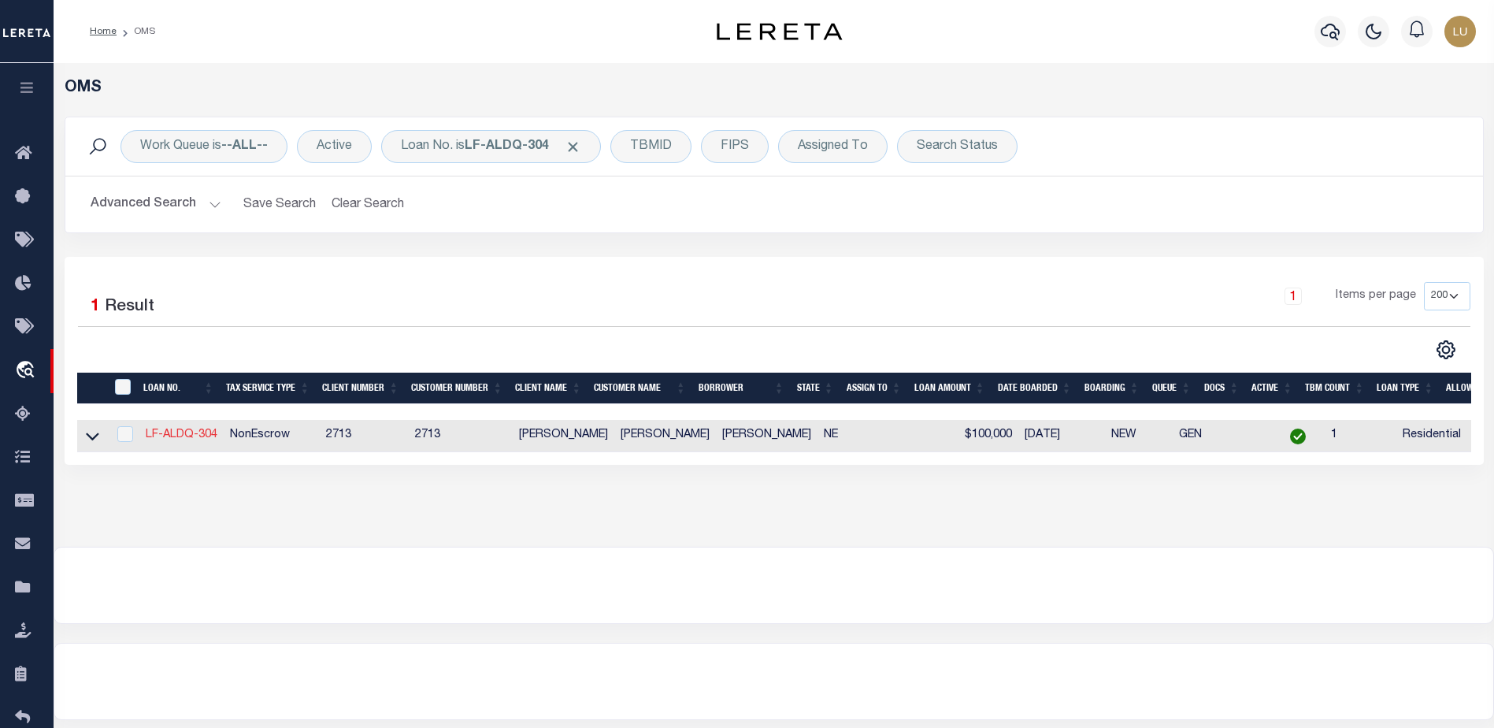
click at [189, 439] on link "LF-ALDQ-304" at bounding box center [182, 434] width 72 height 11
type input "LF-ALDQ-304"
type input "[STREET_ADDRESS]"
type input "[PERSON_NAME] NE 68787-1309"
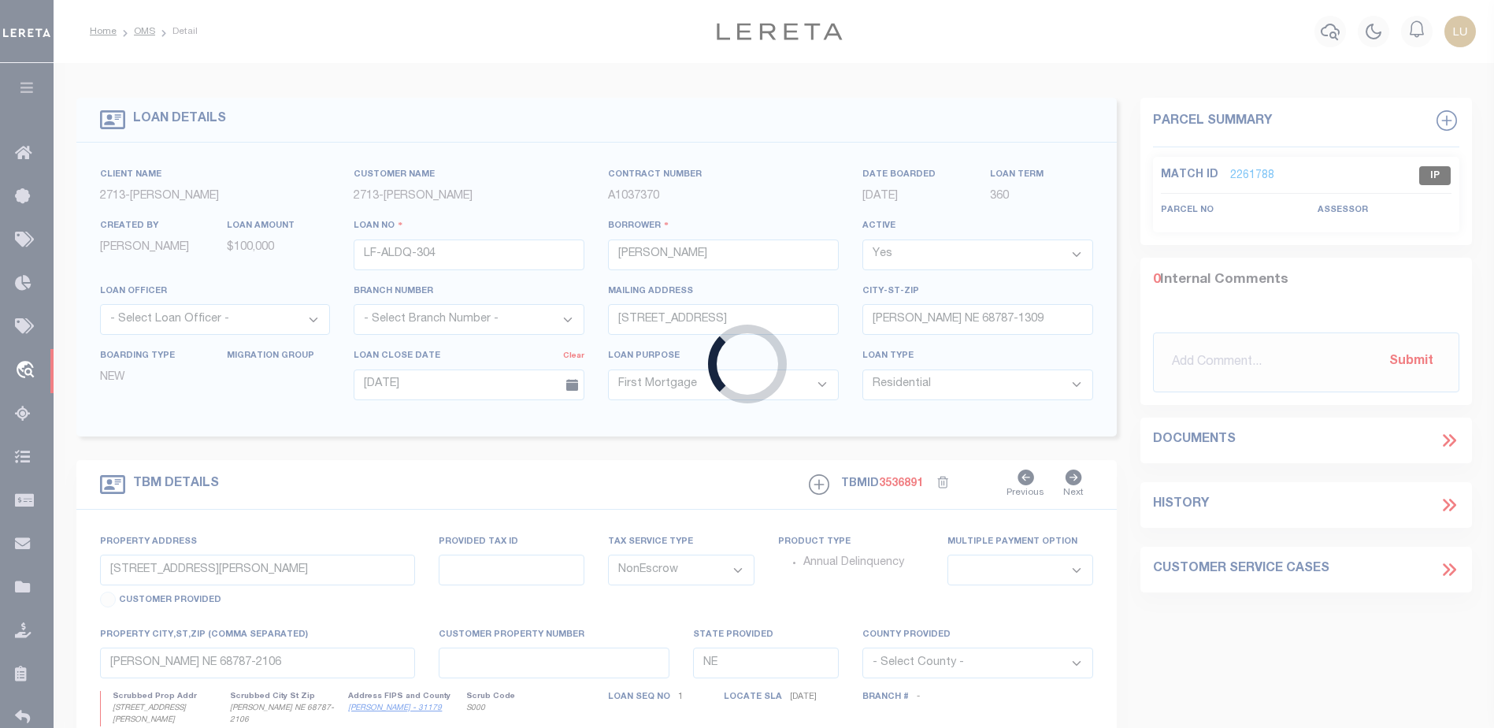
type input "[STREET_ADDRESS]"
select select
type input "[PERSON_NAME] NE 68787-1309"
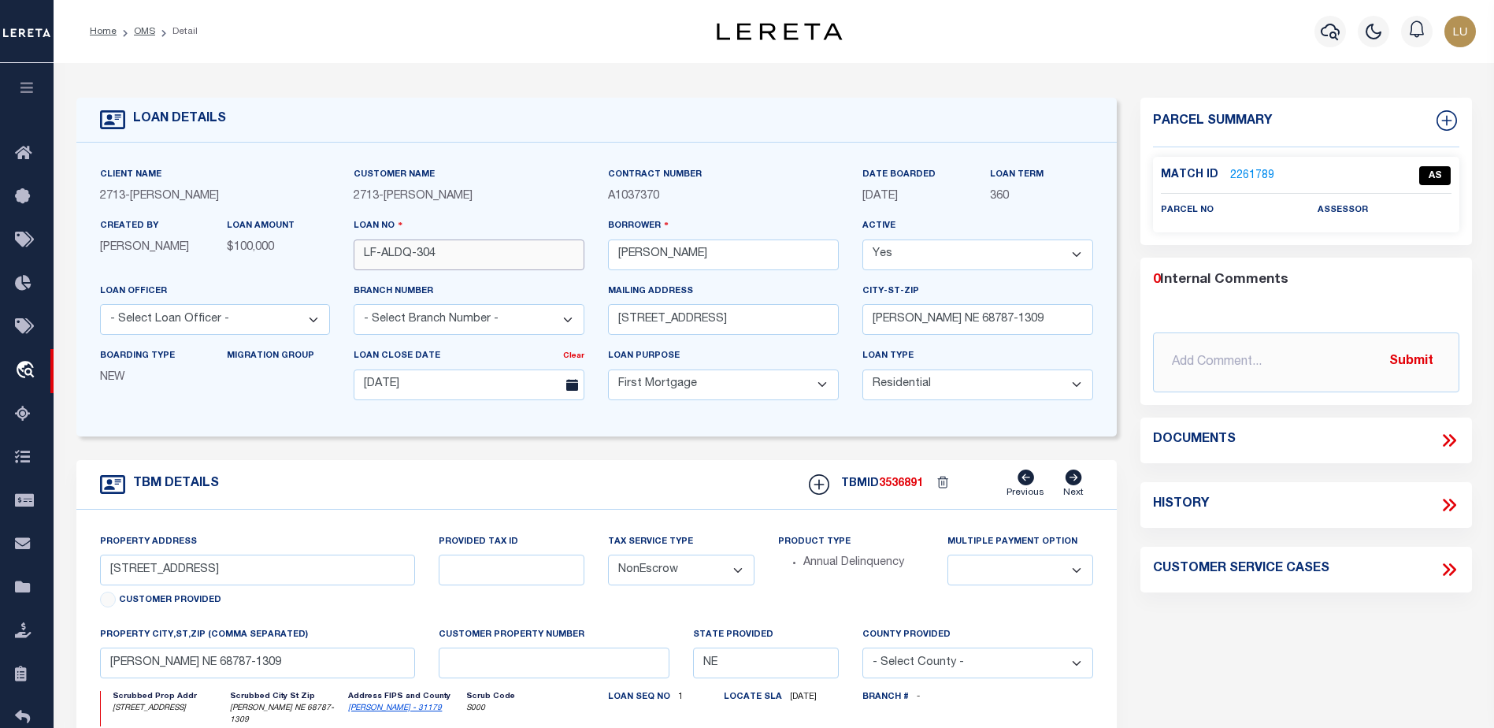
click at [423, 254] on input "LF-ALDQ-304" at bounding box center [469, 254] width 231 height 31
click at [424, 254] on input "LF-ALDQ-304" at bounding box center [469, 254] width 231 height 31
click at [150, 35] on link "OMS" at bounding box center [144, 31] width 21 height 9
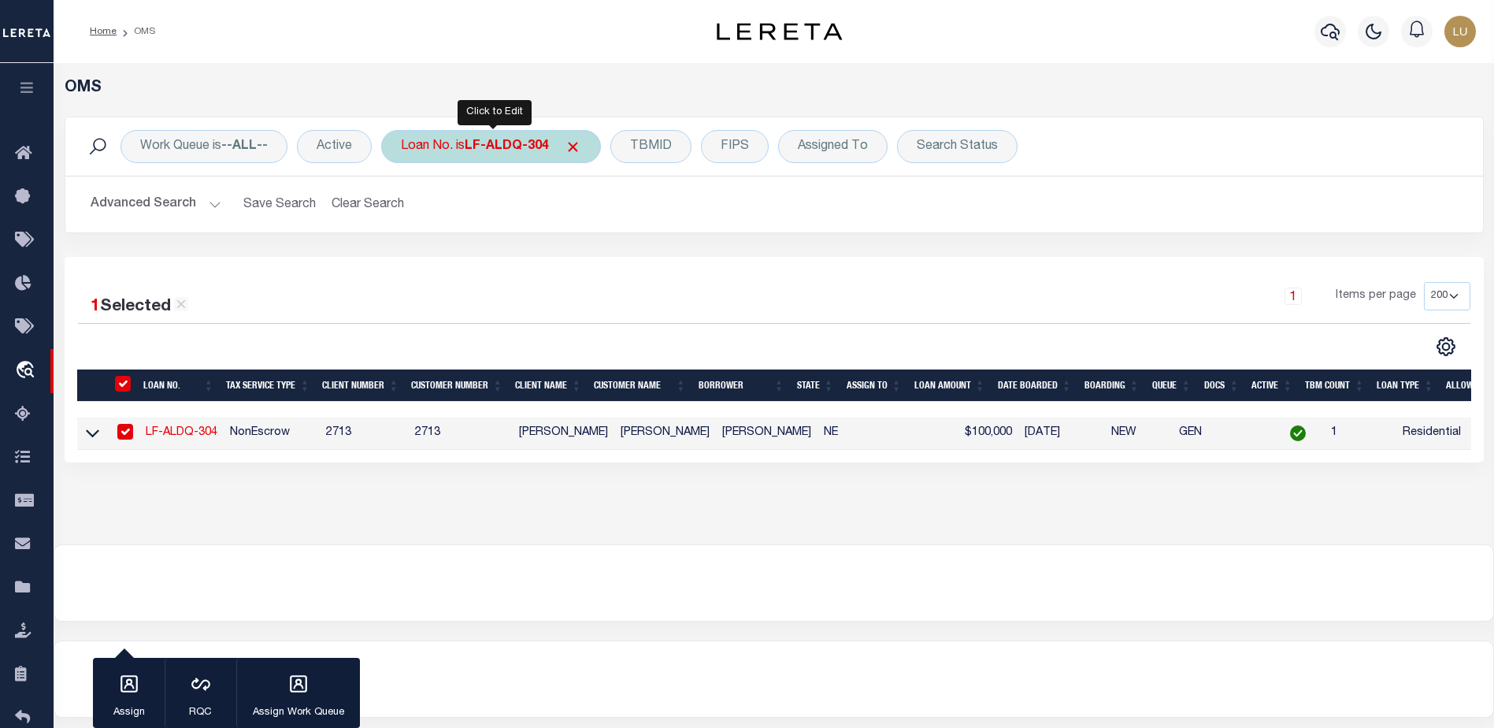
click at [468, 149] on div "Loan No. is LF-ALDQ-304" at bounding box center [491, 146] width 220 height 33
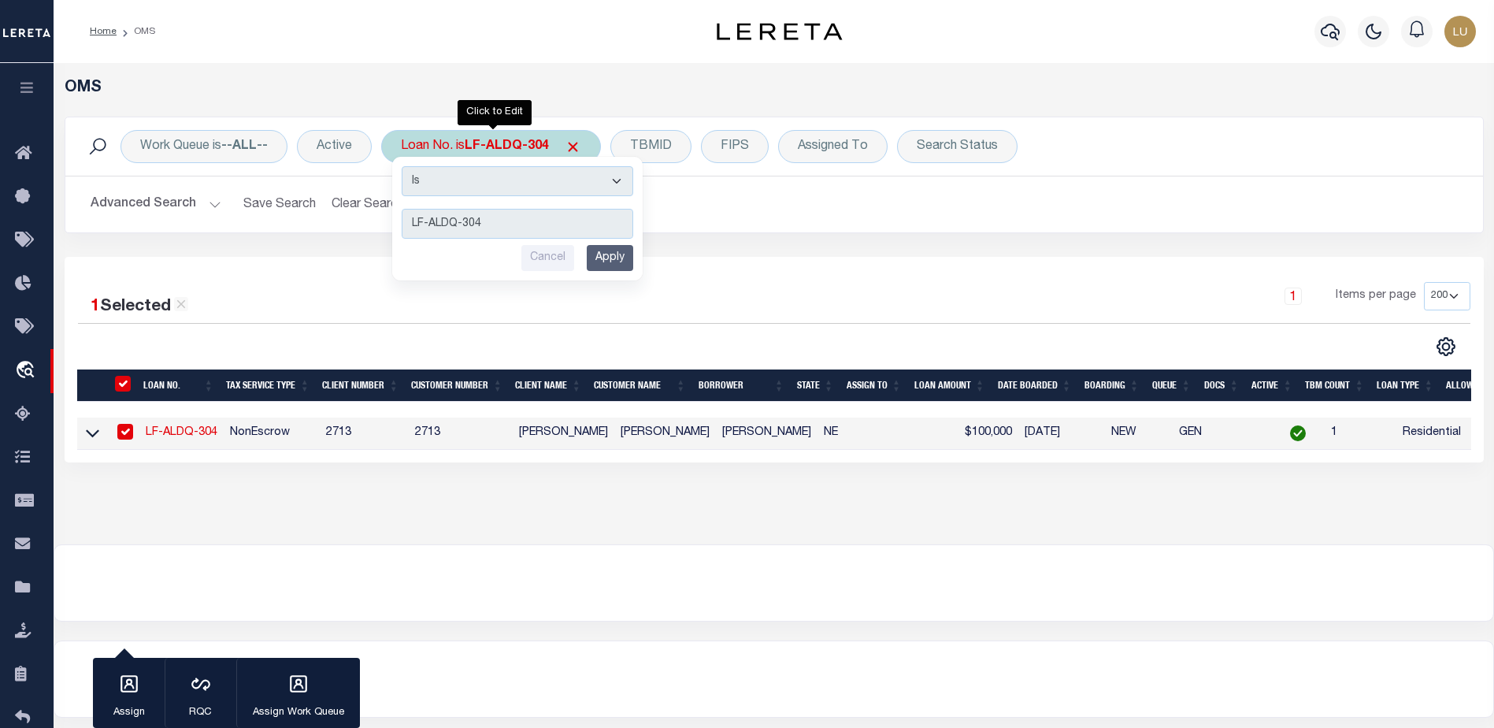
type input "LF-ALDQ-305"
click at [611, 255] on input "Apply" at bounding box center [610, 258] width 46 height 26
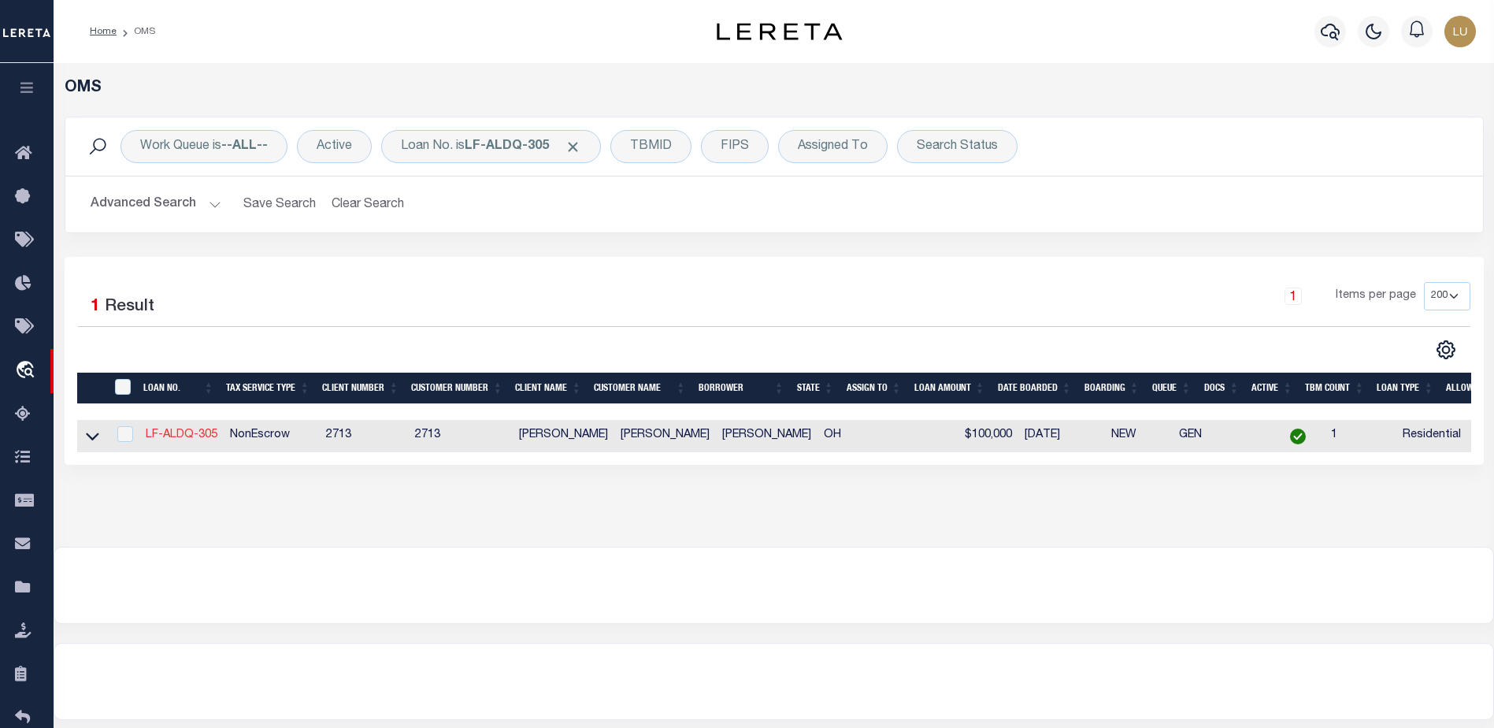
click at [185, 434] on link "LF-ALDQ-305" at bounding box center [182, 434] width 72 height 11
type input "LF-ALDQ-305"
type input "2188 FULTON RD"
type input "CLEVELAND OH 44113-3983"
type input "2188 FULTON RD"
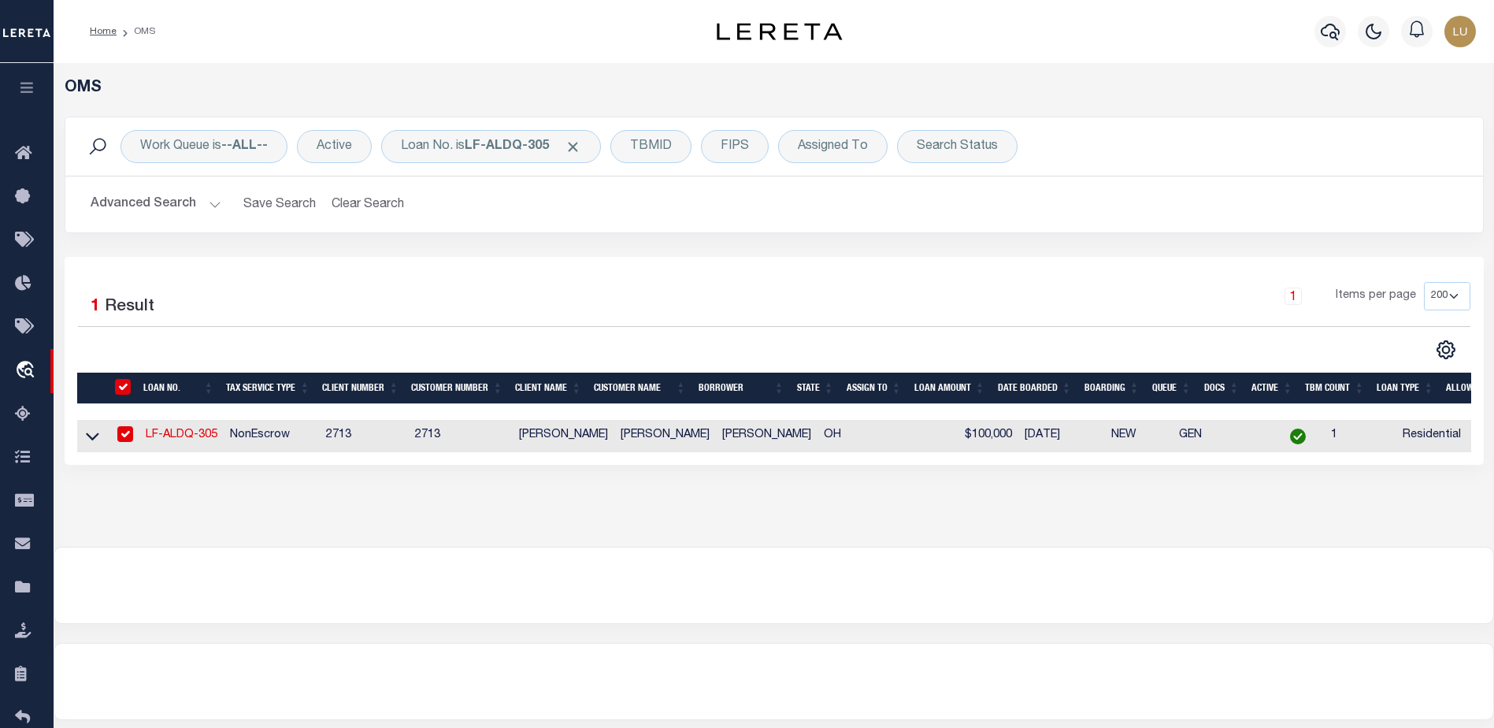
select select
type input "CLEVELAND OH 44113-3983"
type input "OH"
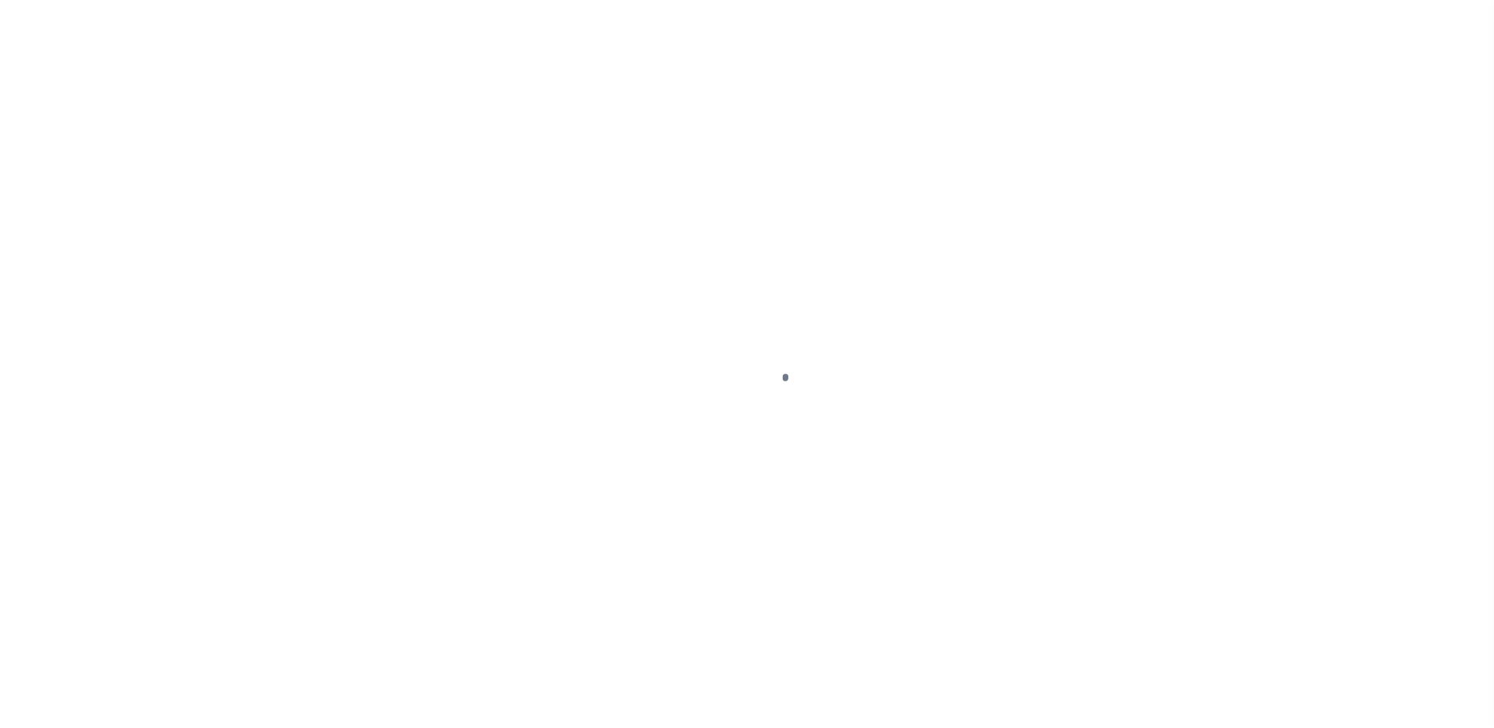
select select "10"
select select "NonEscrow"
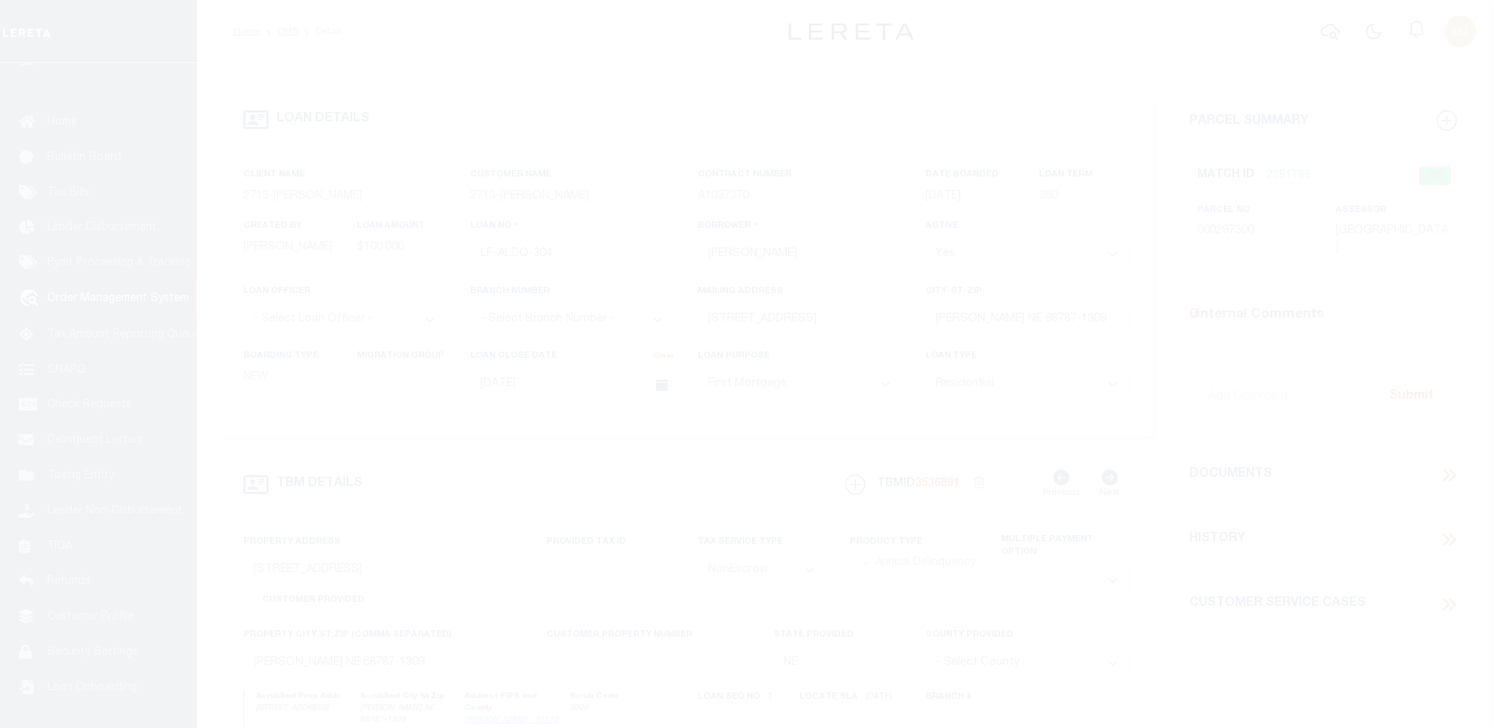
scroll to position [39, 0]
